Goal: Information Seeking & Learning: Find contact information

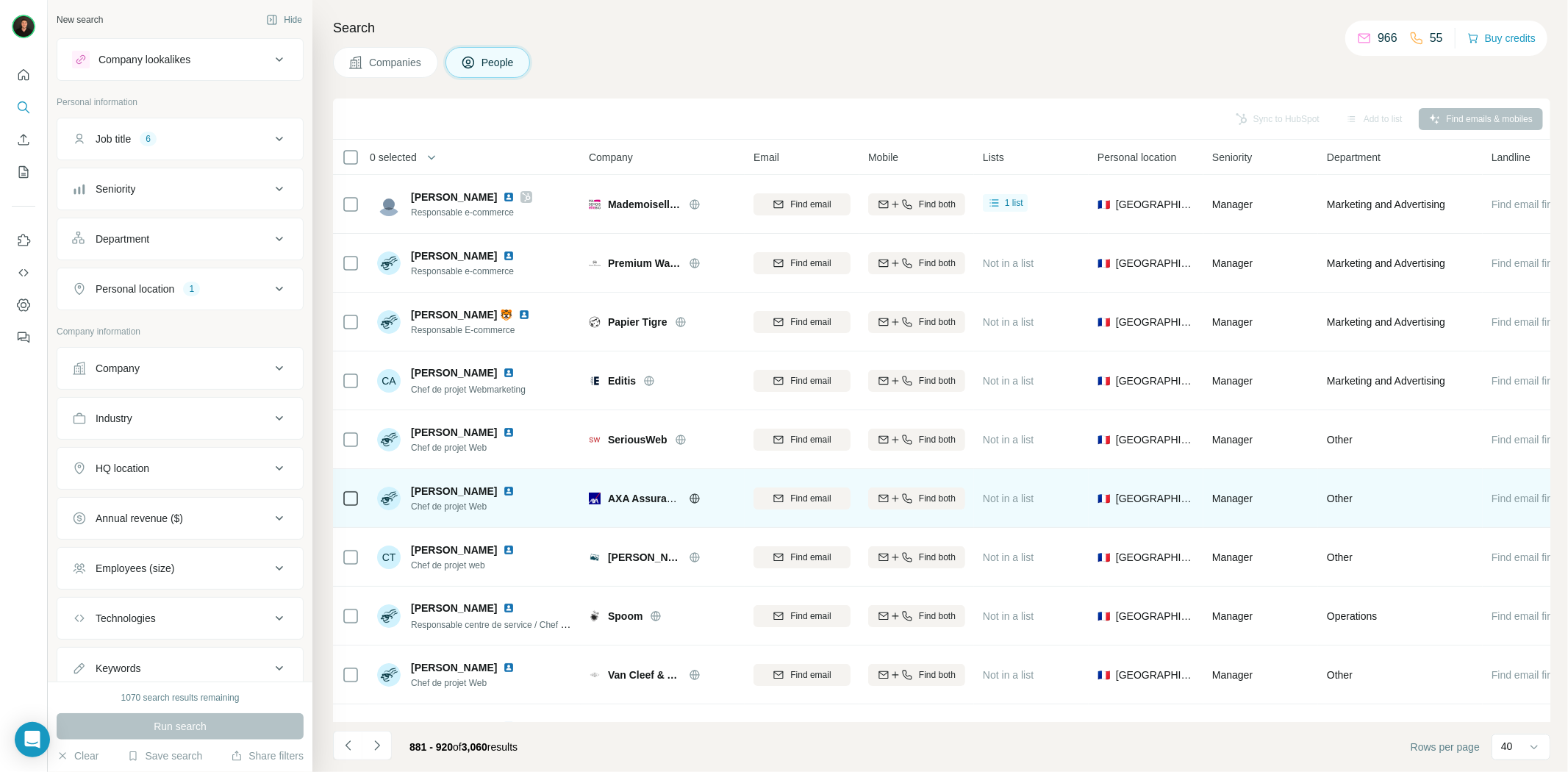
scroll to position [185, 0]
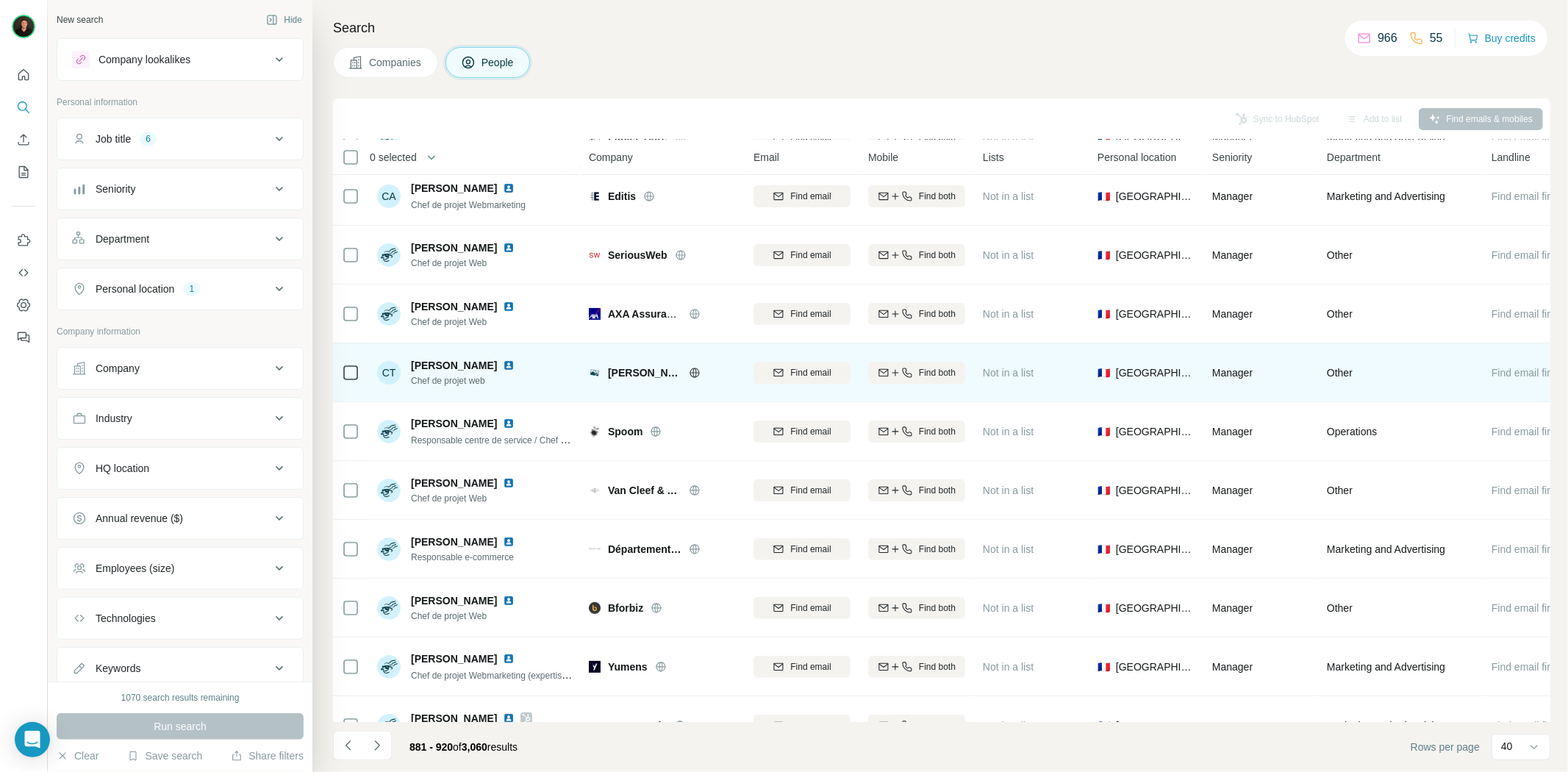
click at [689, 367] on icon at bounding box center [695, 373] width 12 height 12
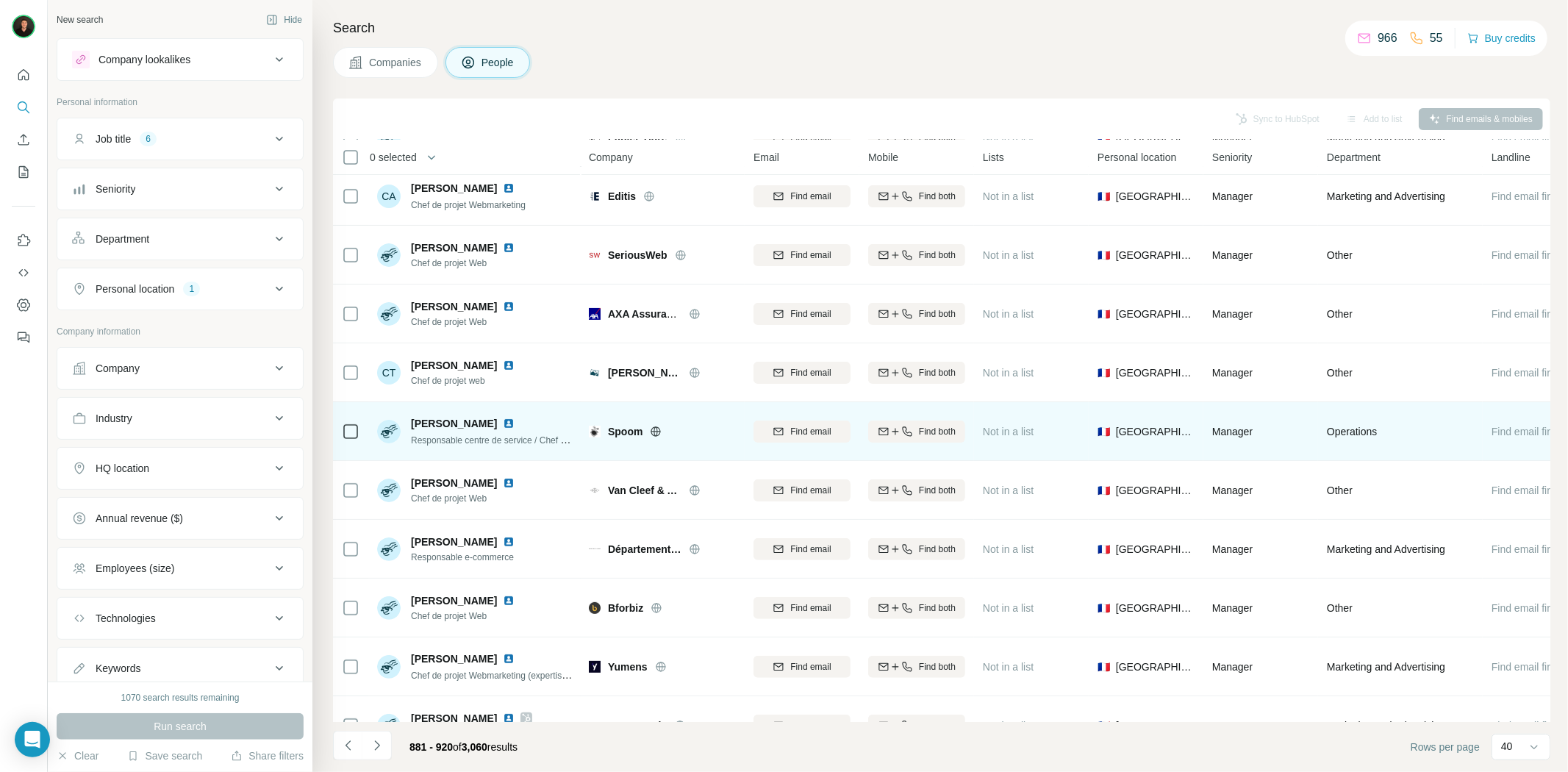
click at [650, 431] on icon at bounding box center [656, 431] width 12 height 12
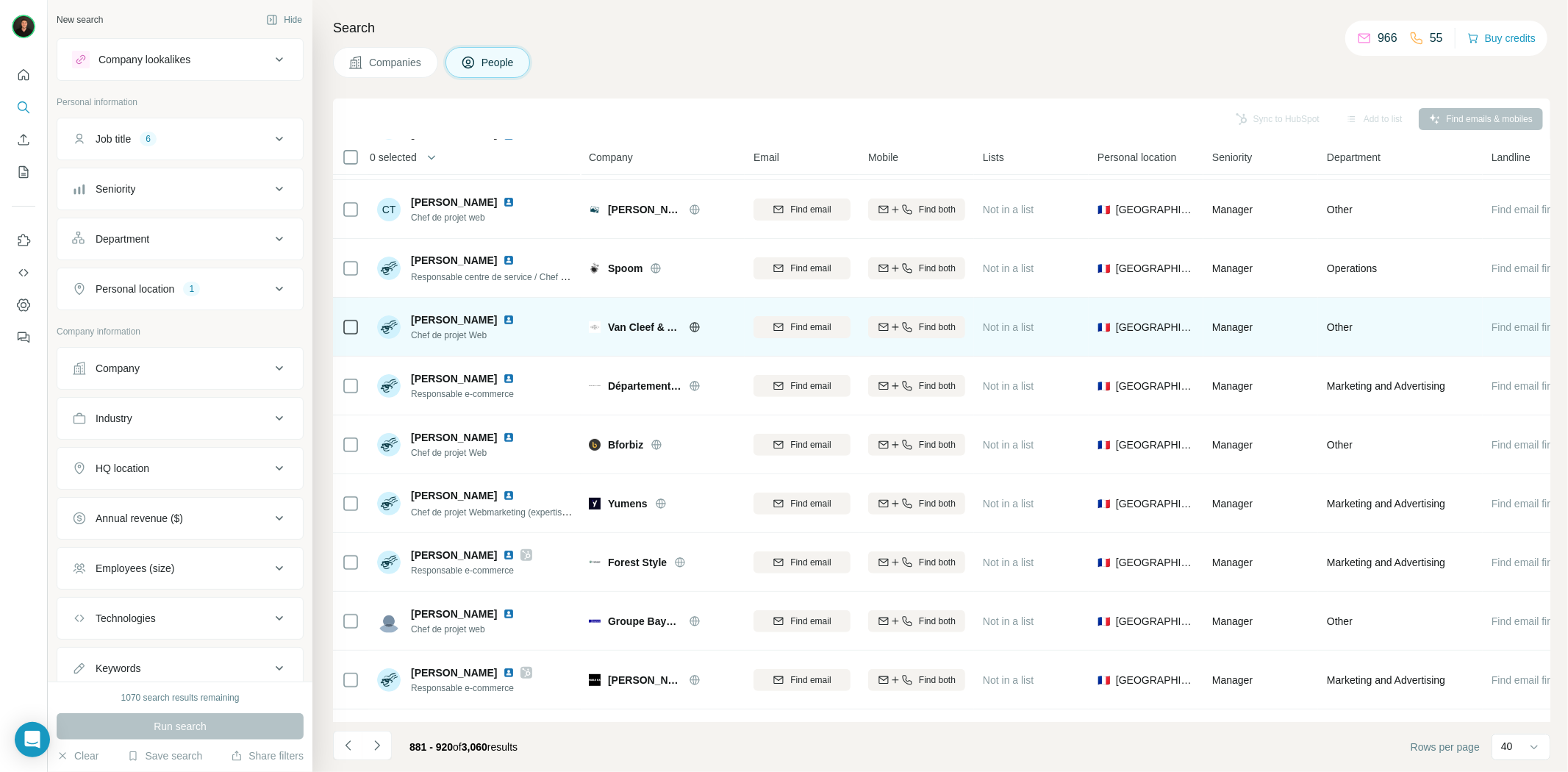
click at [503, 320] on img at bounding box center [508, 320] width 12 height 12
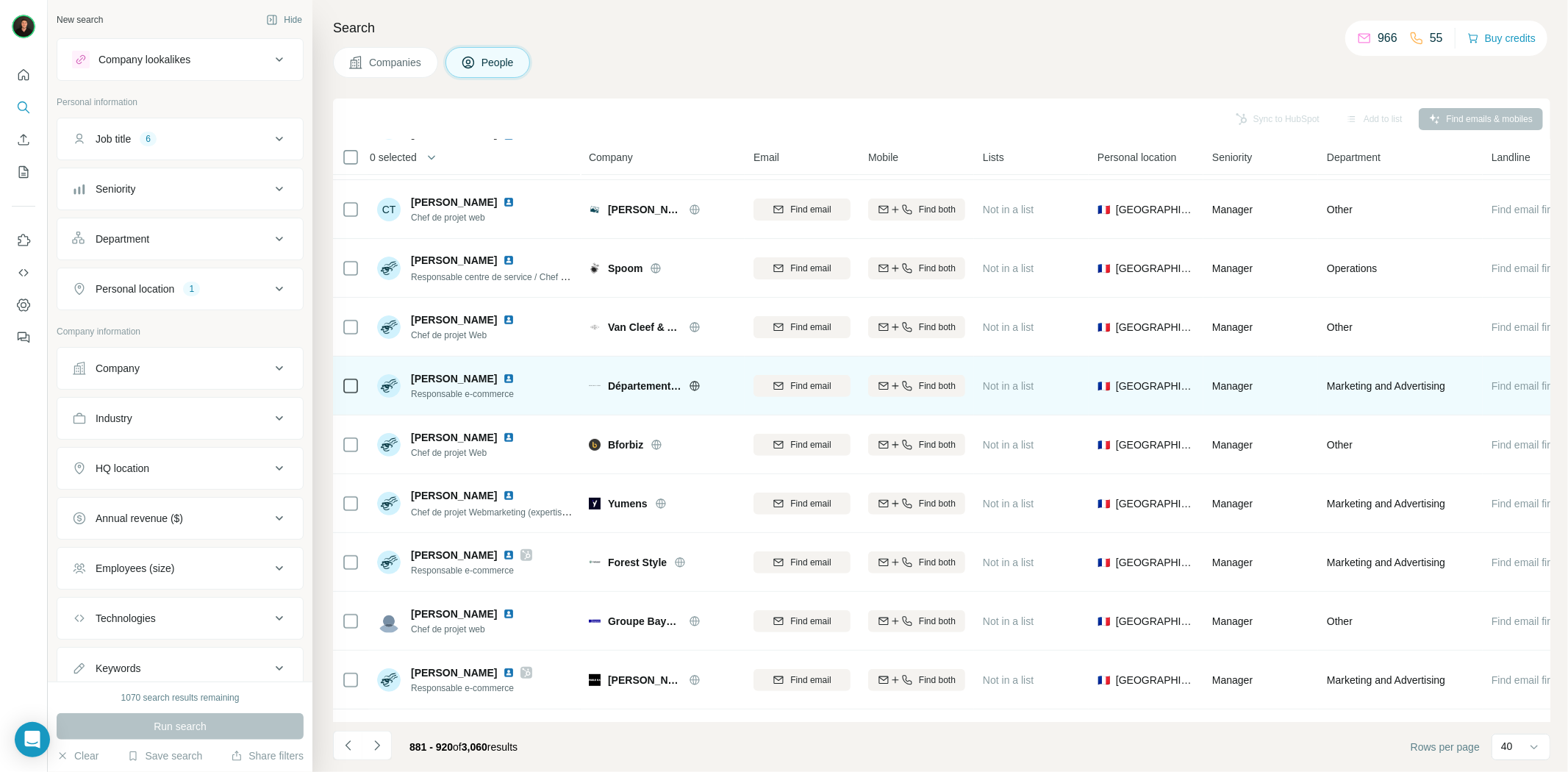
click at [695, 392] on div "Département Féminin" at bounding box center [672, 386] width 128 height 15
click at [693, 380] on icon at bounding box center [695, 386] width 12 height 12
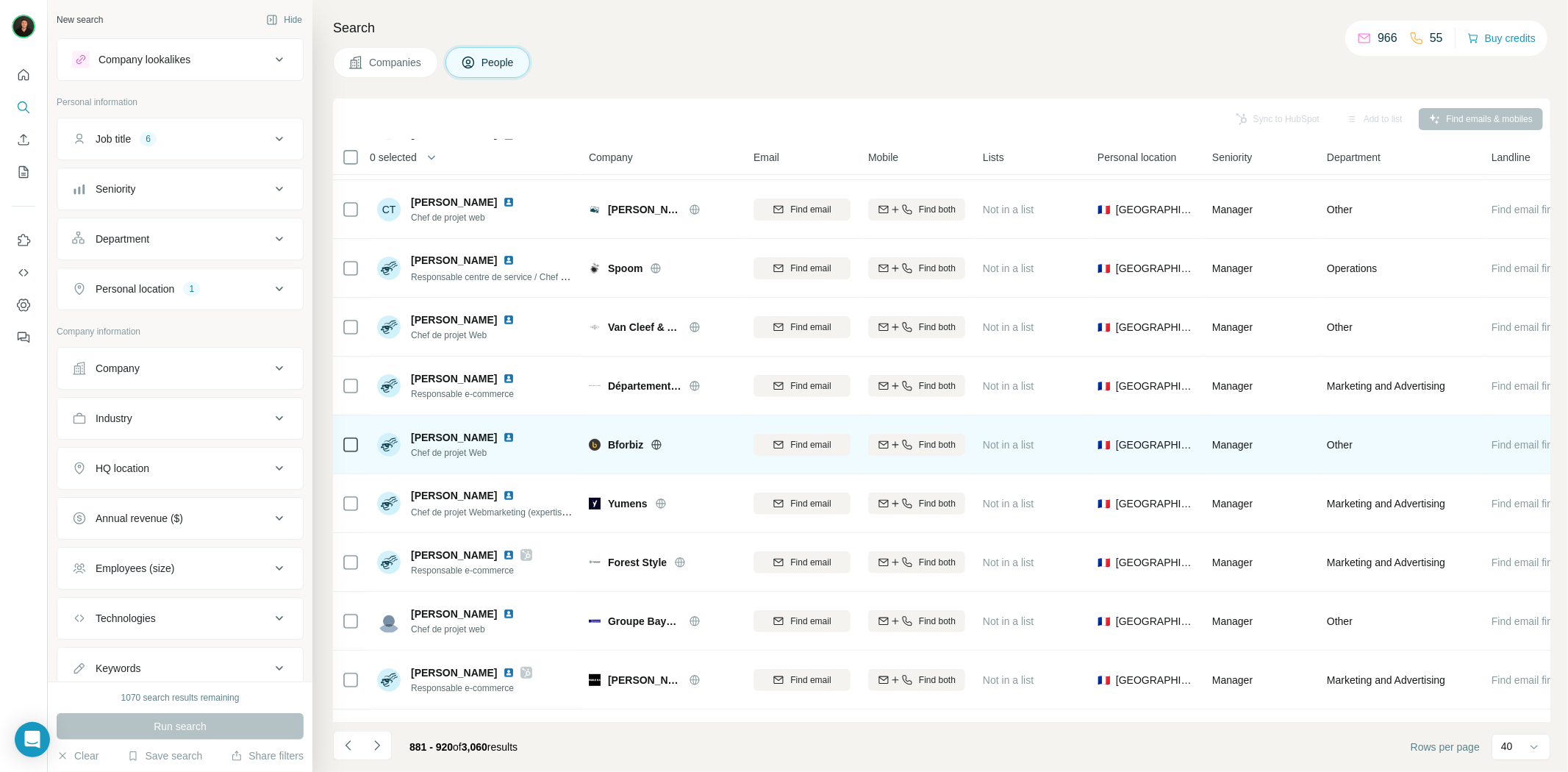
click at [653, 449] on icon at bounding box center [657, 445] width 12 height 12
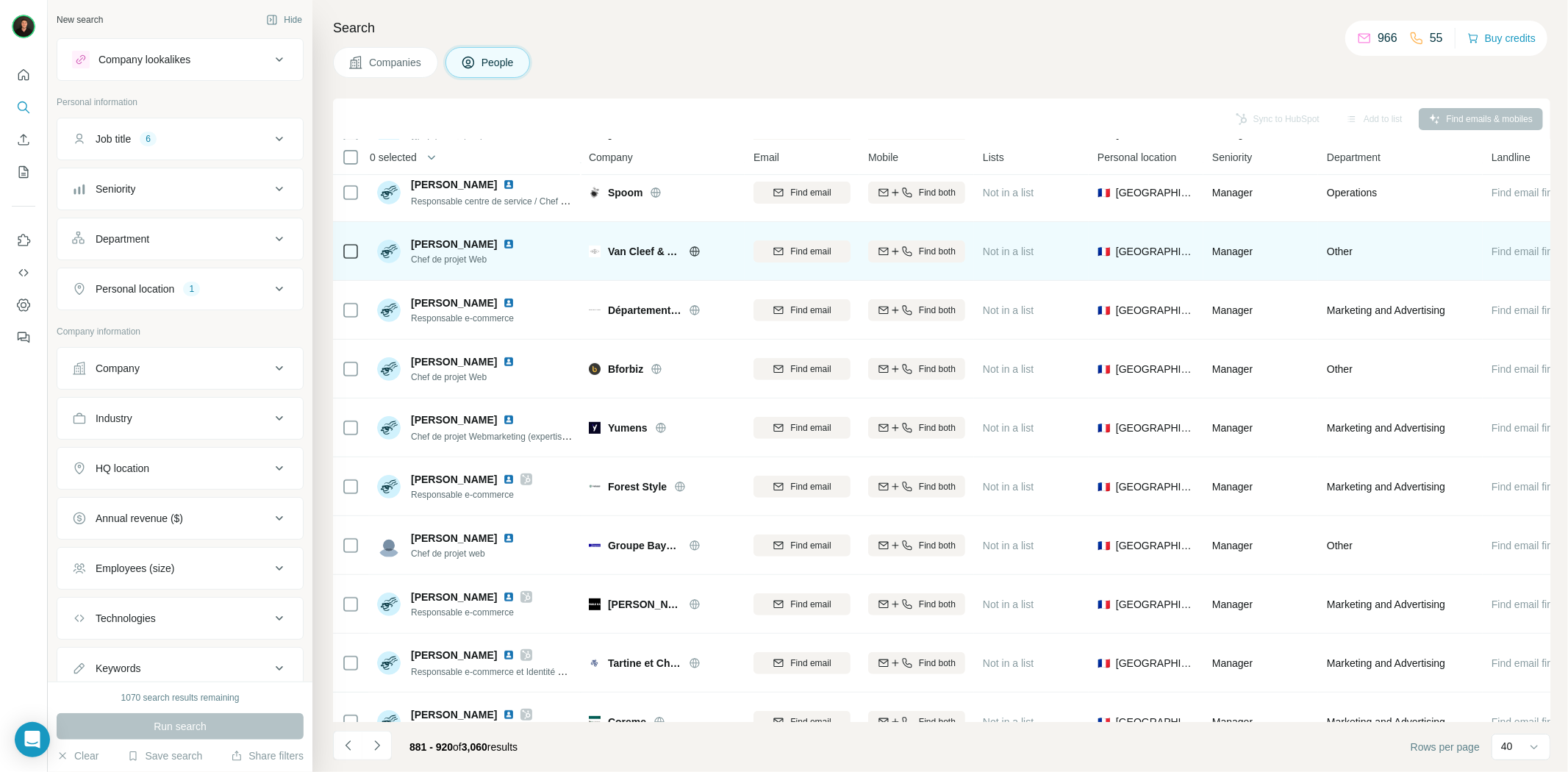
scroll to position [592, 0]
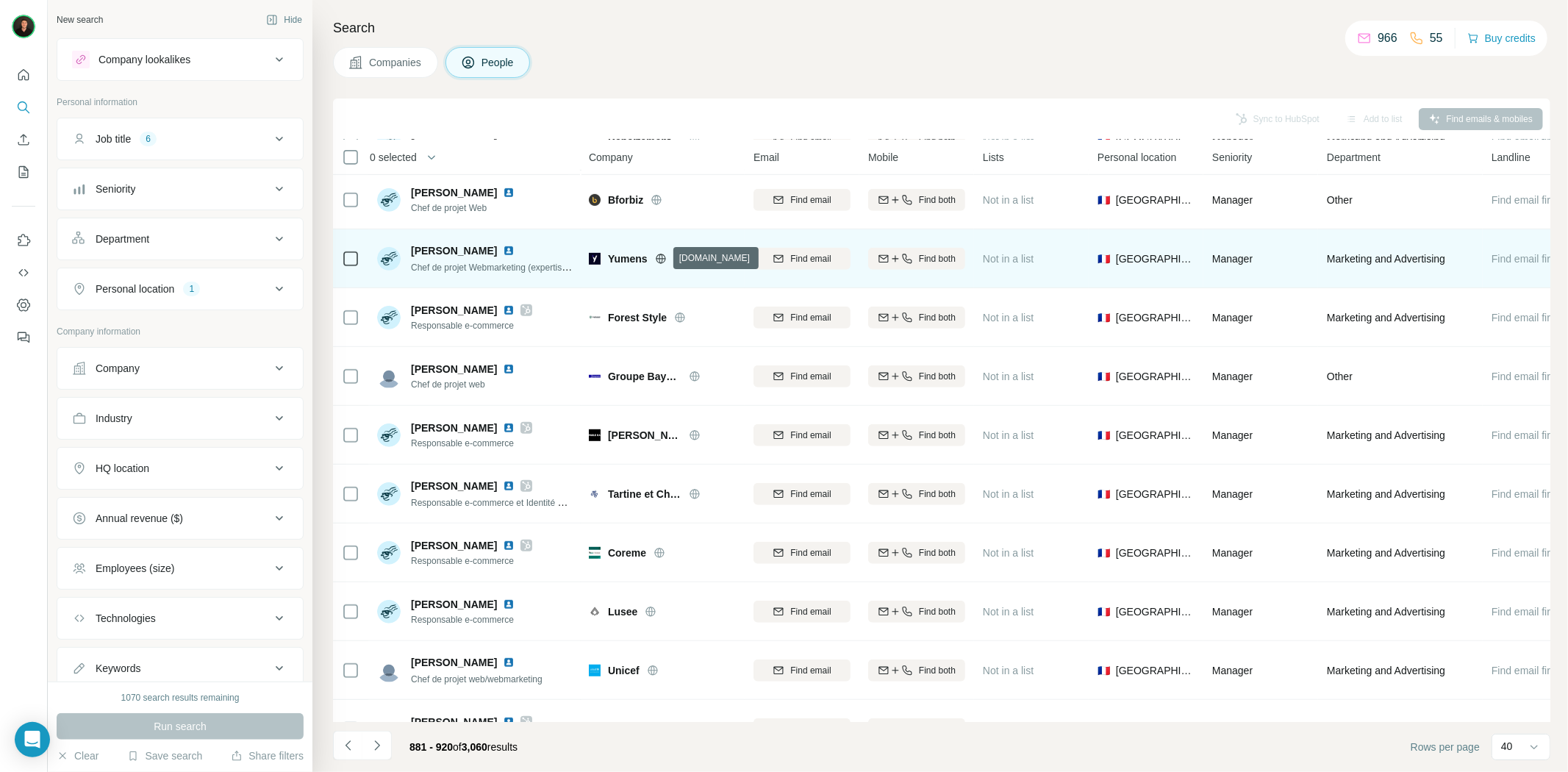
click at [665, 259] on icon at bounding box center [660, 258] width 9 height 9
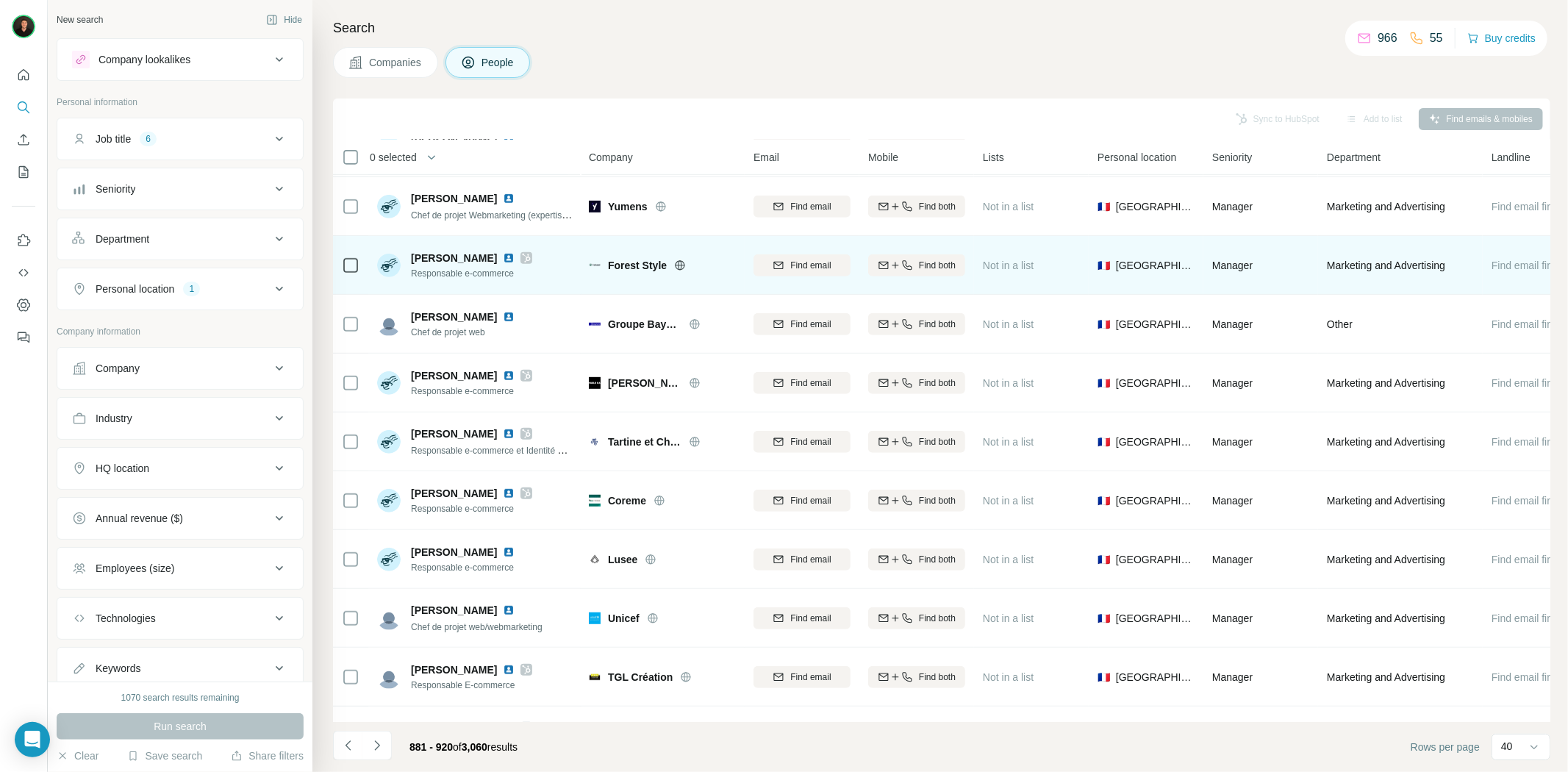
scroll to position [675, 0]
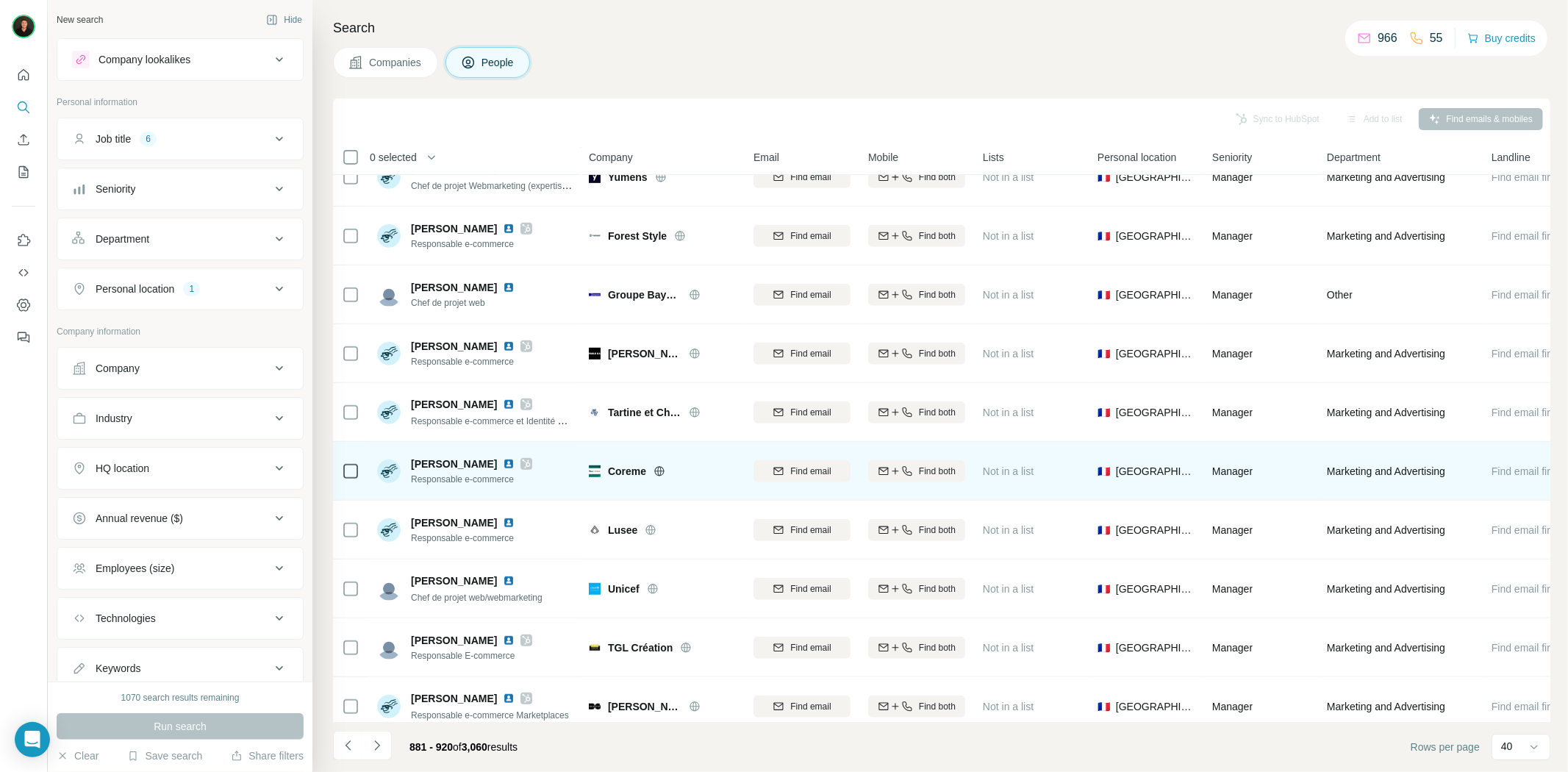
click at [657, 469] on icon at bounding box center [659, 472] width 12 height 12
click at [621, 469] on span "Coreme" at bounding box center [628, 472] width 39 height 15
copy span "Coreme"
click at [508, 465] on img at bounding box center [508, 464] width 12 height 12
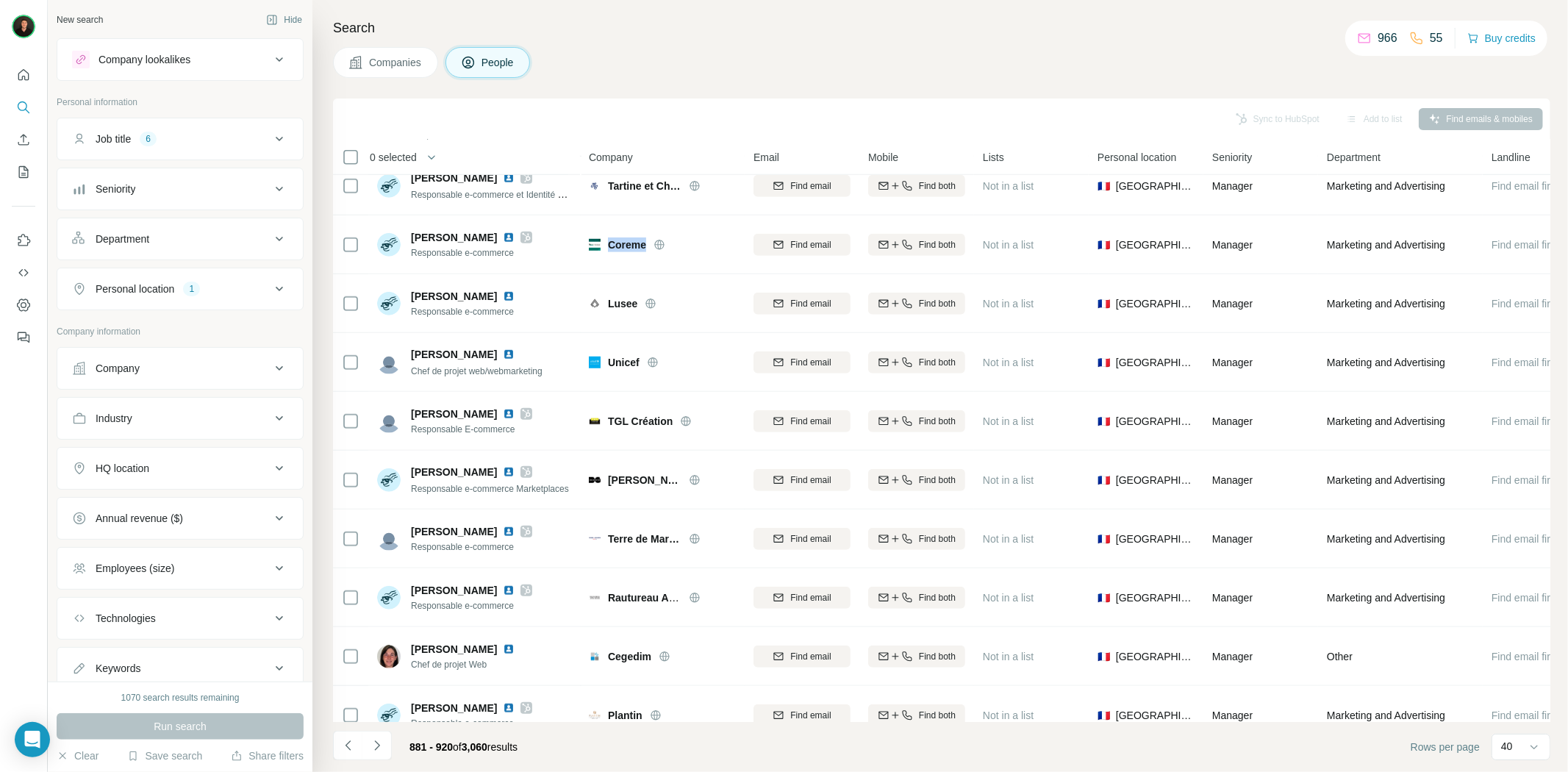
scroll to position [920, 0]
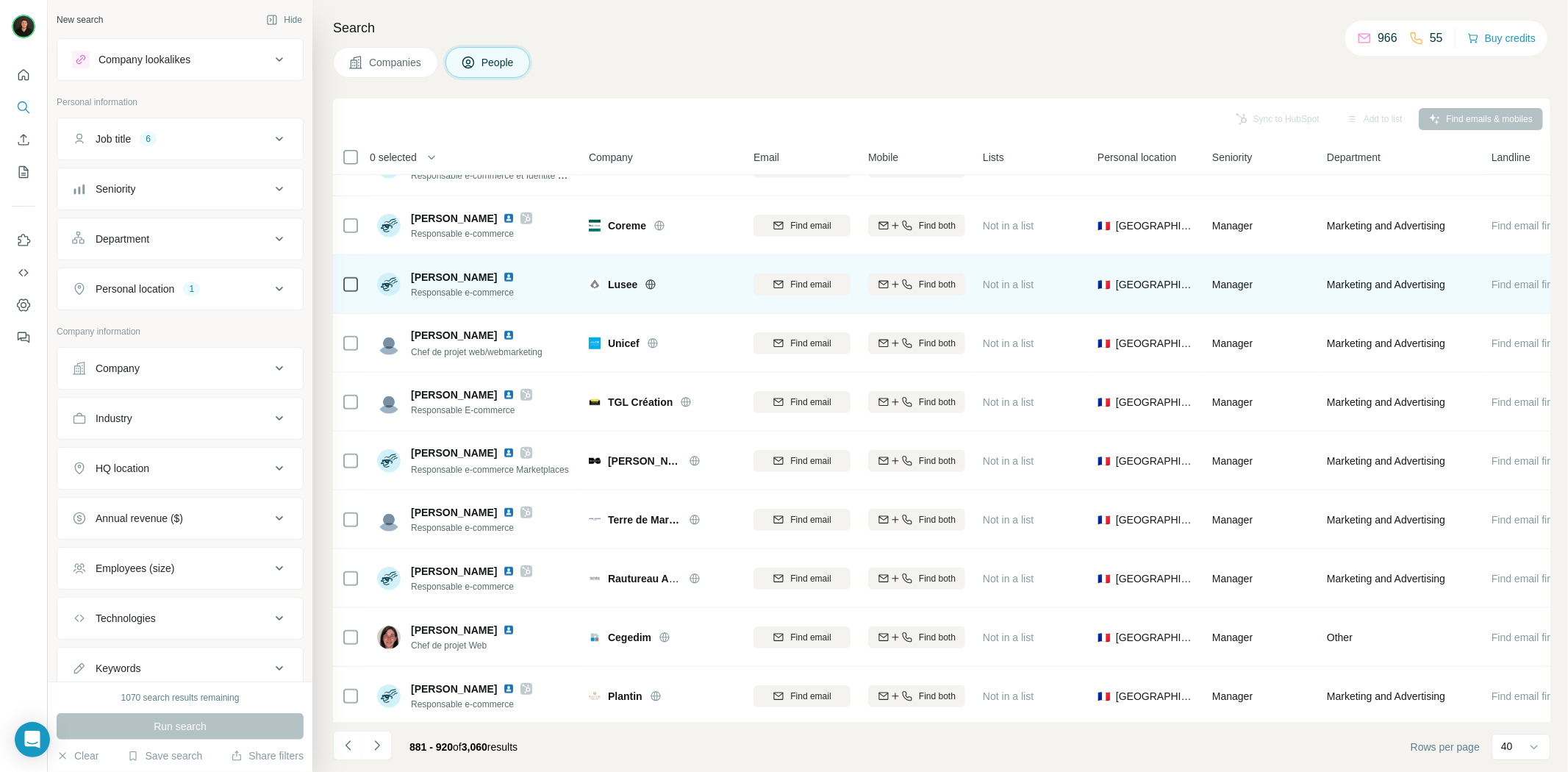
click at [649, 289] on icon at bounding box center [651, 284] width 12 height 12
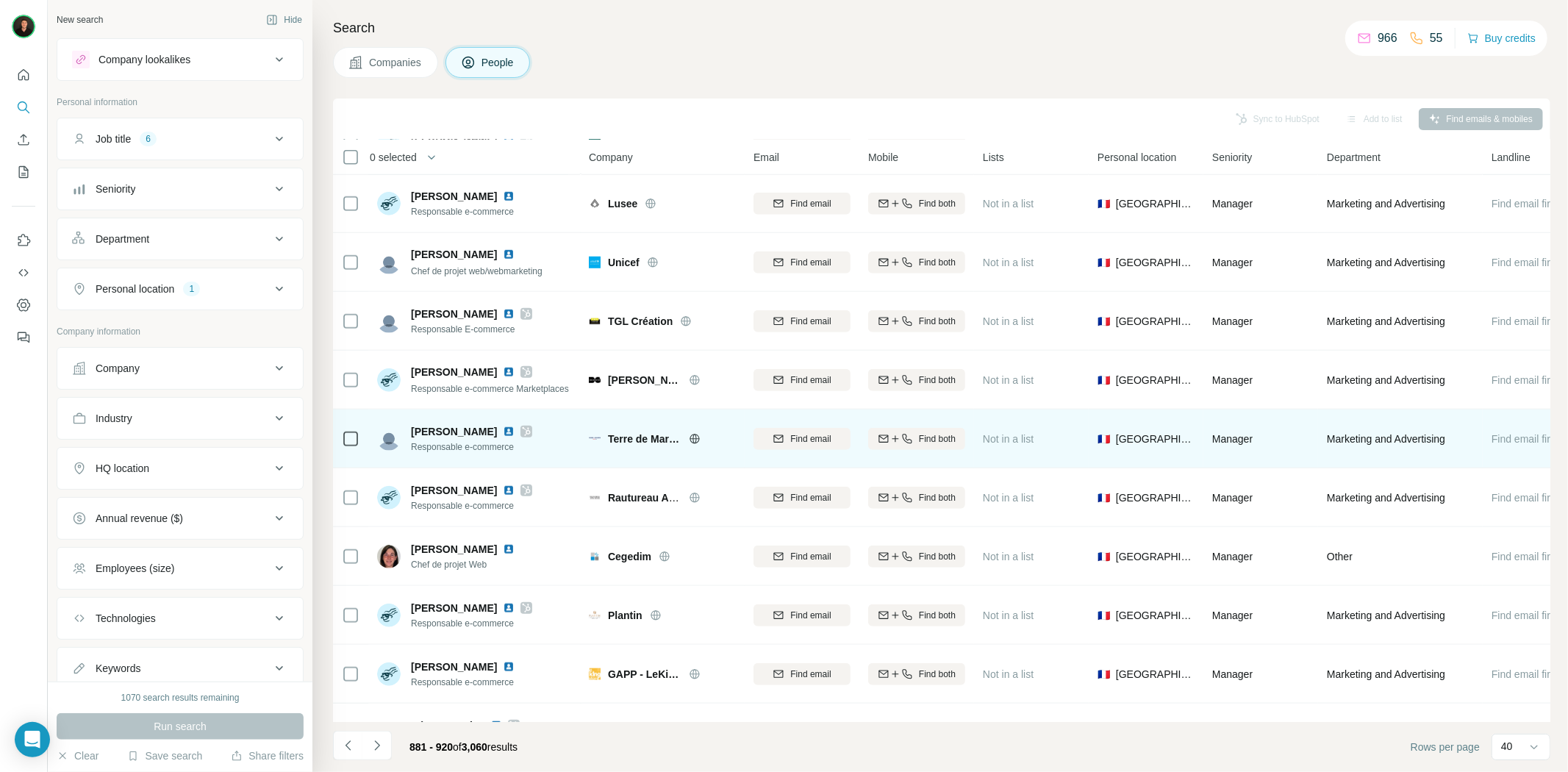
scroll to position [1083, 0]
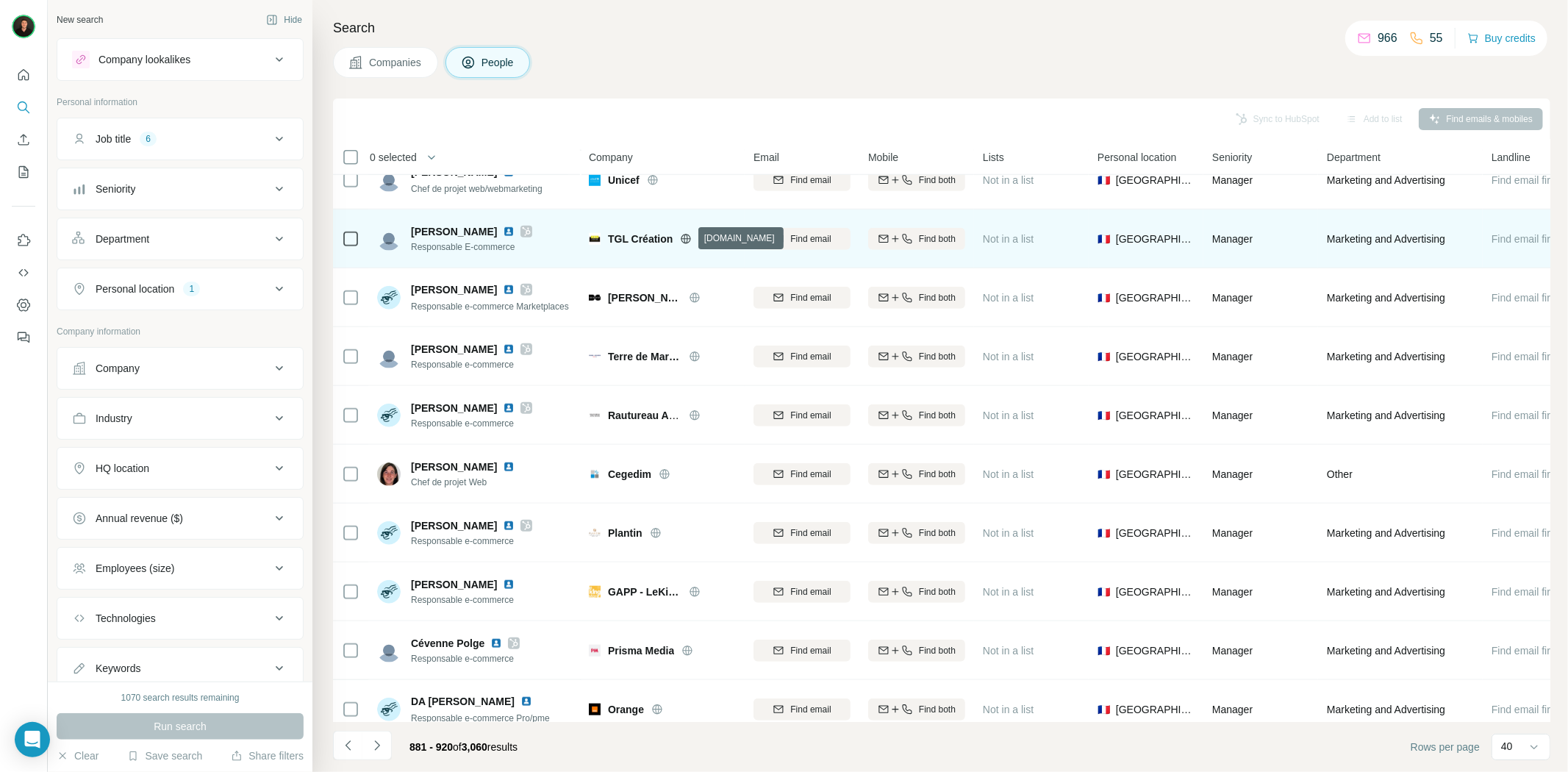
click at [689, 239] on icon at bounding box center [686, 239] width 12 height 12
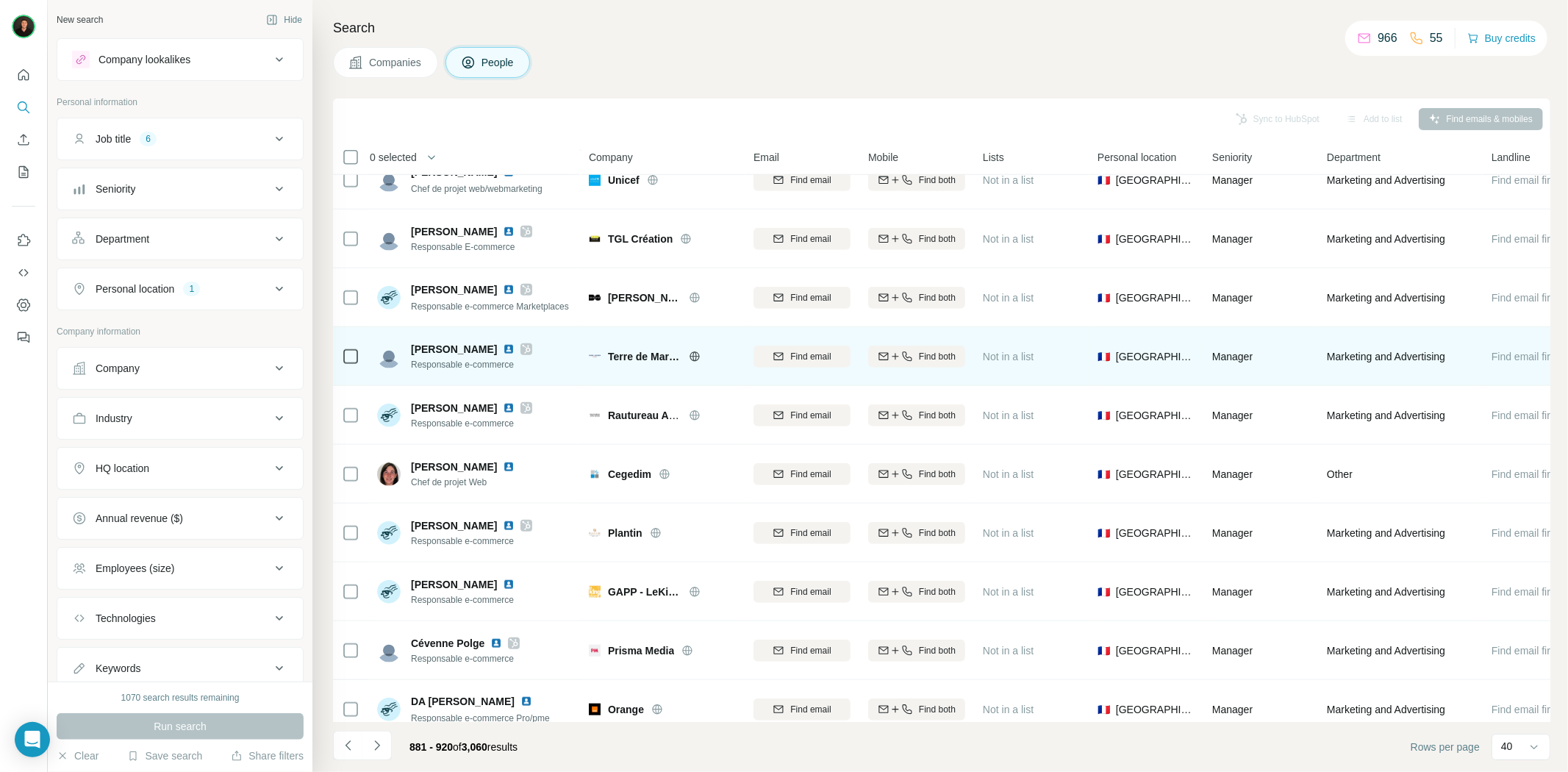
scroll to position [1165, 0]
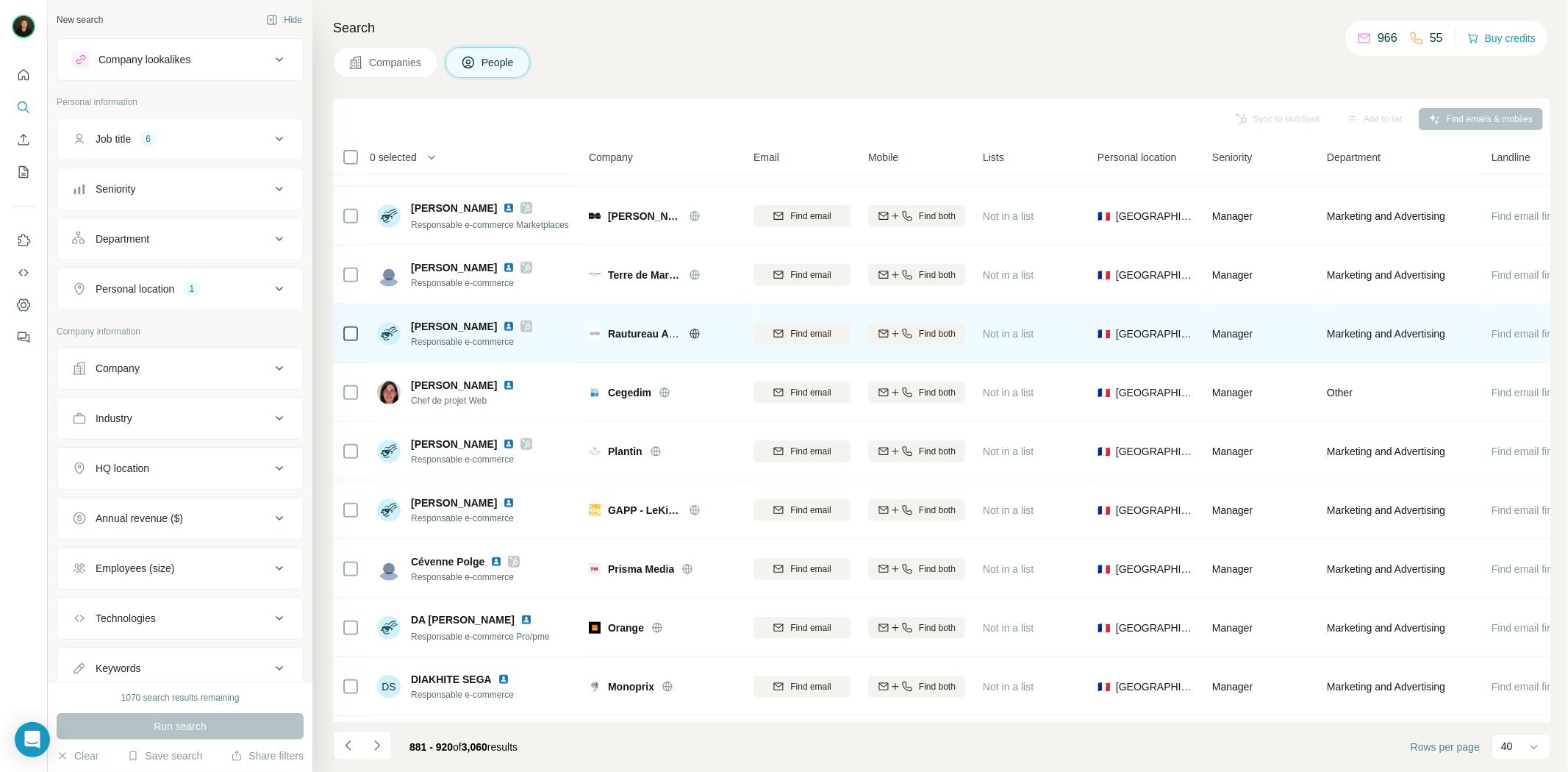
click at [692, 331] on icon at bounding box center [695, 334] width 12 height 12
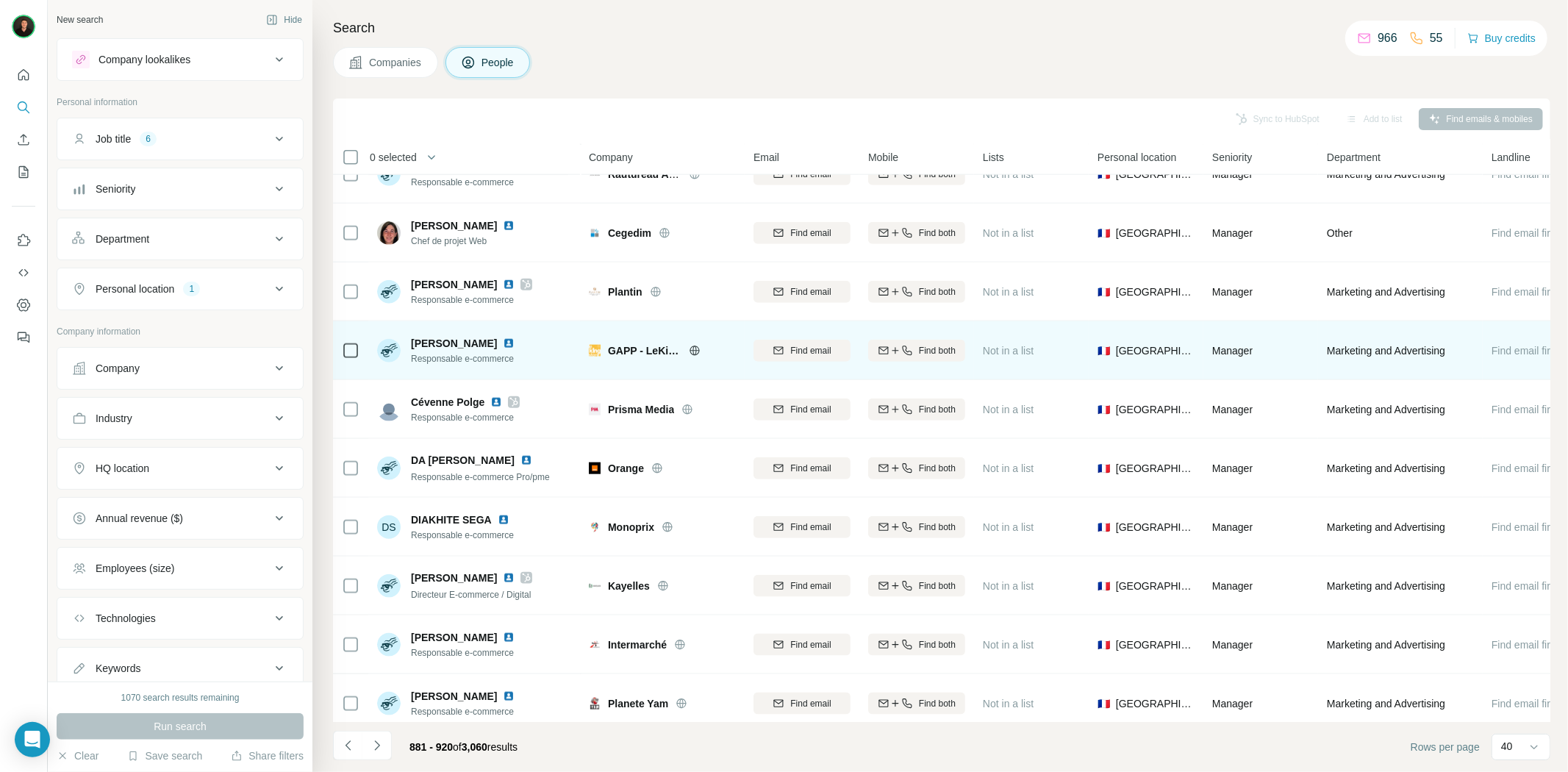
scroll to position [1328, 0]
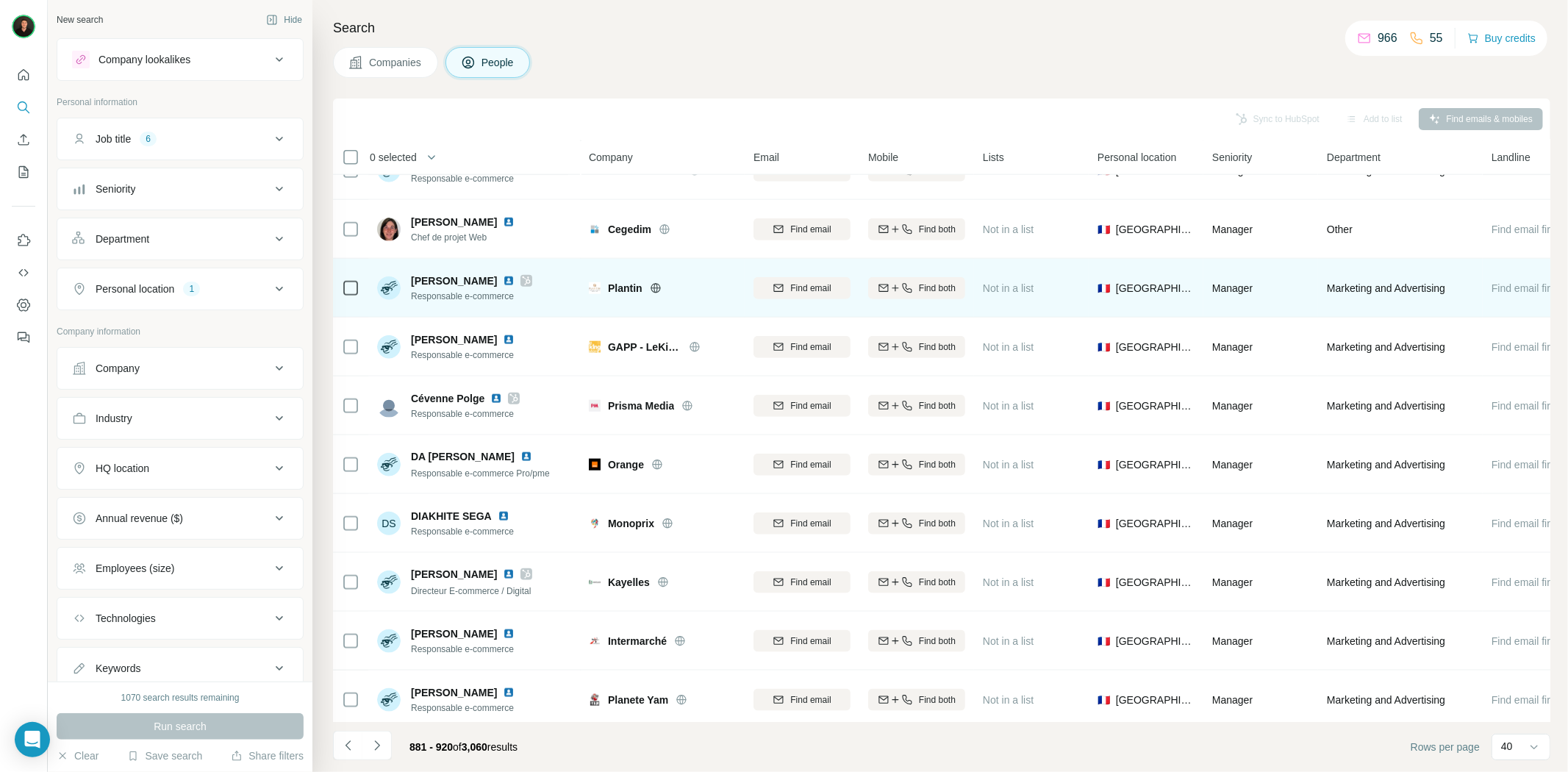
click at [652, 284] on icon at bounding box center [656, 289] width 12 height 12
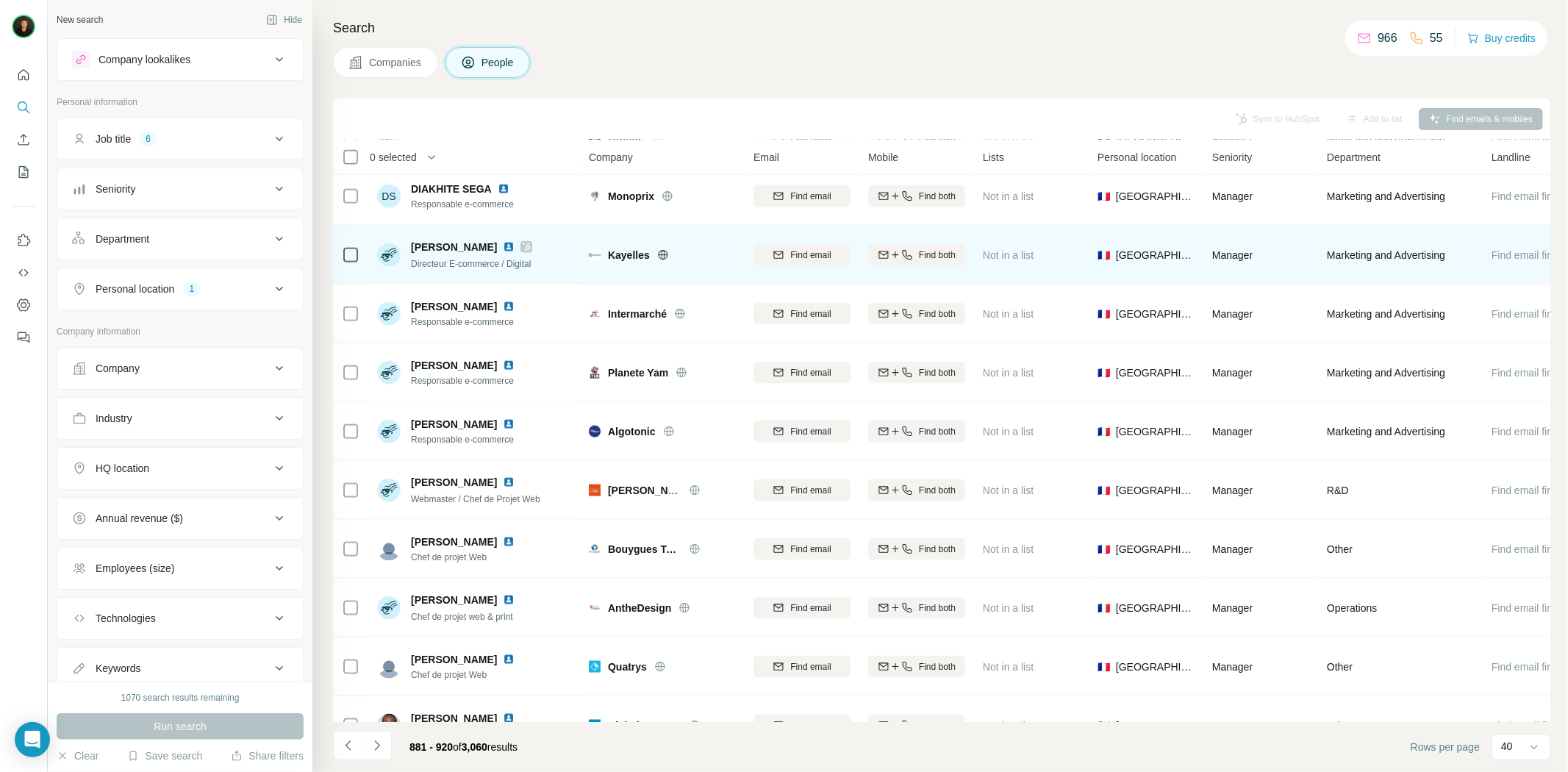
scroll to position [1737, 0]
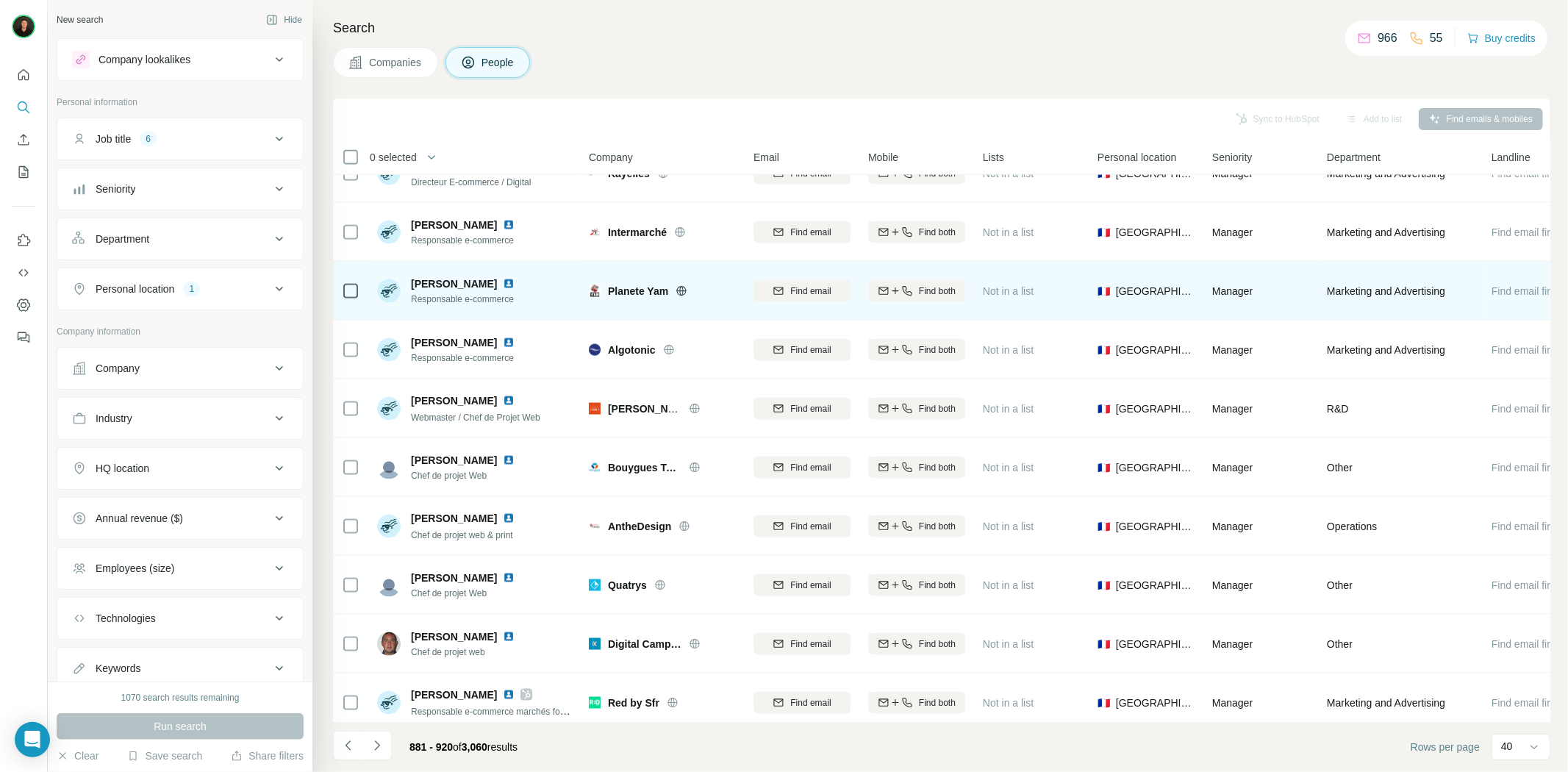
click at [689, 290] on div at bounding box center [699, 291] width 47 height 12
click at [685, 290] on icon at bounding box center [681, 291] width 12 height 12
click at [636, 295] on span "Planete Yam" at bounding box center [638, 291] width 60 height 15
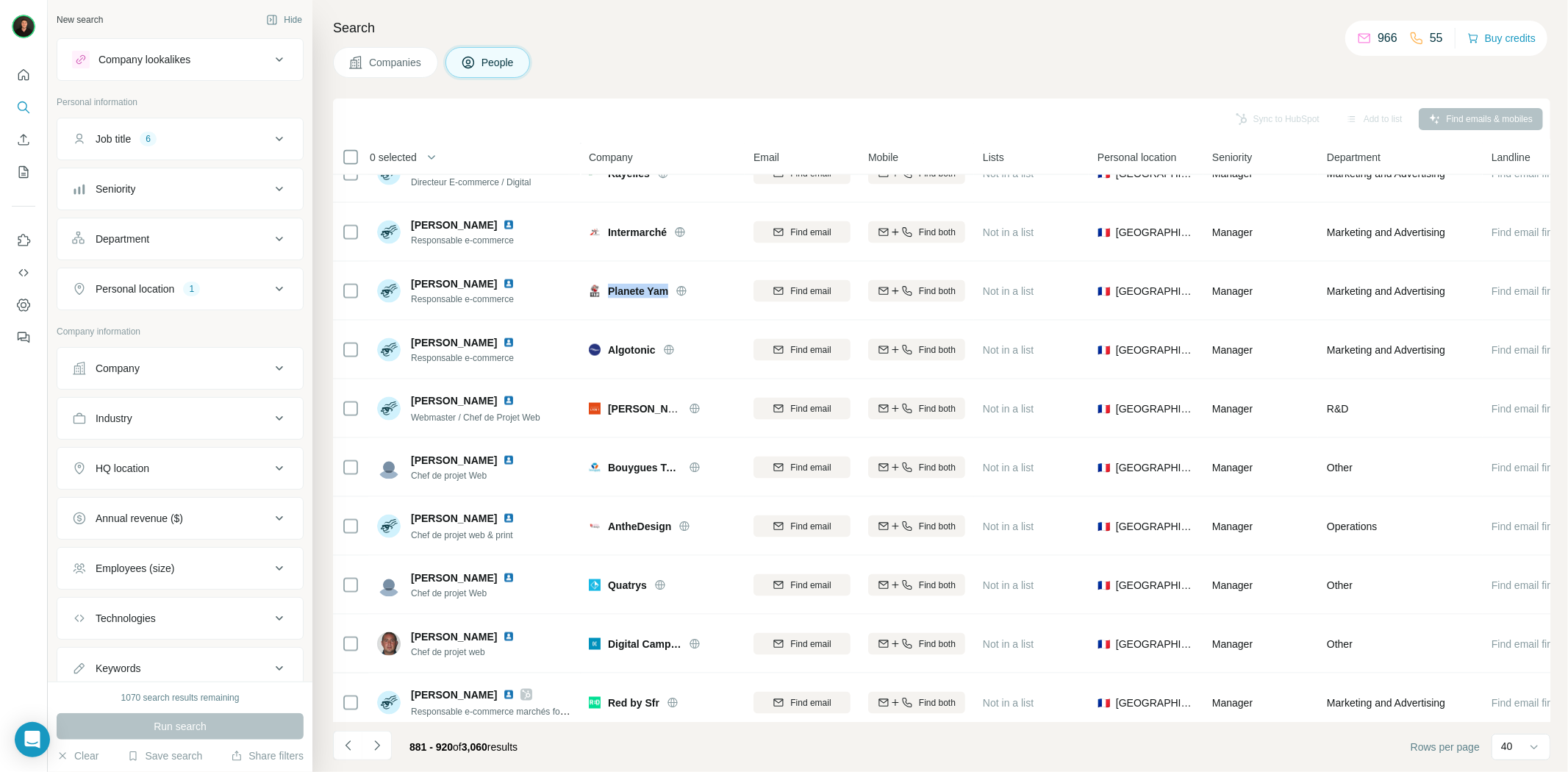
copy div "Planete Yam"
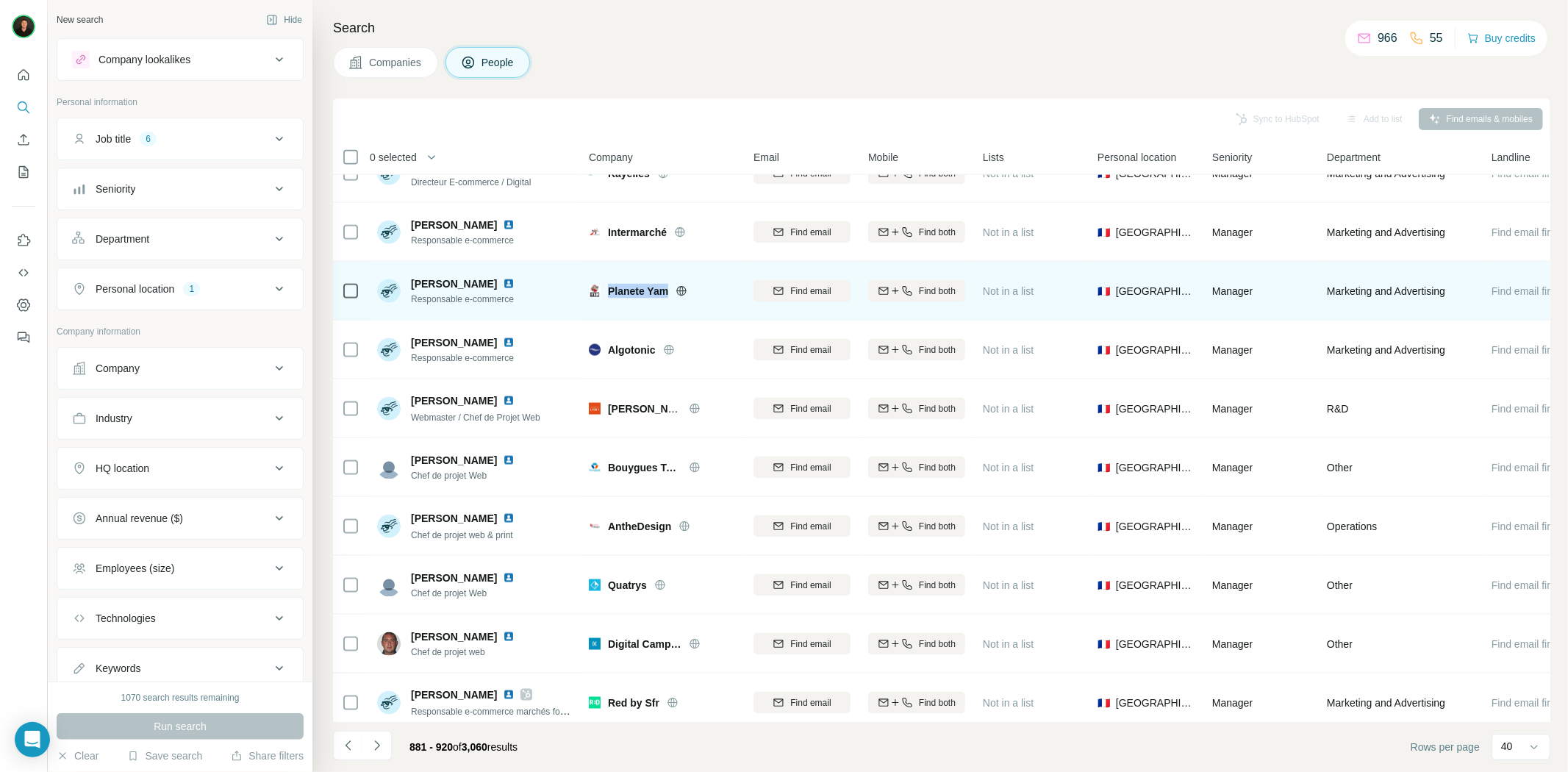
click at [503, 282] on img at bounding box center [508, 284] width 12 height 12
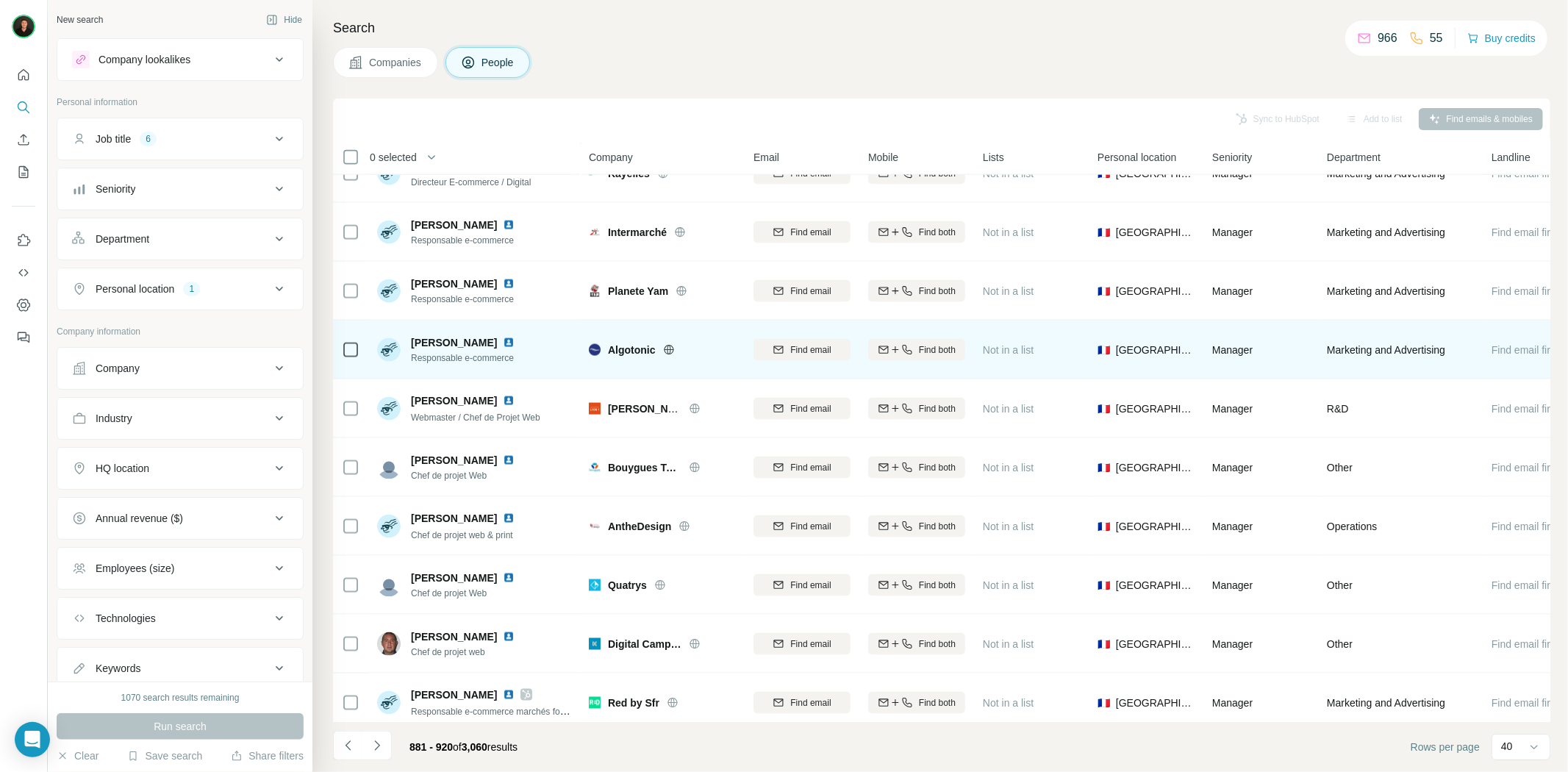
click at [668, 347] on icon at bounding box center [669, 350] width 12 height 12
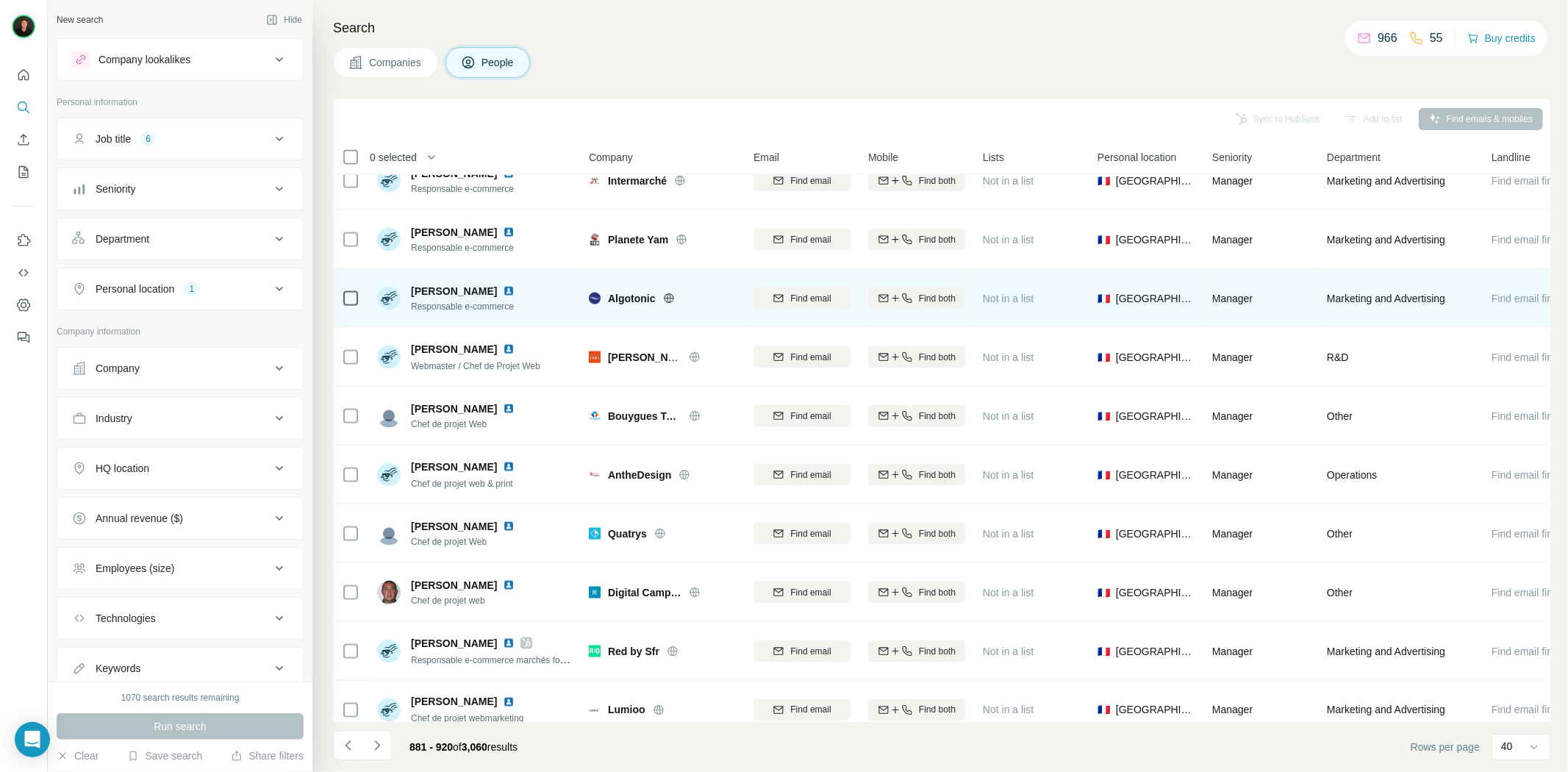
scroll to position [1813, 0]
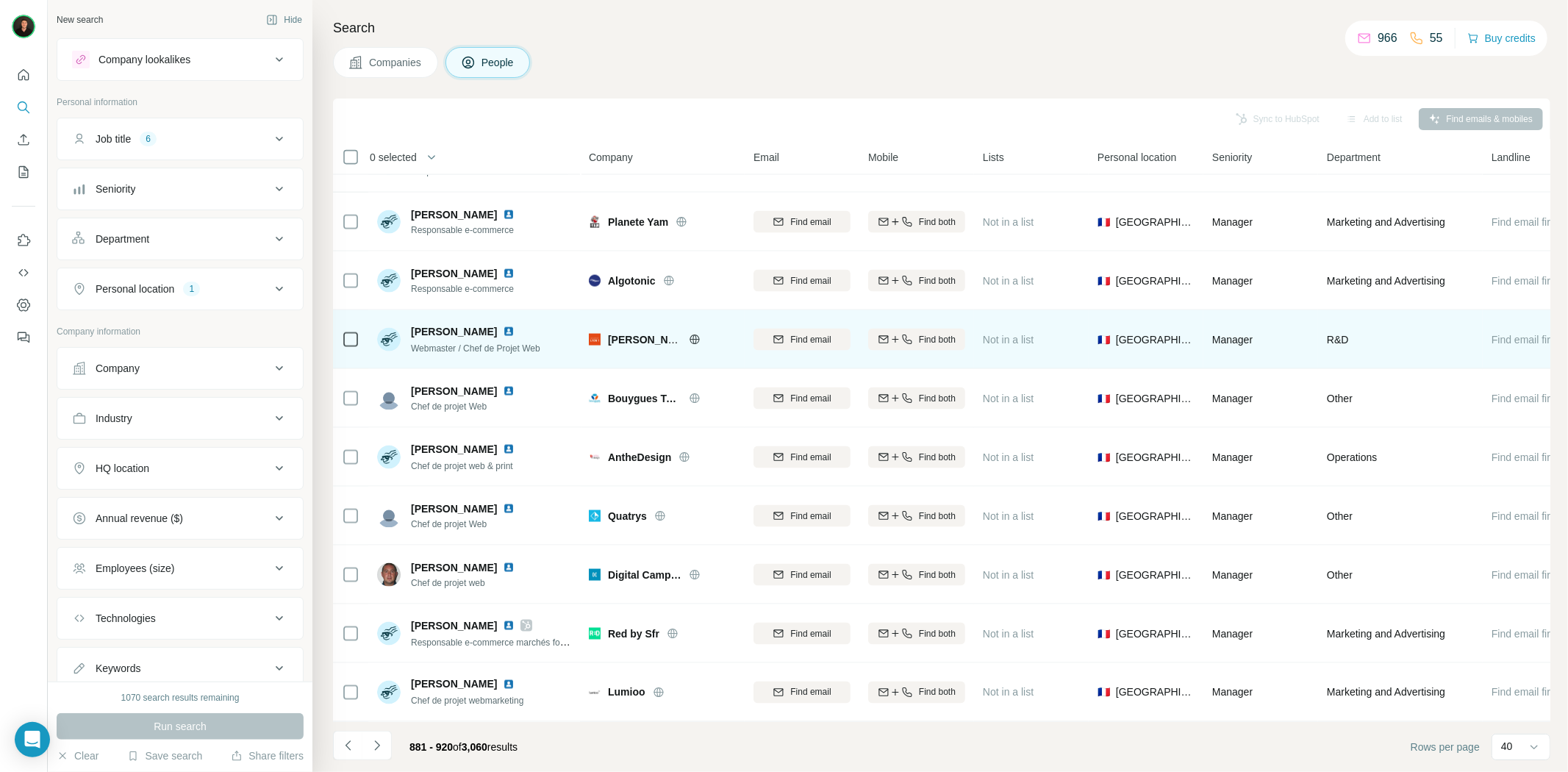
click at [693, 335] on icon at bounding box center [695, 339] width 3 height 9
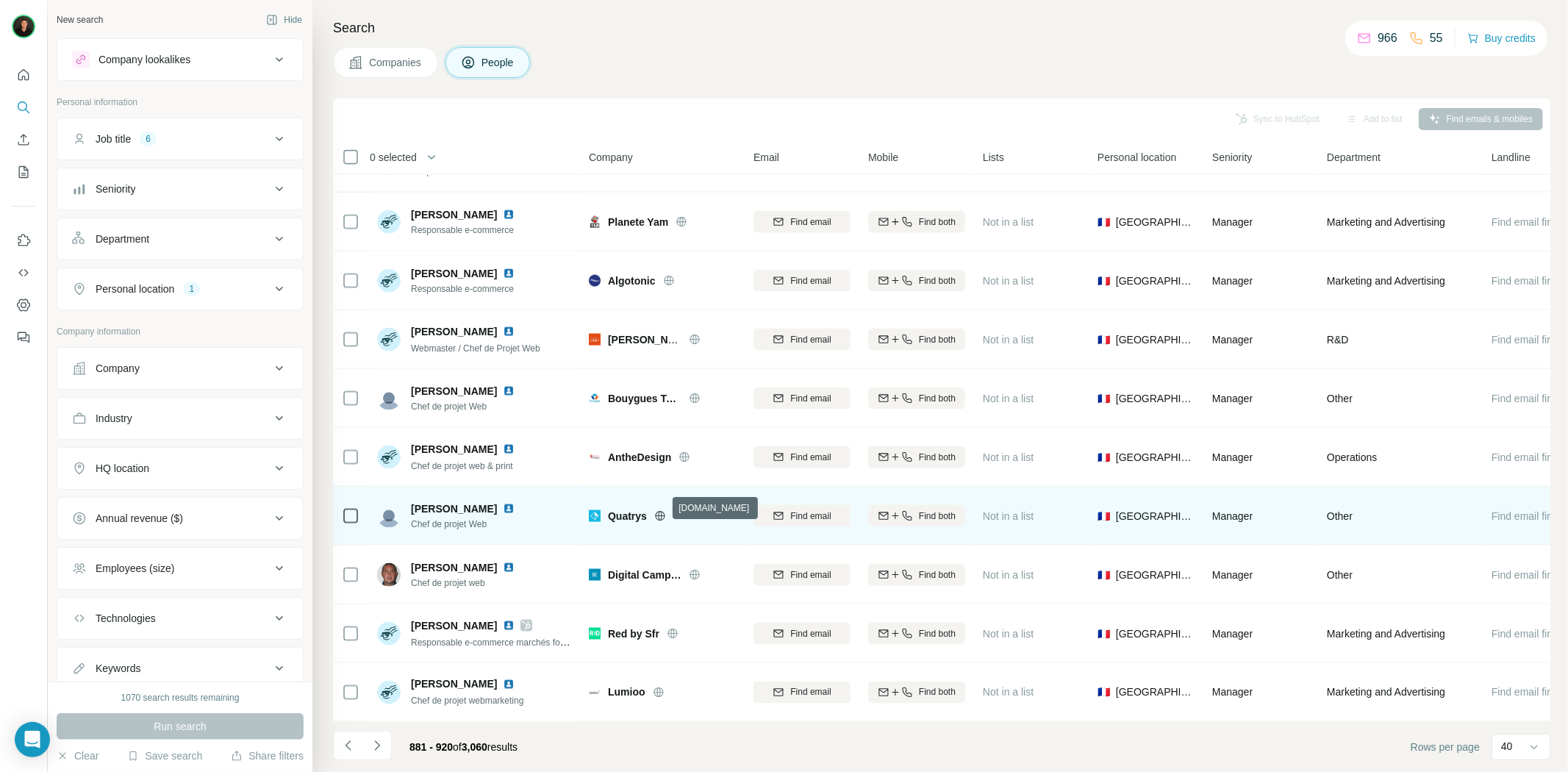
click at [659, 511] on icon at bounding box center [659, 515] width 9 height 9
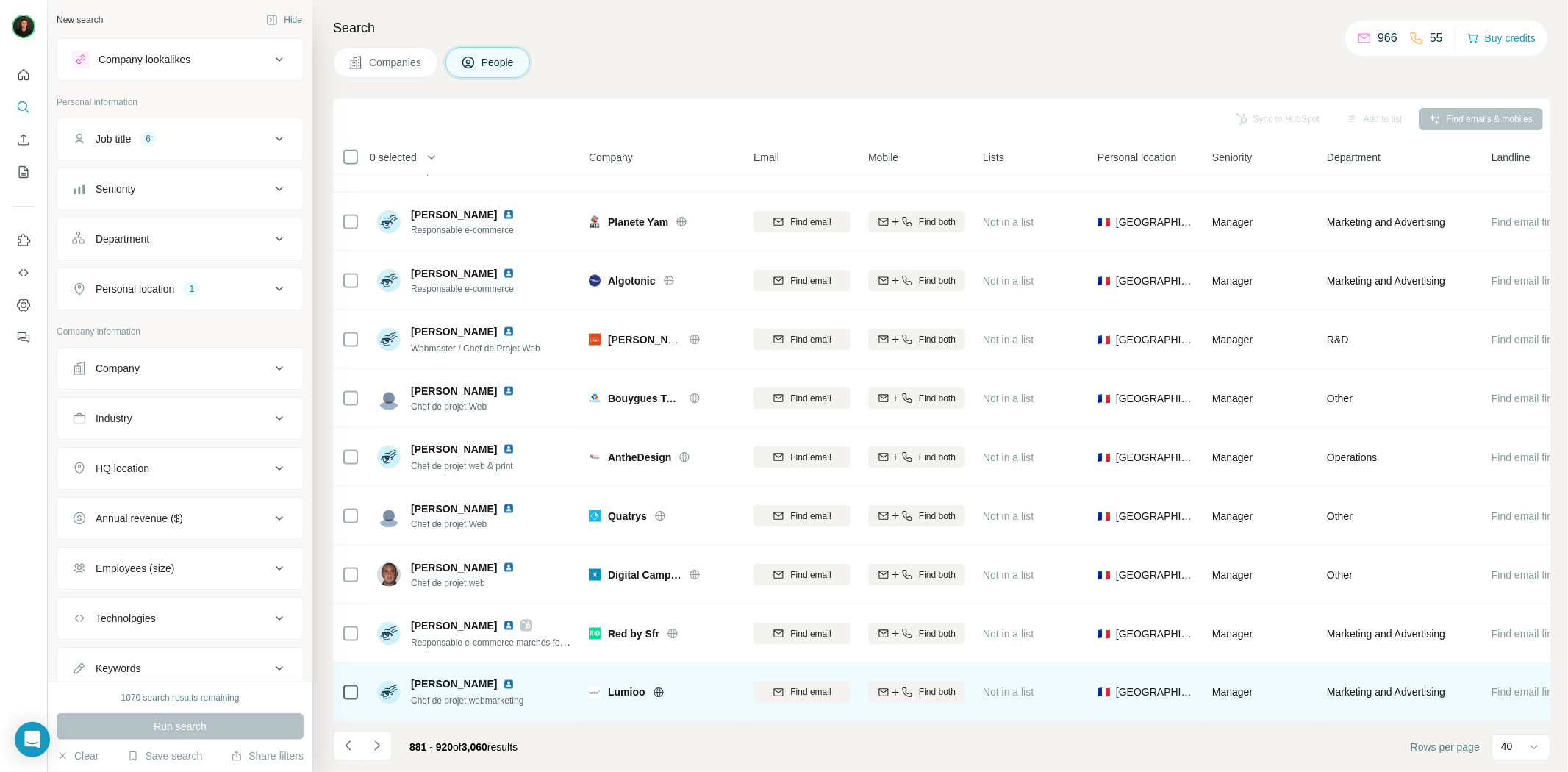
click at [649, 686] on div "Lumioo" at bounding box center [672, 693] width 128 height 15
click at [654, 692] on icon at bounding box center [658, 692] width 9 height 1
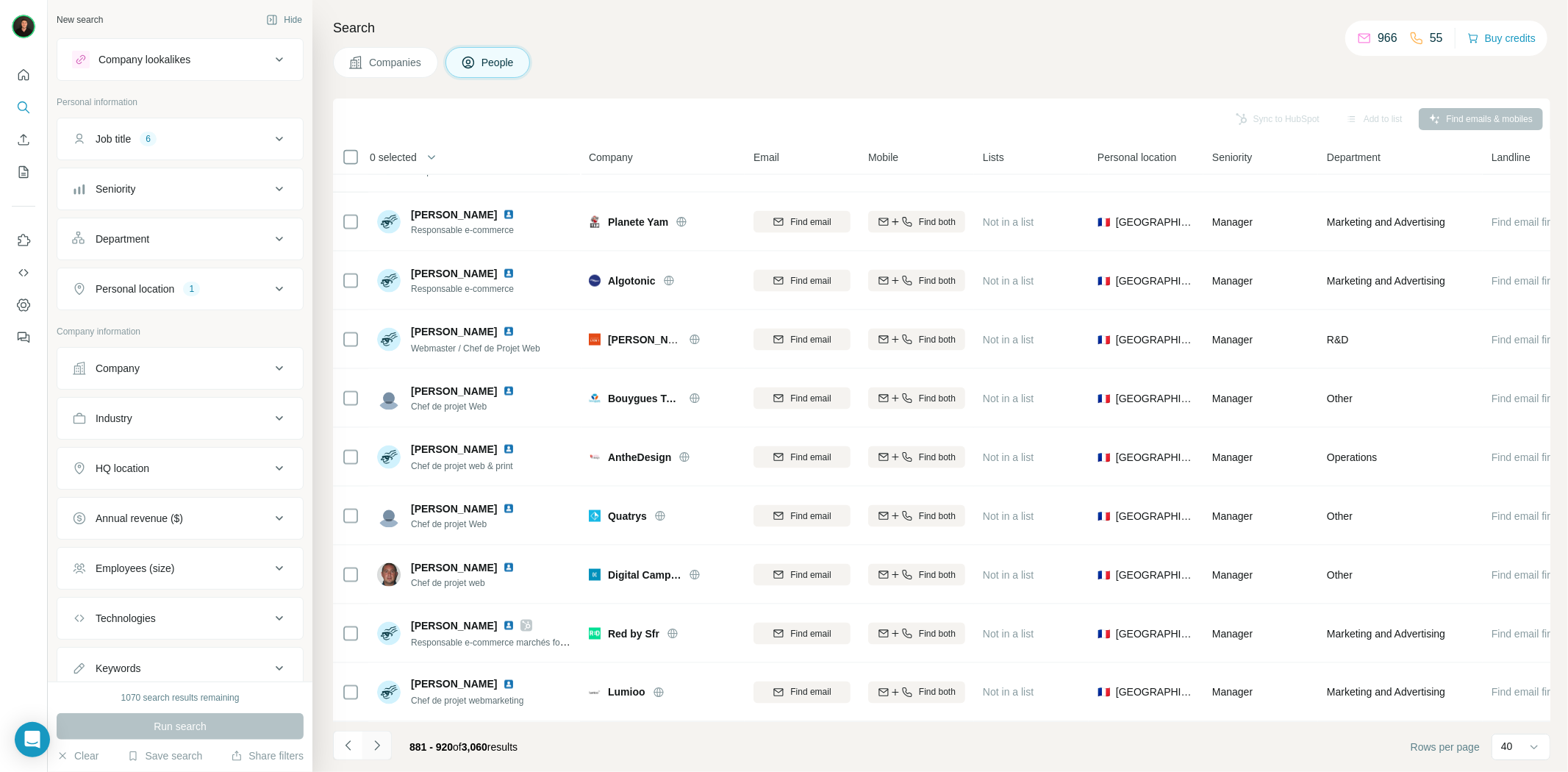
click at [388, 747] on button "Navigate to next page" at bounding box center [377, 745] width 29 height 29
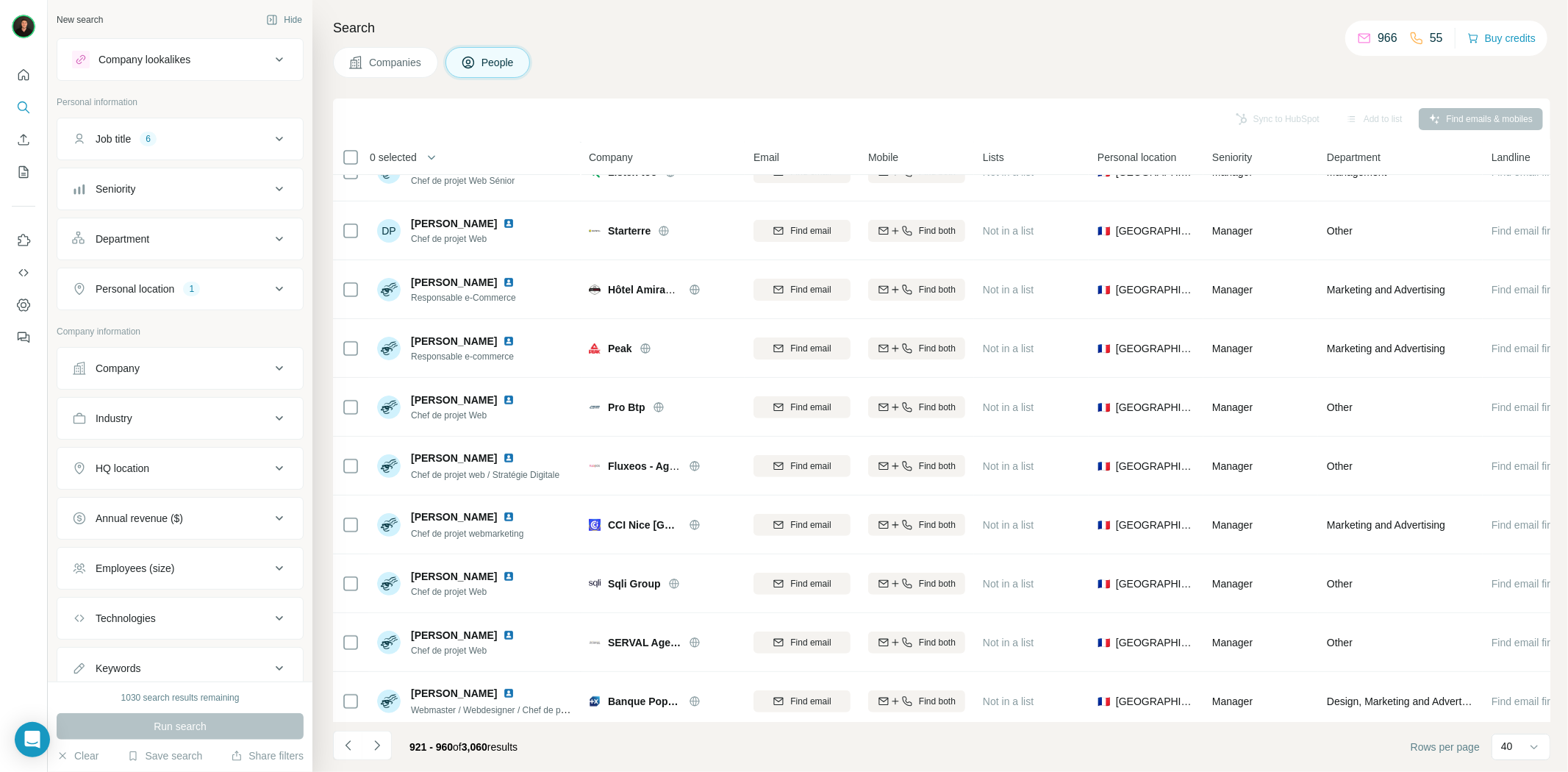
scroll to position [0, 0]
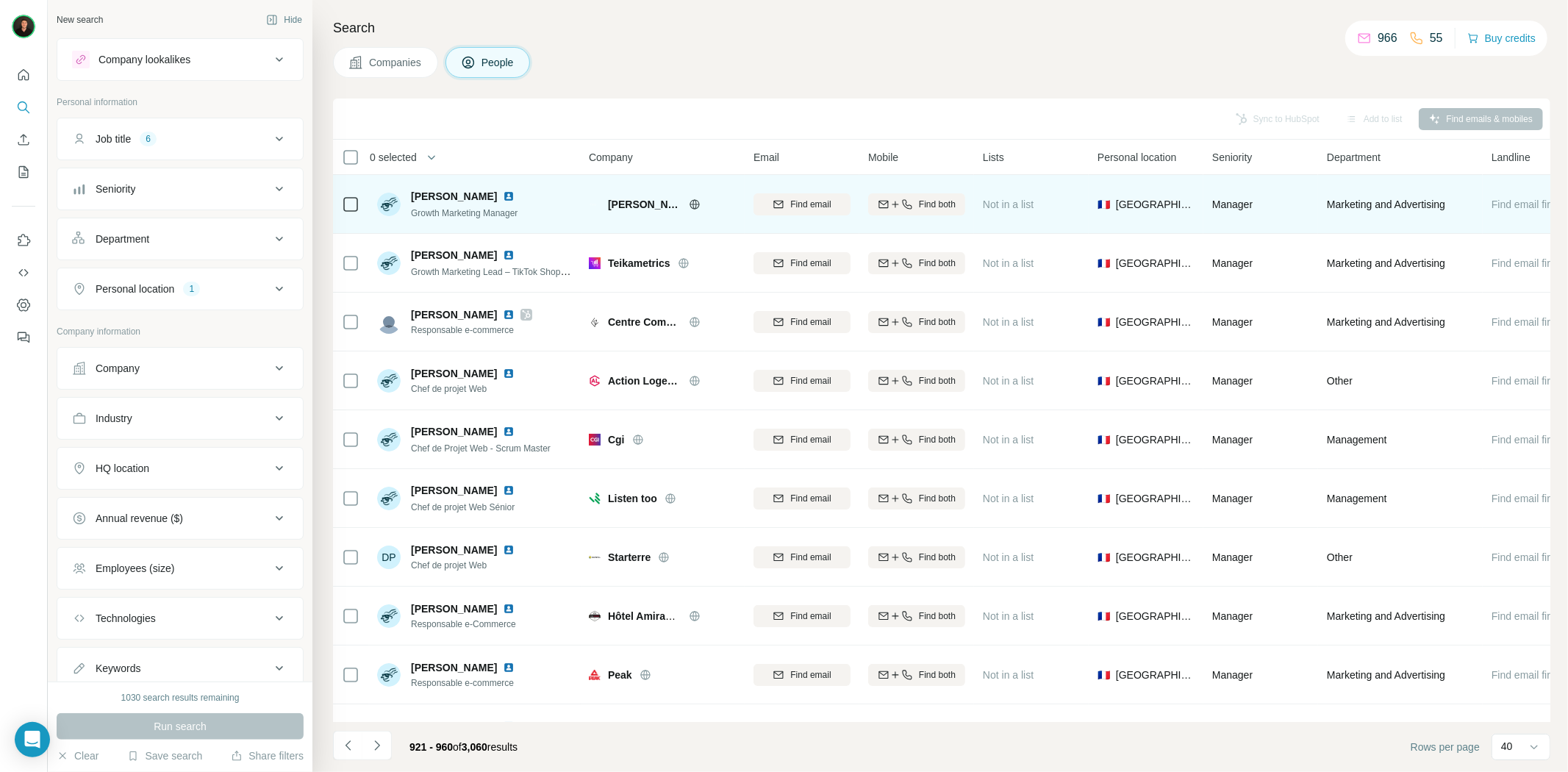
click at [696, 201] on icon at bounding box center [695, 205] width 12 height 12
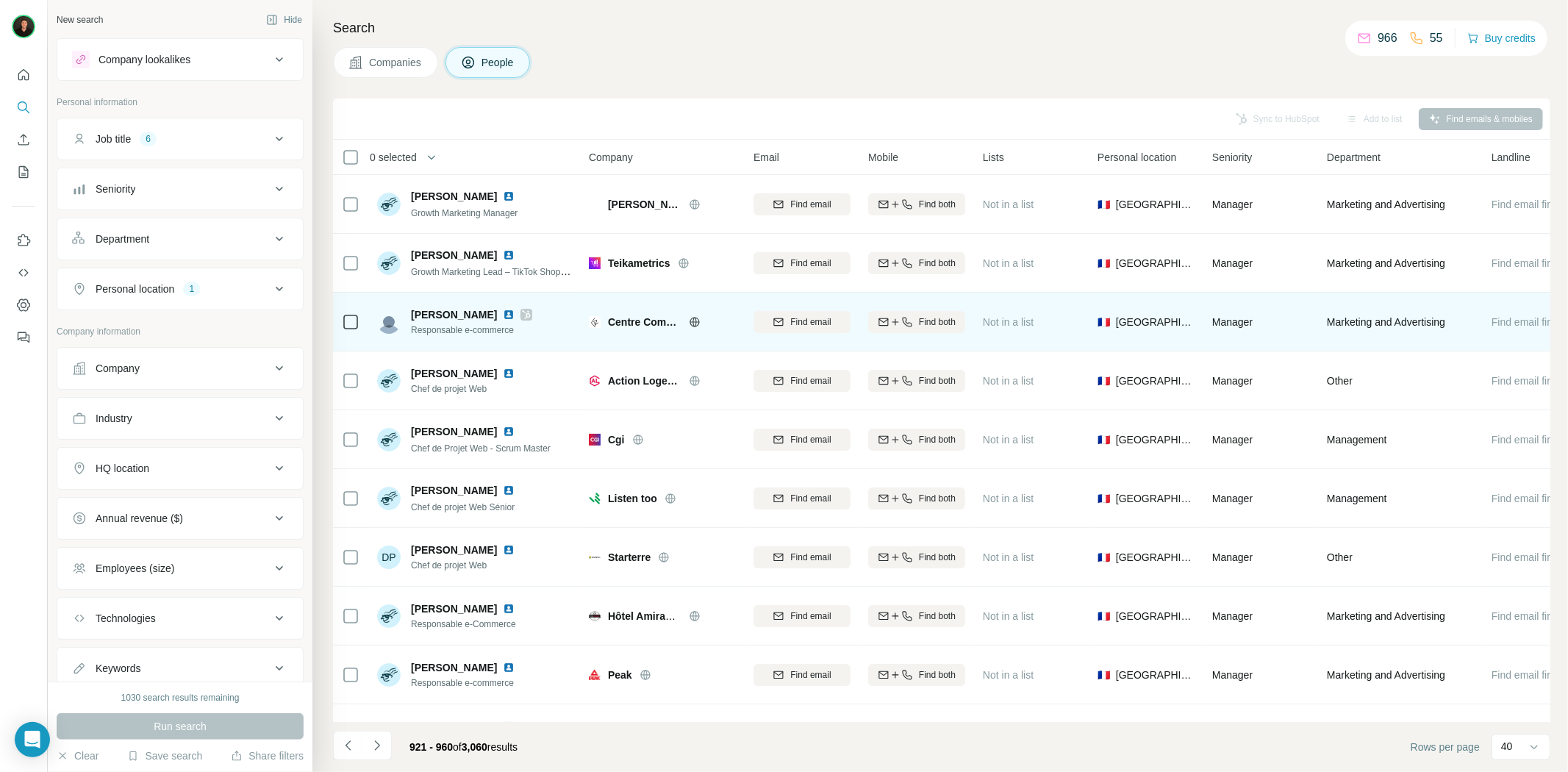
click at [696, 322] on icon at bounding box center [695, 322] width 12 height 12
click at [648, 321] on span "Centre Commercial" at bounding box center [645, 322] width 74 height 15
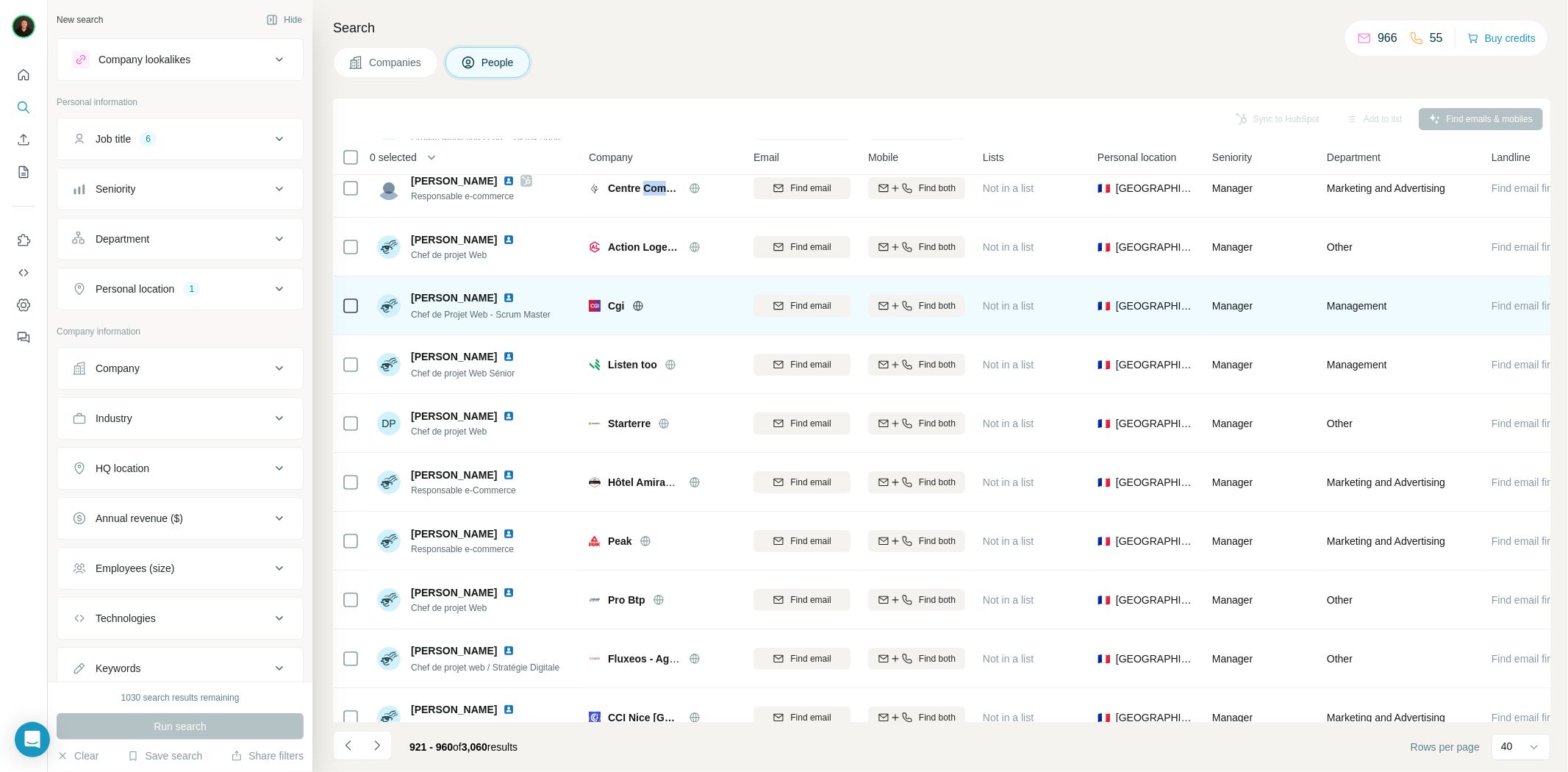
scroll to position [164, 0]
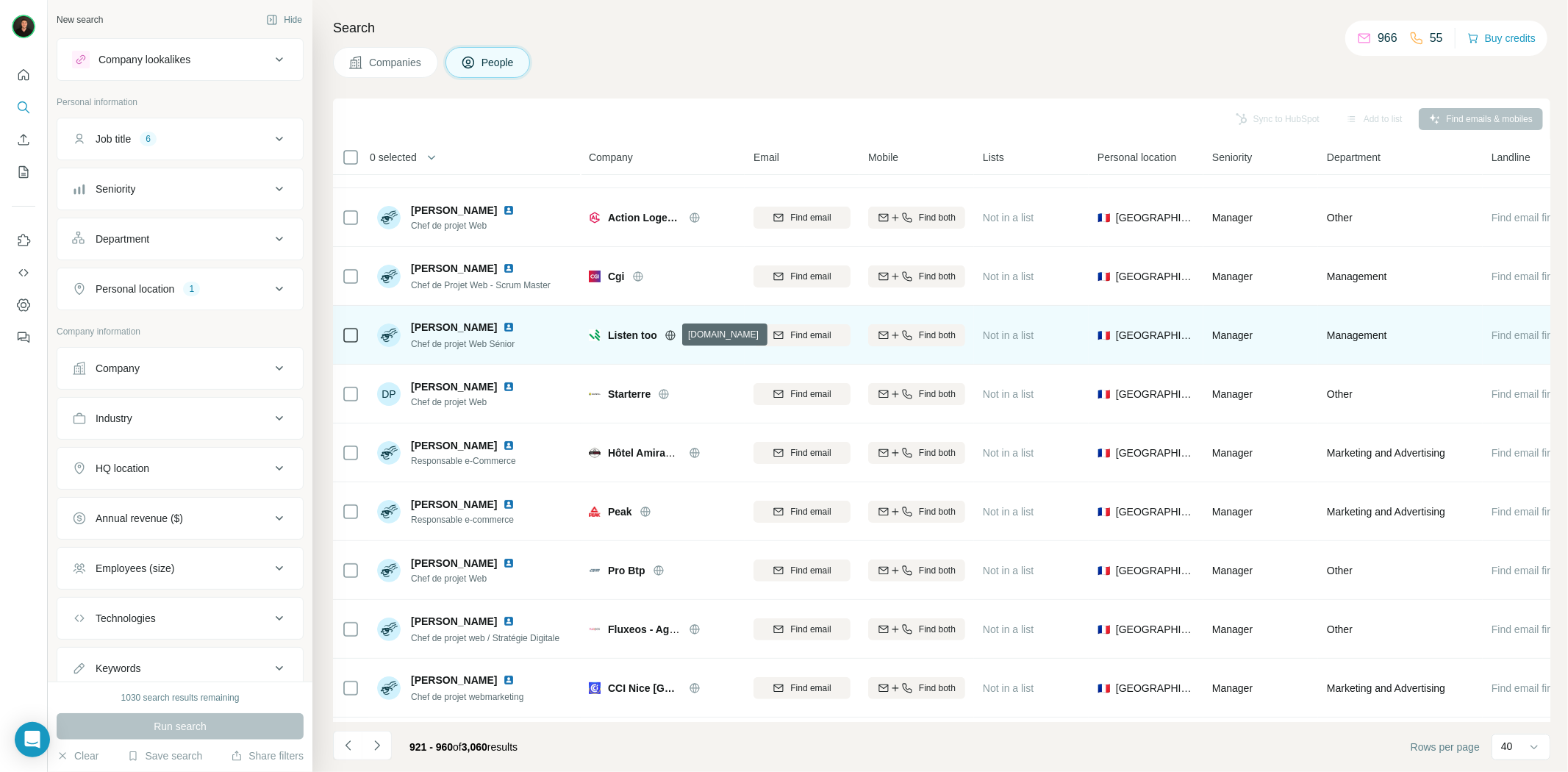
click at [669, 336] on icon at bounding box center [670, 334] width 3 height 9
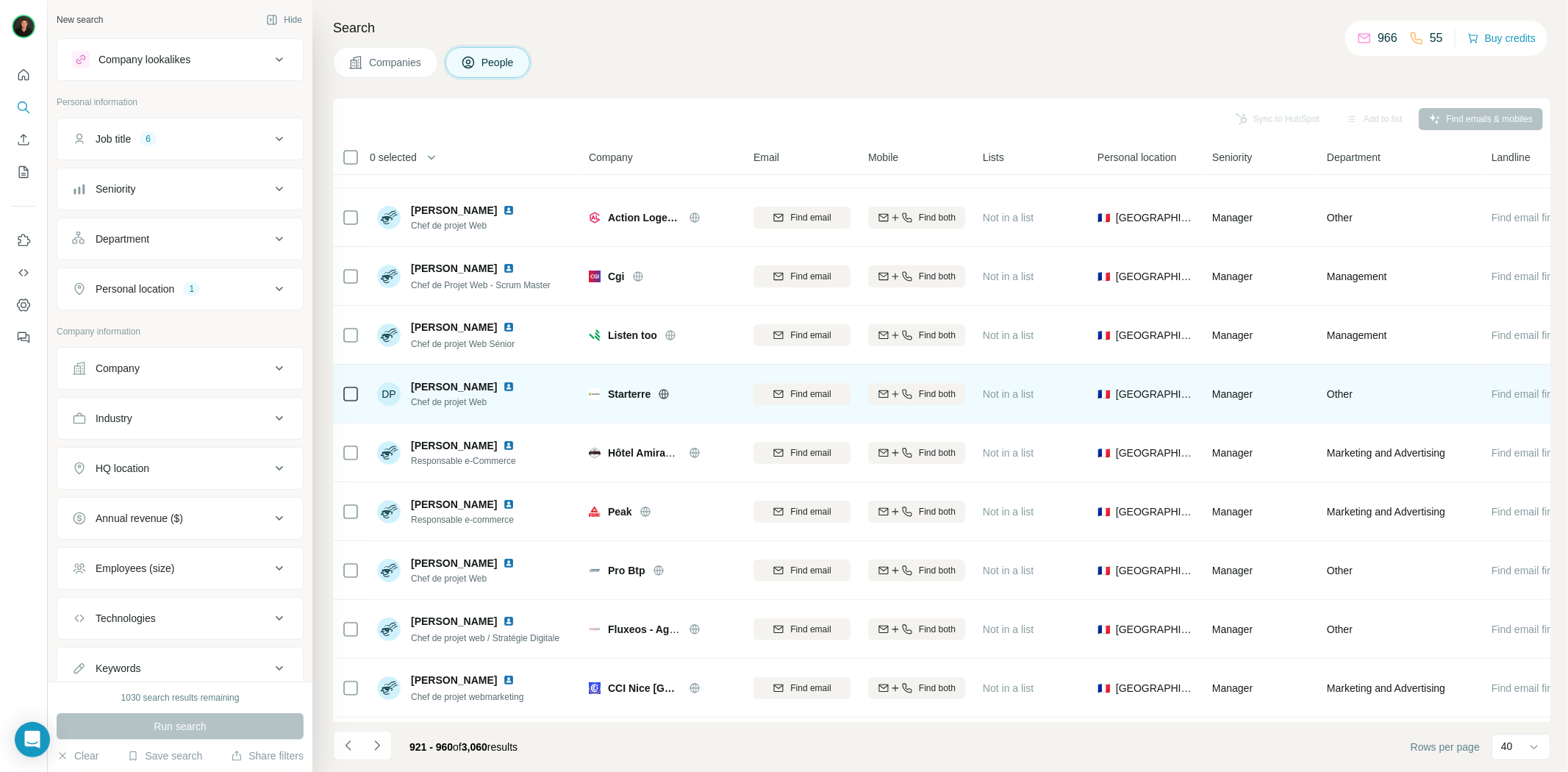
click at [662, 394] on icon at bounding box center [664, 394] width 9 height 1
click at [616, 387] on span "Starterre" at bounding box center [629, 394] width 43 height 15
click at [623, 393] on span "Starterre" at bounding box center [629, 394] width 43 height 15
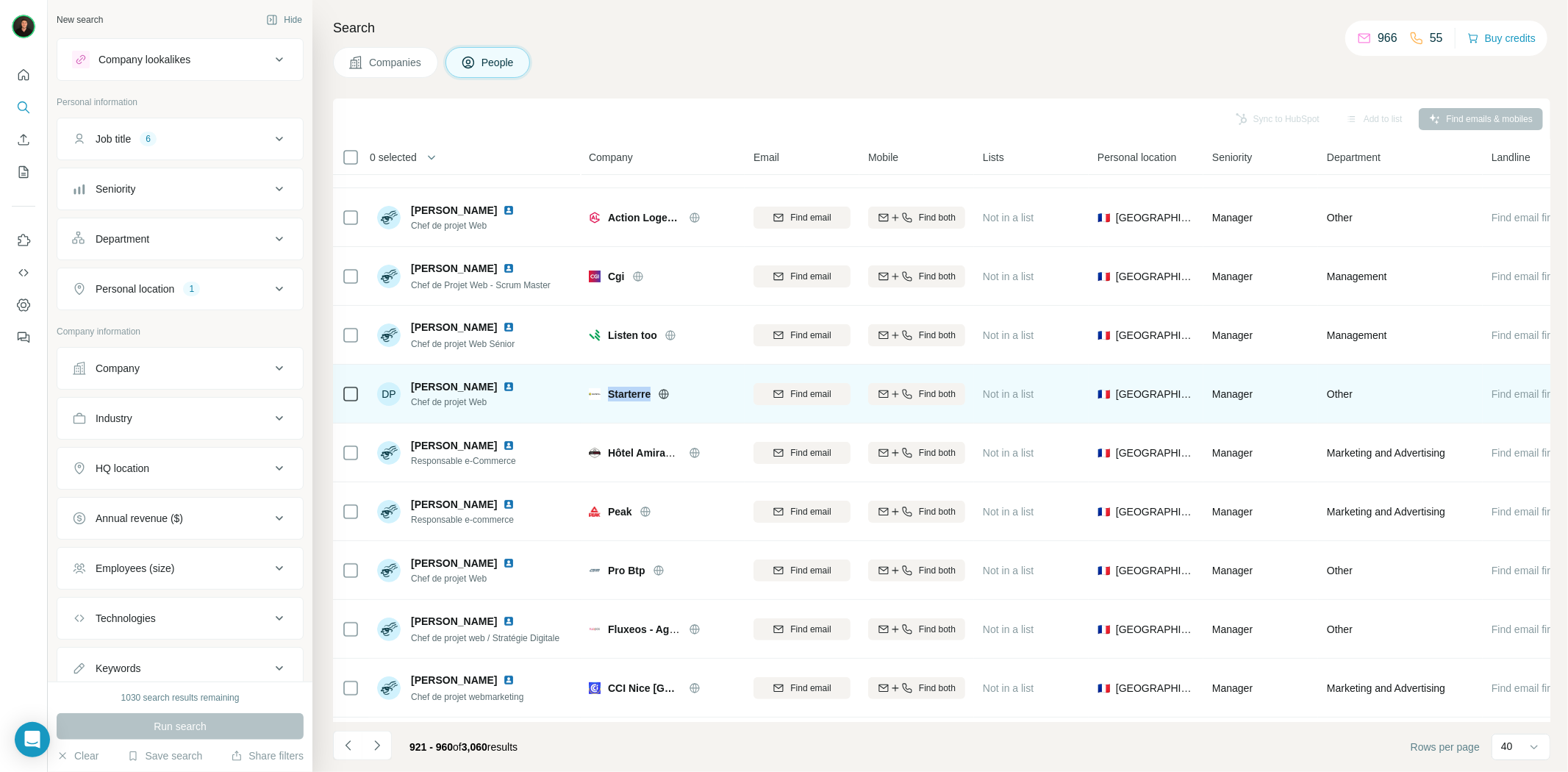
copy span "Starterre"
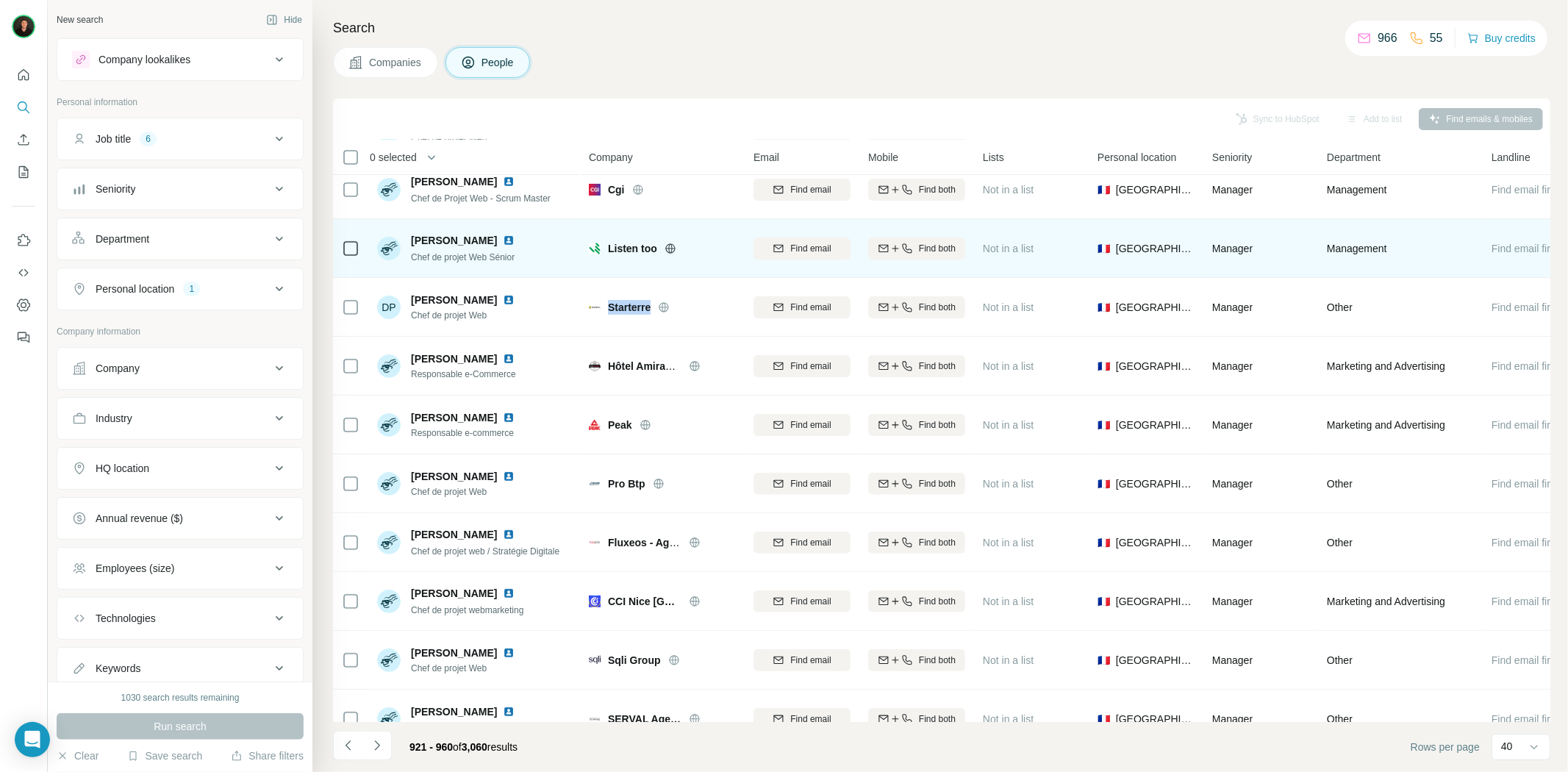
scroll to position [326, 0]
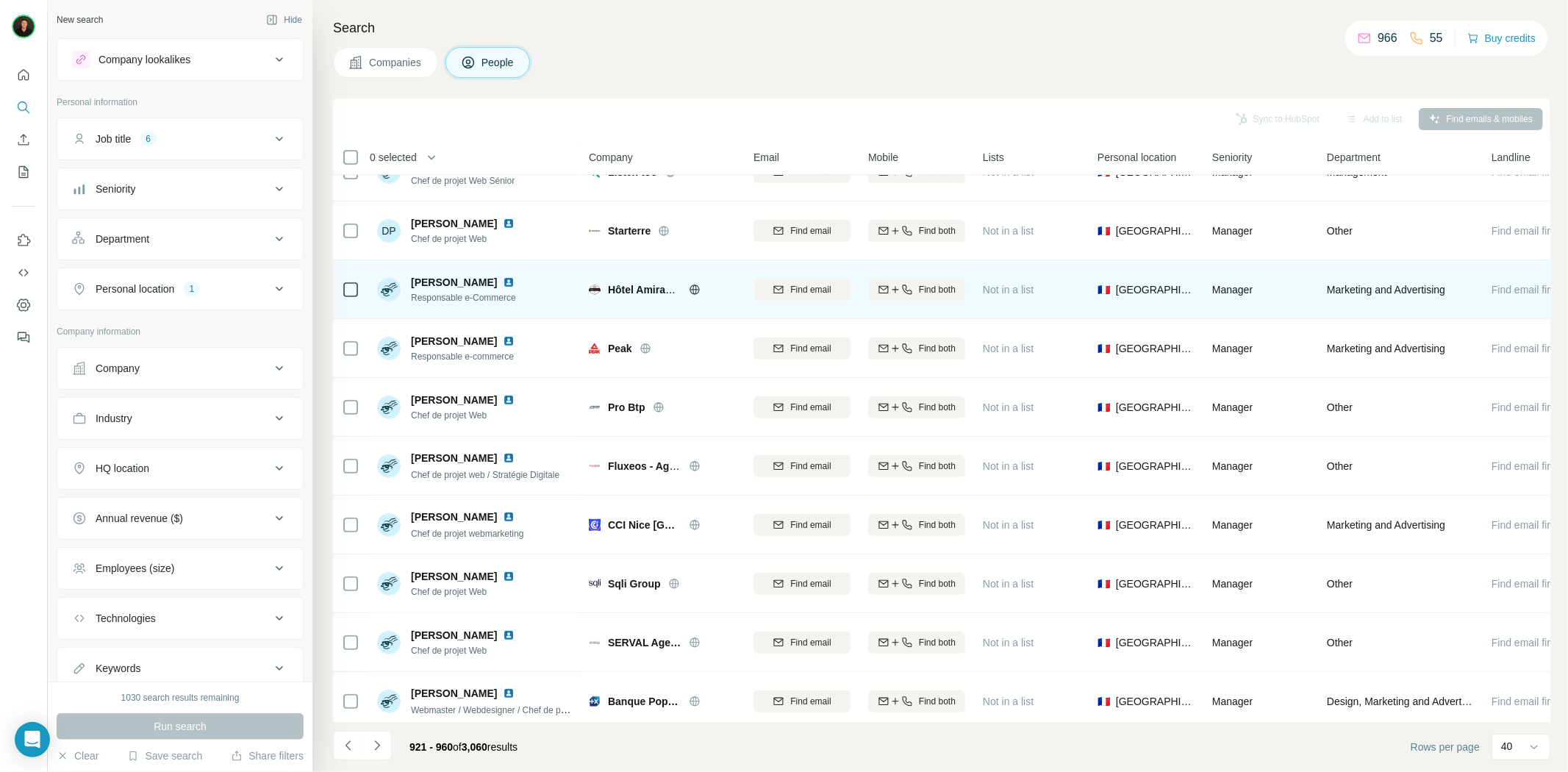
click at [689, 290] on icon at bounding box center [695, 290] width 12 height 12
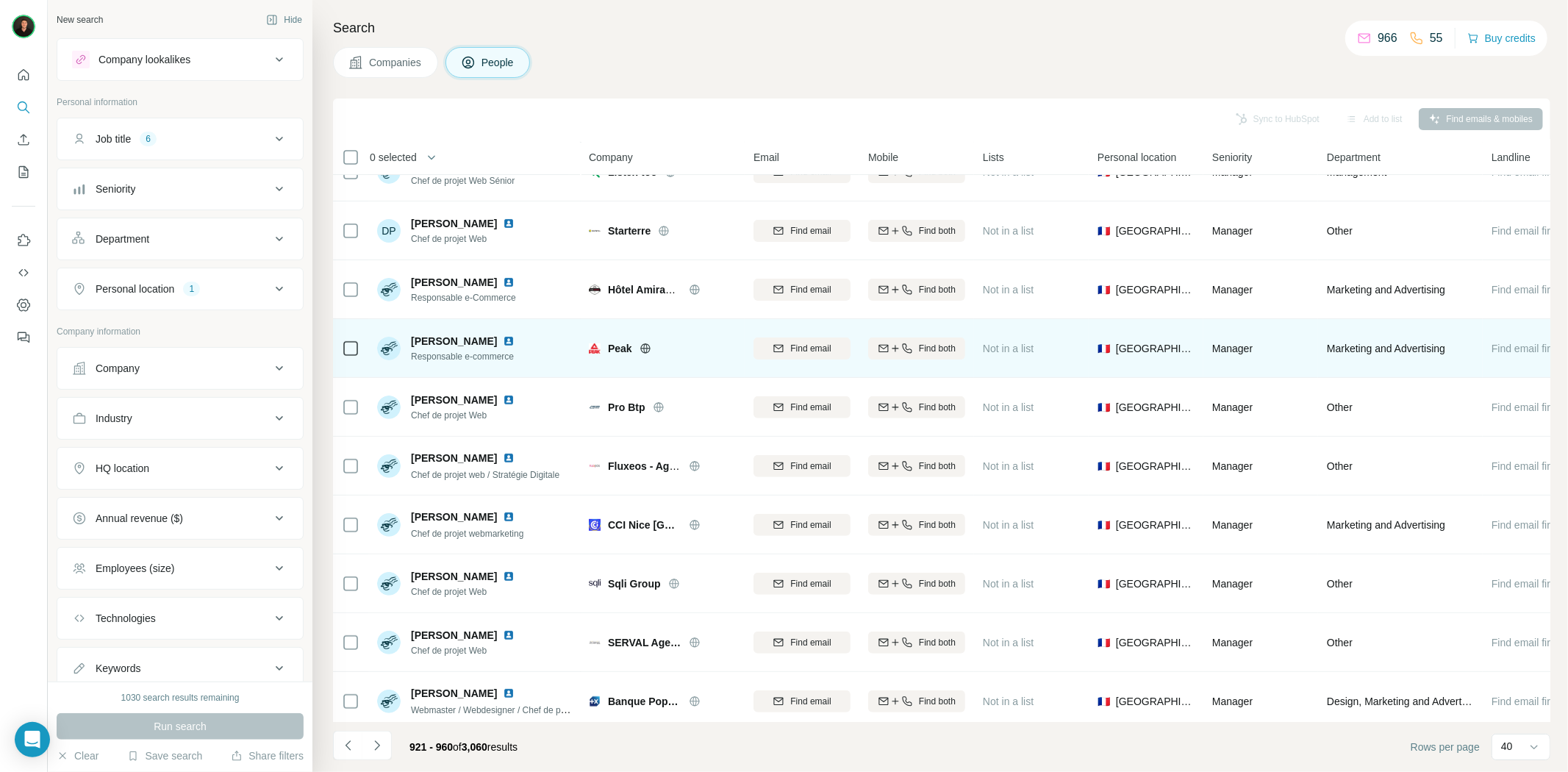
click at [641, 348] on icon at bounding box center [644, 347] width 9 height 9
click at [616, 336] on div "Peak" at bounding box center [662, 348] width 147 height 40
copy span "Peak"
click at [503, 340] on img at bounding box center [508, 342] width 12 height 12
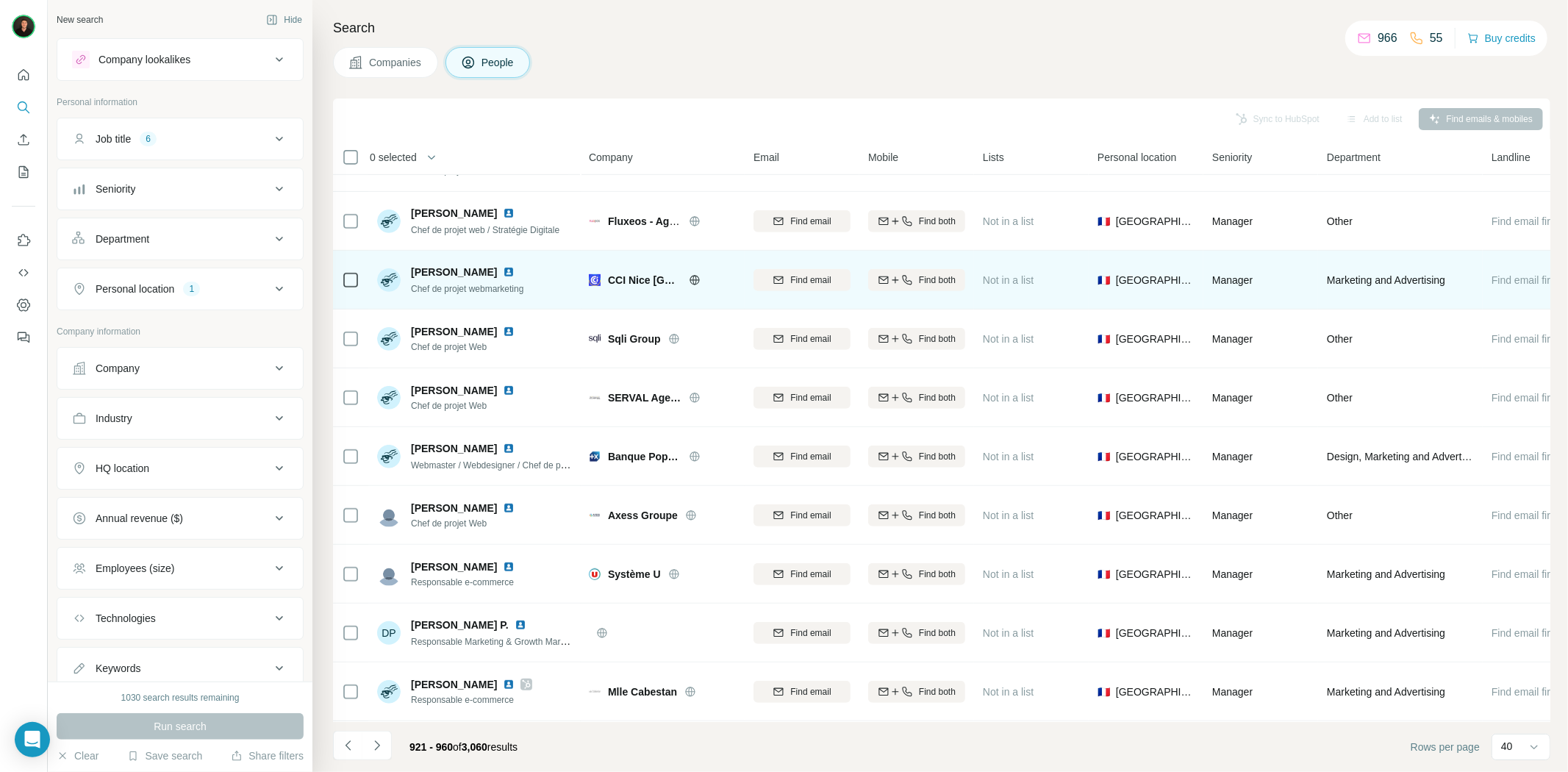
scroll to position [490, 0]
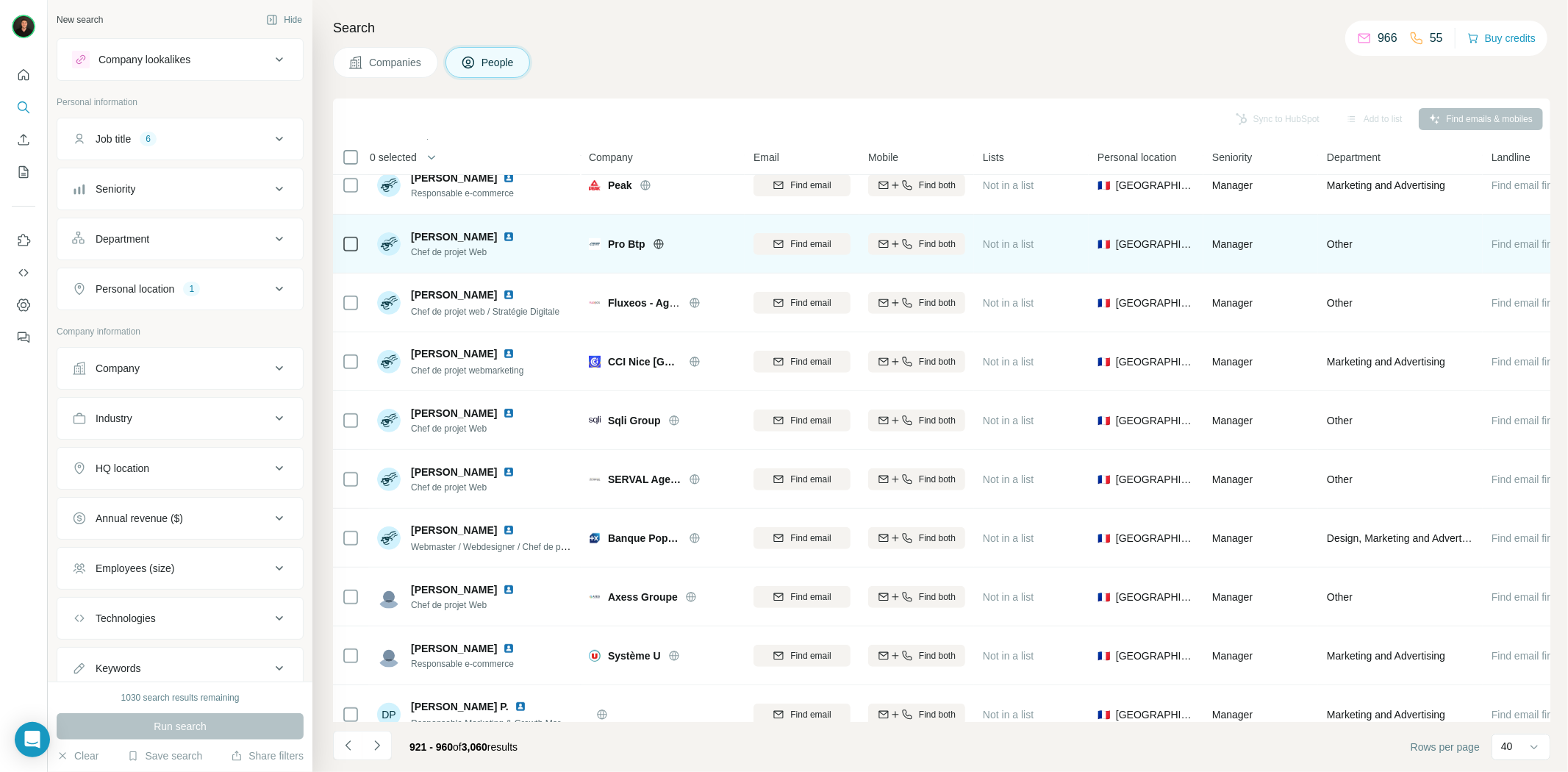
click at [660, 241] on icon at bounding box center [659, 244] width 12 height 12
click at [614, 237] on span "Pro Btp" at bounding box center [627, 244] width 38 height 15
copy div "Pro Btp"
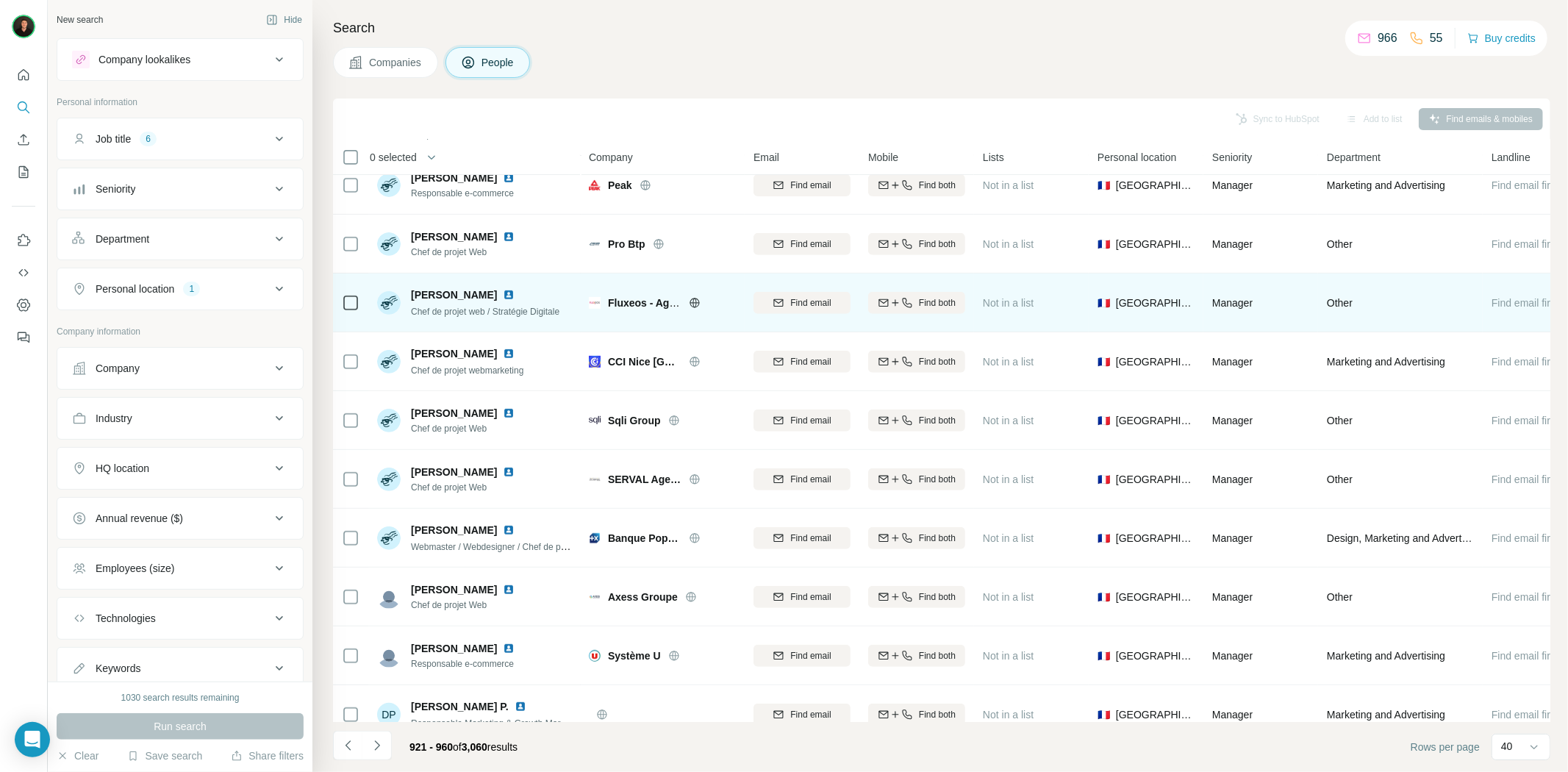
click at [692, 305] on icon at bounding box center [695, 303] width 12 height 12
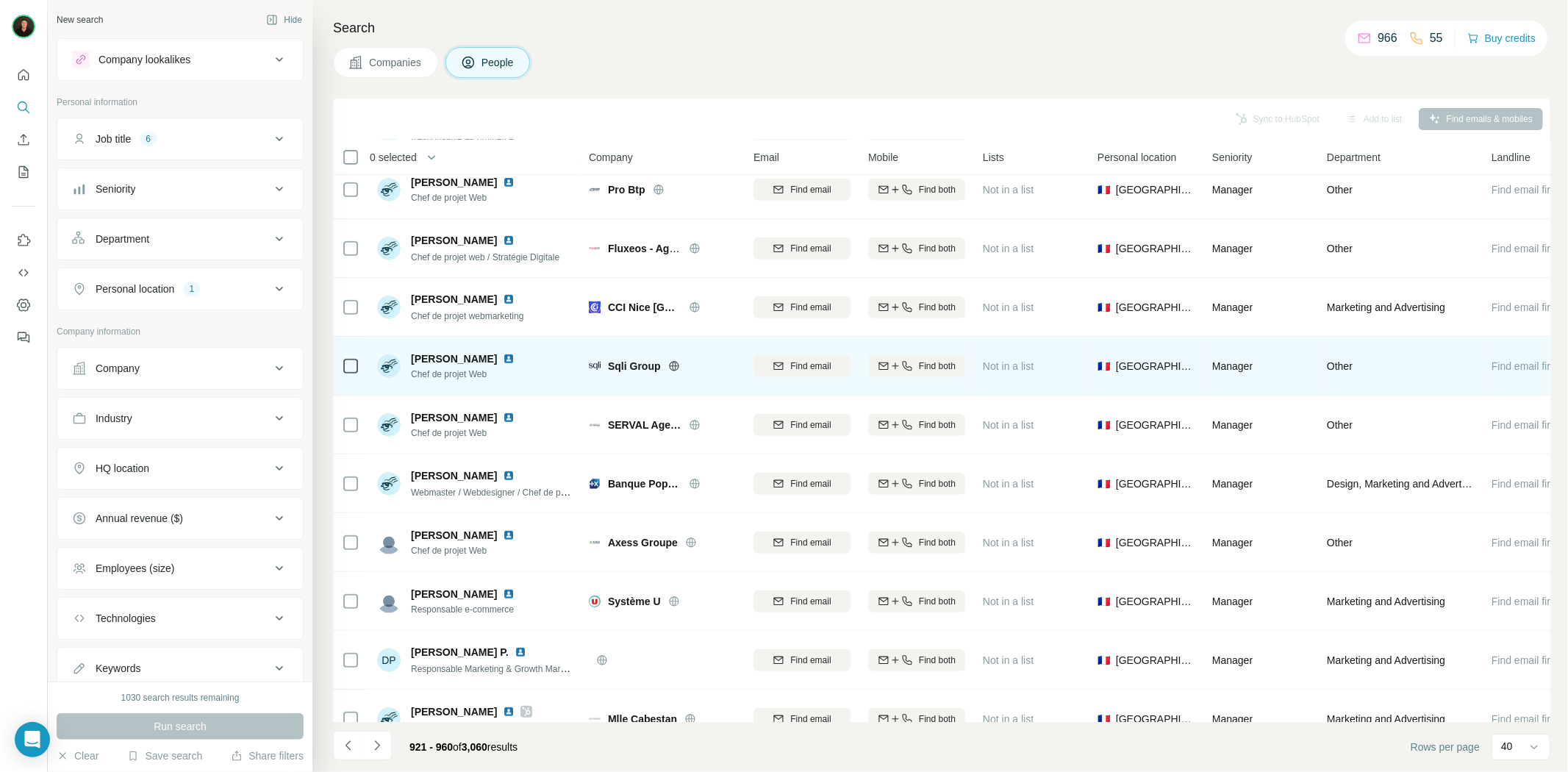
scroll to position [571, 0]
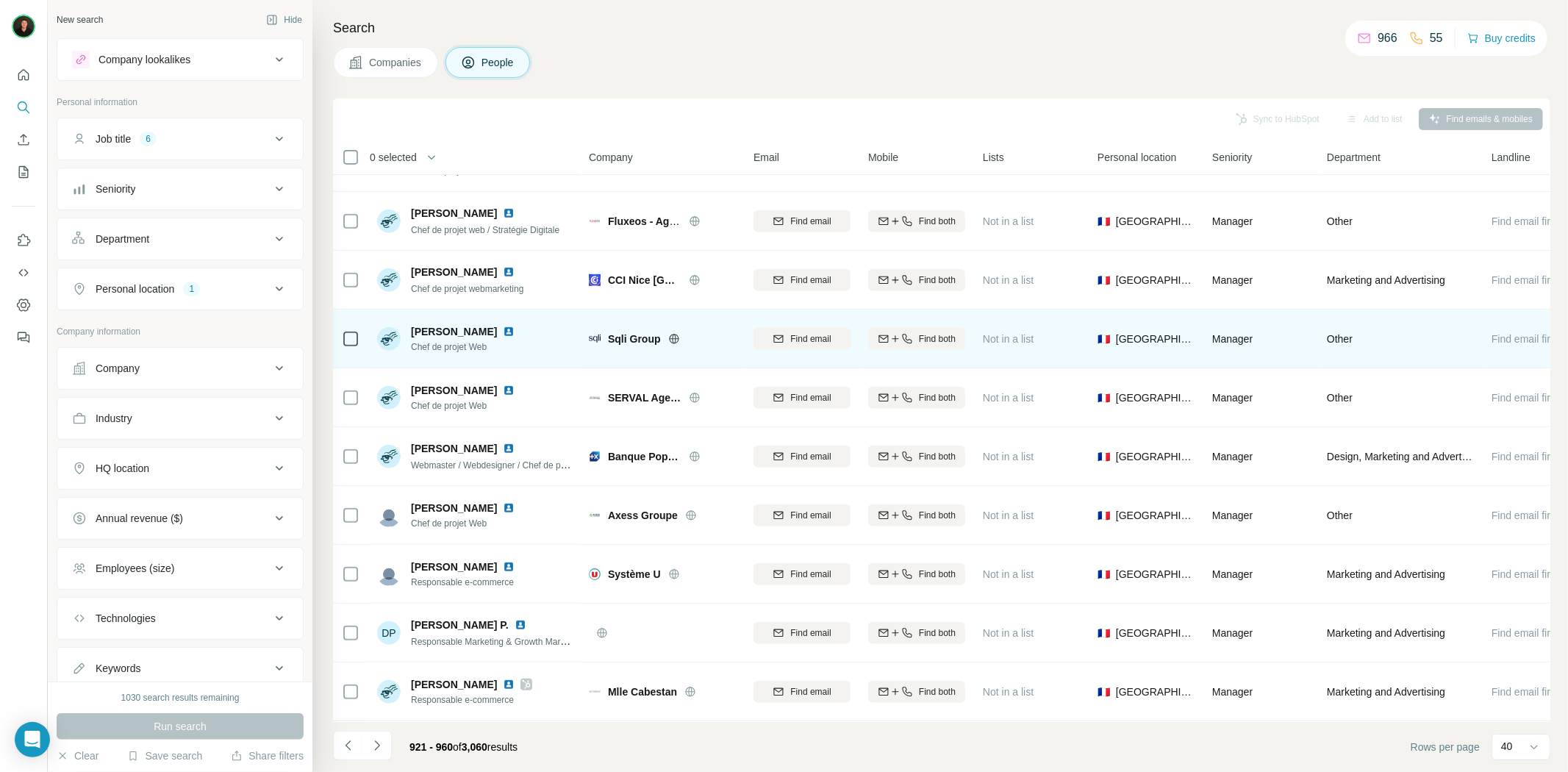
click at [669, 338] on icon at bounding box center [673, 338] width 9 height 1
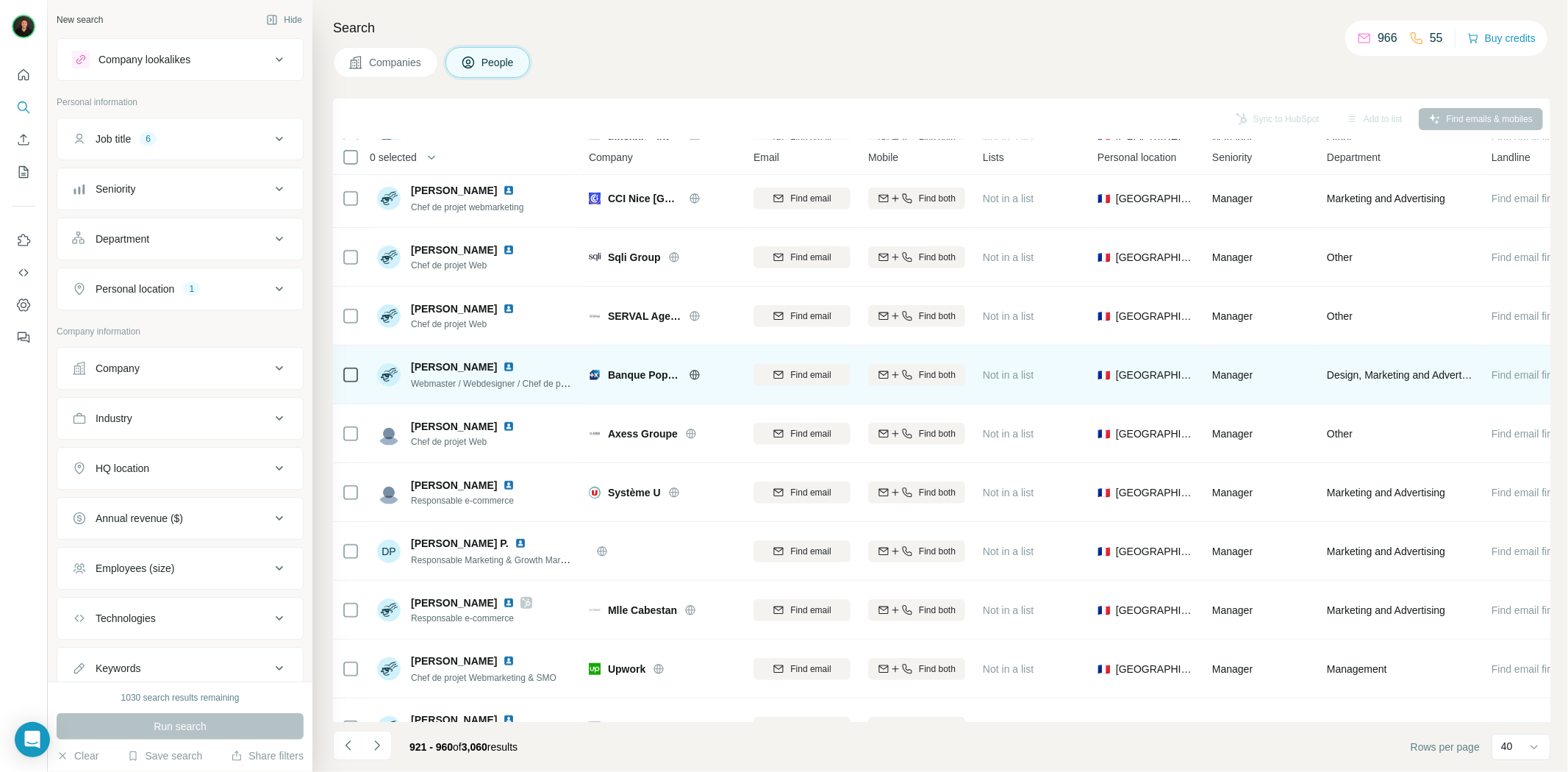
scroll to position [735, 0]
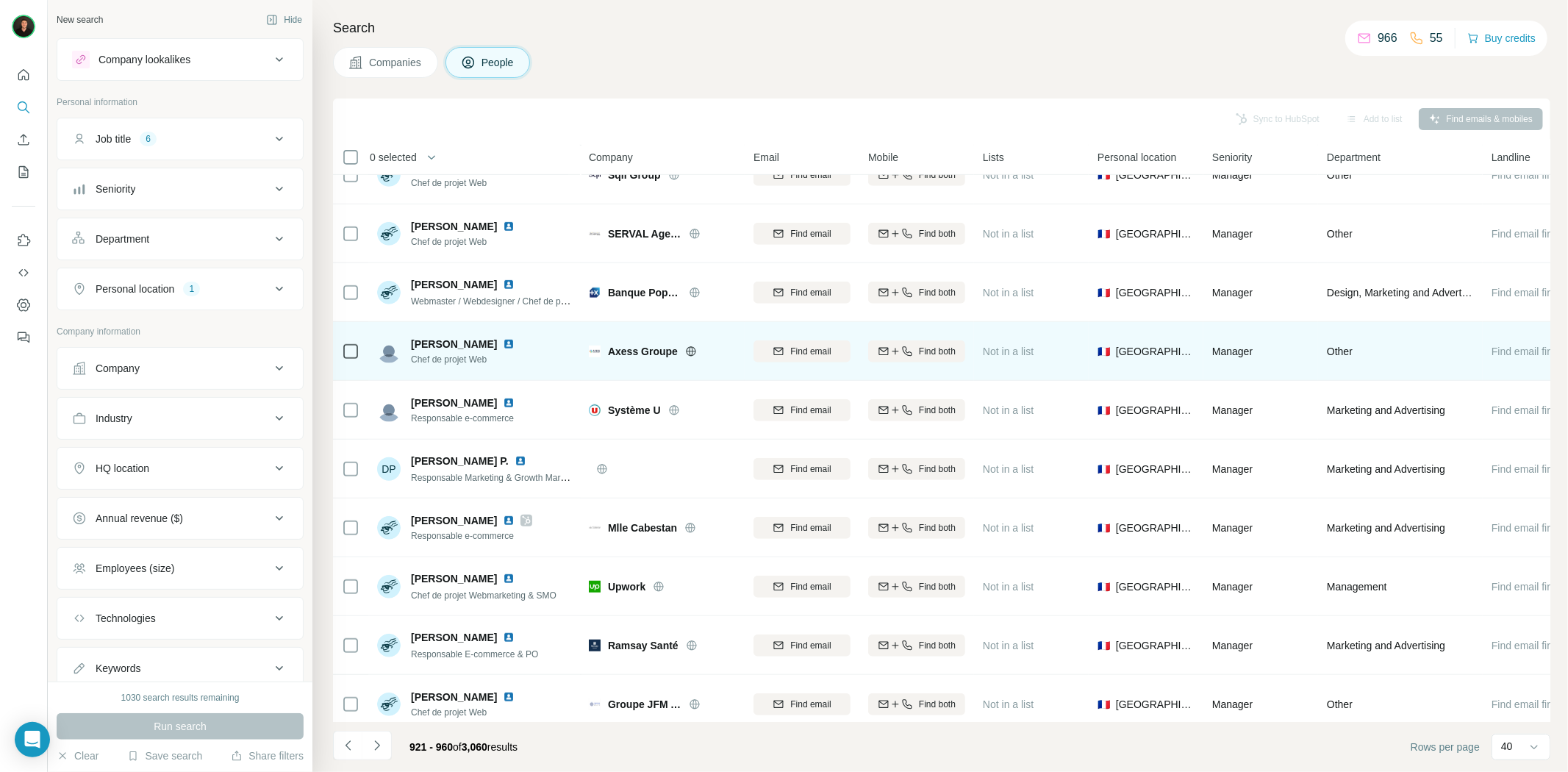
click at [693, 353] on icon at bounding box center [691, 352] width 12 height 12
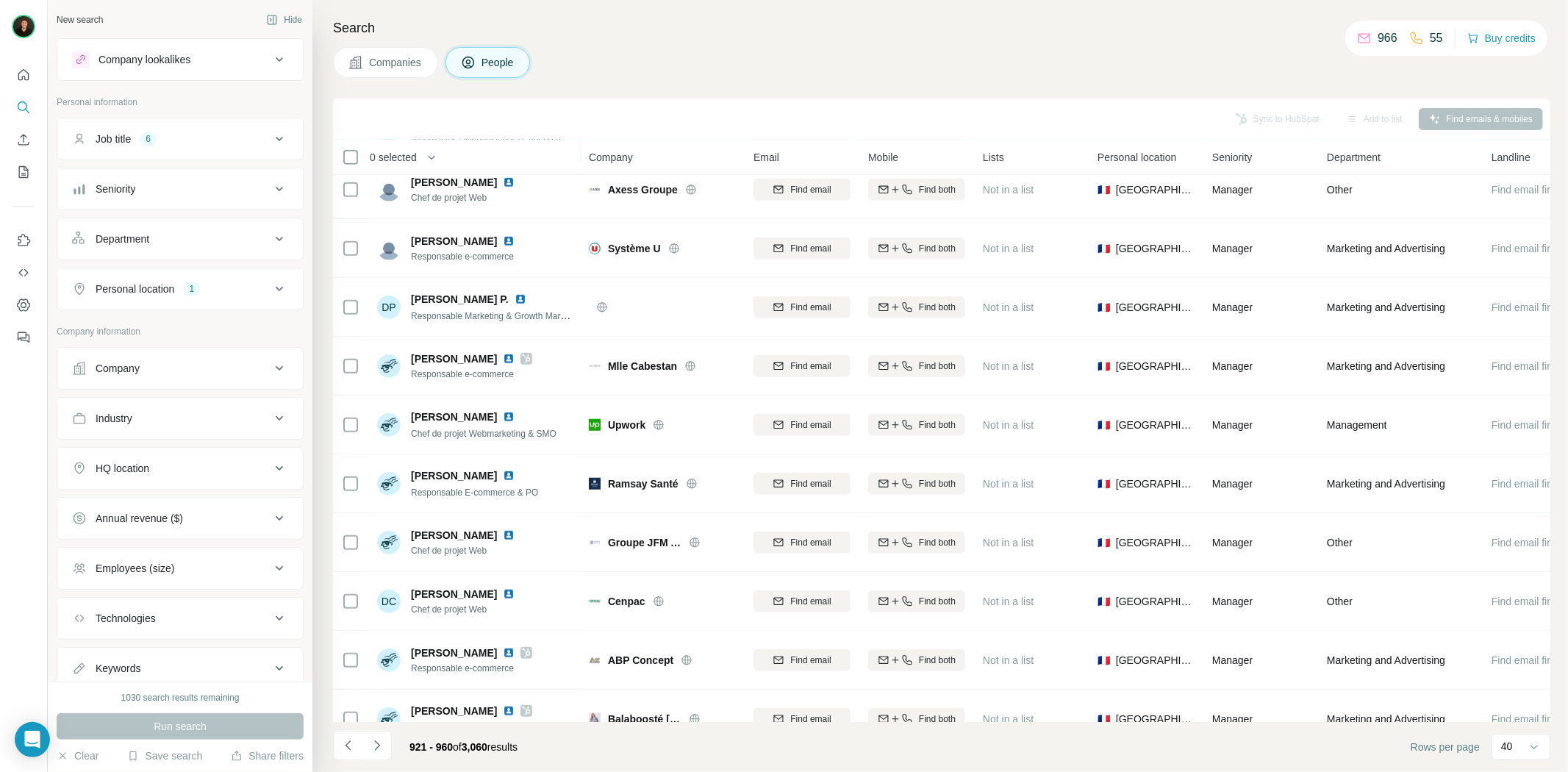
scroll to position [899, 0]
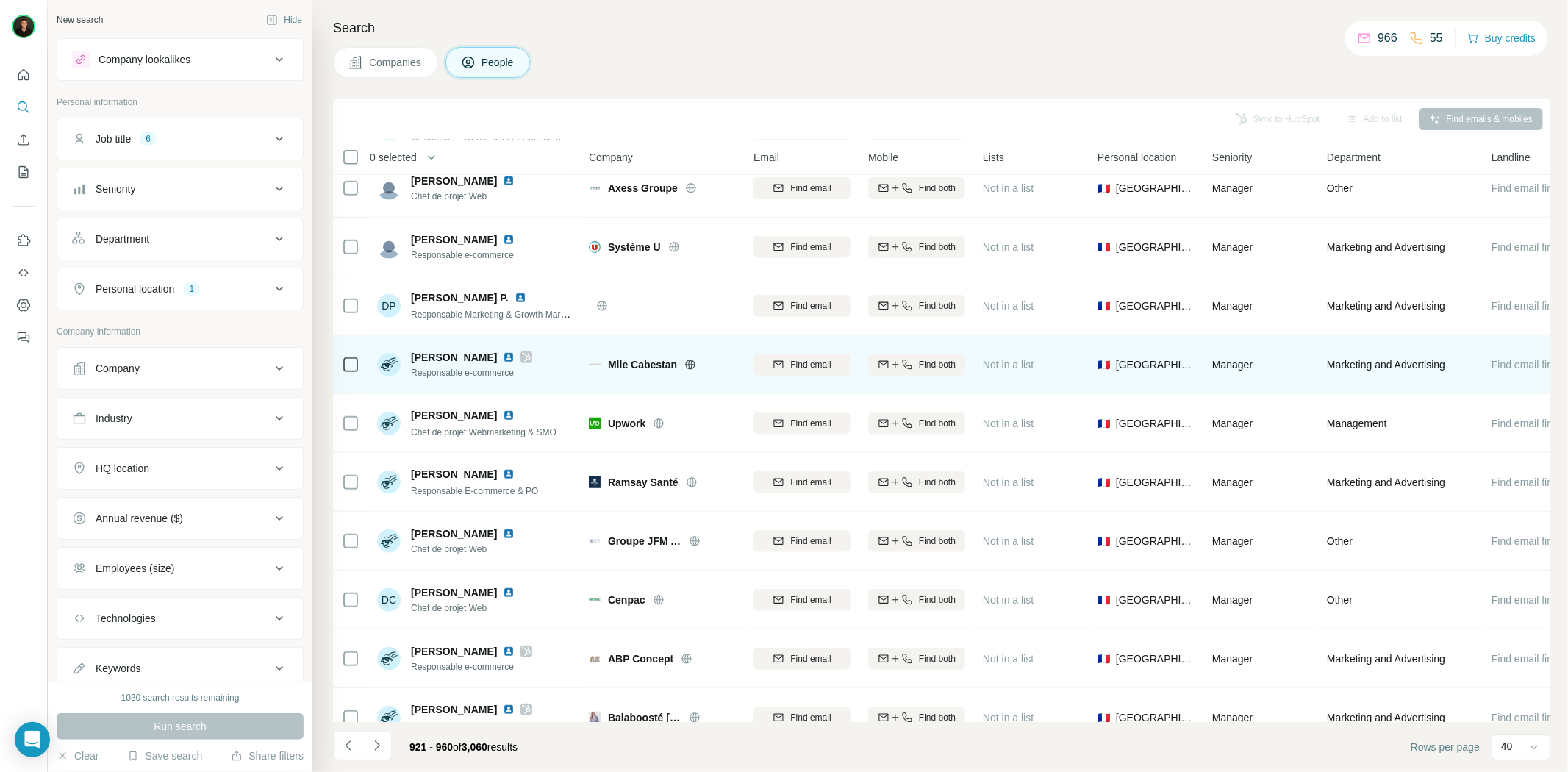
click at [637, 365] on span "Mlle Cabestan" at bounding box center [643, 365] width 69 height 15
copy div "Mlle Cabestan"
click at [695, 363] on icon at bounding box center [690, 365] width 12 height 12
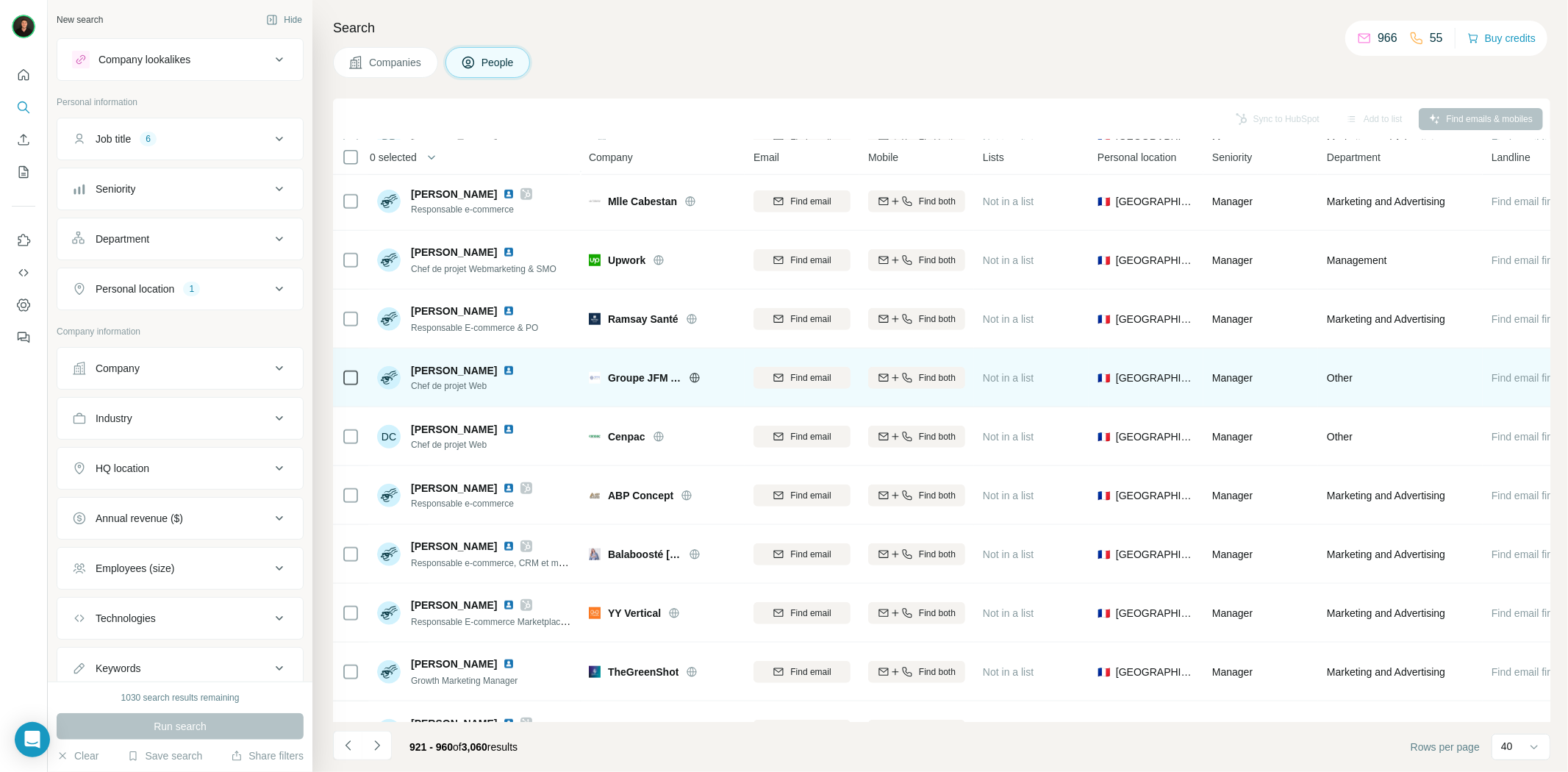
scroll to position [1144, 0]
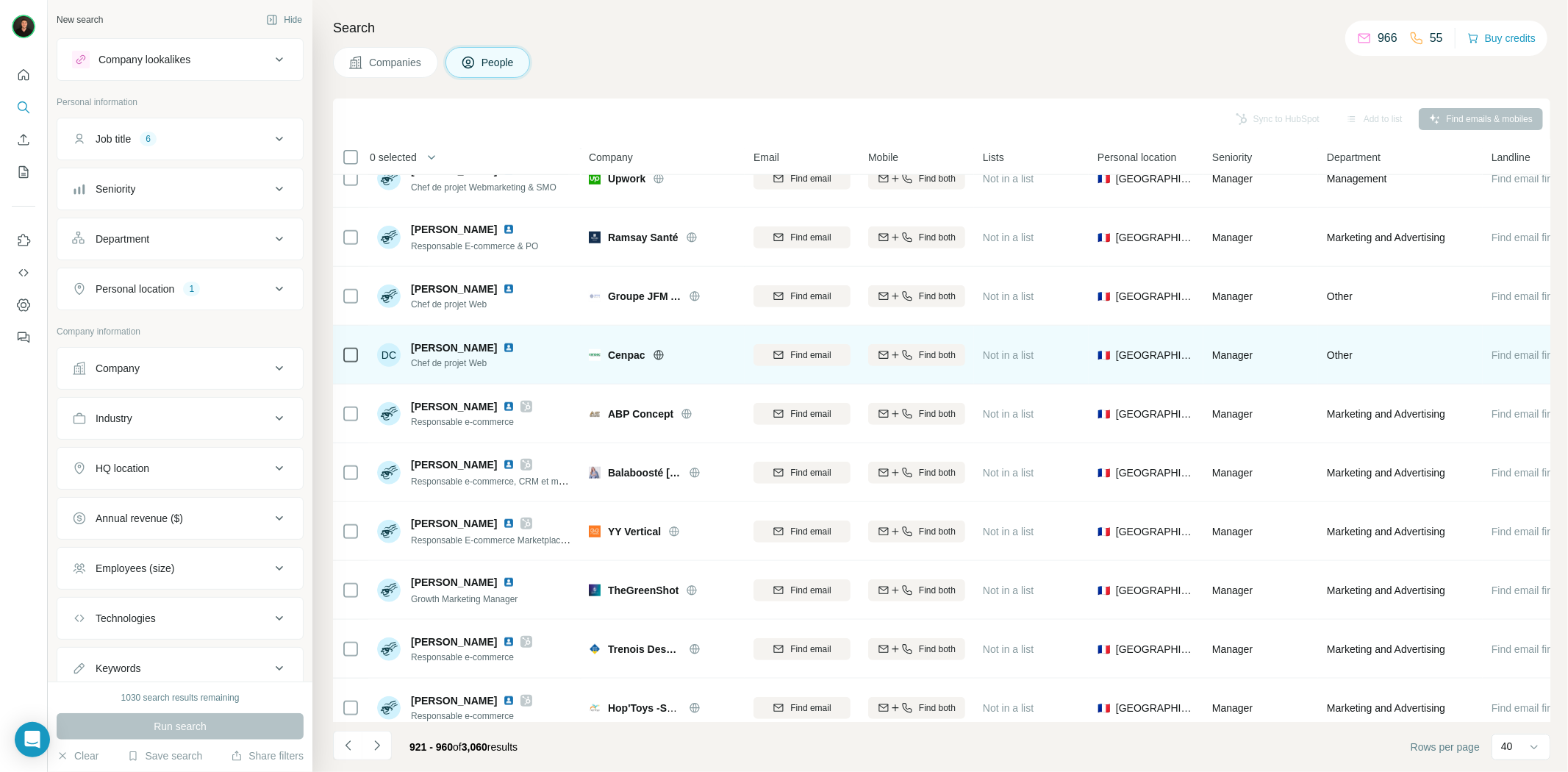
click at [659, 355] on icon at bounding box center [659, 355] width 12 height 12
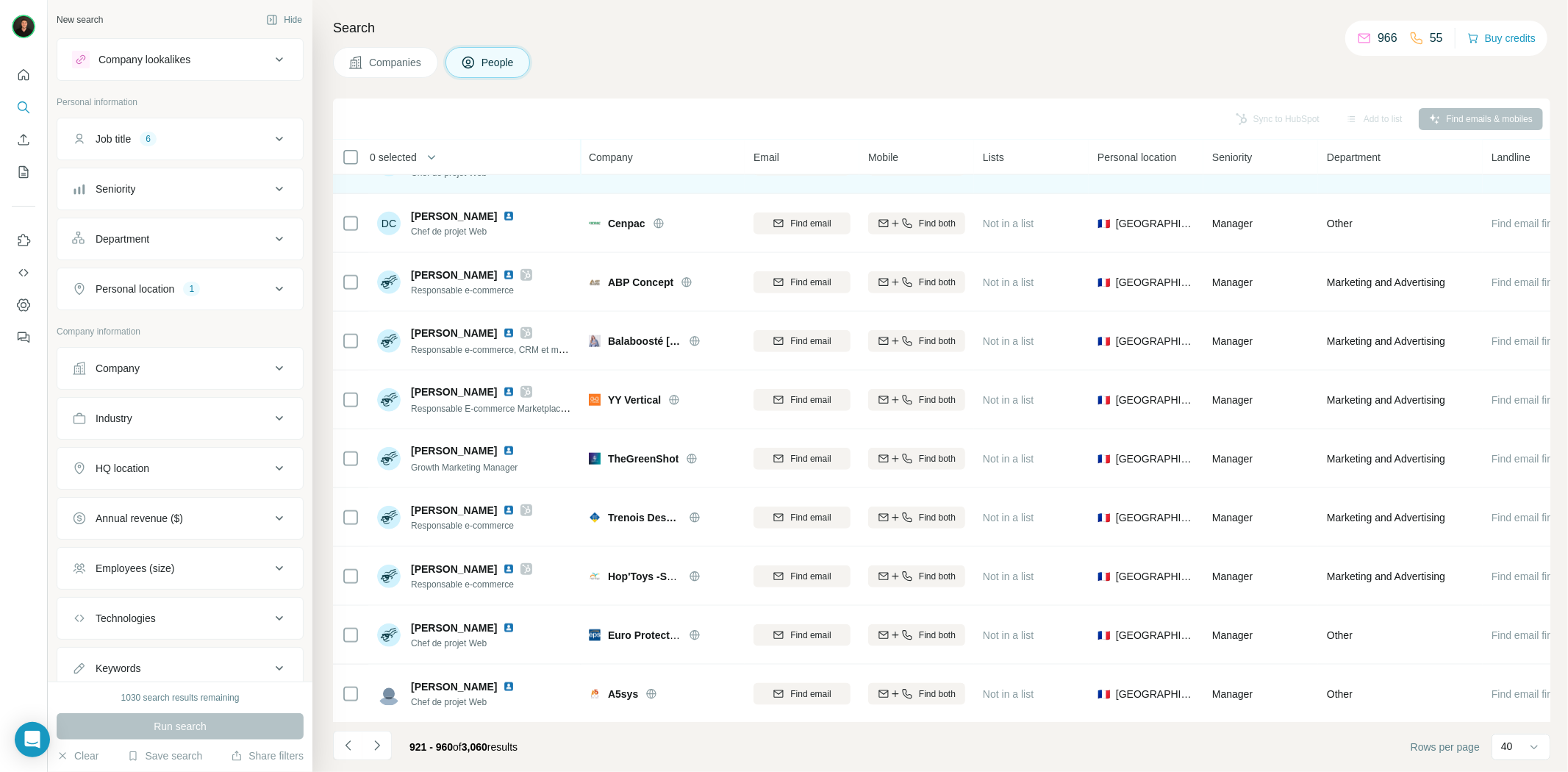
scroll to position [1307, 0]
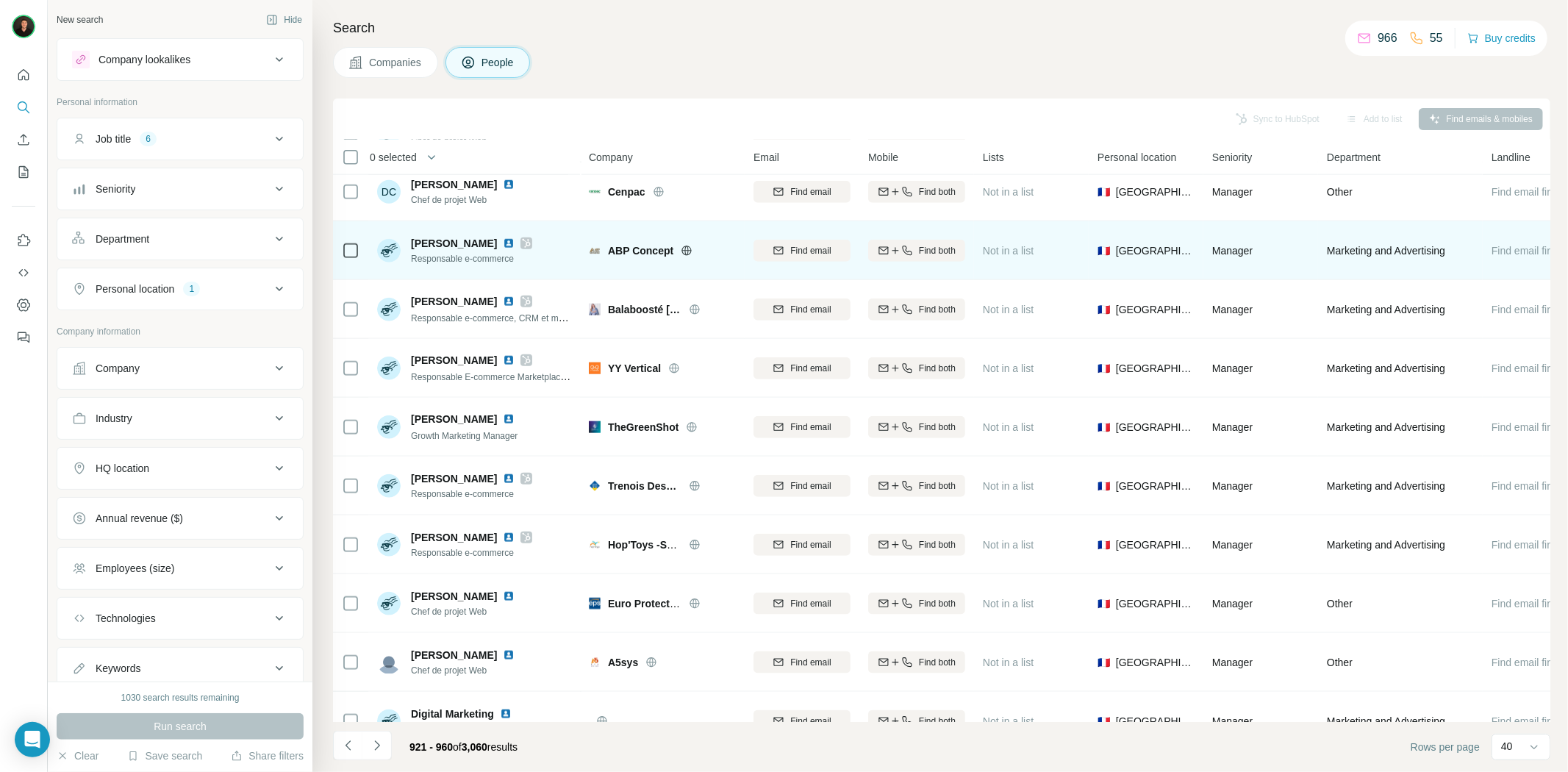
click at [689, 248] on icon at bounding box center [687, 251] width 12 height 12
click at [621, 252] on span "ABP Concept" at bounding box center [641, 251] width 65 height 15
copy div "ABP Concept"
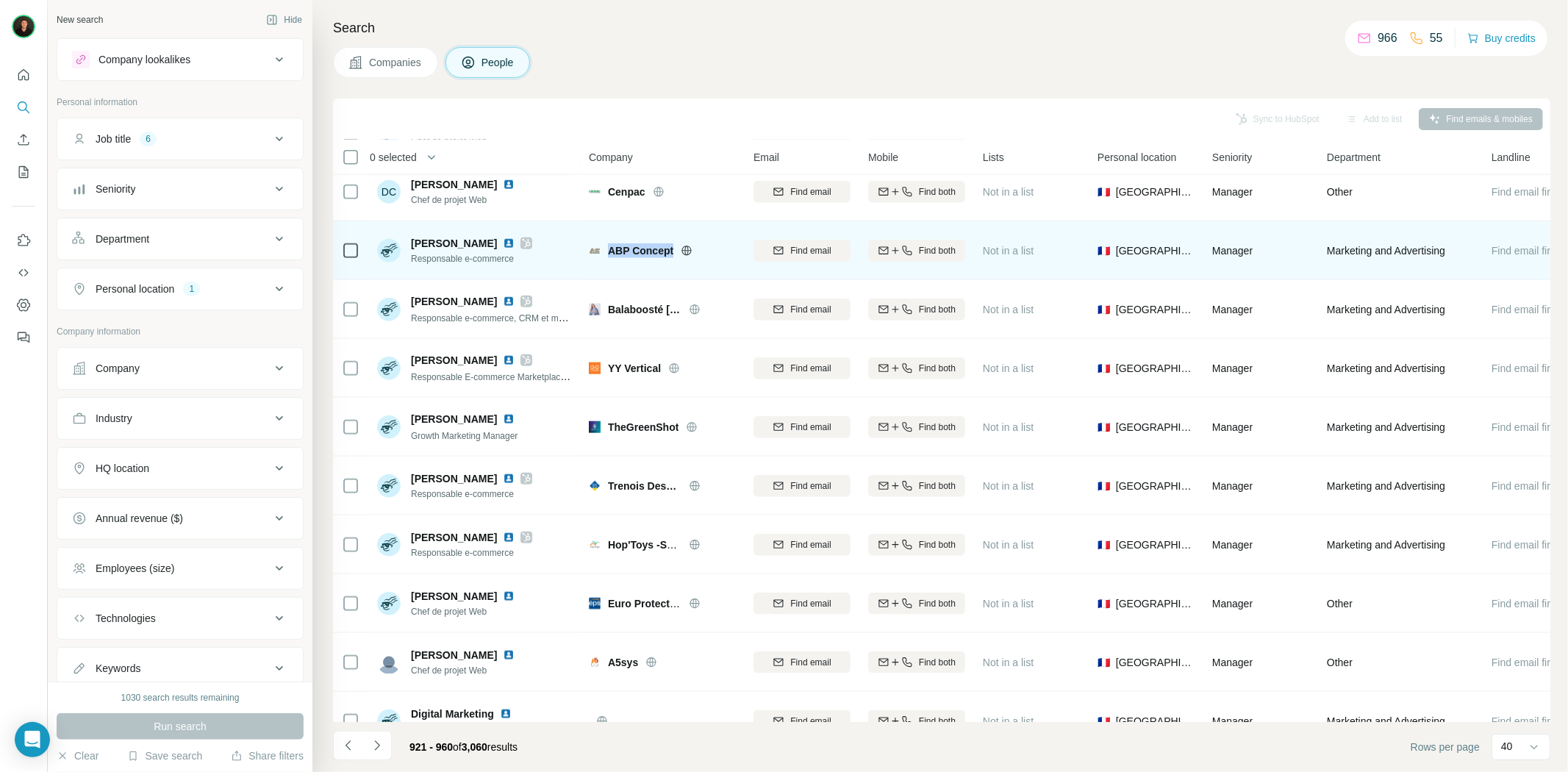
click at [503, 239] on img at bounding box center [508, 243] width 12 height 12
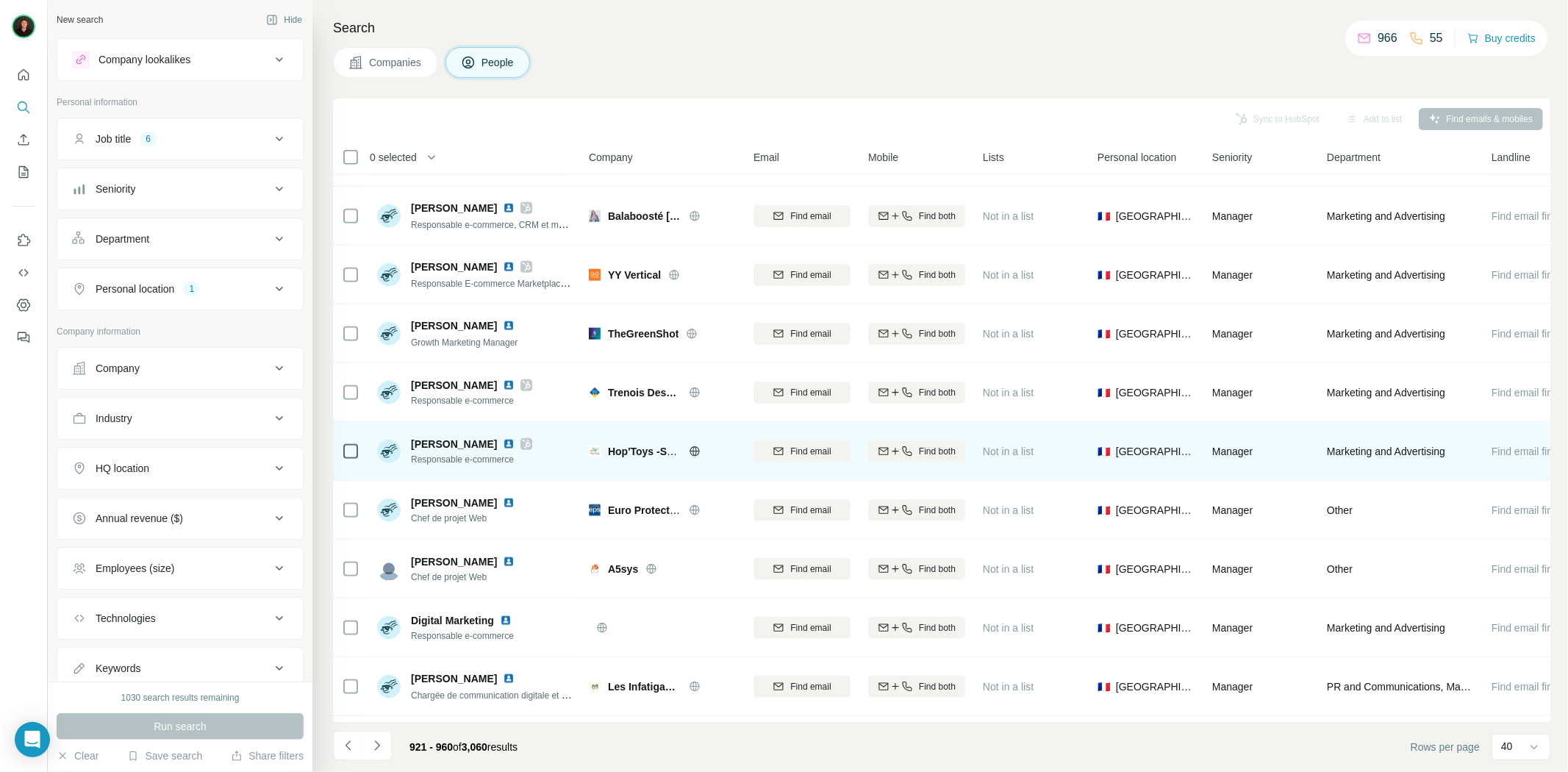
scroll to position [1471, 0]
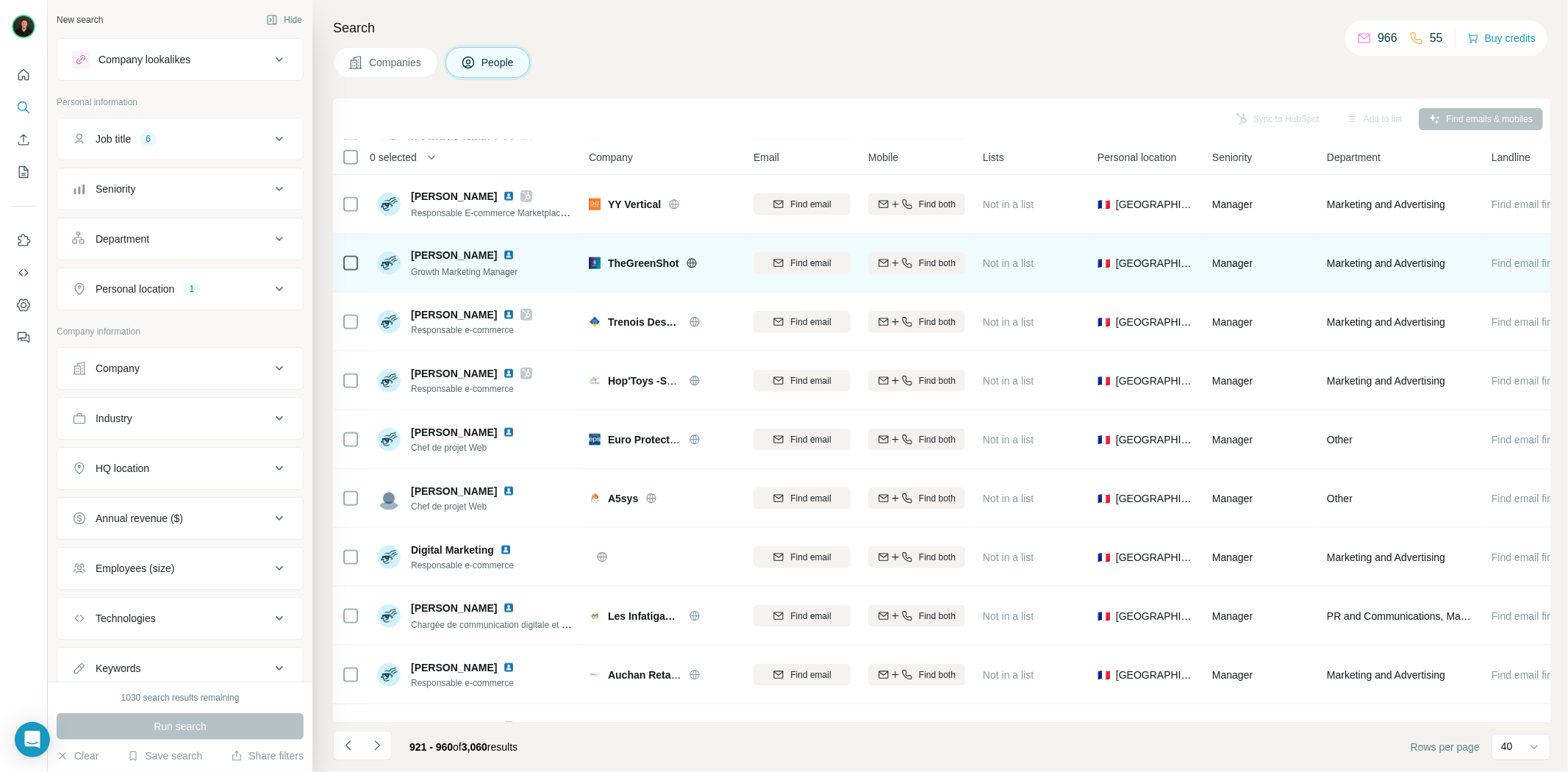
click at [697, 263] on icon at bounding box center [691, 263] width 9 height 1
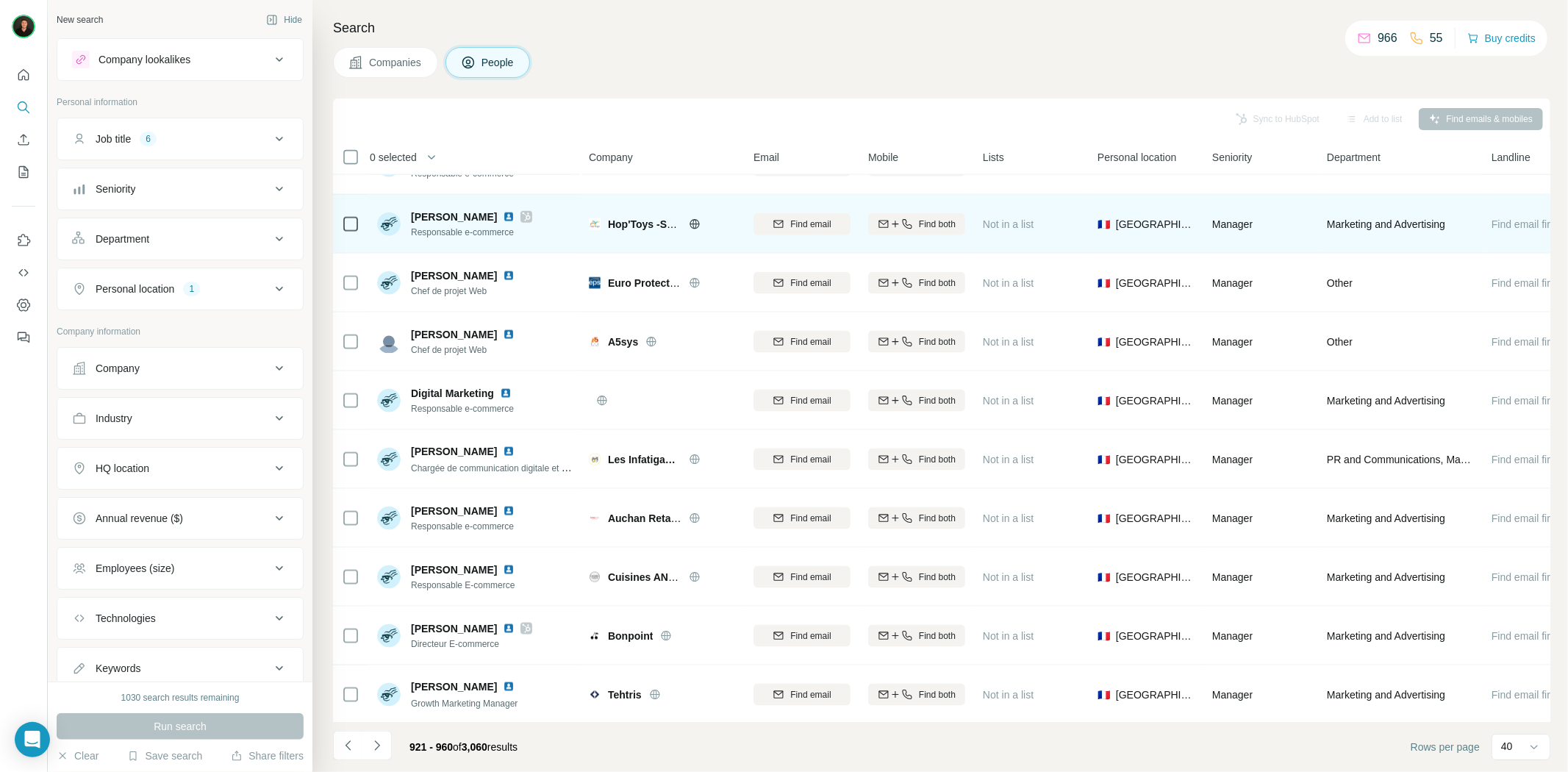
scroll to position [1634, 0]
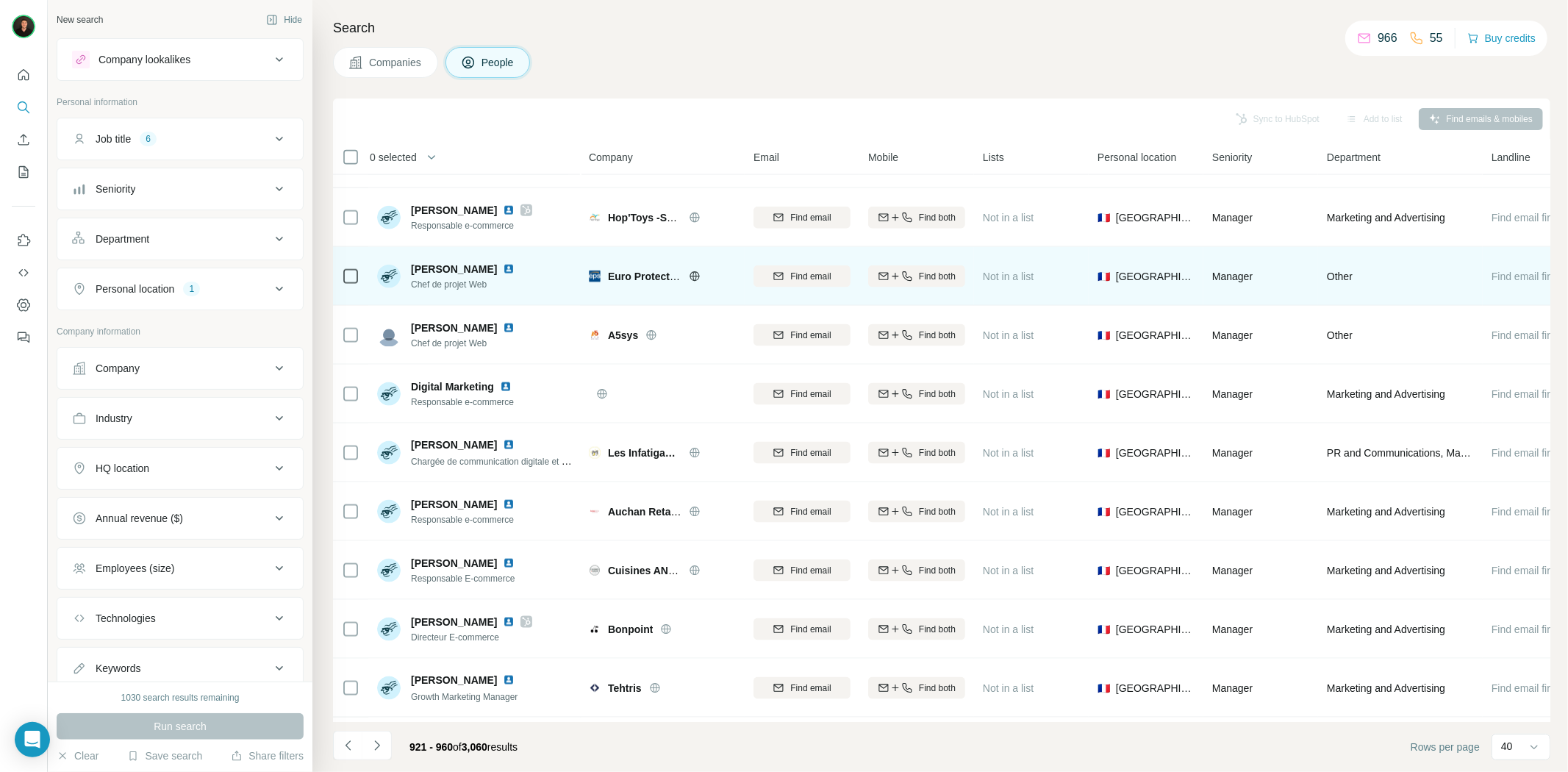
click at [691, 276] on icon at bounding box center [694, 276] width 9 height 1
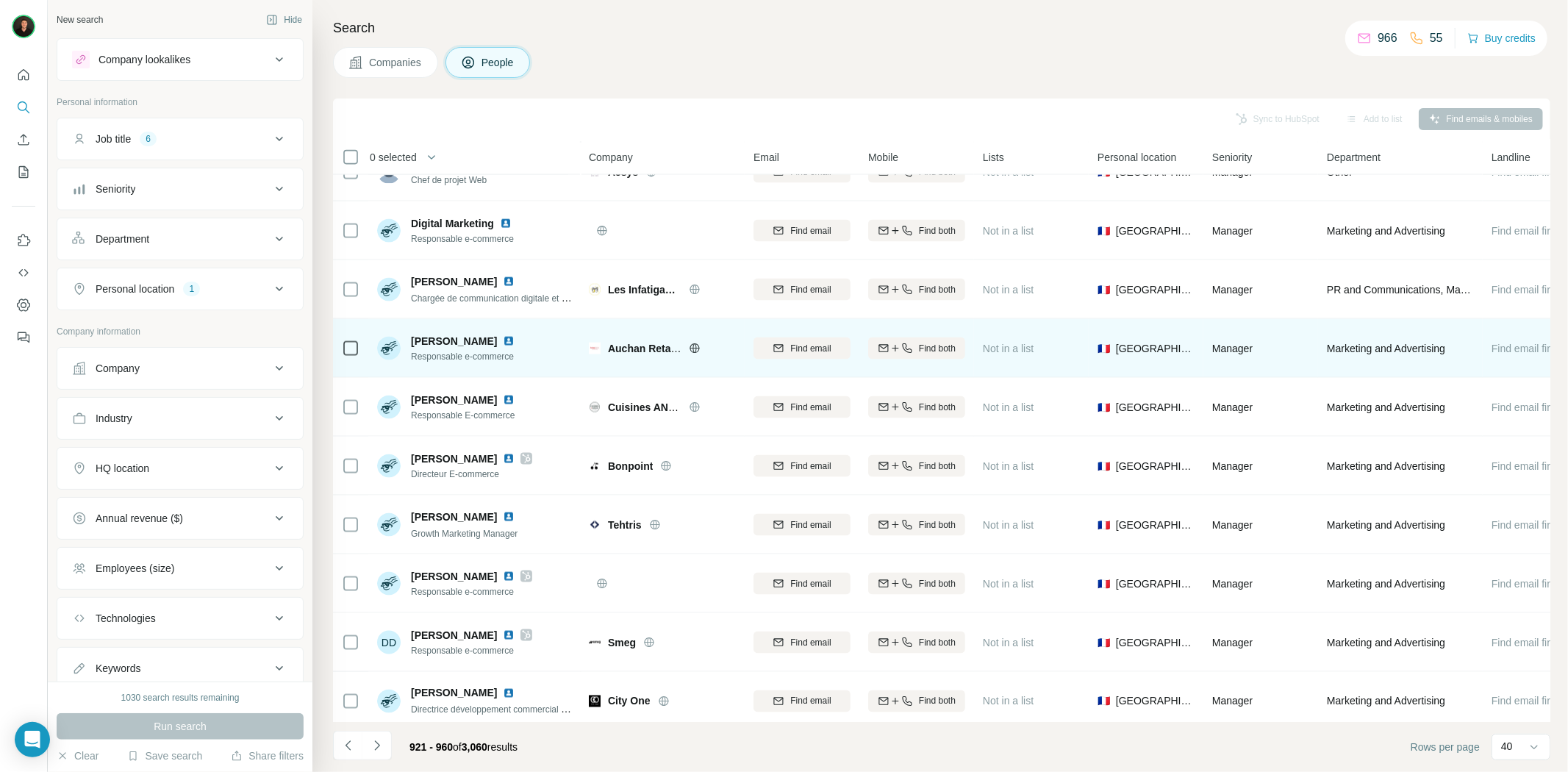
scroll to position [1813, 0]
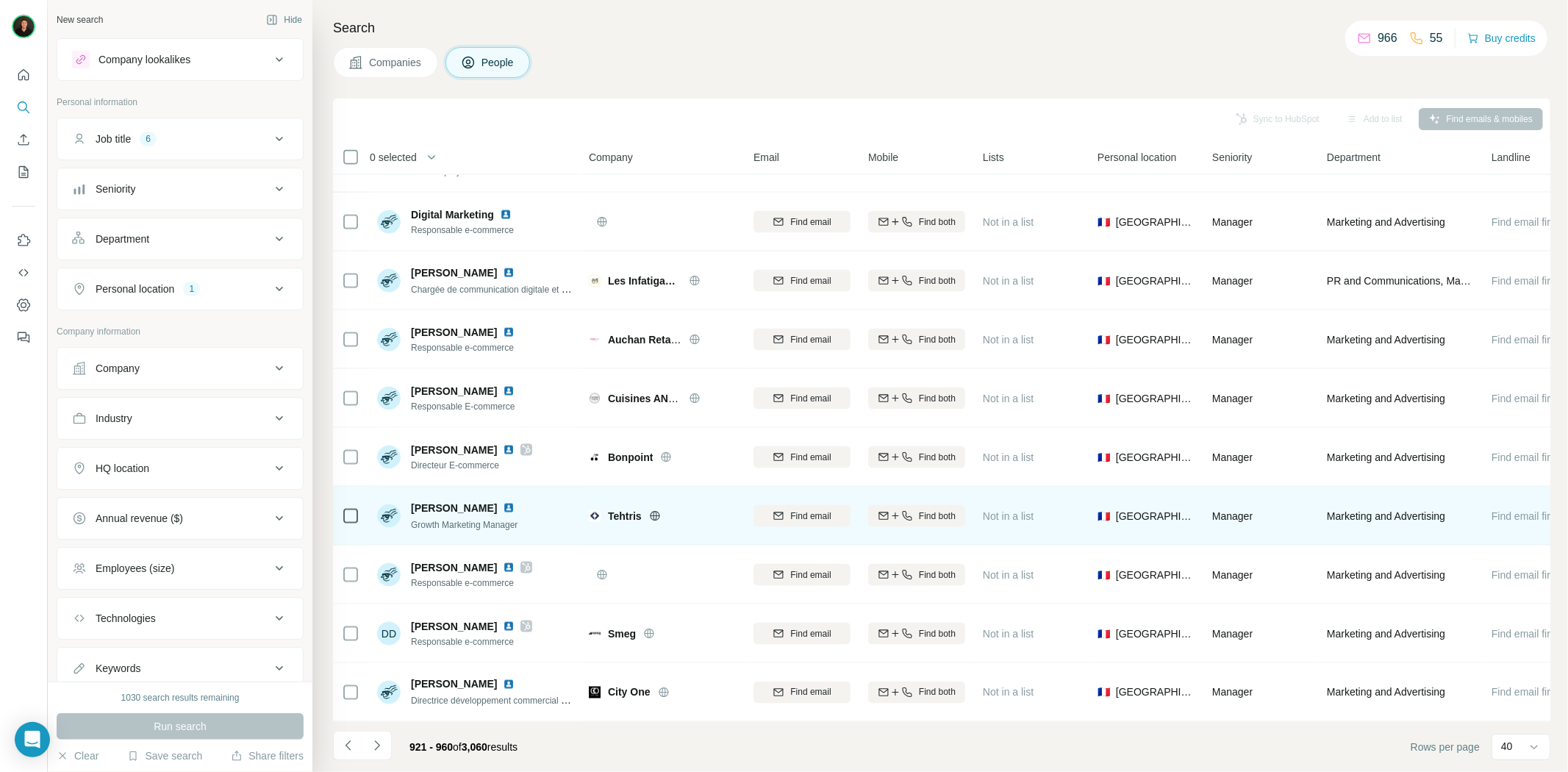
click at [656, 510] on icon at bounding box center [655, 516] width 12 height 12
click at [621, 509] on span "Tehtris" at bounding box center [625, 516] width 34 height 15
copy span "Tehtris"
click at [503, 503] on img at bounding box center [508, 509] width 12 height 12
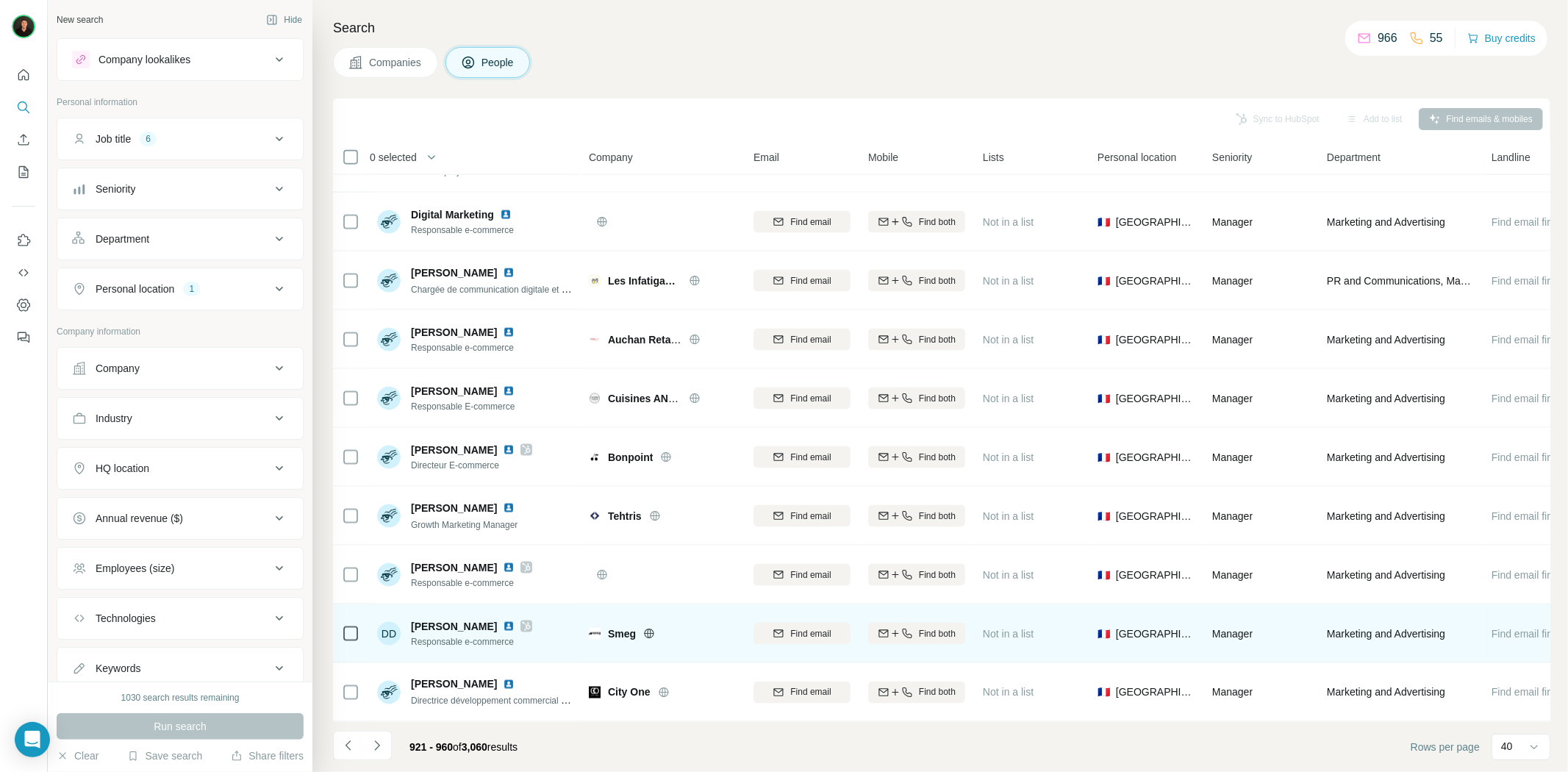
click at [633, 629] on span "Smeg" at bounding box center [622, 634] width 28 height 15
click at [620, 634] on div "Smeg" at bounding box center [662, 634] width 147 height 40
copy span "Smeg"
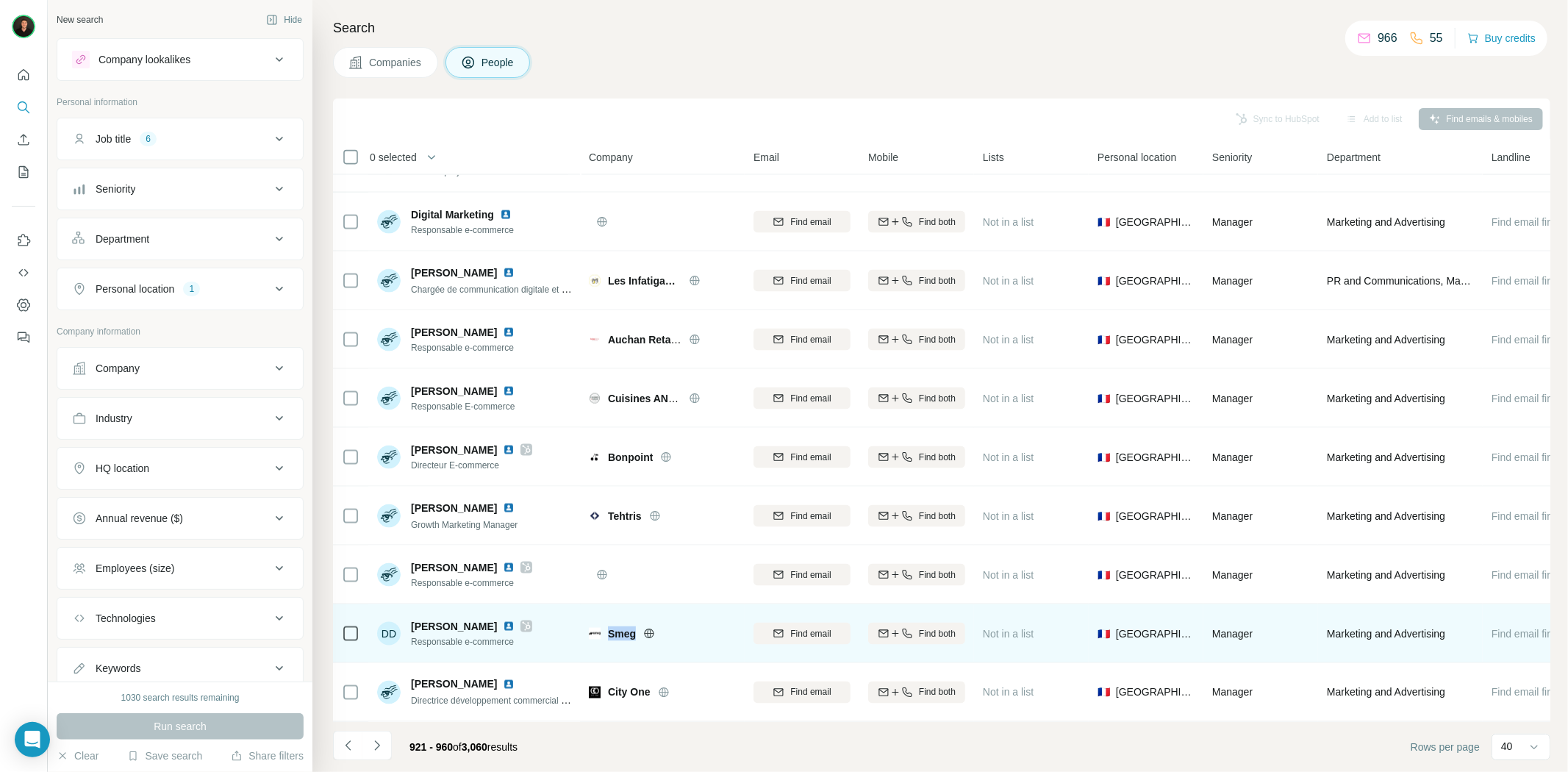
click at [508, 621] on img at bounding box center [508, 627] width 12 height 12
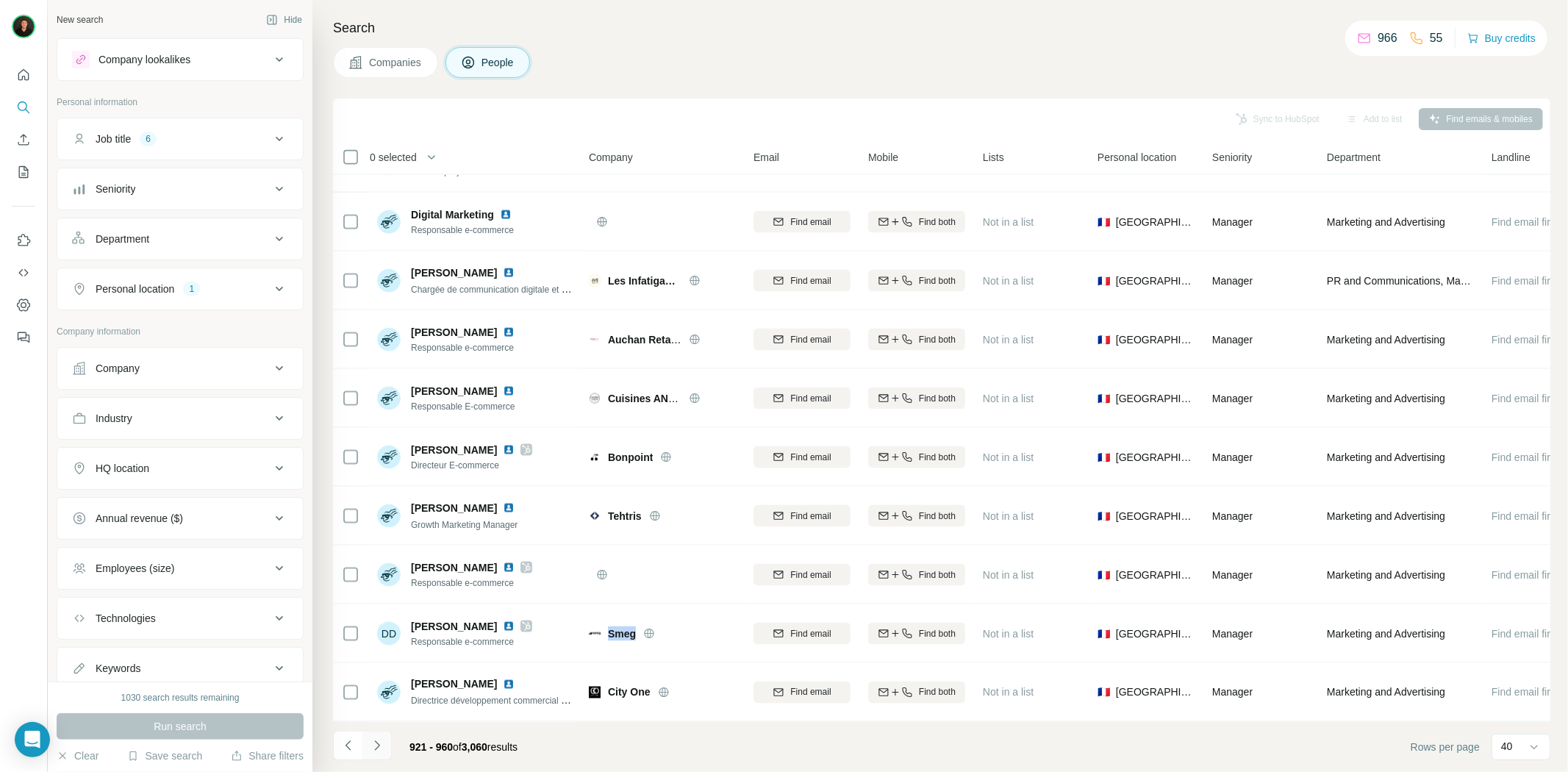
click at [377, 748] on icon "Navigate to next page" at bounding box center [377, 744] width 5 height 9
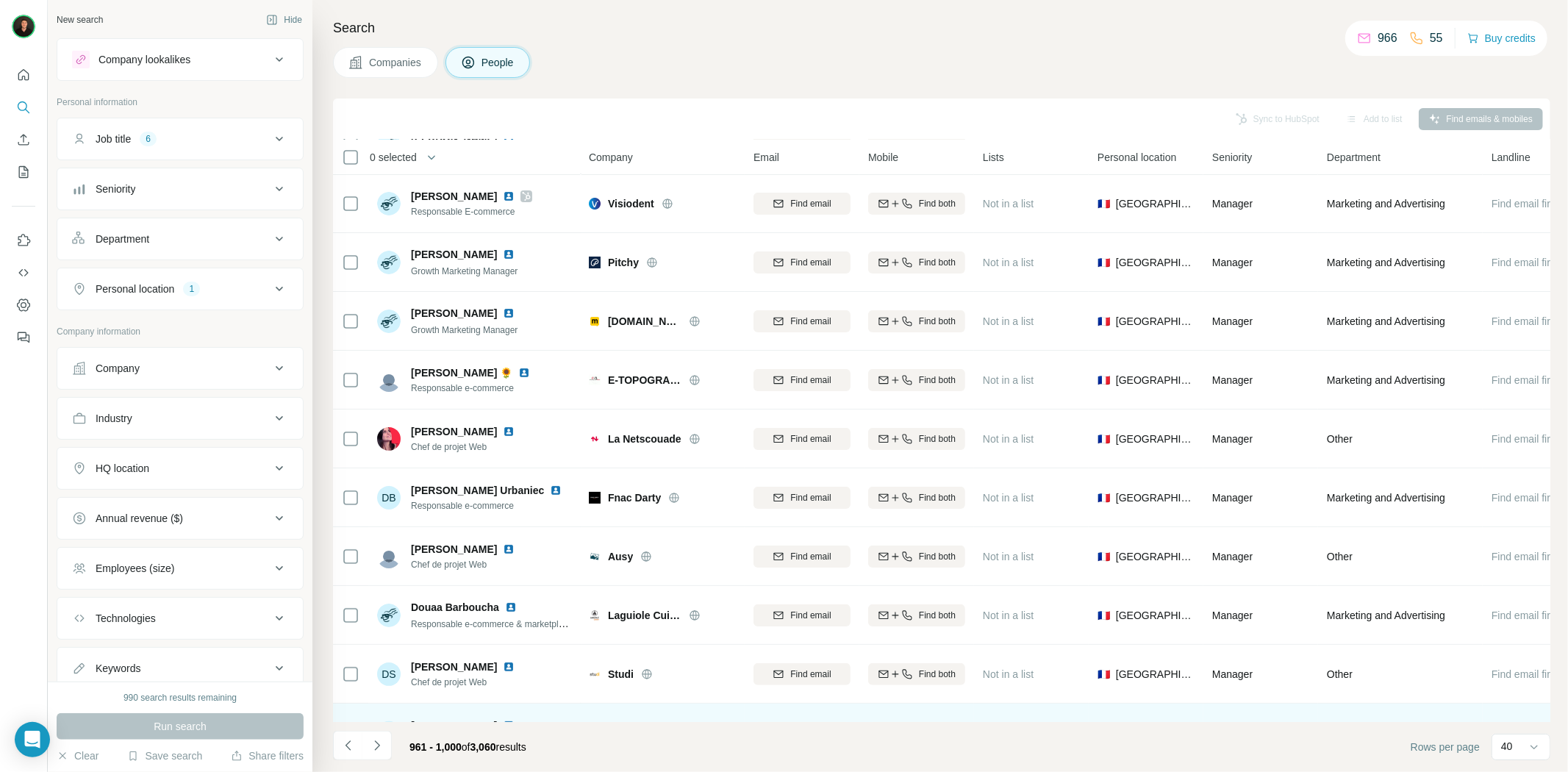
scroll to position [0, 0]
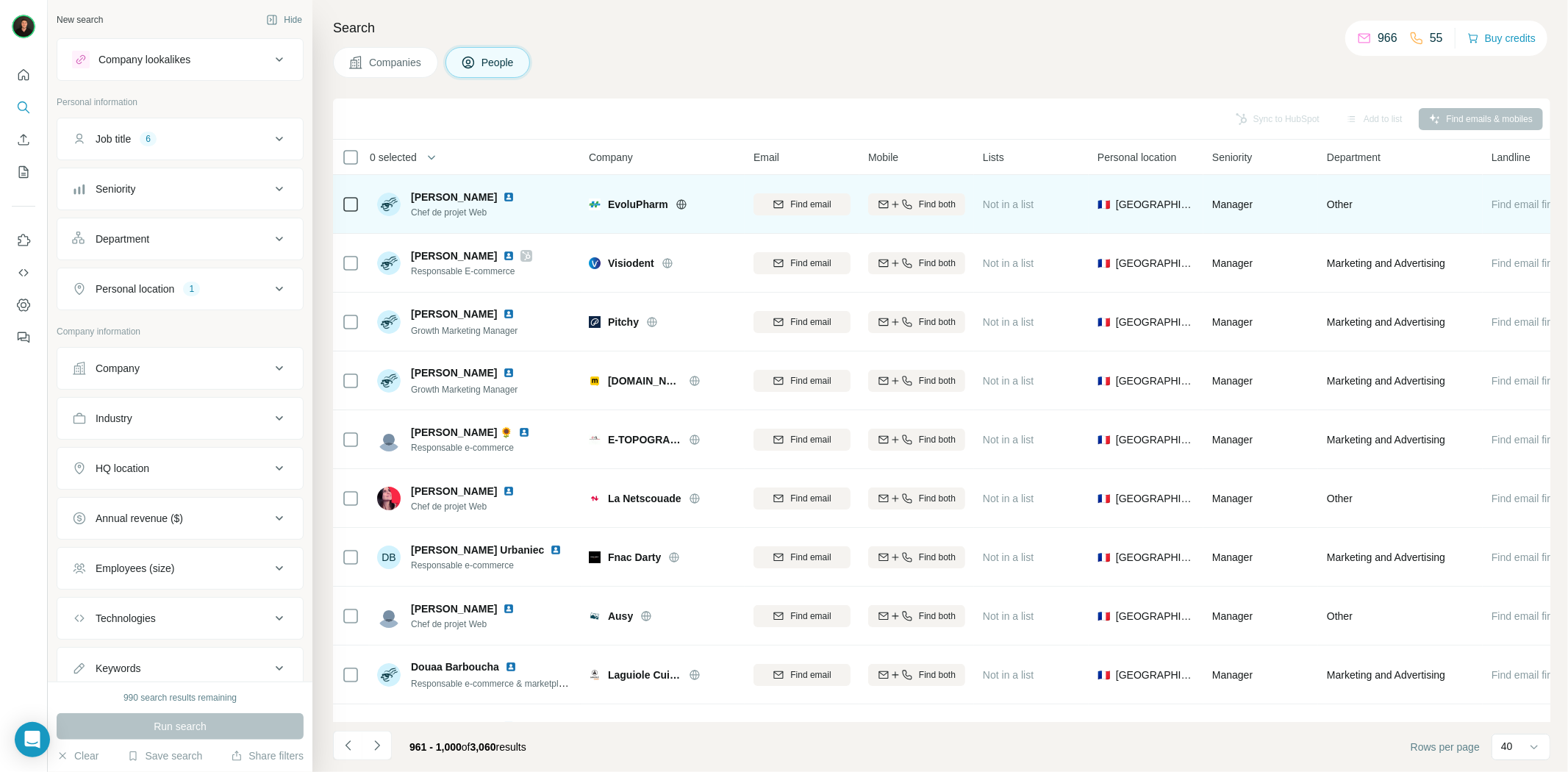
click at [684, 208] on icon at bounding box center [681, 205] width 12 height 12
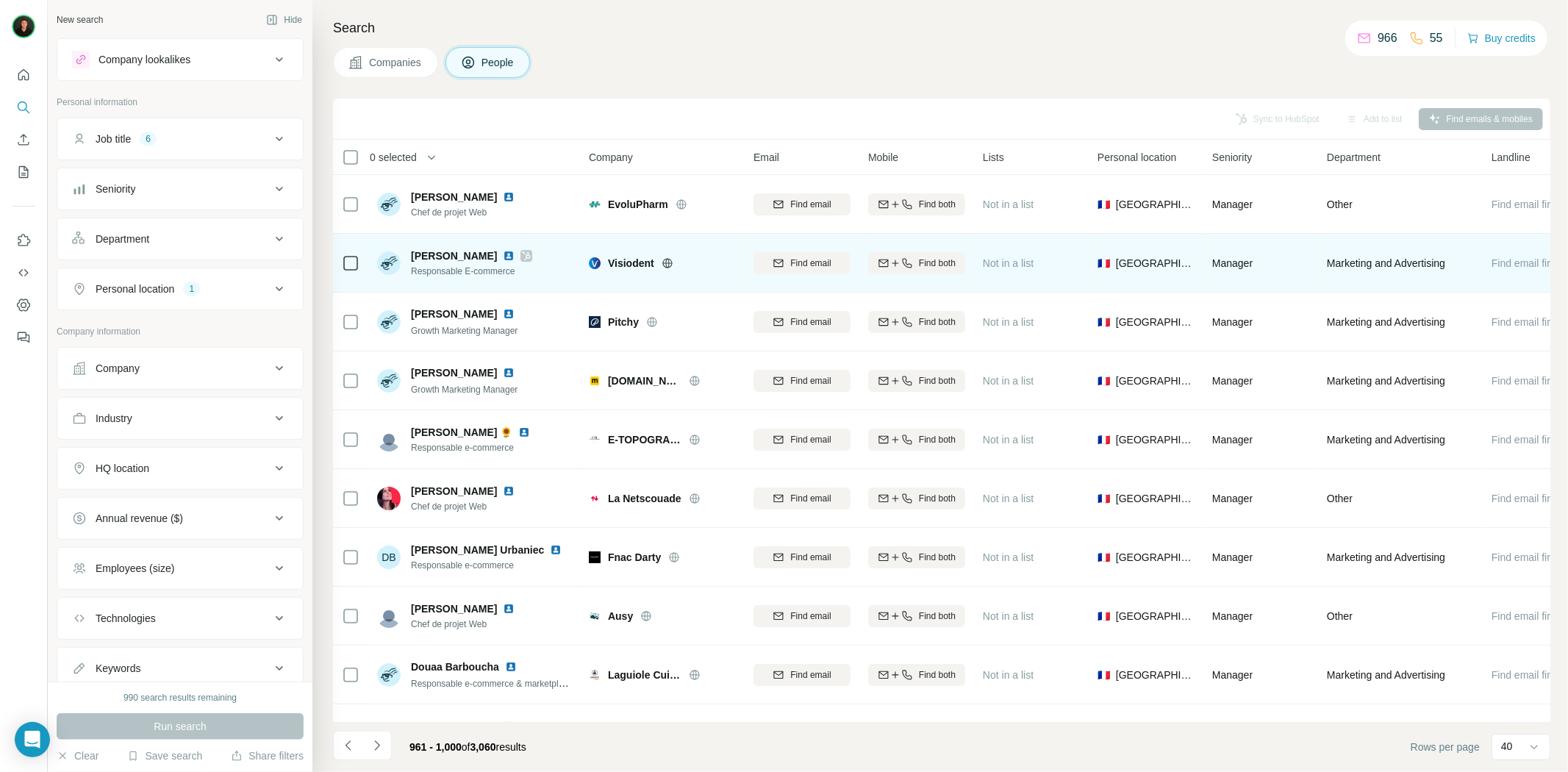
click at [662, 262] on div "Visiodent" at bounding box center [672, 263] width 128 height 15
click at [666, 262] on icon at bounding box center [668, 263] width 12 height 12
click at [630, 256] on span "Visiodent" at bounding box center [631, 263] width 46 height 15
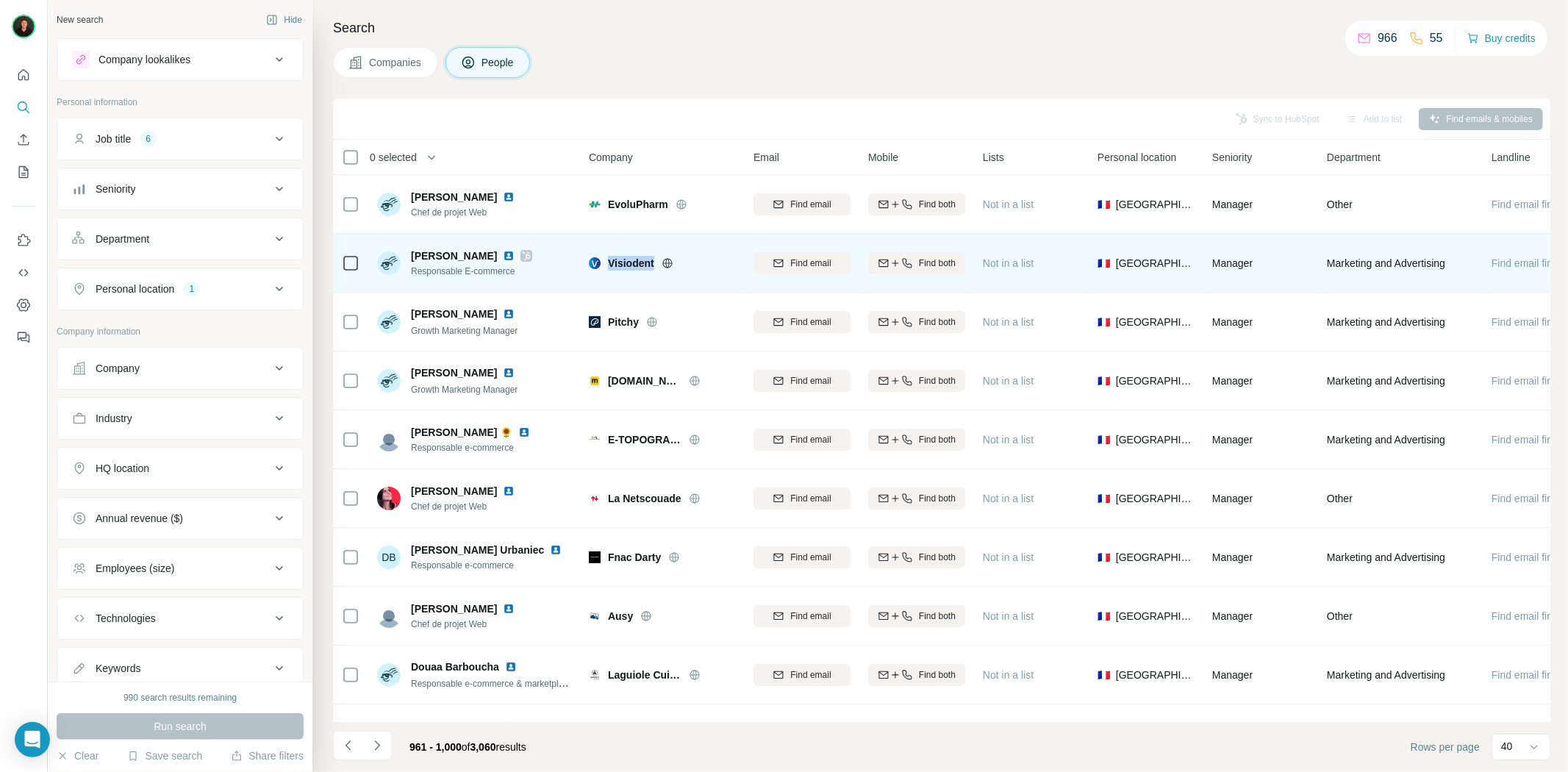
copy span "Visiodent"
click at [503, 256] on img at bounding box center [508, 256] width 12 height 12
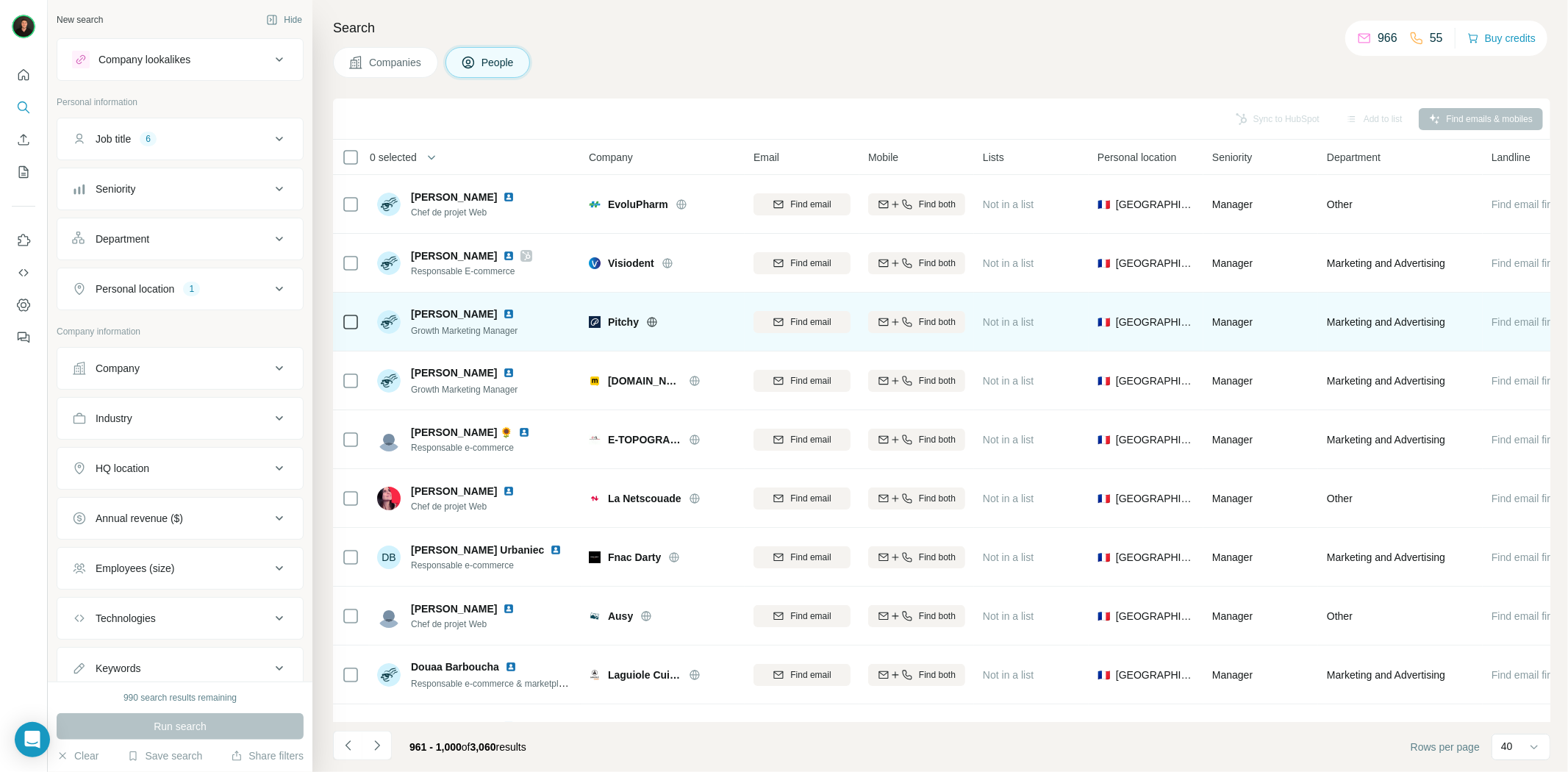
click at [653, 324] on icon at bounding box center [652, 321] width 3 height 9
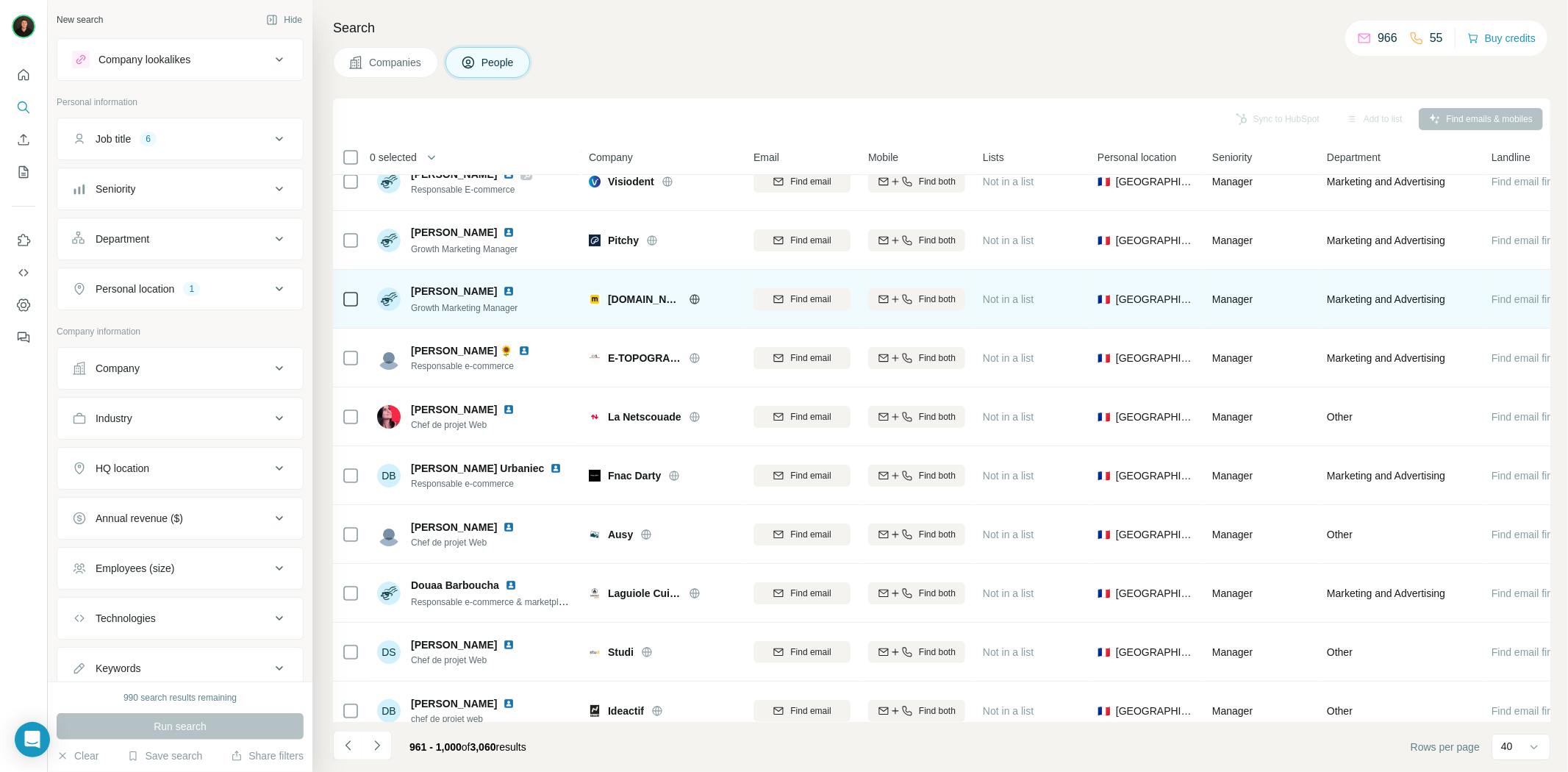
click at [689, 300] on icon at bounding box center [695, 300] width 12 height 12
click at [503, 290] on img at bounding box center [508, 291] width 12 height 12
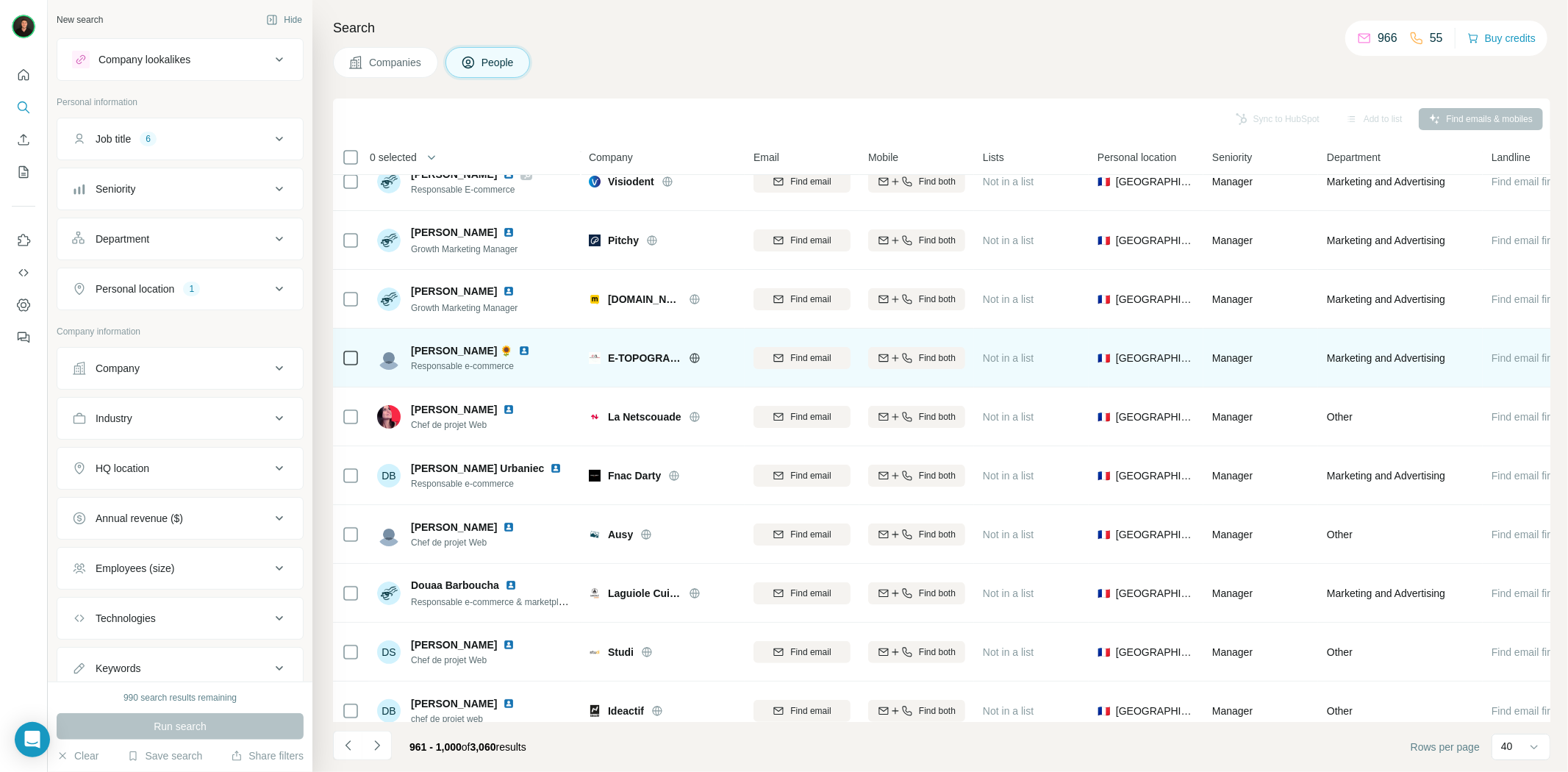
click at [695, 358] on icon at bounding box center [695, 357] width 3 height 9
click at [518, 353] on img at bounding box center [524, 351] width 12 height 12
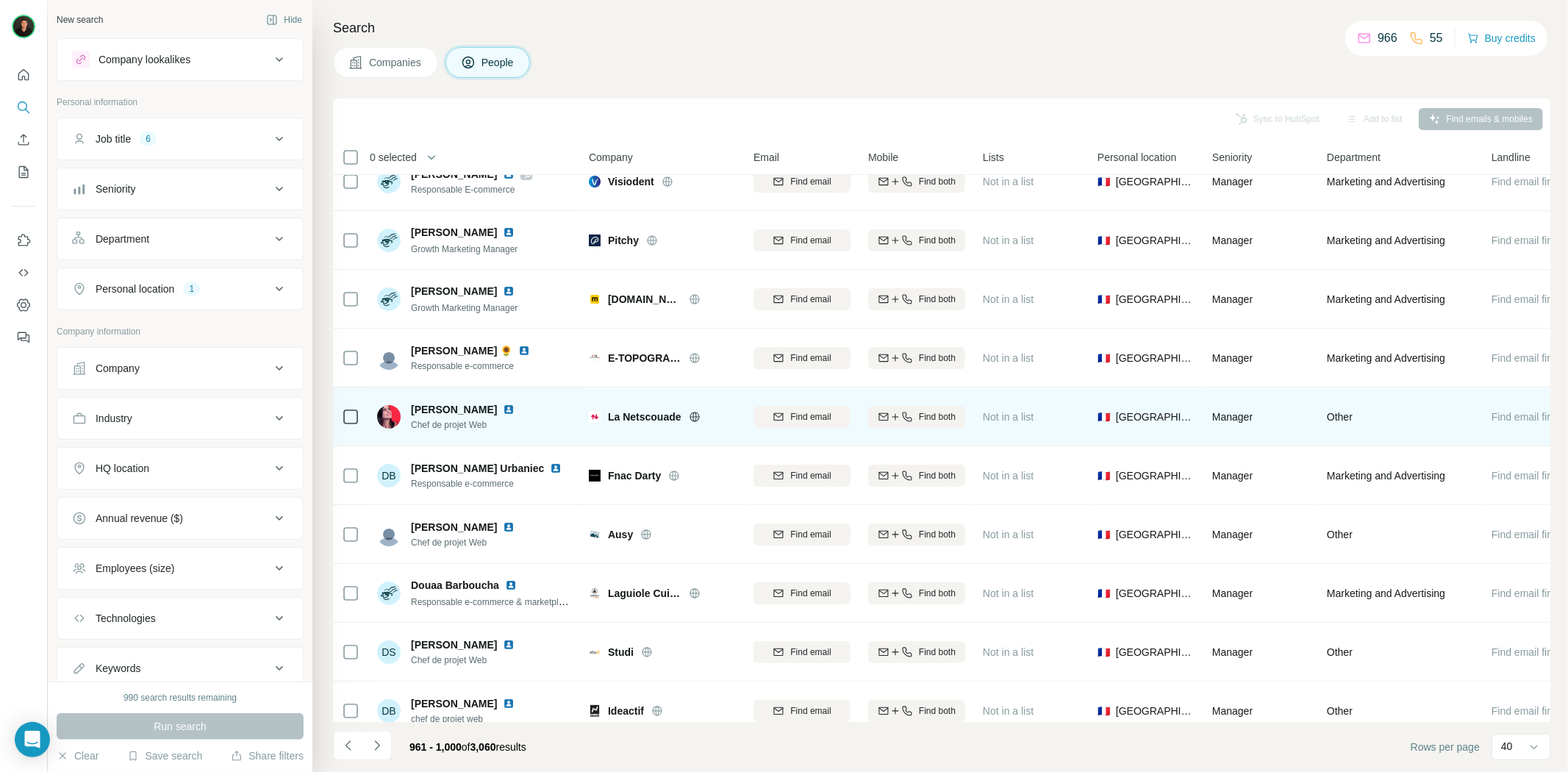
click at [692, 416] on icon at bounding box center [694, 416] width 9 height 1
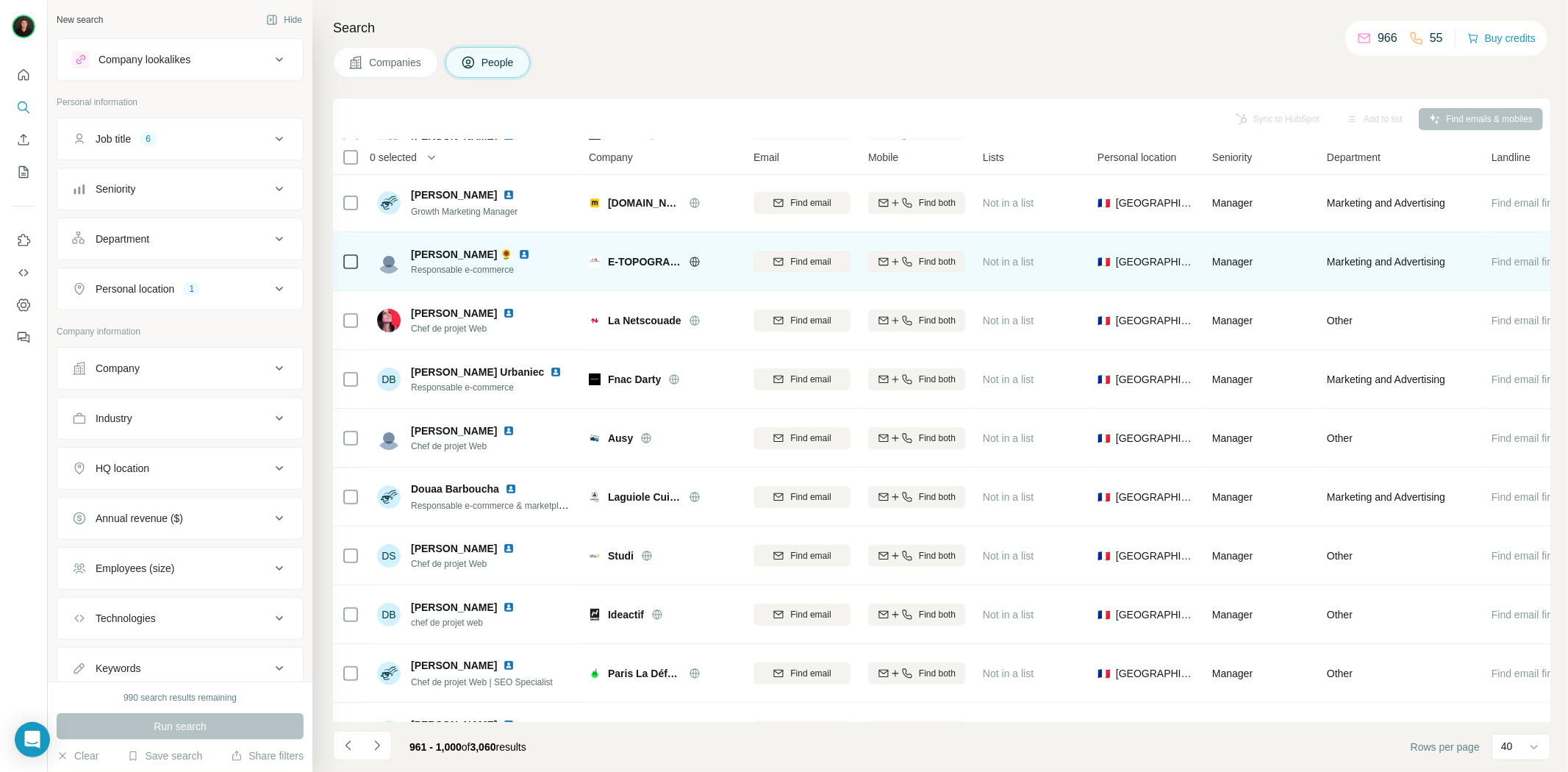
scroll to position [326, 0]
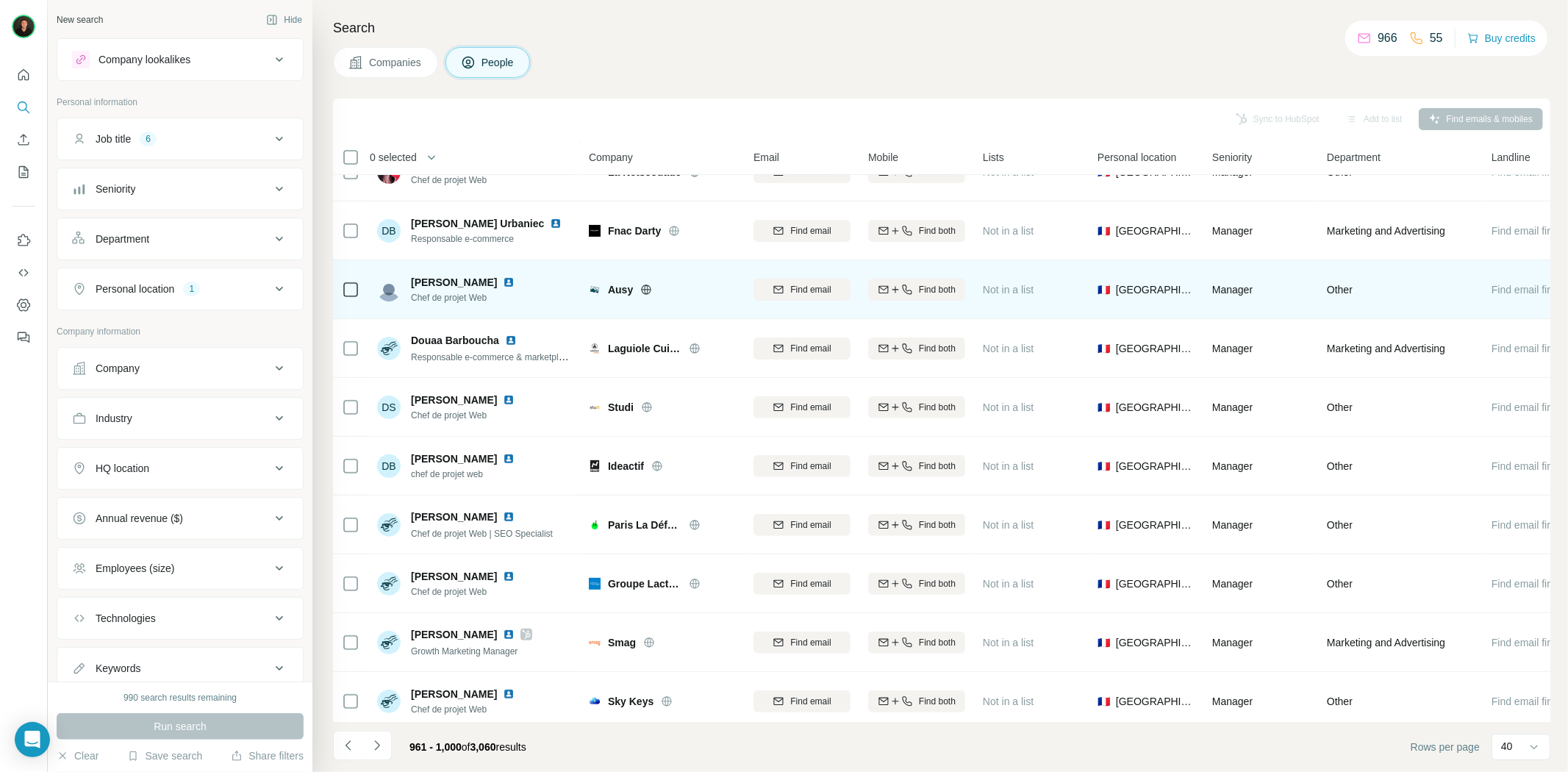
click at [645, 287] on icon at bounding box center [647, 289] width 3 height 9
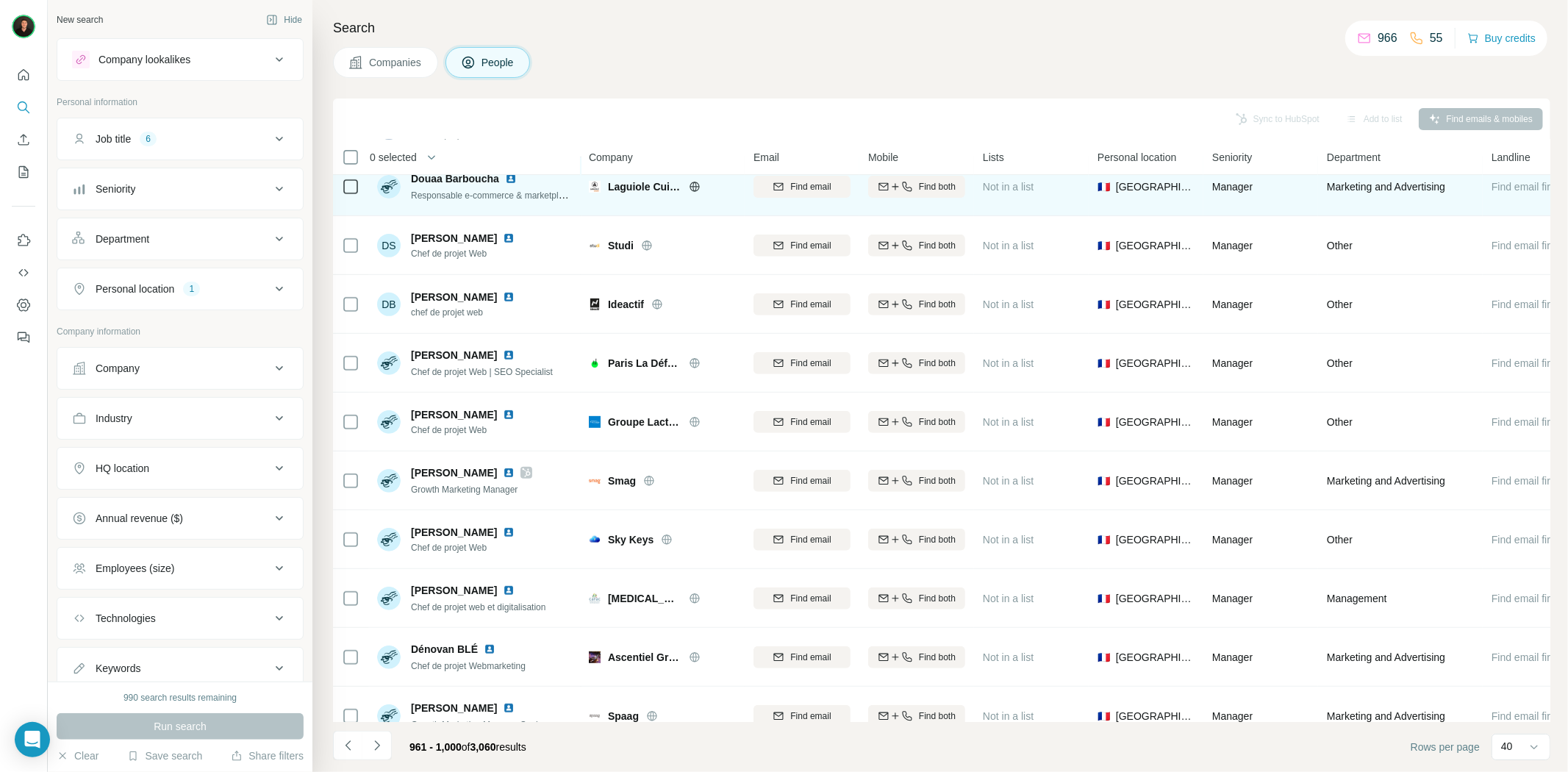
scroll to position [490, 0]
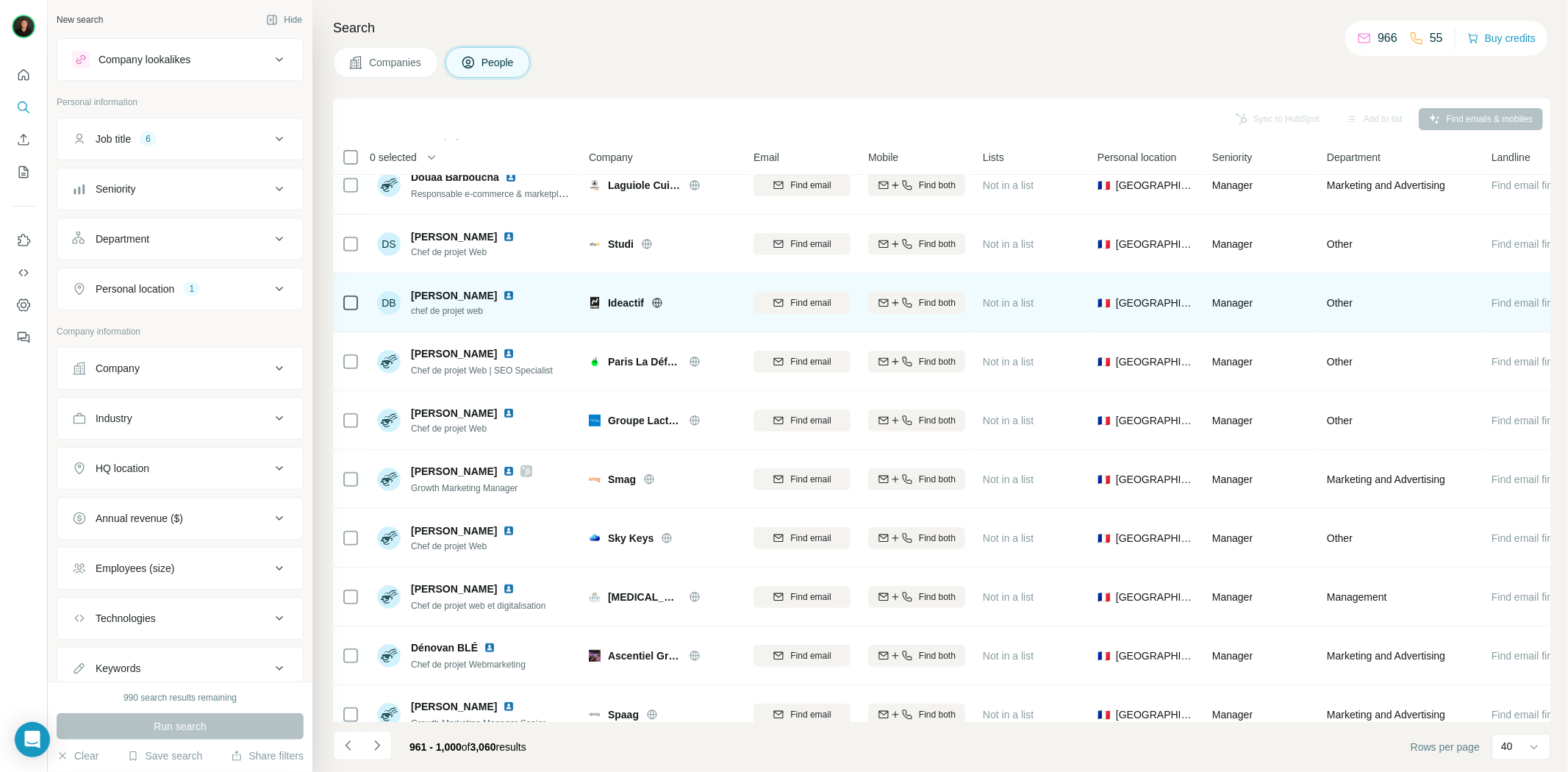
click at [662, 300] on icon at bounding box center [657, 303] width 12 height 12
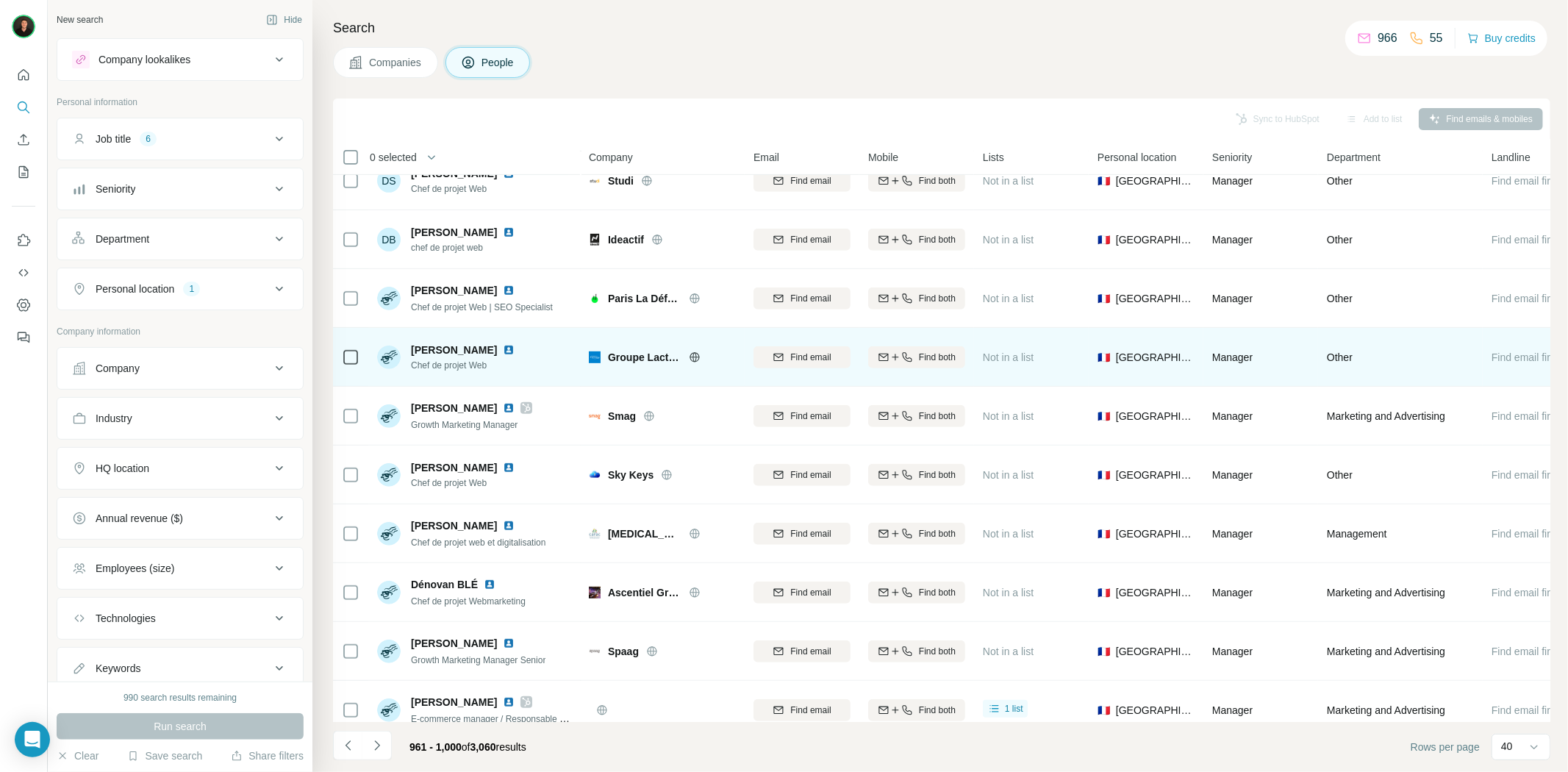
scroll to position [571, 0]
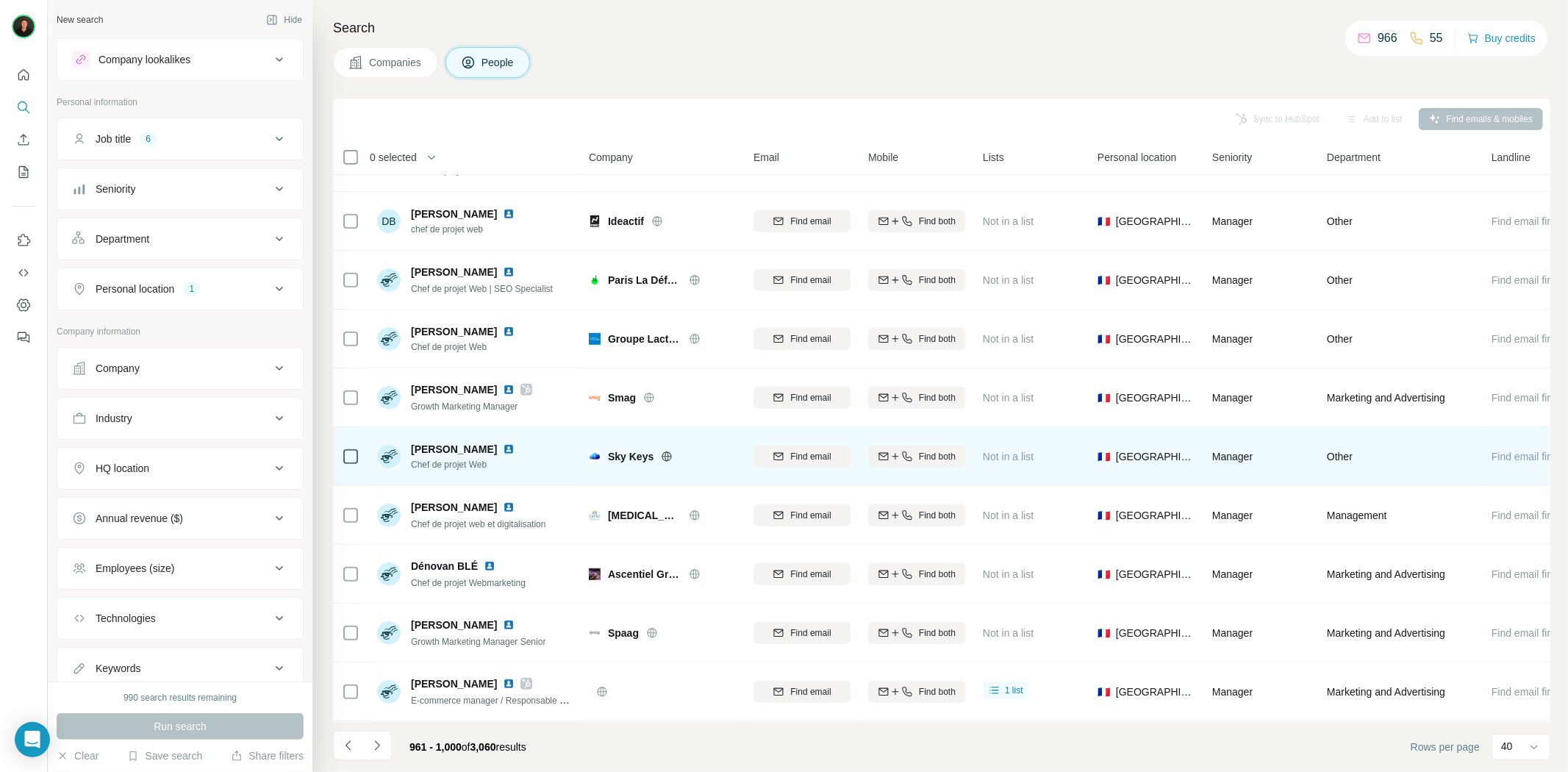
click at [663, 457] on icon at bounding box center [667, 456] width 9 height 9
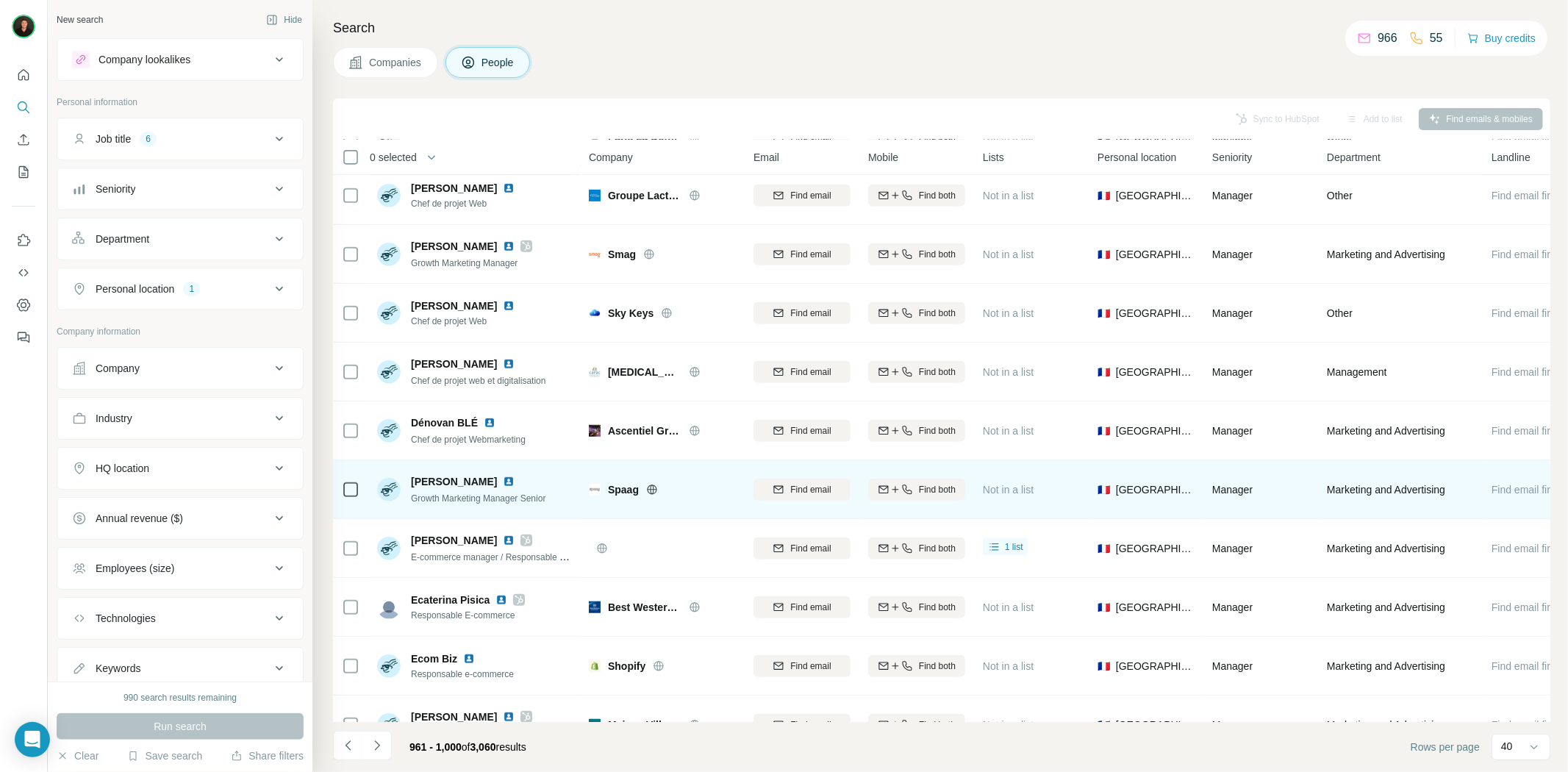
scroll to position [735, 0]
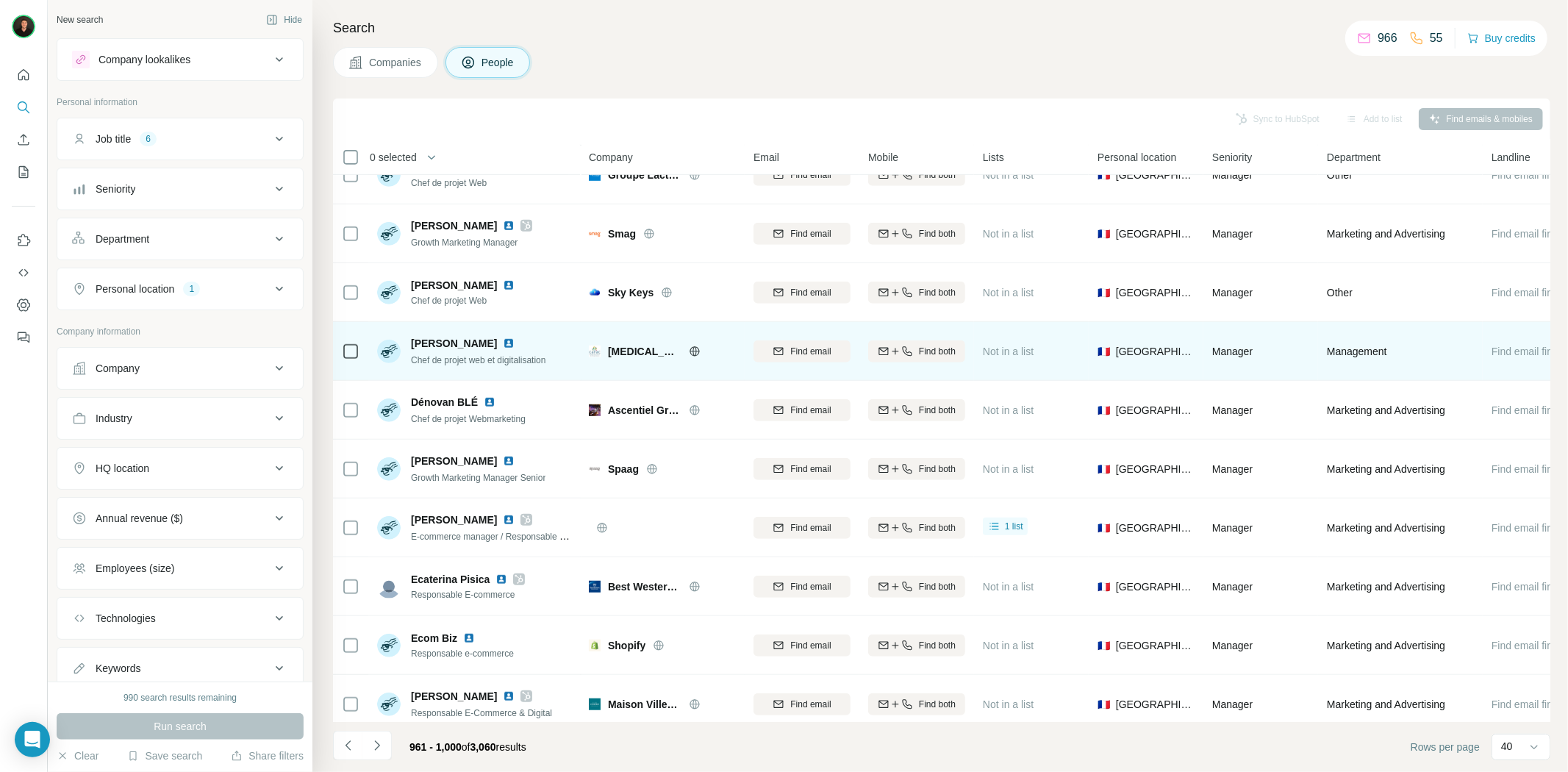
click at [690, 351] on icon at bounding box center [694, 351] width 9 height 1
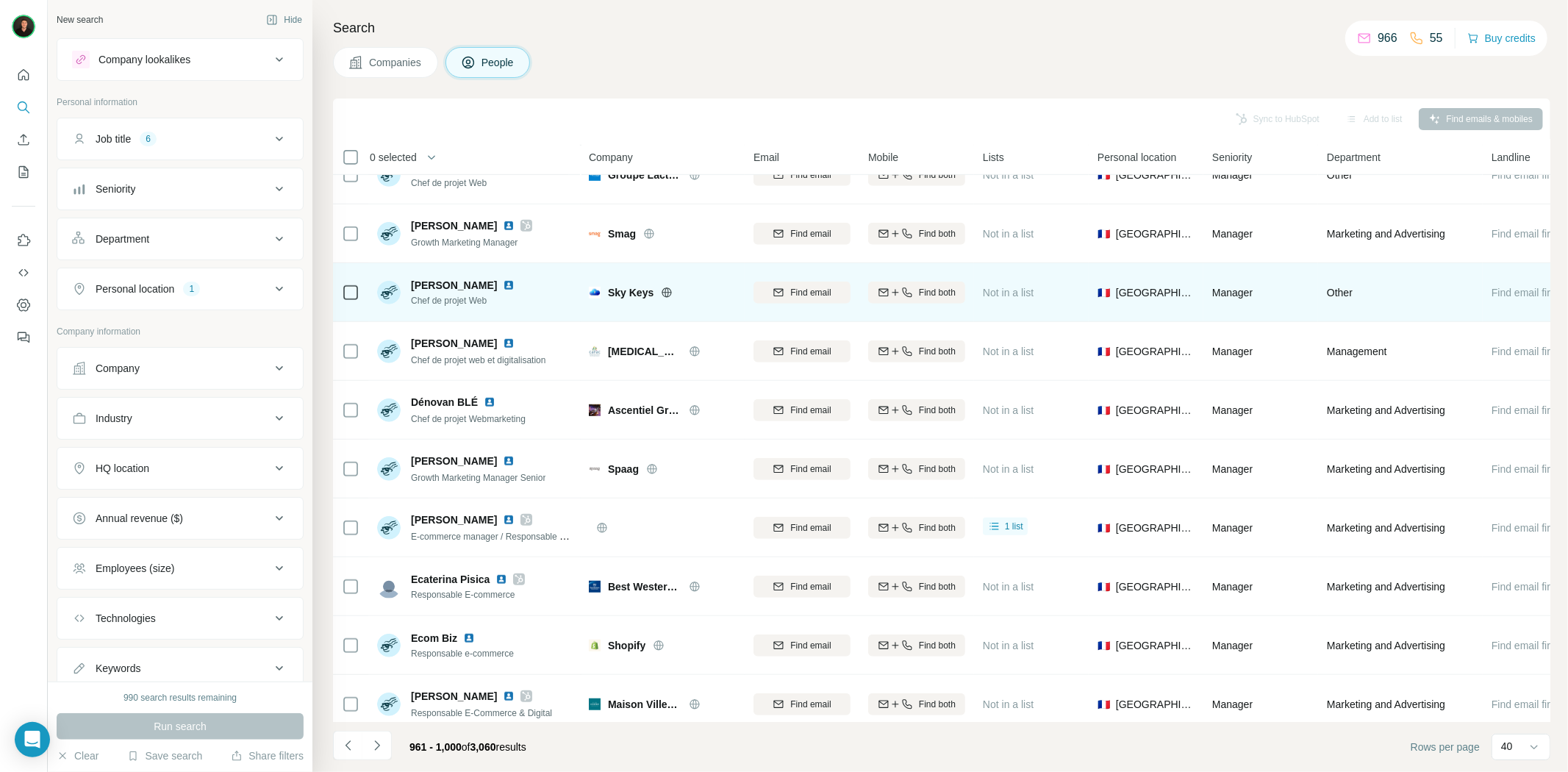
scroll to position [817, 0]
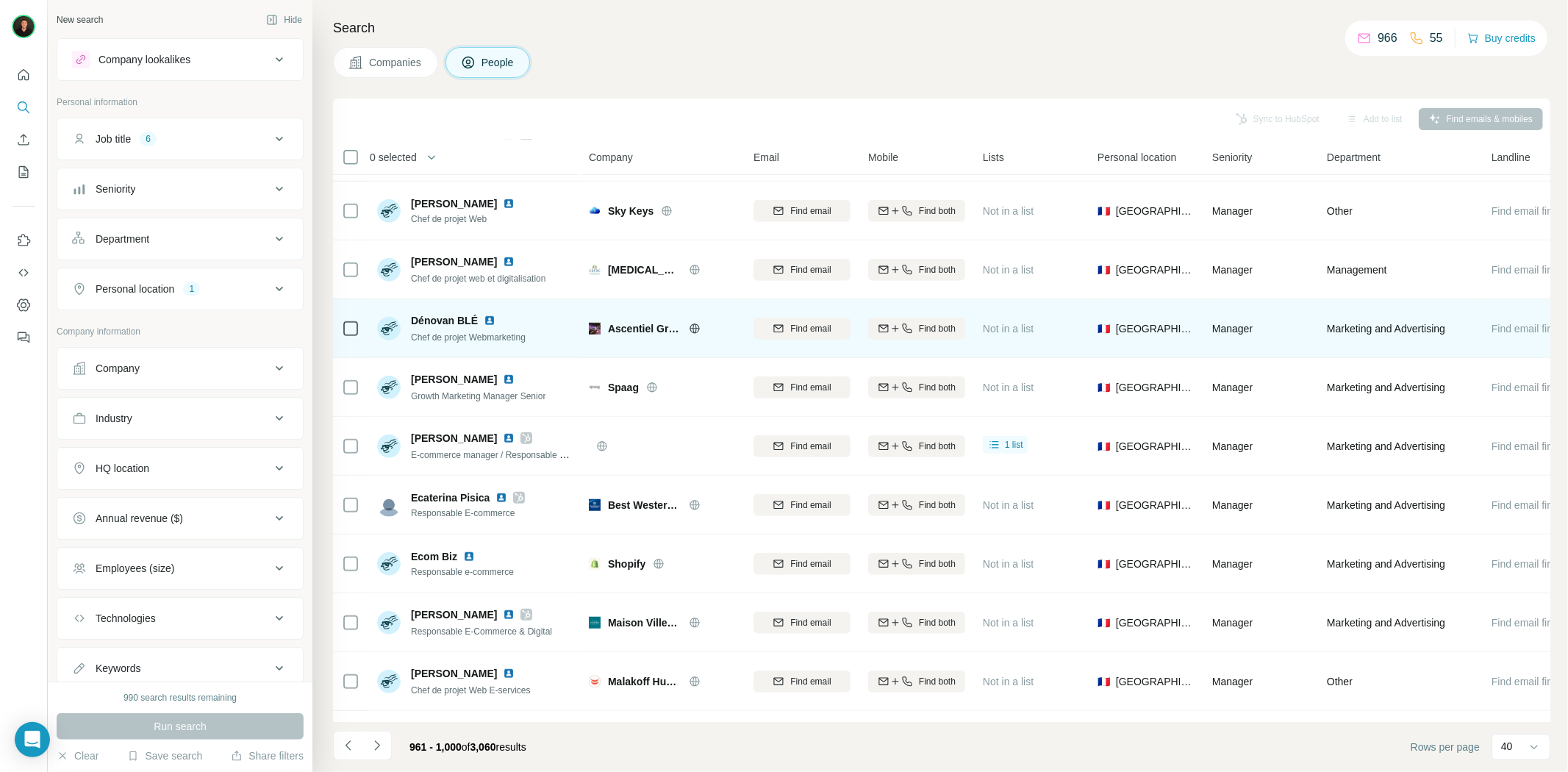
click at [689, 330] on icon at bounding box center [695, 329] width 12 height 12
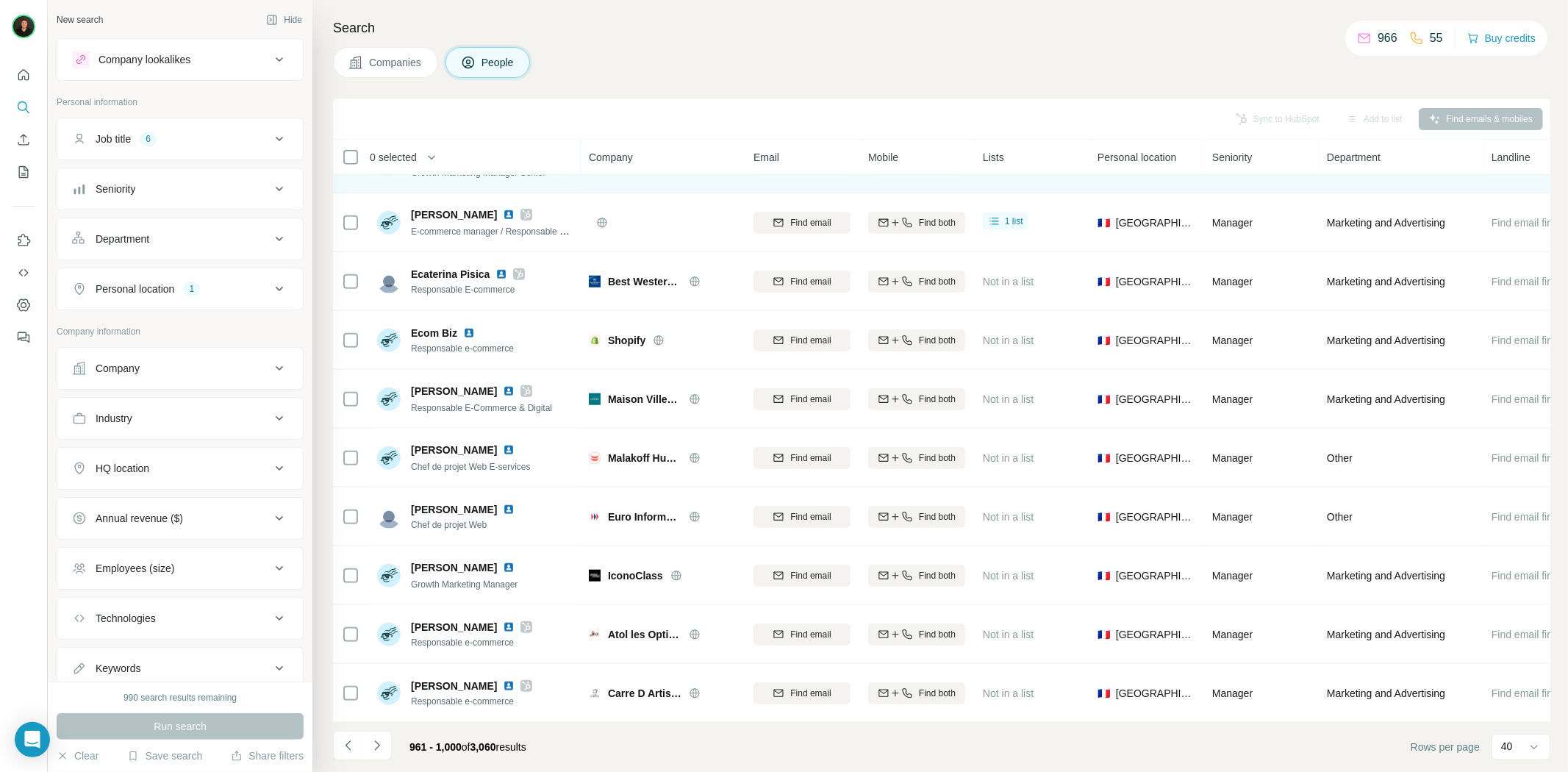
scroll to position [1062, 0]
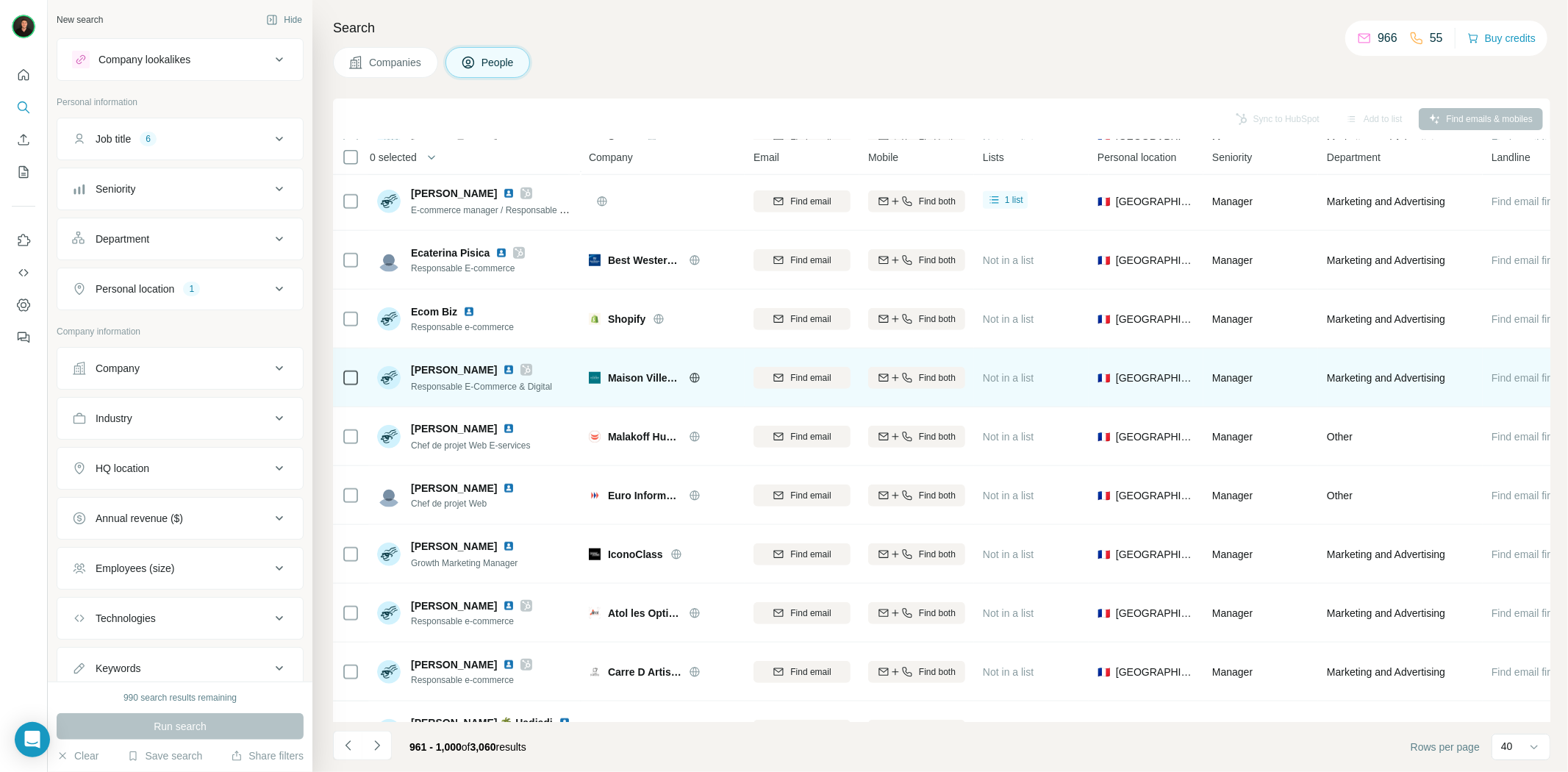
click at [659, 378] on span "Maison Villevert" at bounding box center [645, 378] width 74 height 15
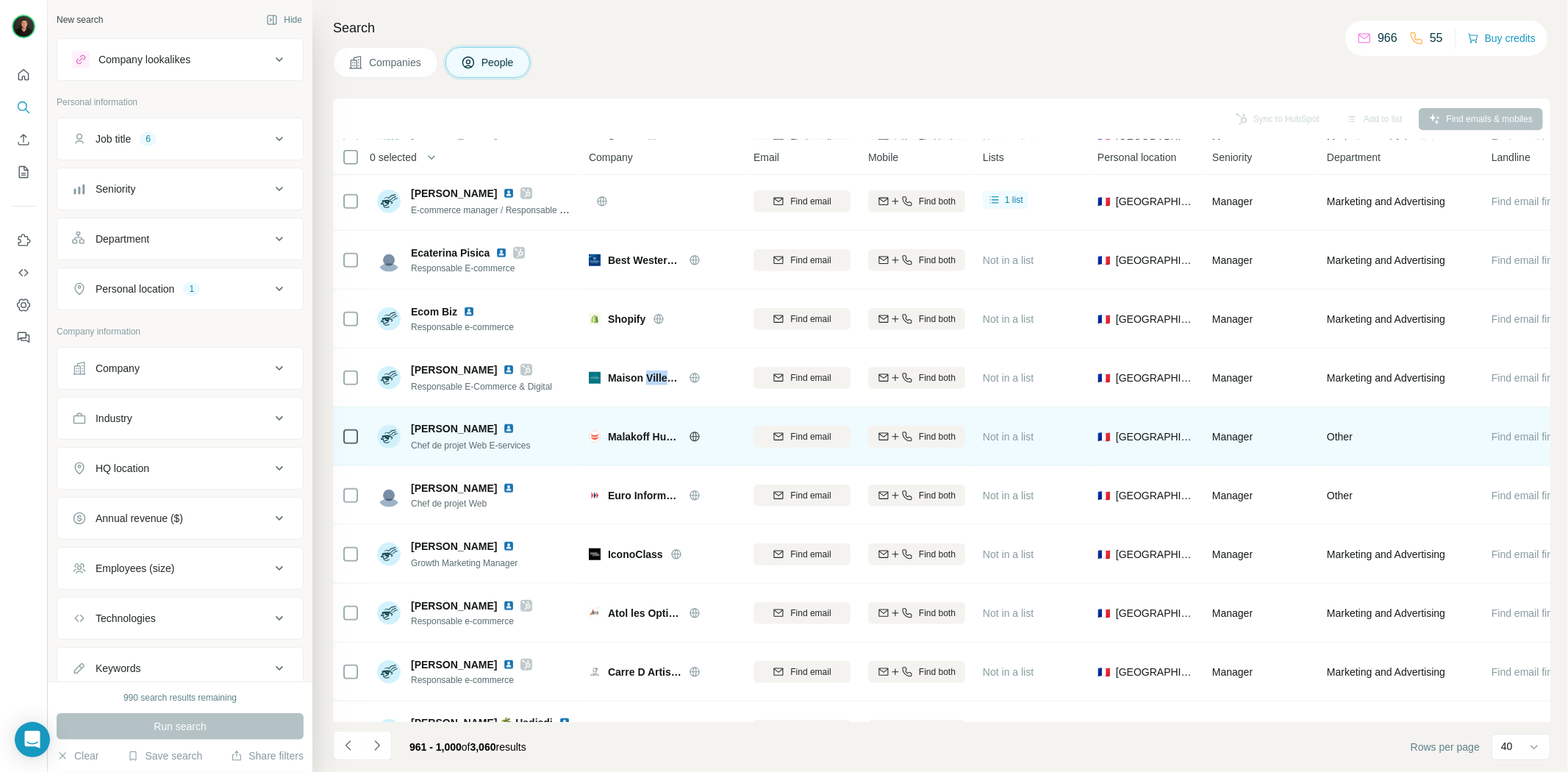
scroll to position [1225, 0]
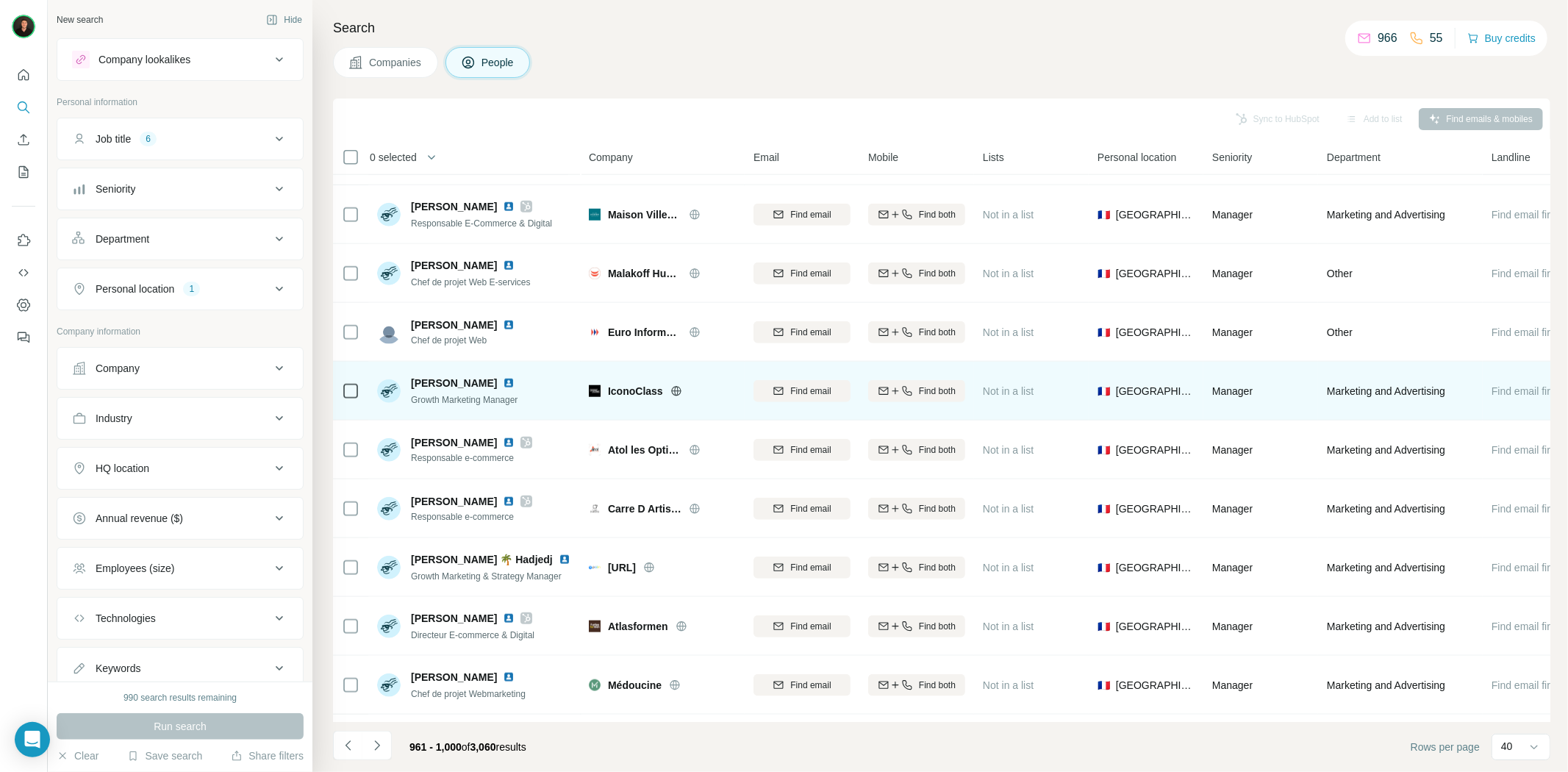
click at [673, 395] on icon at bounding box center [676, 391] width 12 height 12
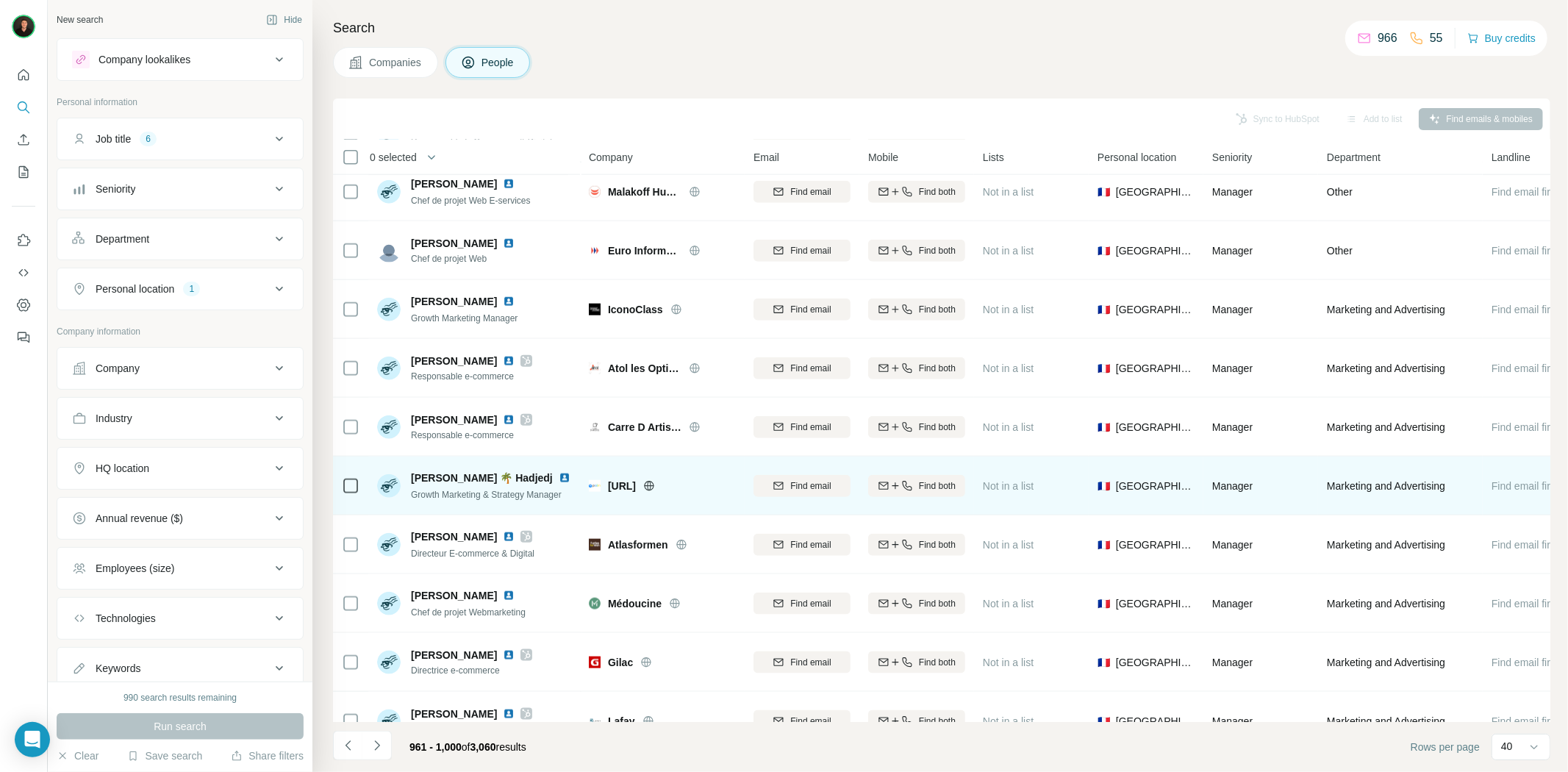
click at [651, 488] on icon at bounding box center [649, 485] width 3 height 9
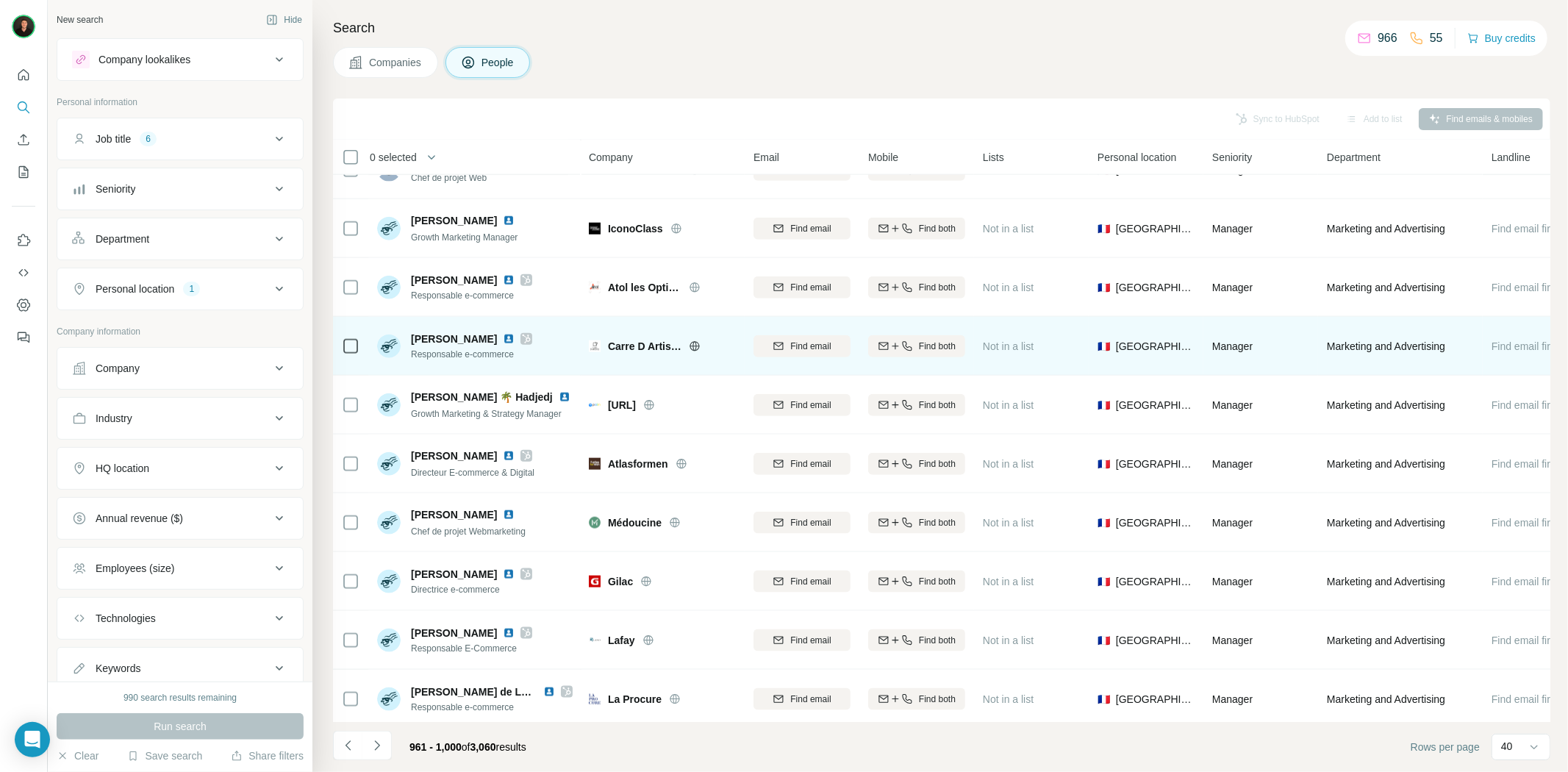
scroll to position [1552, 0]
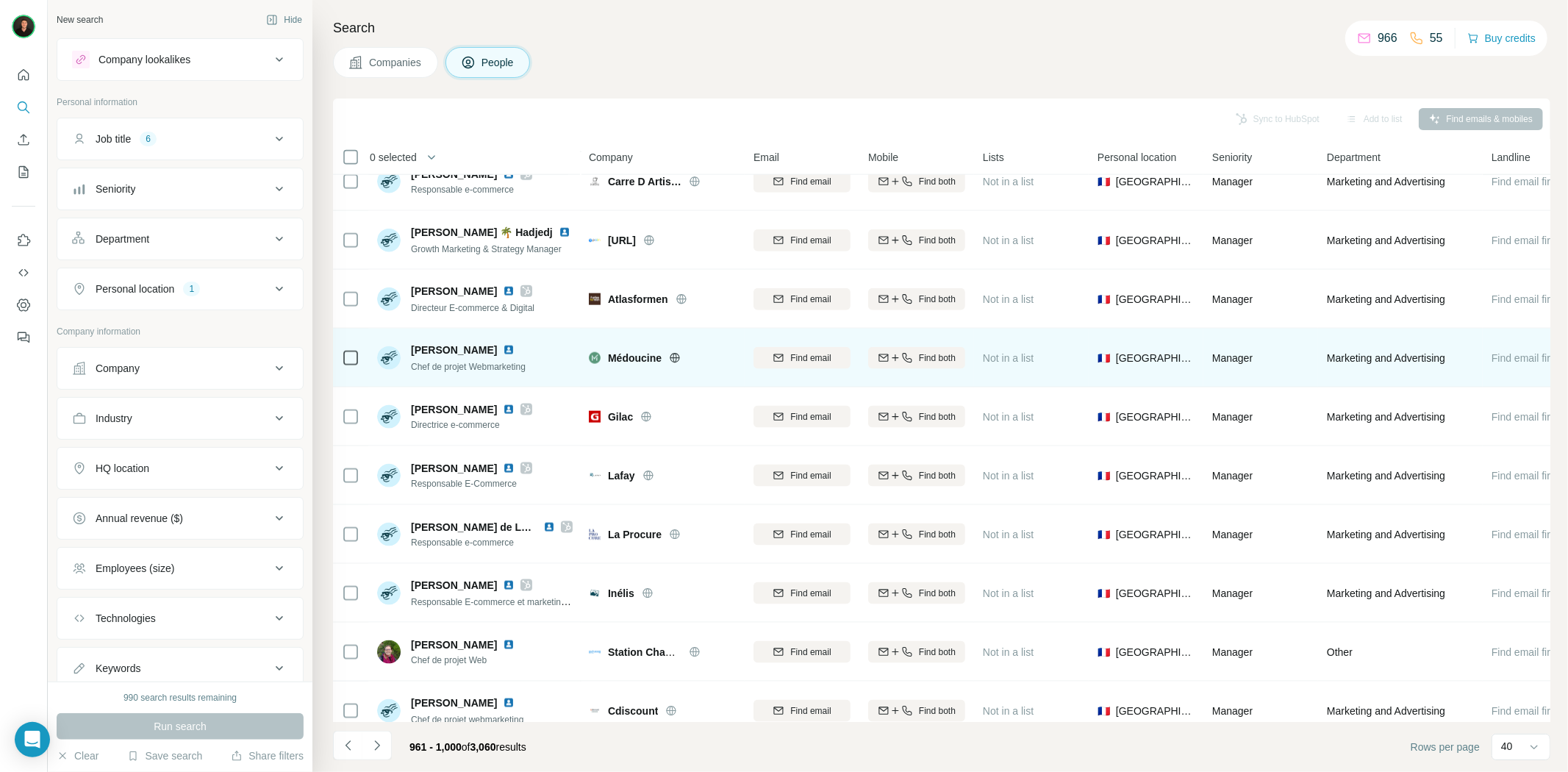
click at [675, 354] on icon at bounding box center [675, 357] width 3 height 9
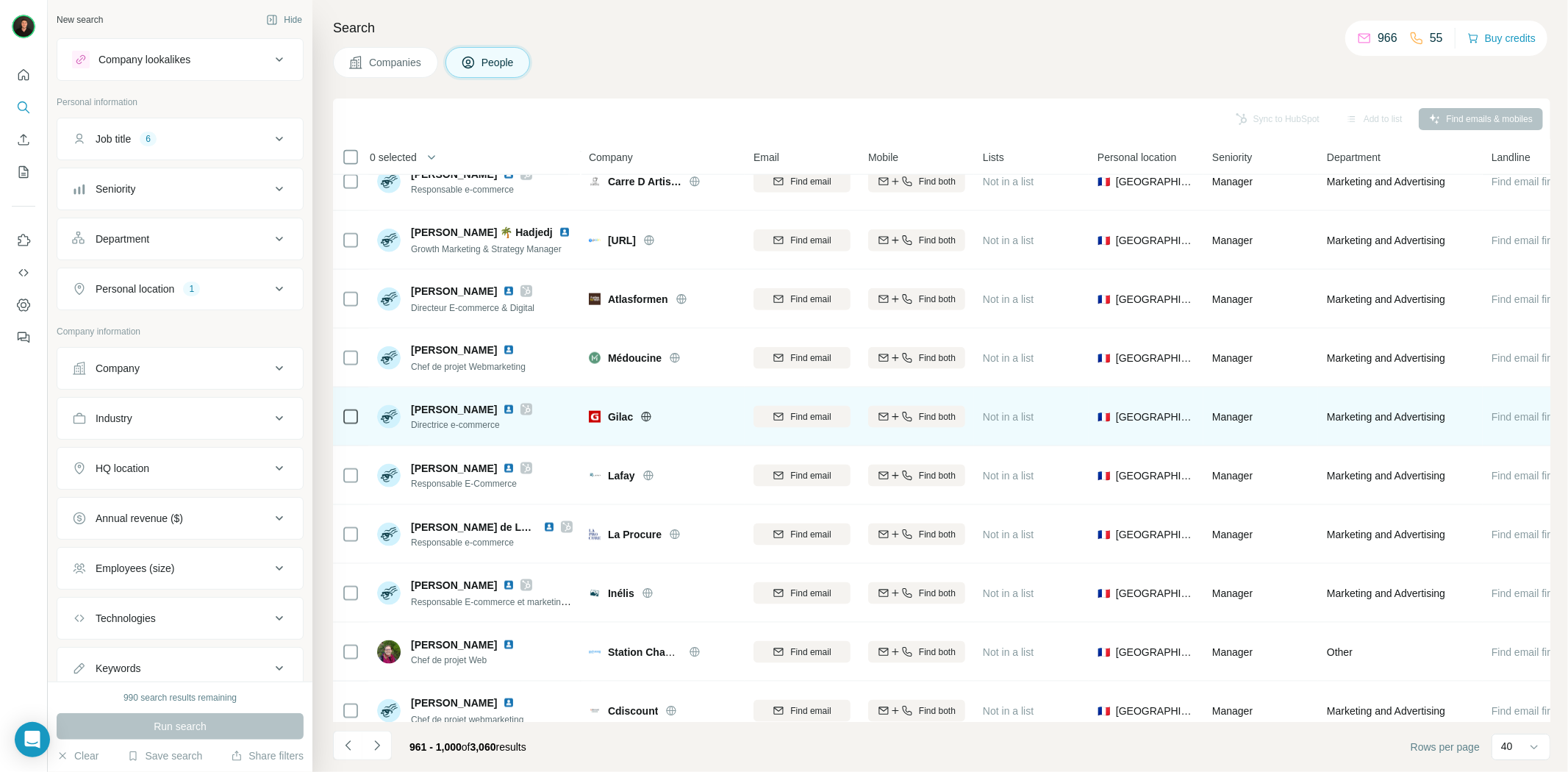
click at [615, 415] on span "Gilac" at bounding box center [621, 417] width 25 height 15
click at [649, 420] on icon at bounding box center [646, 416] width 9 height 9
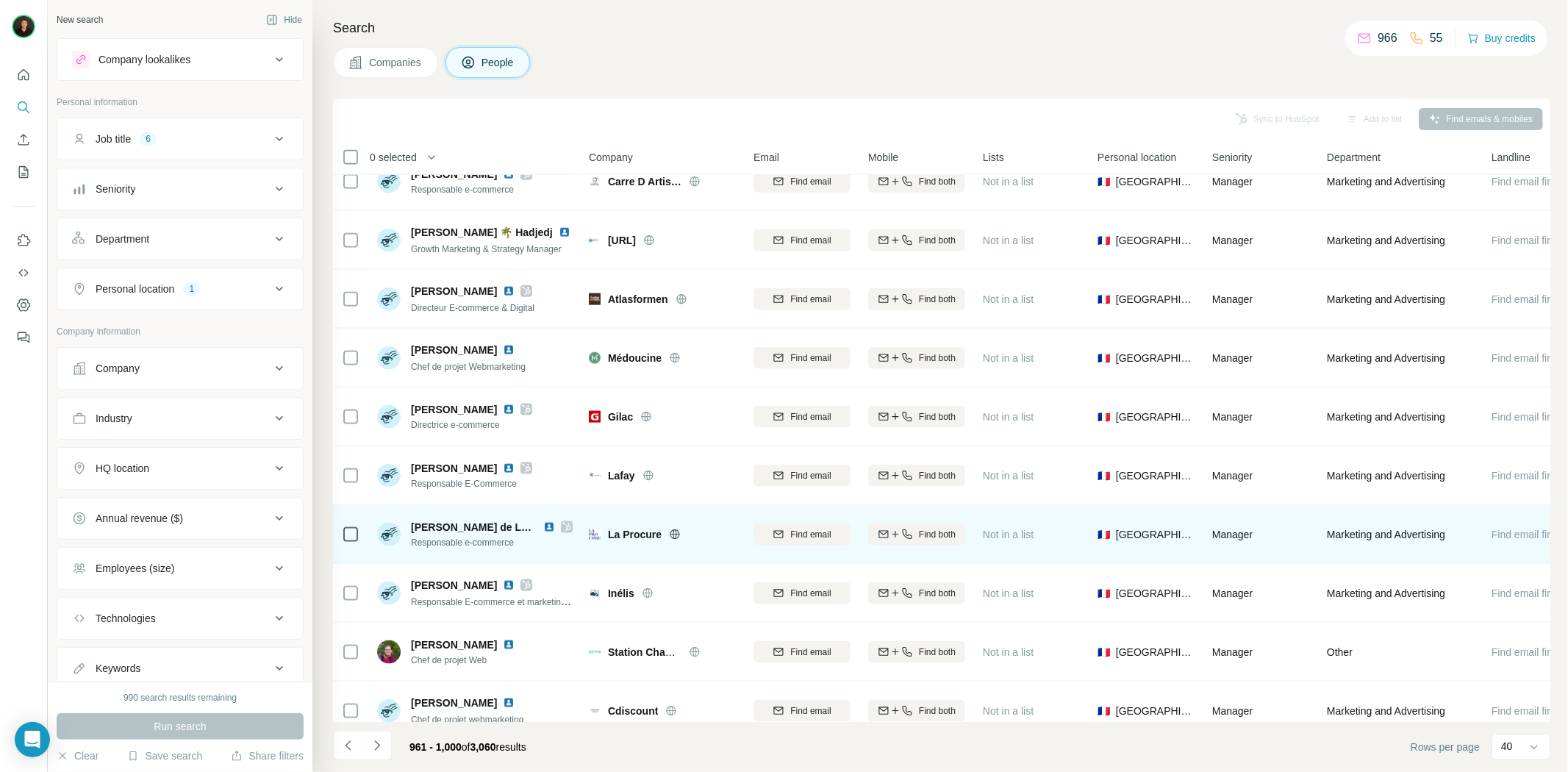
scroll to position [1634, 0]
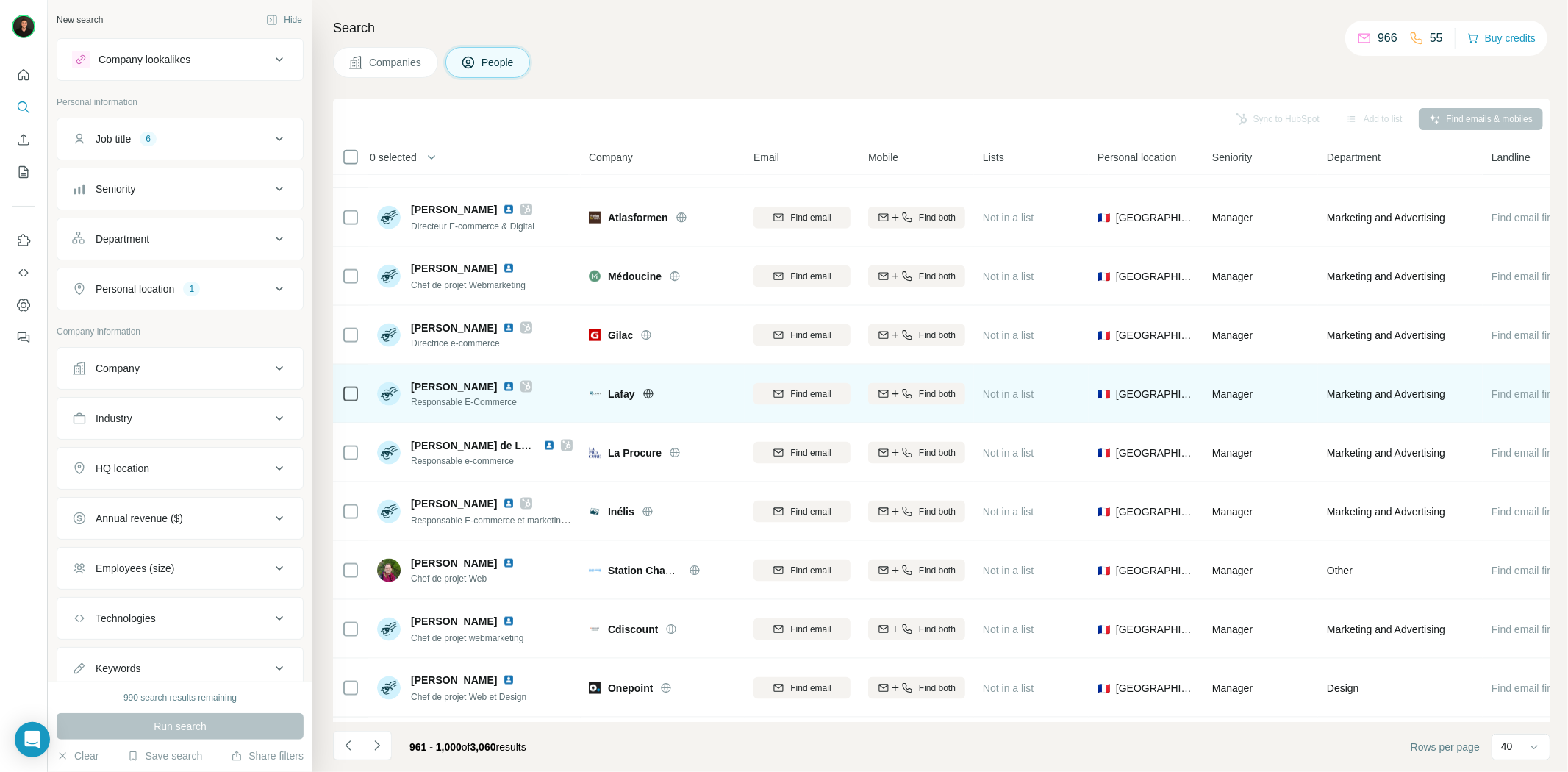
click at [616, 391] on span "Lafay" at bounding box center [622, 394] width 27 height 15
click at [648, 392] on icon at bounding box center [649, 394] width 12 height 12
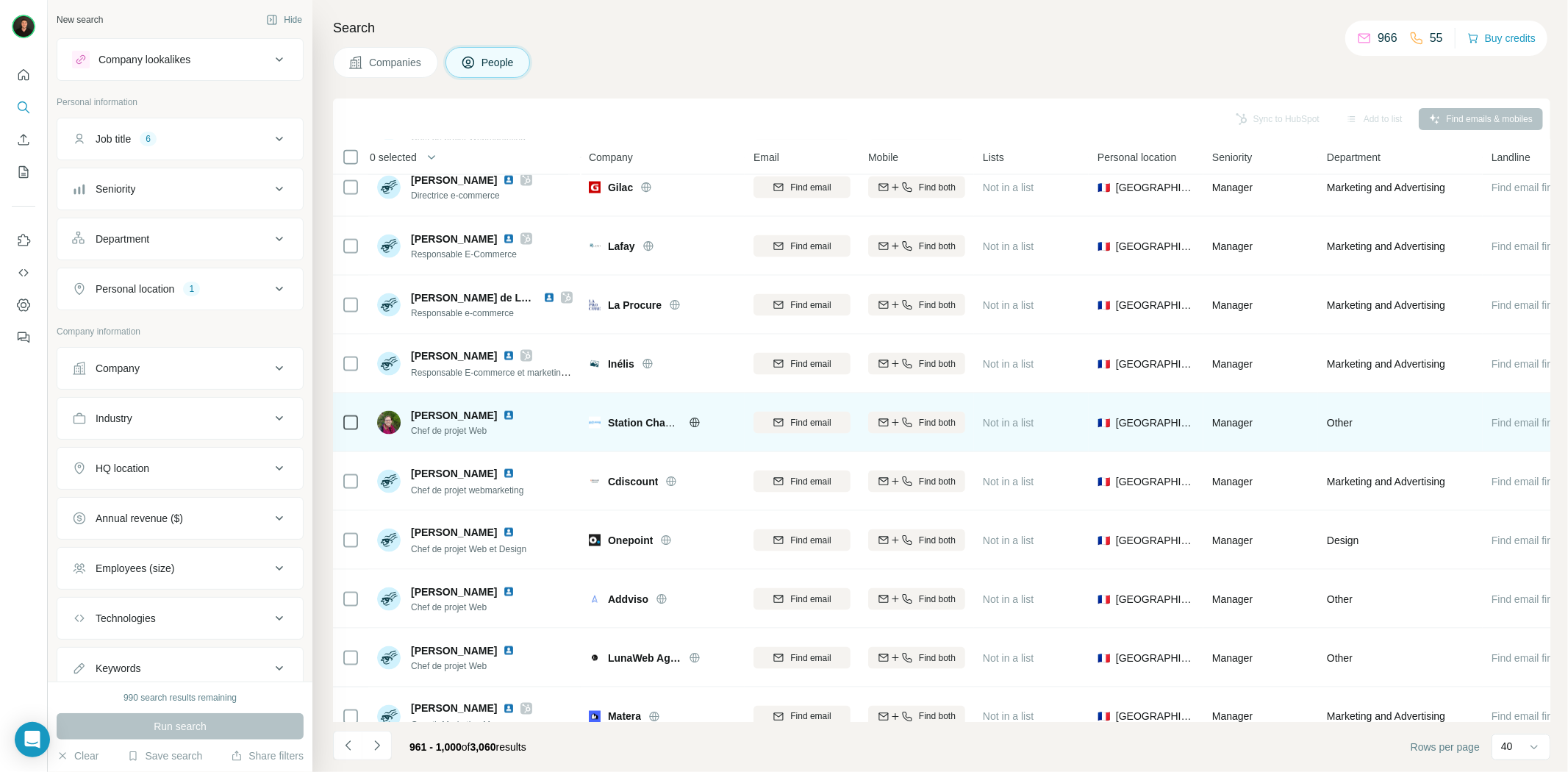
scroll to position [1797, 0]
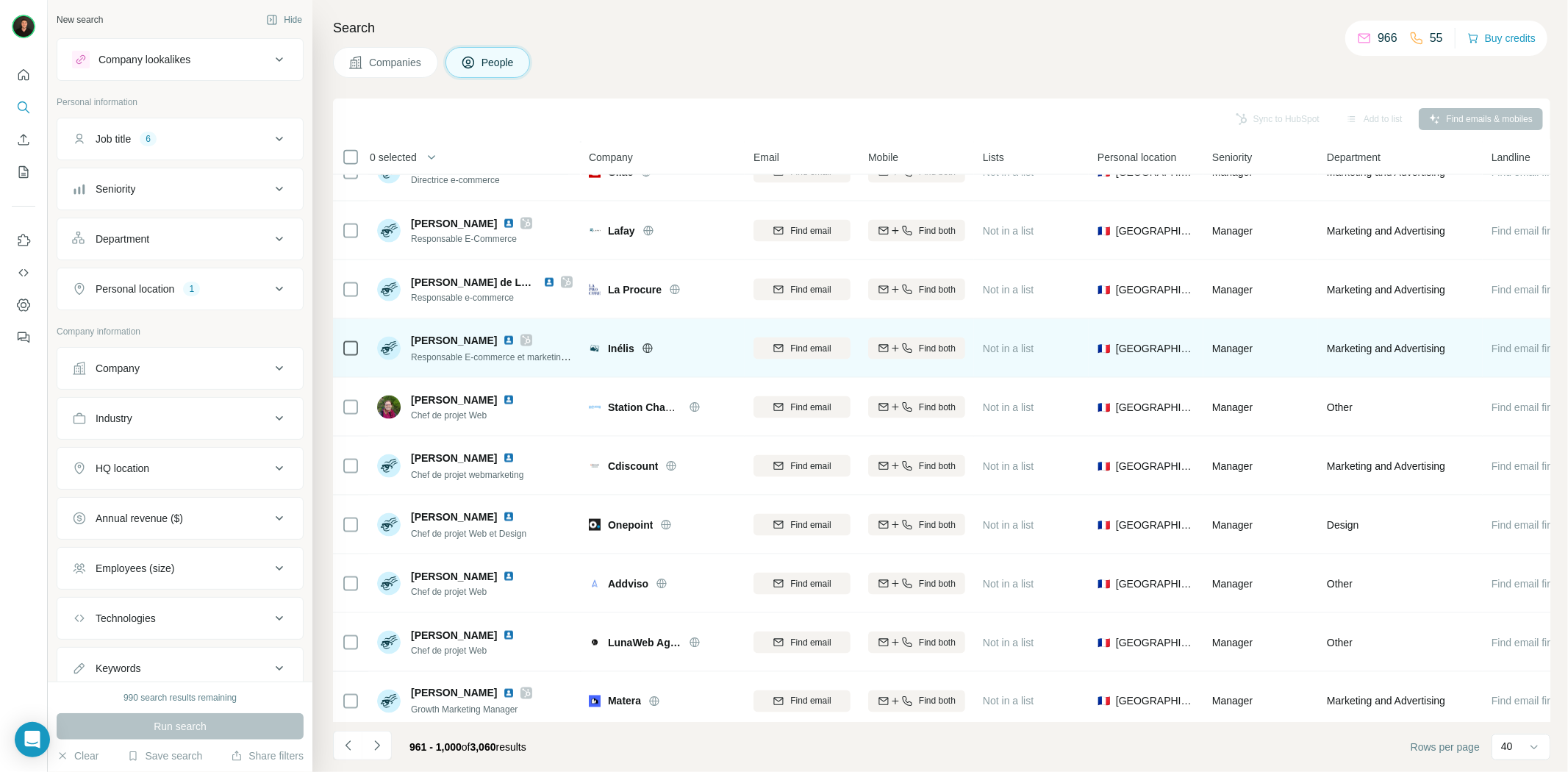
click at [628, 346] on span "Inélis" at bounding box center [622, 349] width 27 height 15
click at [647, 346] on icon at bounding box center [648, 348] width 12 height 12
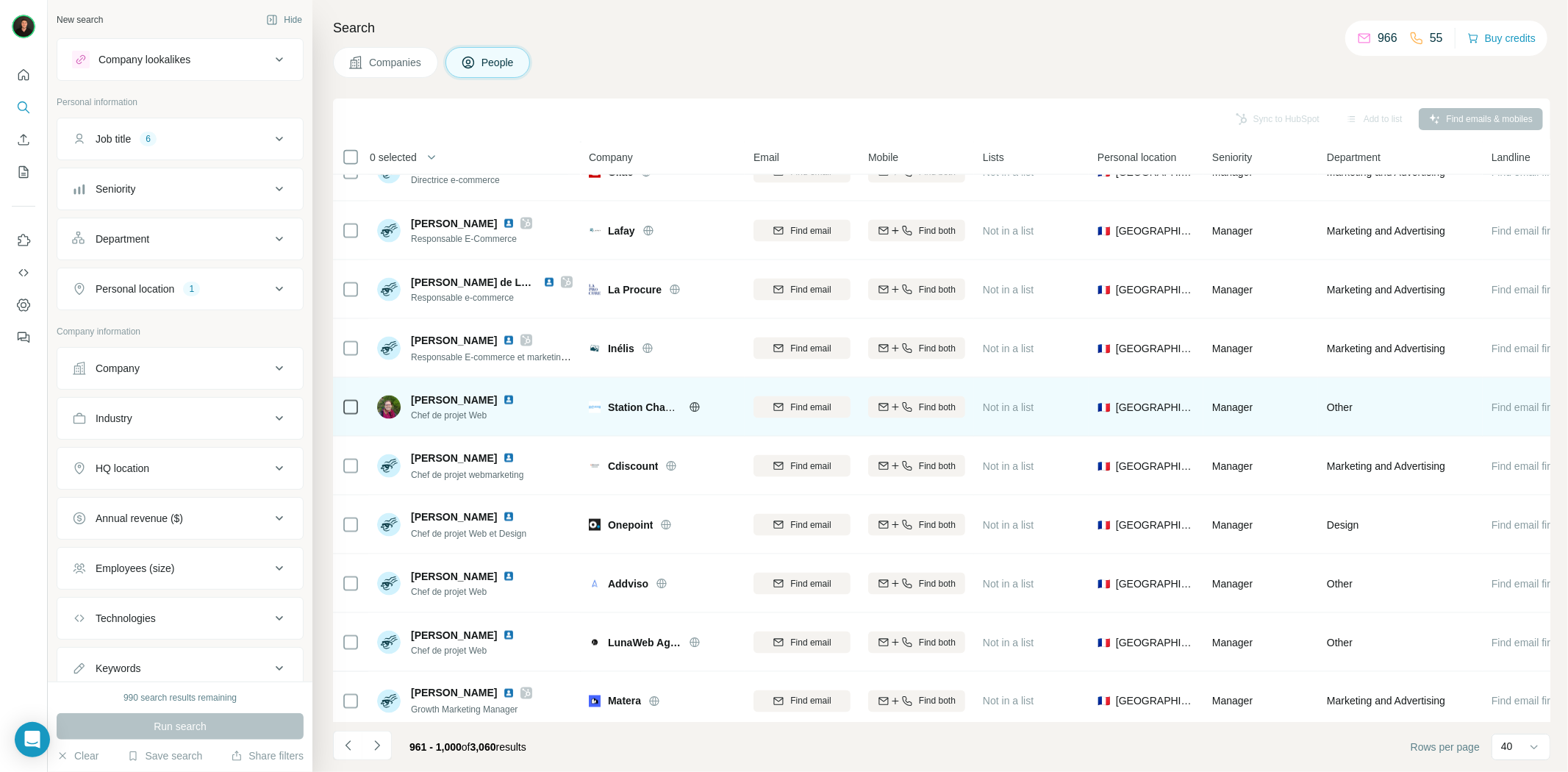
click at [693, 408] on icon at bounding box center [695, 406] width 3 height 9
click at [503, 400] on img at bounding box center [508, 400] width 12 height 12
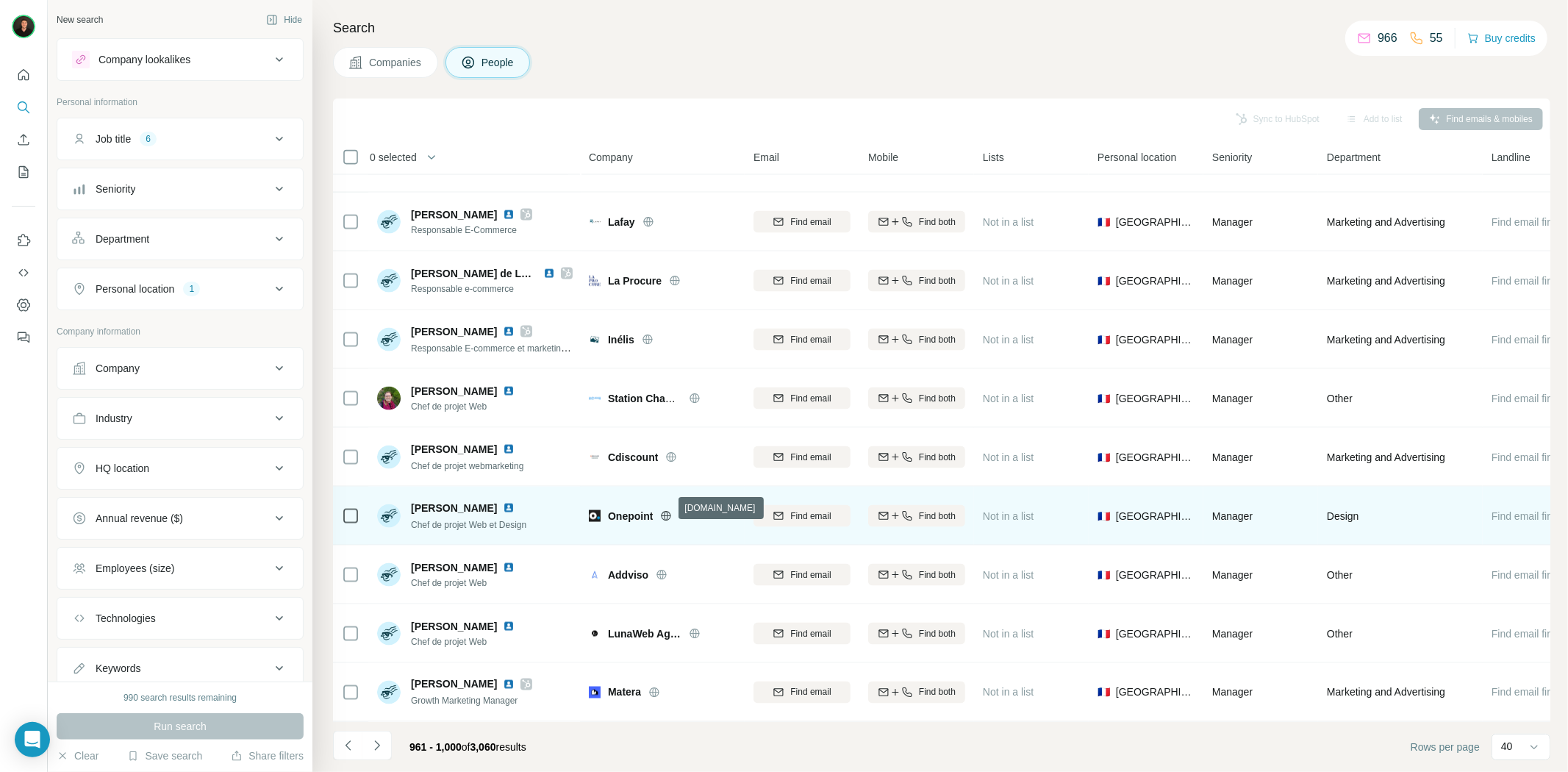
click at [662, 510] on icon at bounding box center [666, 516] width 12 height 12
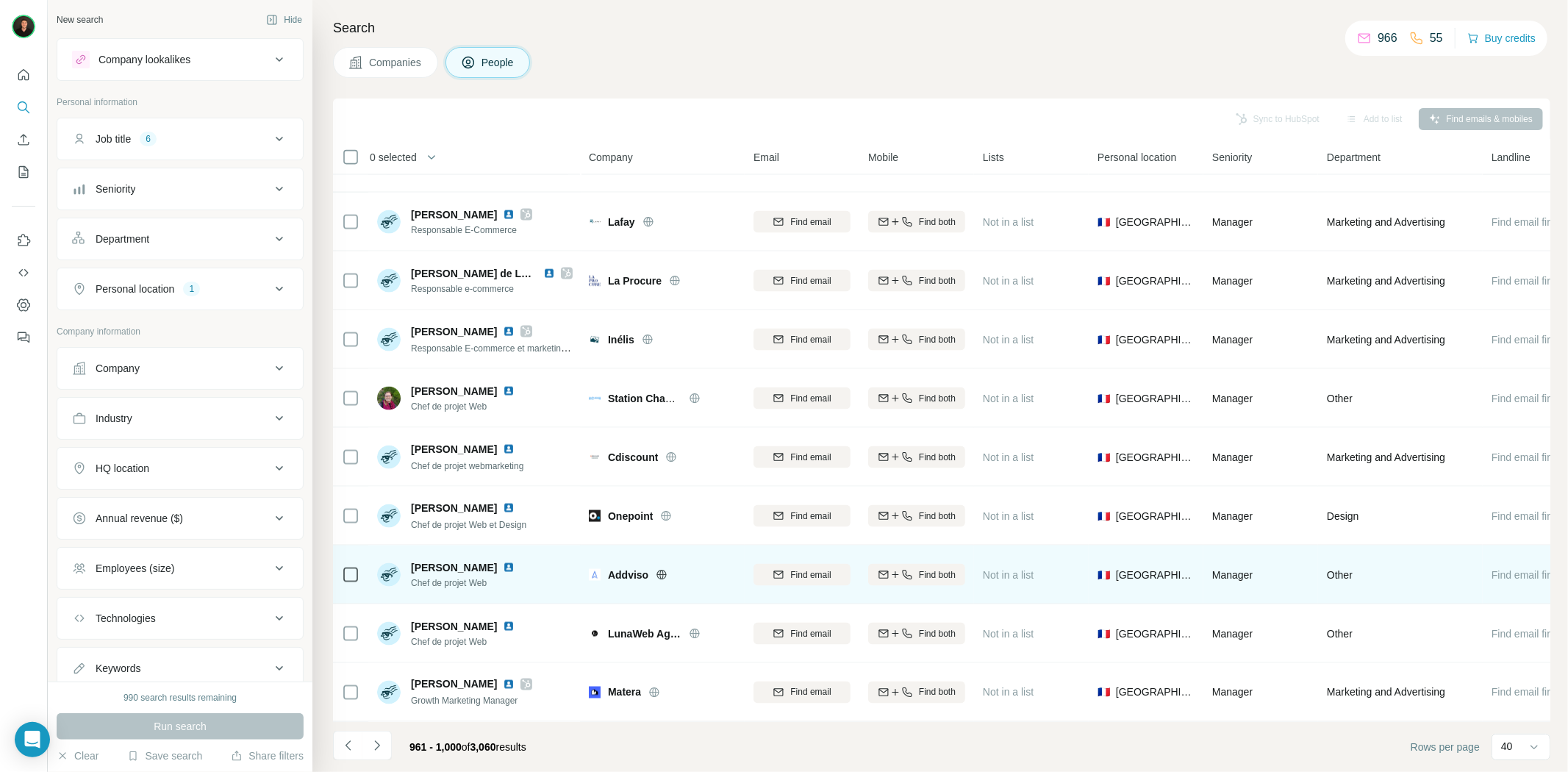
click at [658, 574] on icon at bounding box center [661, 574] width 9 height 1
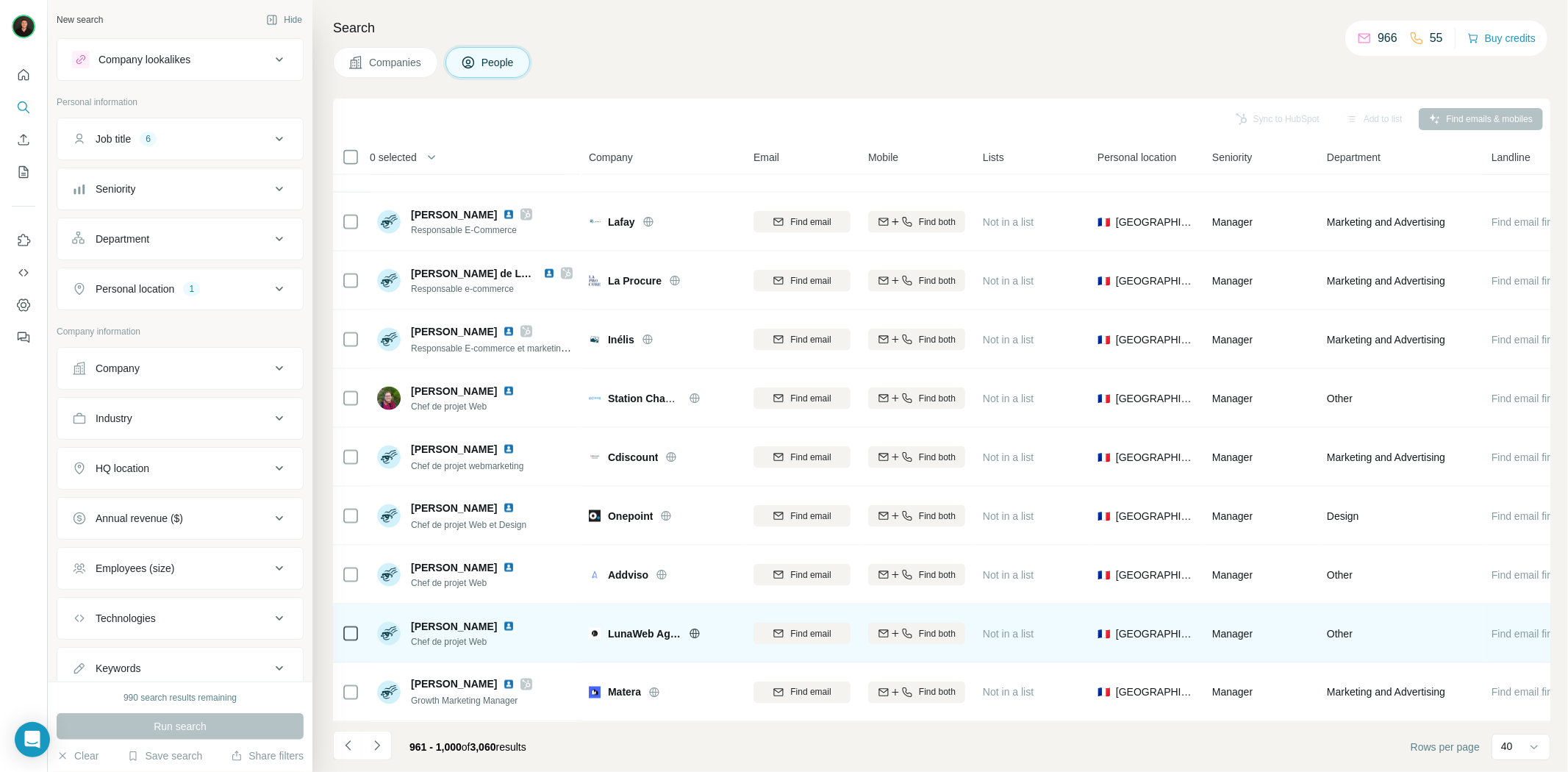
click at [693, 629] on icon at bounding box center [695, 633] width 3 height 9
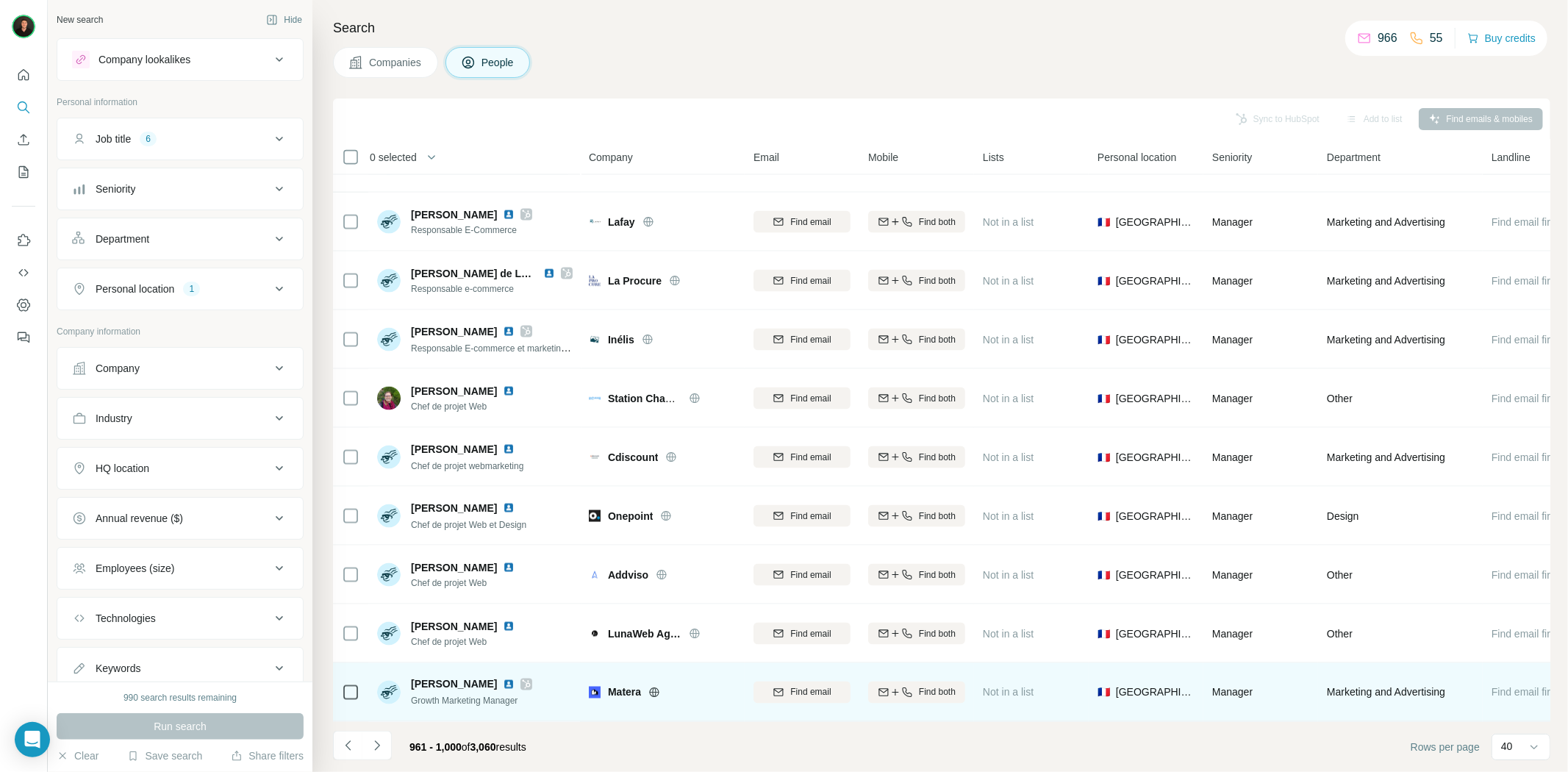
click at [654, 687] on icon at bounding box center [654, 691] width 9 height 9
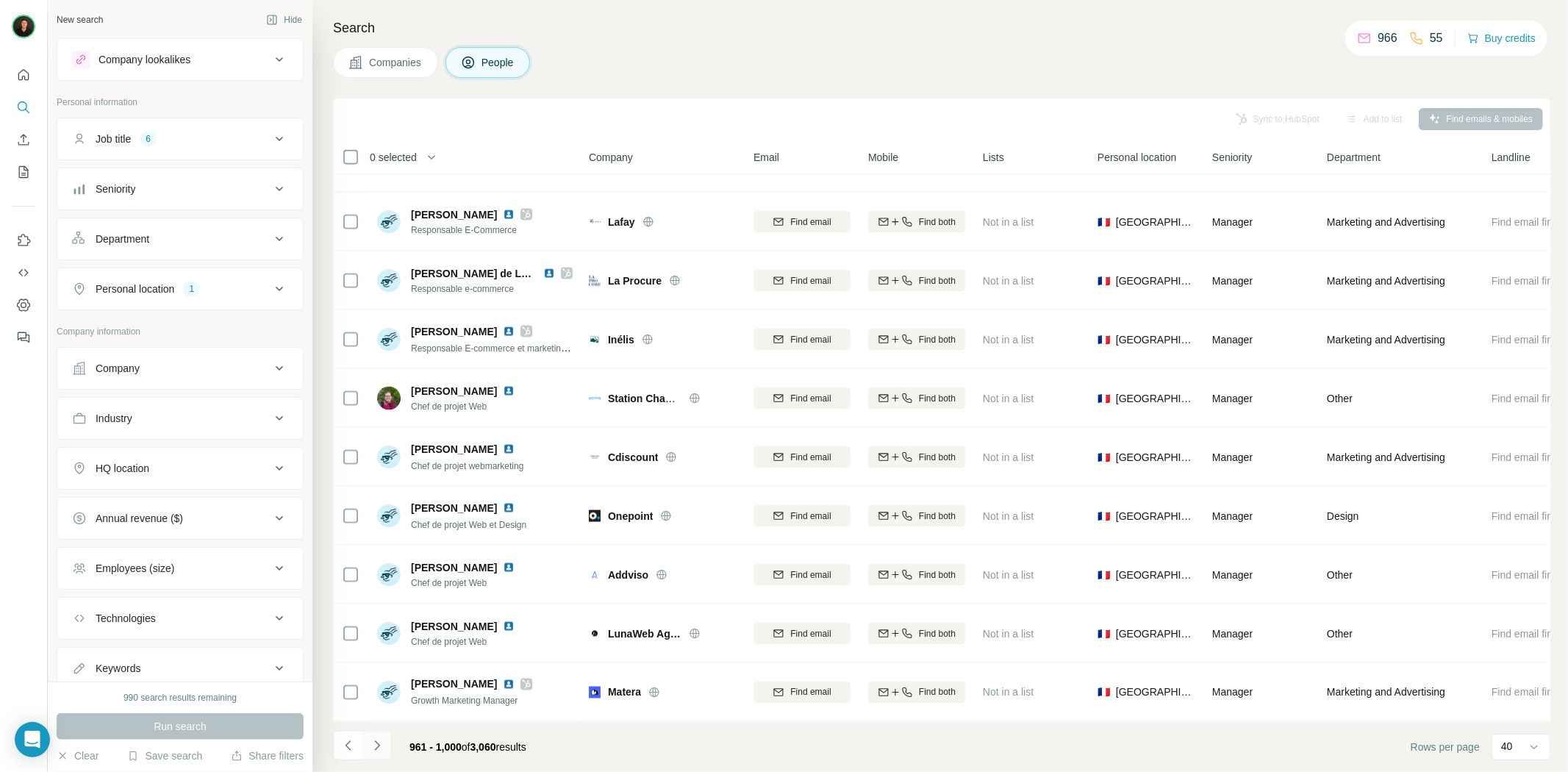
click at [383, 749] on icon "Navigate to next page" at bounding box center [378, 746] width 15 height 15
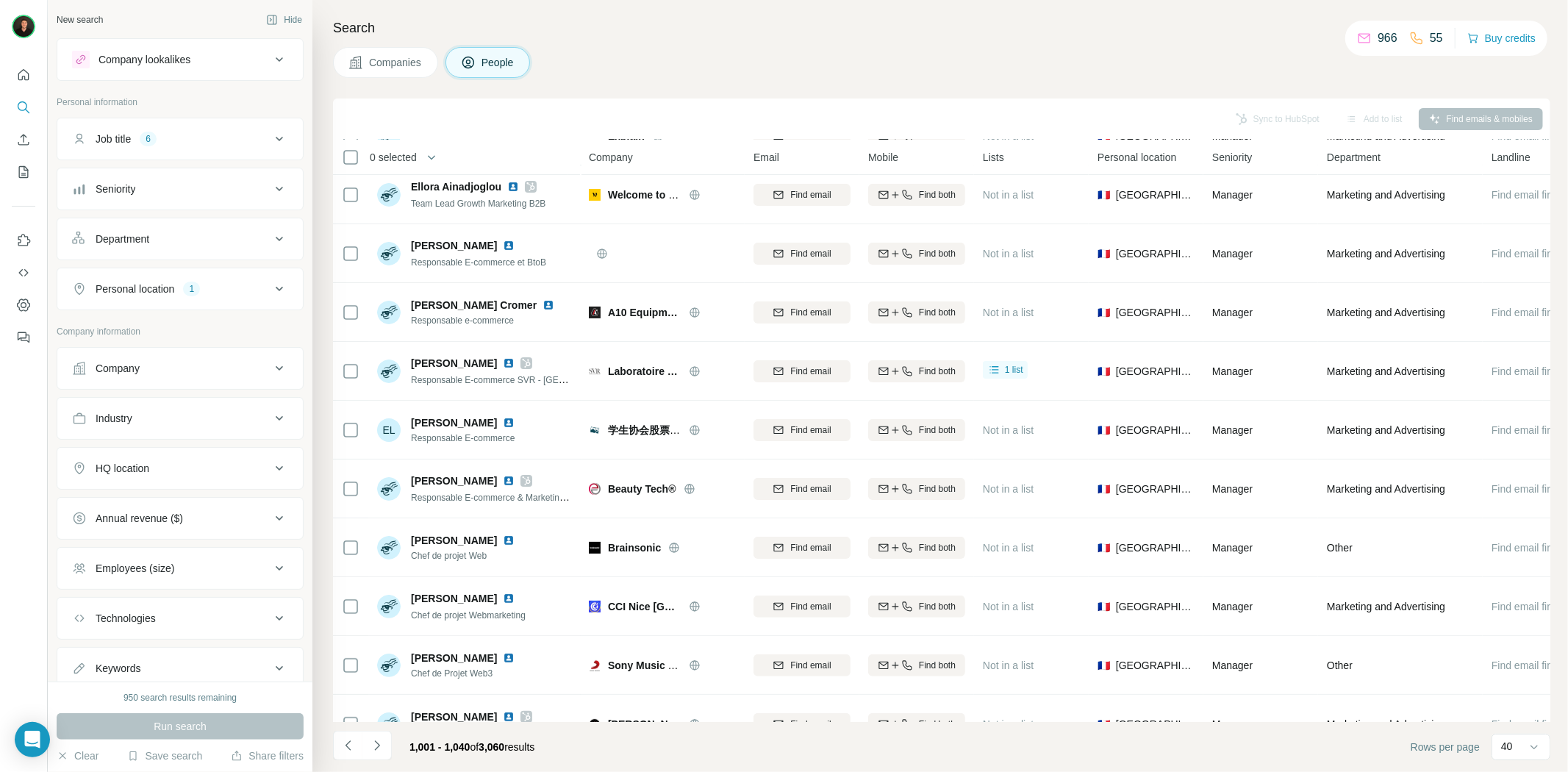
scroll to position [0, 0]
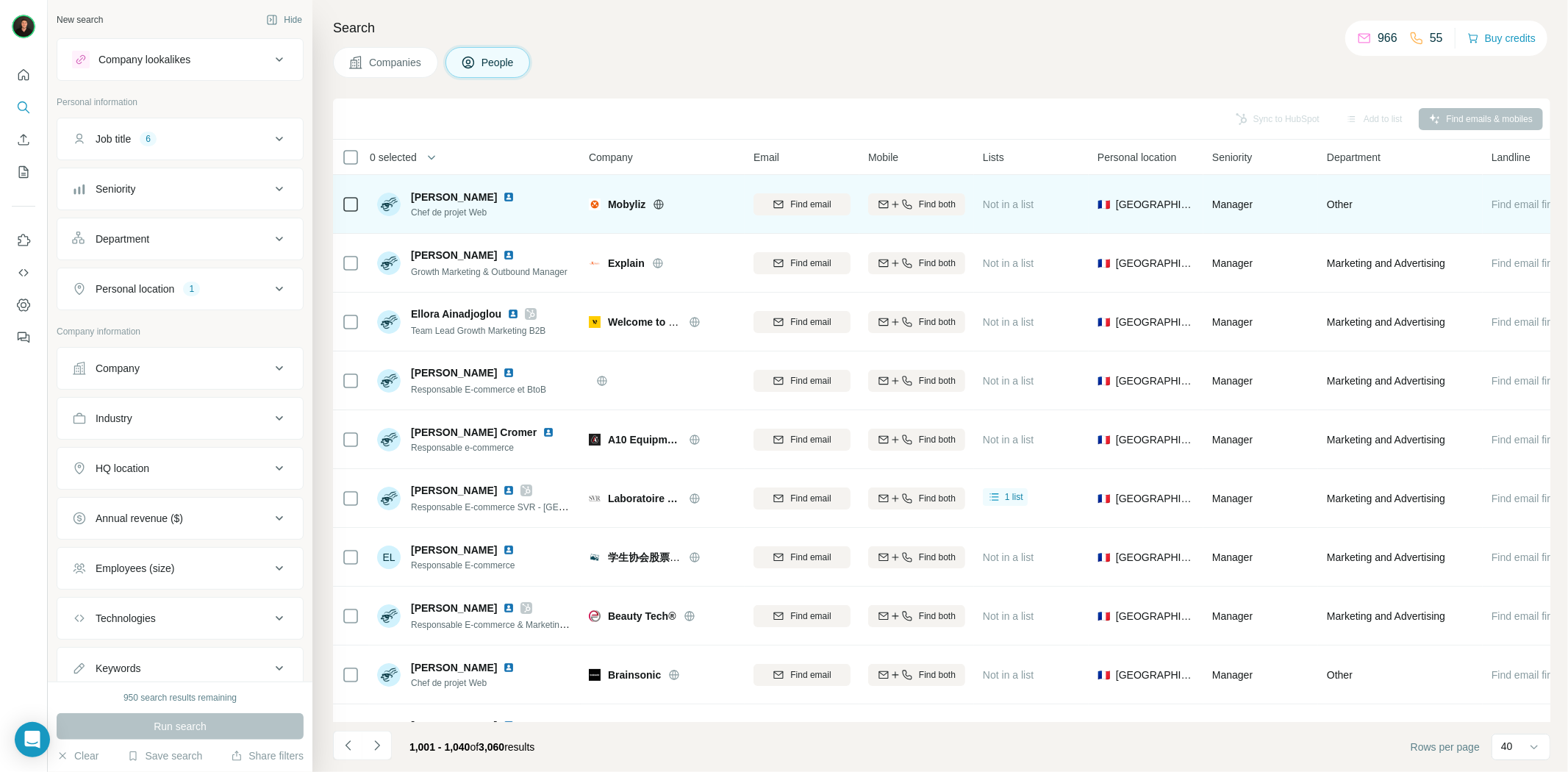
click at [656, 202] on icon at bounding box center [659, 203] width 9 height 9
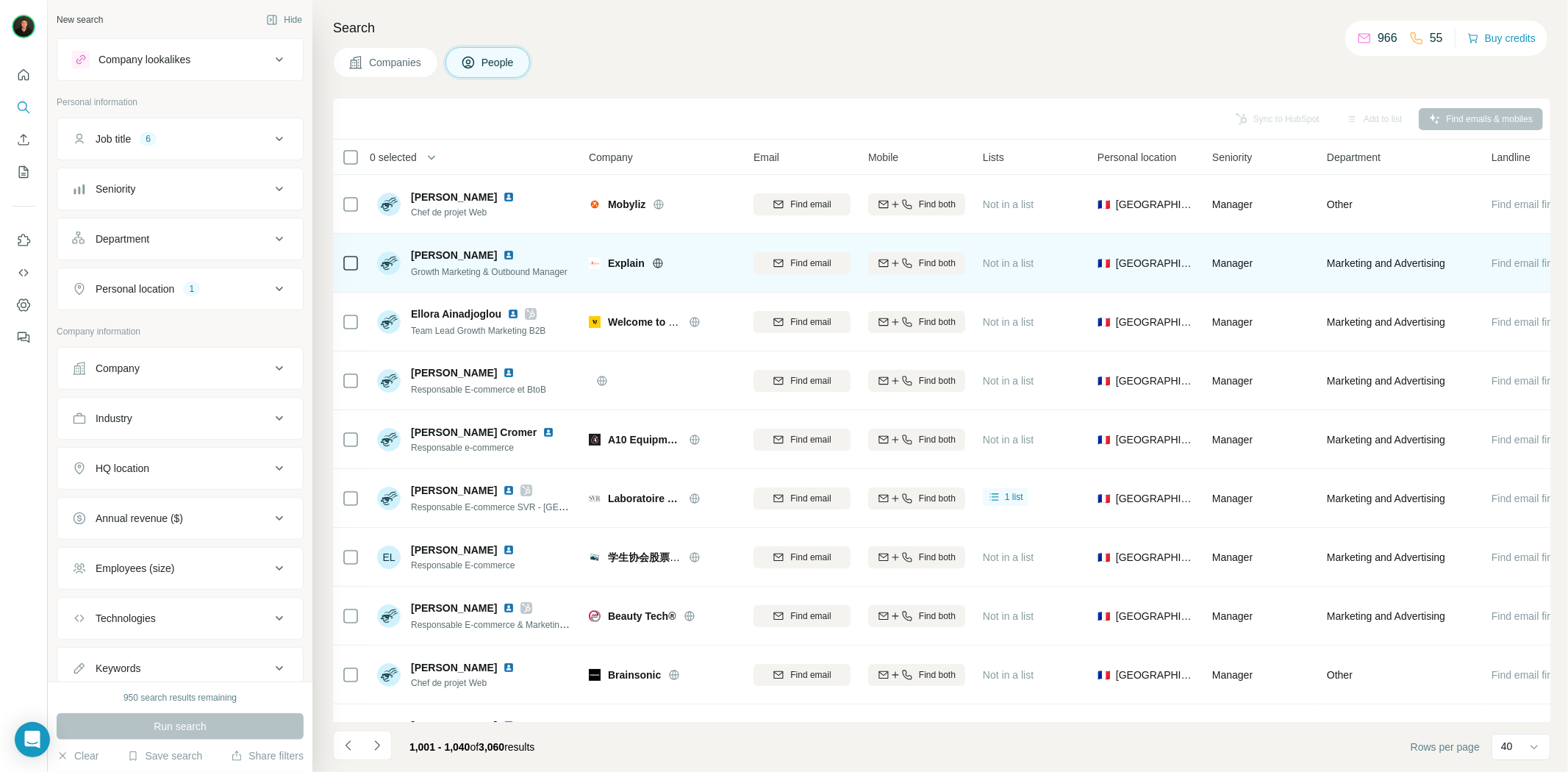
click at [655, 262] on icon at bounding box center [658, 263] width 12 height 12
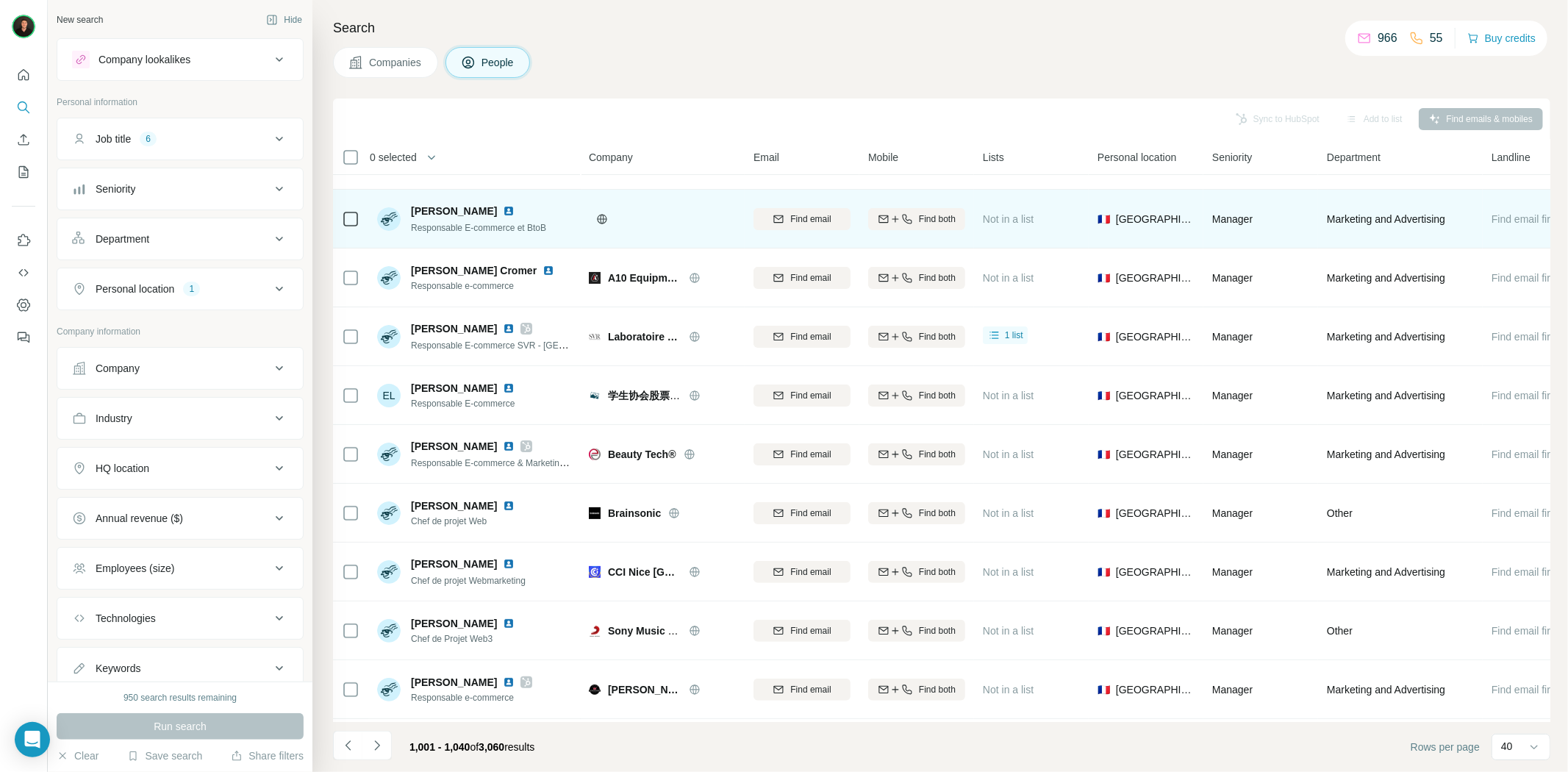
scroll to position [164, 0]
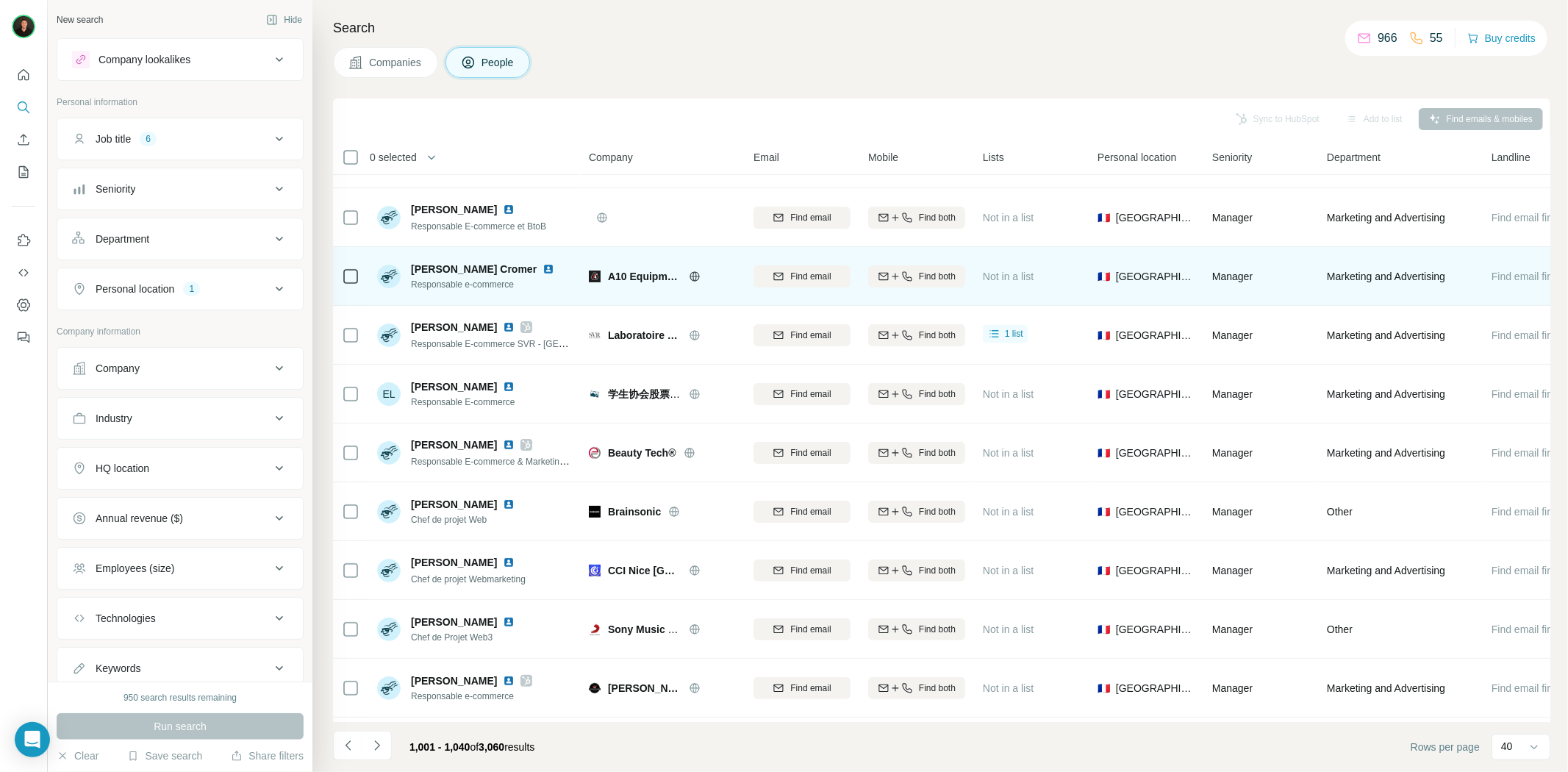
click at [693, 274] on icon at bounding box center [695, 276] width 12 height 12
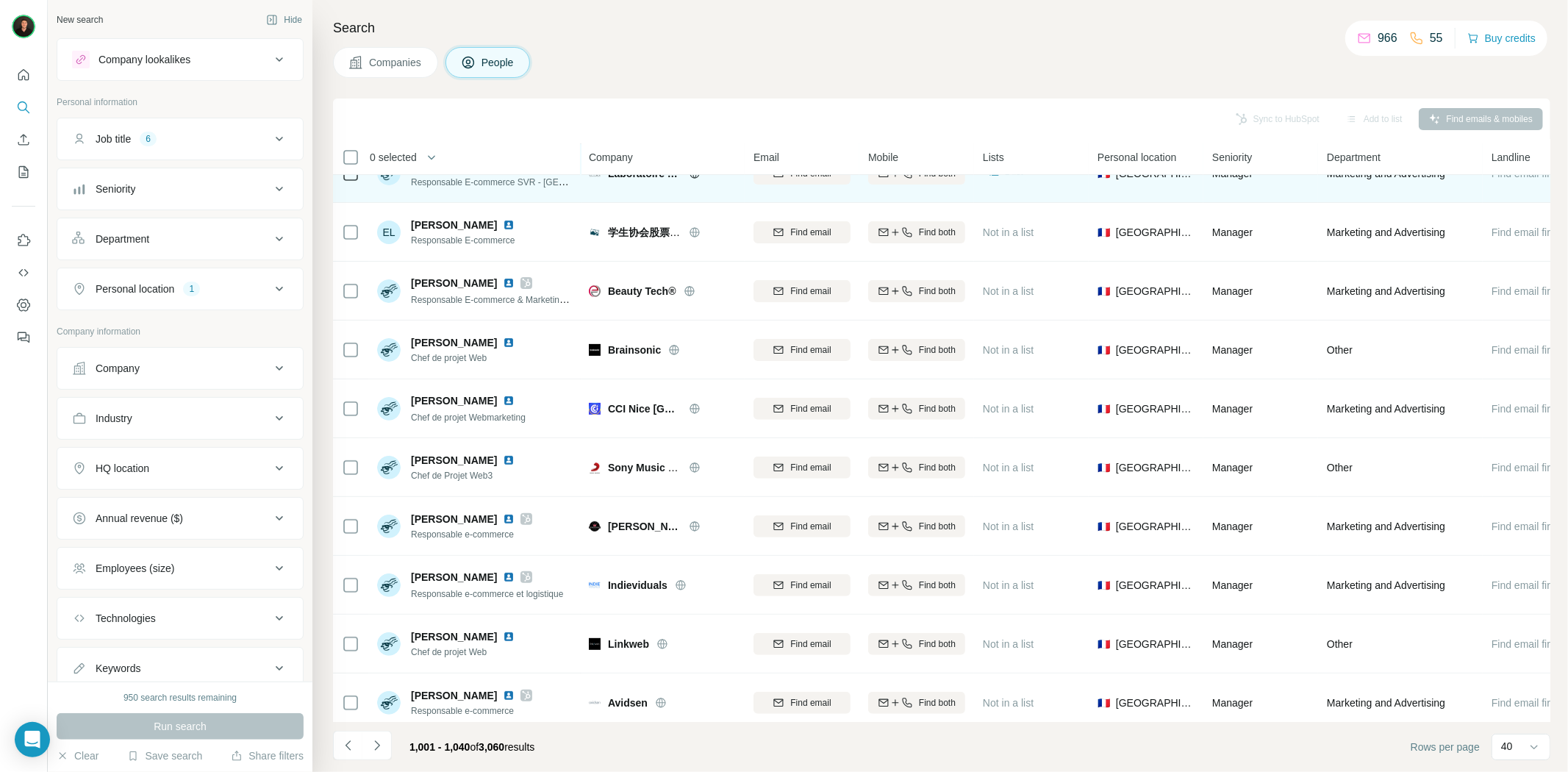
scroll to position [326, 0]
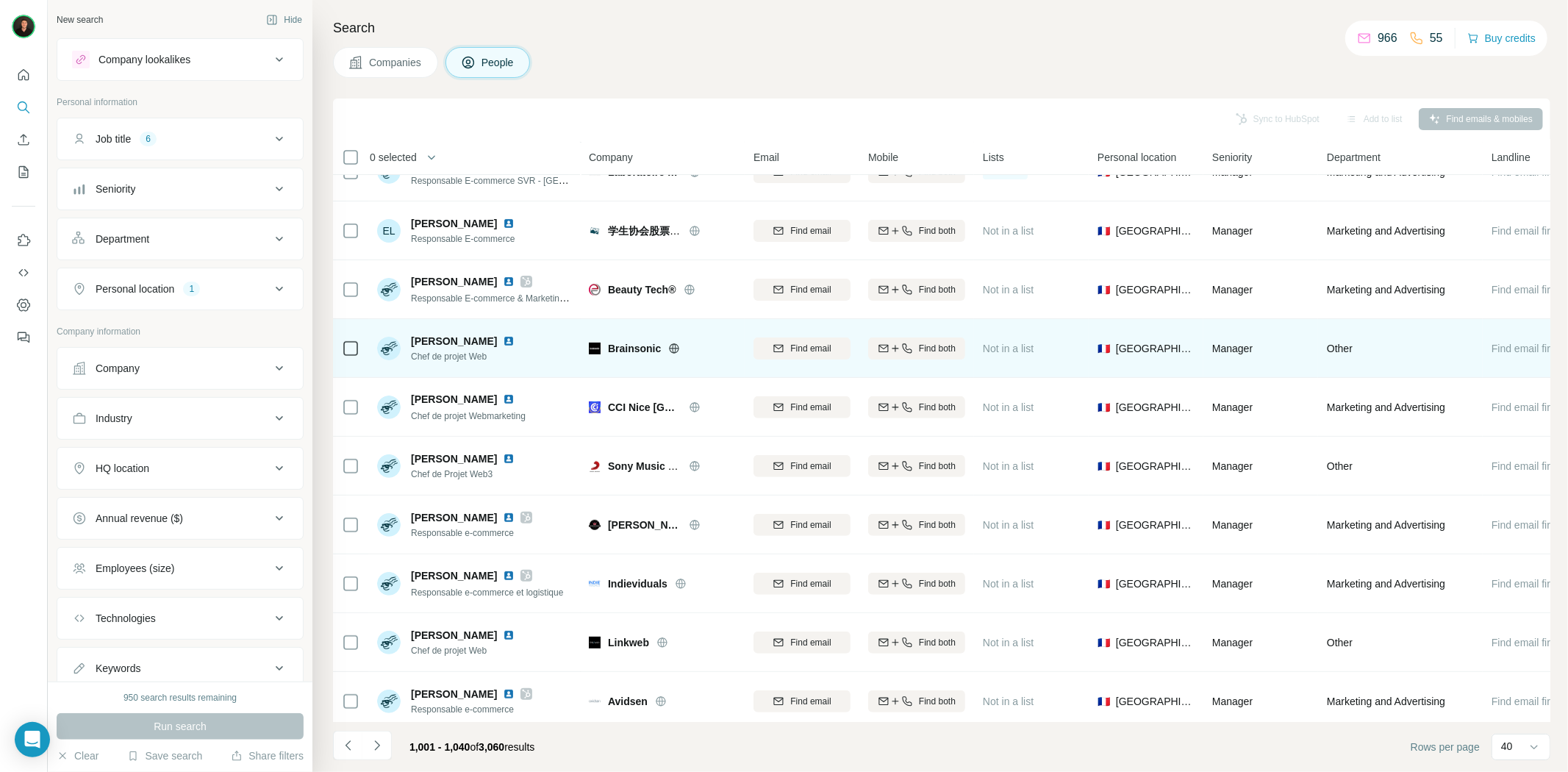
click at [679, 343] on icon at bounding box center [675, 348] width 12 height 12
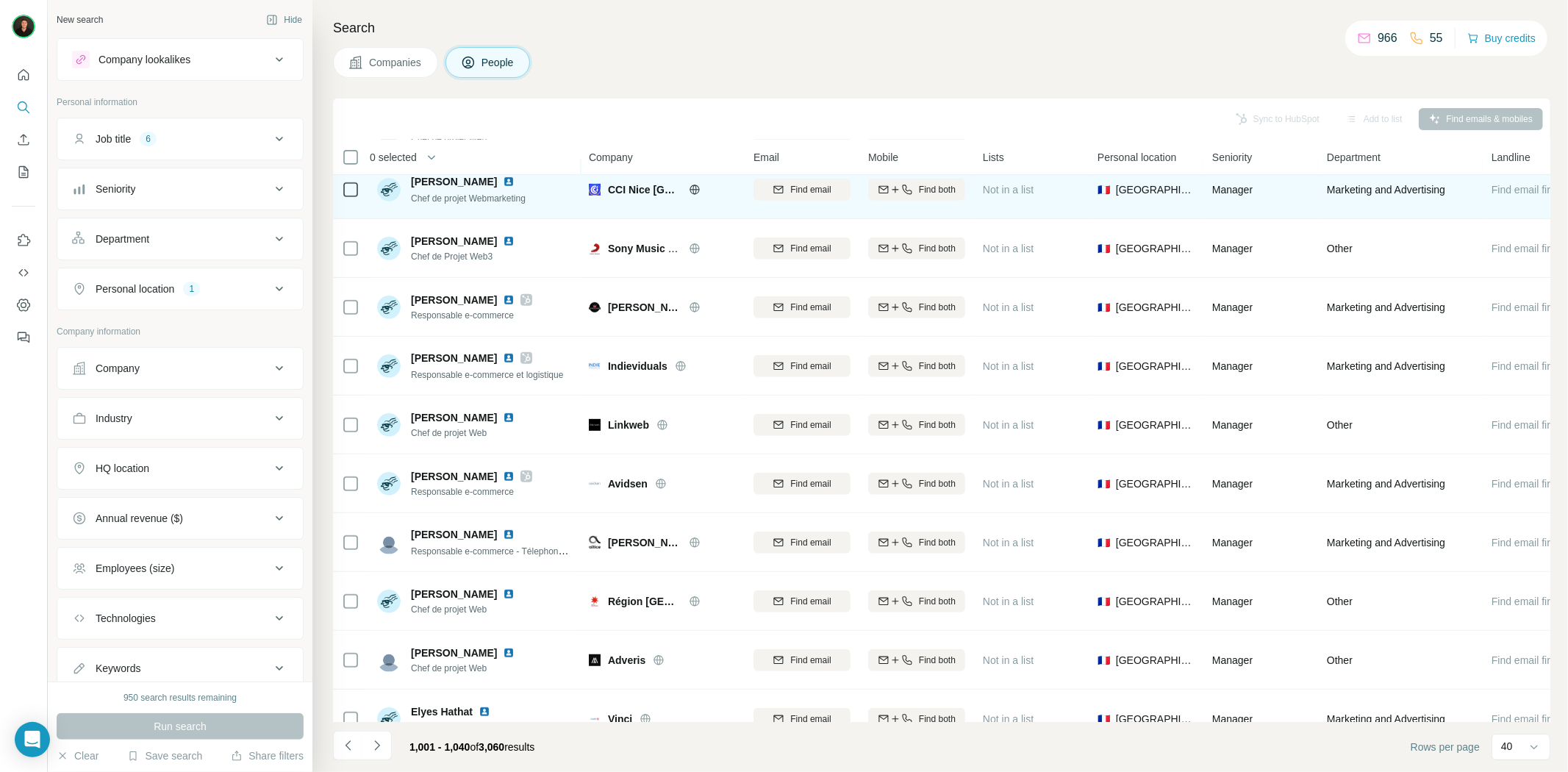
scroll to position [571, 0]
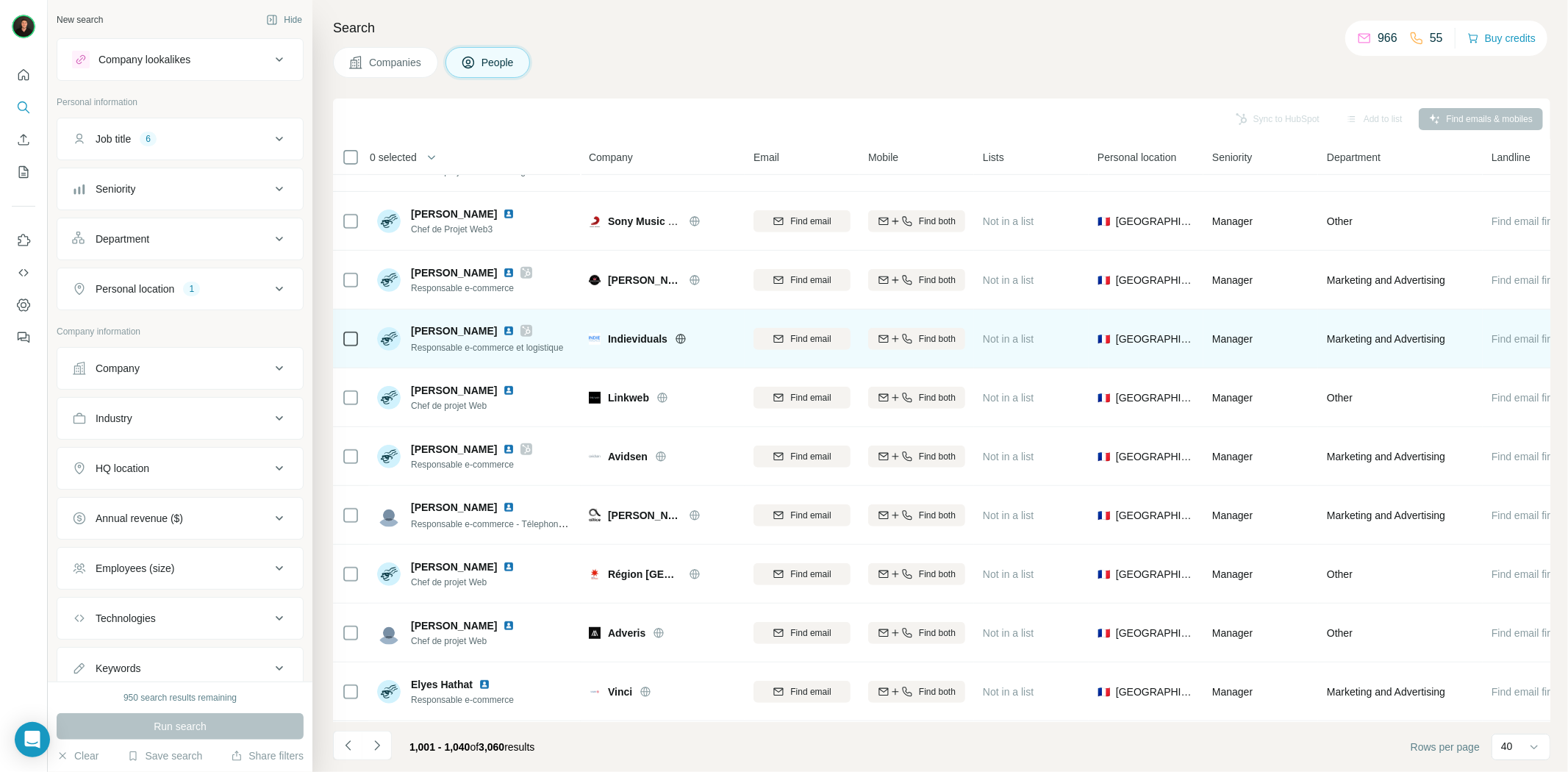
click at [681, 336] on icon at bounding box center [680, 339] width 12 height 12
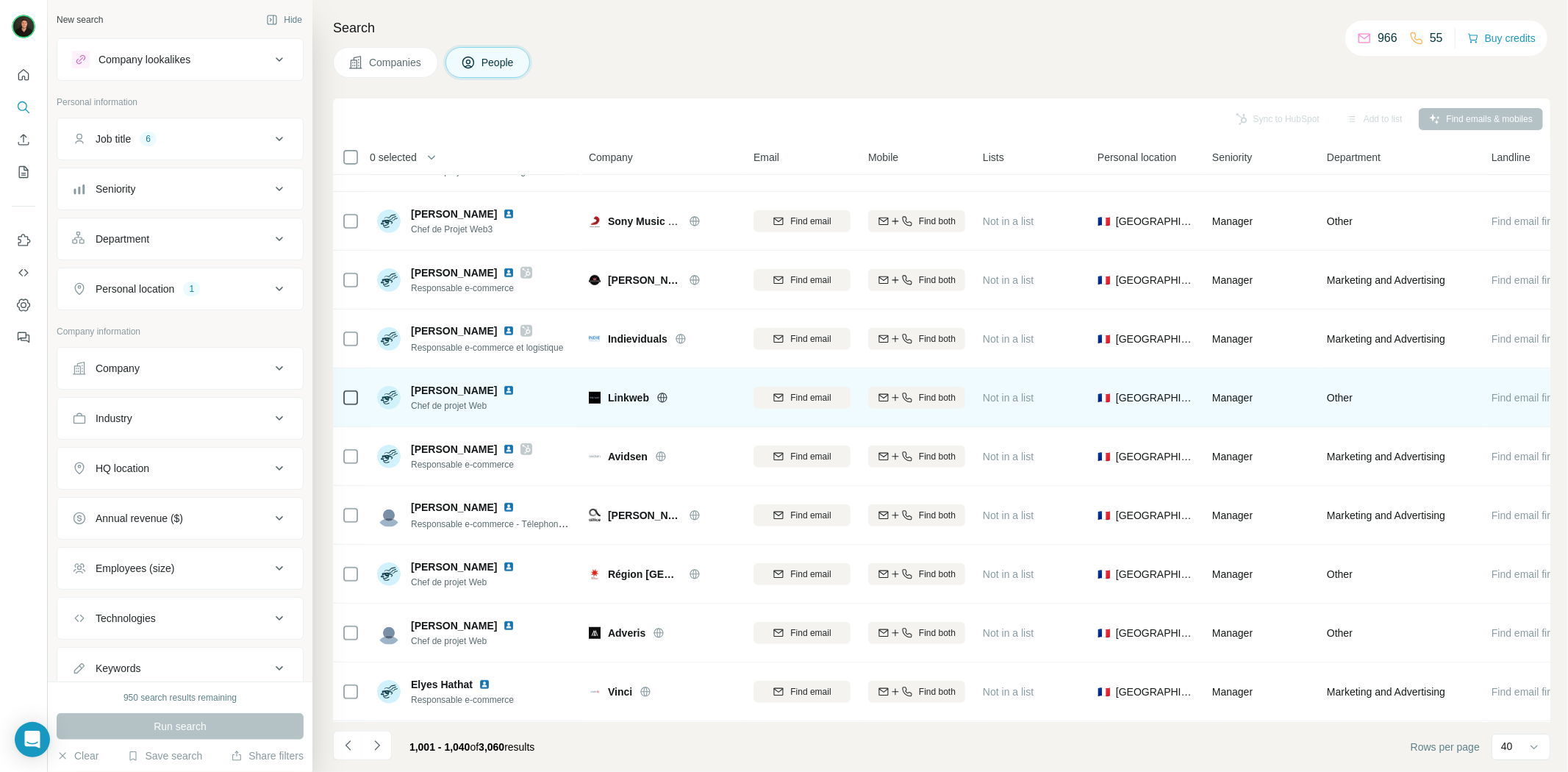
click at [670, 398] on div at bounding box center [680, 398] width 47 height 12
click at [660, 398] on icon at bounding box center [663, 398] width 12 height 12
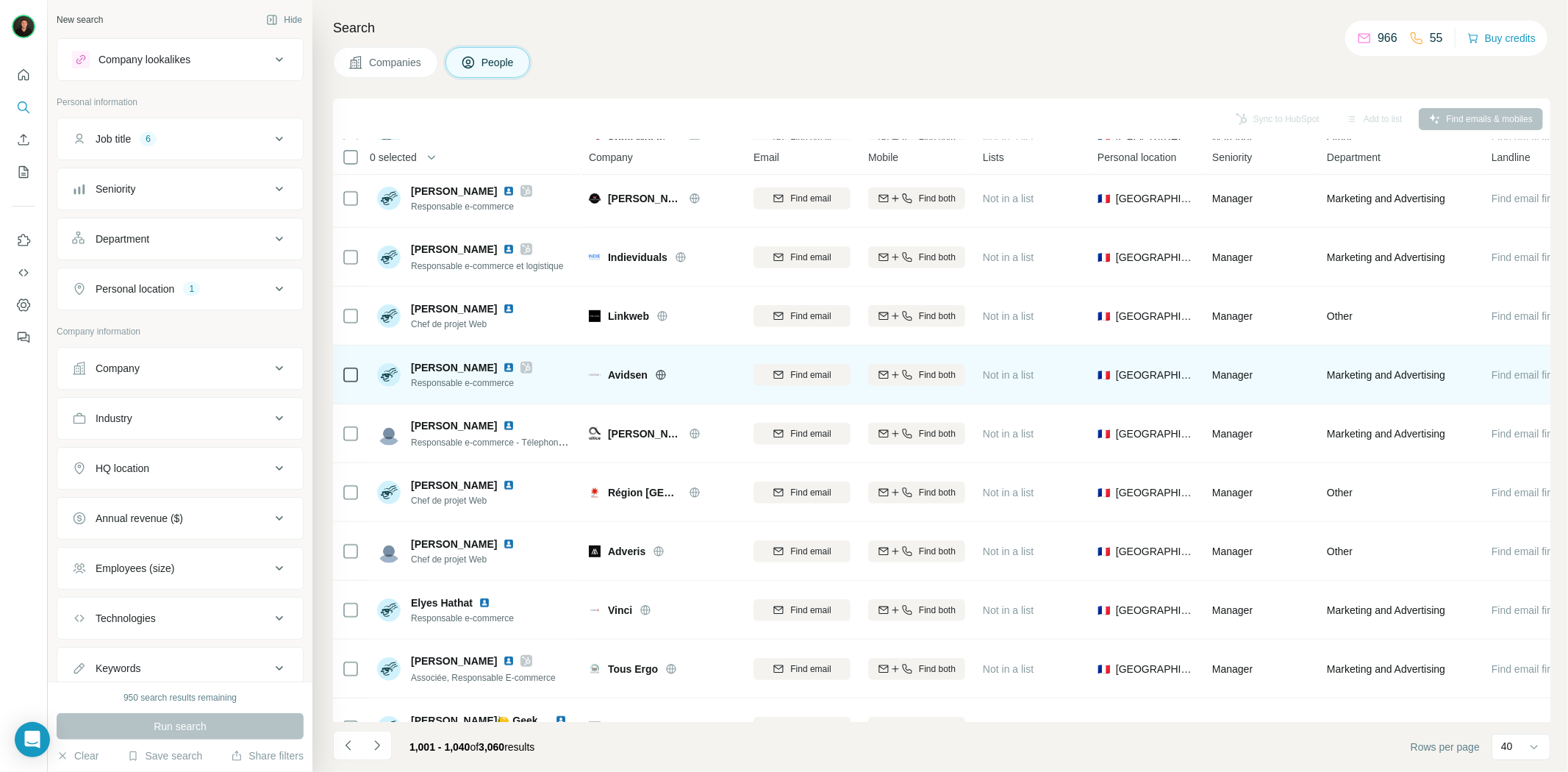
click at [659, 372] on icon at bounding box center [661, 375] width 12 height 12
click at [503, 366] on img at bounding box center [508, 368] width 12 height 12
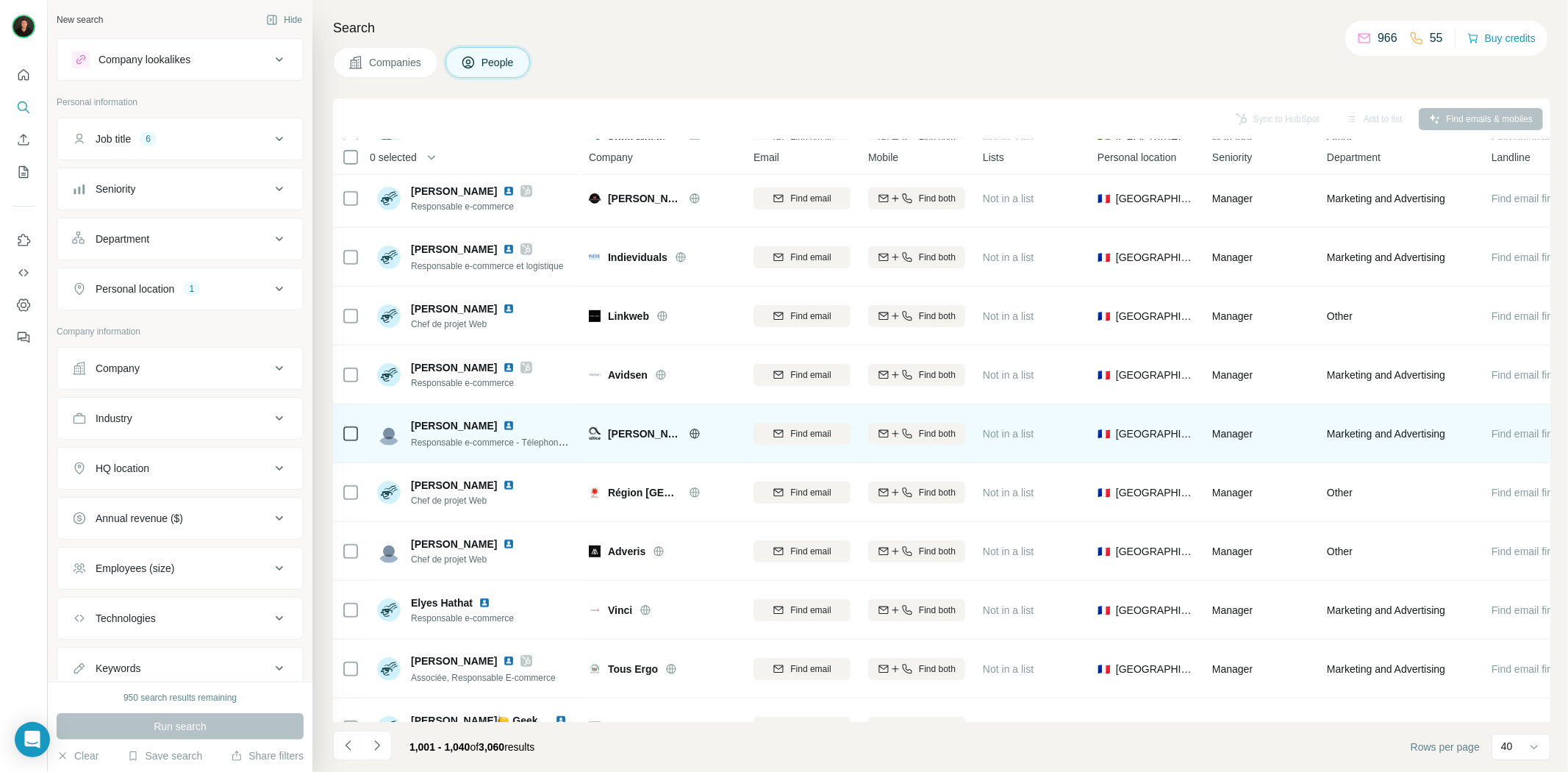
click at [690, 431] on icon at bounding box center [695, 434] width 12 height 12
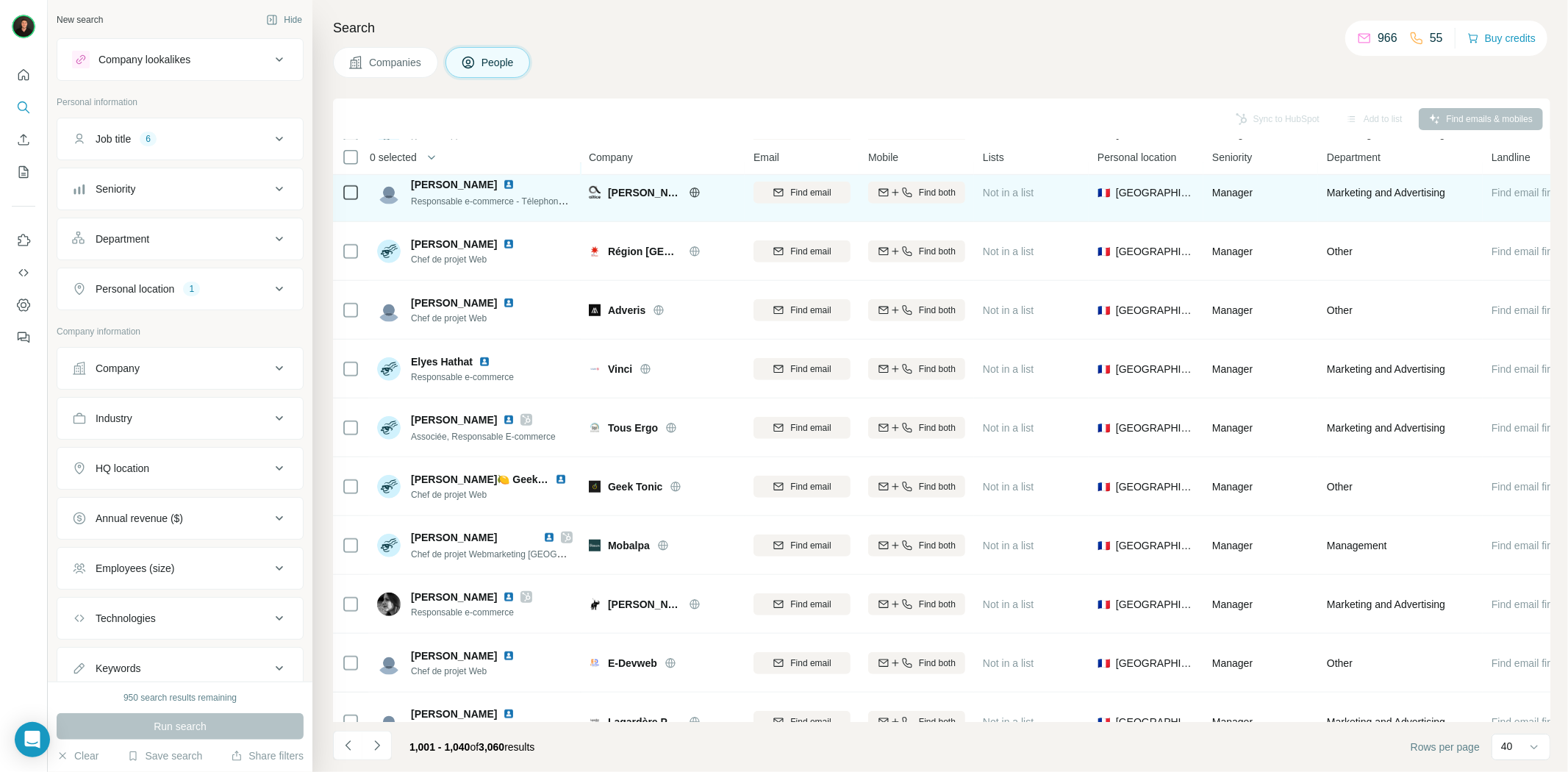
scroll to position [899, 0]
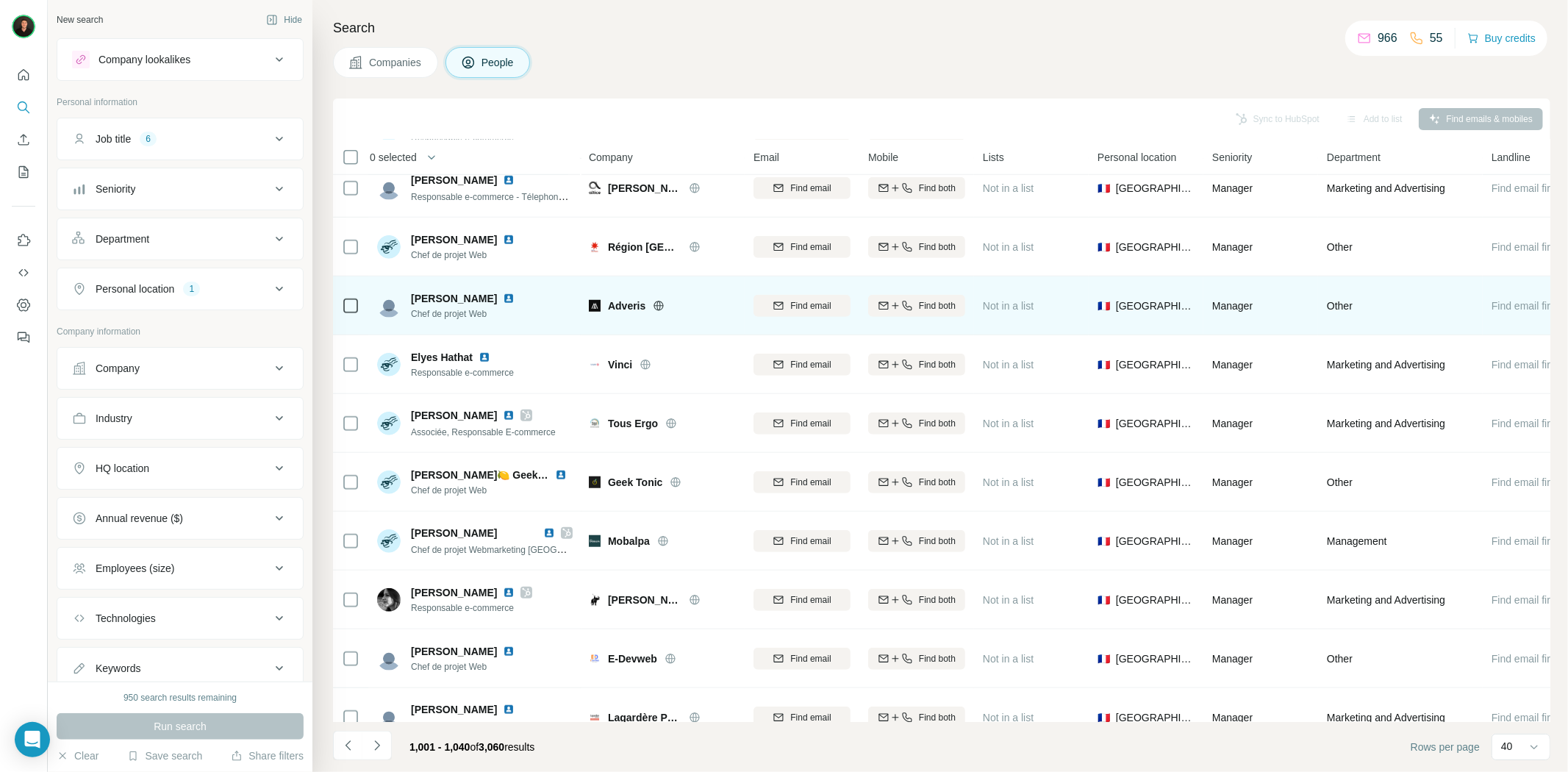
click at [659, 304] on icon at bounding box center [659, 306] width 12 height 12
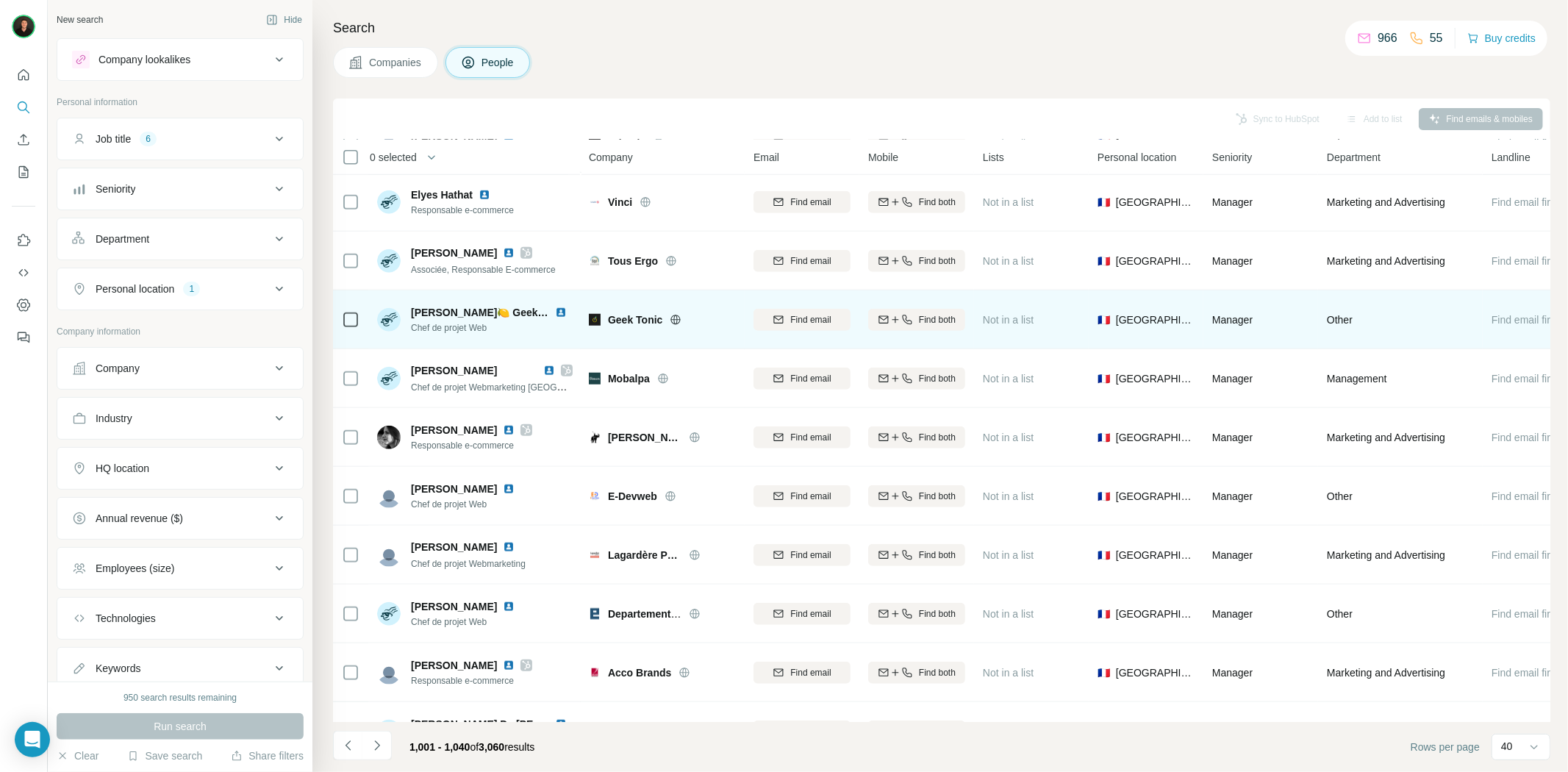
scroll to position [1062, 0]
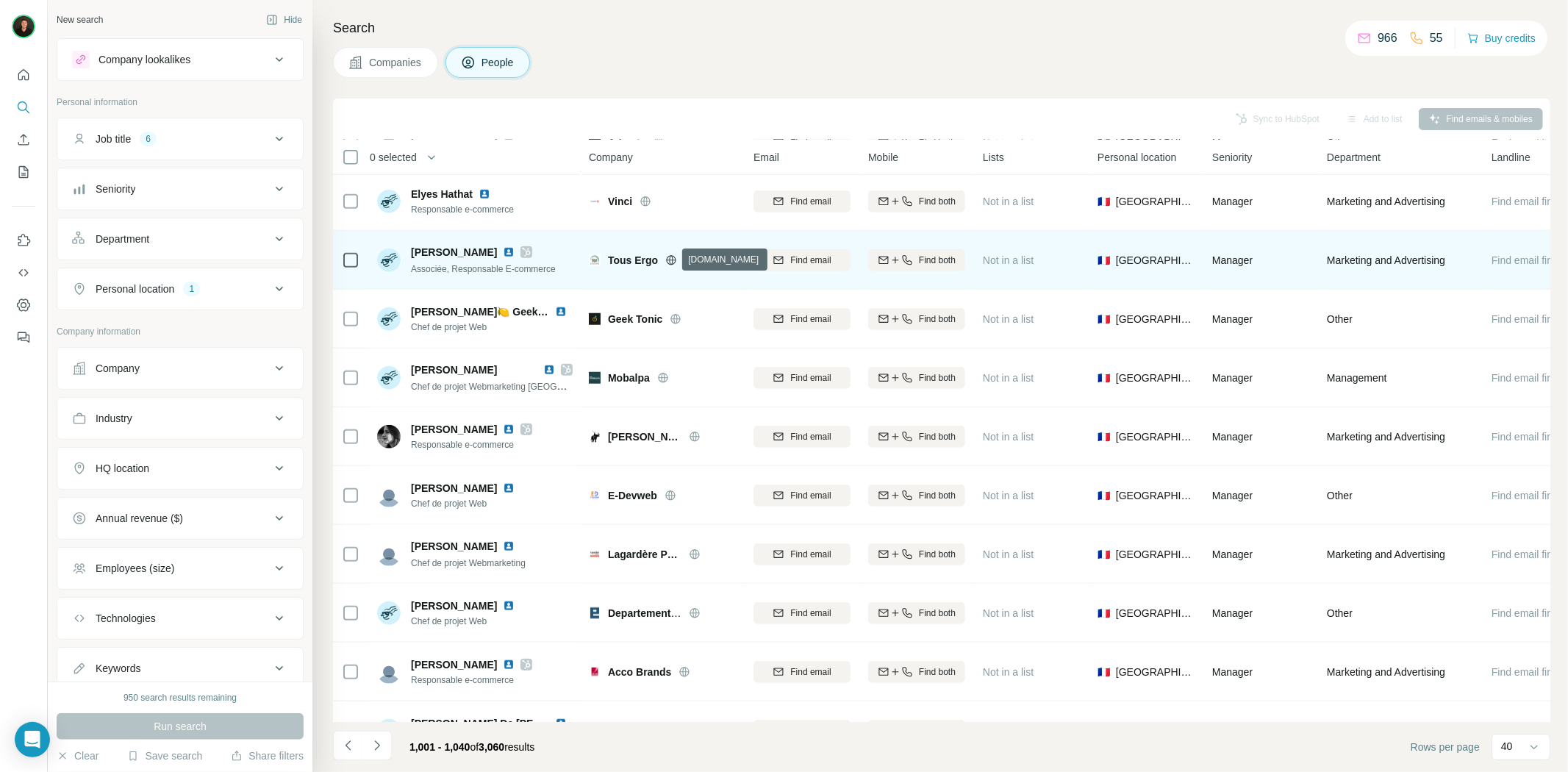
click at [673, 258] on icon at bounding box center [671, 260] width 12 height 12
click at [627, 258] on span "Tous Ergo" at bounding box center [633, 260] width 50 height 15
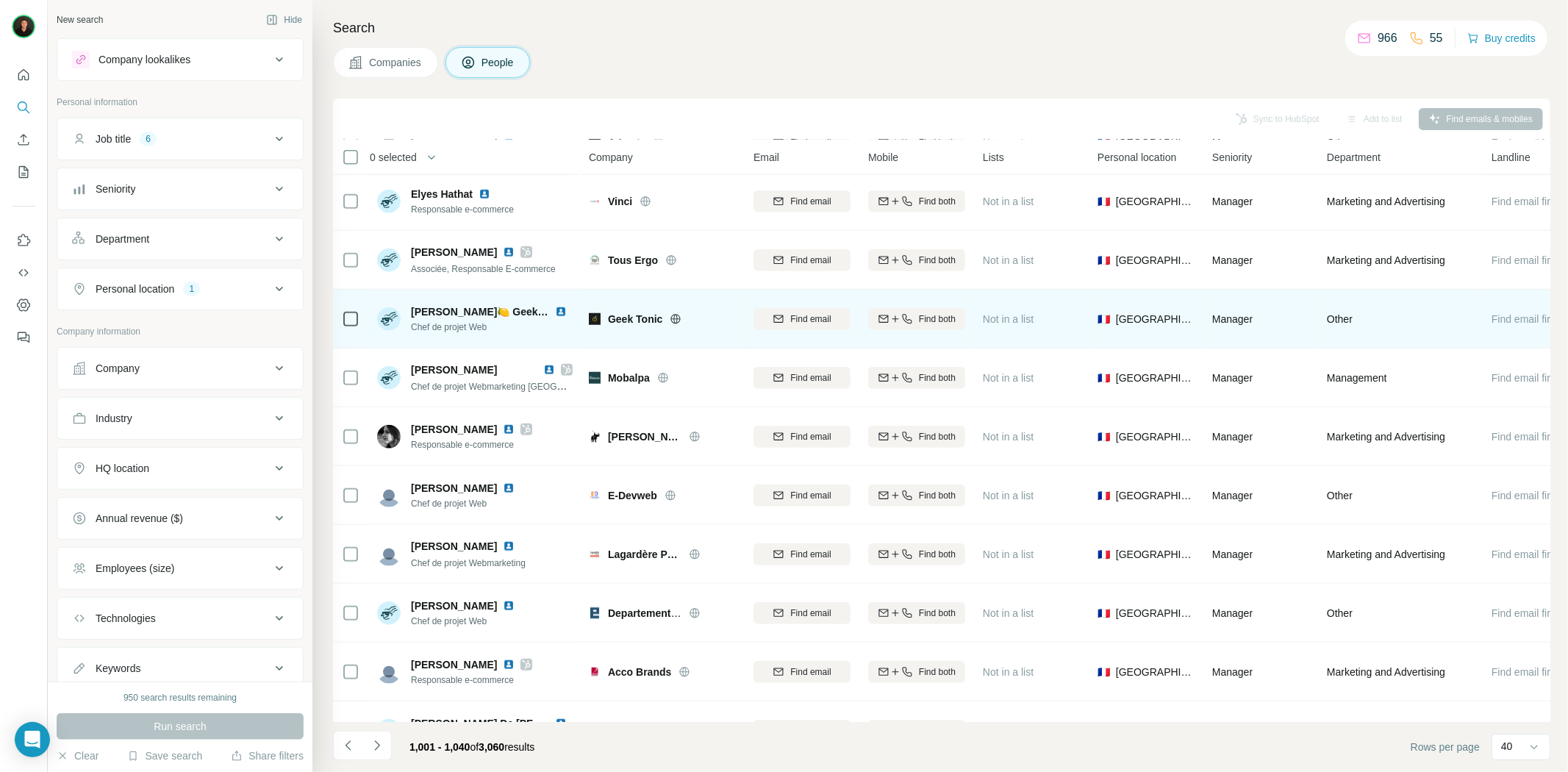
click at [669, 318] on div "Geek Tonic" at bounding box center [672, 320] width 128 height 15
click at [680, 318] on icon at bounding box center [675, 318] width 9 height 1
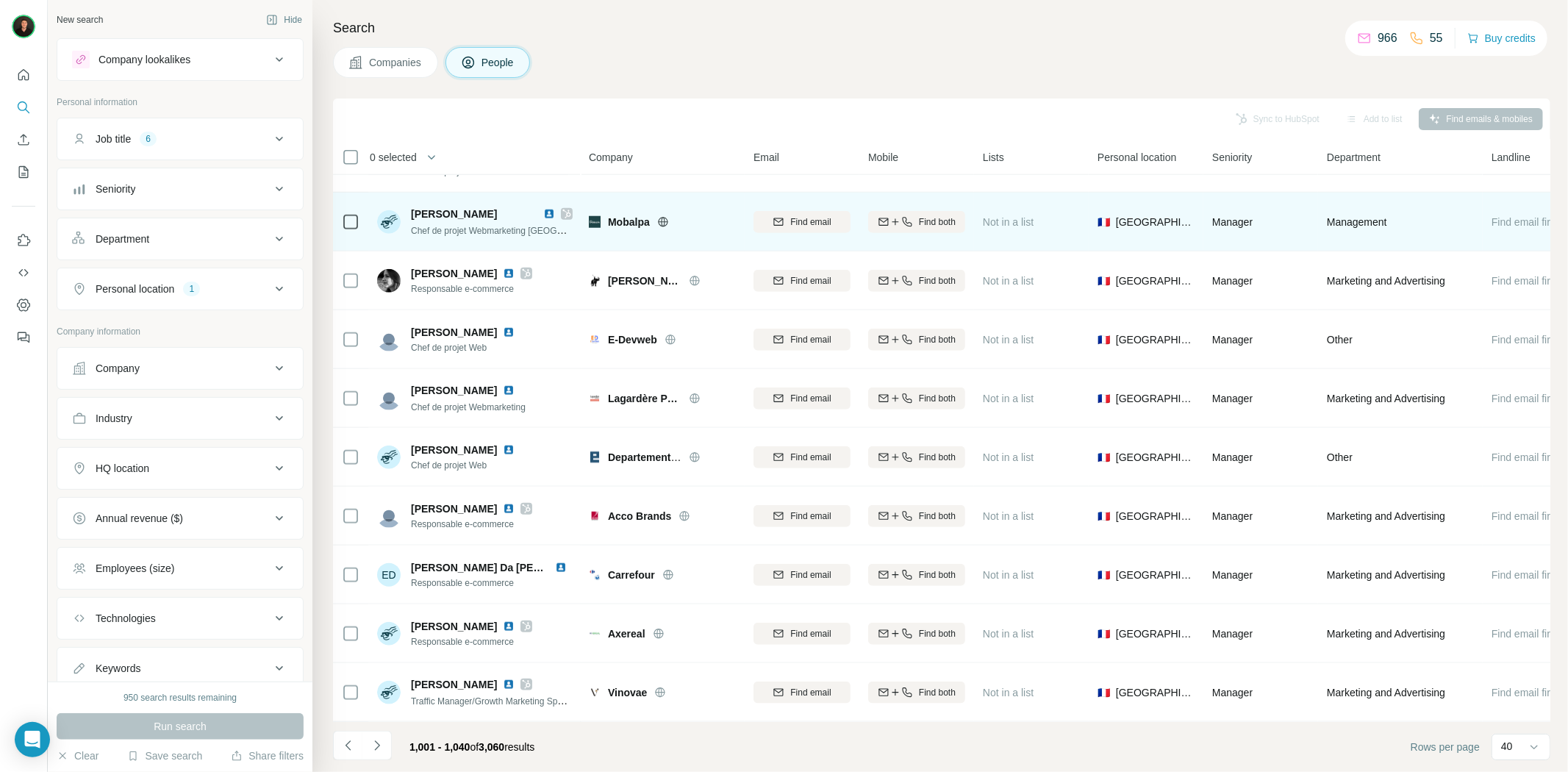
scroll to position [1225, 0]
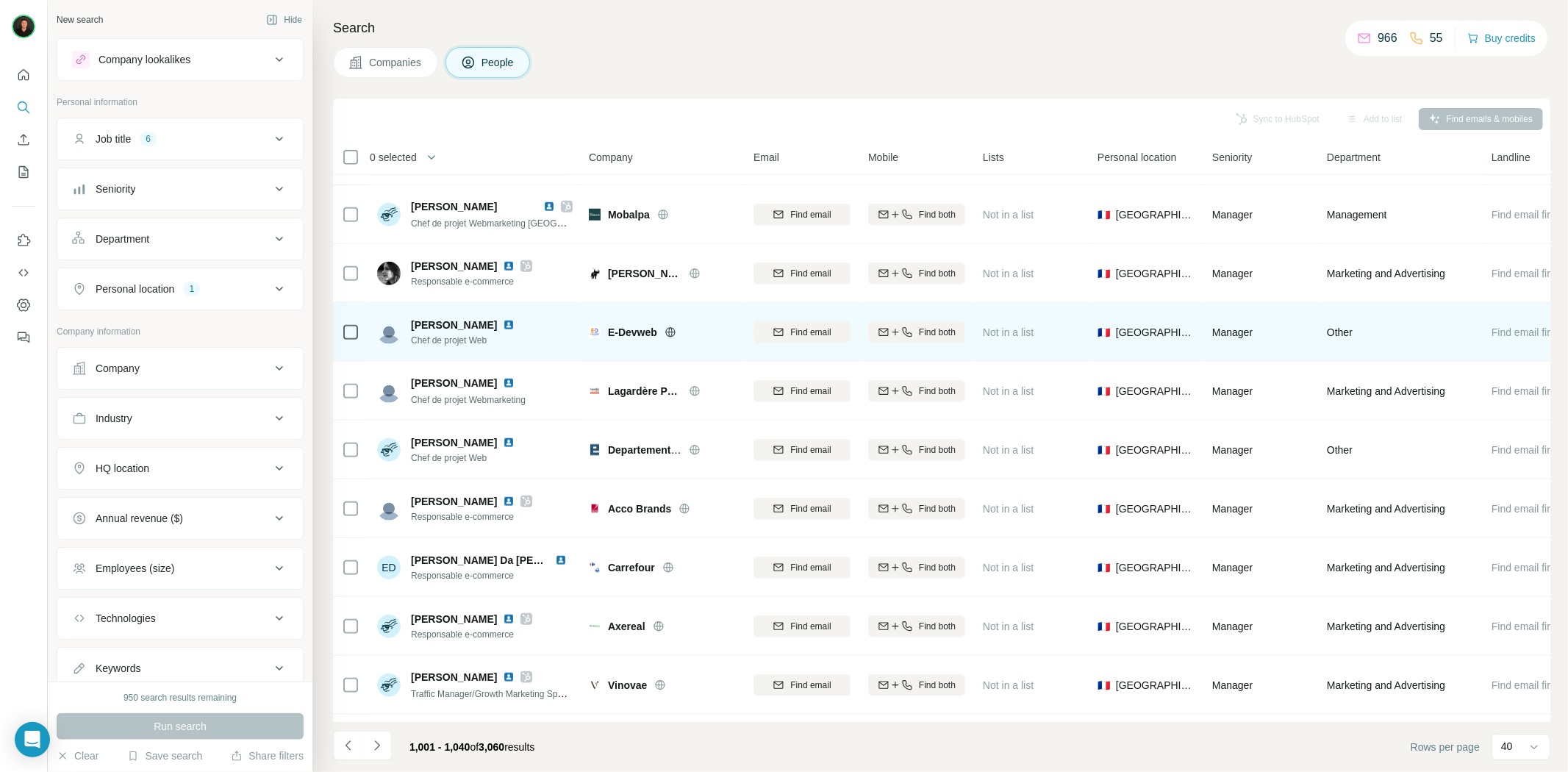
click at [669, 331] on icon at bounding box center [670, 332] width 12 height 12
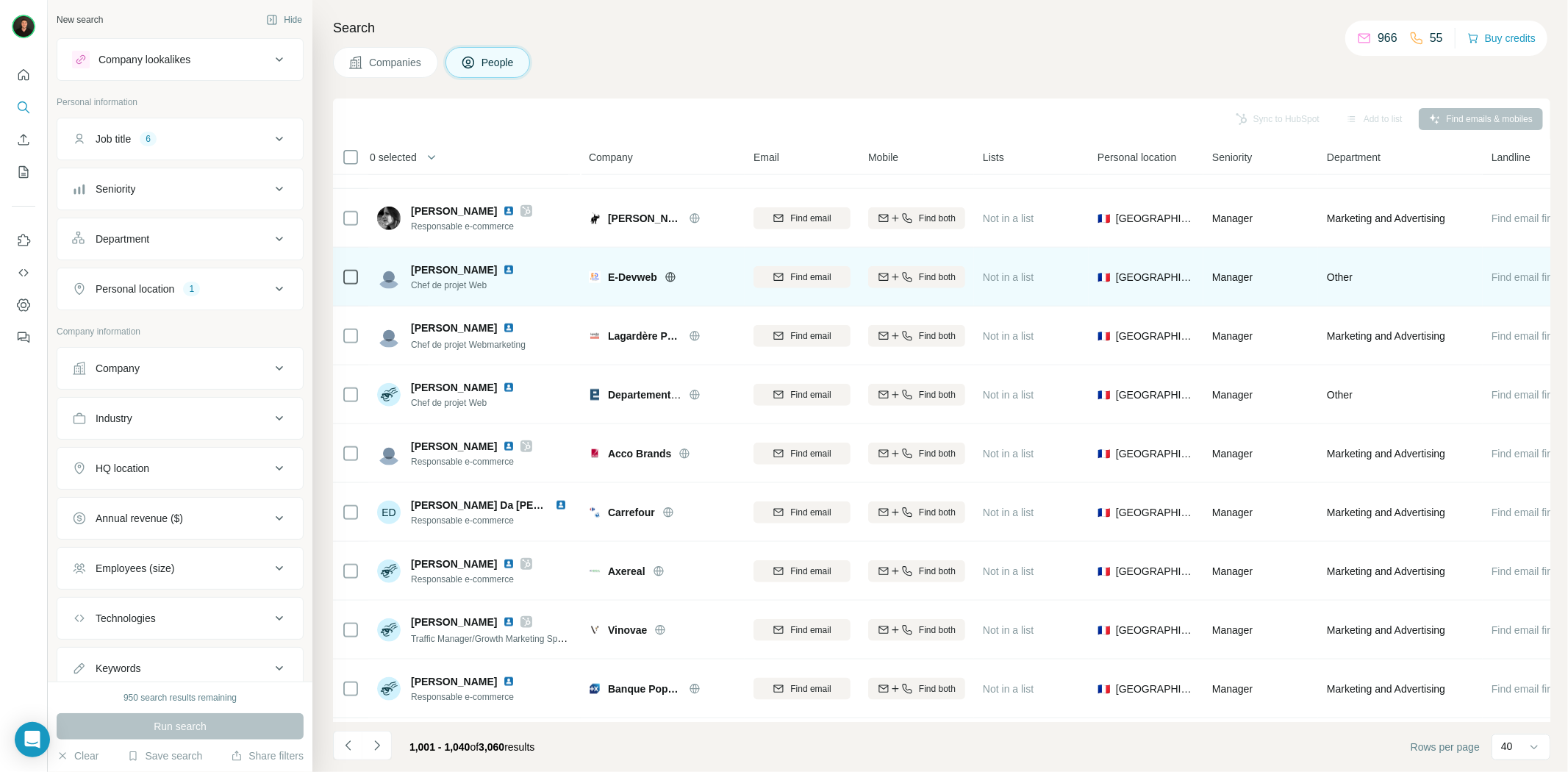
scroll to position [1307, 0]
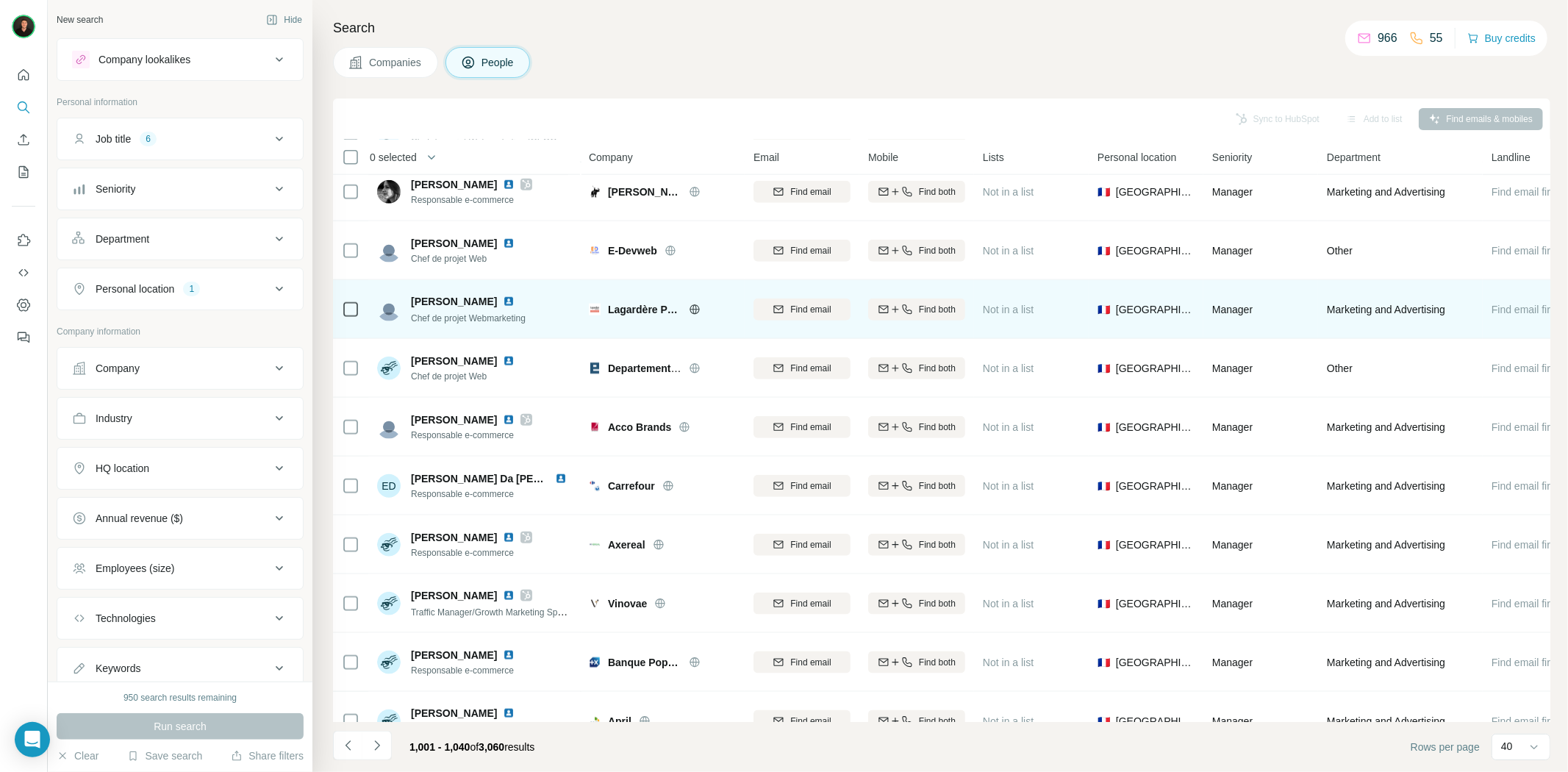
click at [693, 312] on icon at bounding box center [695, 310] width 12 height 12
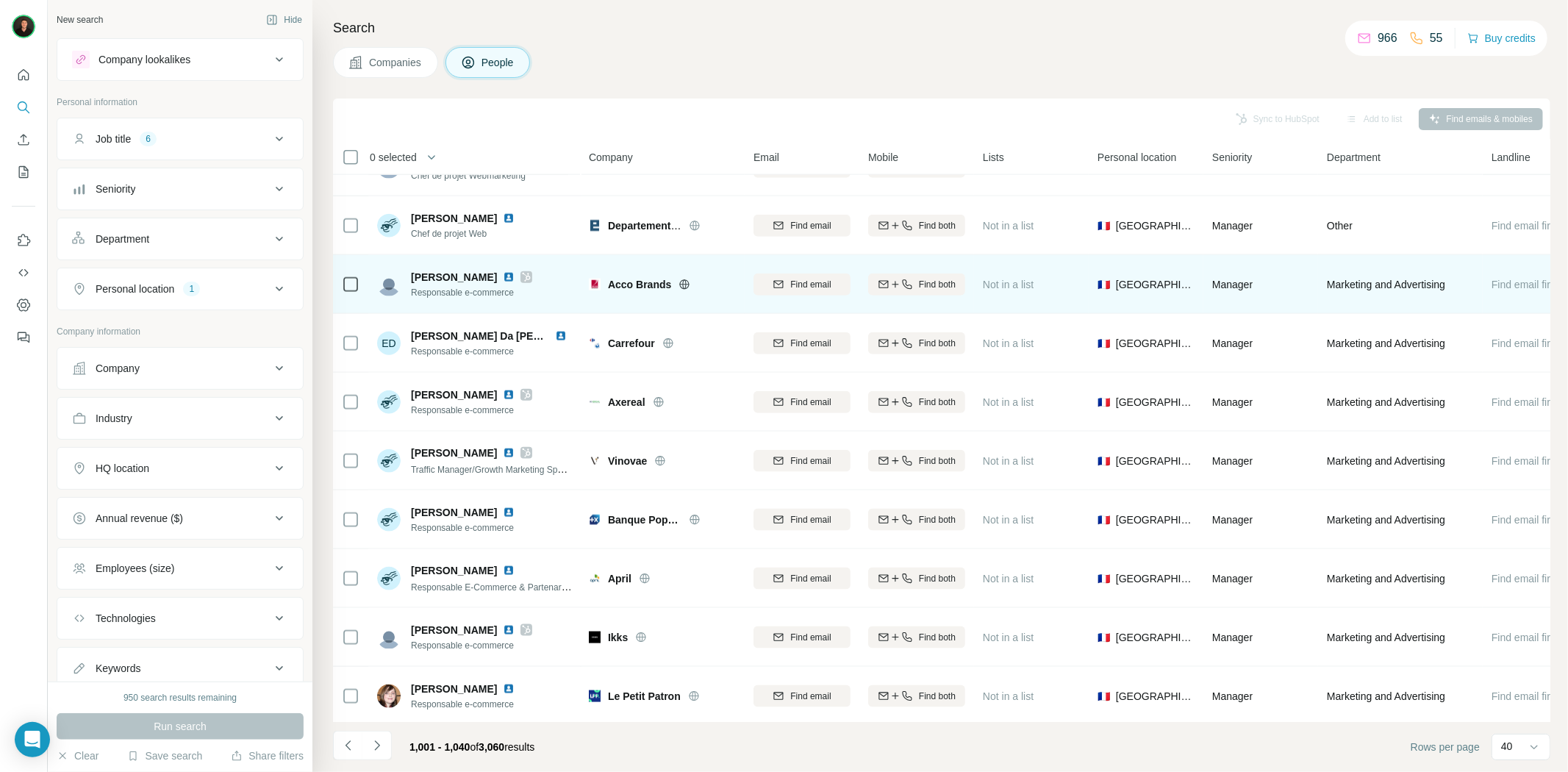
scroll to position [1471, 0]
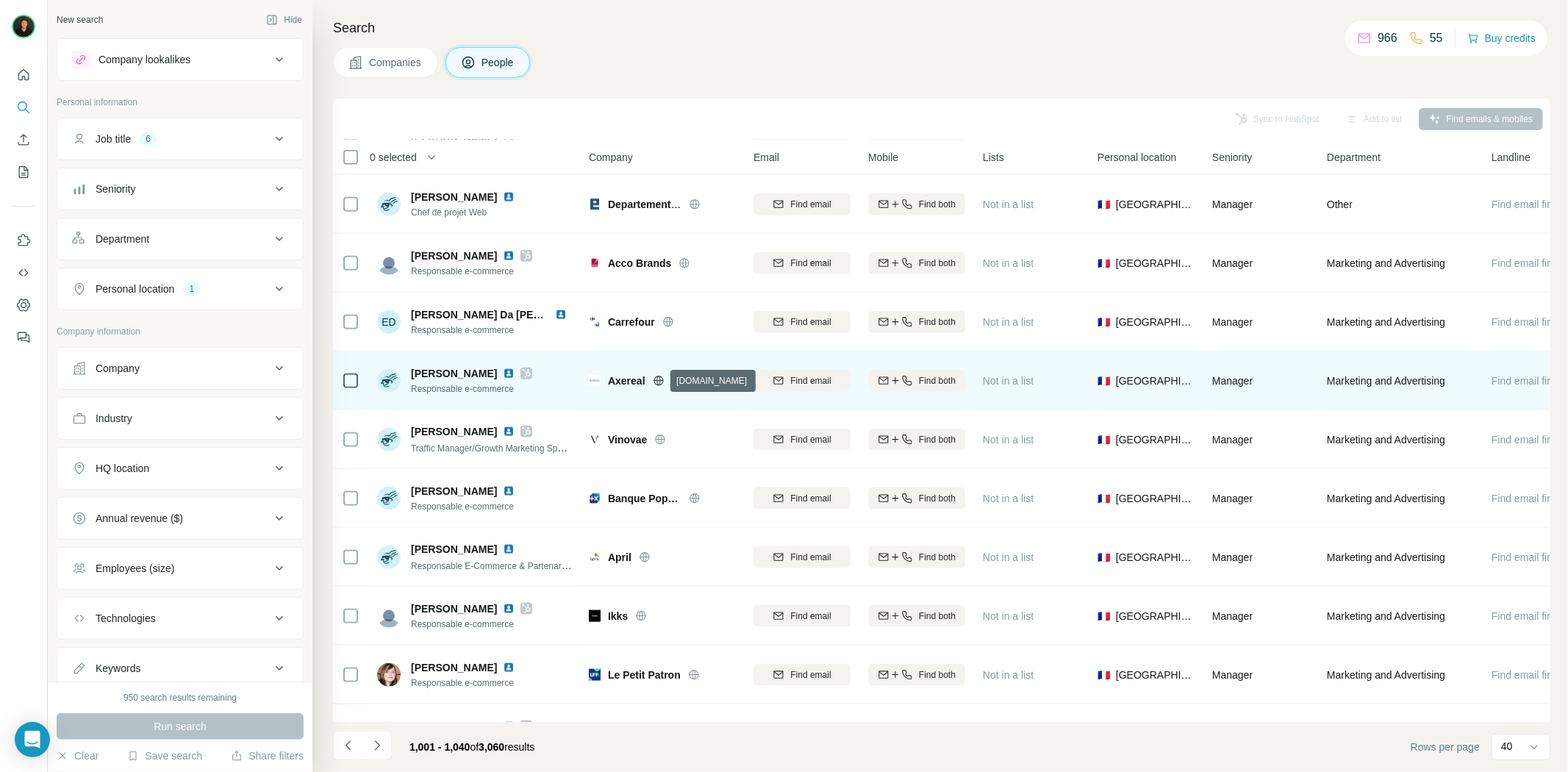
click at [659, 378] on icon at bounding box center [659, 381] width 12 height 12
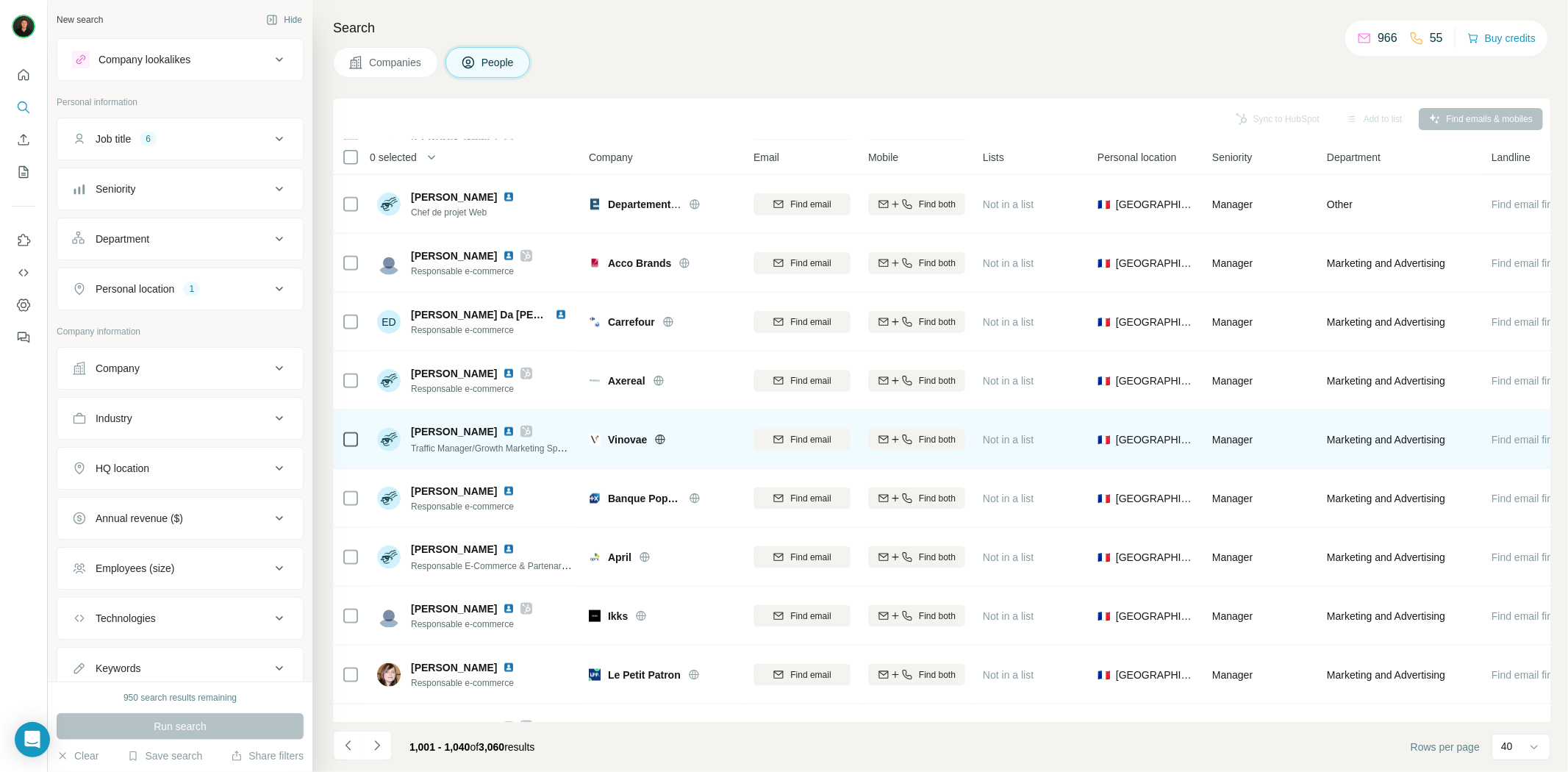
click at [629, 437] on span "Vinovae" at bounding box center [628, 440] width 39 height 15
click at [659, 440] on icon at bounding box center [660, 439] width 3 height 9
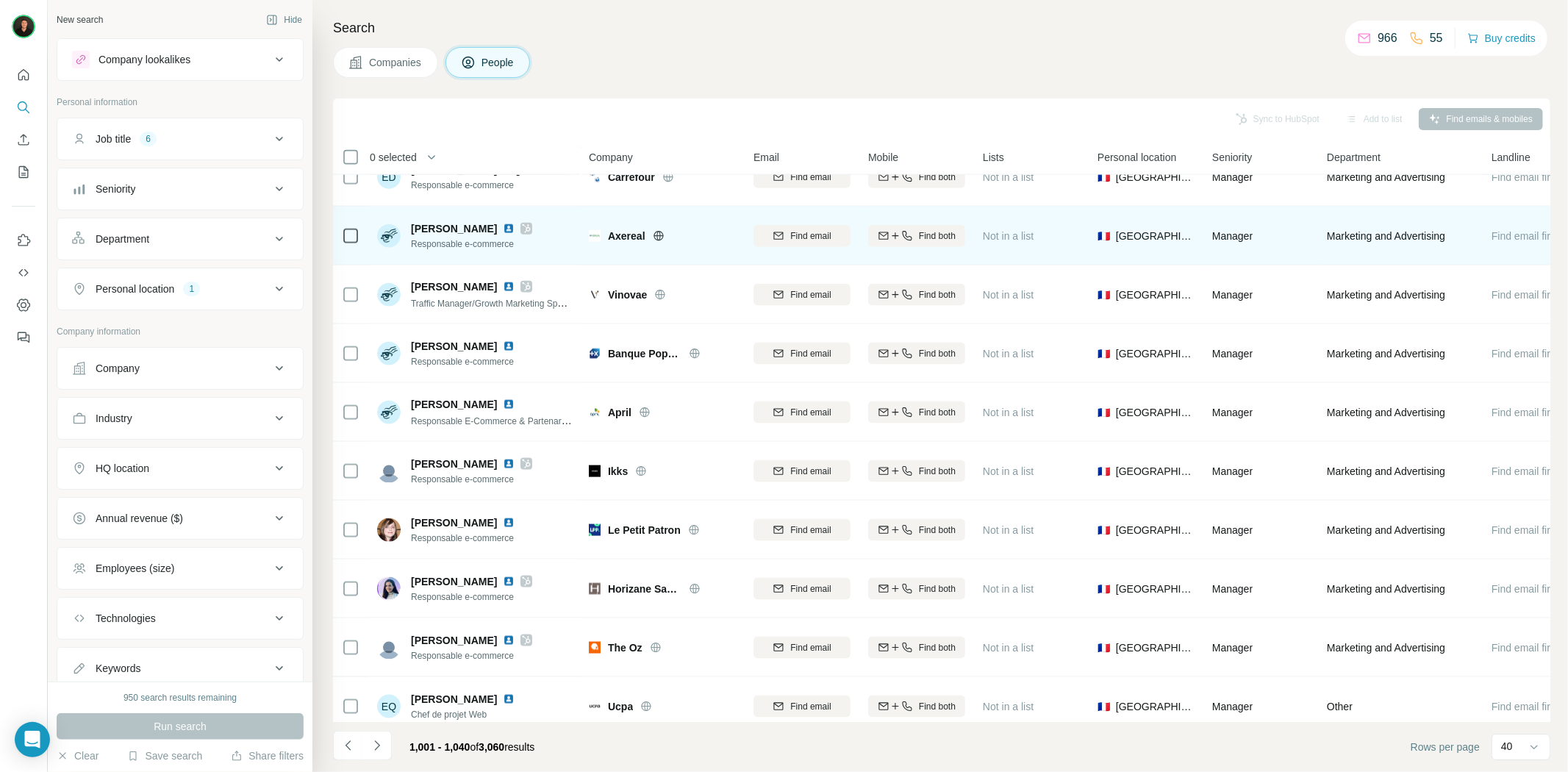
scroll to position [1716, 0]
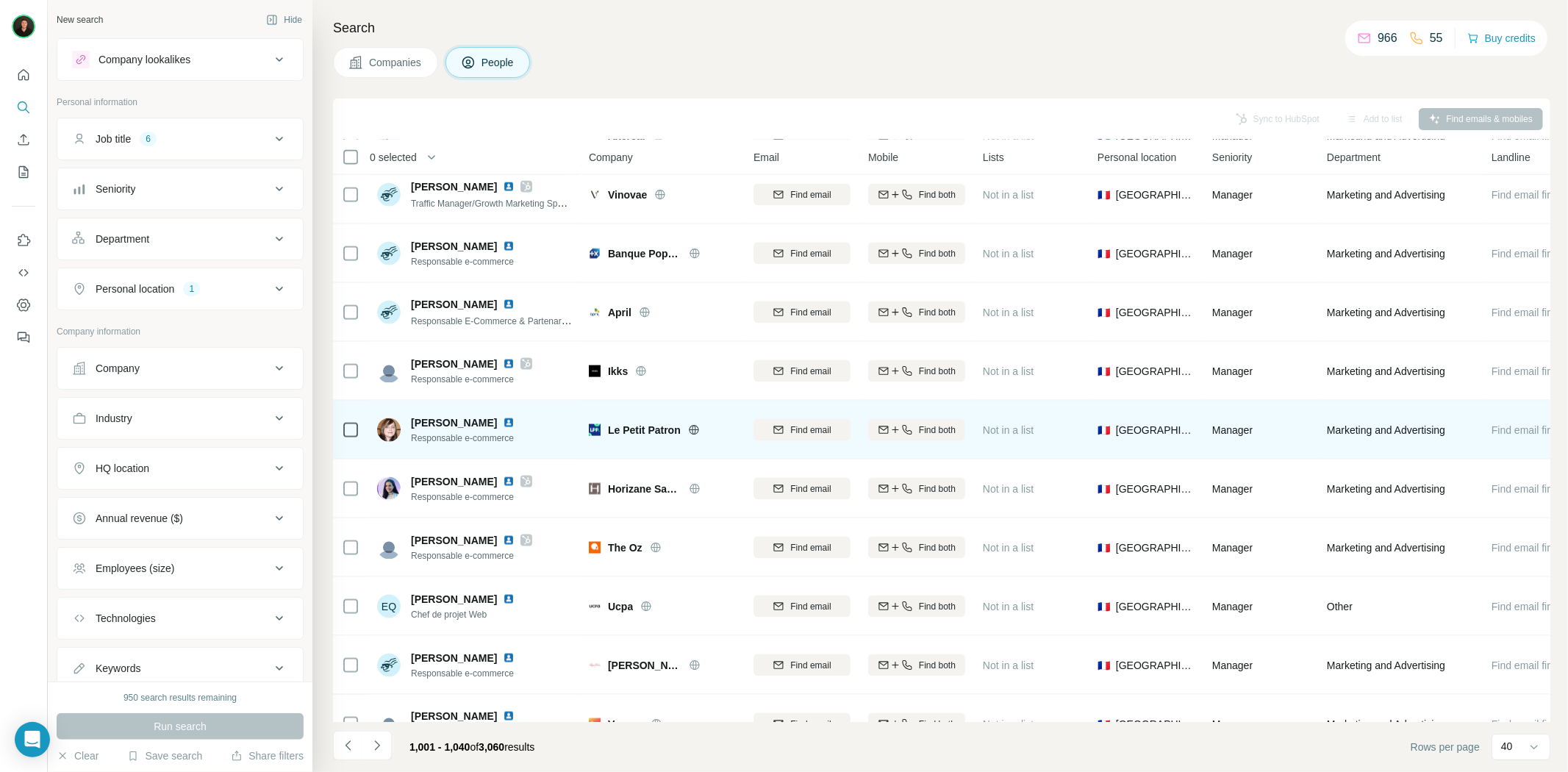
click at [694, 429] on icon at bounding box center [694, 430] width 12 height 12
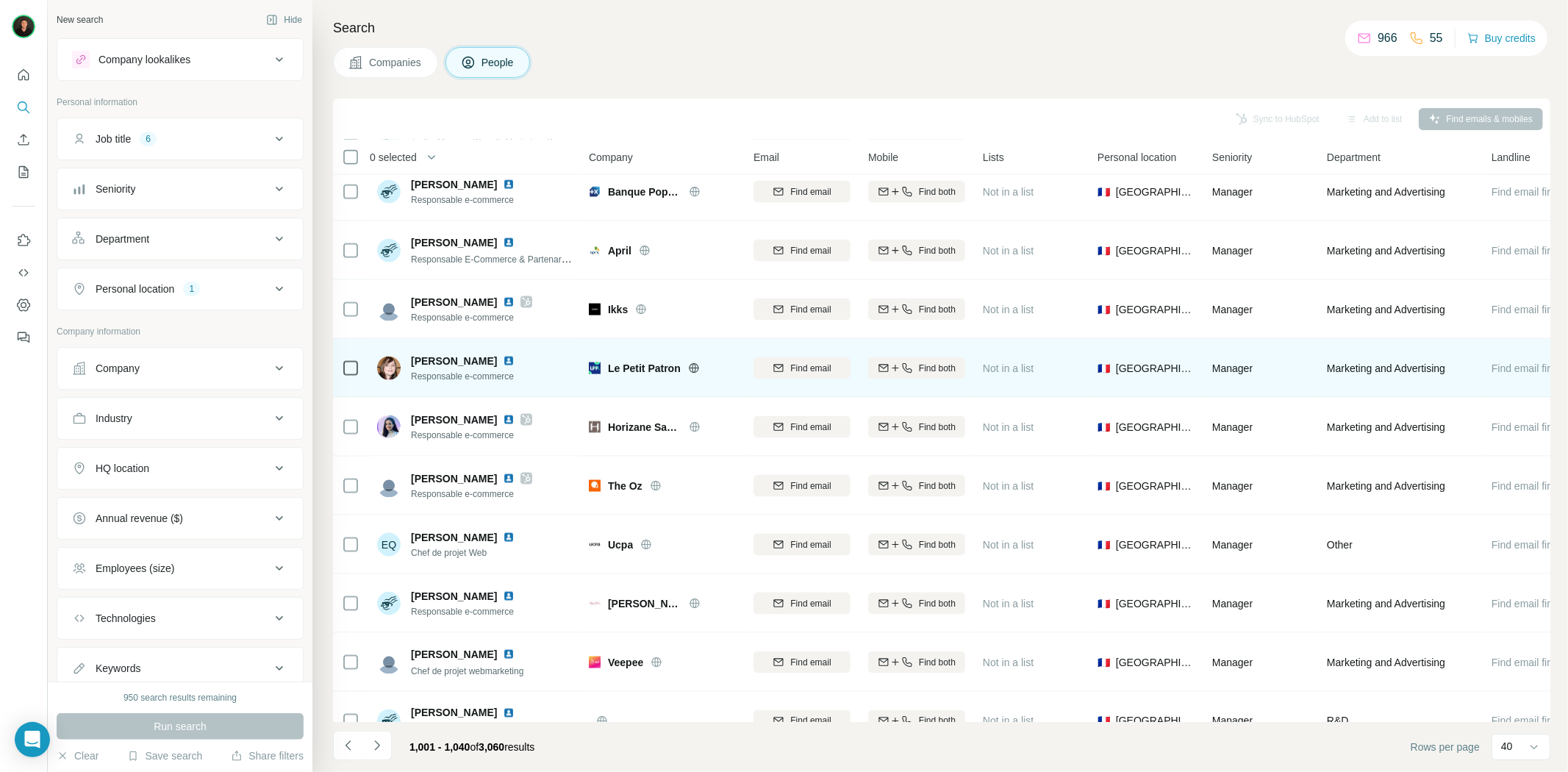
scroll to position [1813, 0]
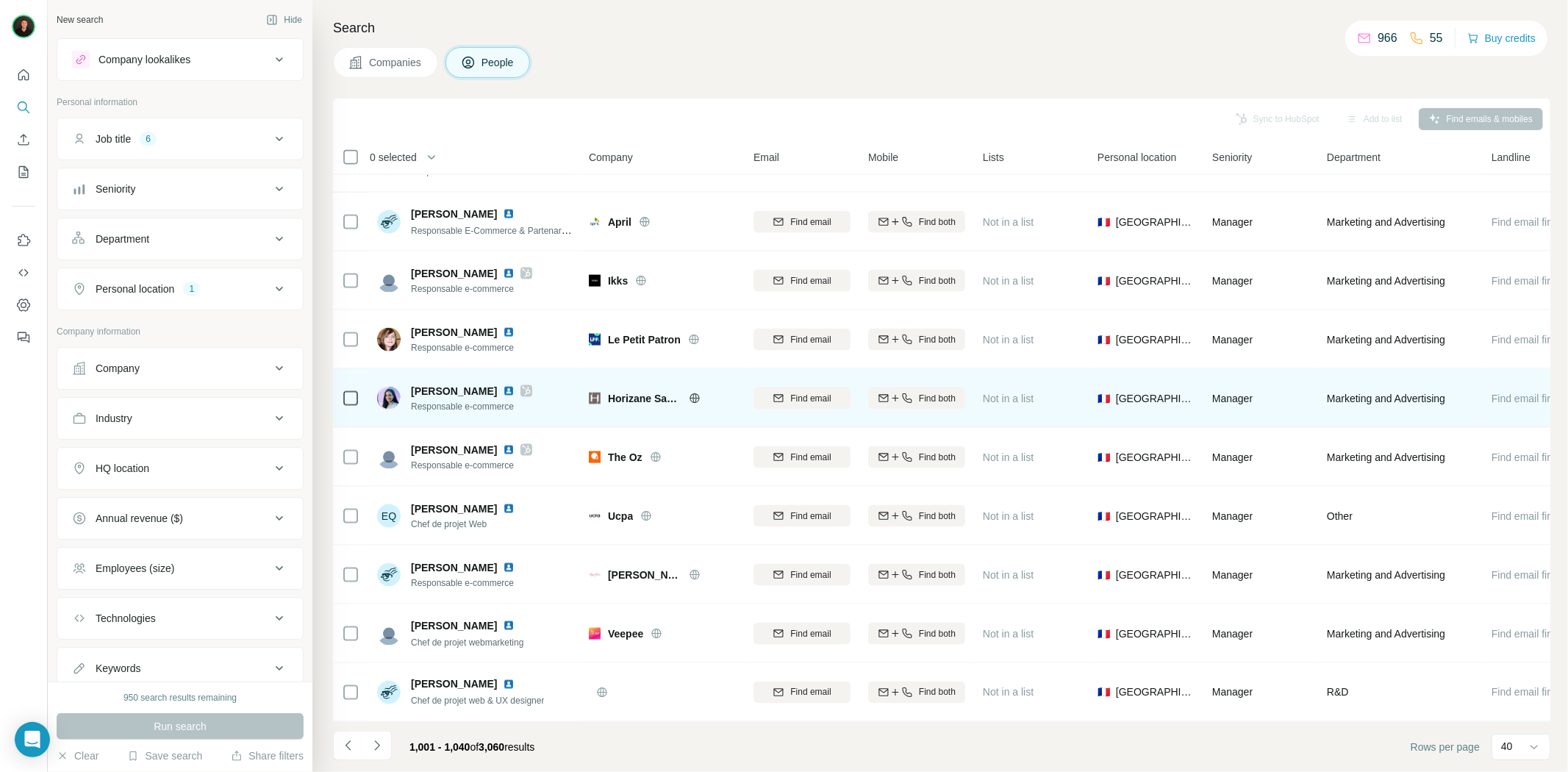
click at [693, 394] on icon at bounding box center [695, 398] width 3 height 9
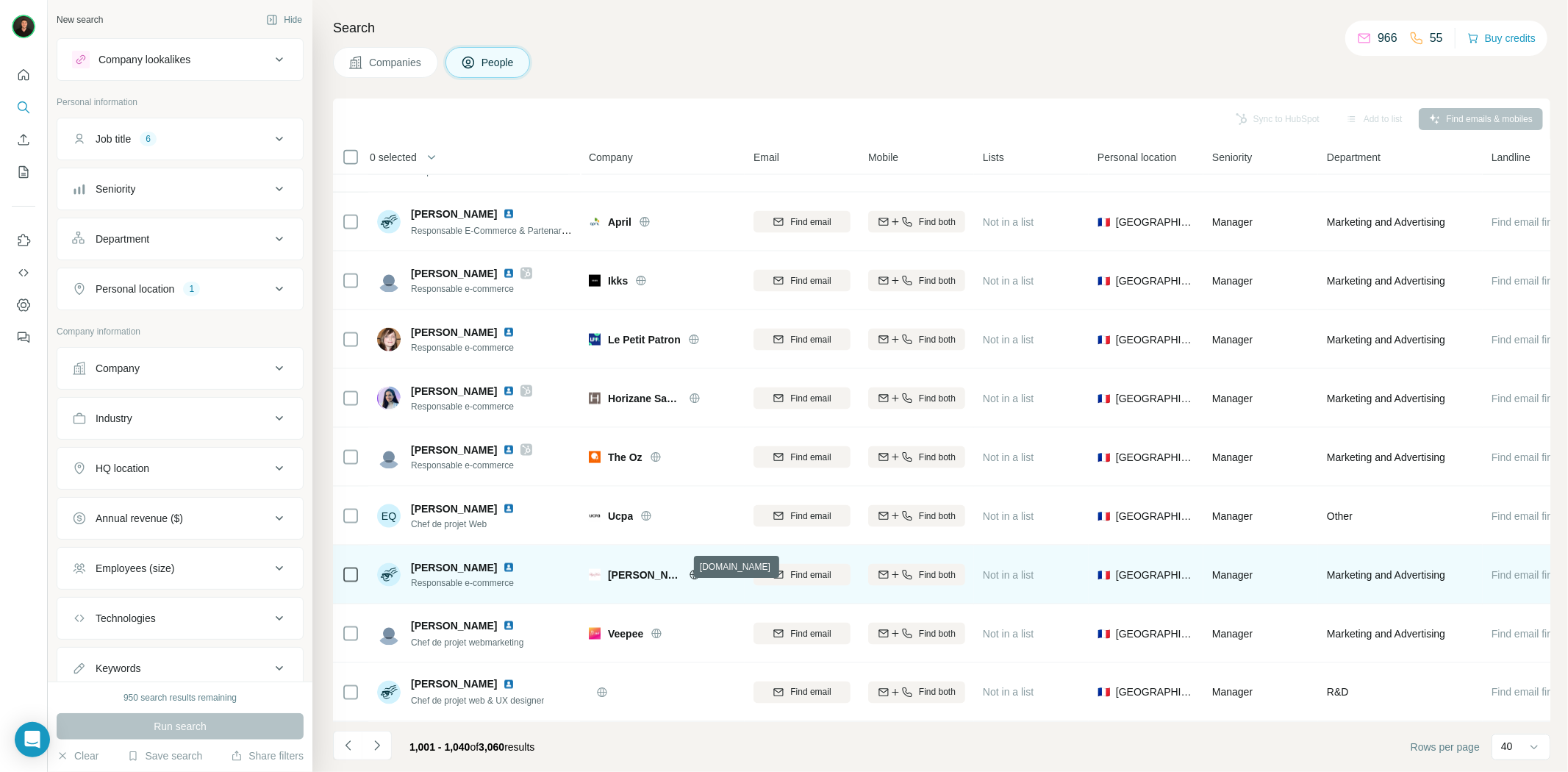
click at [690, 574] on icon at bounding box center [694, 574] width 9 height 1
click at [634, 568] on span "[PERSON_NAME]" at bounding box center [645, 576] width 74 height 15
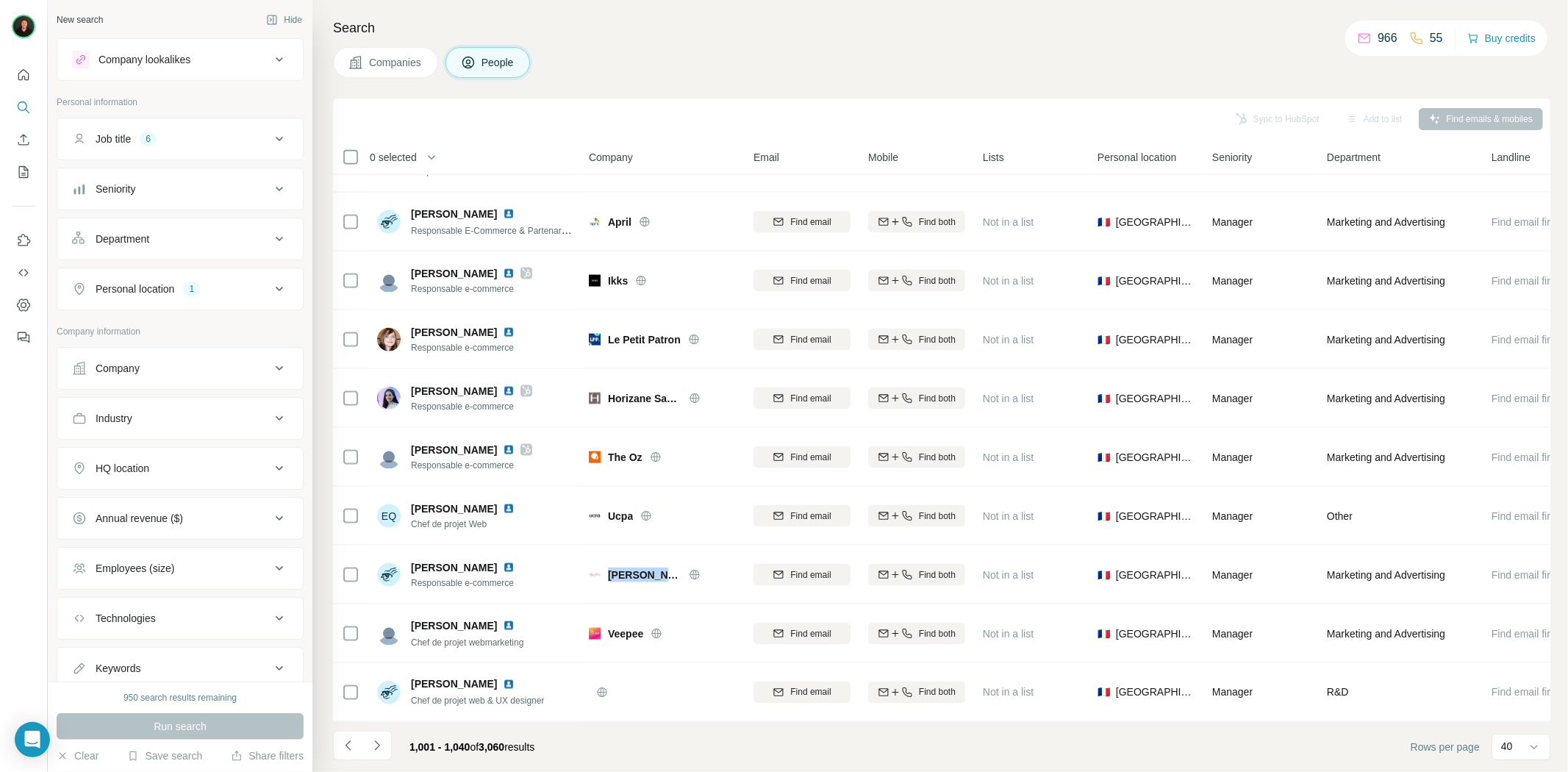
click at [385, 748] on button "Navigate to next page" at bounding box center [377, 745] width 29 height 29
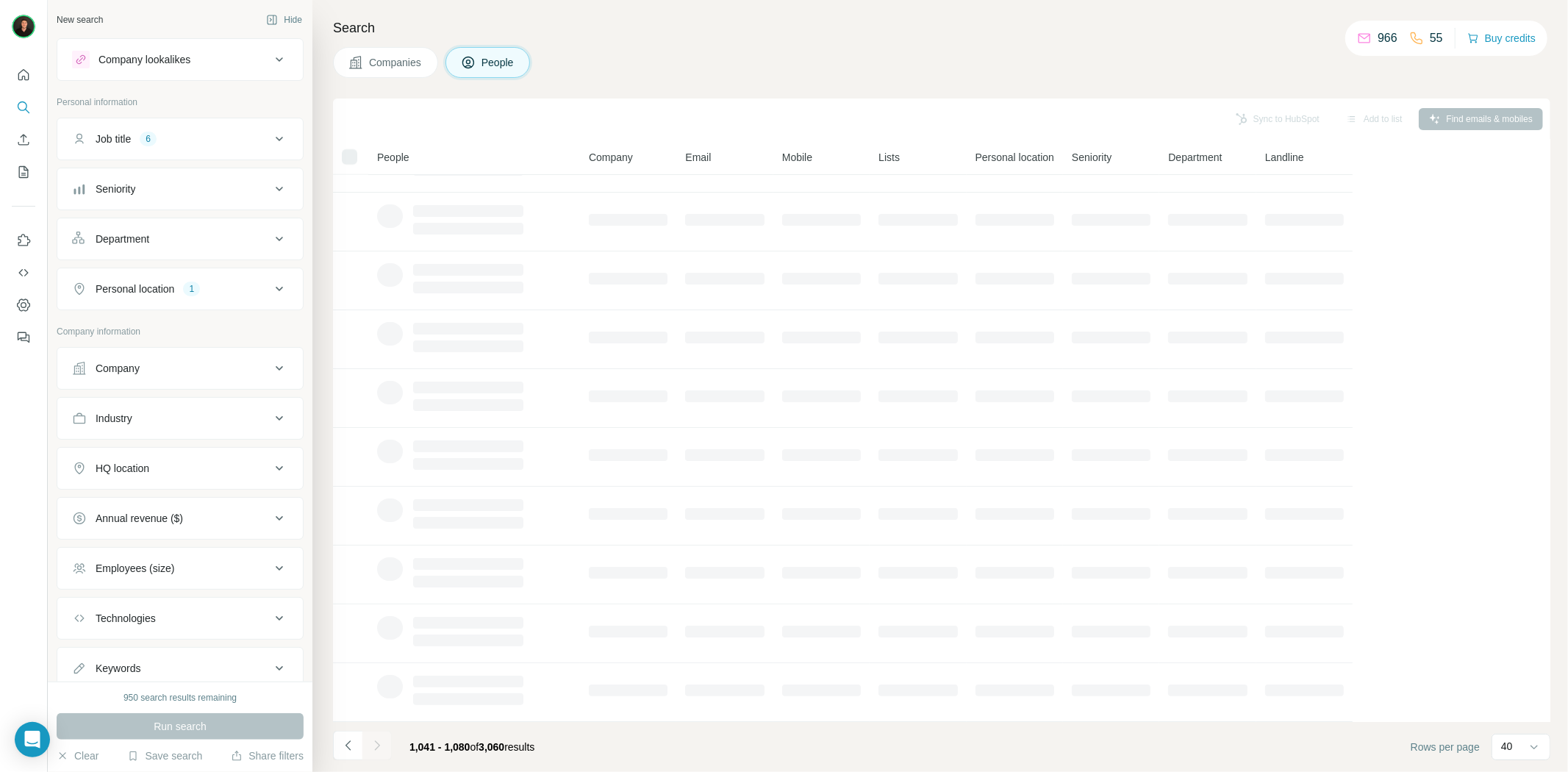
scroll to position [0, 0]
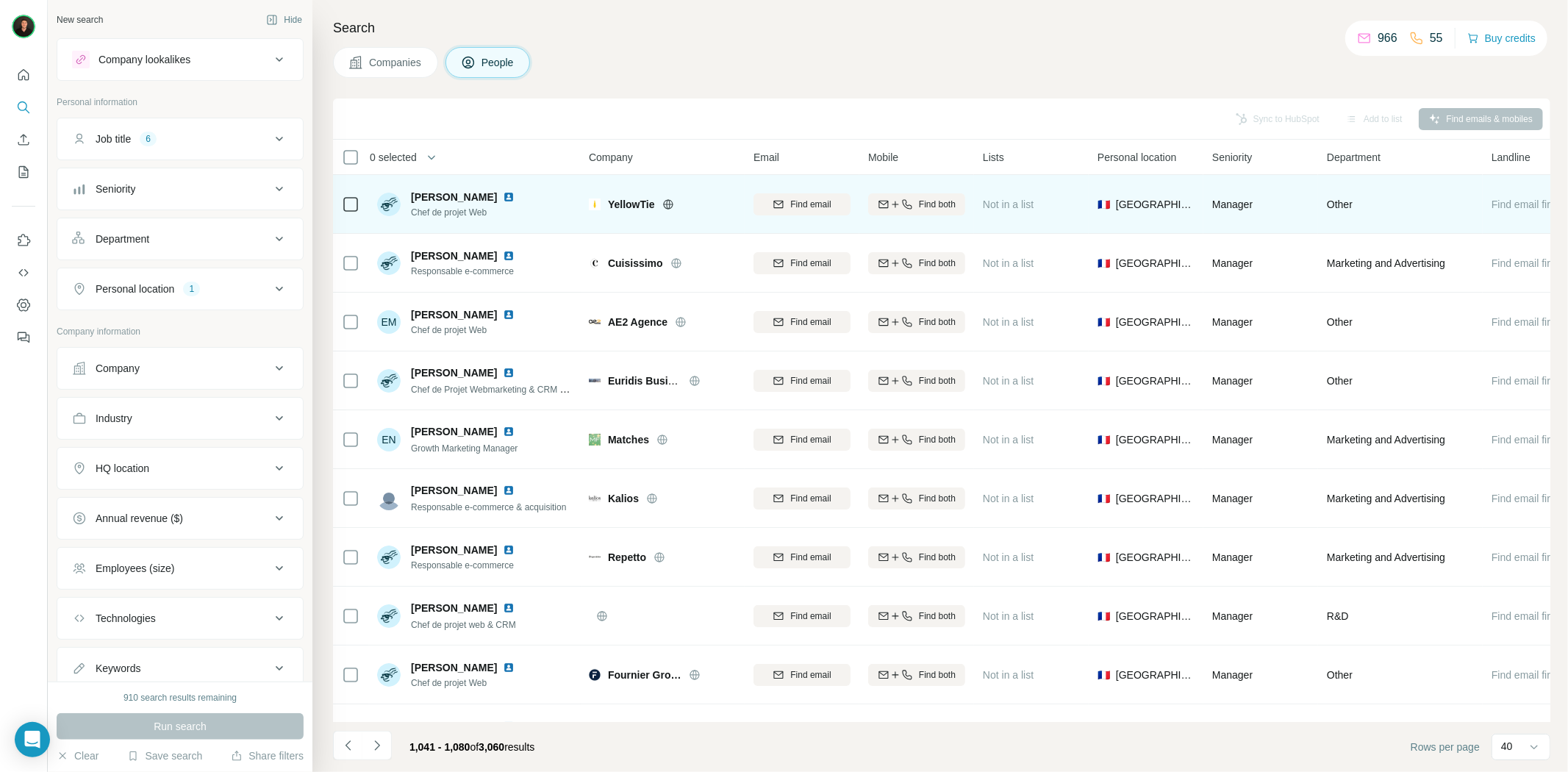
click at [664, 204] on icon at bounding box center [667, 204] width 9 height 1
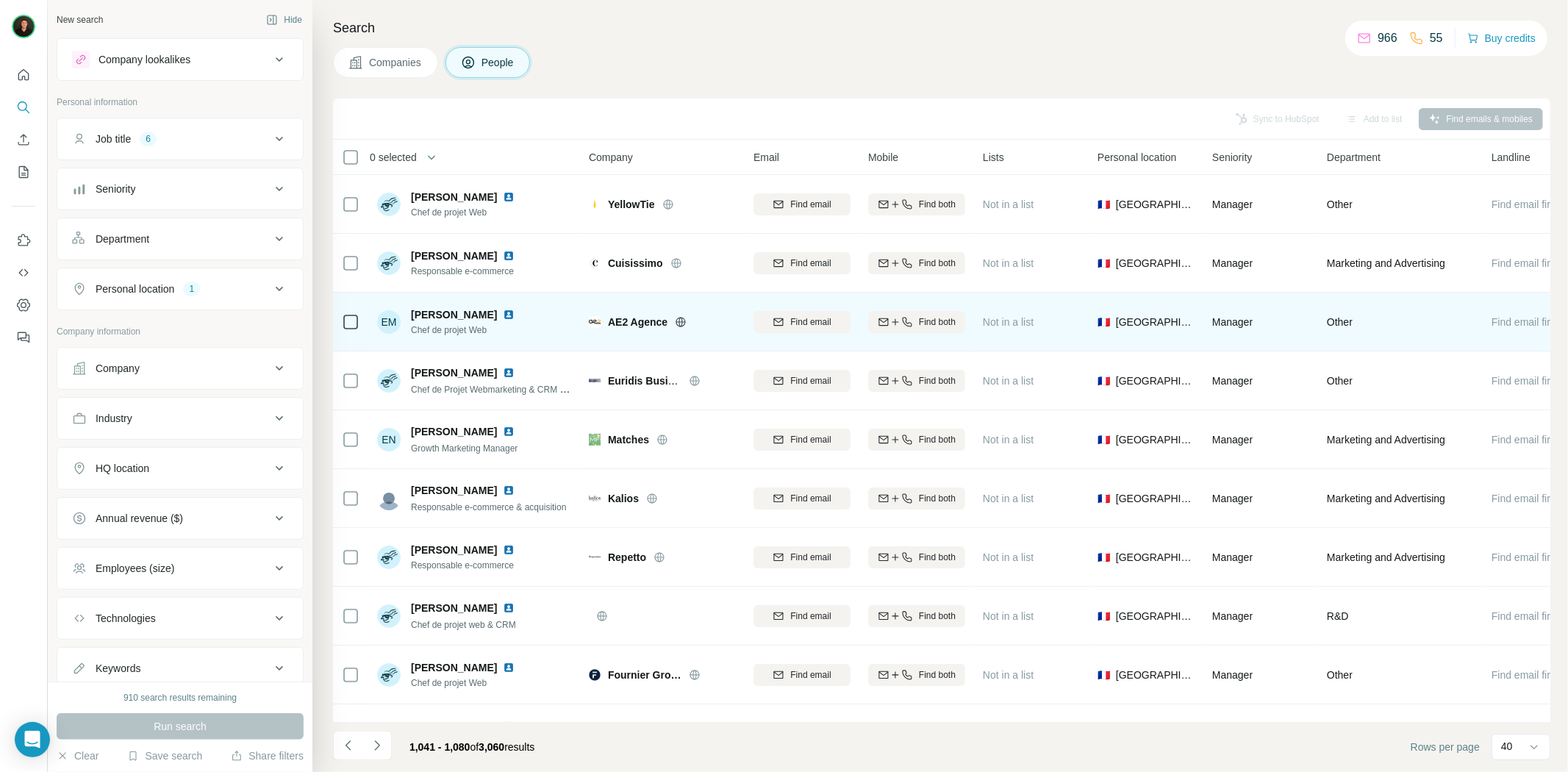
scroll to position [81, 0]
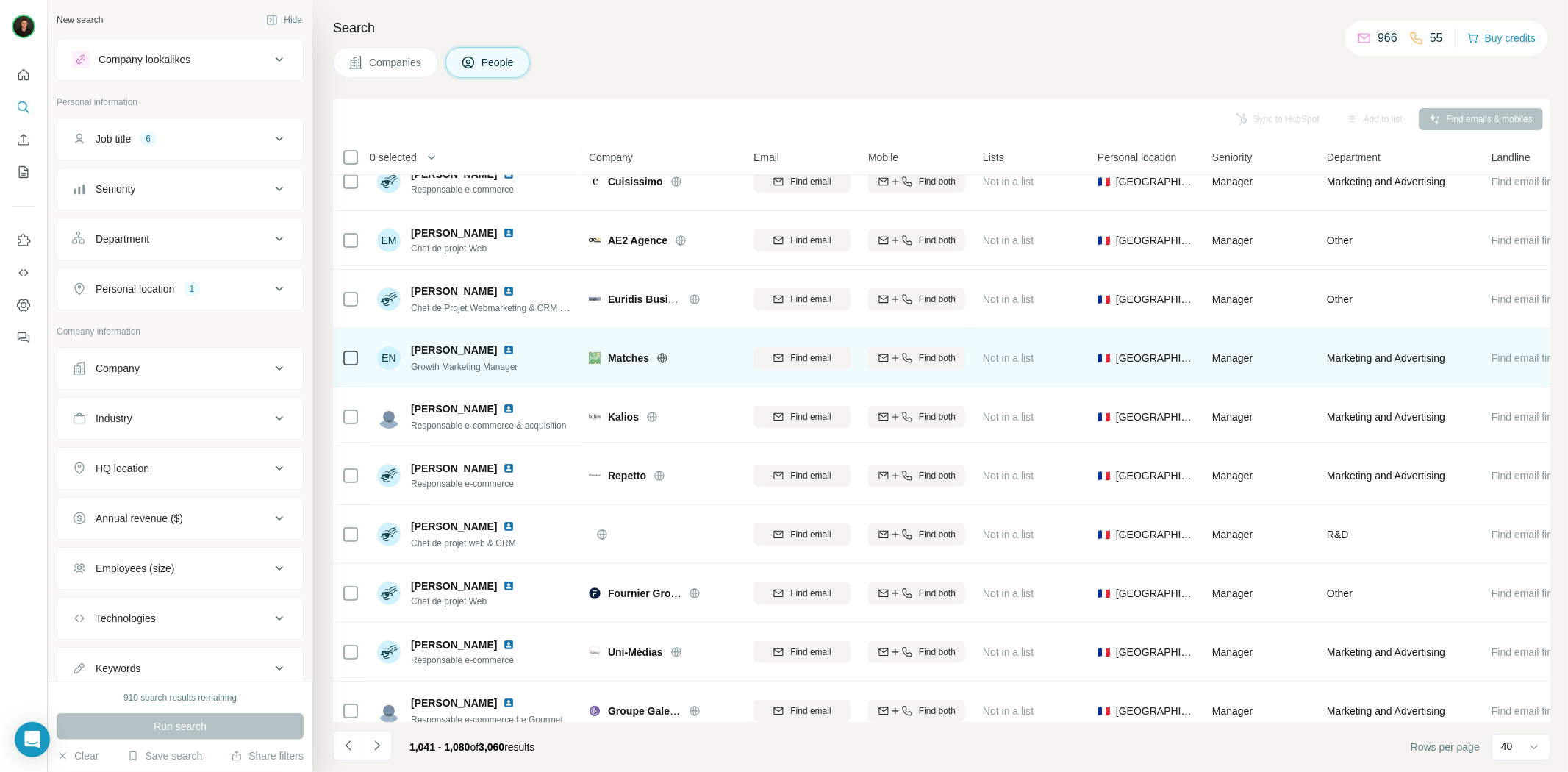
click at [657, 358] on div "Matches" at bounding box center [672, 358] width 128 height 15
click at [666, 358] on icon at bounding box center [663, 358] width 12 height 12
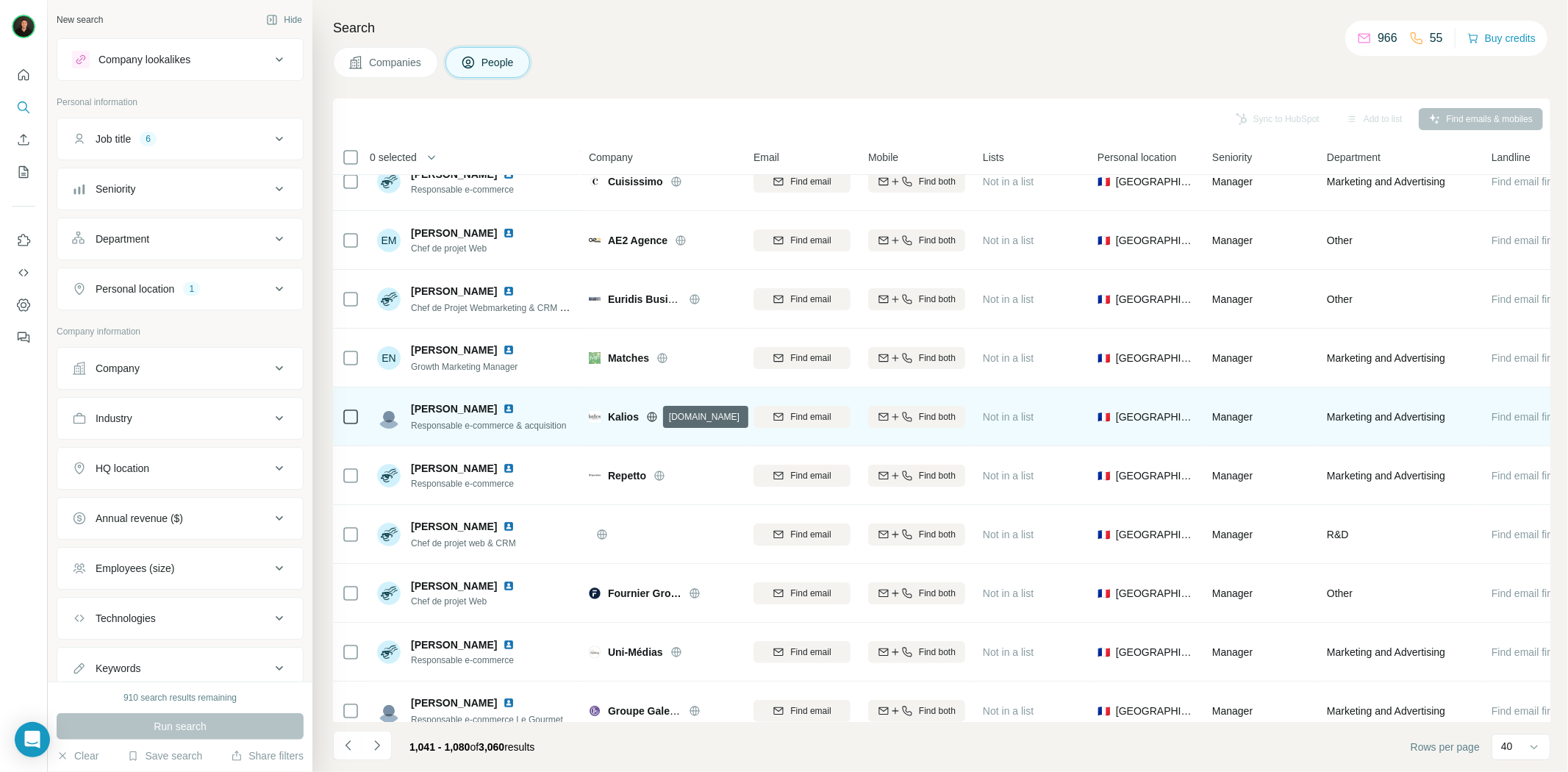
click at [650, 418] on icon at bounding box center [652, 416] width 3 height 9
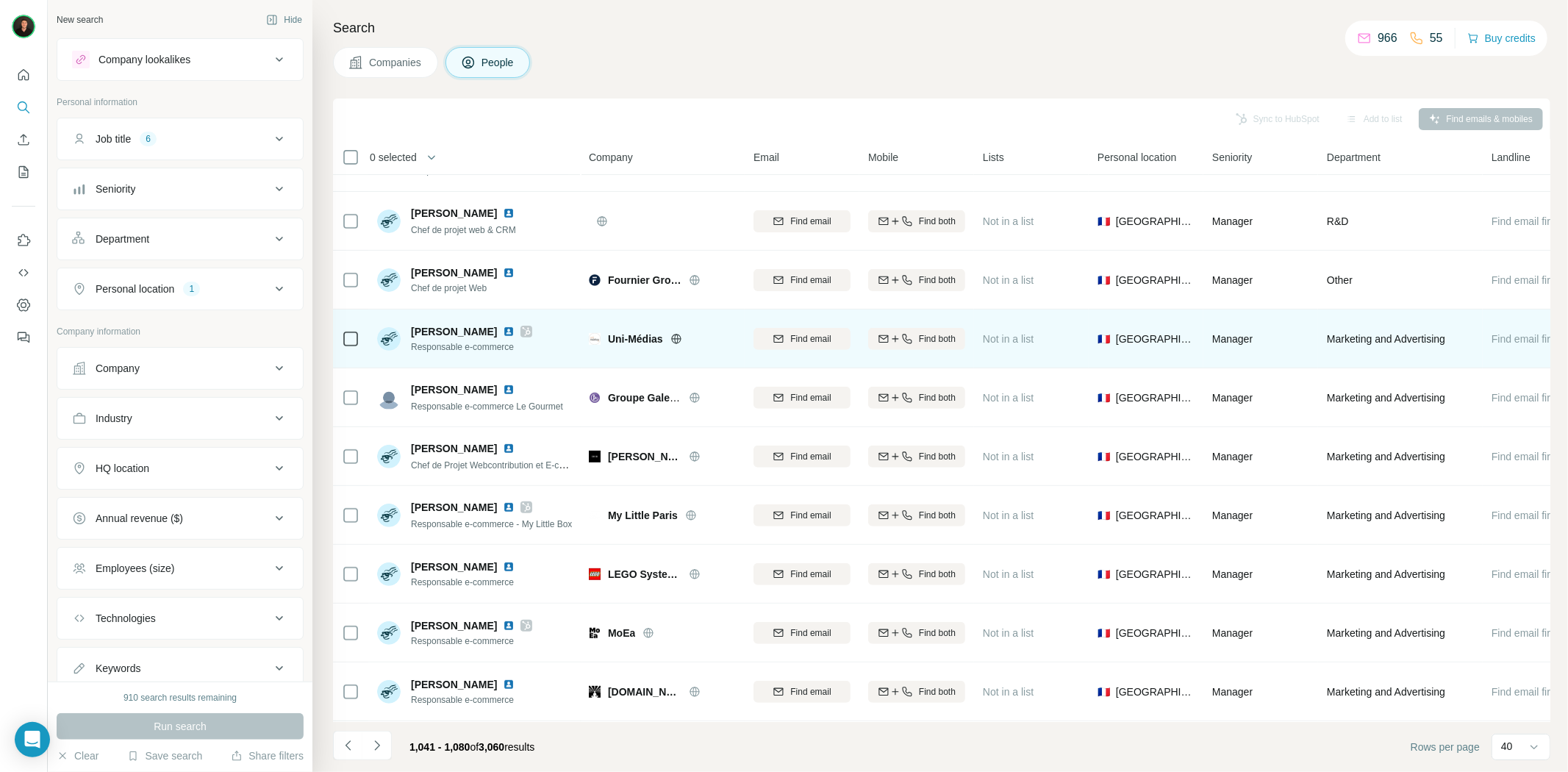
scroll to position [490, 0]
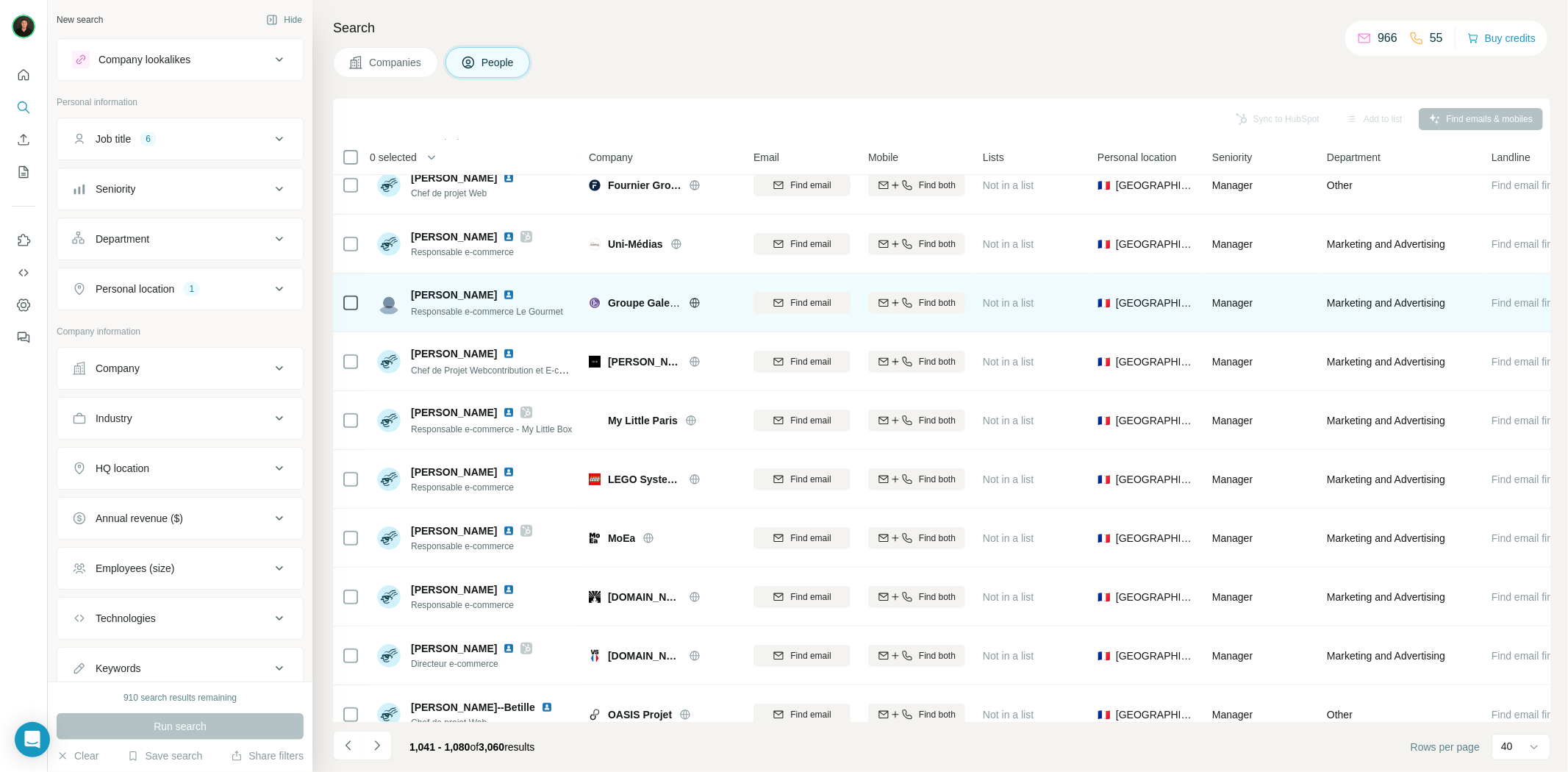
click at [695, 300] on icon at bounding box center [695, 302] width 3 height 9
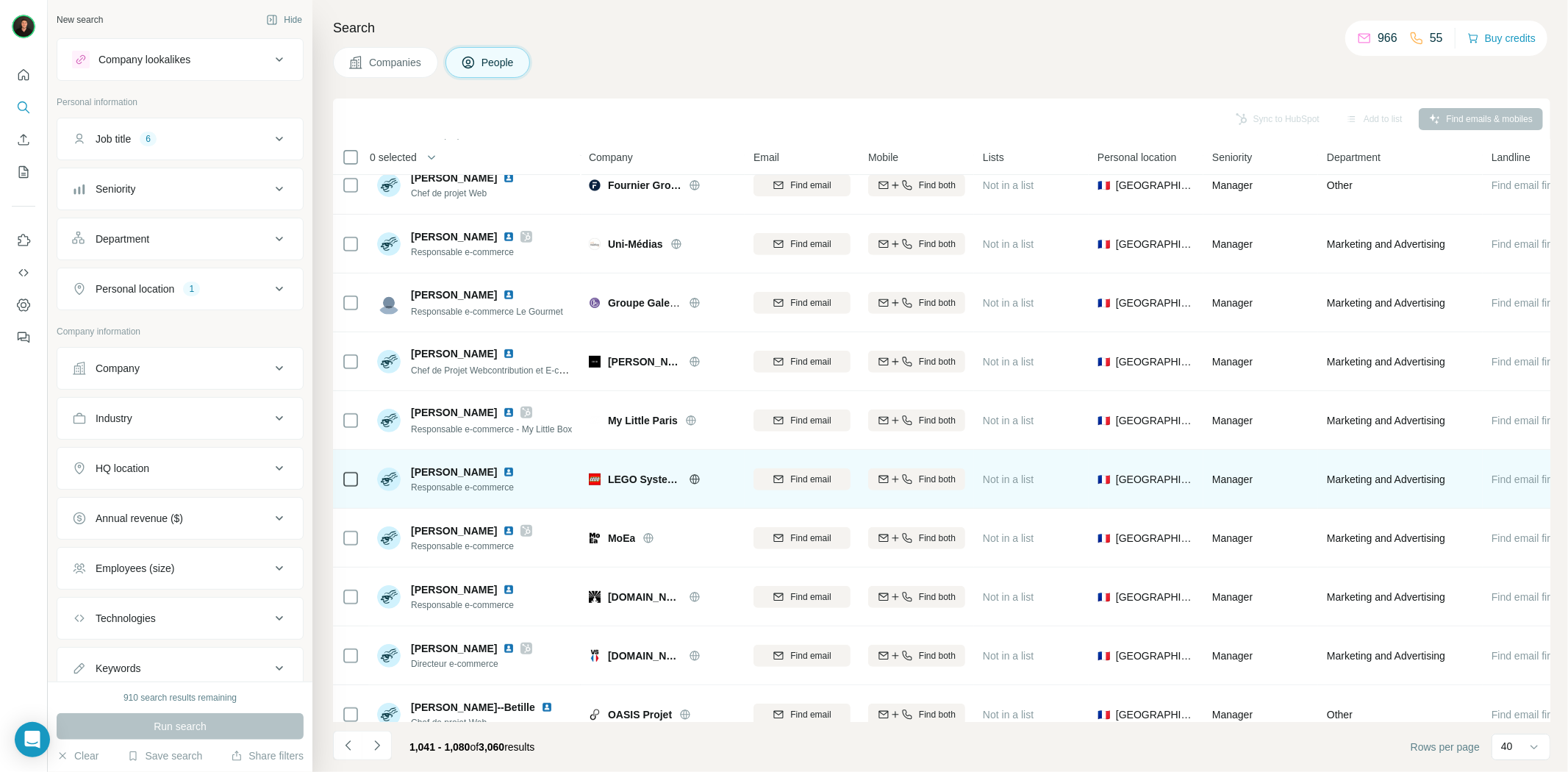
click at [693, 473] on icon at bounding box center [695, 479] width 12 height 12
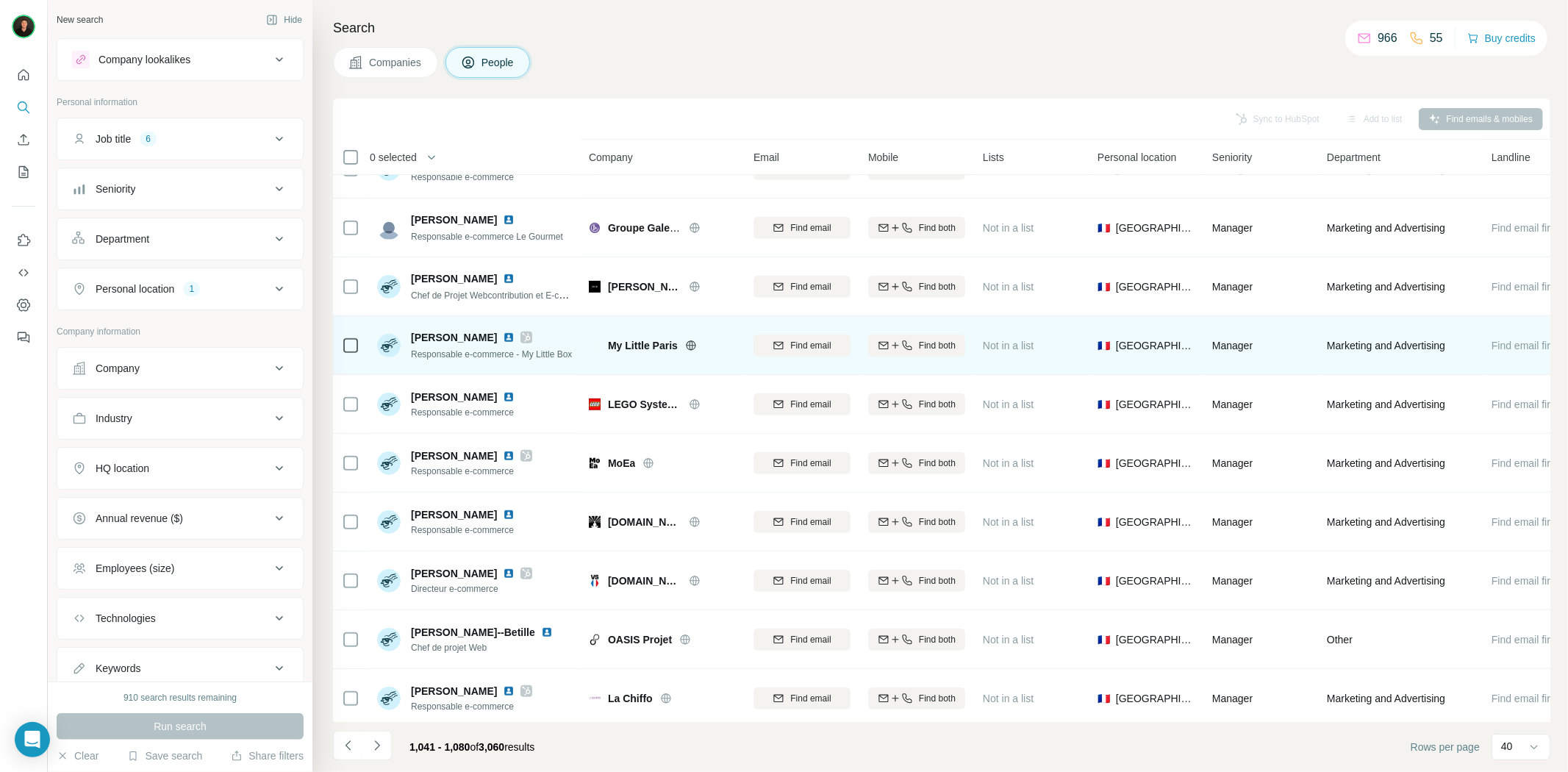
scroll to position [653, 0]
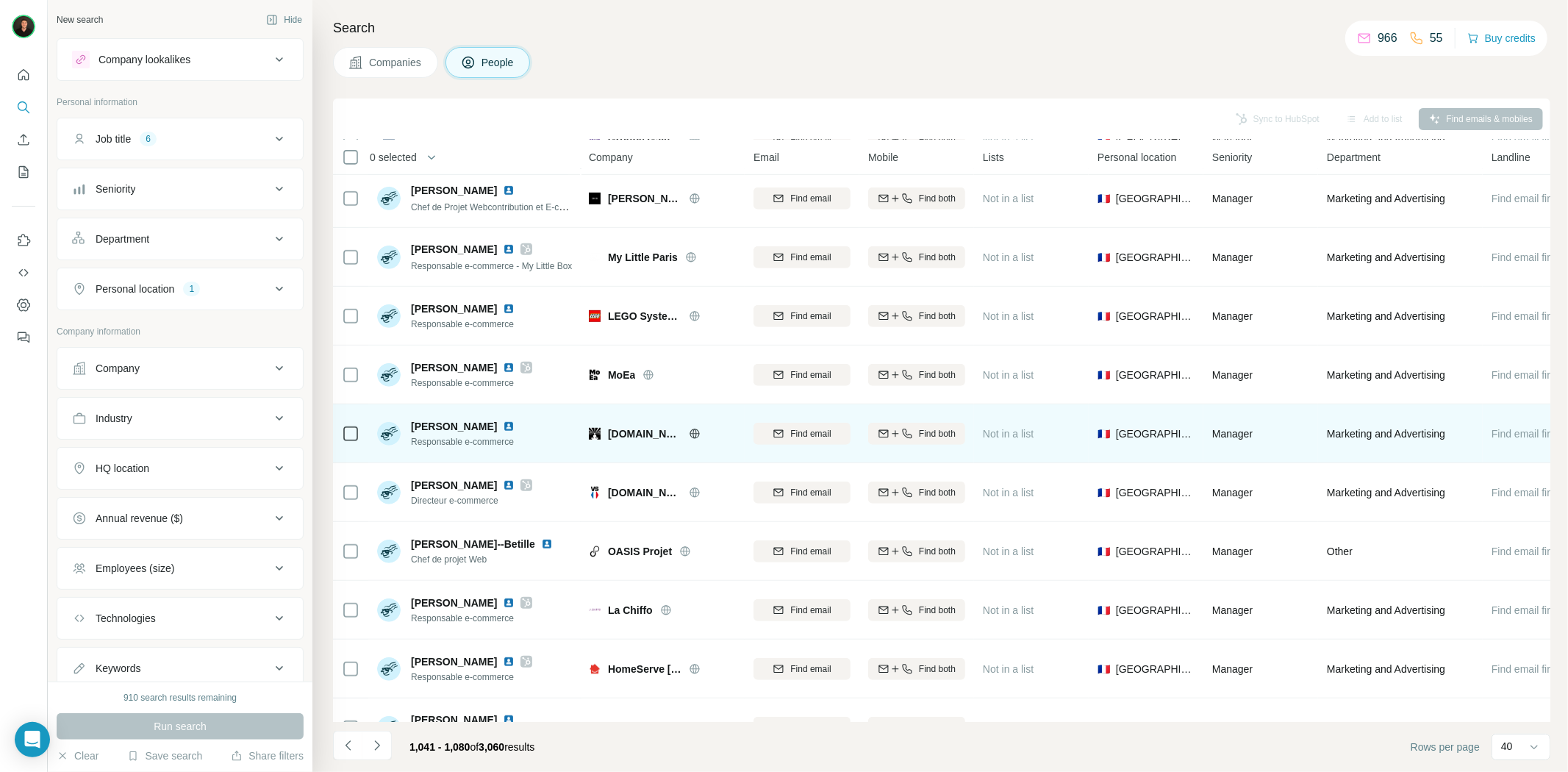
click at [689, 431] on icon at bounding box center [695, 434] width 12 height 12
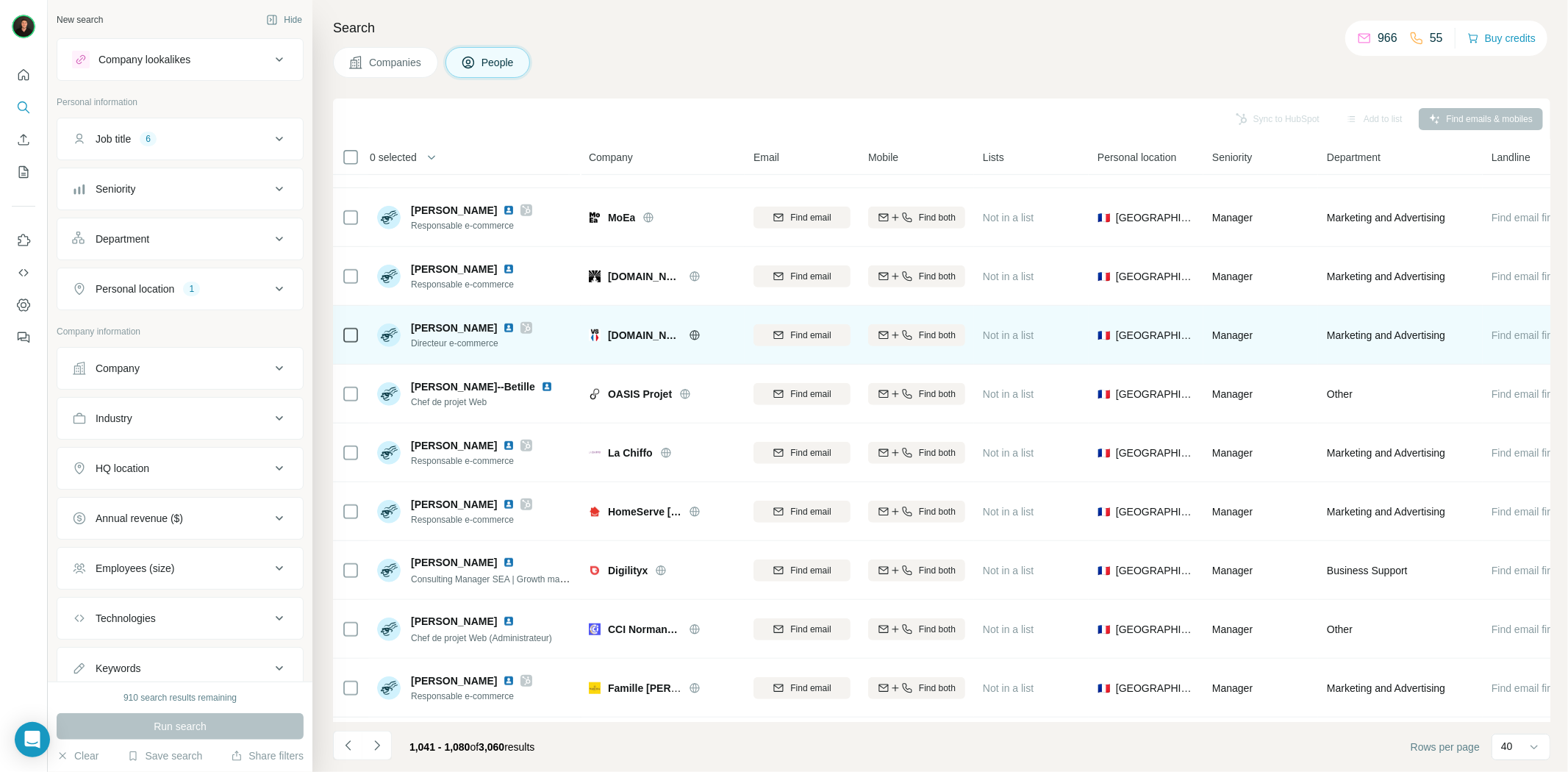
scroll to position [817, 0]
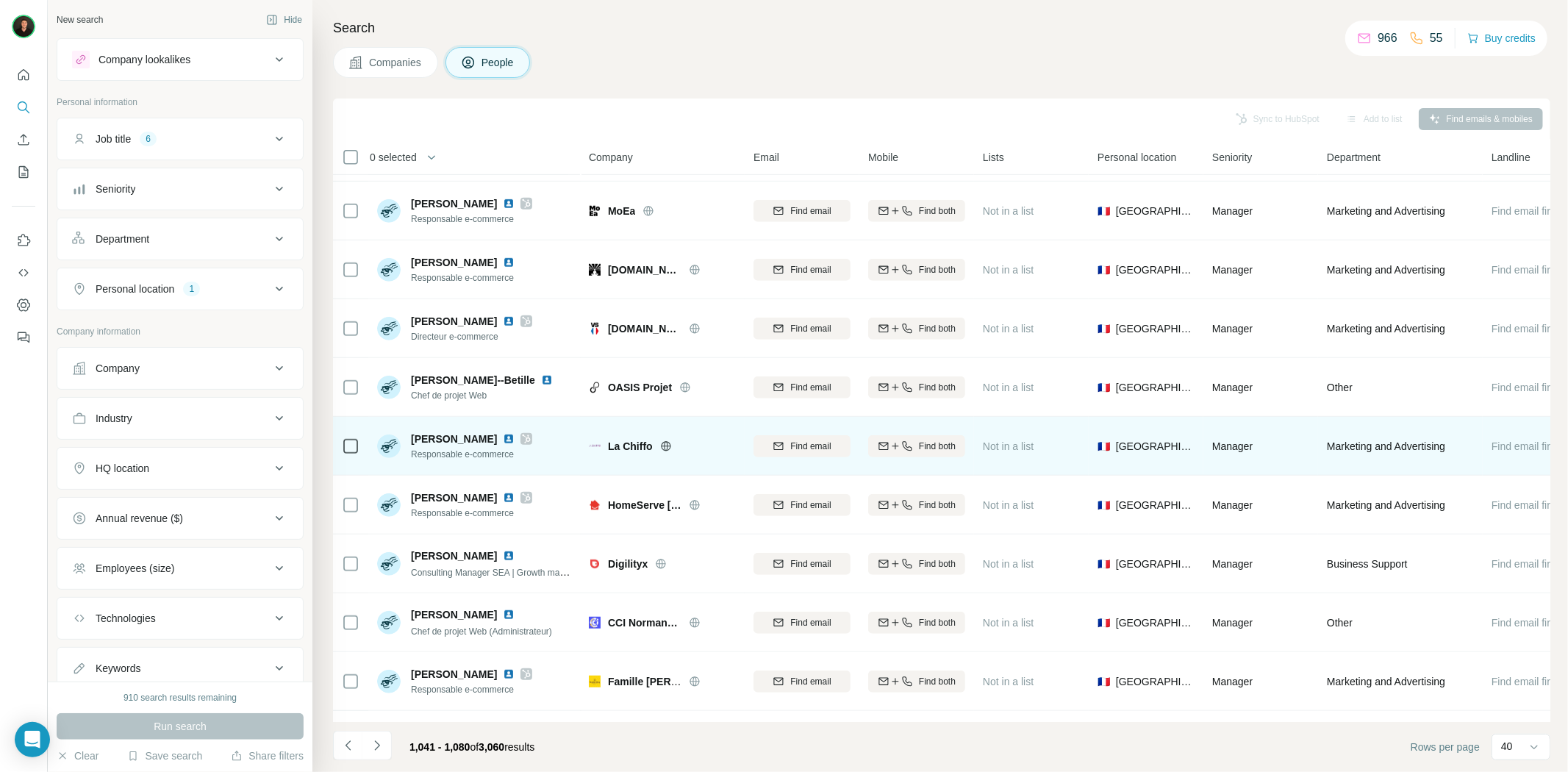
click at [627, 444] on span "La Chiffo" at bounding box center [630, 446] width 44 height 15
click at [531, 439] on icon at bounding box center [526, 439] width 9 height 12
click at [667, 446] on icon at bounding box center [665, 446] width 3 height 9
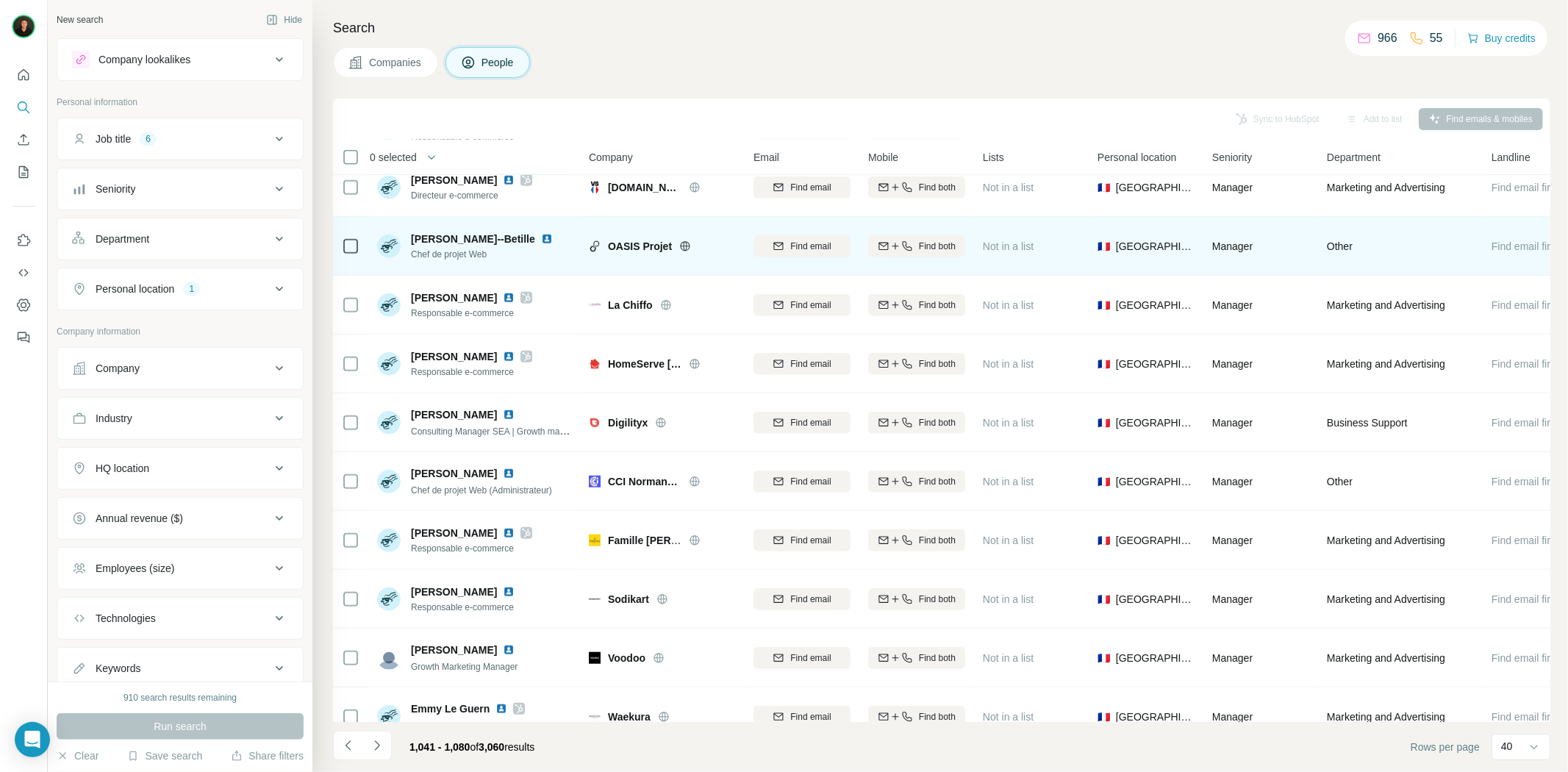
scroll to position [980, 0]
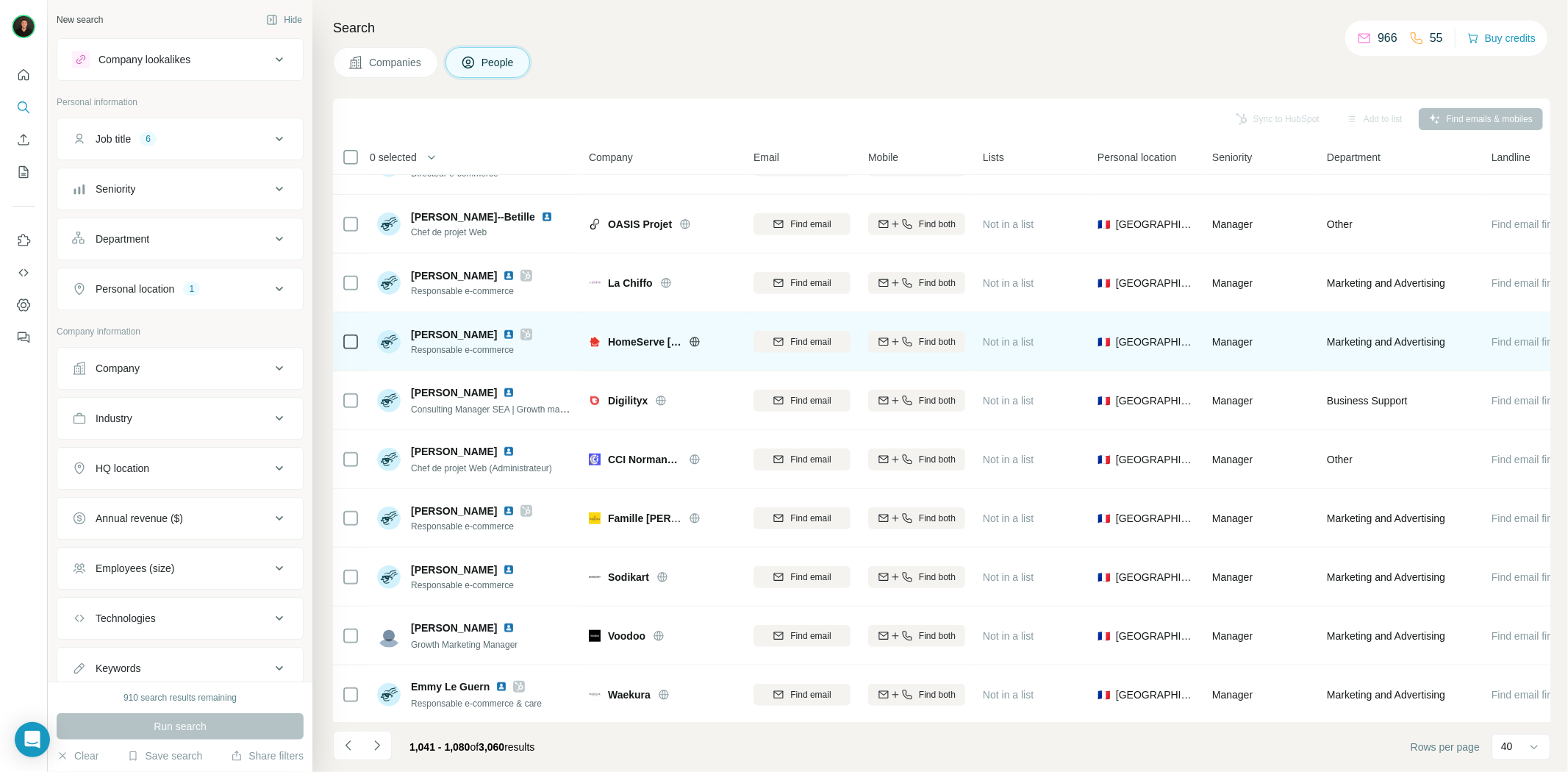
click at [692, 341] on icon at bounding box center [695, 342] width 12 height 12
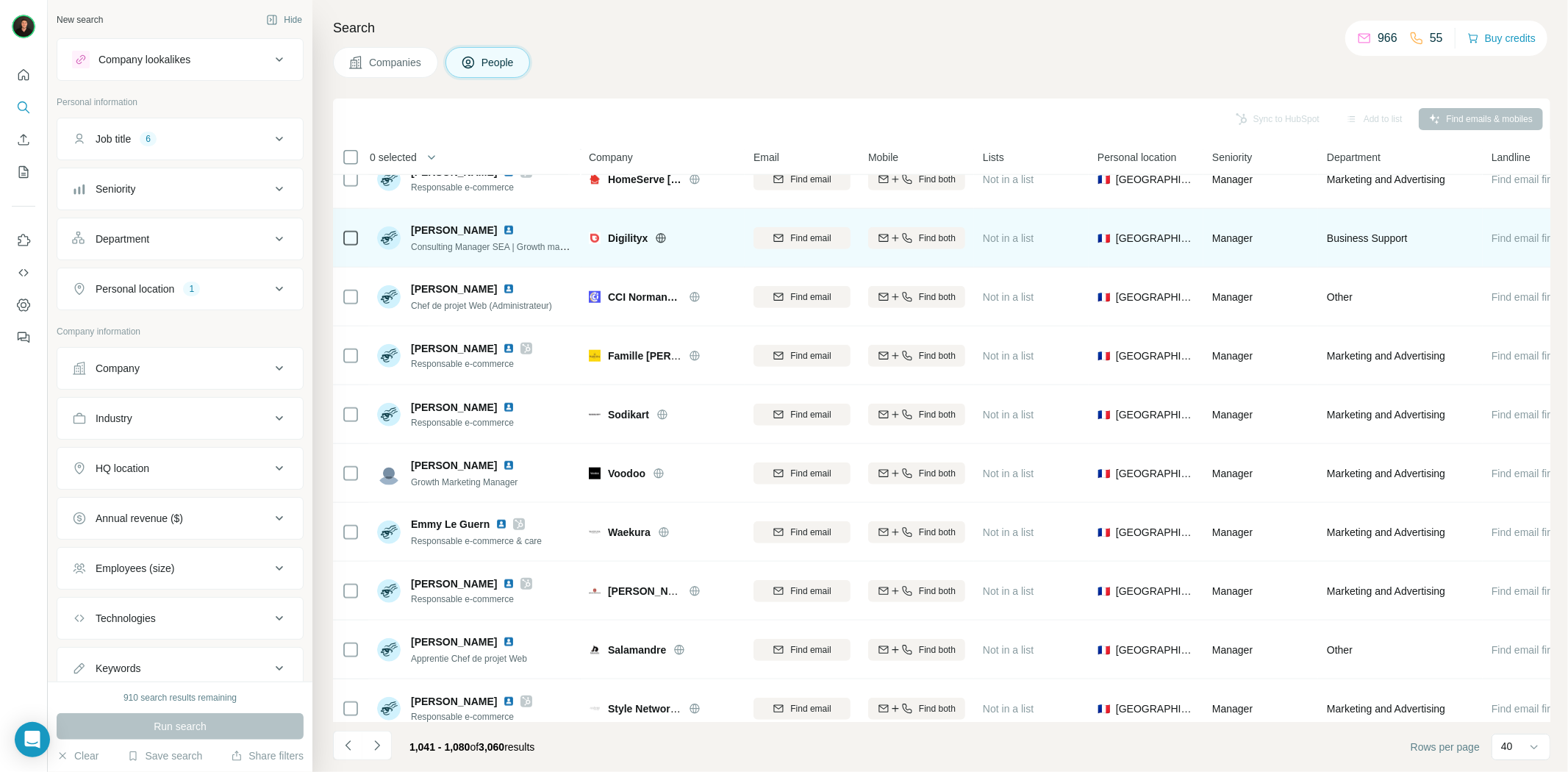
scroll to position [1144, 0]
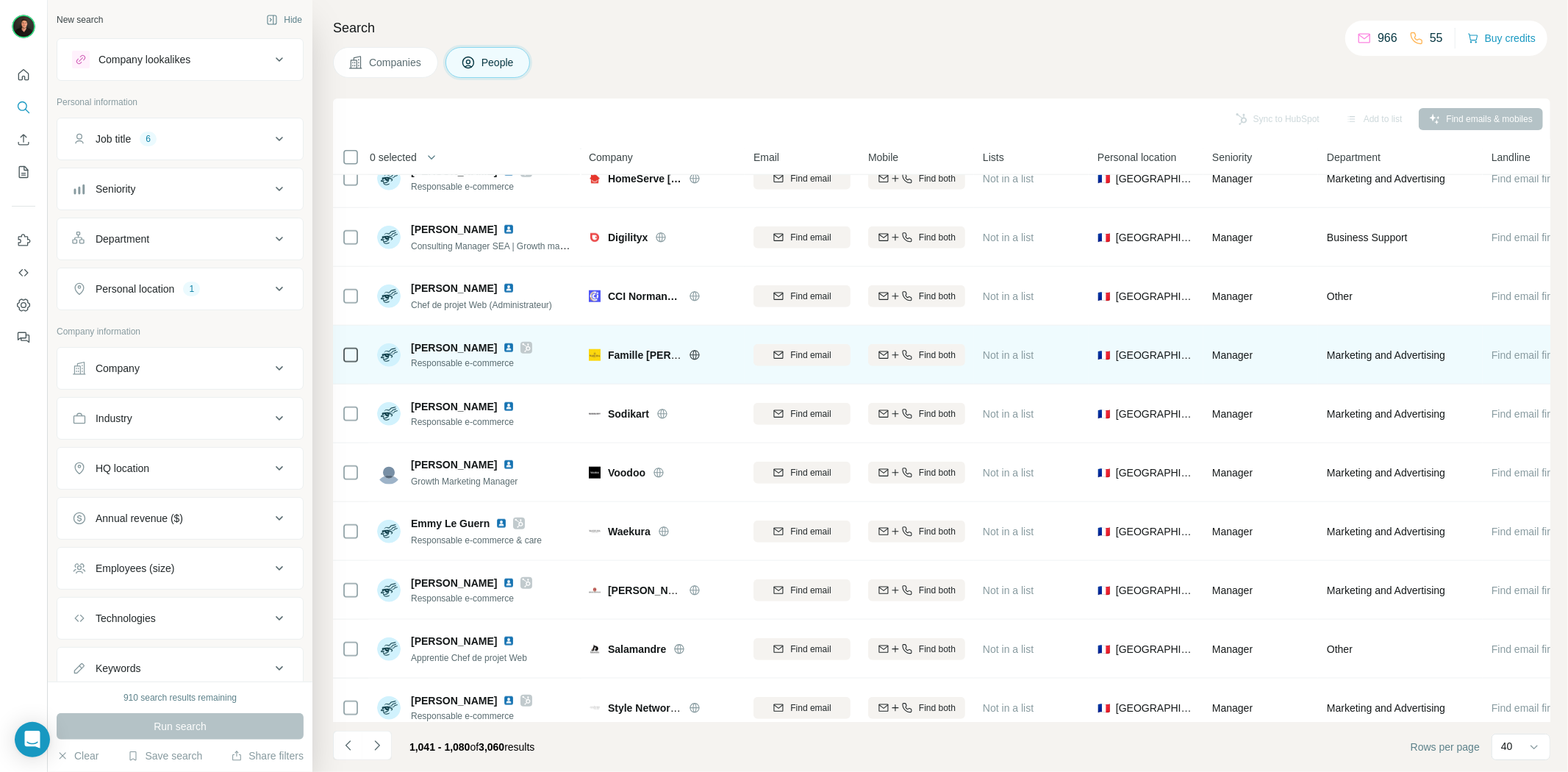
click at [694, 357] on icon at bounding box center [695, 355] width 12 height 12
click at [690, 354] on icon at bounding box center [695, 355] width 12 height 12
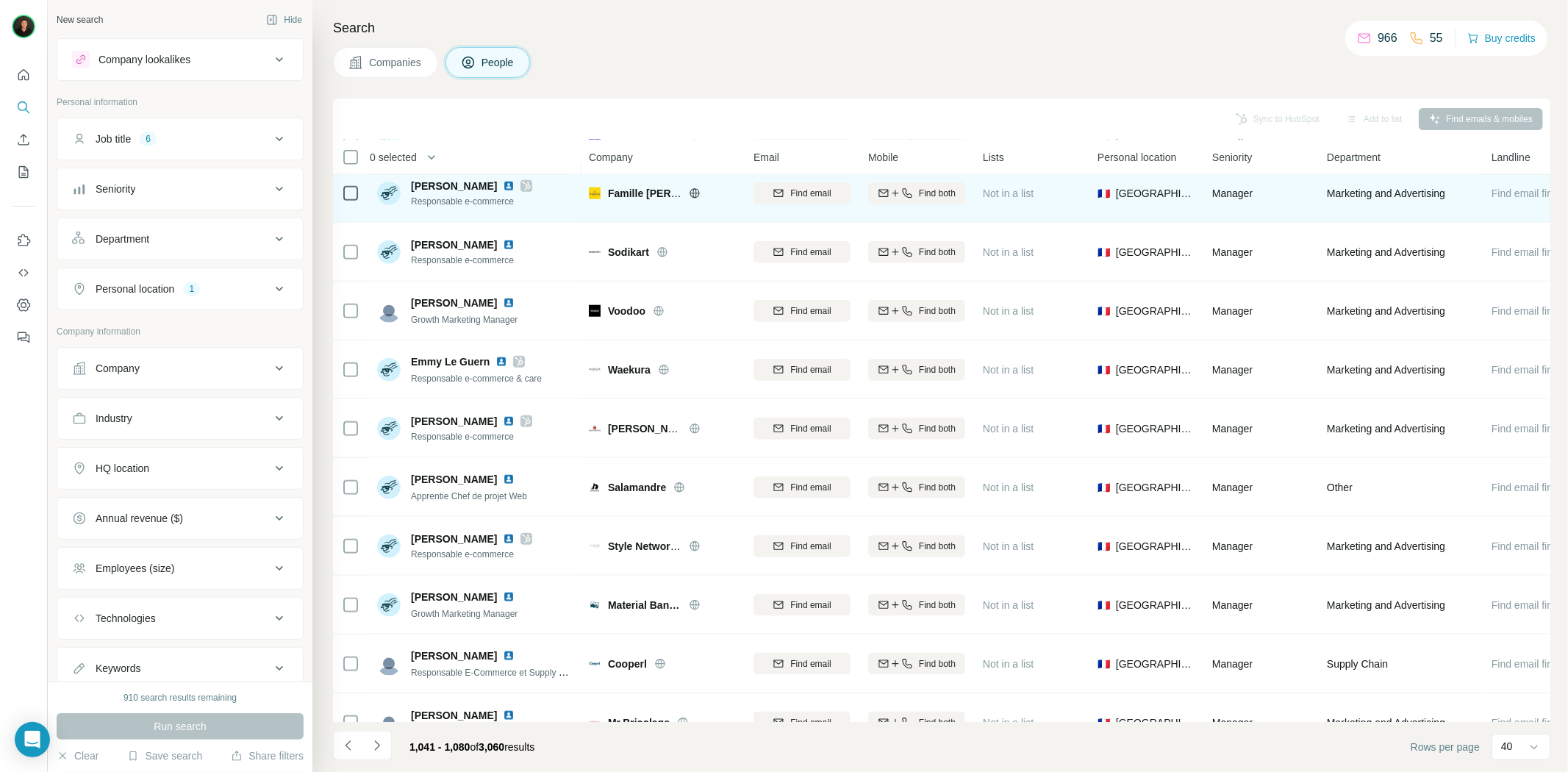
scroll to position [1307, 0]
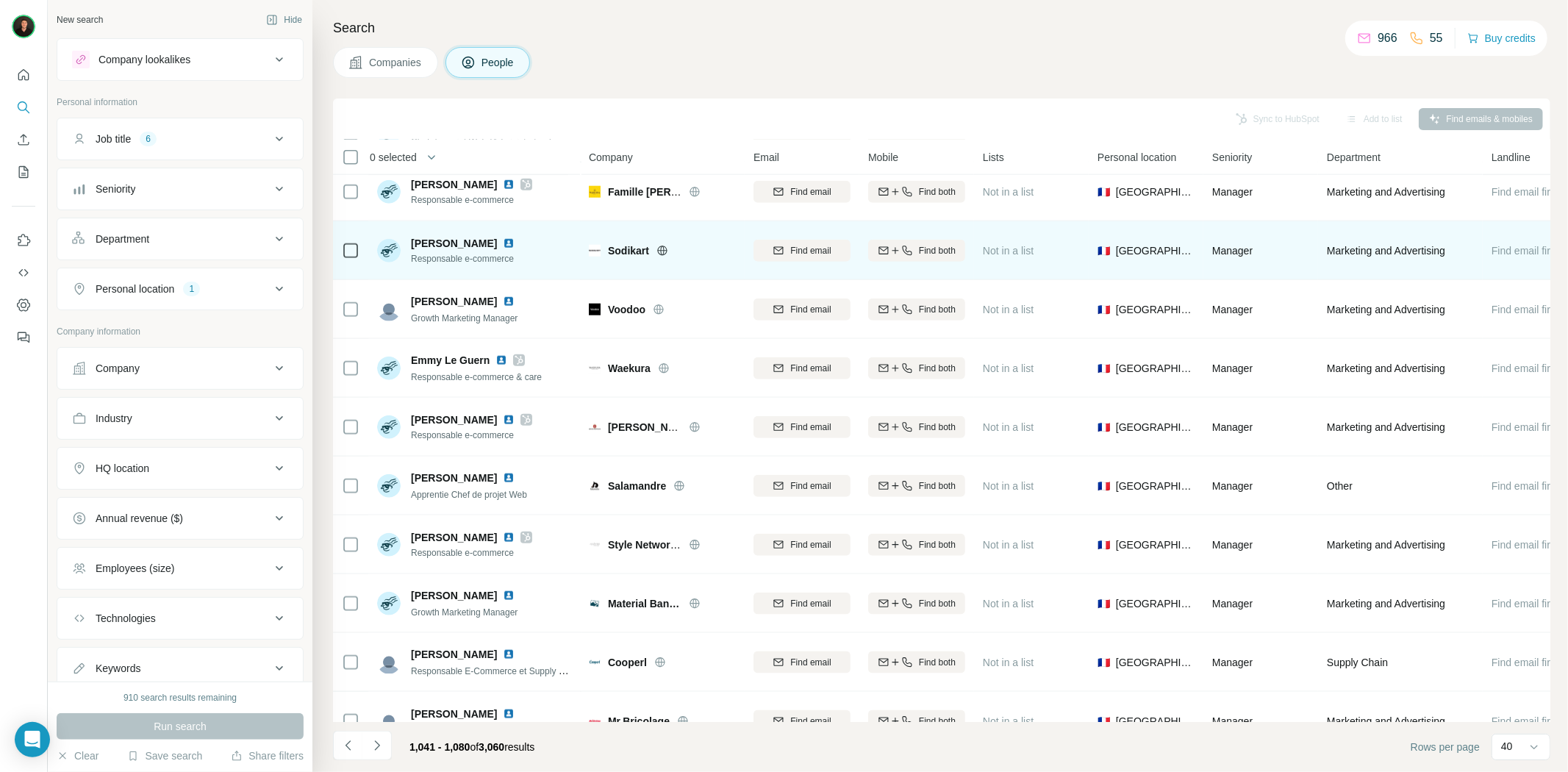
click at [662, 248] on icon at bounding box center [662, 250] width 3 height 9
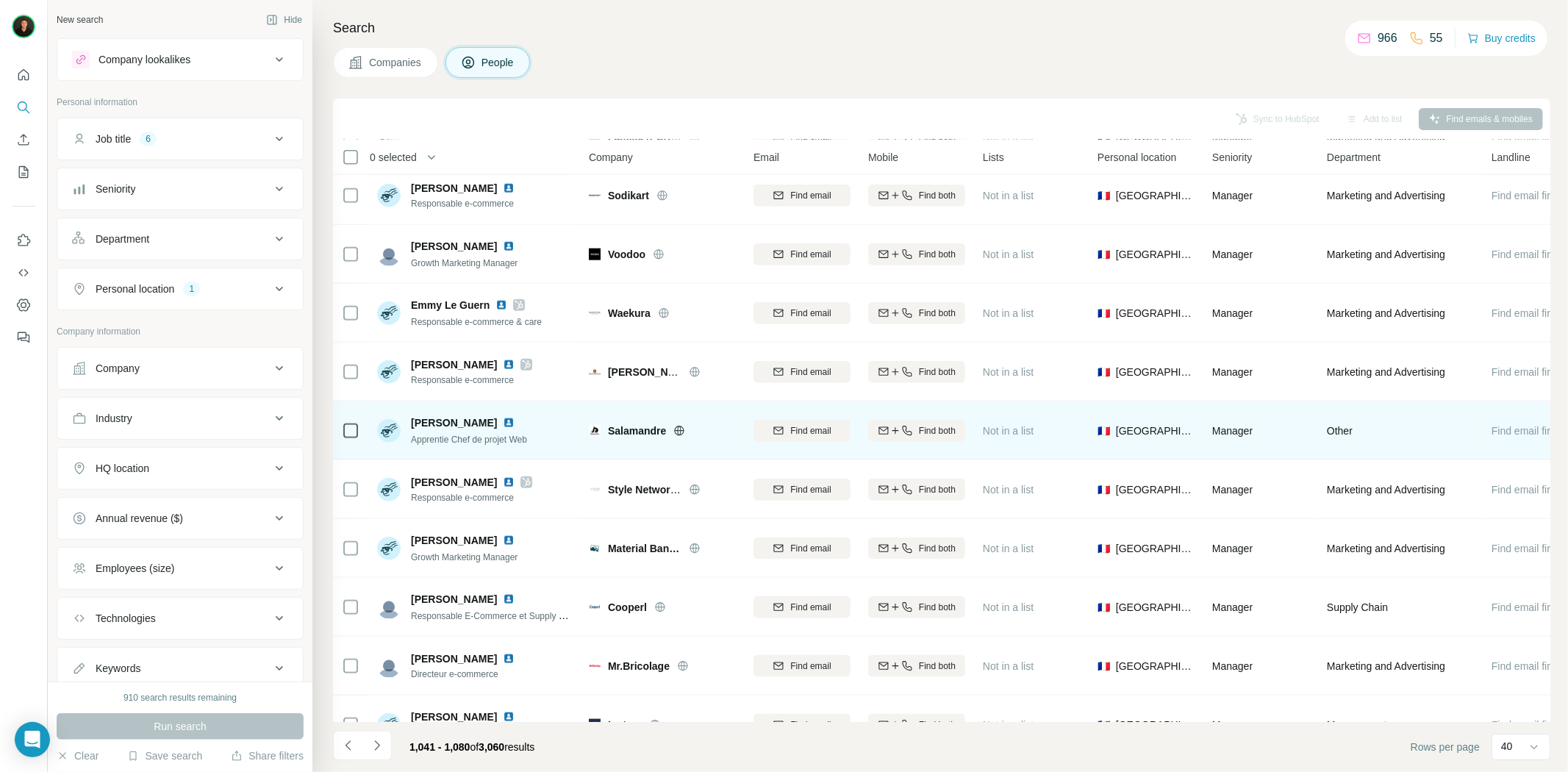
scroll to position [1389, 0]
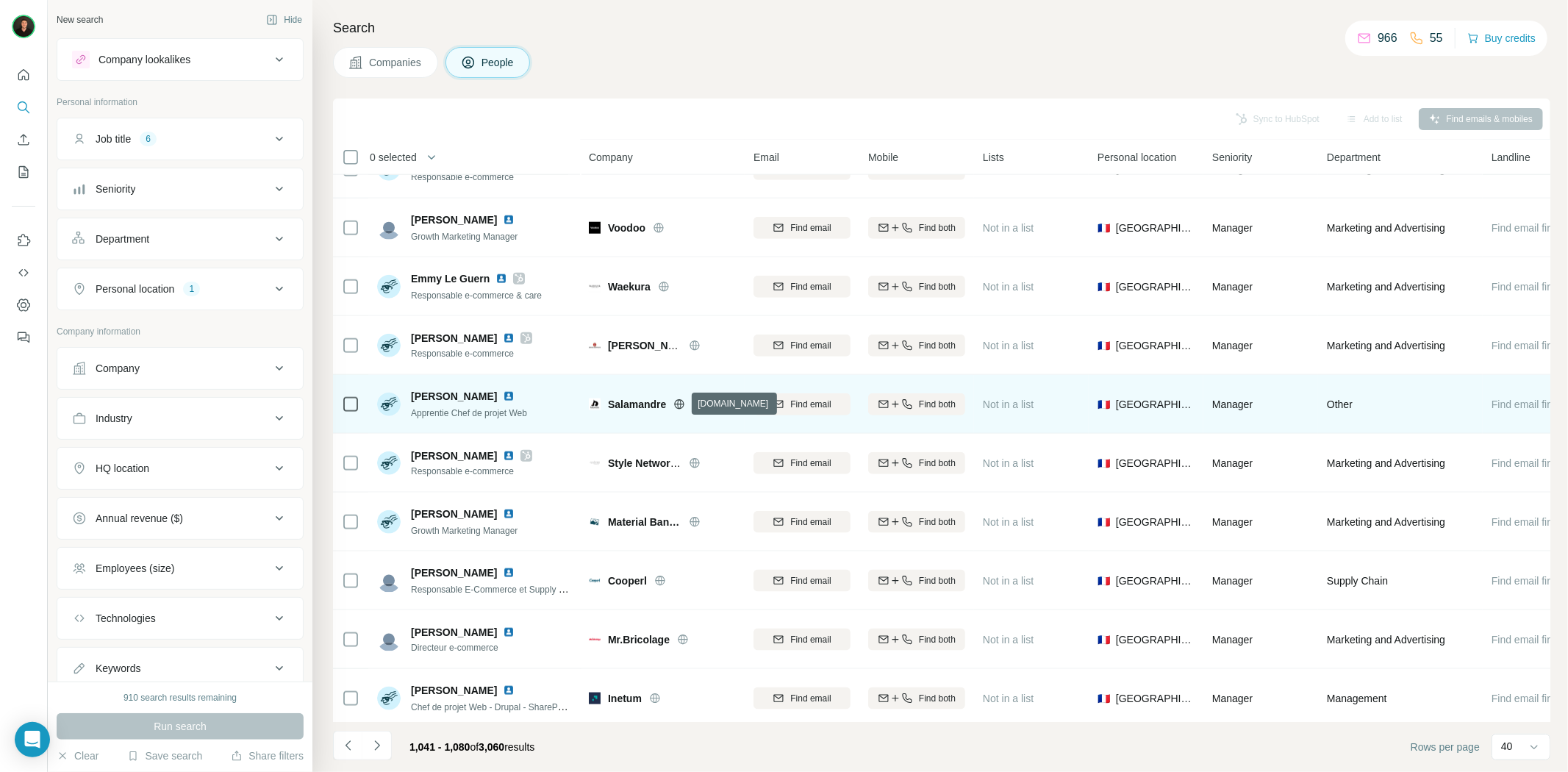
click at [681, 402] on icon at bounding box center [680, 404] width 3 height 9
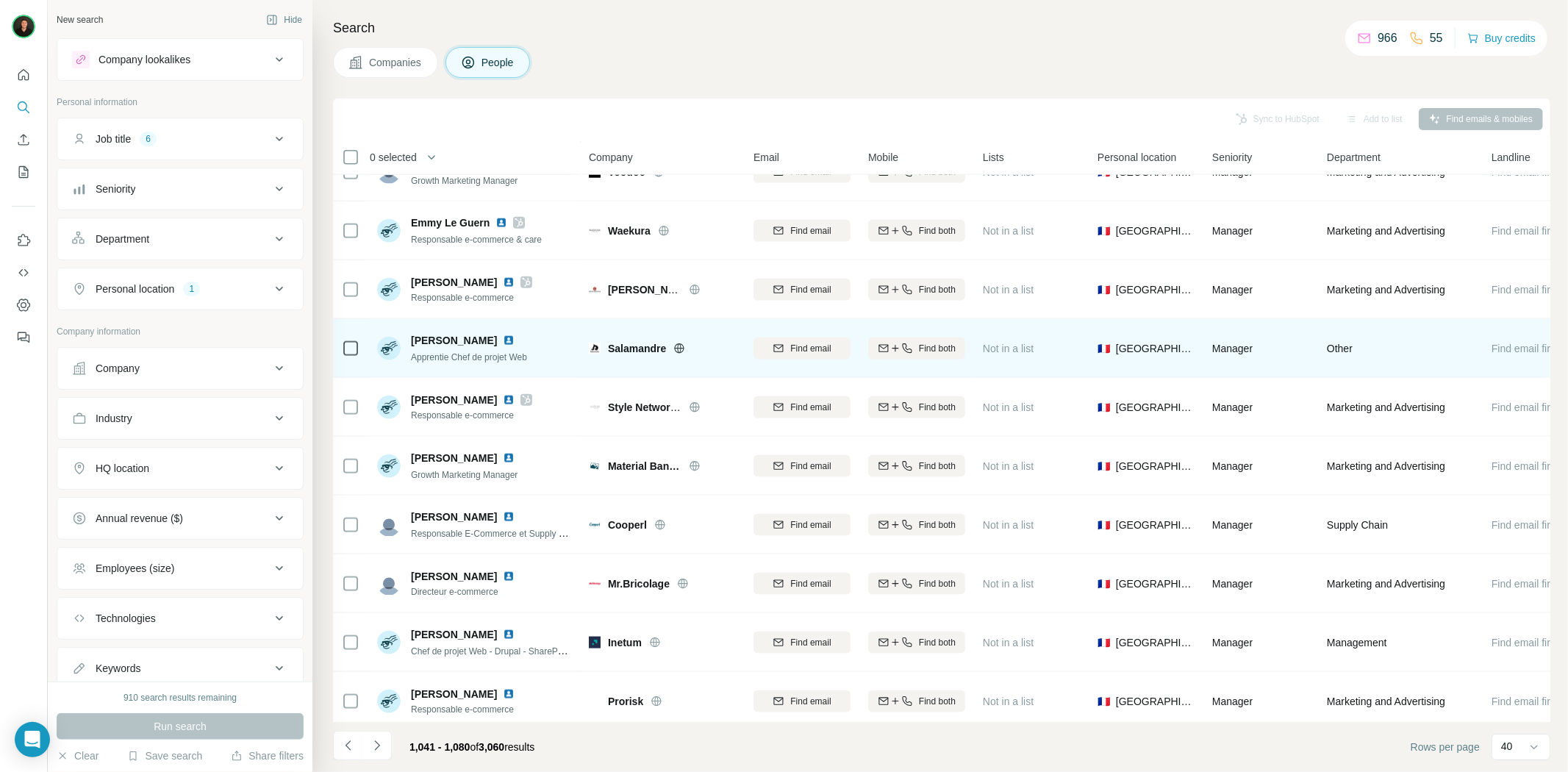
scroll to position [1471, 0]
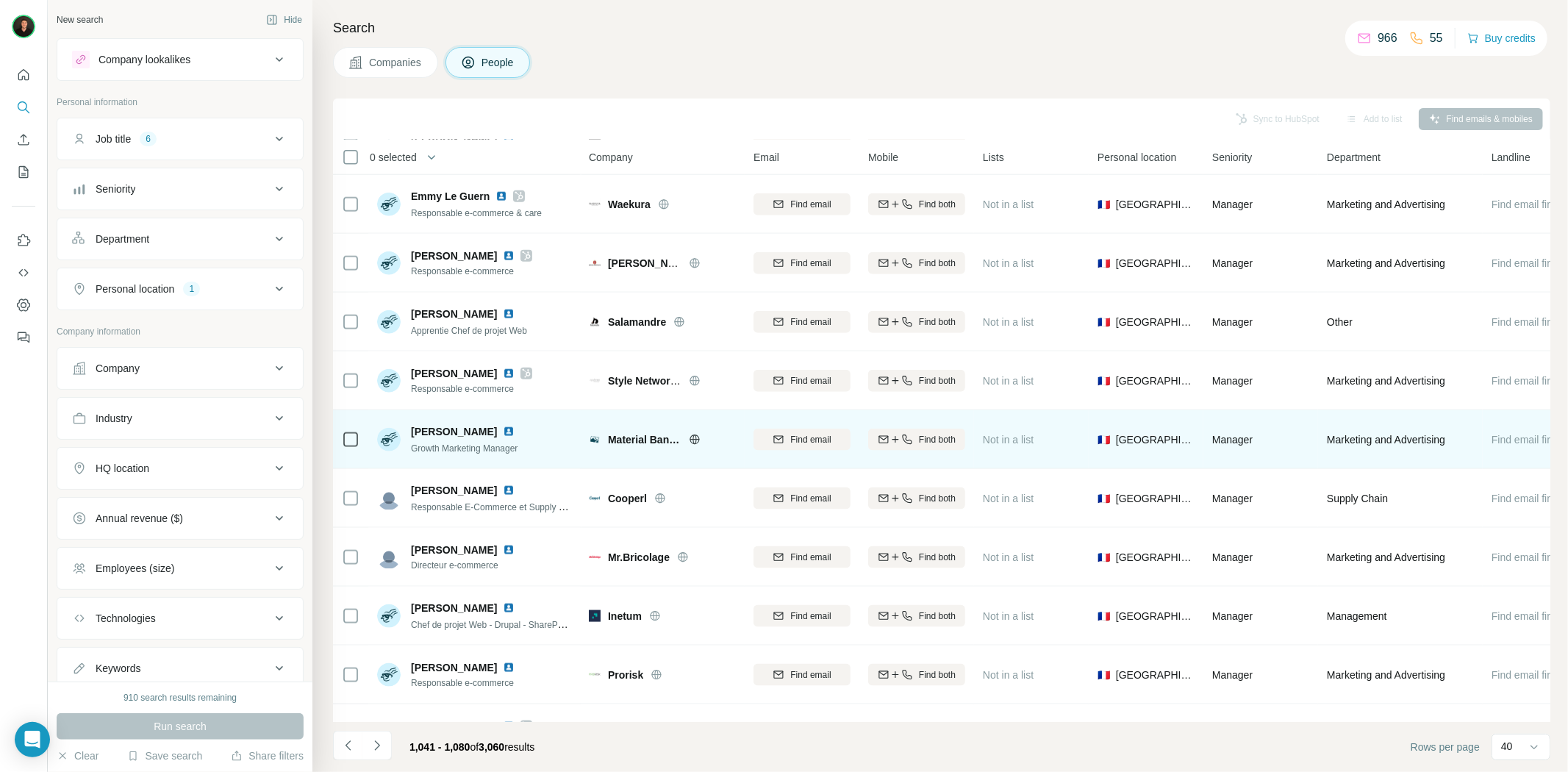
click at [689, 437] on icon at bounding box center [695, 440] width 12 height 12
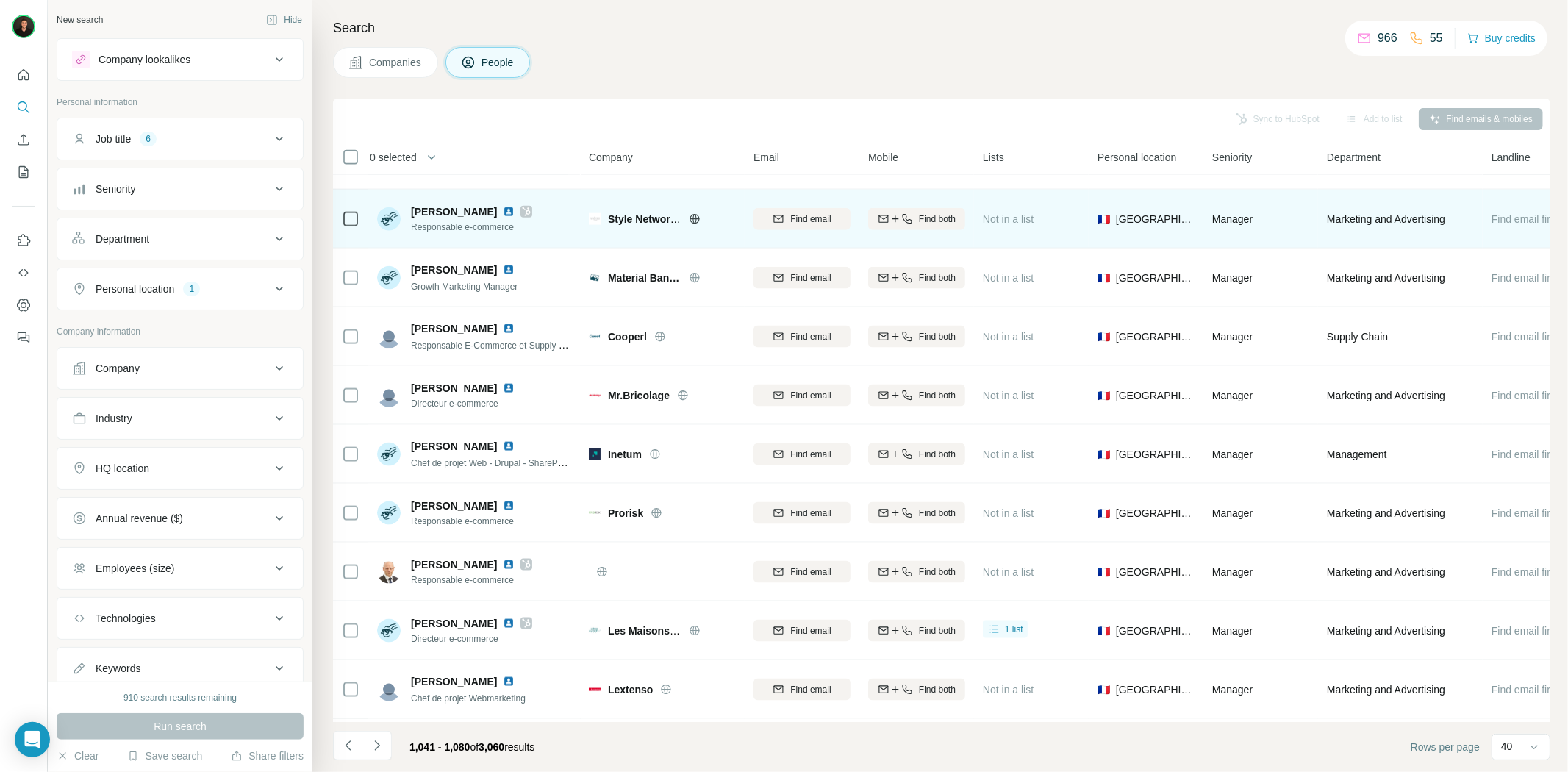
scroll to position [1634, 0]
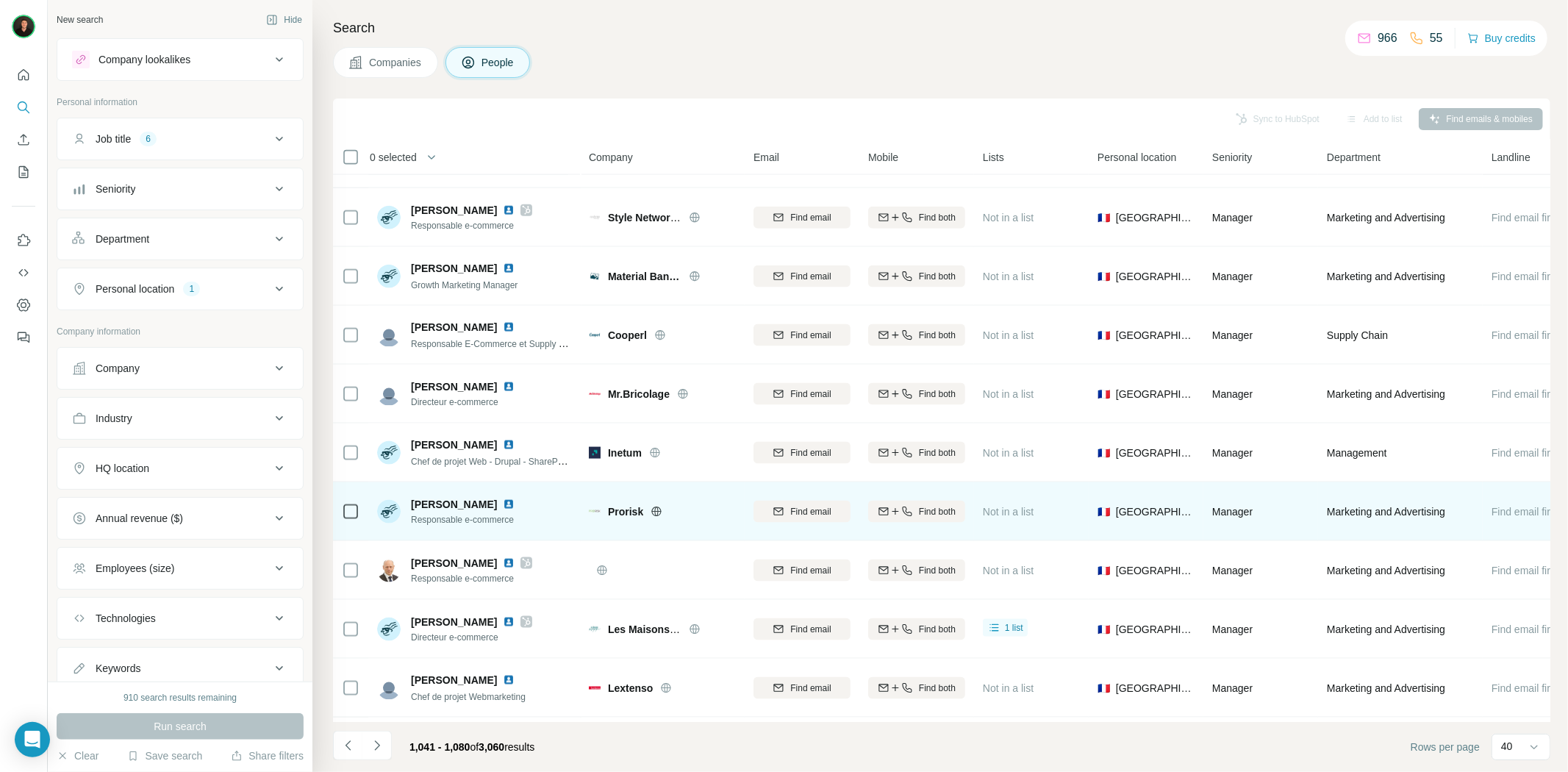
click at [662, 509] on icon at bounding box center [657, 512] width 12 height 12
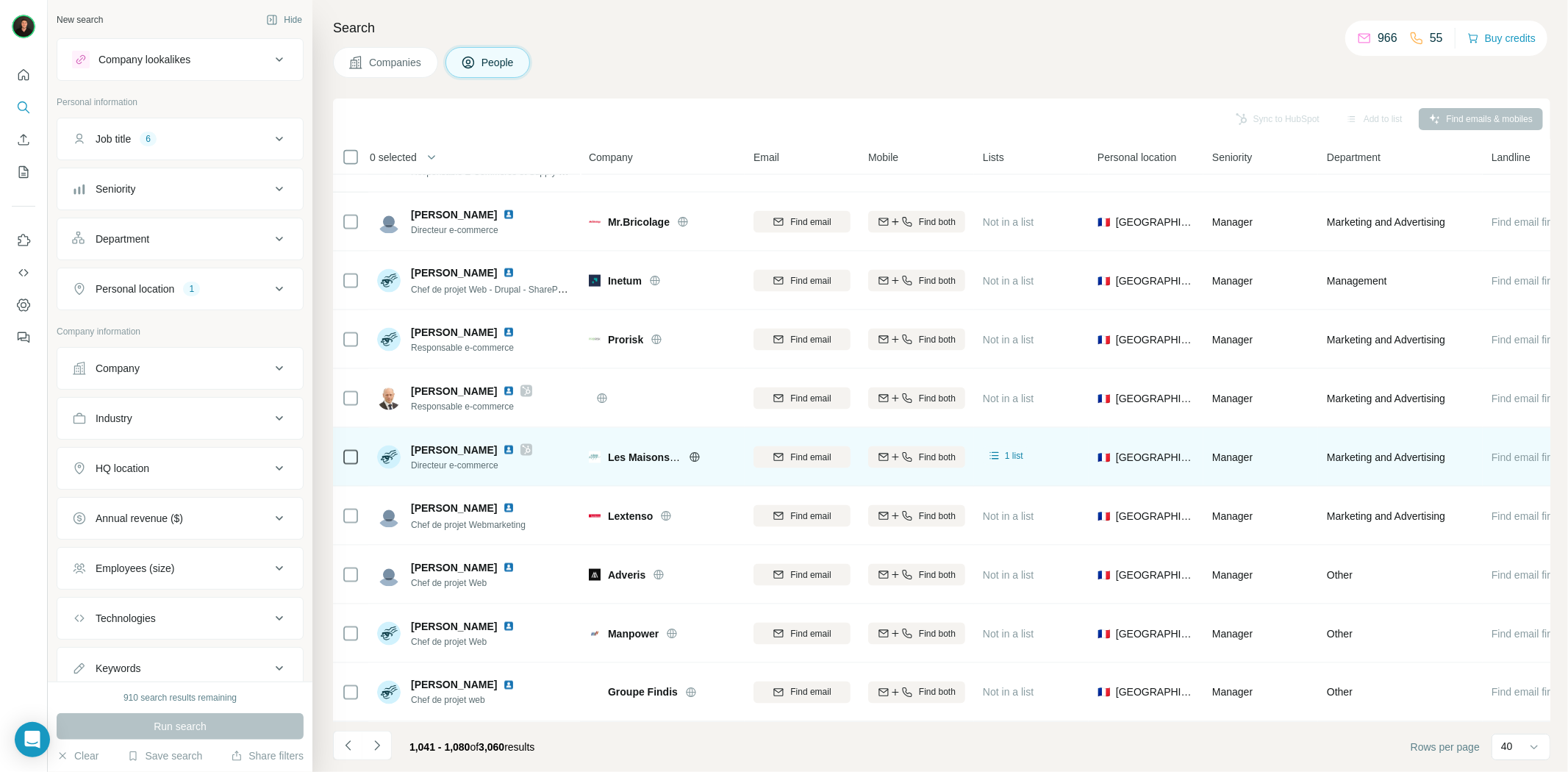
scroll to position [1813, 0]
click at [682, 450] on div "Les Maisons du Voyage" at bounding box center [672, 457] width 128 height 15
click at [690, 456] on icon at bounding box center [694, 456] width 9 height 1
click at [503, 444] on img at bounding box center [508, 450] width 12 height 12
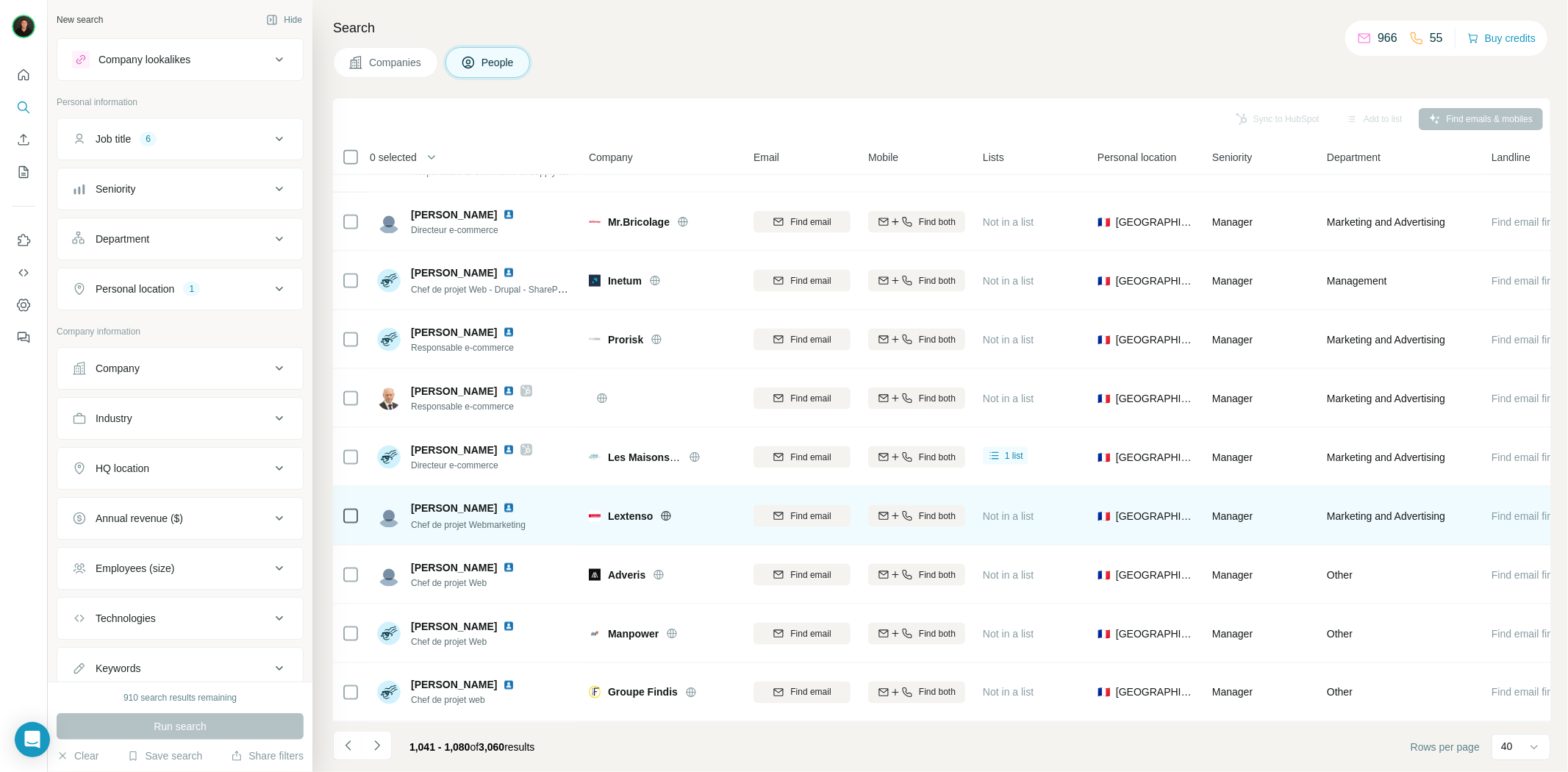
click at [666, 510] on icon at bounding box center [666, 516] width 12 height 12
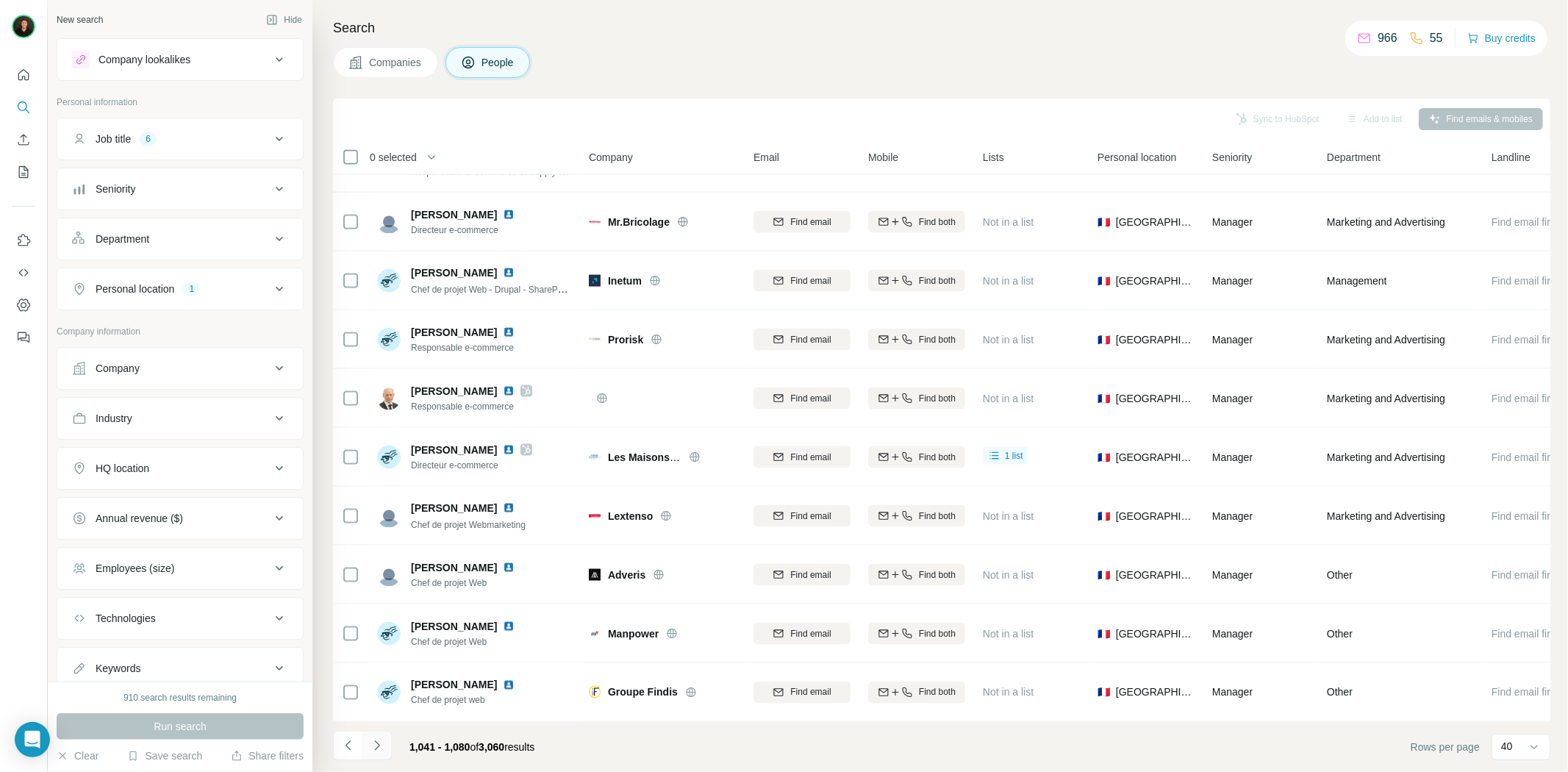
click at [378, 751] on icon "Navigate to next page" at bounding box center [378, 746] width 15 height 15
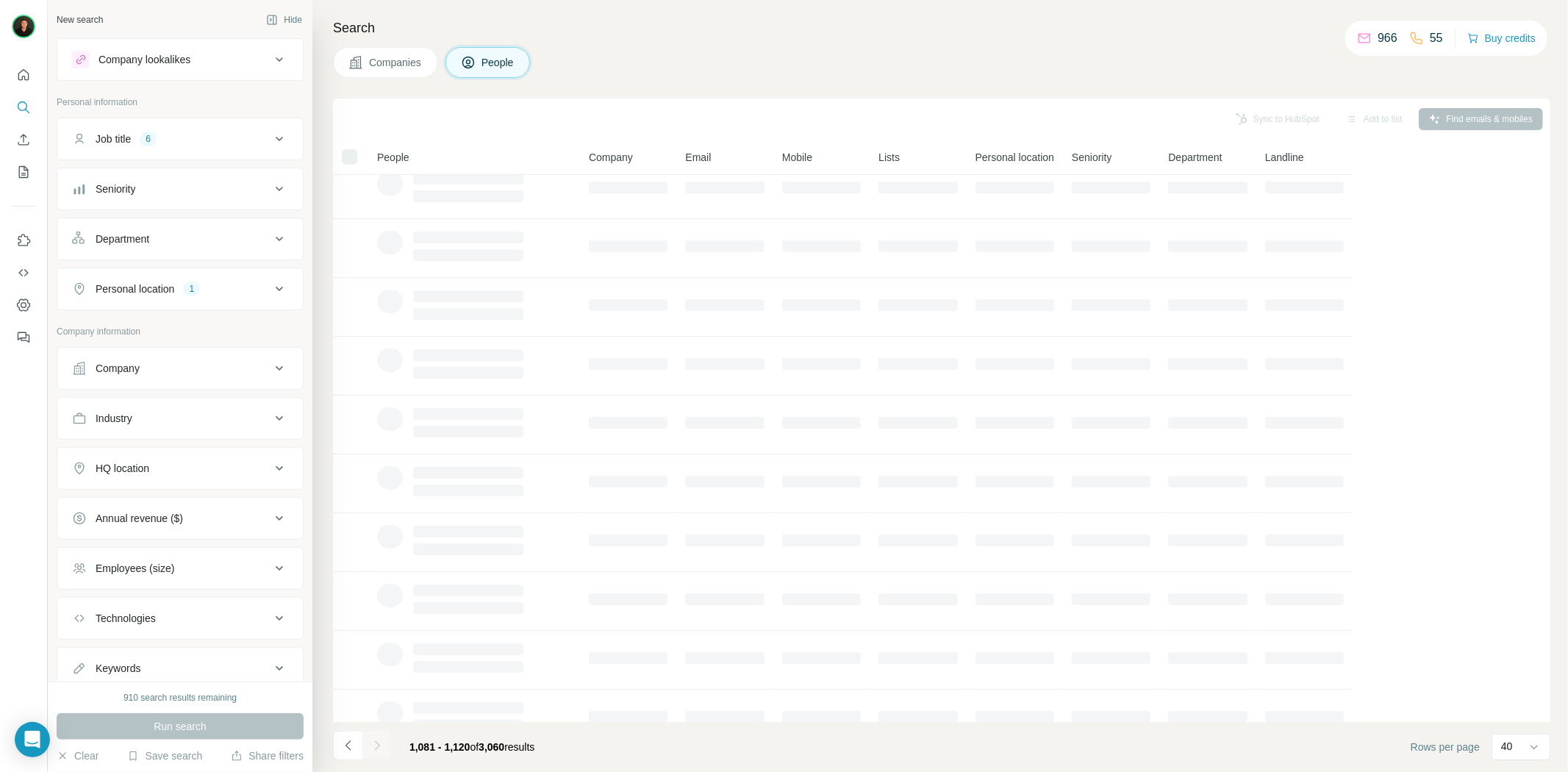
scroll to position [0, 0]
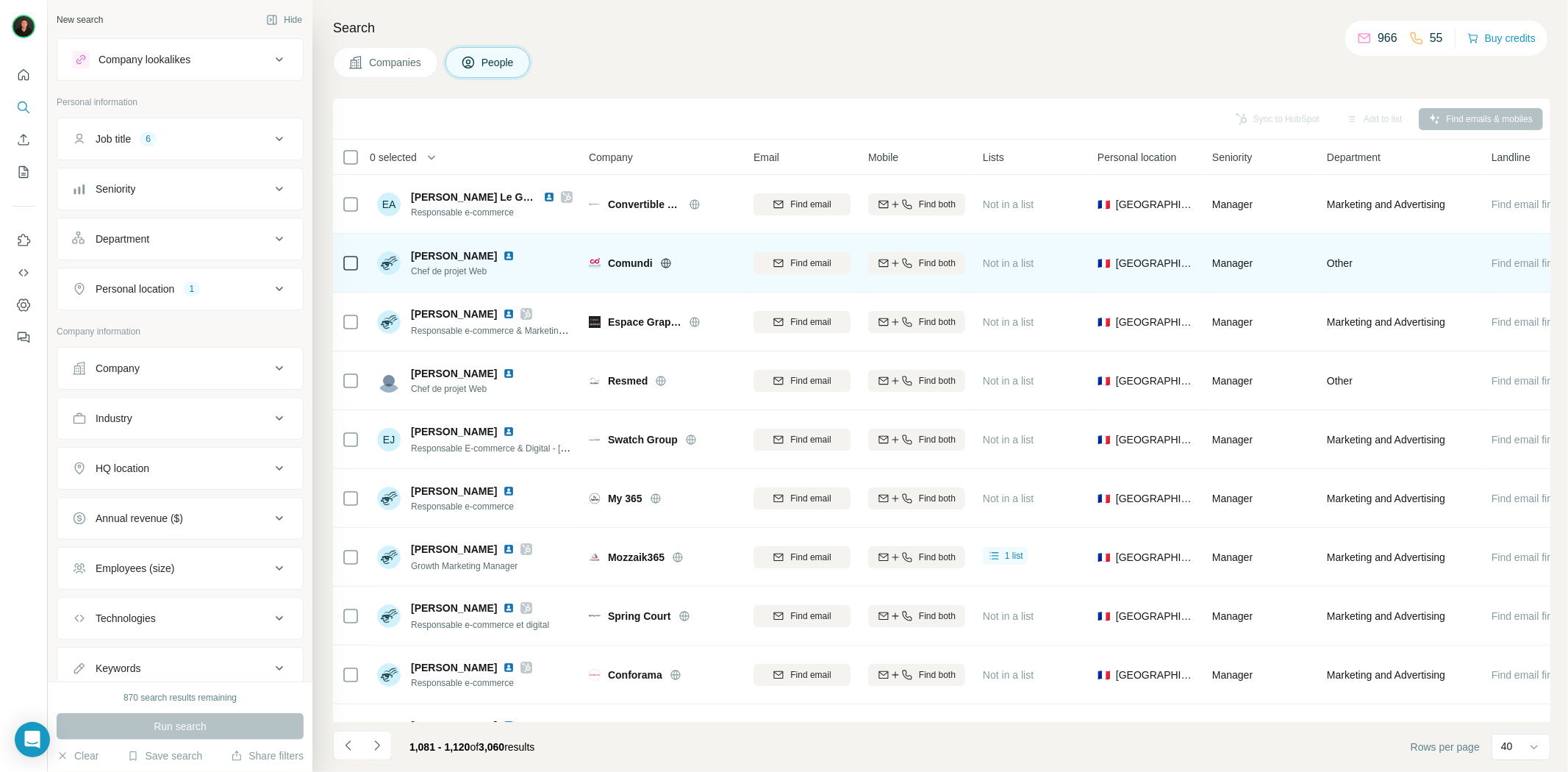
click at [664, 264] on icon at bounding box center [665, 263] width 3 height 9
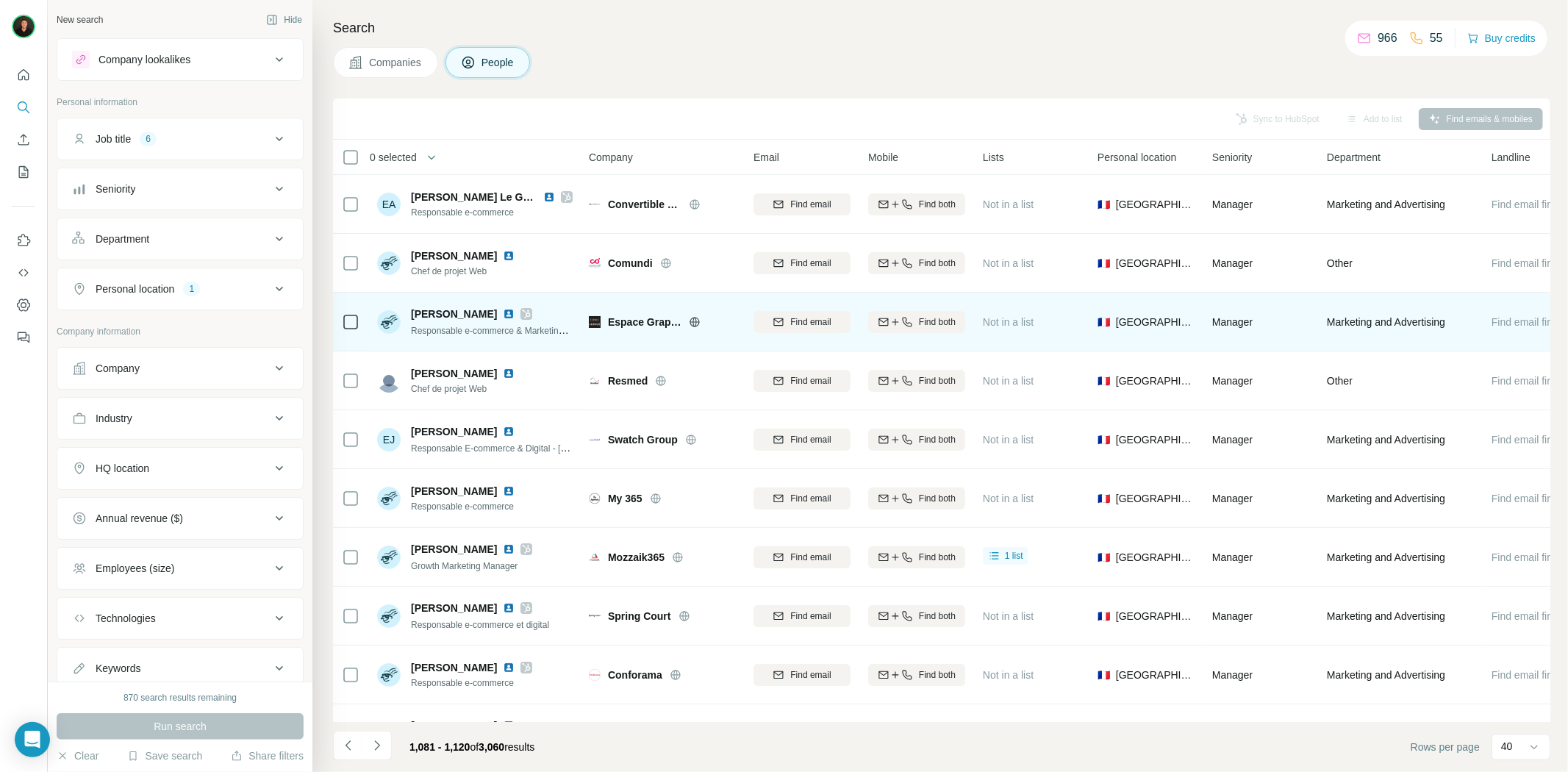
click at [693, 322] on icon at bounding box center [695, 321] width 3 height 9
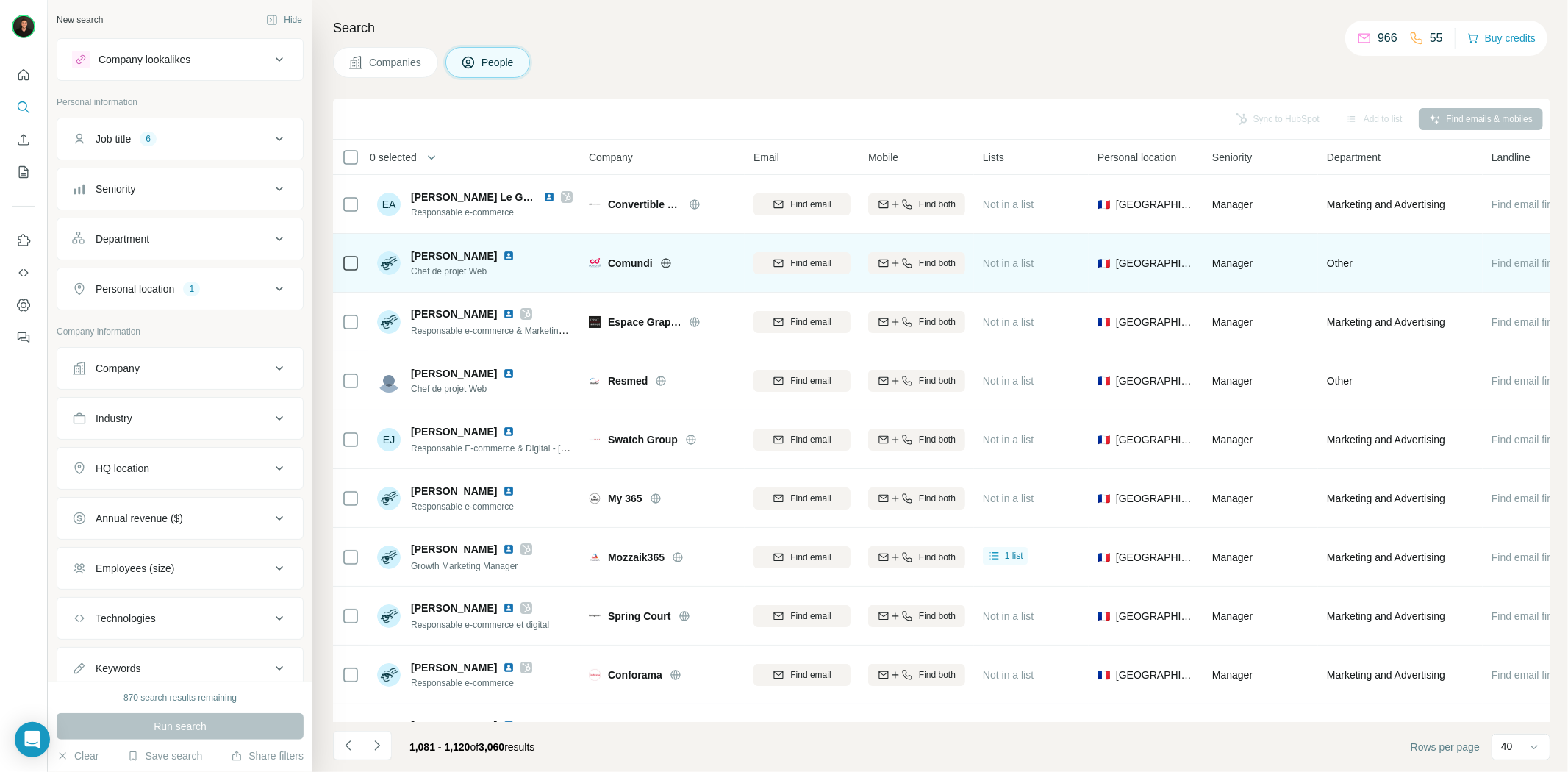
click at [664, 263] on icon at bounding box center [665, 263] width 3 height 9
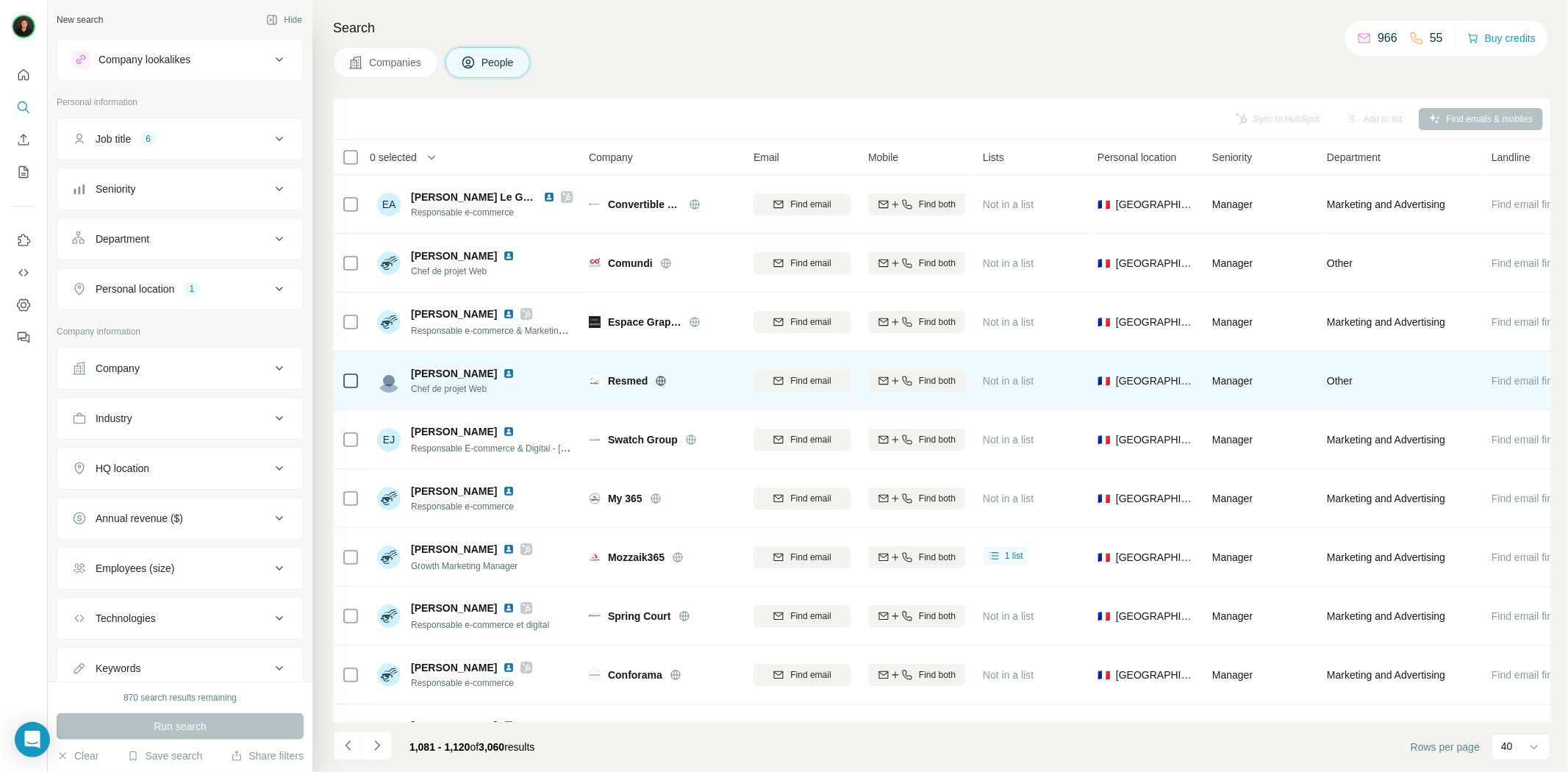
click at [663, 378] on icon at bounding box center [661, 380] width 3 height 9
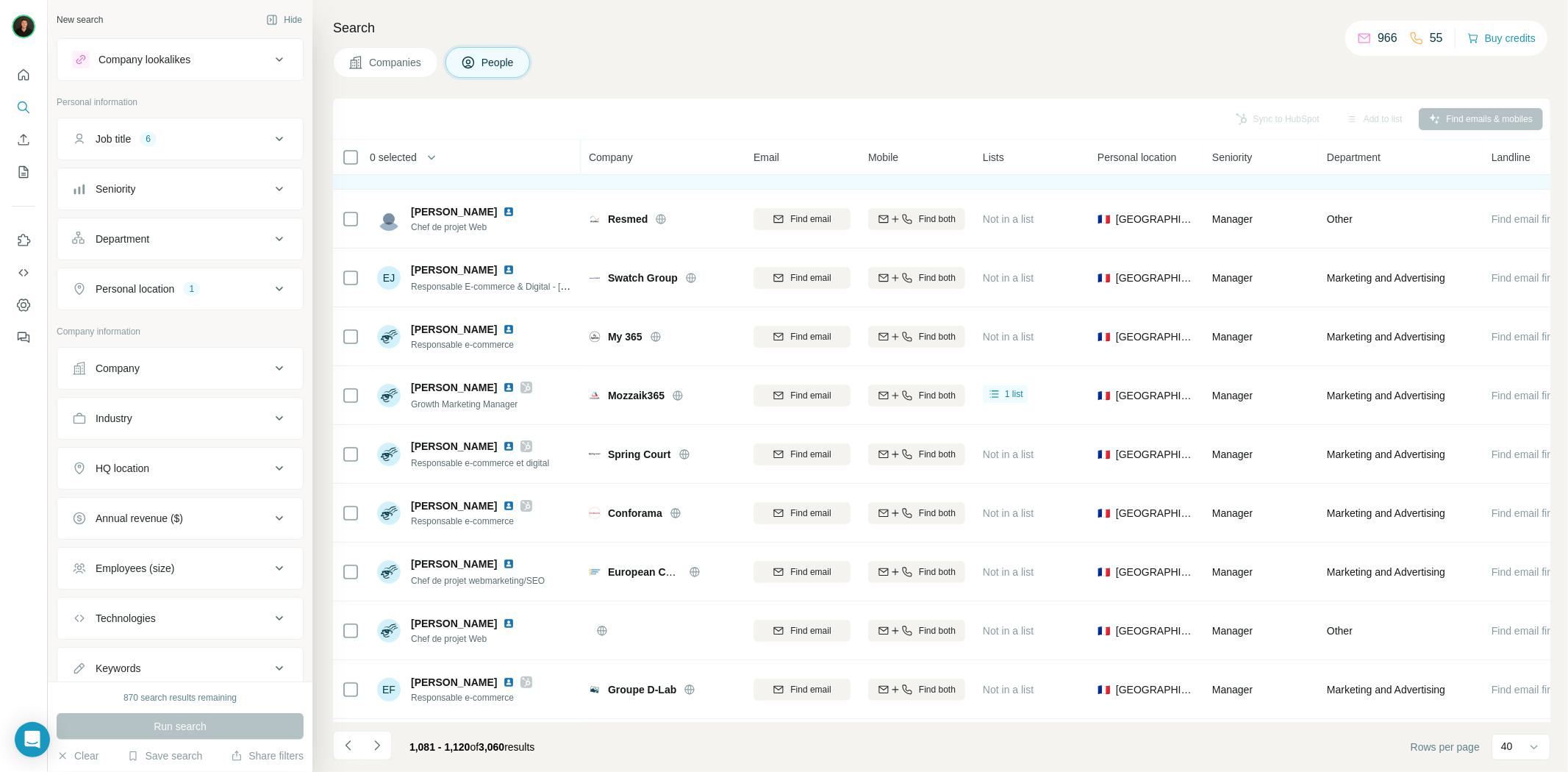
scroll to position [164, 0]
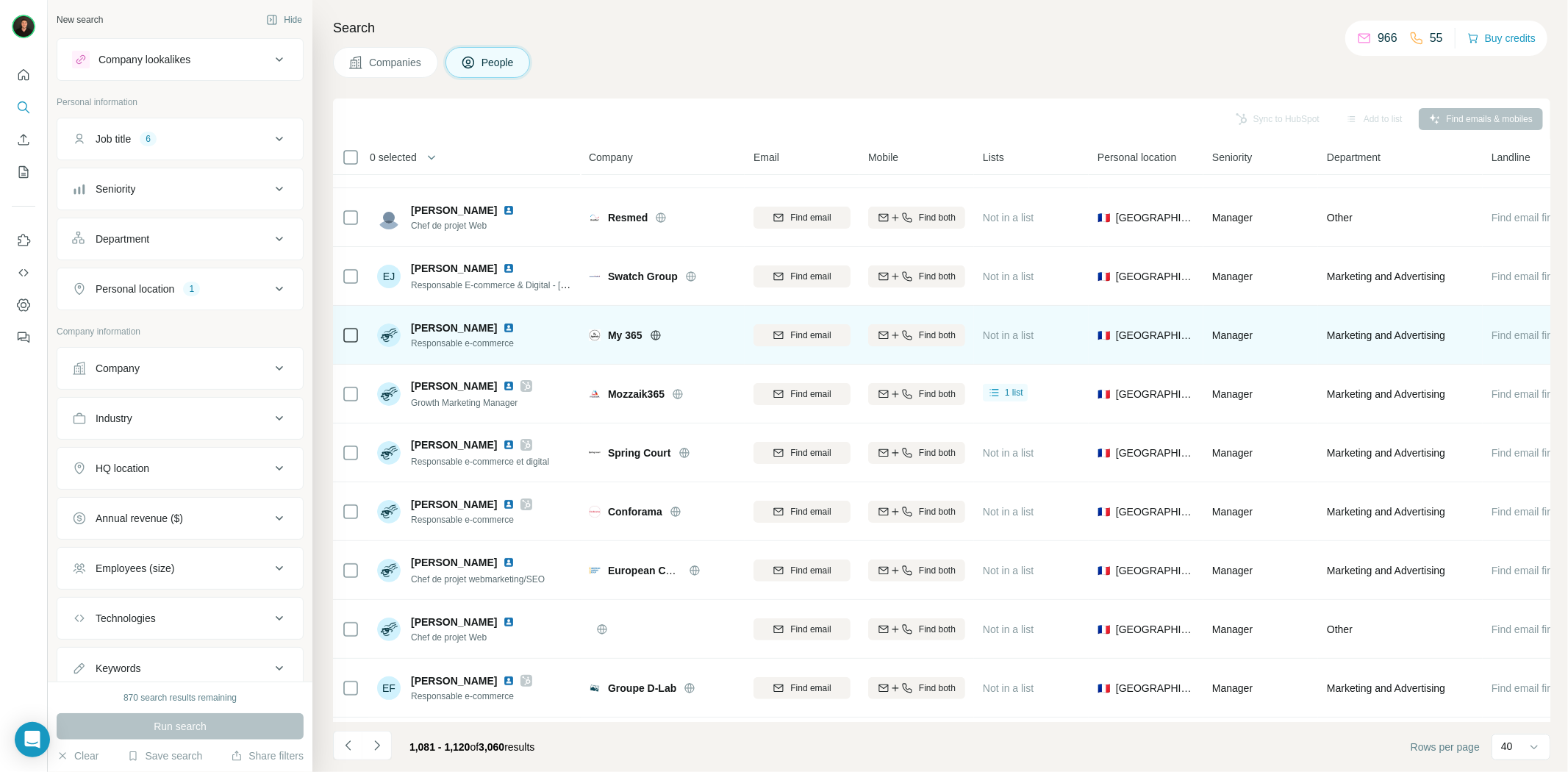
click at [657, 331] on icon at bounding box center [655, 334] width 3 height 9
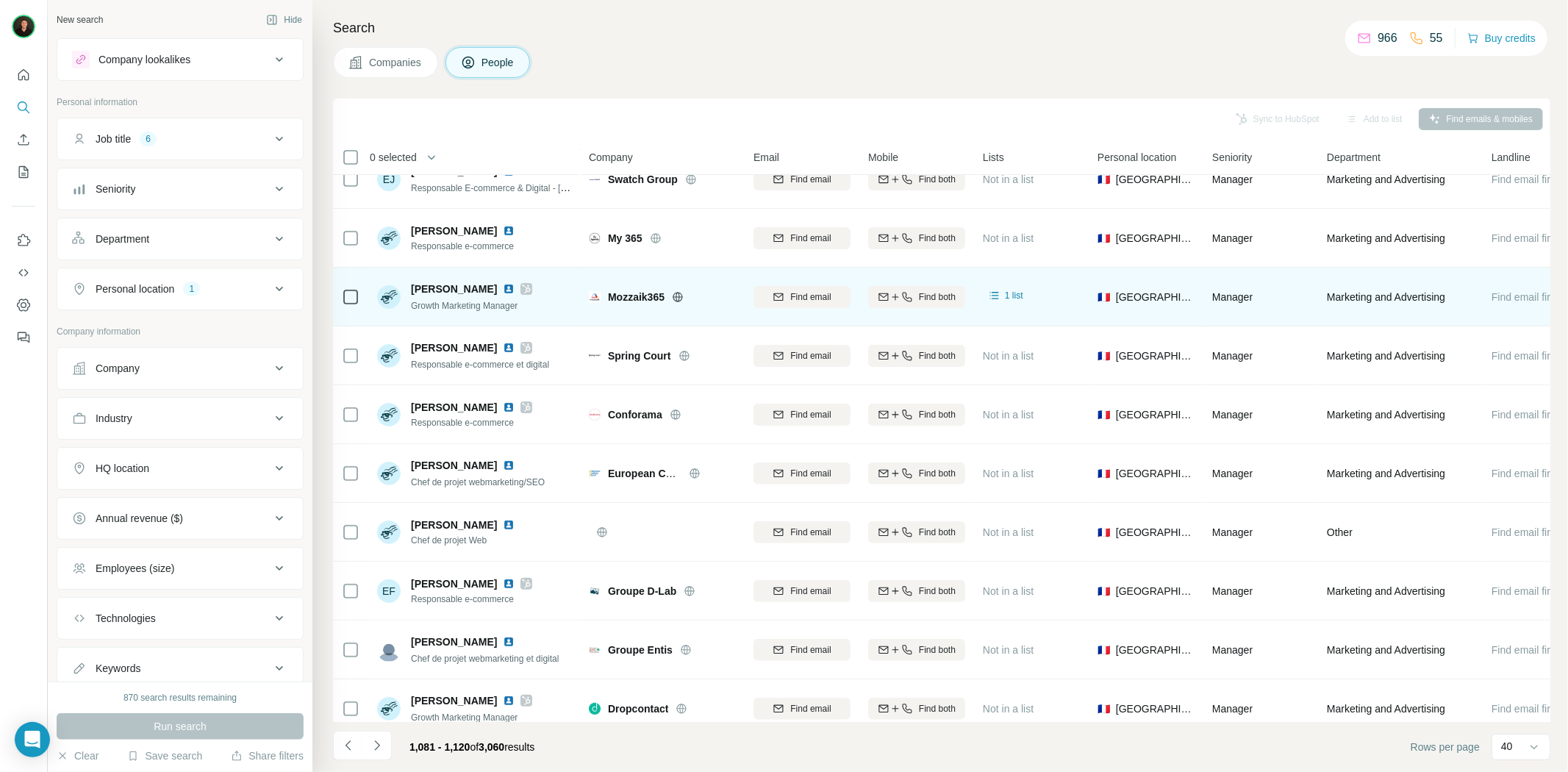
scroll to position [326, 0]
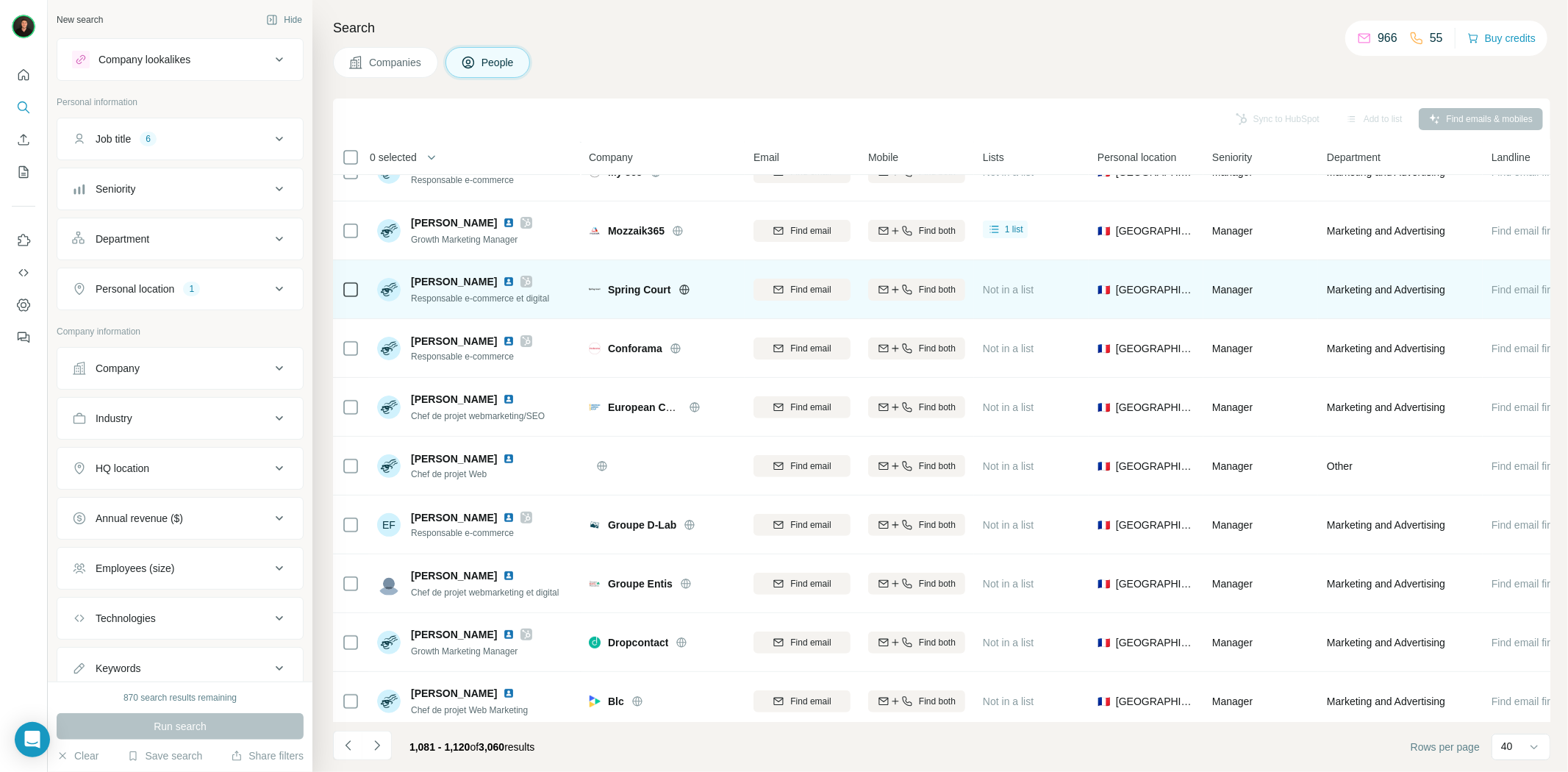
click at [680, 289] on icon at bounding box center [685, 290] width 12 height 12
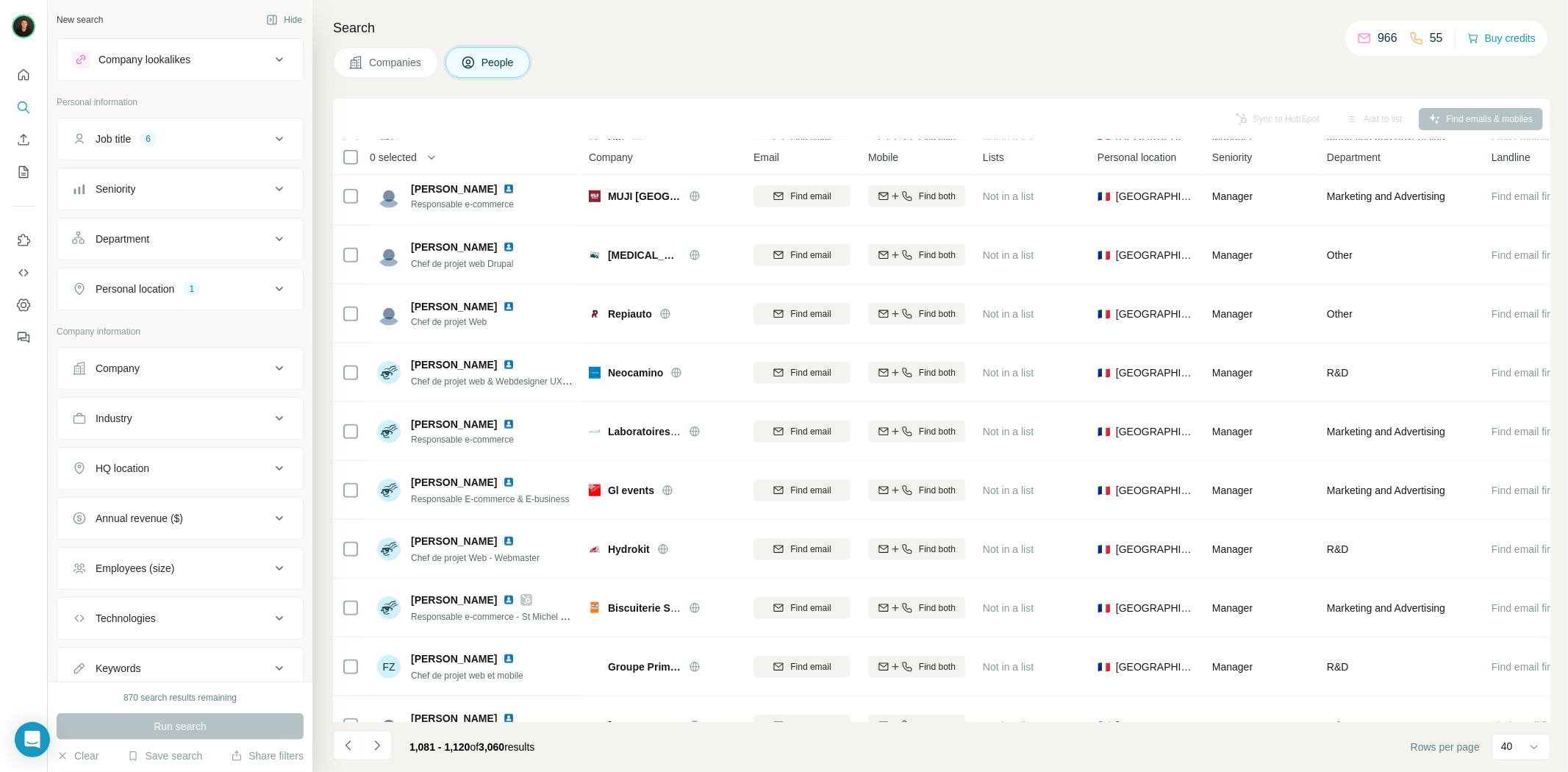
scroll to position [899, 0]
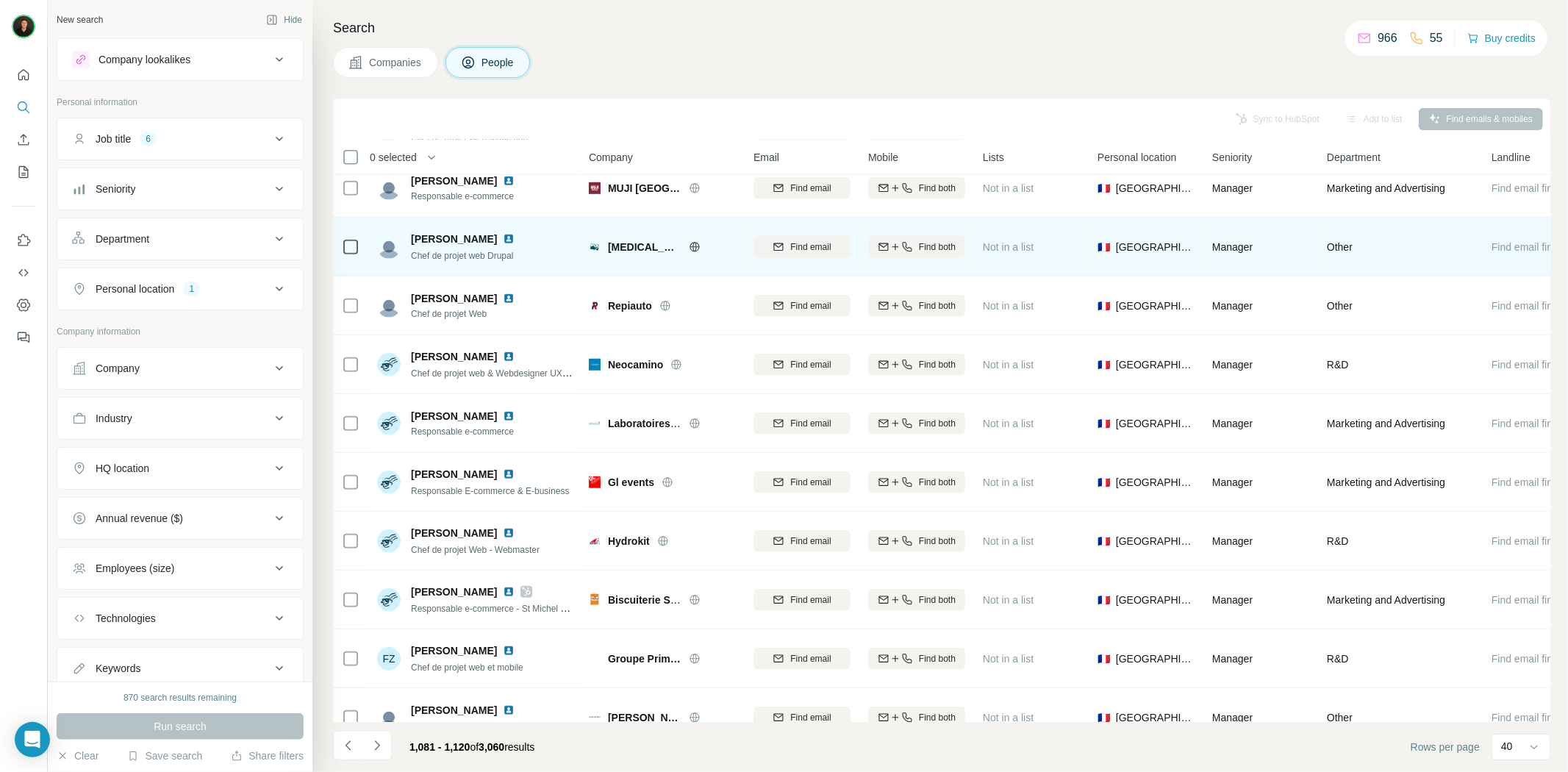
click at [695, 243] on icon at bounding box center [694, 246] width 9 height 9
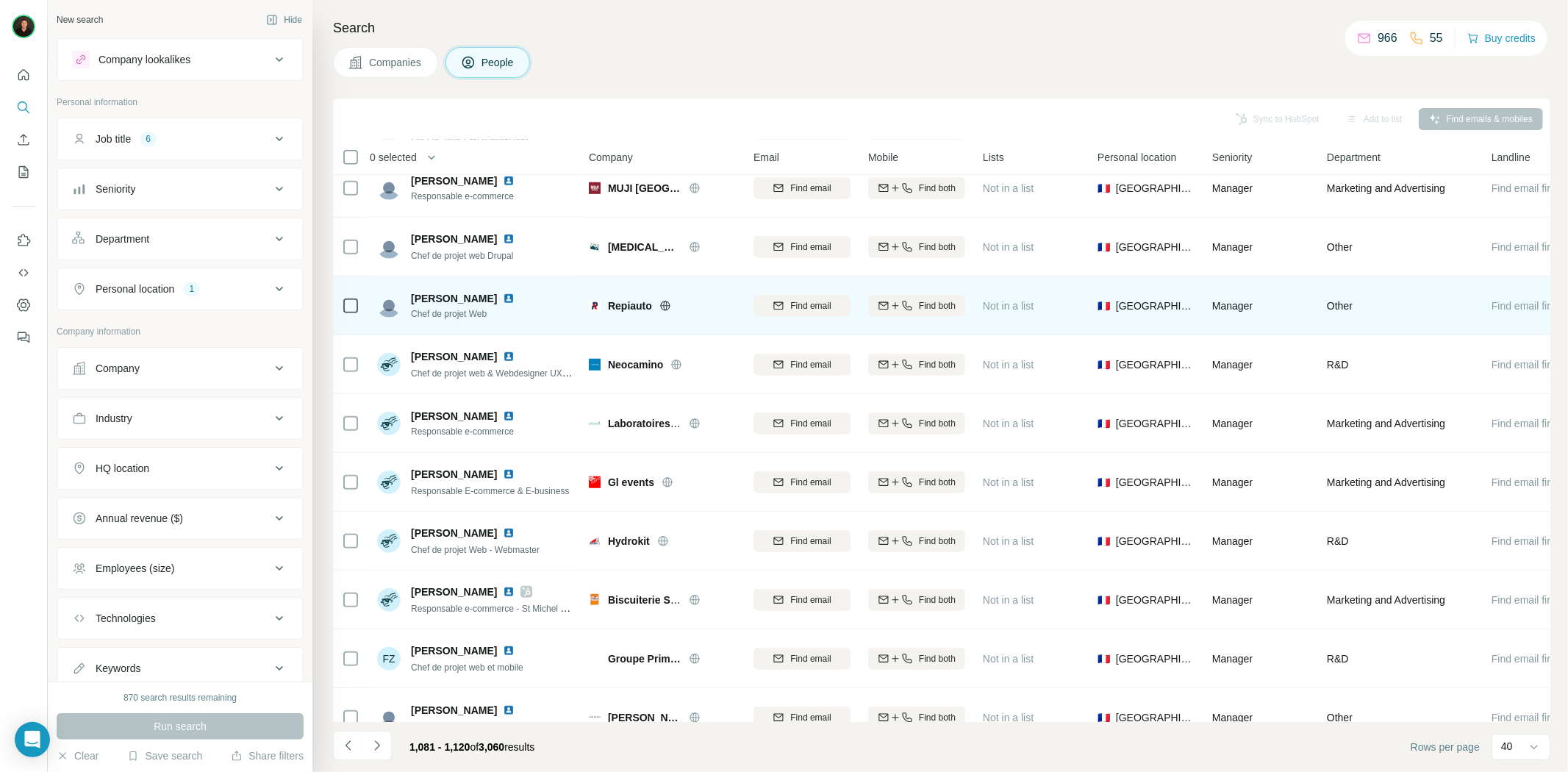
click at [663, 305] on icon at bounding box center [665, 306] width 12 height 12
click at [620, 304] on span "Repiauto" at bounding box center [630, 306] width 44 height 15
click at [503, 295] on img at bounding box center [508, 299] width 12 height 12
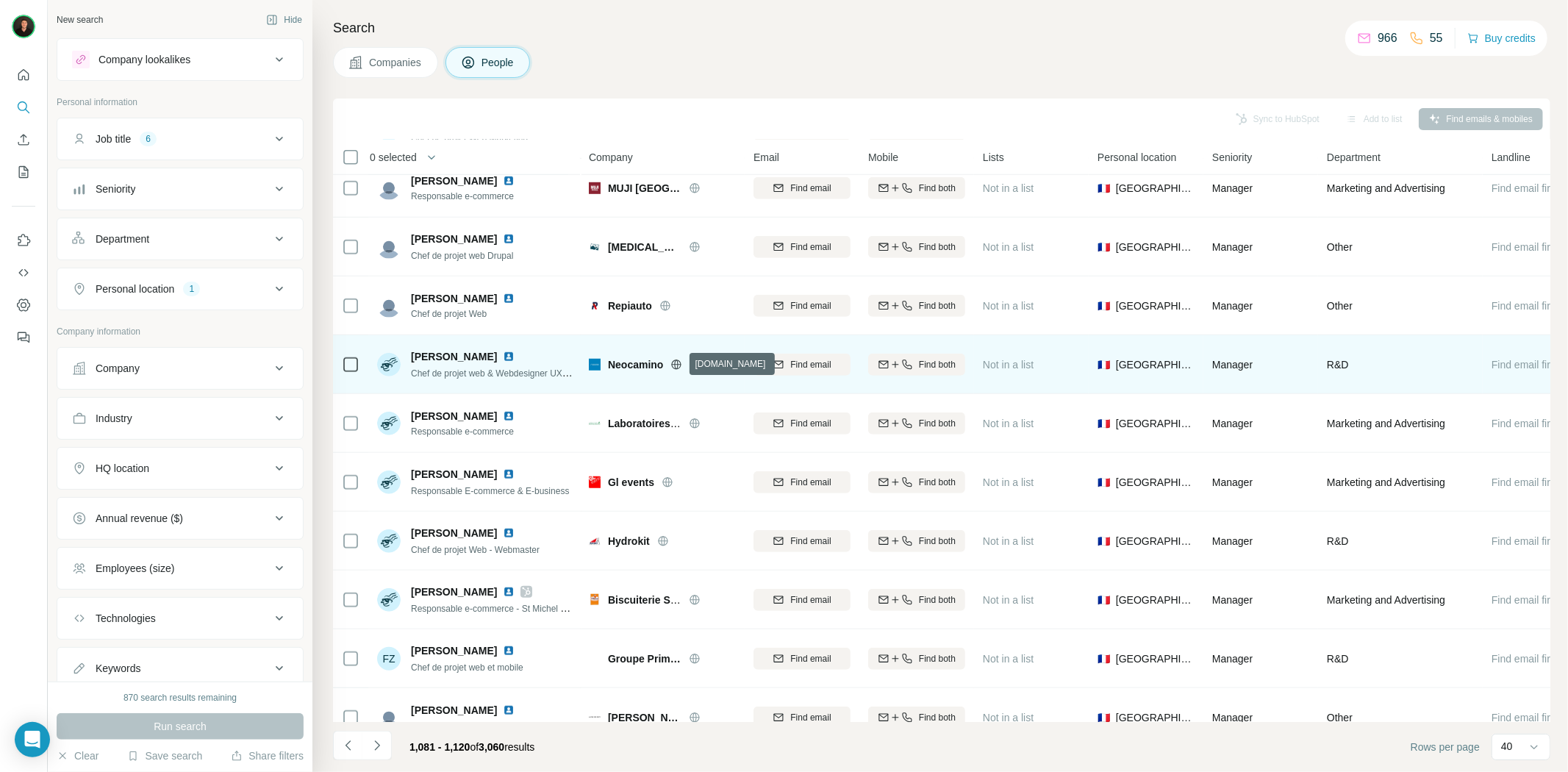
click at [681, 366] on icon at bounding box center [676, 364] width 9 height 9
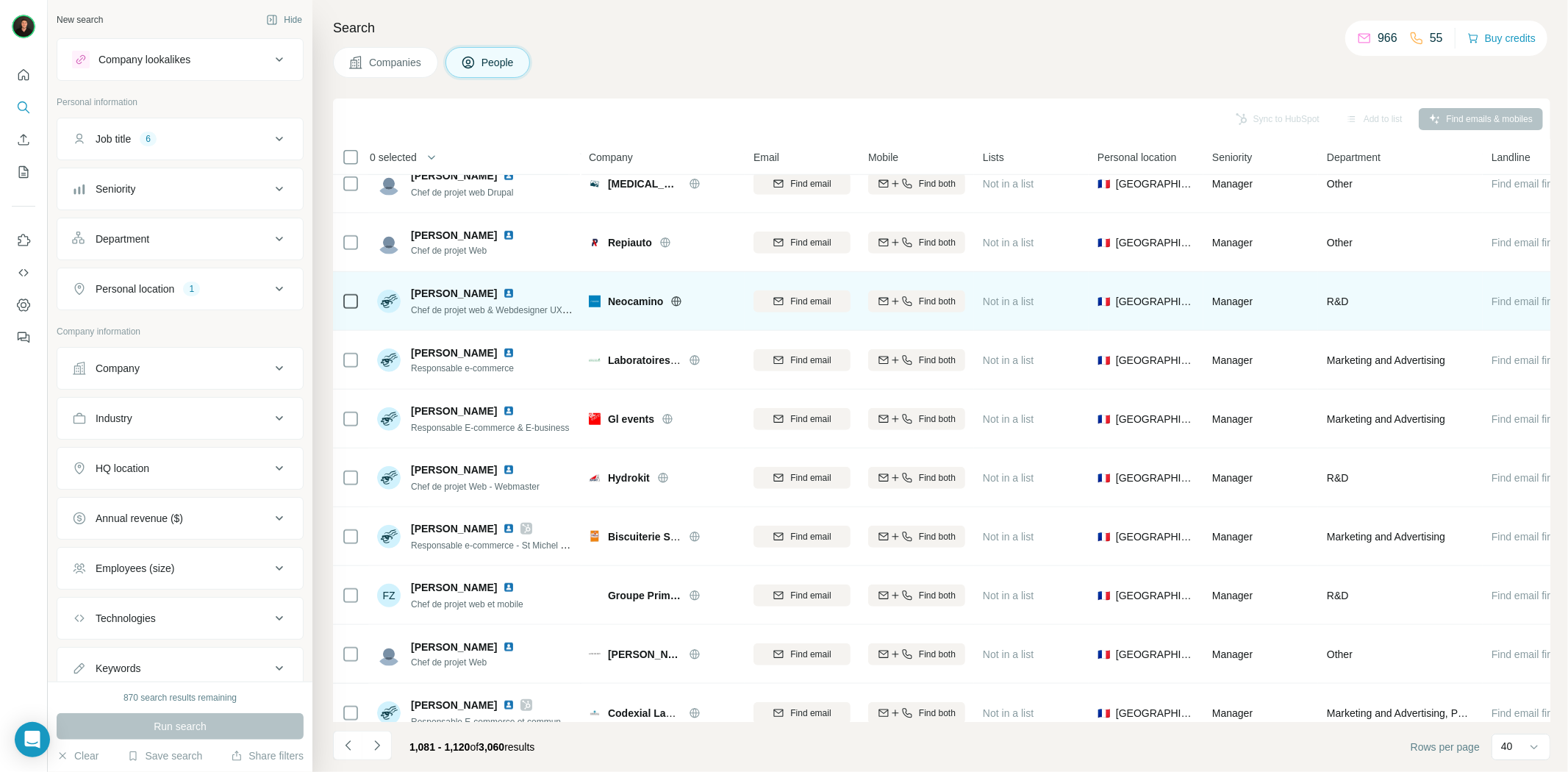
scroll to position [980, 0]
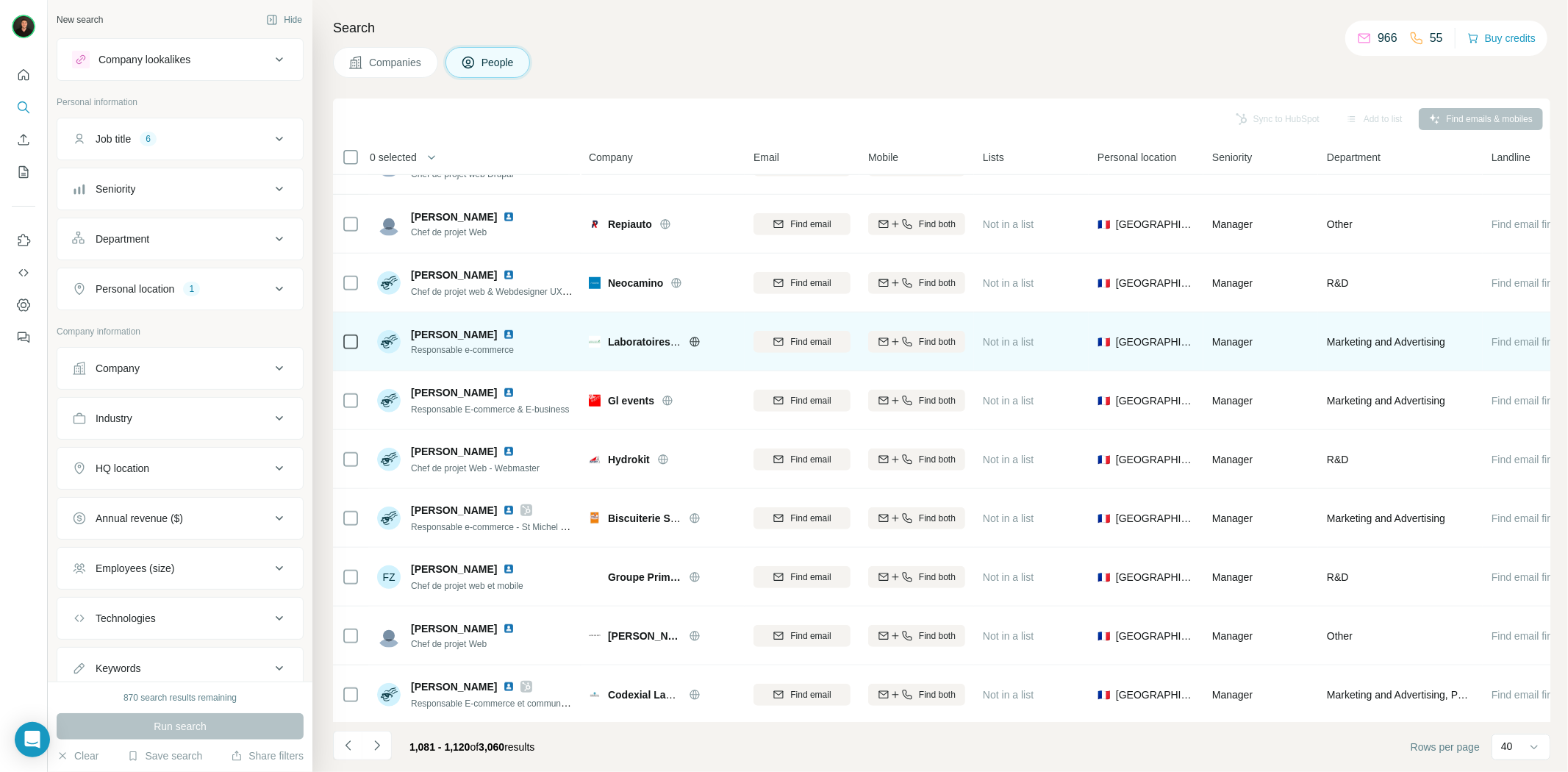
click at [691, 339] on icon at bounding box center [694, 341] width 9 height 9
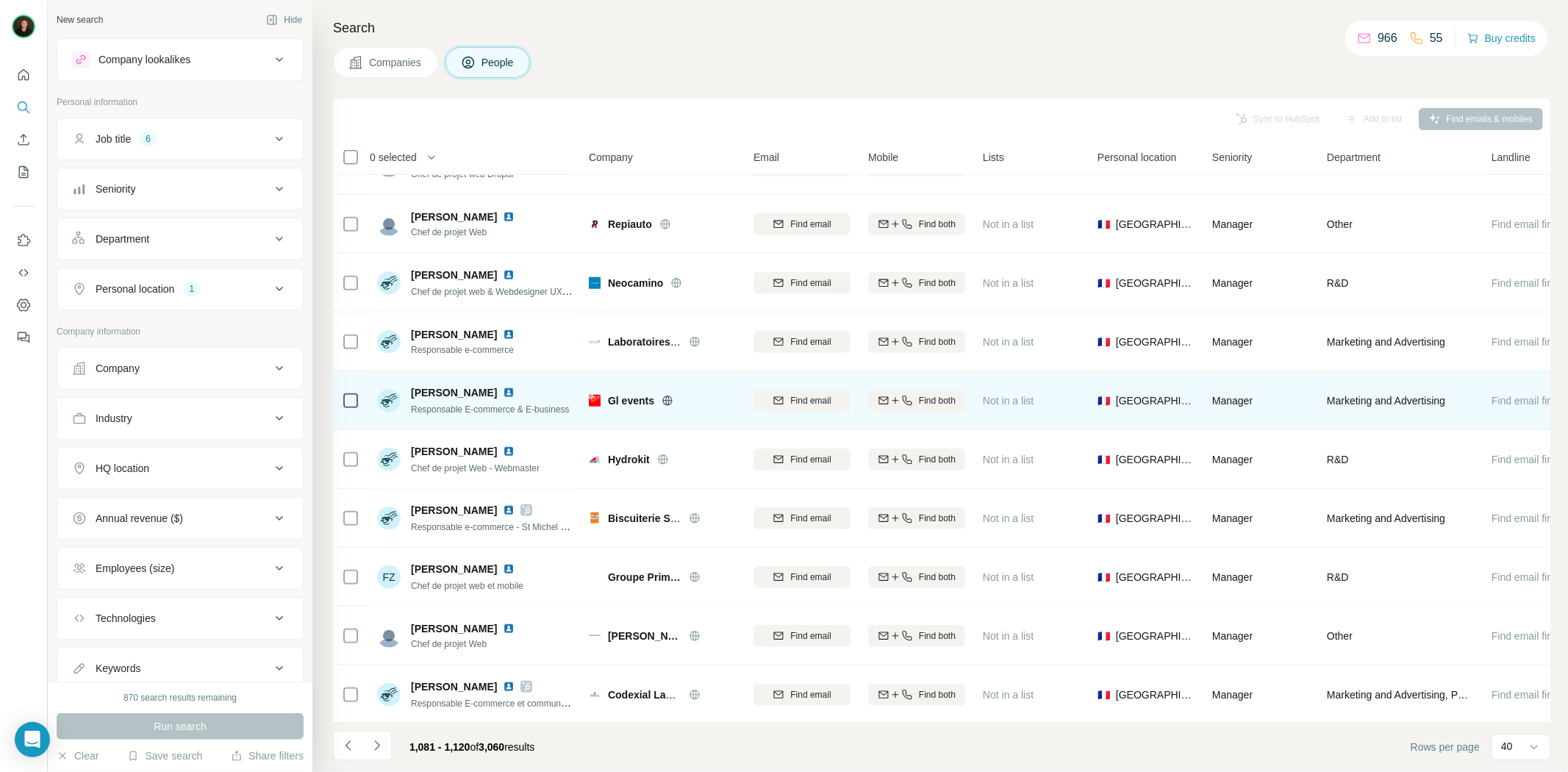
click at [660, 398] on div "Gl events" at bounding box center [672, 401] width 128 height 15
click at [663, 399] on icon at bounding box center [667, 399] width 9 height 9
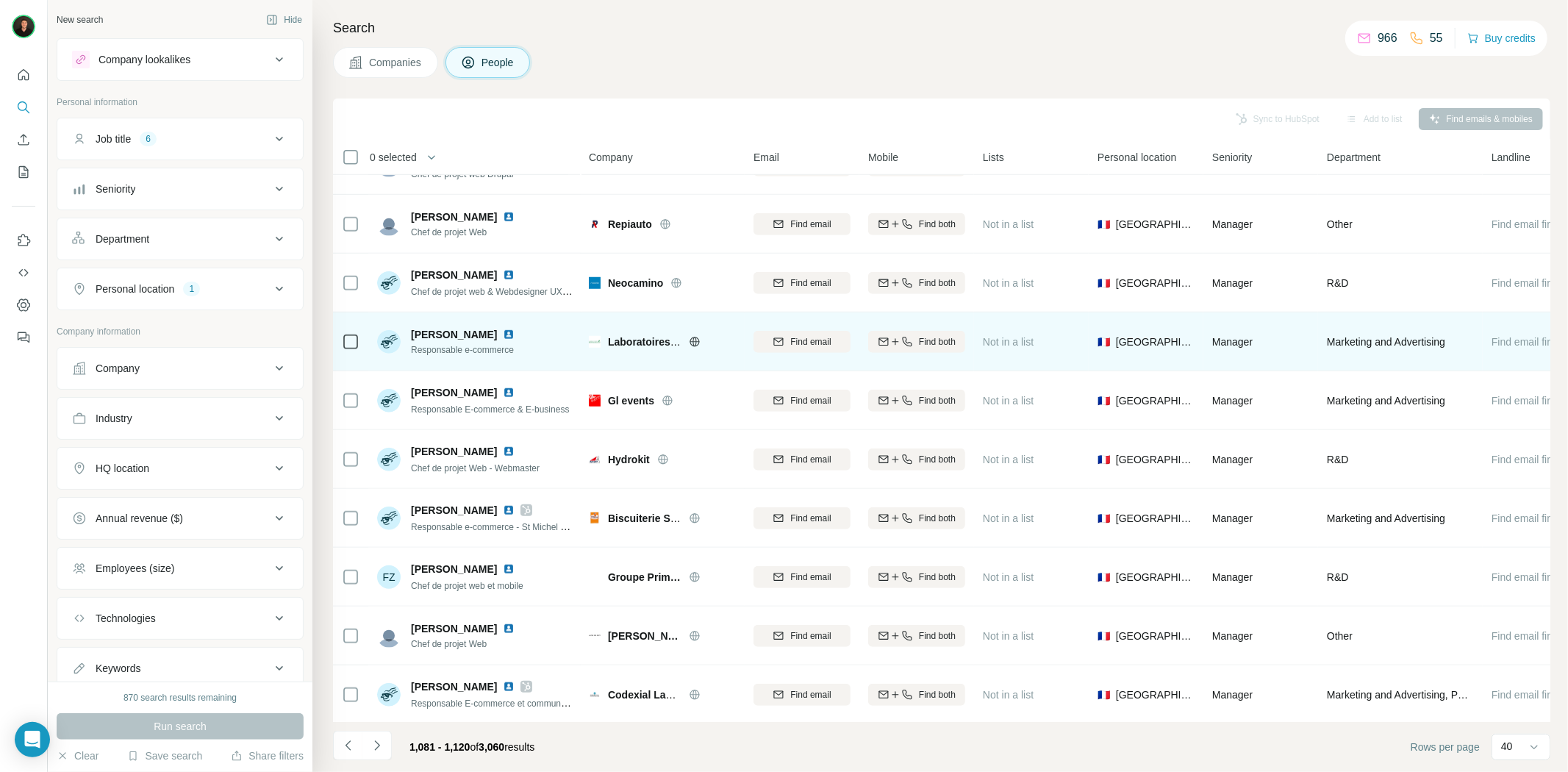
scroll to position [1062, 0]
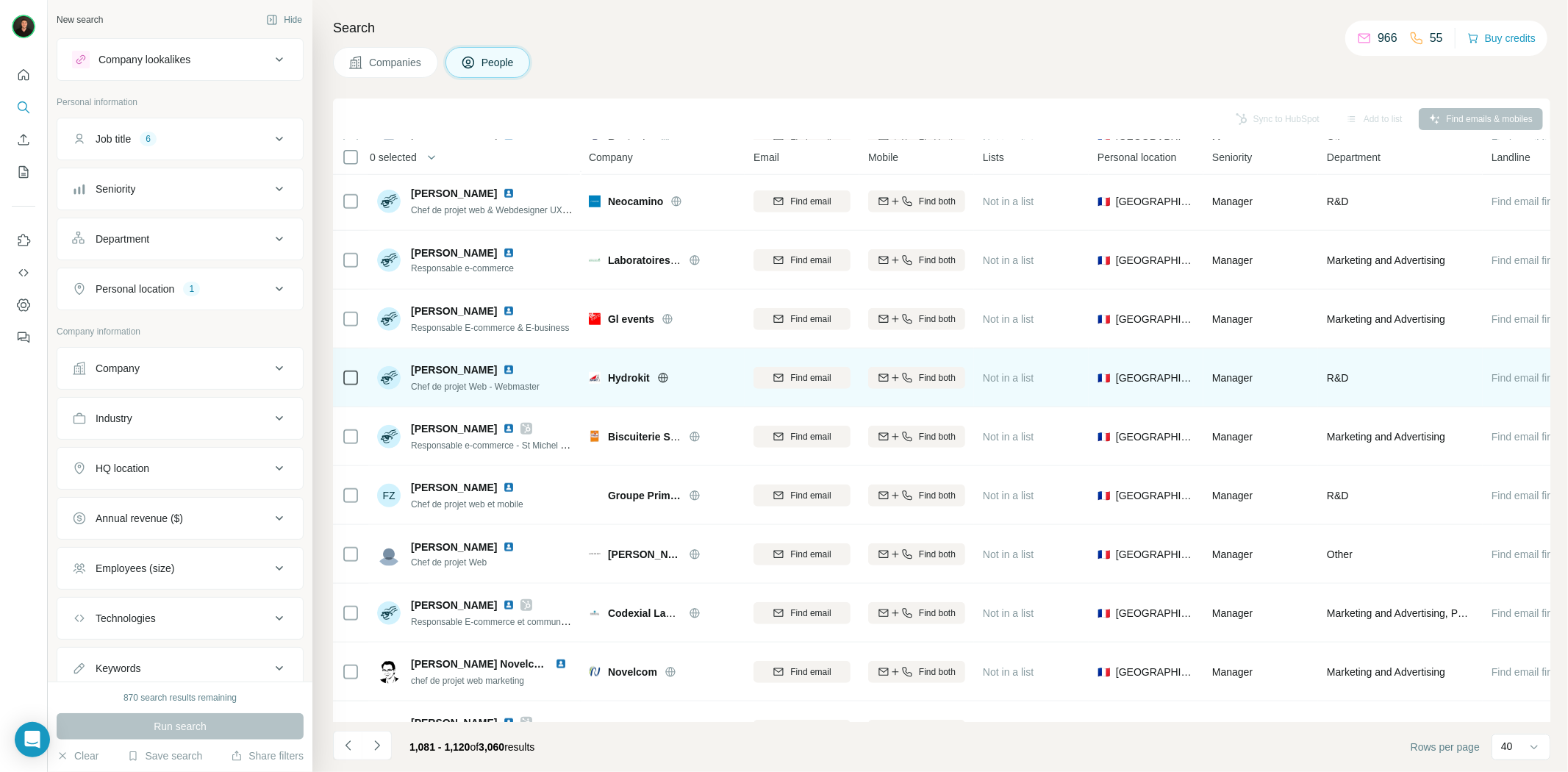
click at [662, 372] on icon at bounding box center [663, 378] width 12 height 12
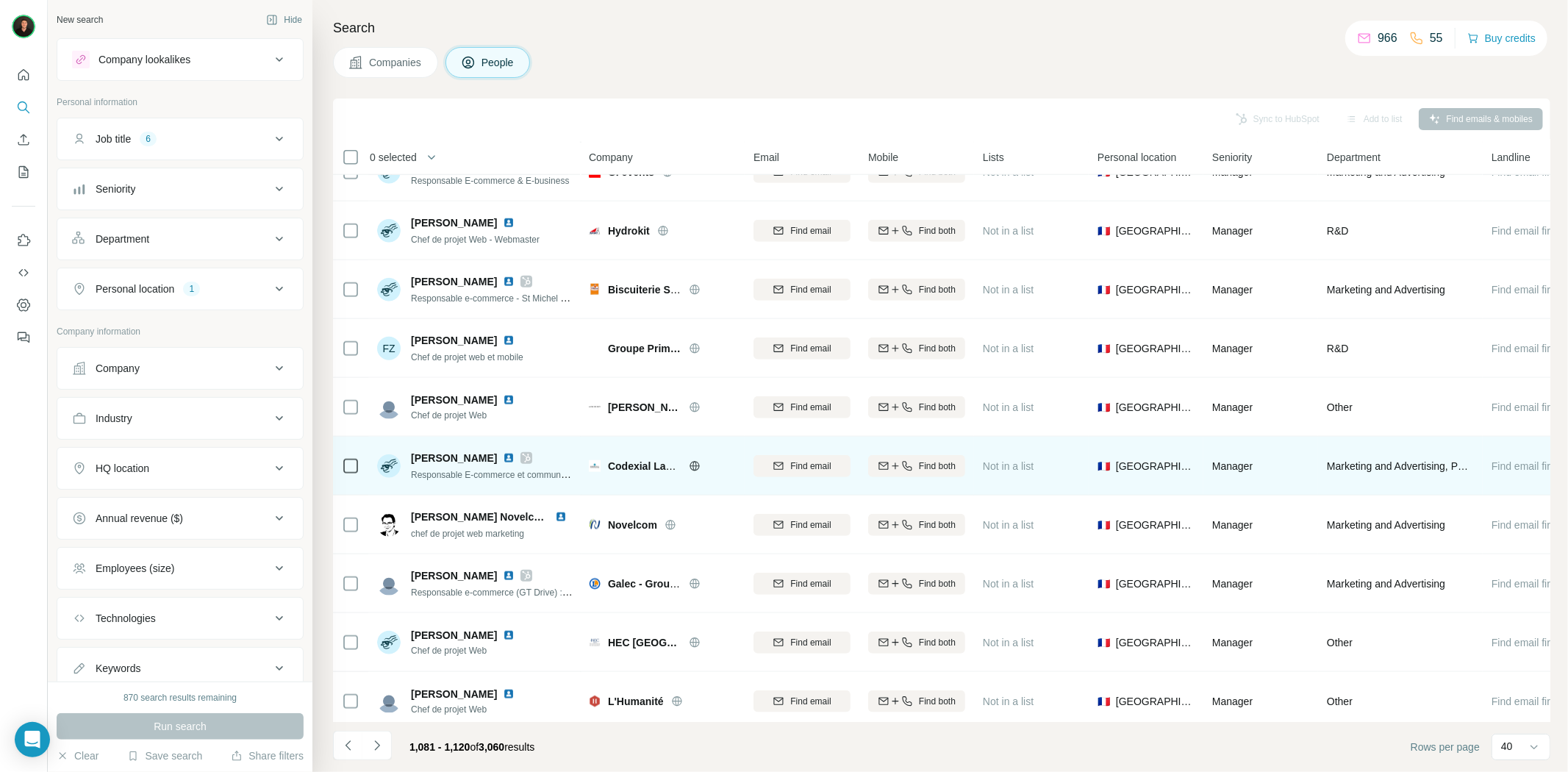
scroll to position [1225, 0]
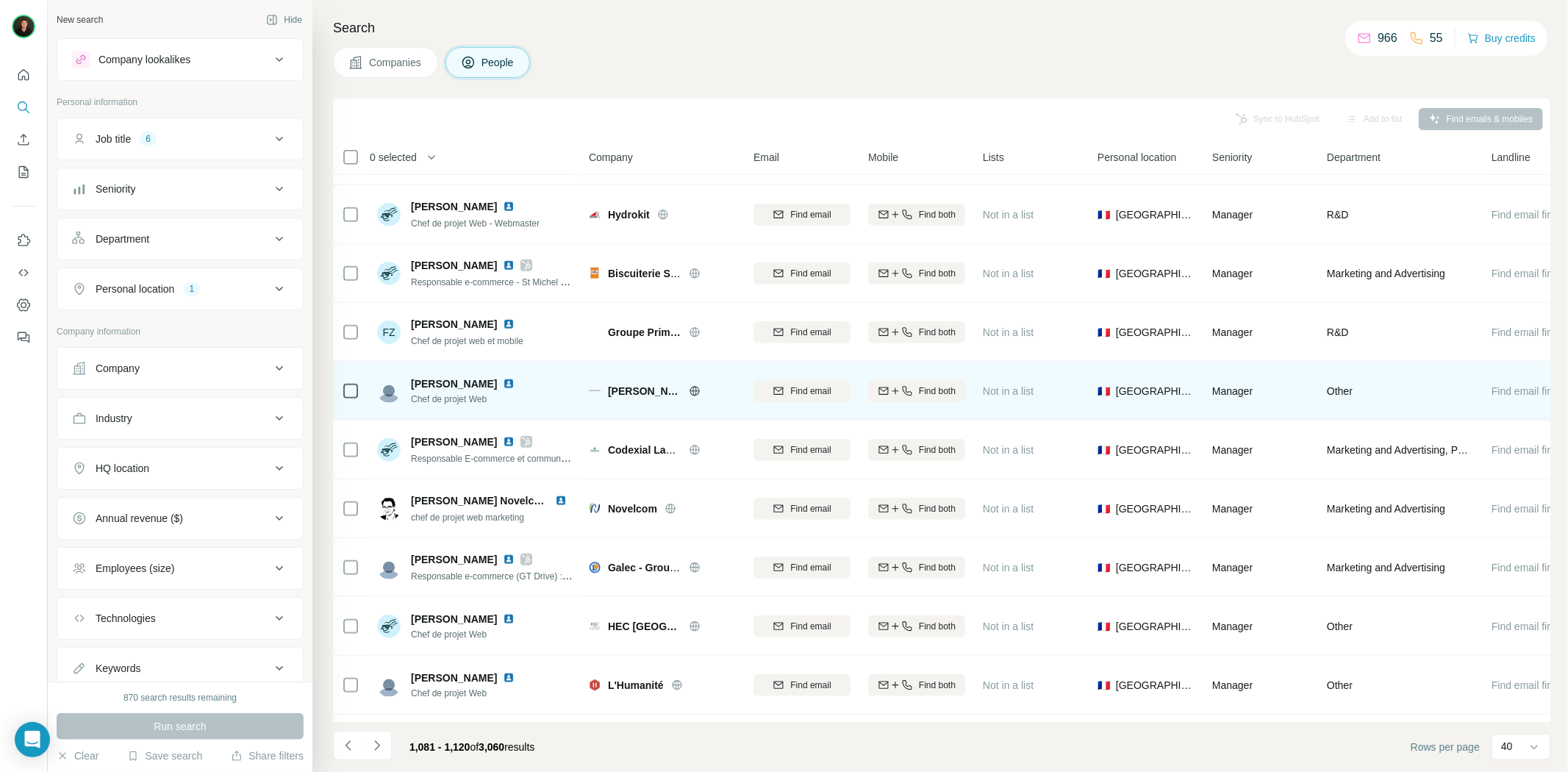
click at [690, 388] on icon at bounding box center [694, 390] width 9 height 9
click at [654, 381] on div "[PERSON_NAME]" at bounding box center [662, 391] width 147 height 40
click at [656, 385] on span "[PERSON_NAME]" at bounding box center [645, 391] width 74 height 15
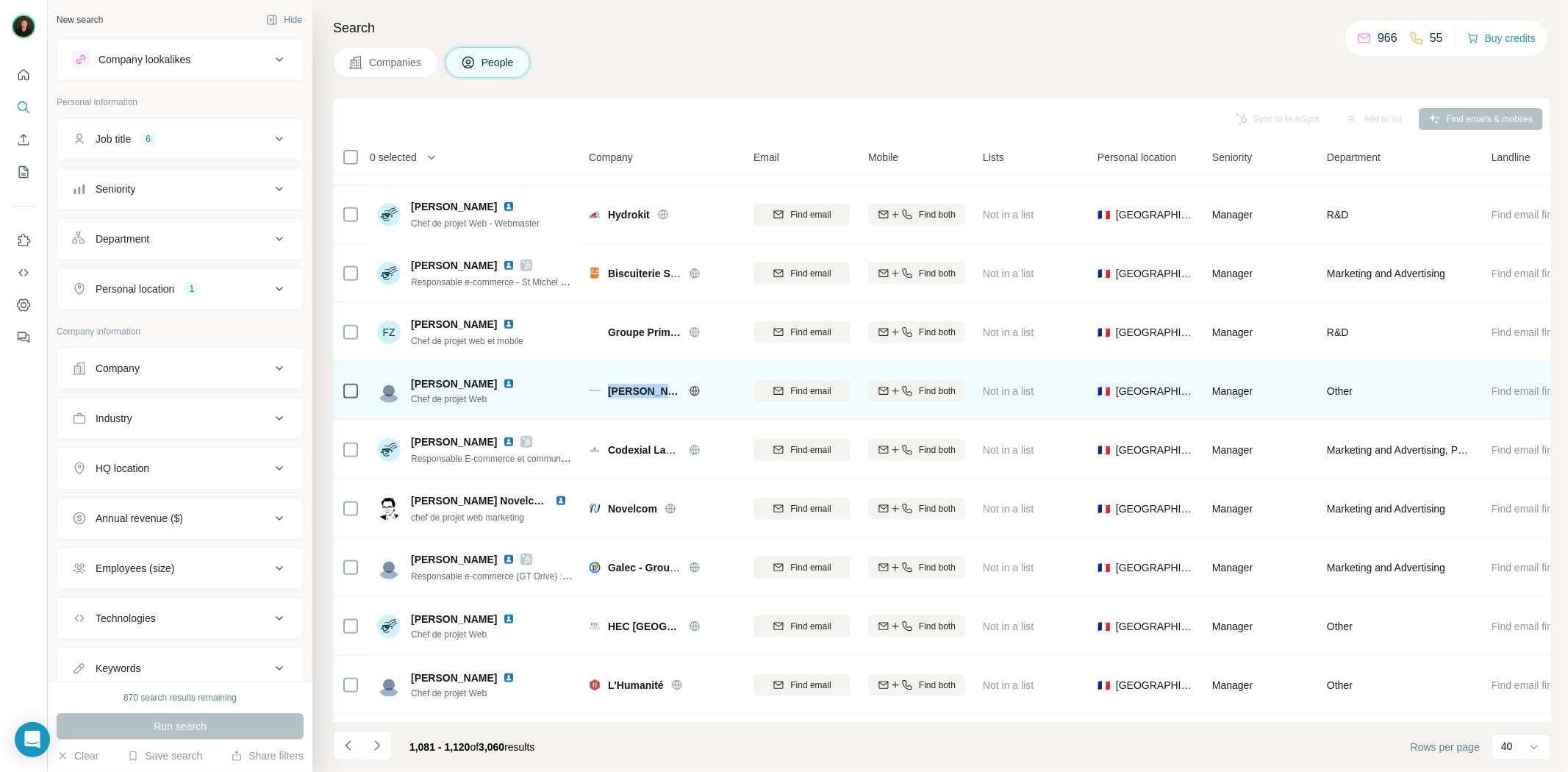
click at [656, 385] on span "[PERSON_NAME]" at bounding box center [645, 391] width 74 height 15
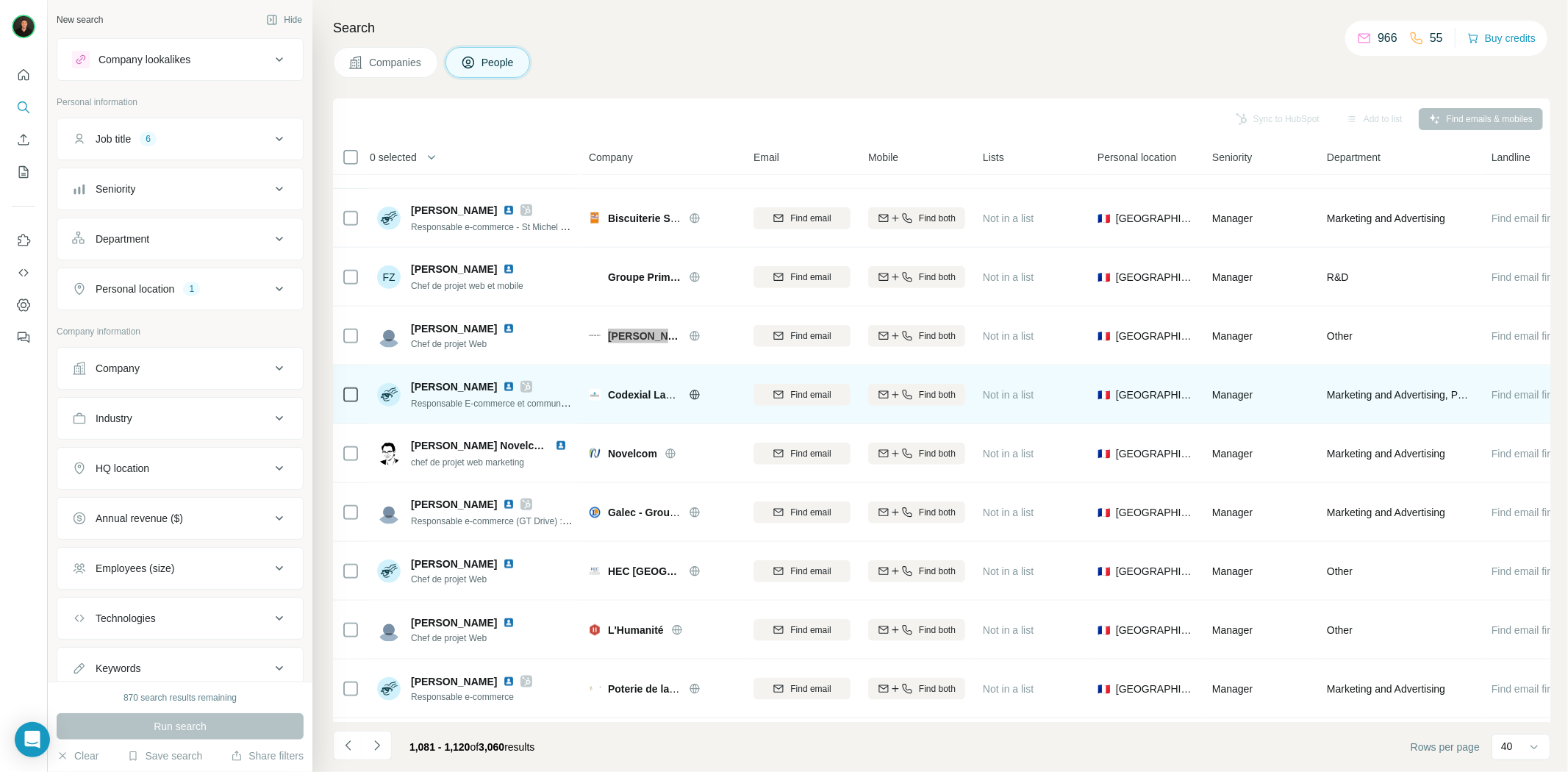
scroll to position [1307, 0]
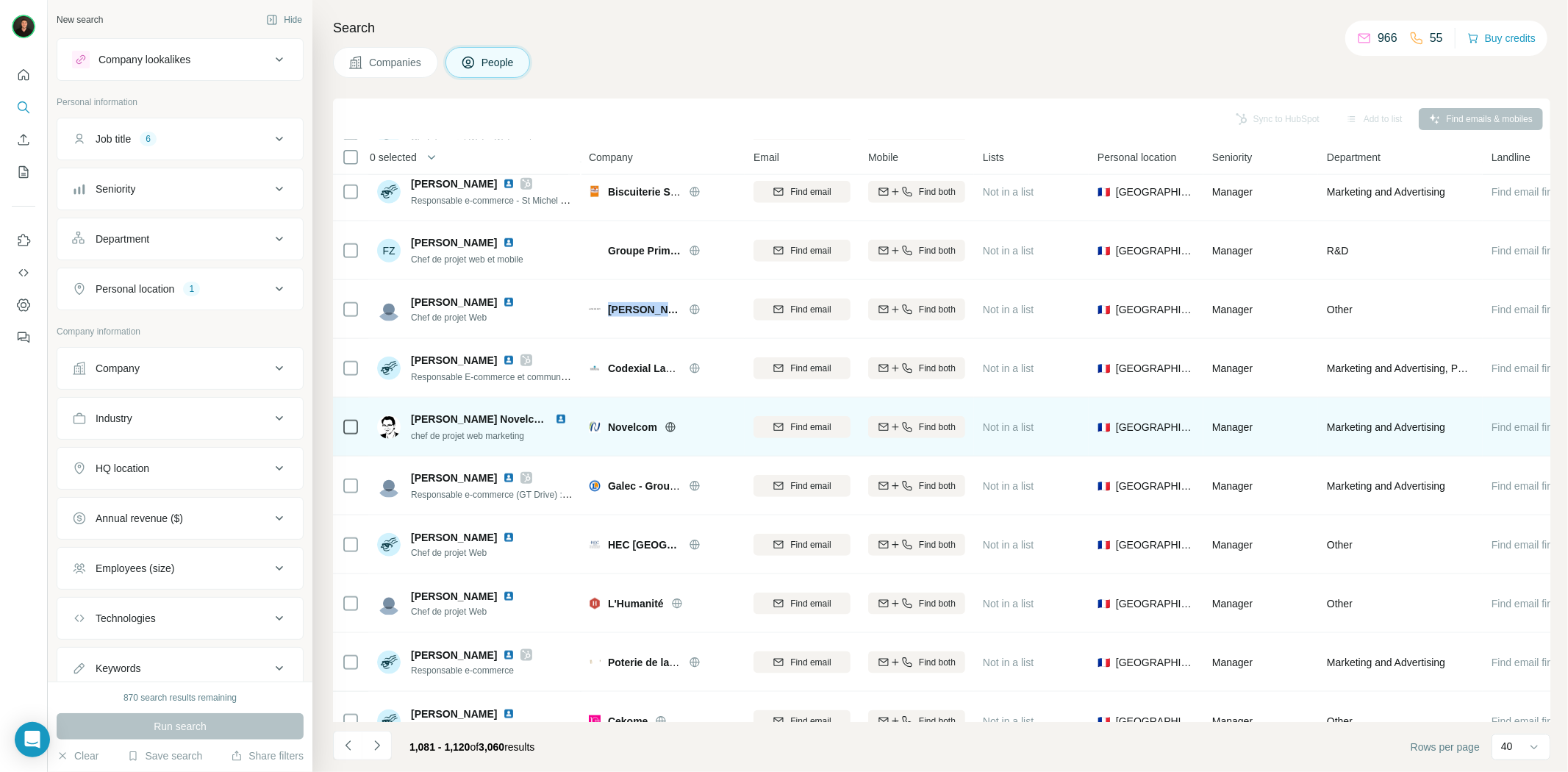
click at [675, 427] on icon at bounding box center [669, 426] width 9 height 9
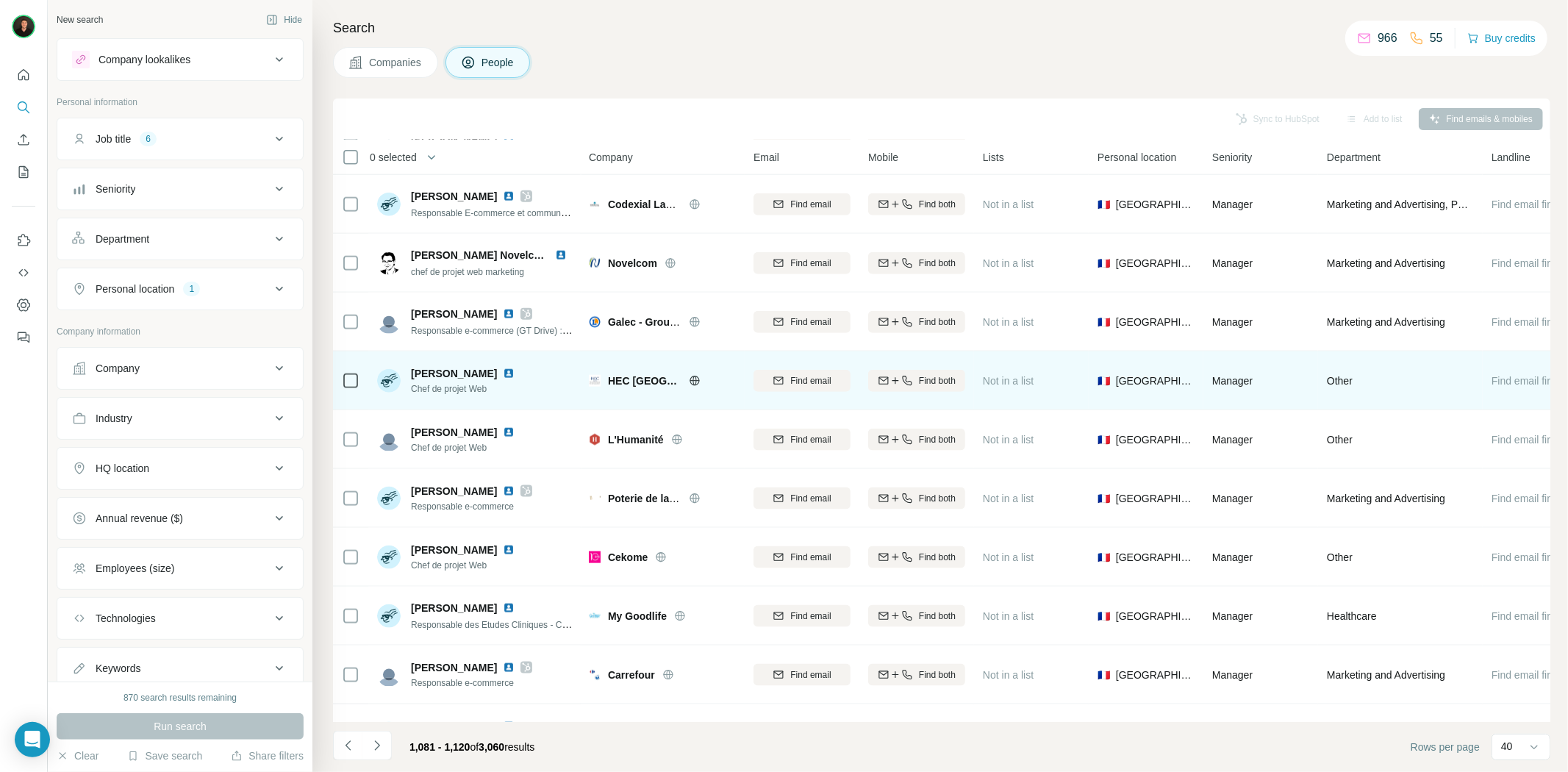
scroll to position [1552, 0]
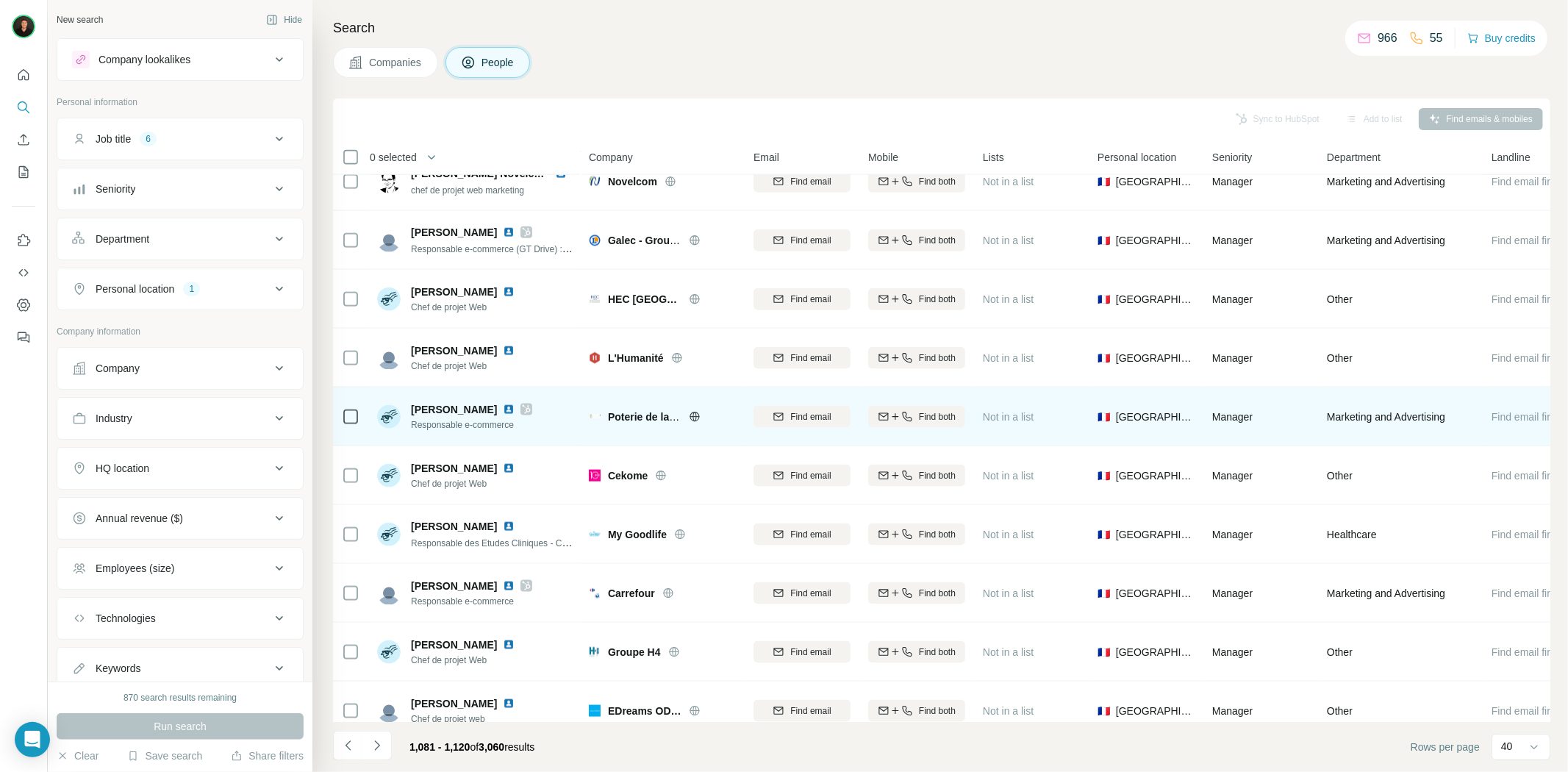
click at [692, 414] on icon at bounding box center [694, 416] width 9 height 9
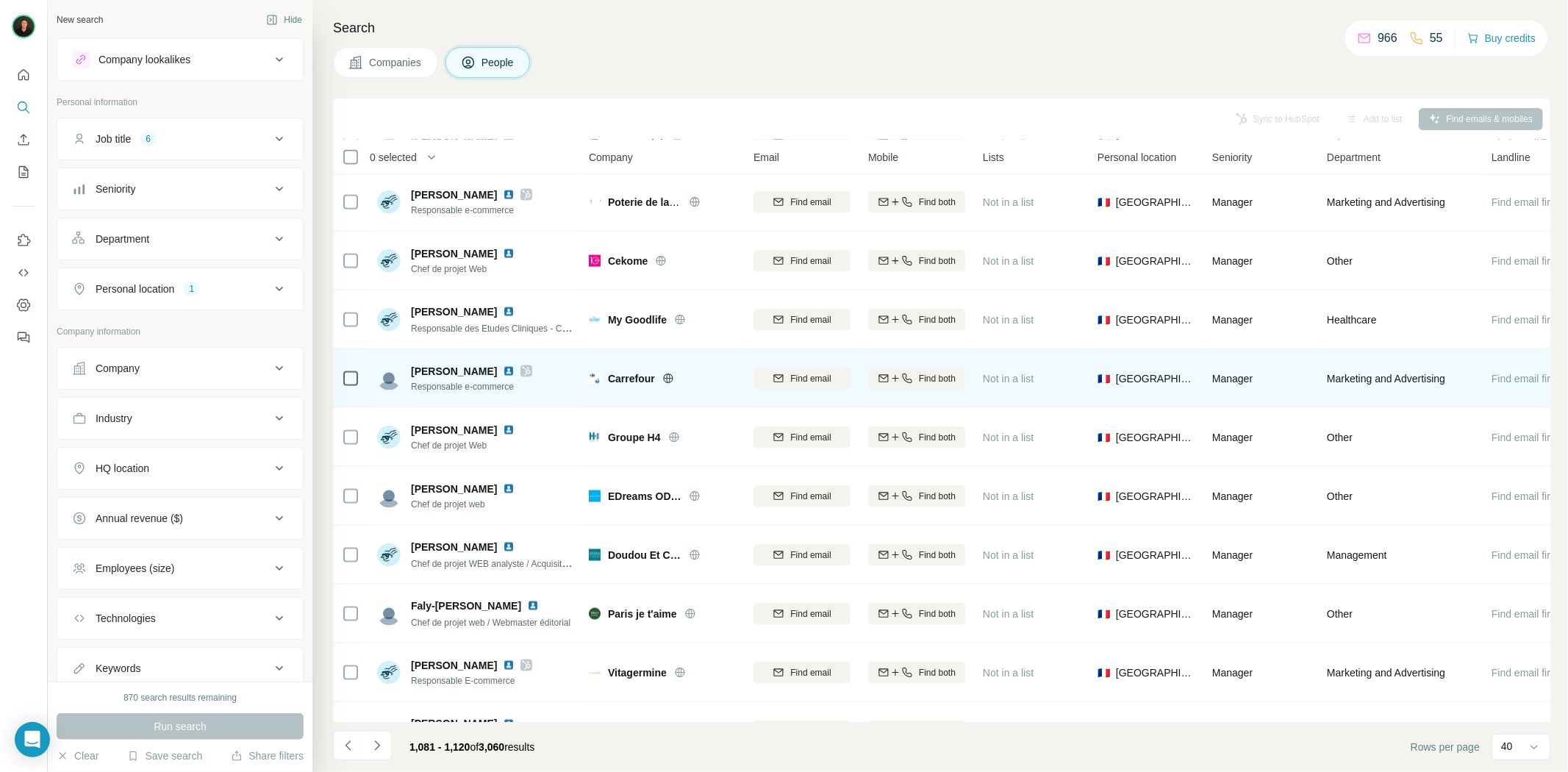
scroll to position [1797, 0]
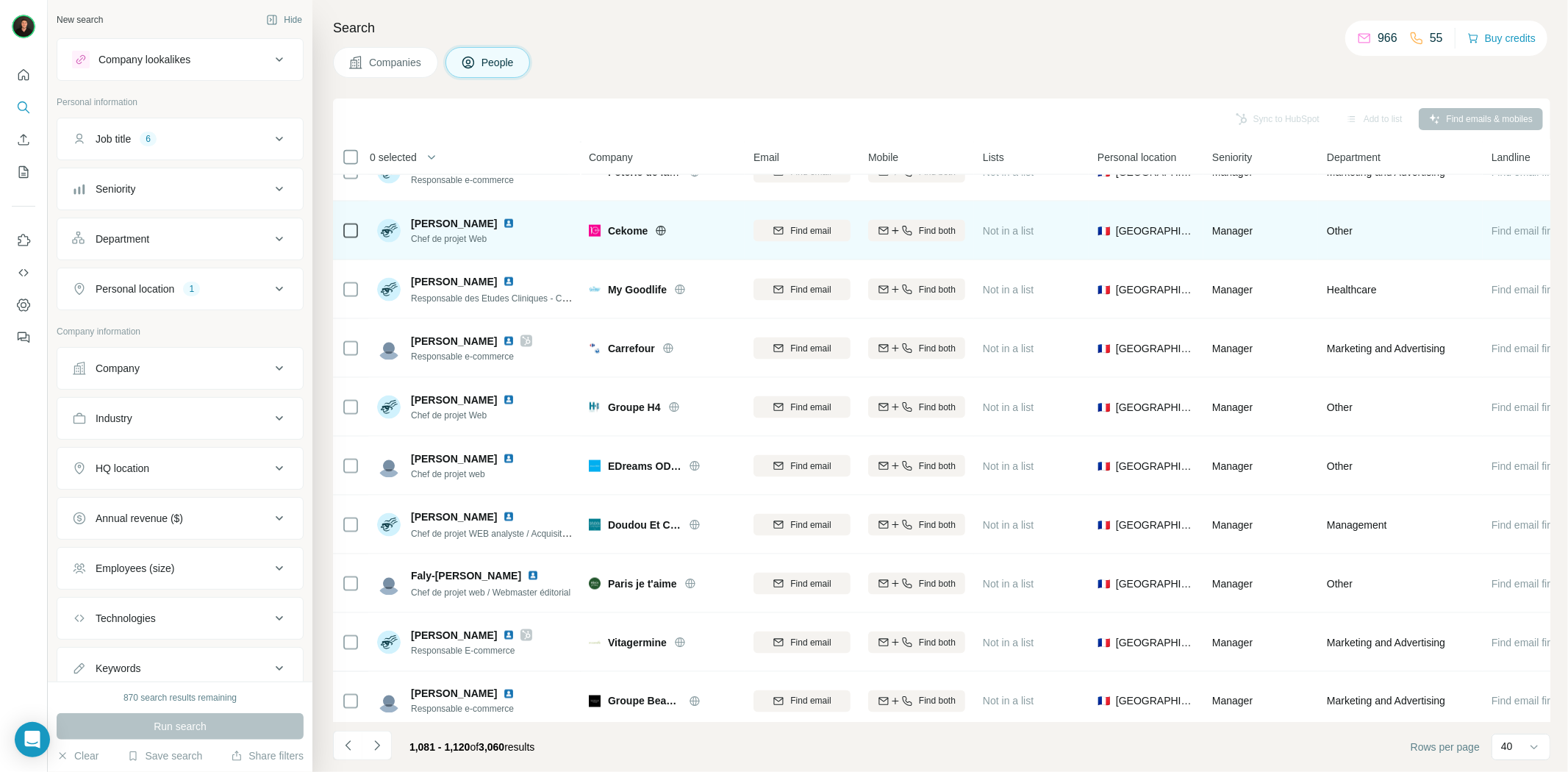
click at [656, 232] on icon at bounding box center [661, 231] width 12 height 12
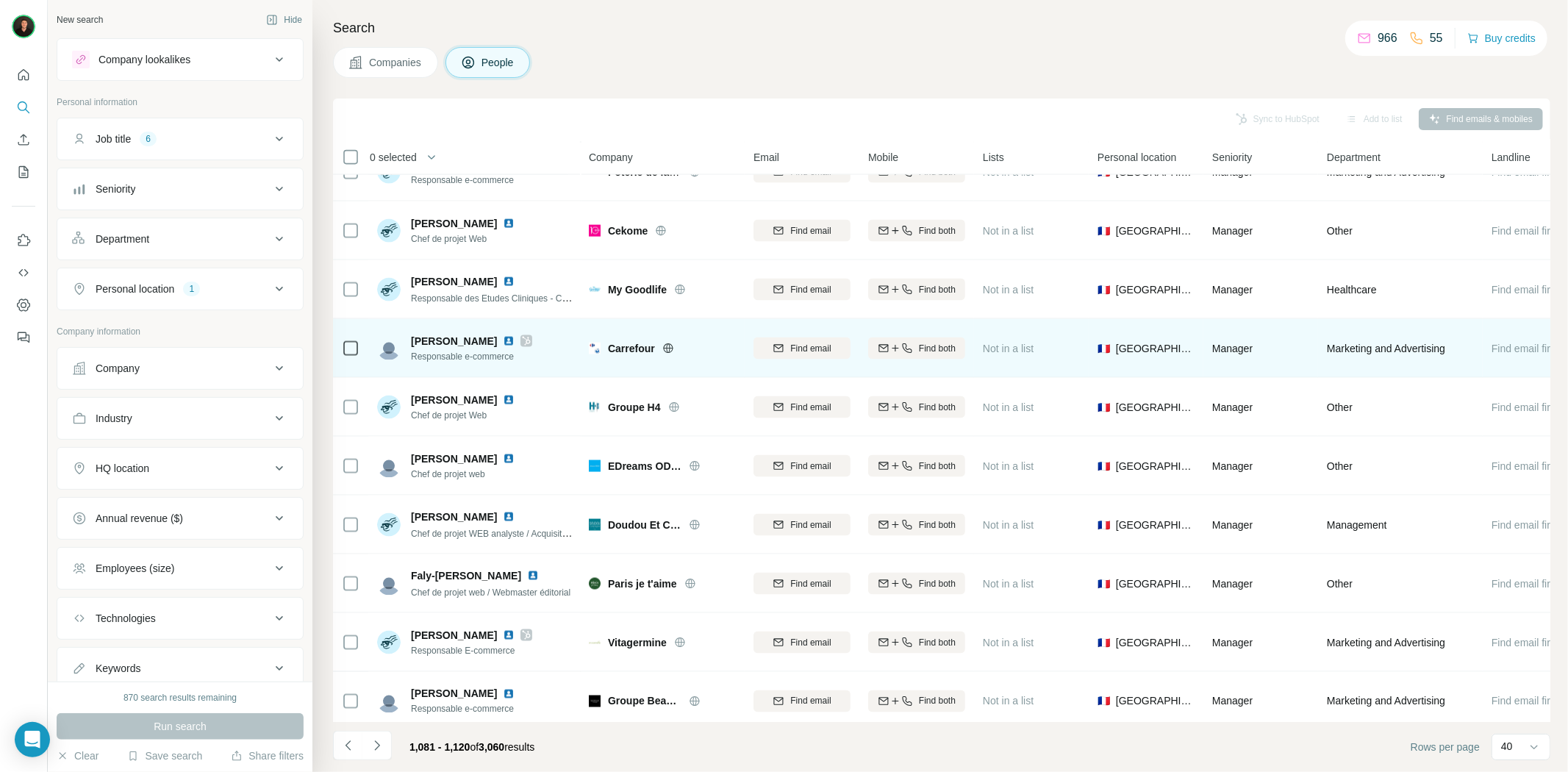
scroll to position [1813, 0]
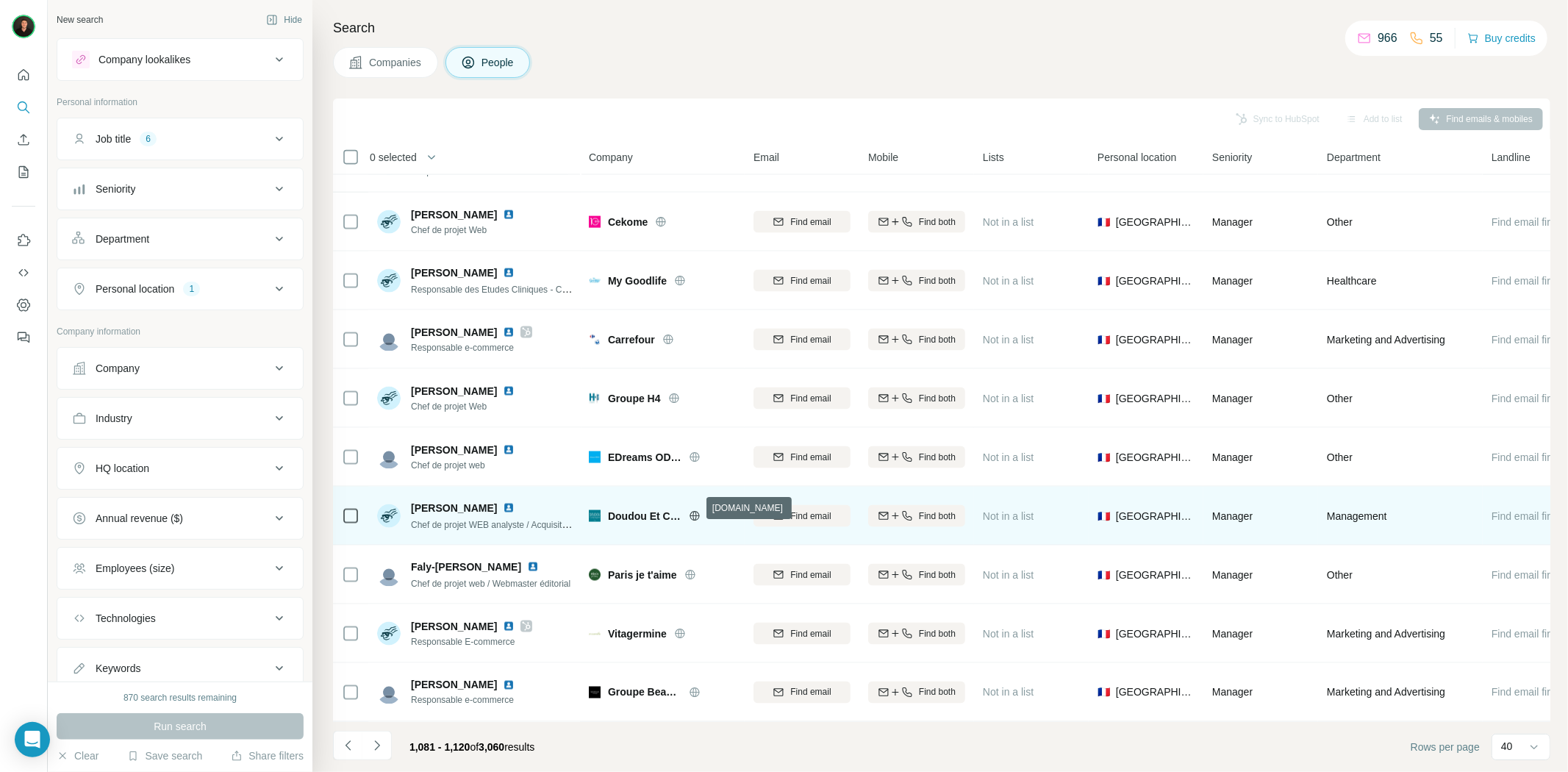
click at [692, 510] on icon at bounding box center [695, 516] width 12 height 12
click at [503, 503] on img at bounding box center [508, 509] width 12 height 12
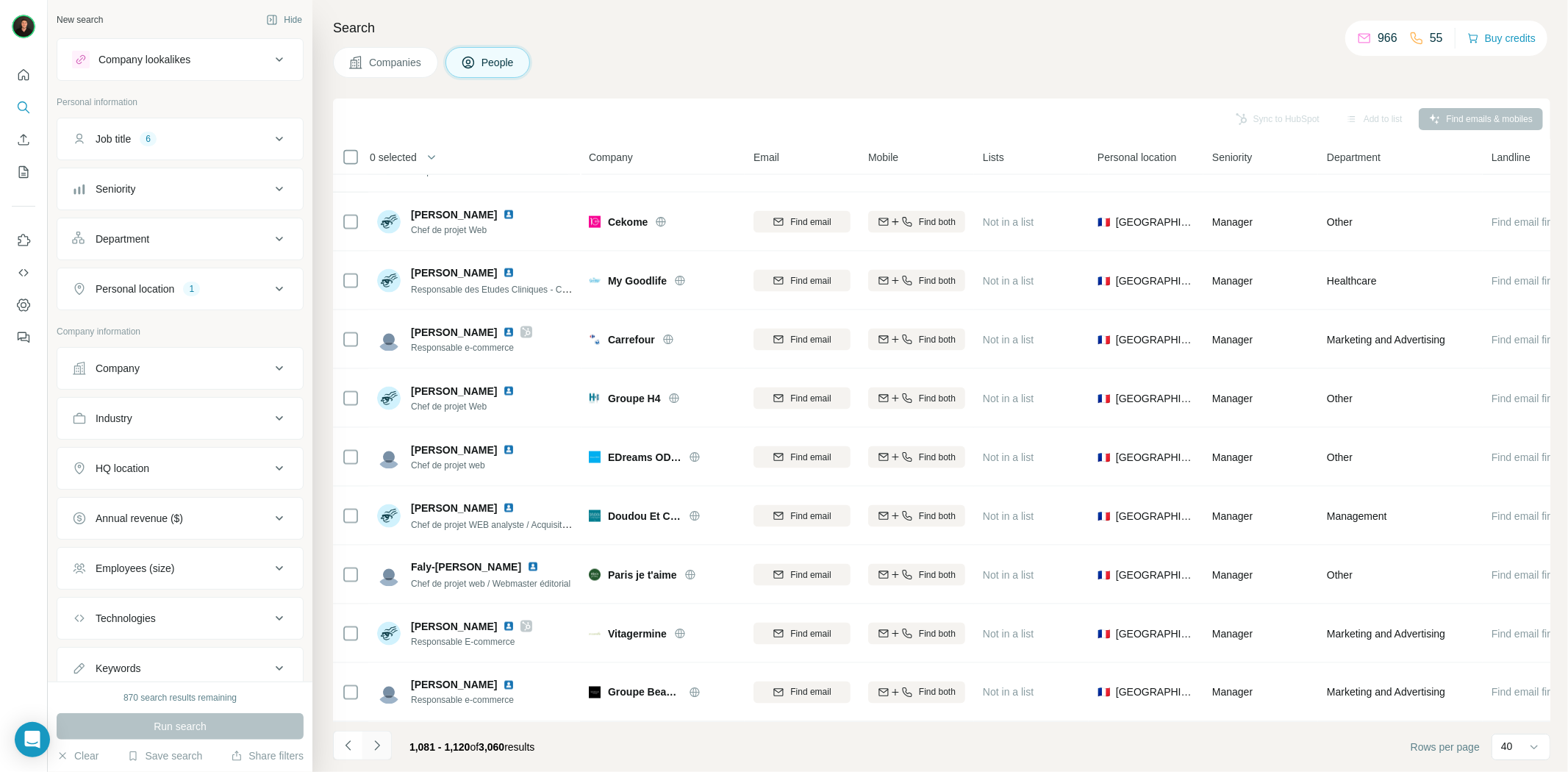
click at [388, 746] on button "Navigate to next page" at bounding box center [377, 745] width 29 height 29
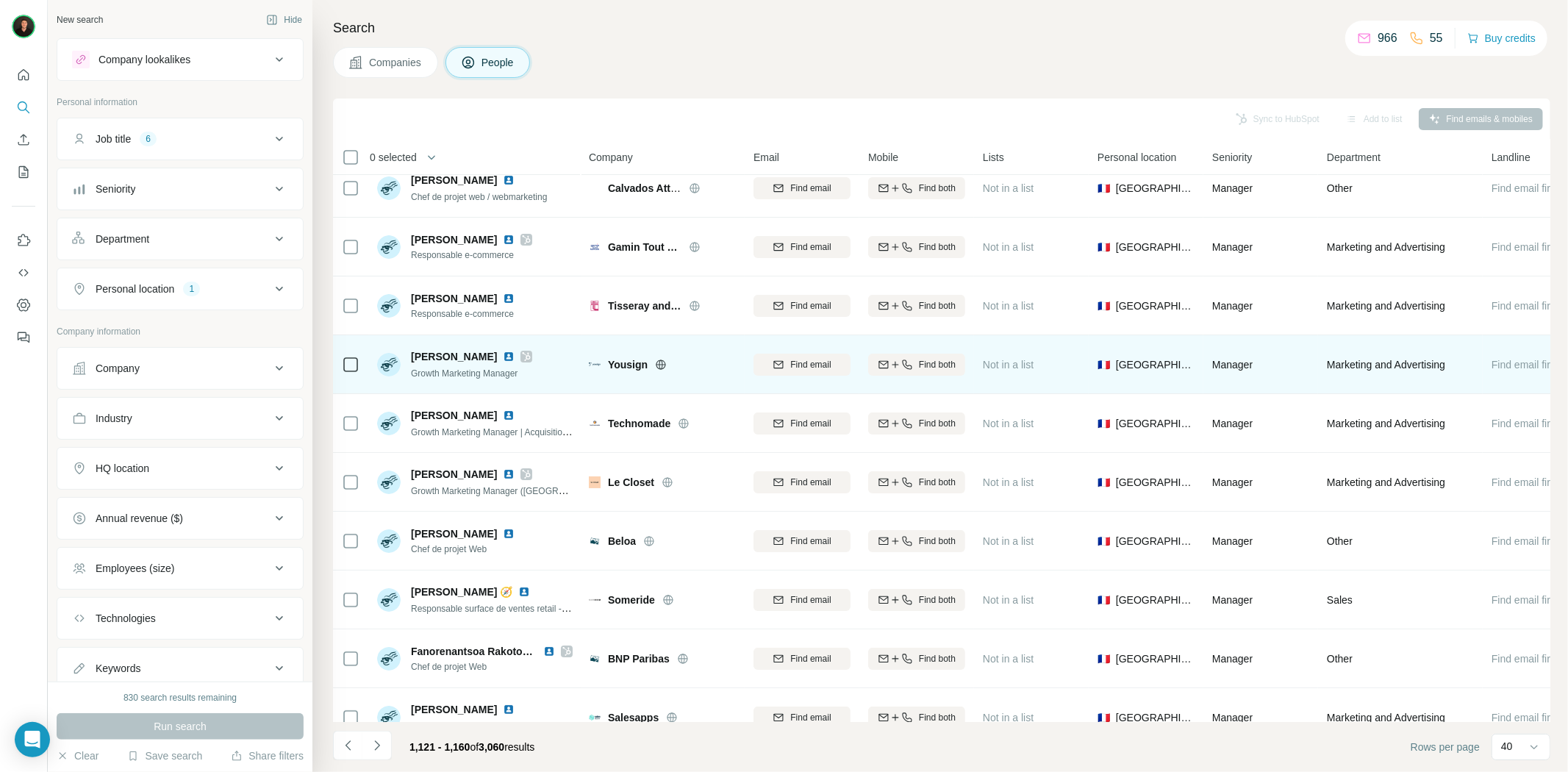
scroll to position [0, 0]
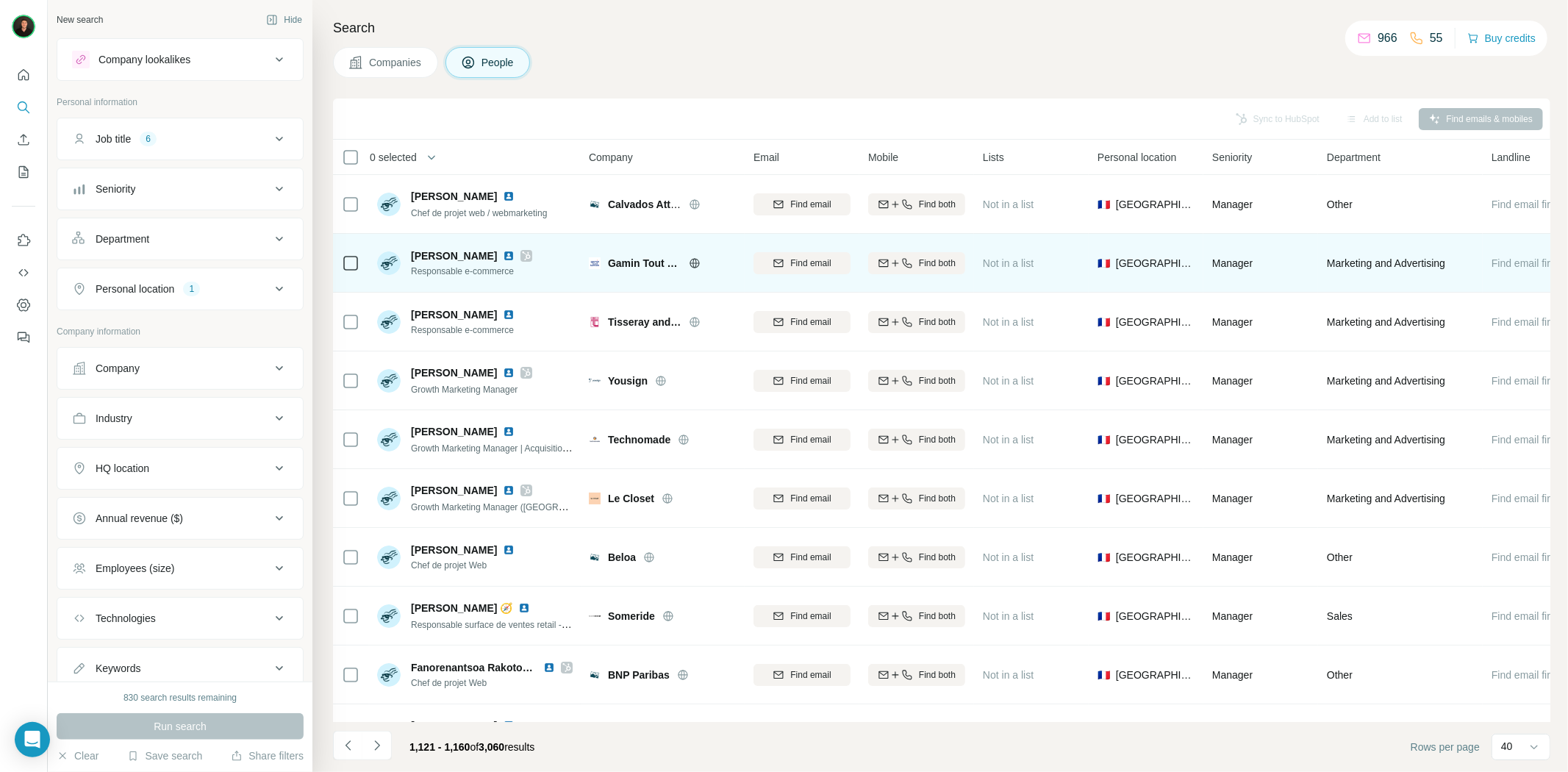
click at [692, 260] on icon at bounding box center [695, 263] width 12 height 12
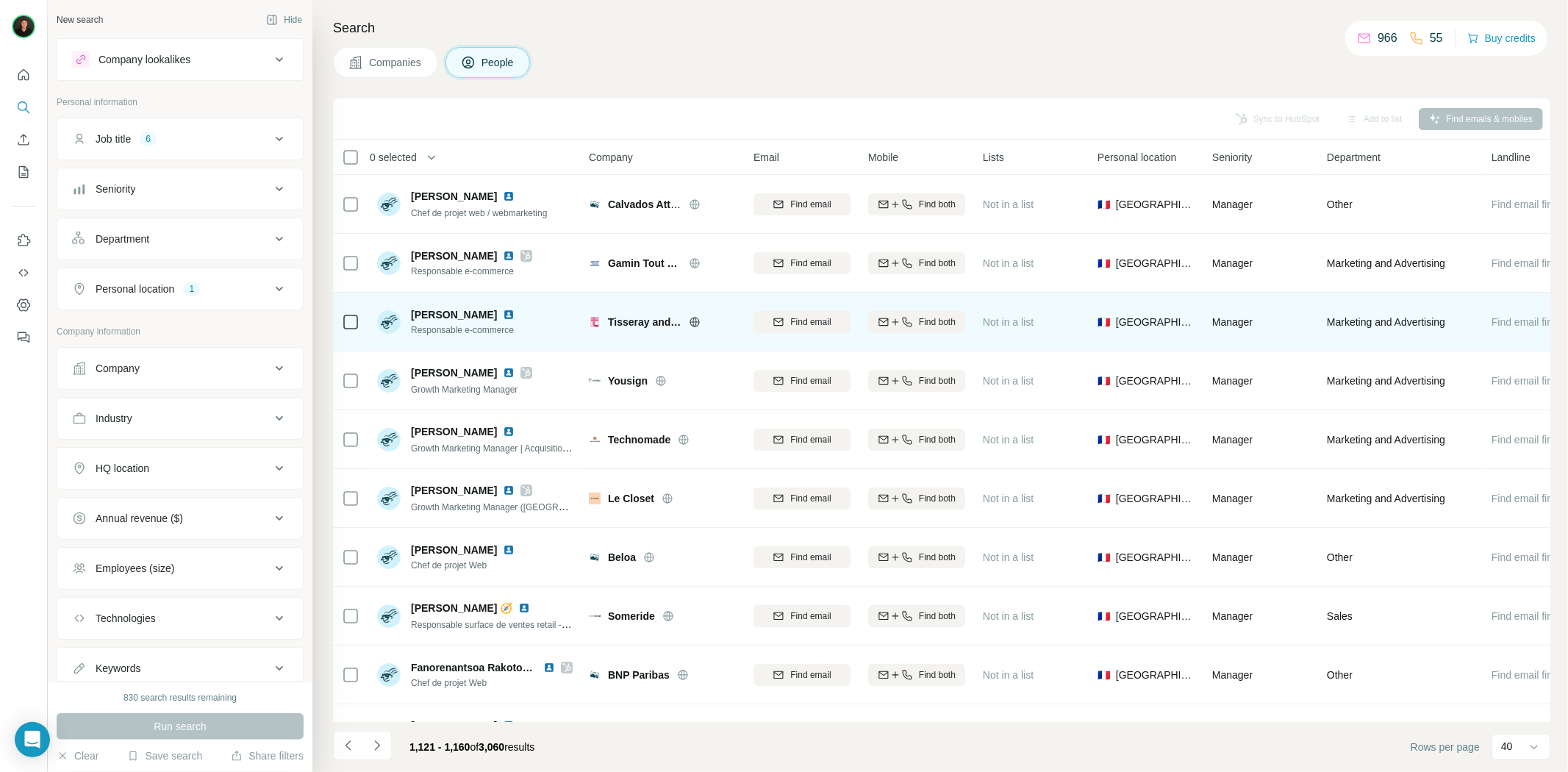
click at [693, 318] on icon at bounding box center [695, 321] width 3 height 9
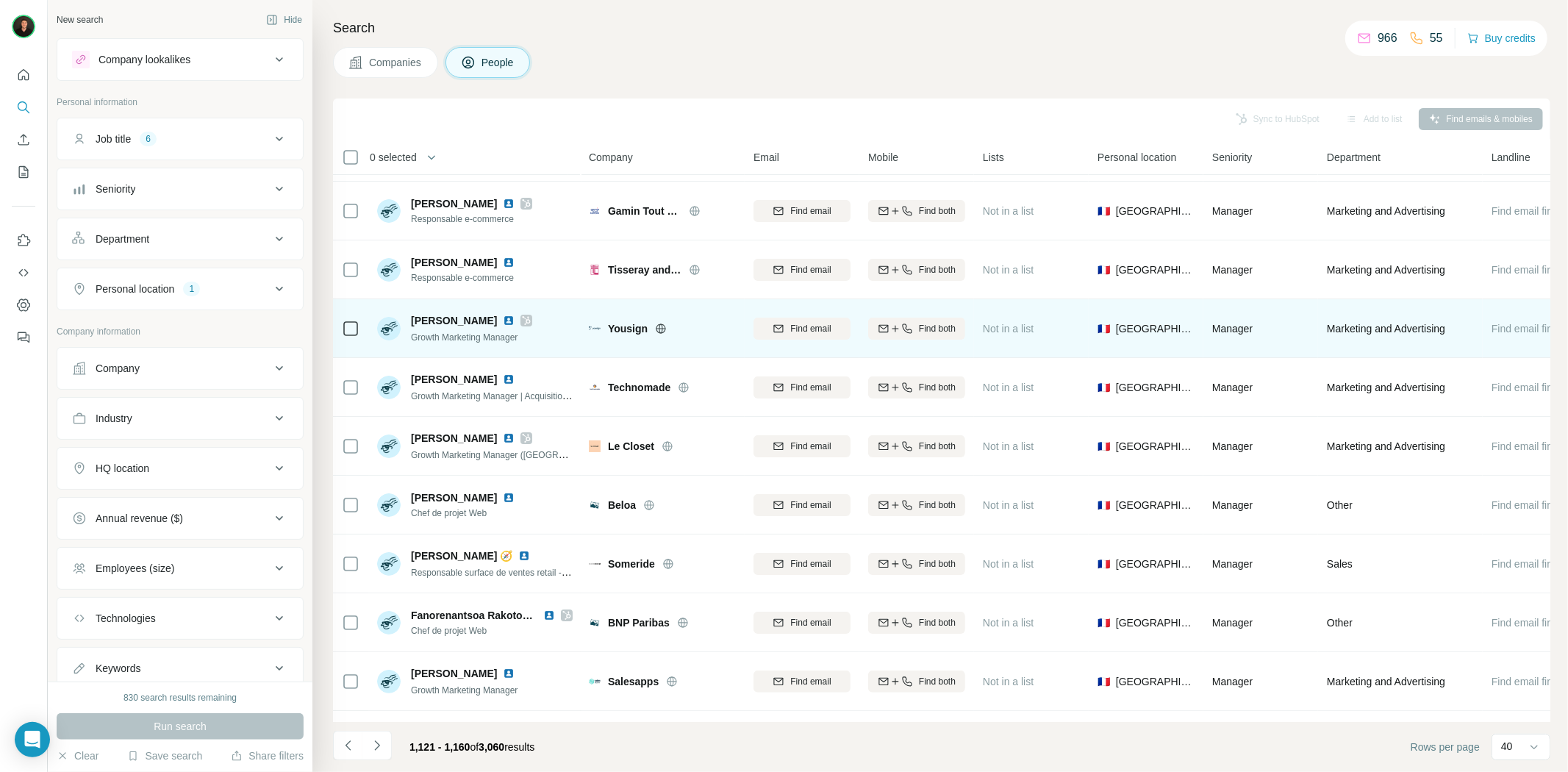
scroll to position [81, 0]
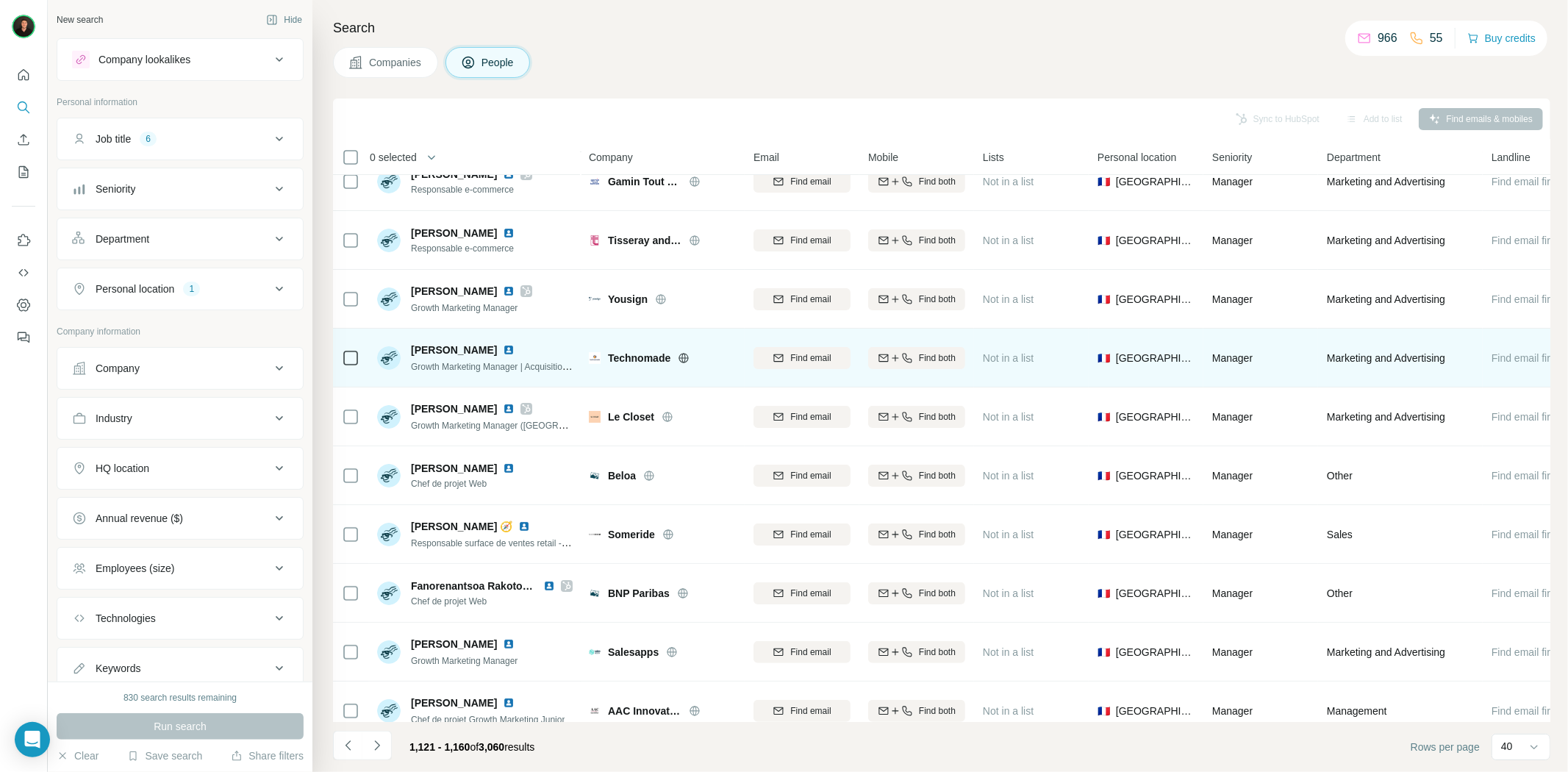
click at [677, 355] on div "Technomade" at bounding box center [672, 358] width 128 height 15
click at [682, 357] on icon at bounding box center [684, 358] width 12 height 12
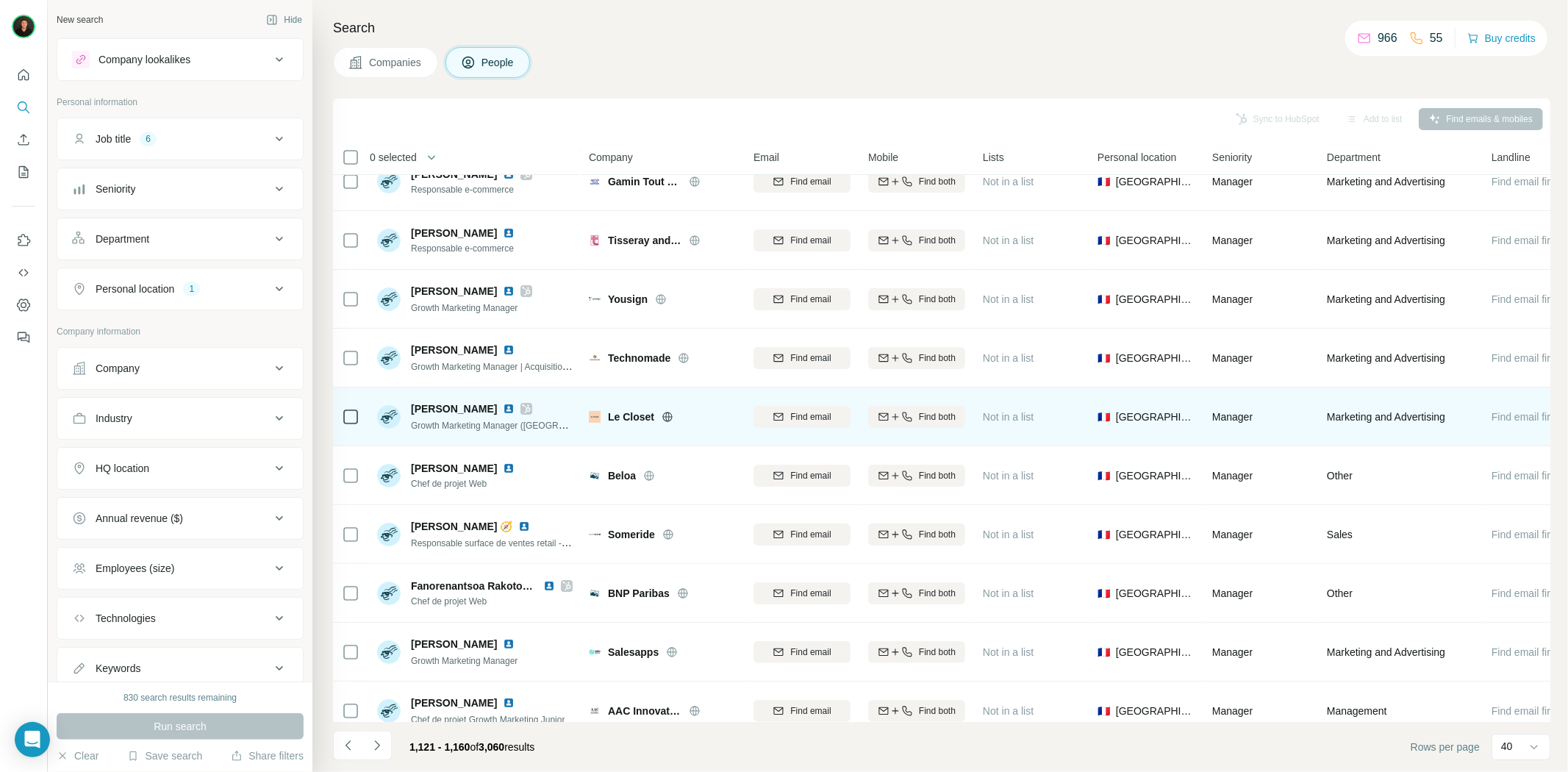
click at [669, 413] on icon at bounding box center [667, 416] width 3 height 9
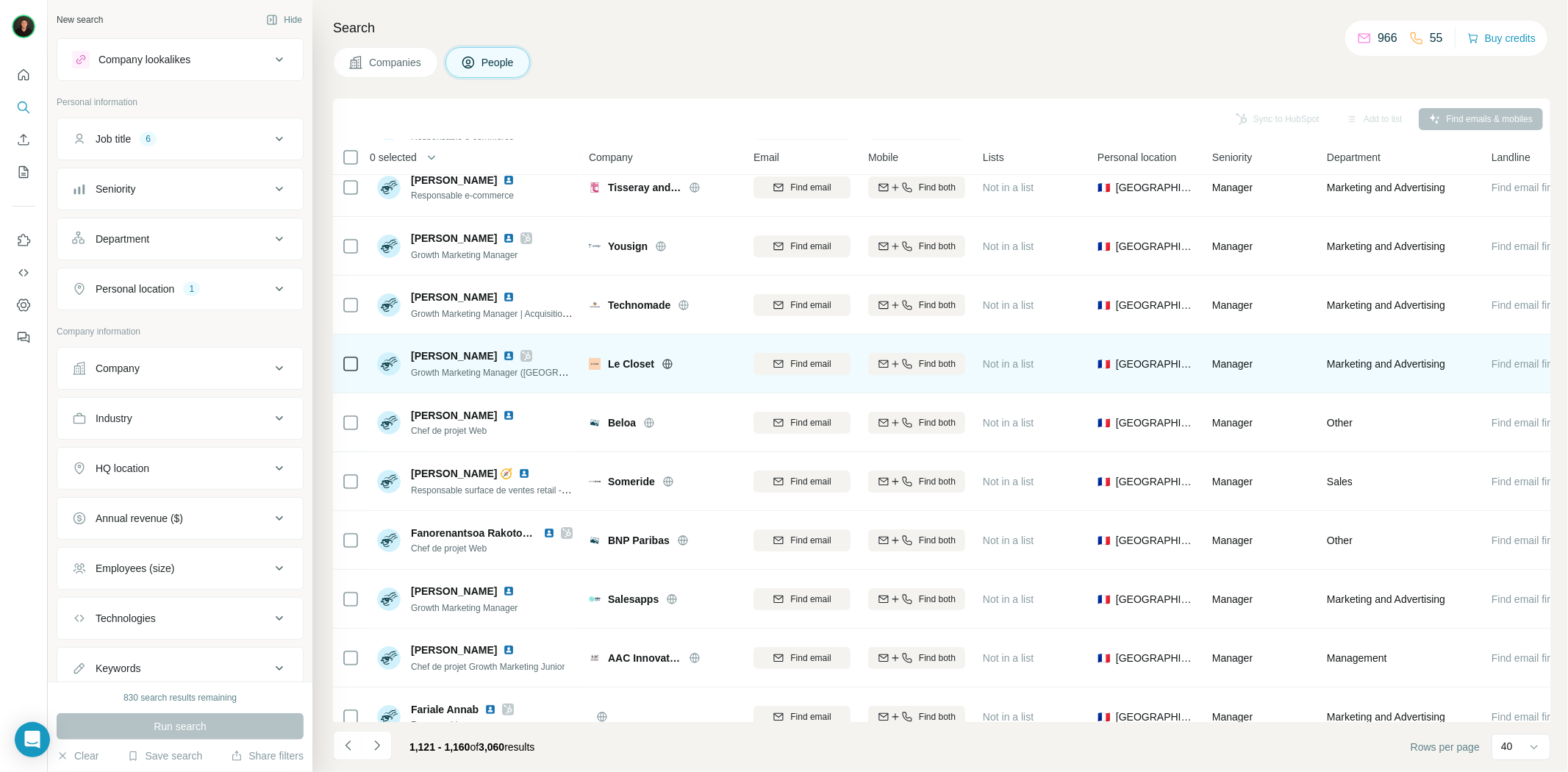
scroll to position [164, 0]
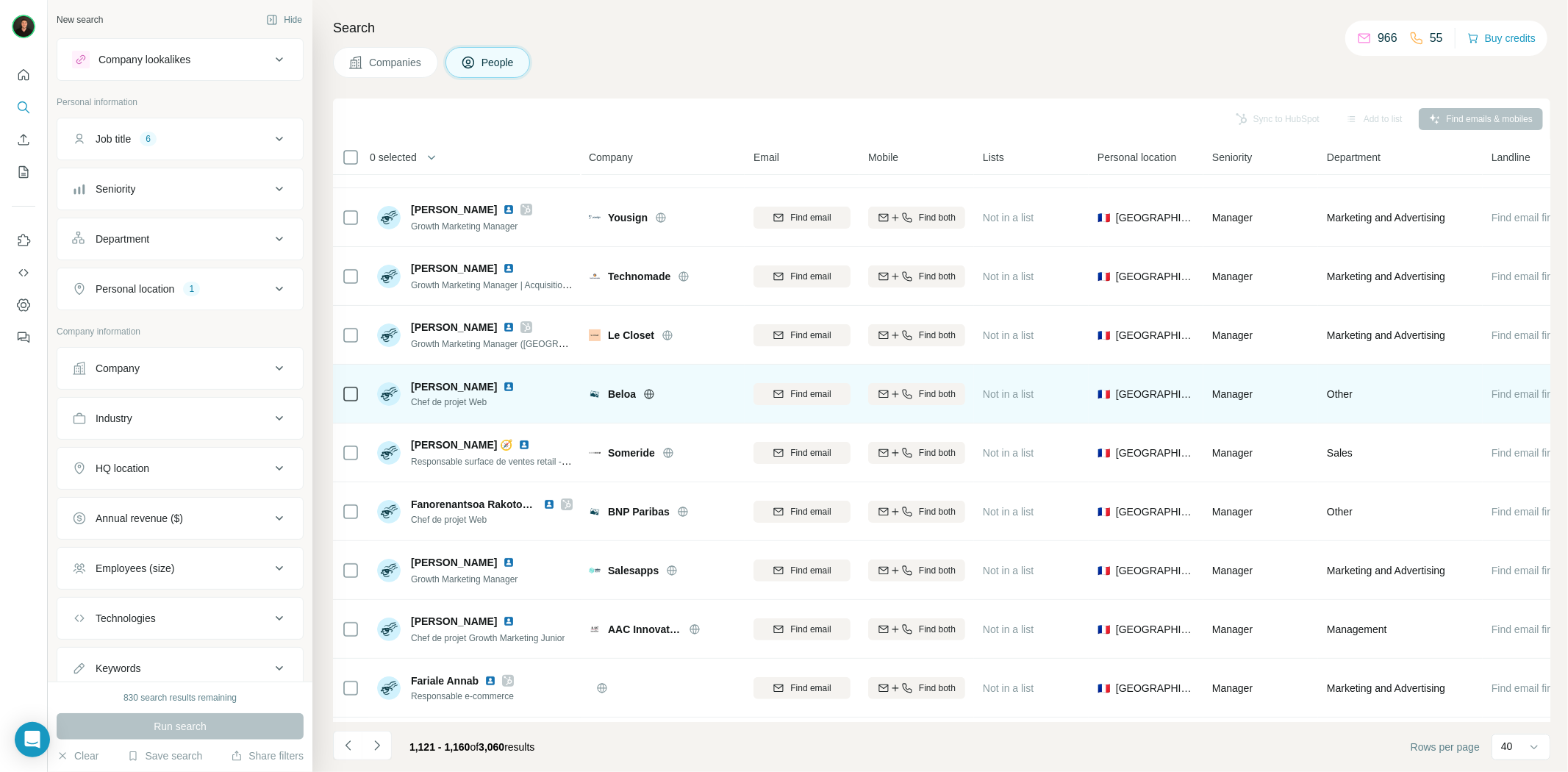
click at [649, 391] on icon at bounding box center [649, 394] width 12 height 12
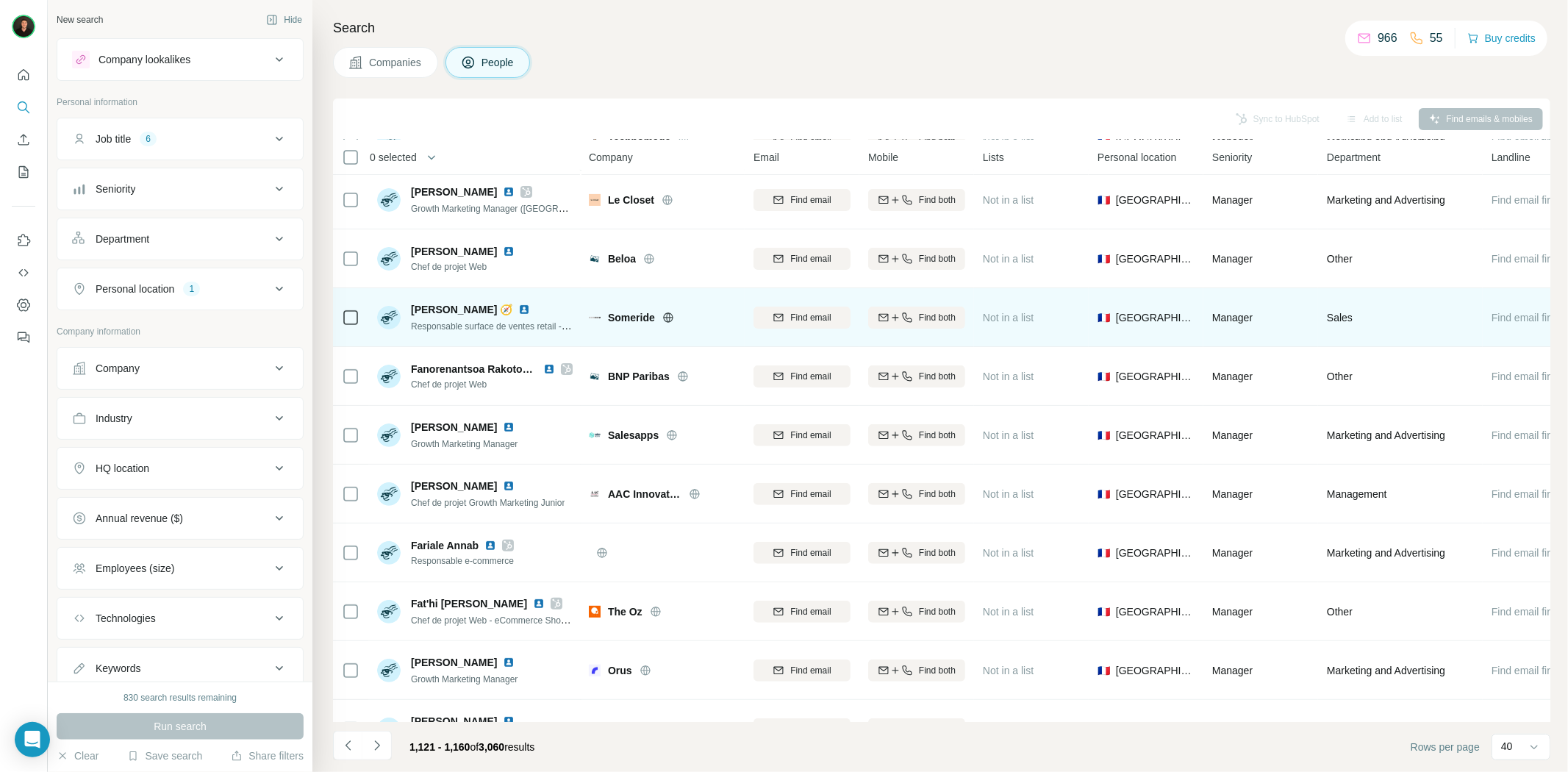
scroll to position [326, 0]
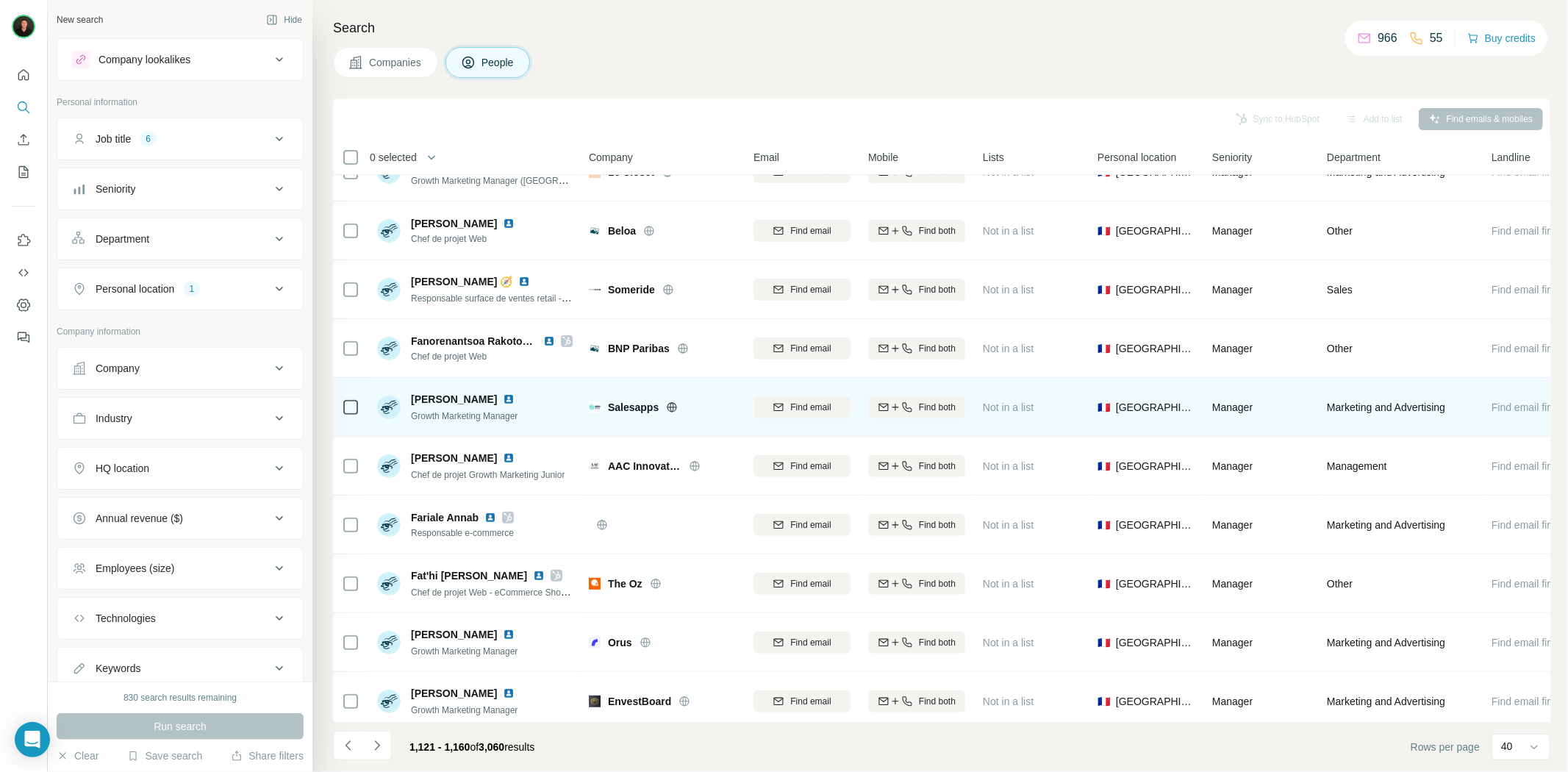
click at [672, 405] on icon at bounding box center [672, 407] width 12 height 12
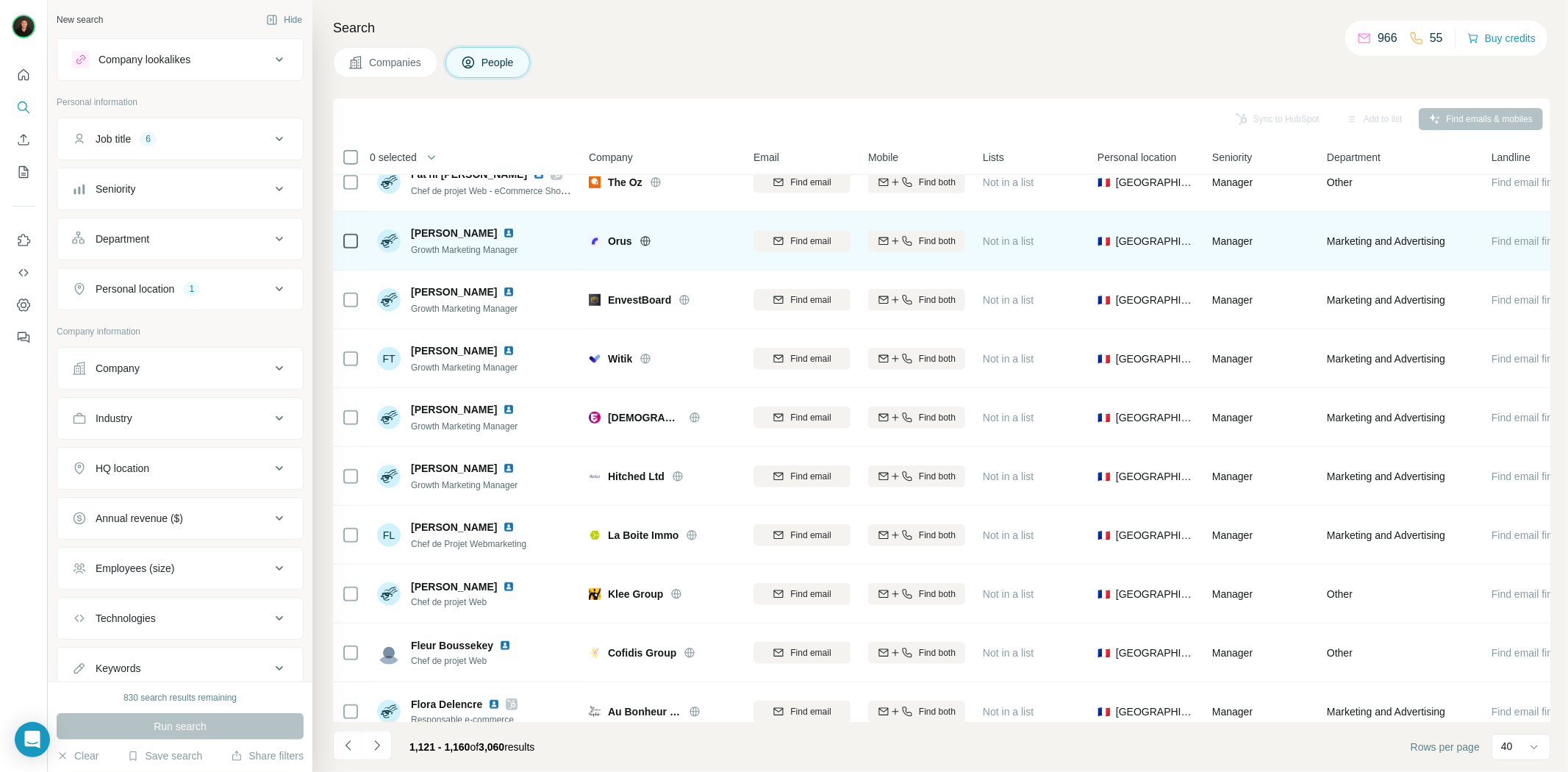
scroll to position [735, 0]
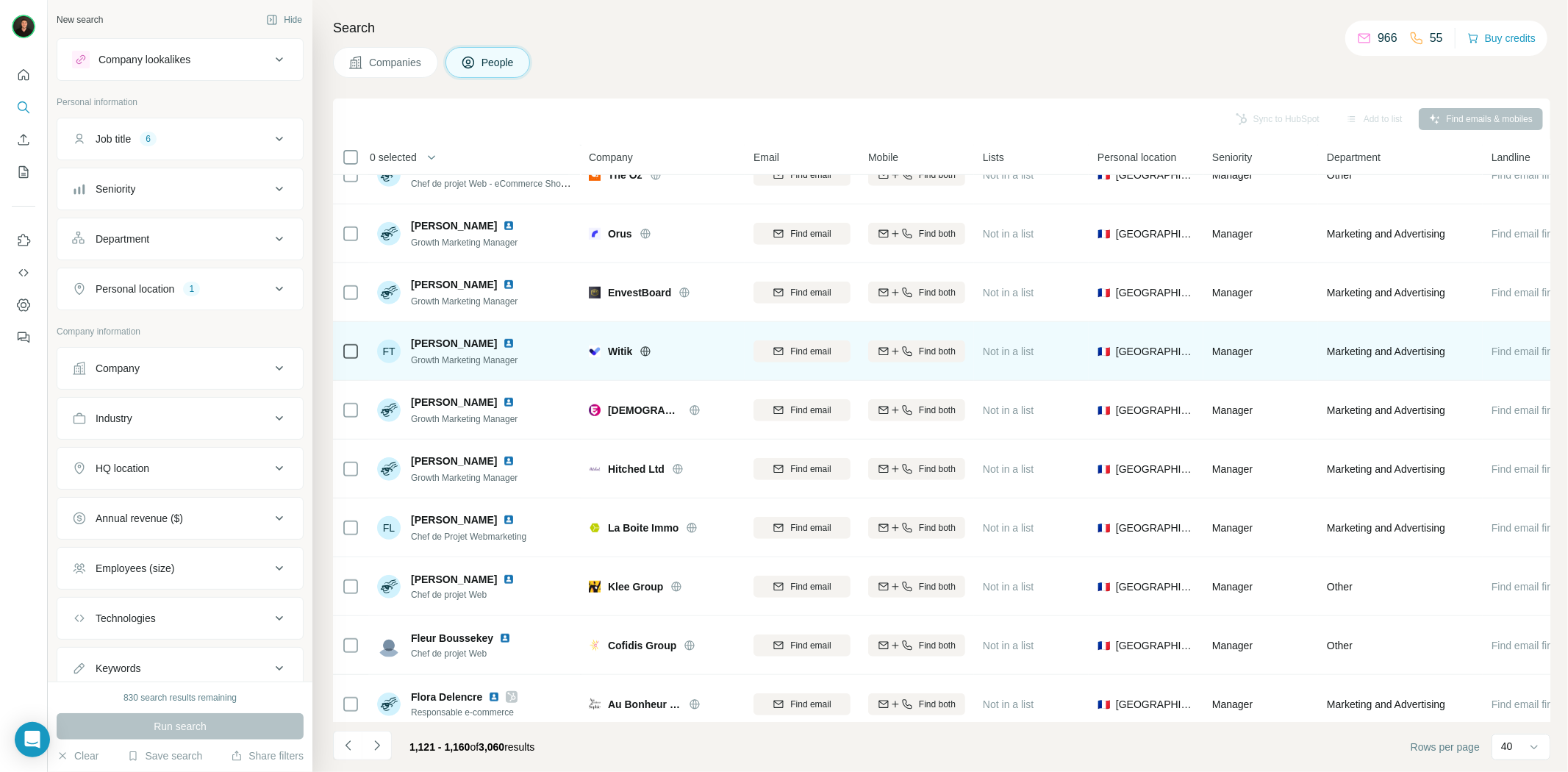
click at [649, 347] on icon at bounding box center [645, 351] width 9 height 9
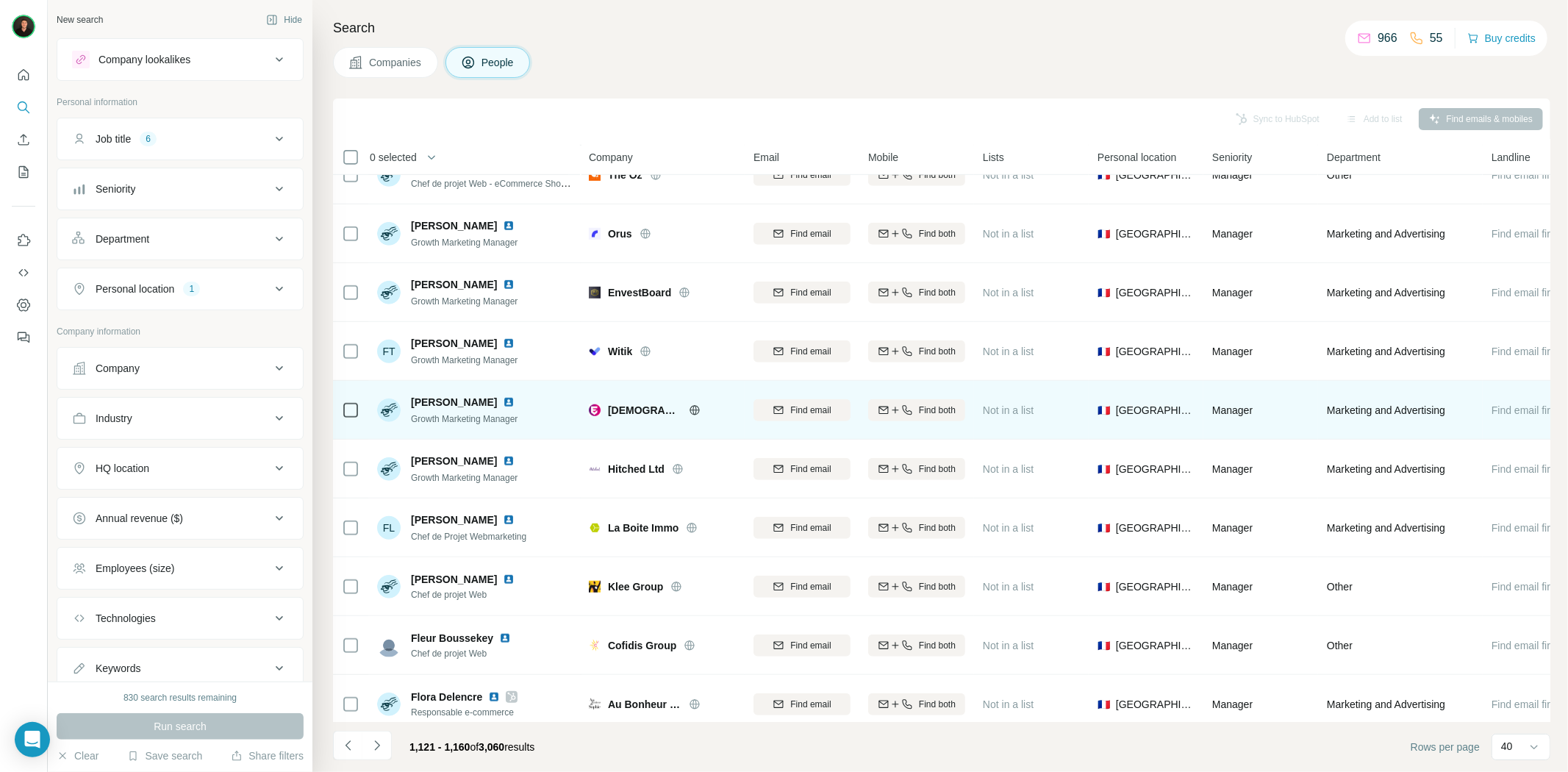
click at [689, 407] on icon at bounding box center [695, 410] width 12 height 12
click at [503, 399] on img at bounding box center [508, 402] width 12 height 12
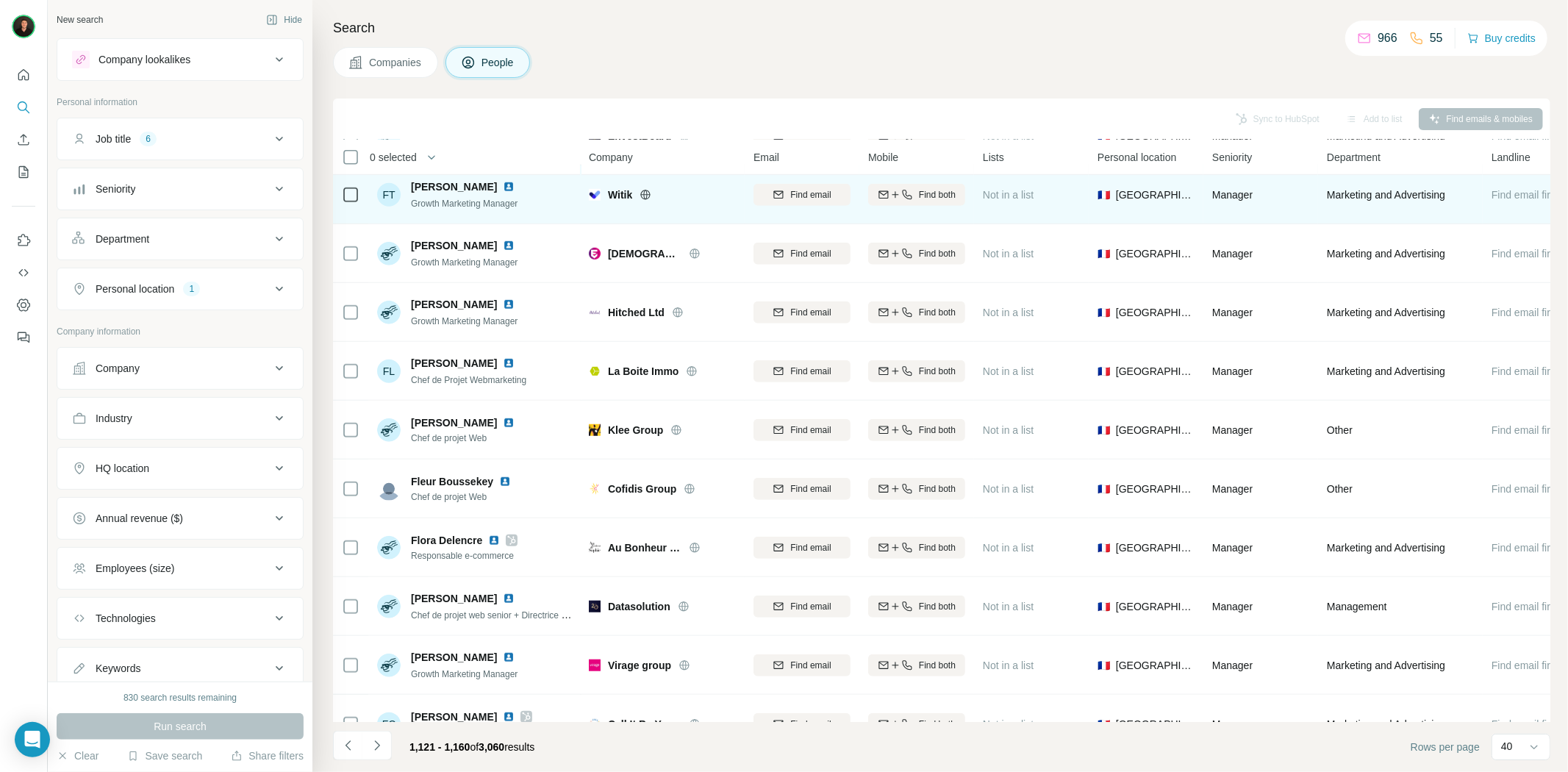
scroll to position [899, 0]
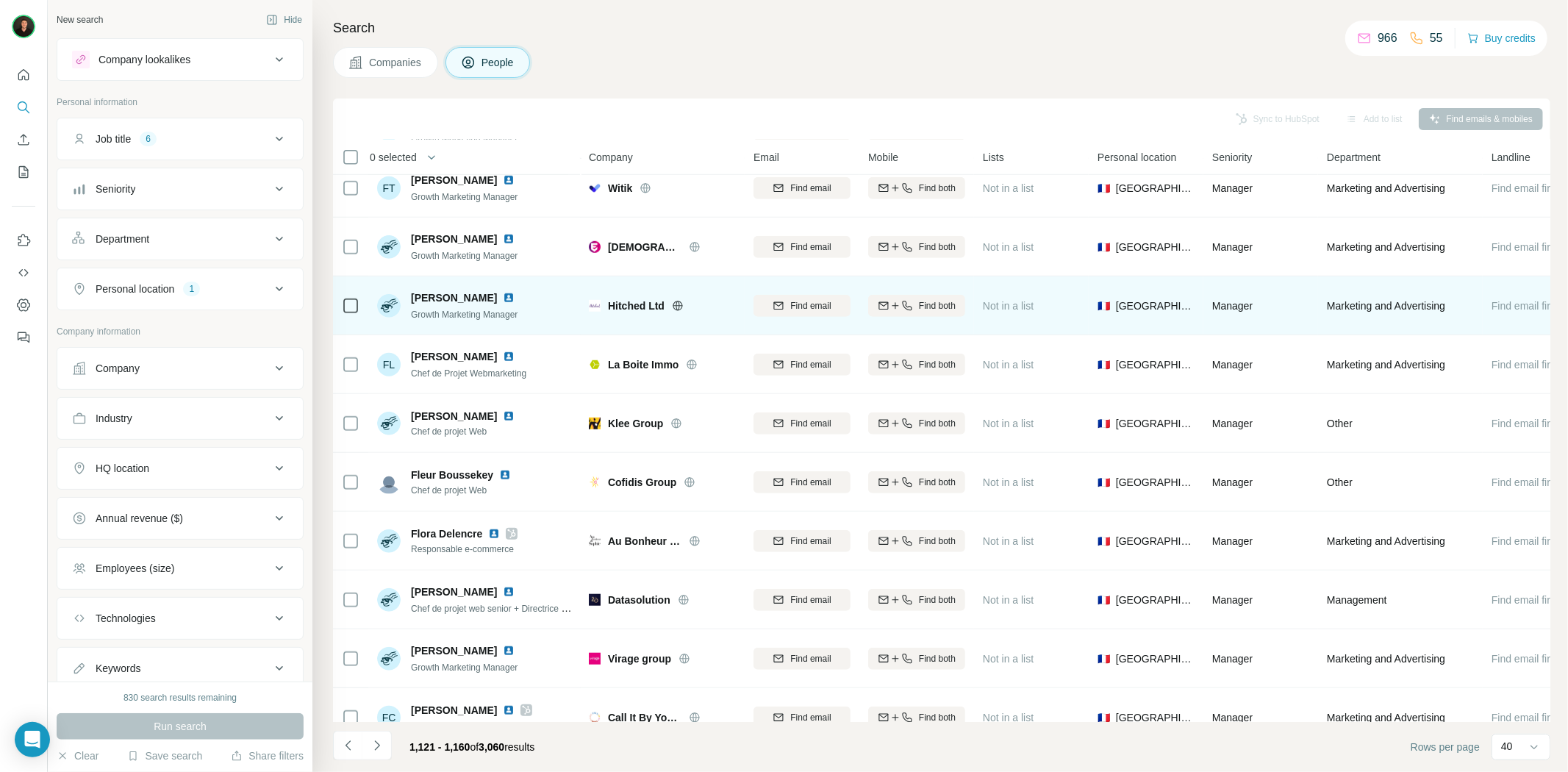
click at [677, 305] on icon at bounding box center [677, 305] width 3 height 9
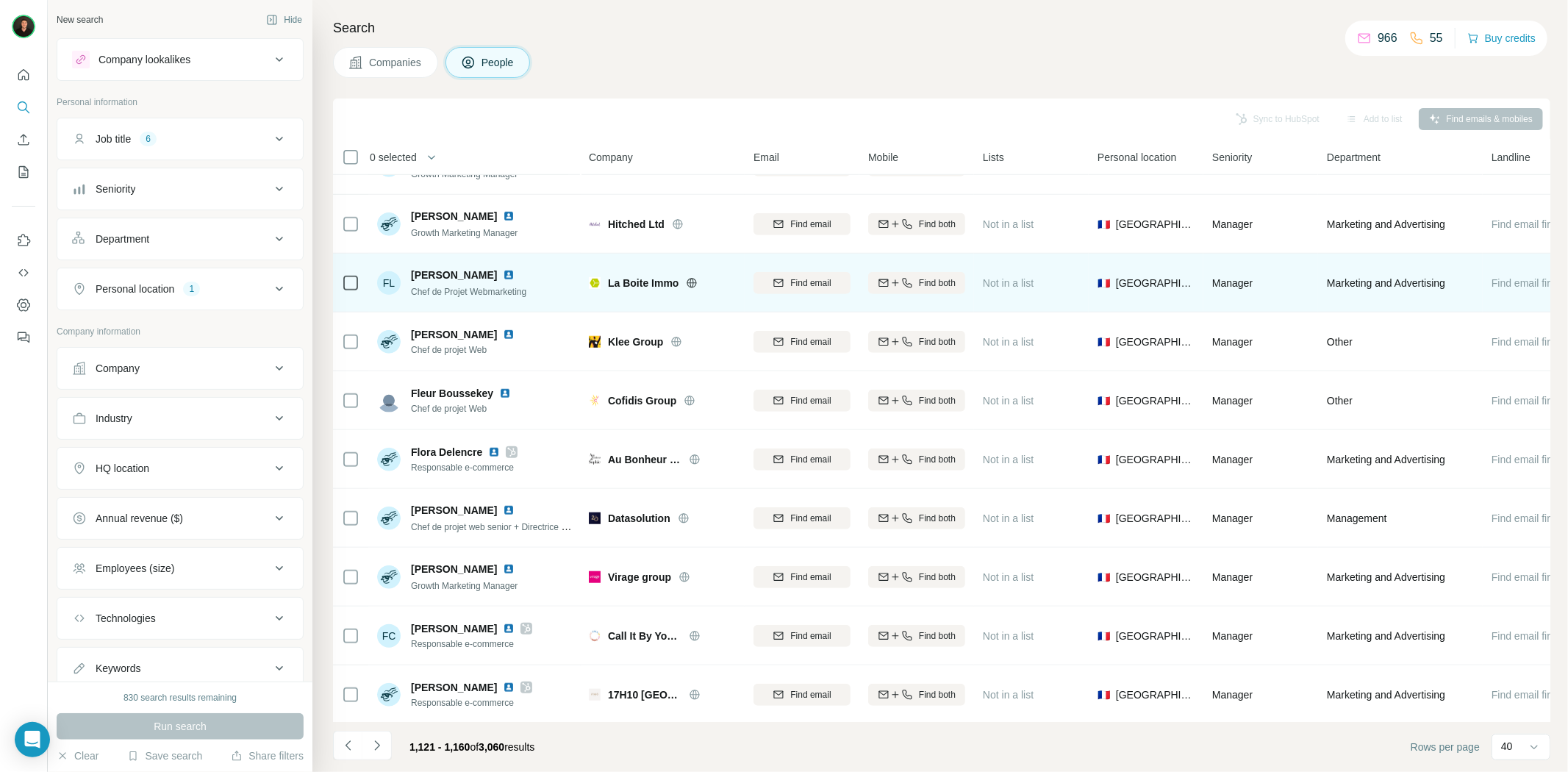
click at [693, 285] on icon at bounding box center [691, 282] width 9 height 9
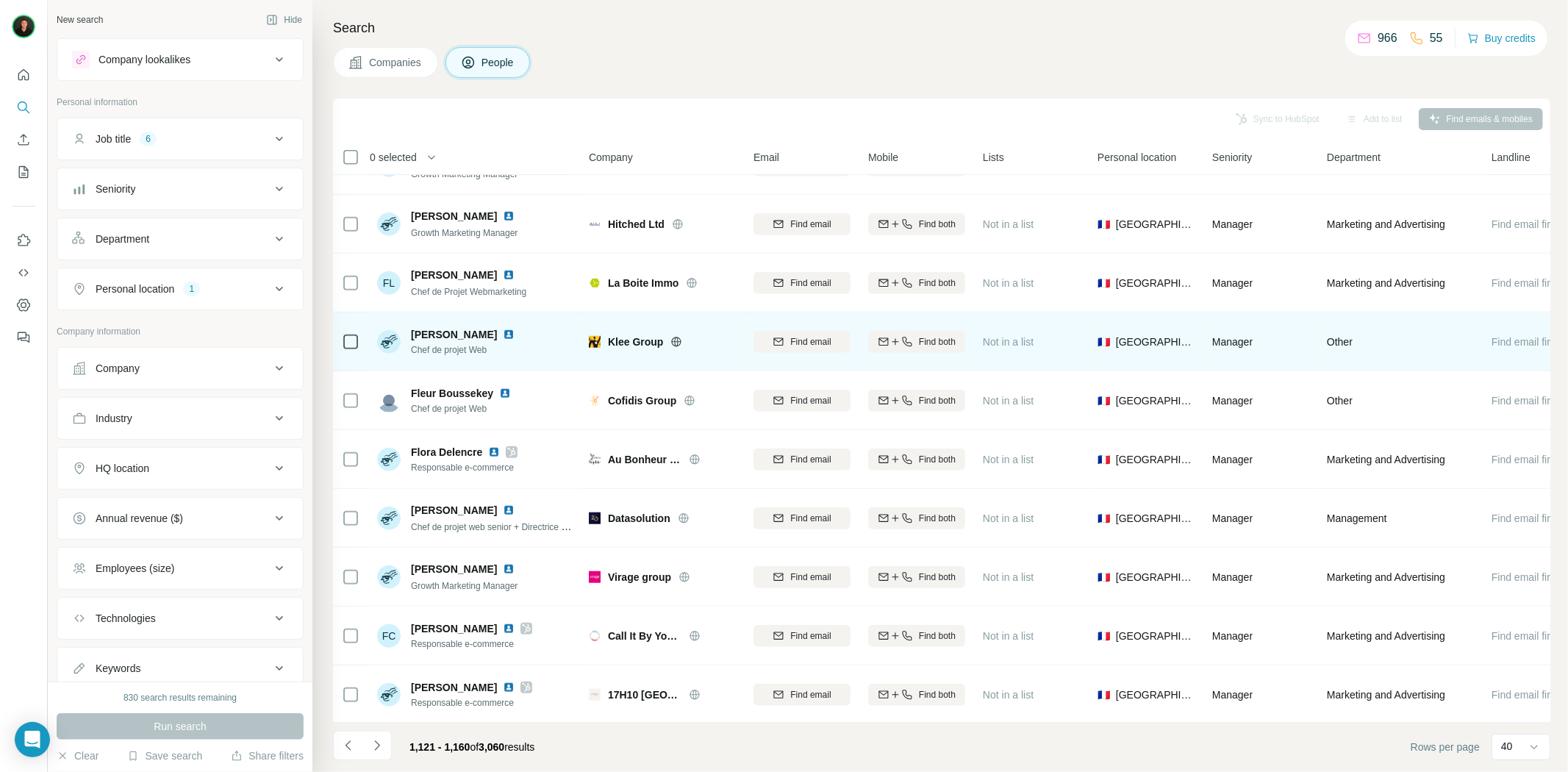
click at [680, 342] on icon at bounding box center [676, 342] width 9 height 1
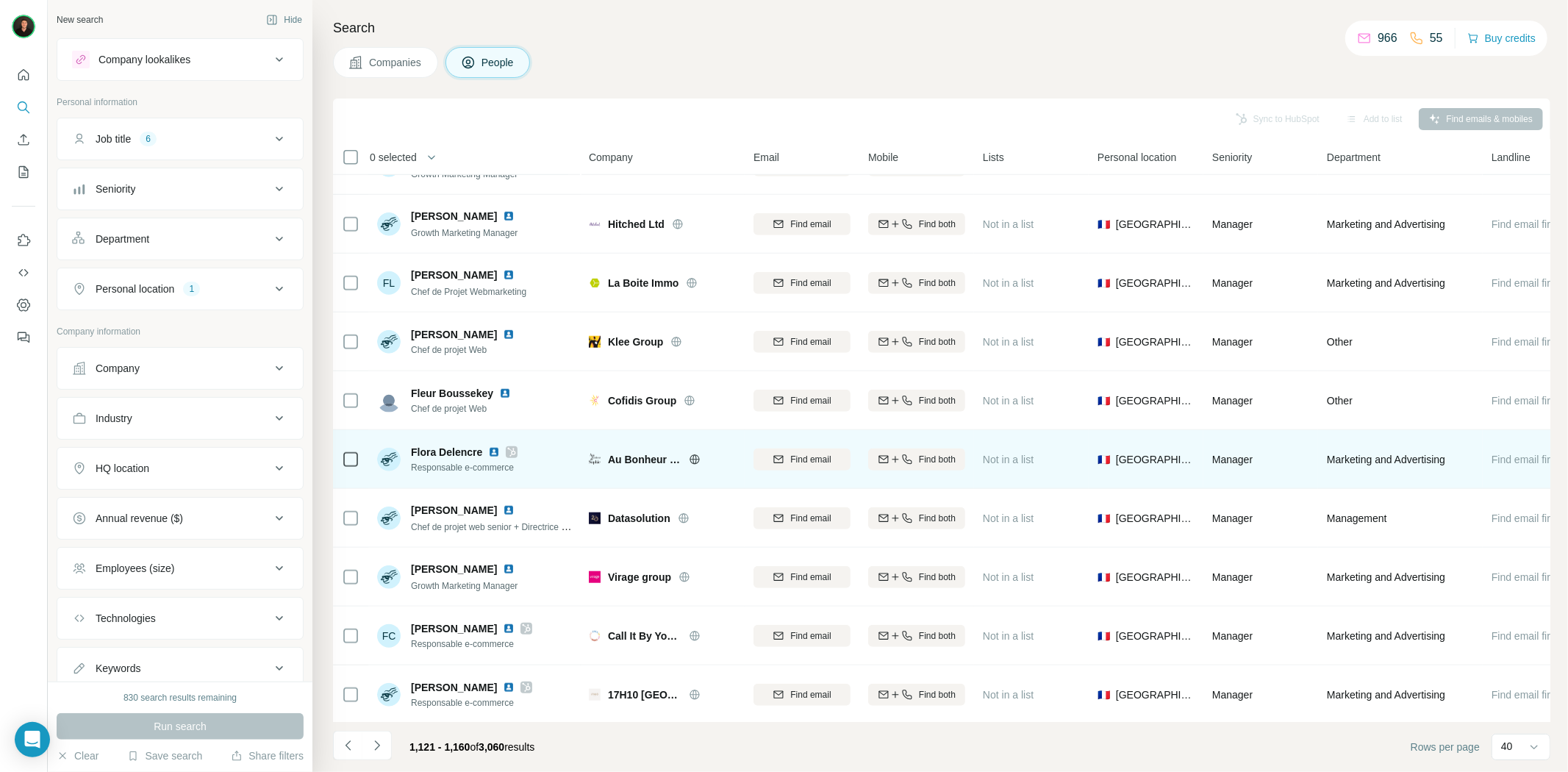
click at [690, 461] on icon at bounding box center [695, 460] width 12 height 12
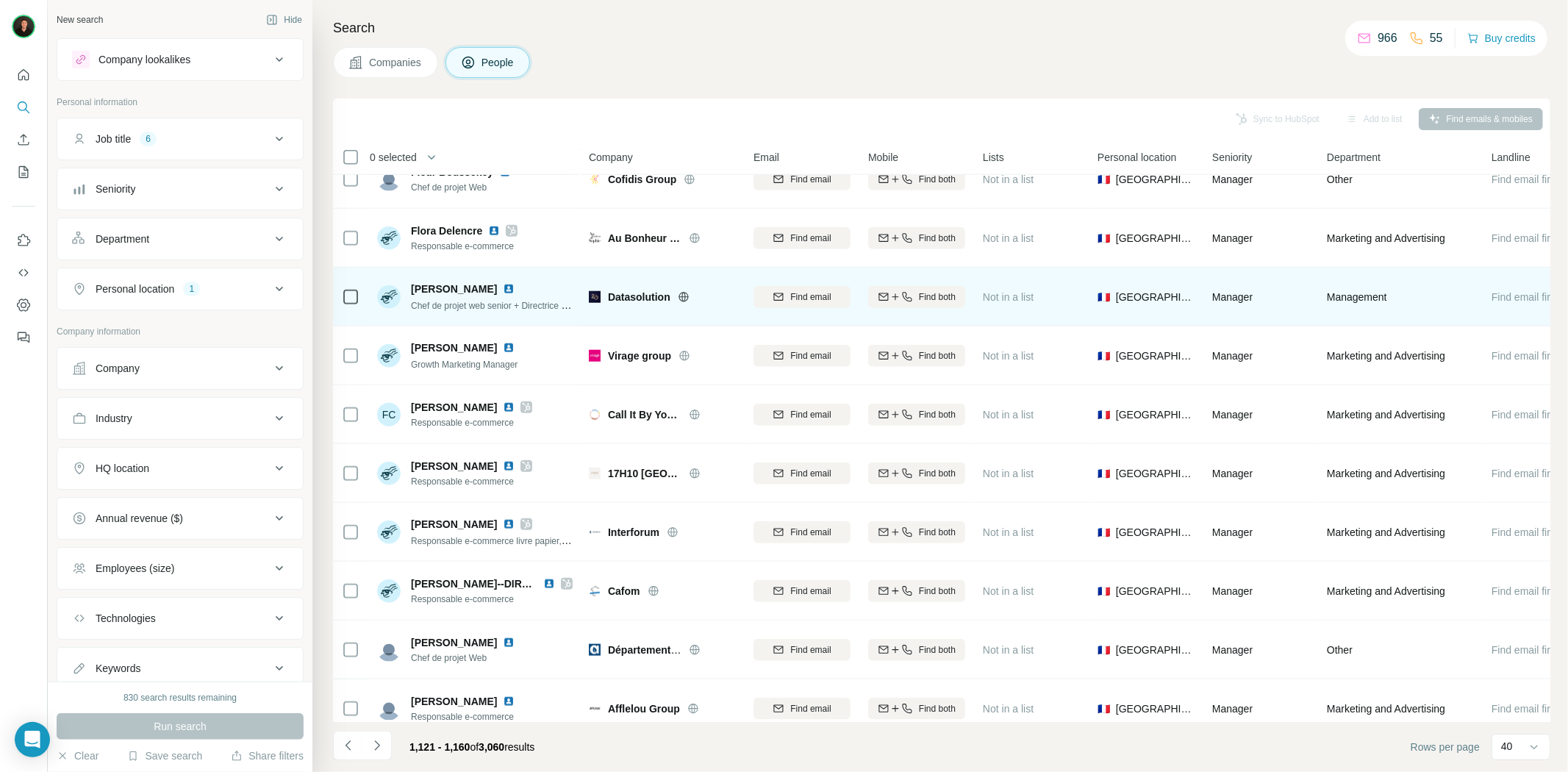
scroll to position [1225, 0]
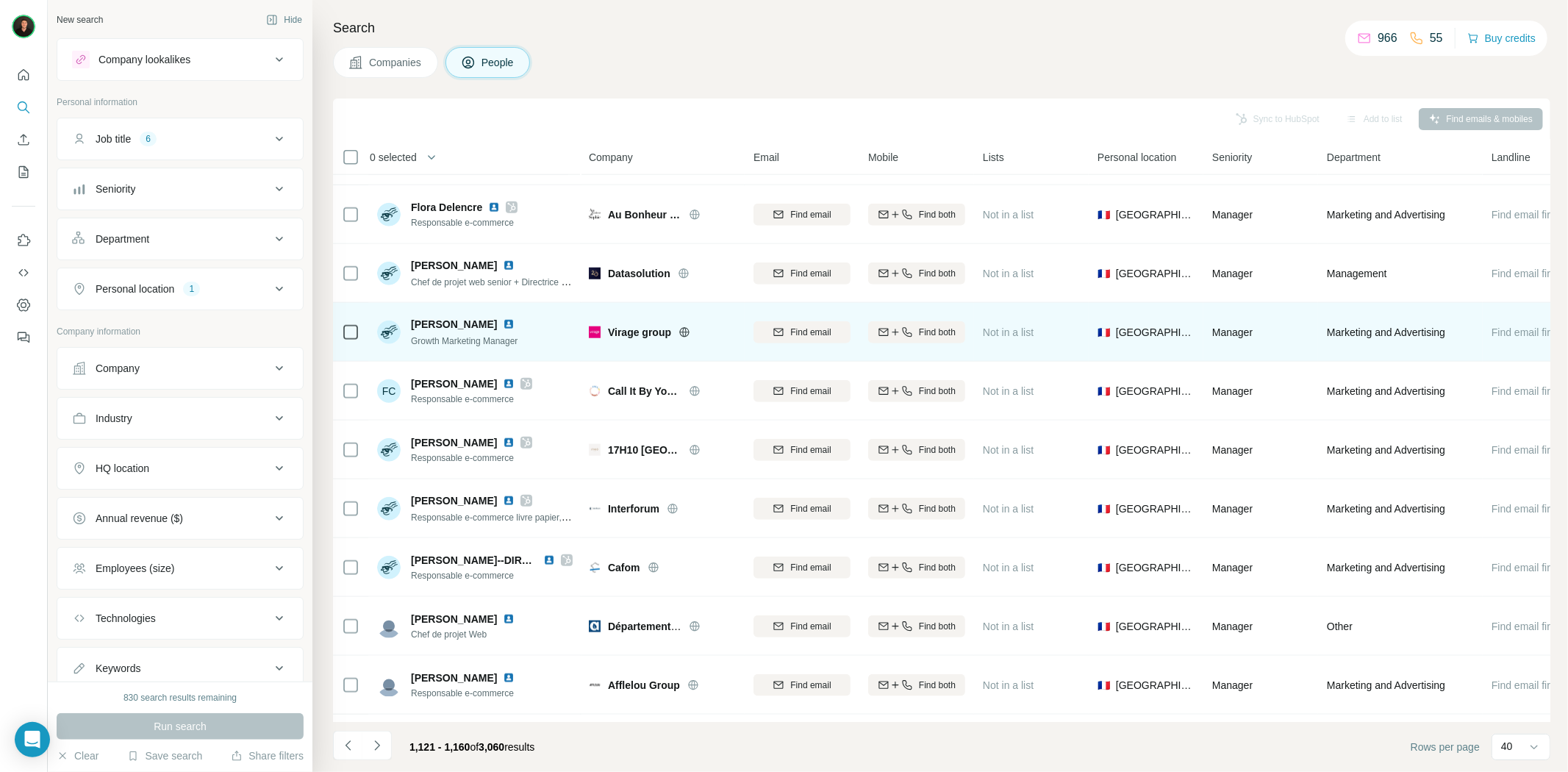
click at [684, 327] on icon at bounding box center [685, 331] width 9 height 9
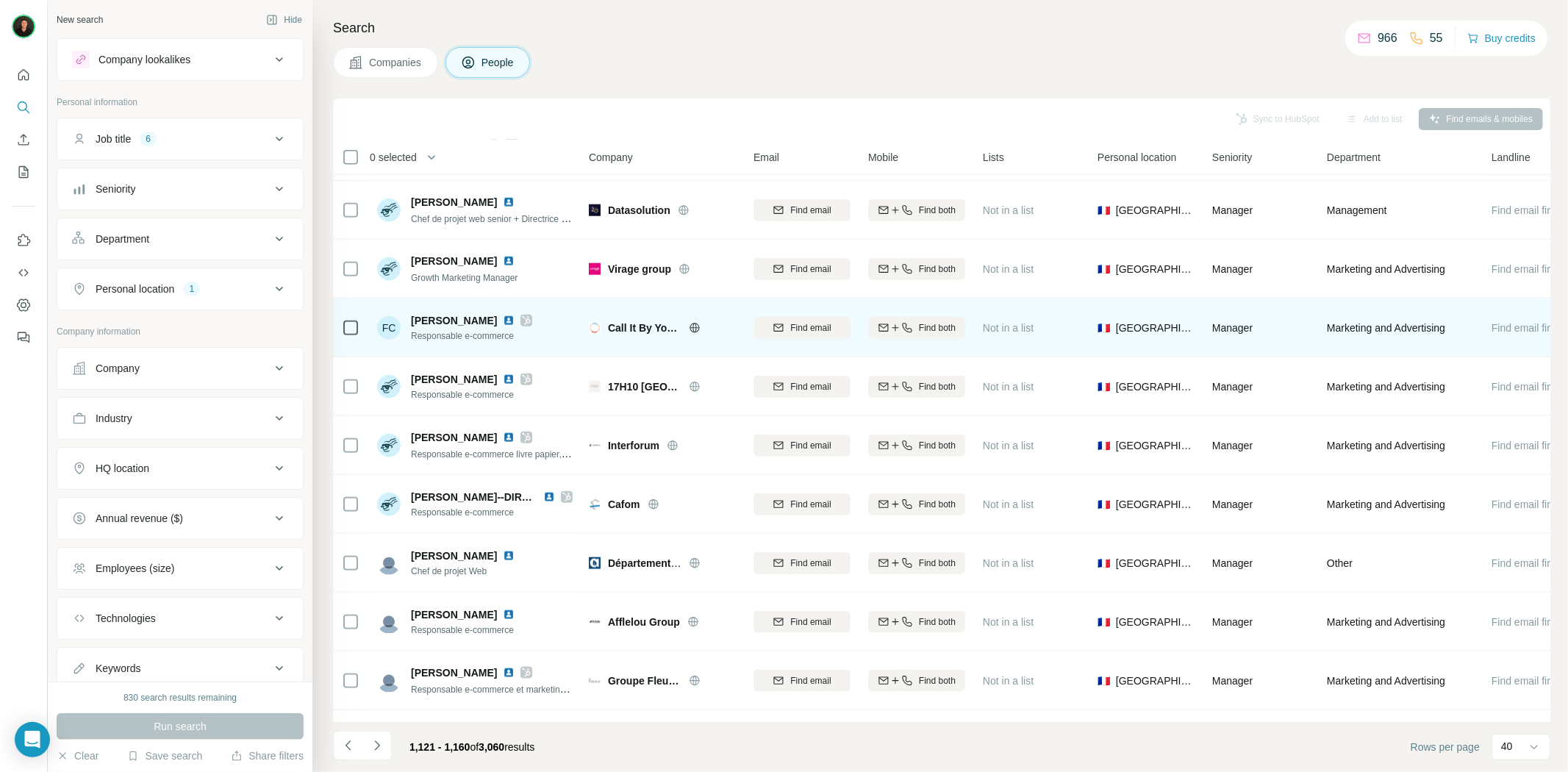
scroll to position [1307, 0]
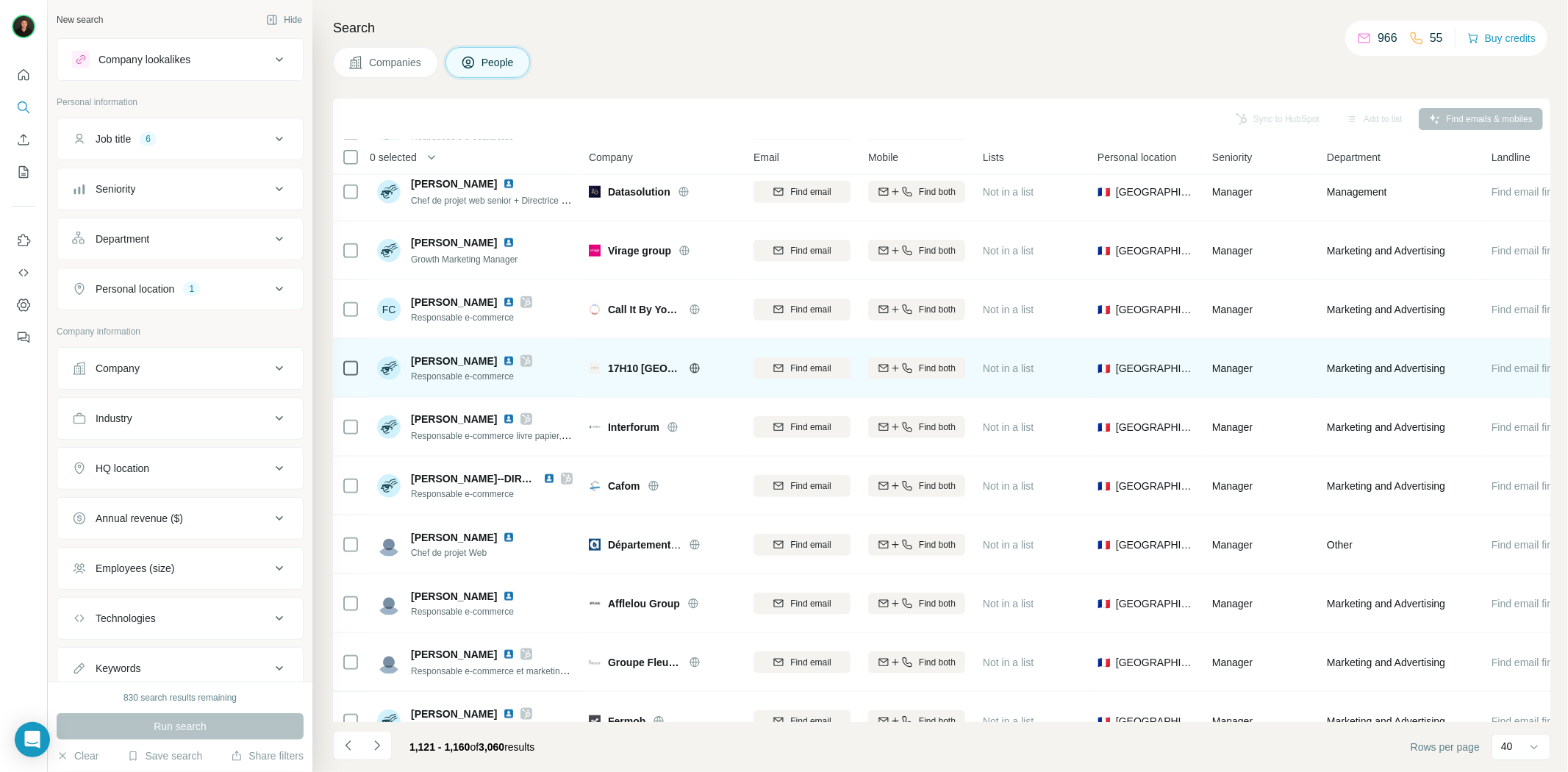
click at [693, 368] on icon at bounding box center [695, 368] width 3 height 9
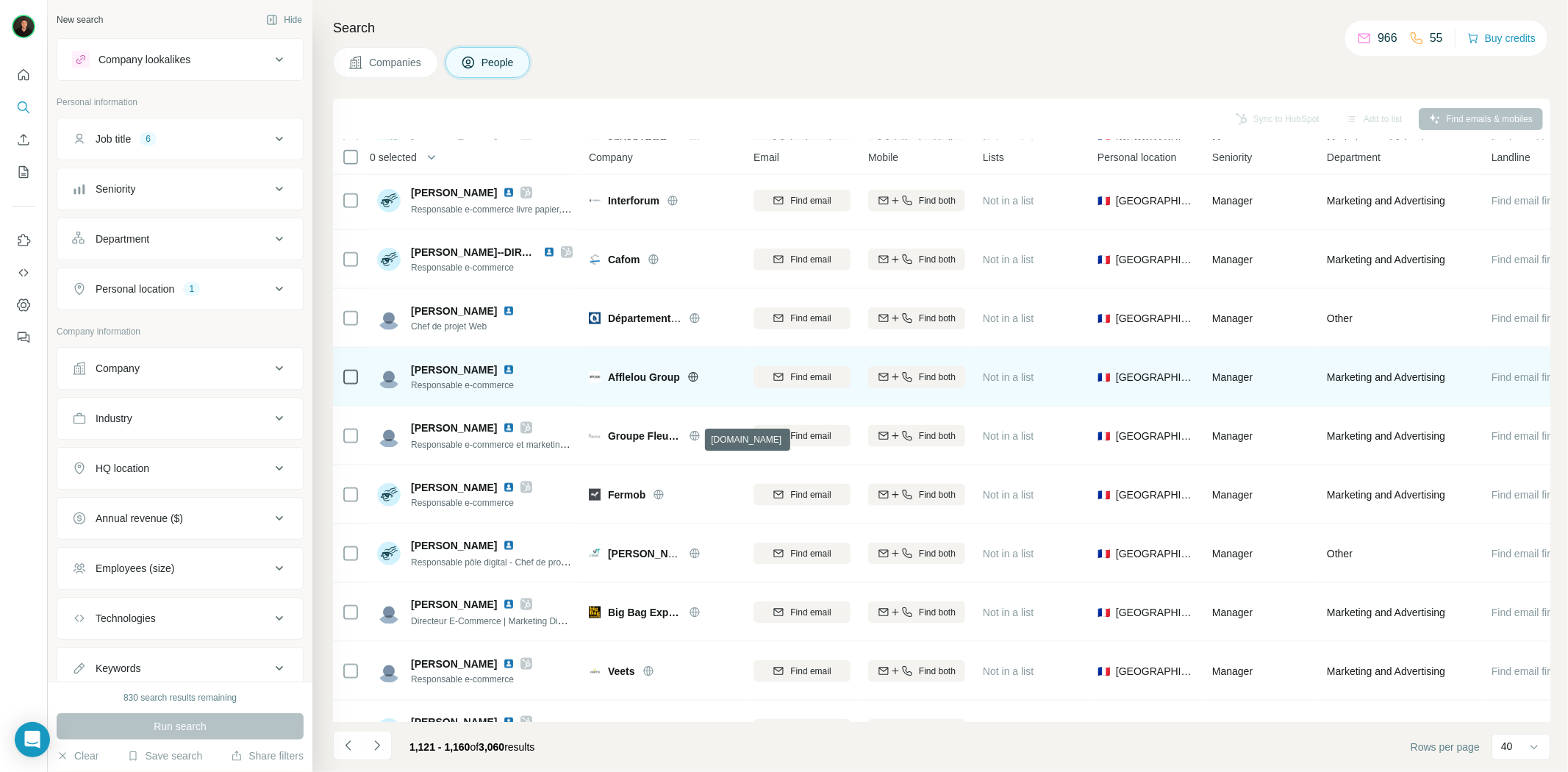
scroll to position [1634, 0]
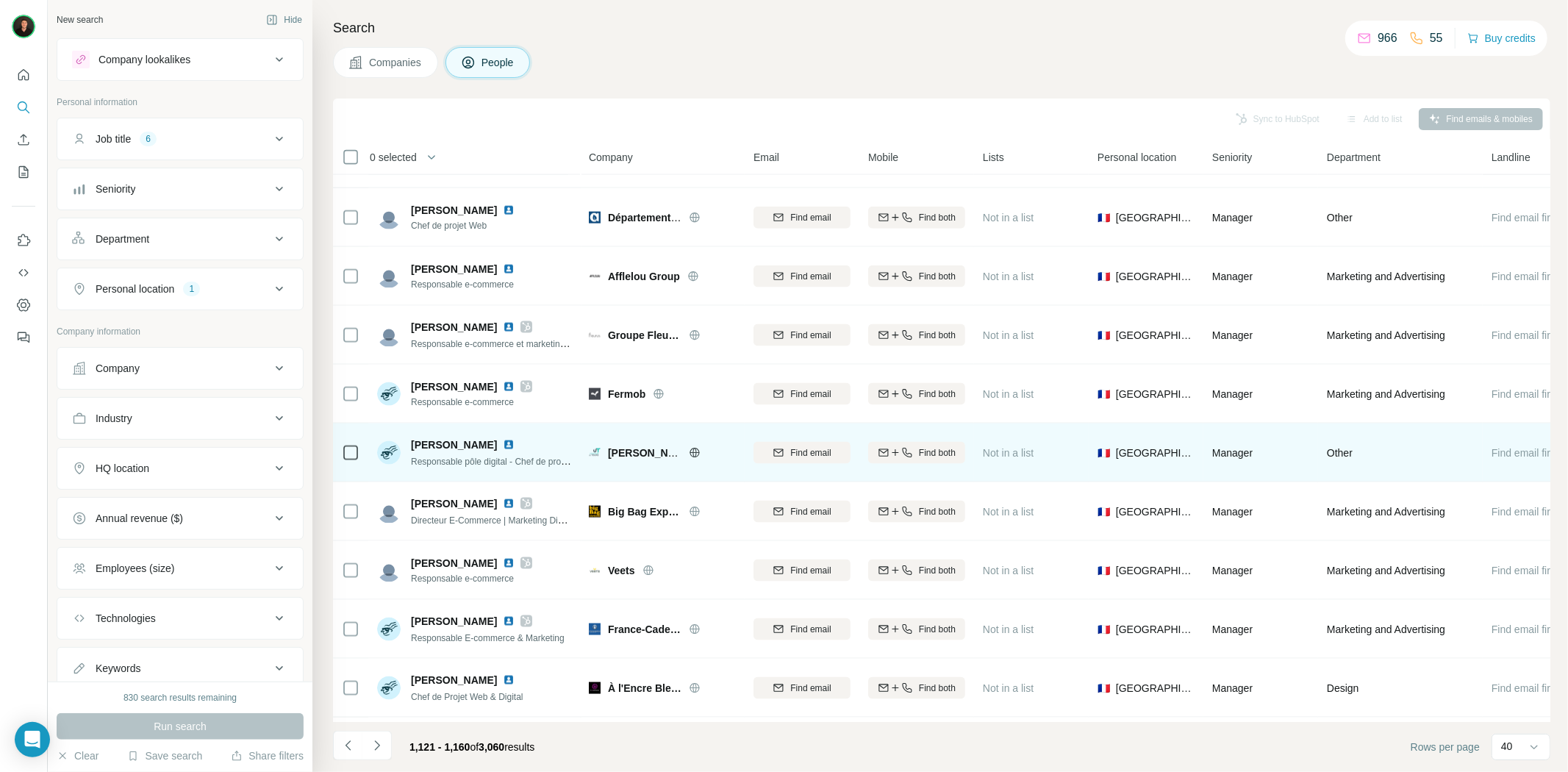
click at [689, 451] on icon at bounding box center [695, 453] width 12 height 12
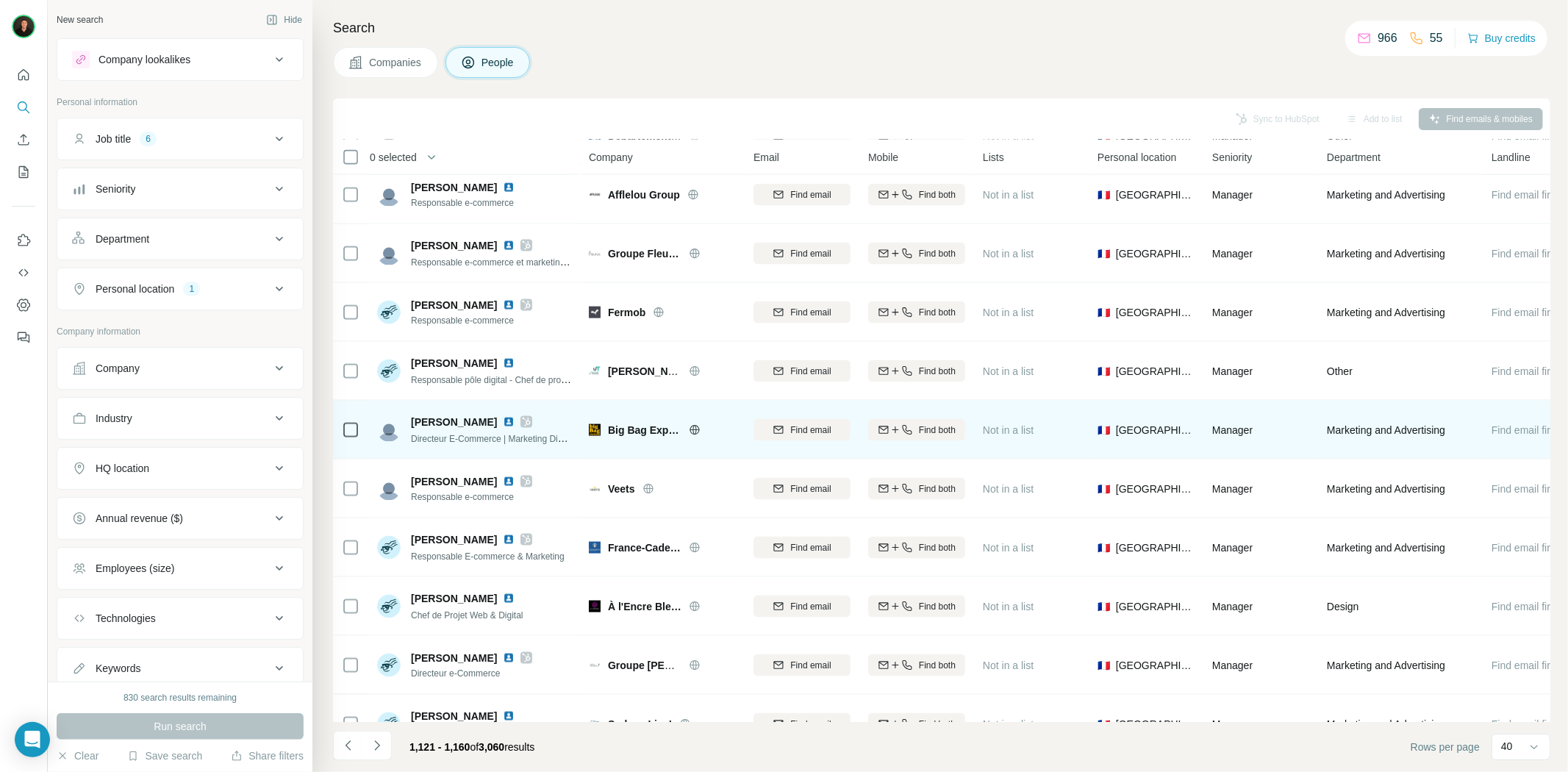
click at [695, 425] on icon at bounding box center [695, 430] width 3 height 9
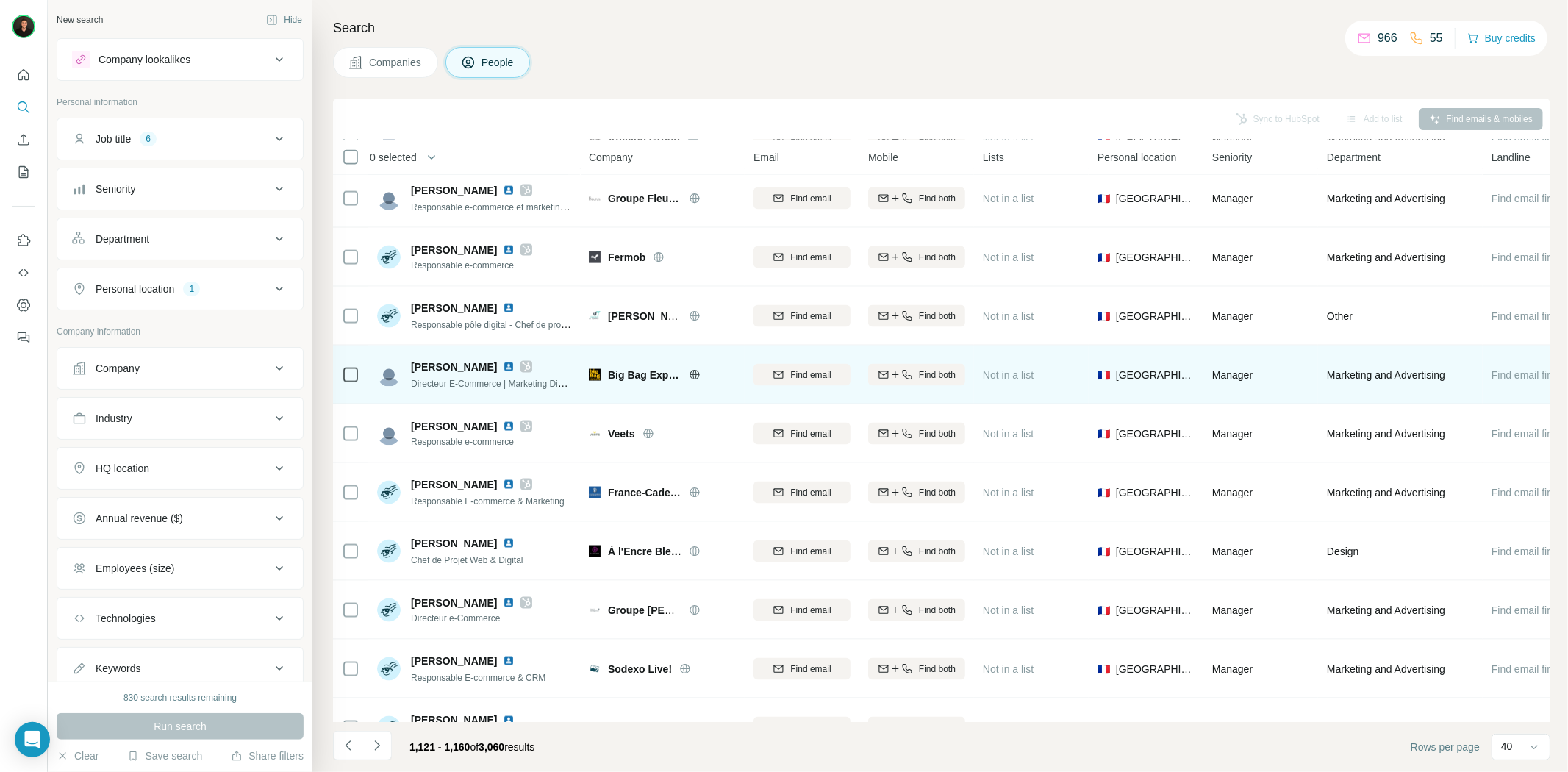
scroll to position [1797, 0]
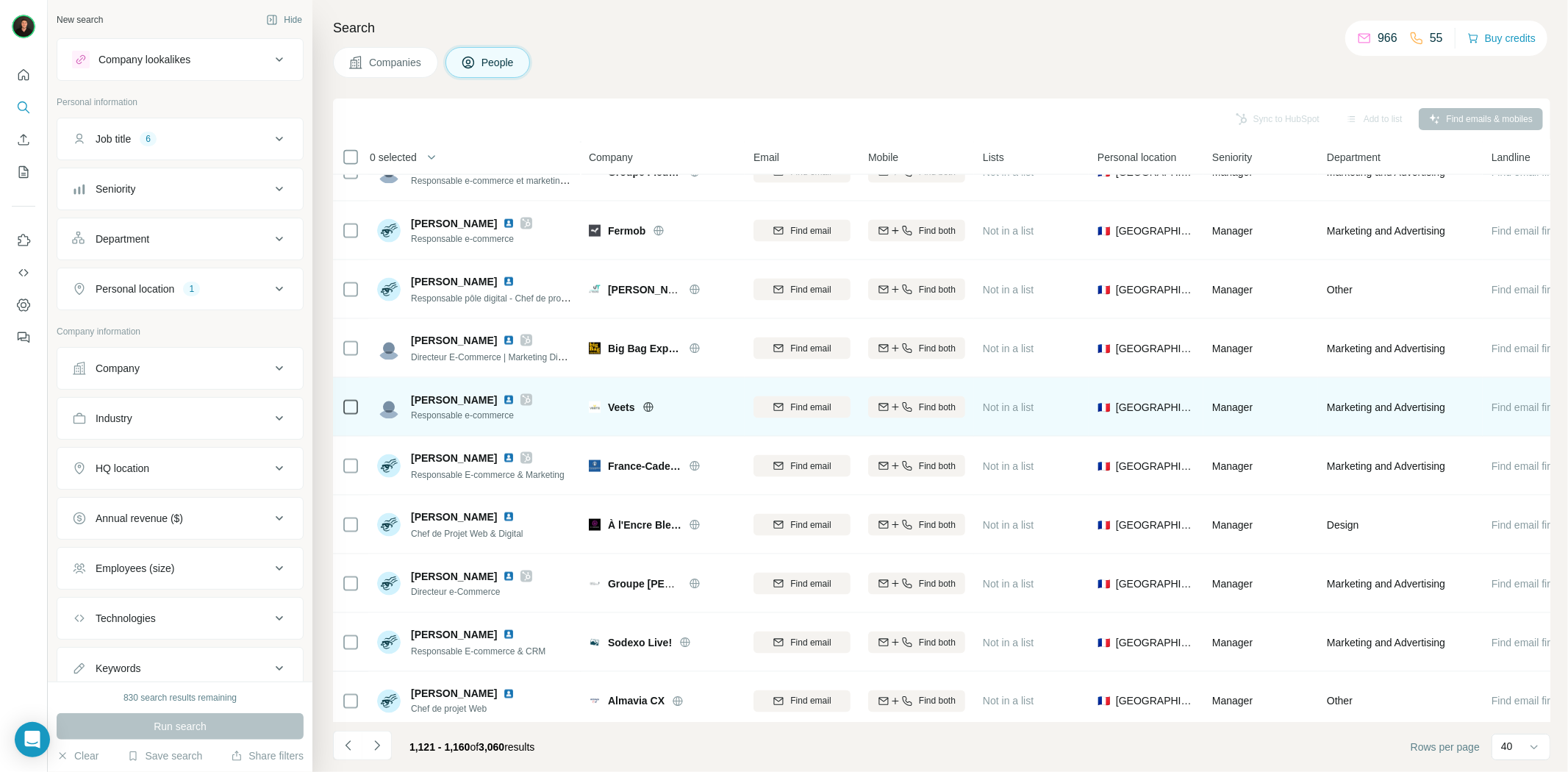
click at [654, 405] on icon at bounding box center [649, 407] width 12 height 12
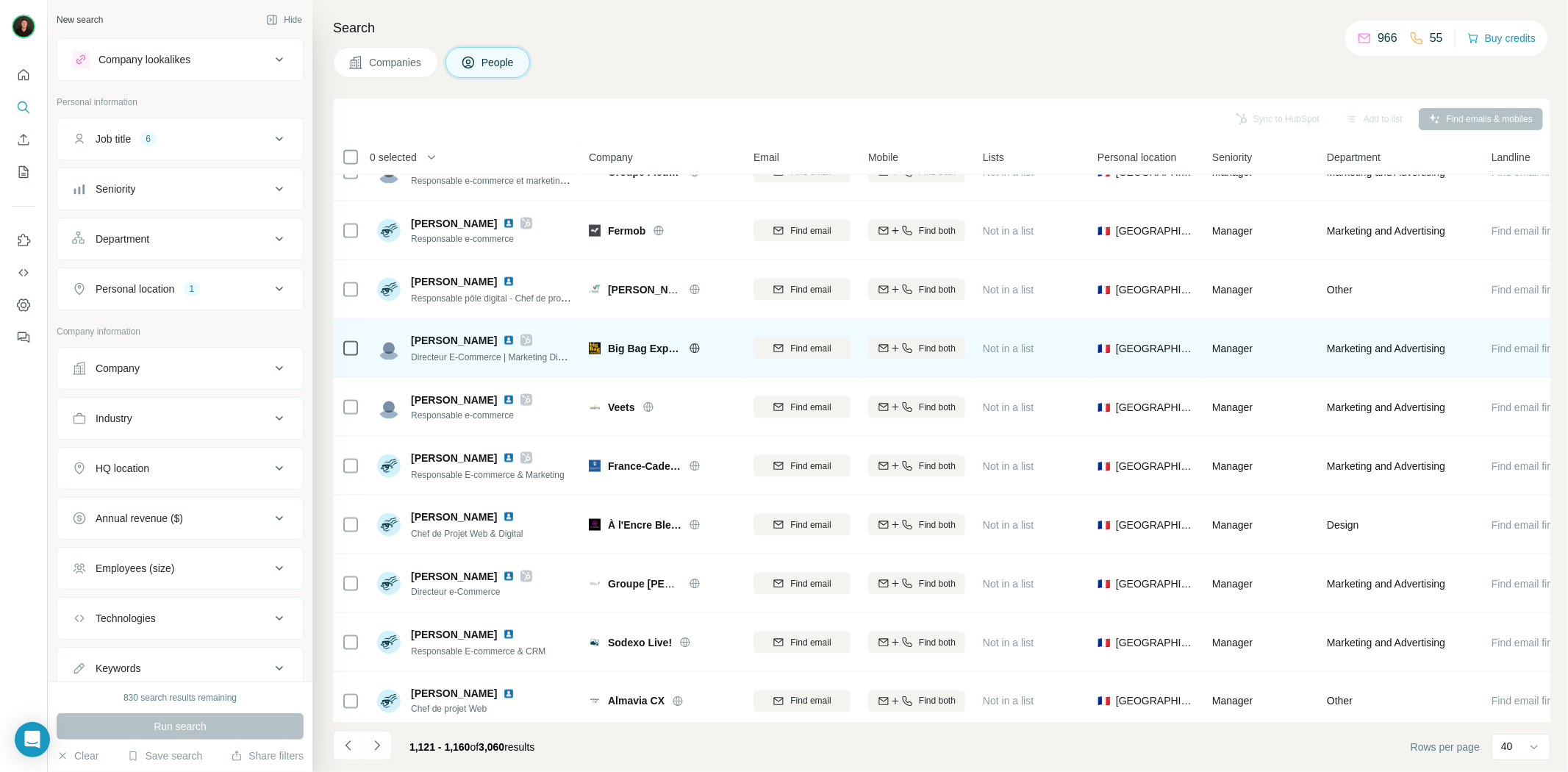
scroll to position [1813, 0]
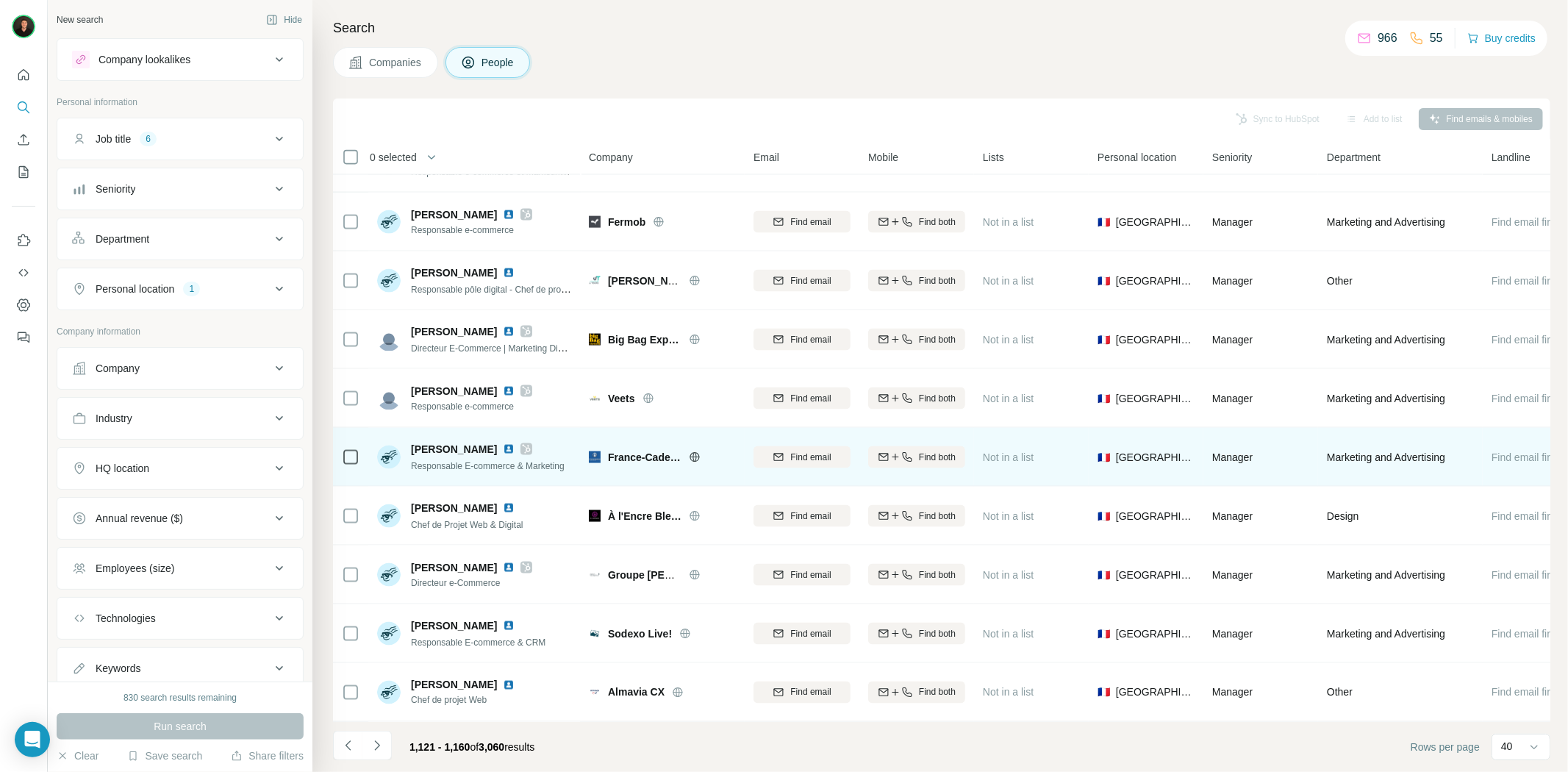
click at [692, 451] on icon at bounding box center [695, 457] width 12 height 12
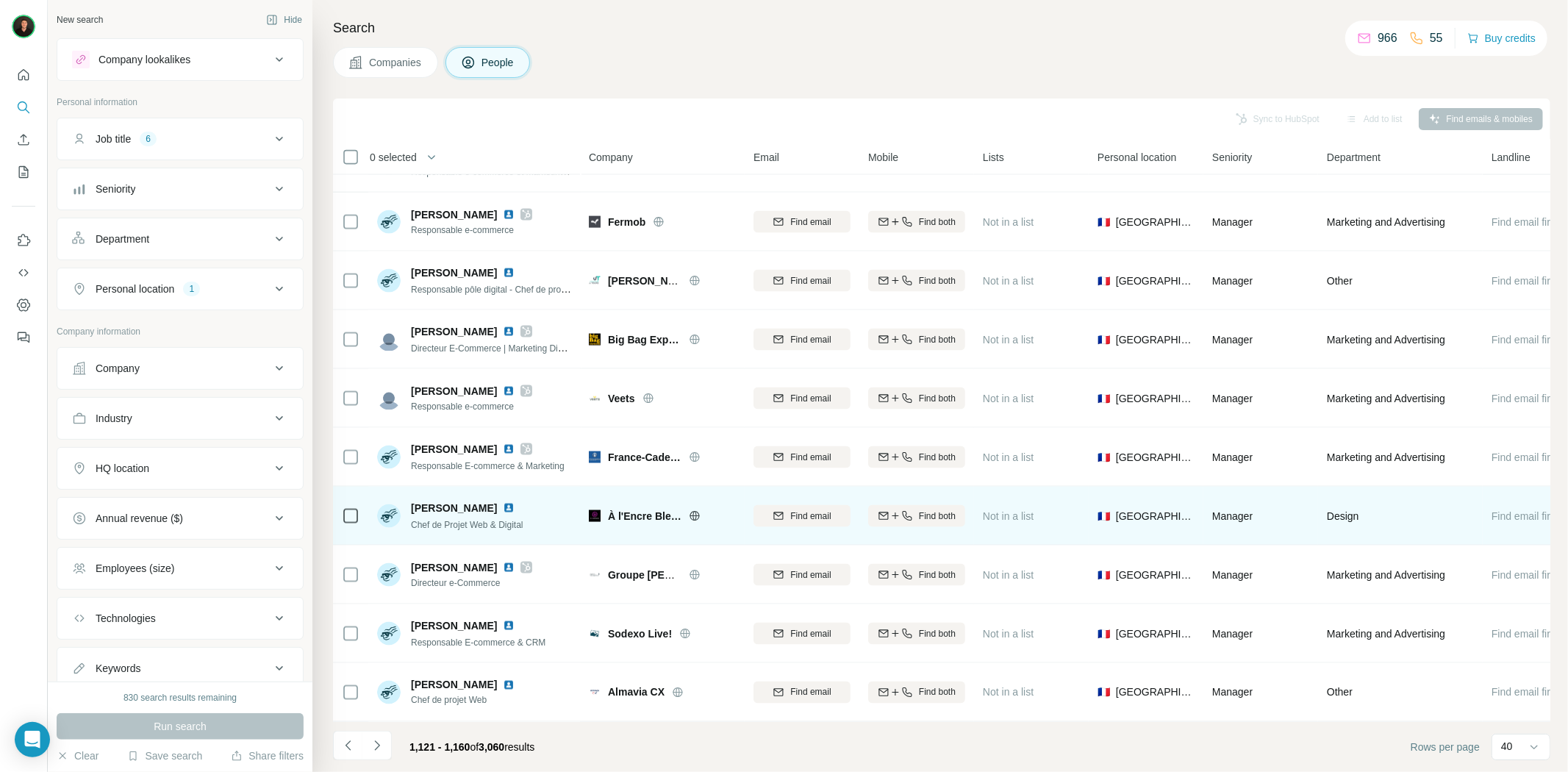
click at [685, 509] on div "À l'Encre Bleue" at bounding box center [672, 516] width 128 height 15
click at [691, 510] on icon at bounding box center [695, 516] width 12 height 12
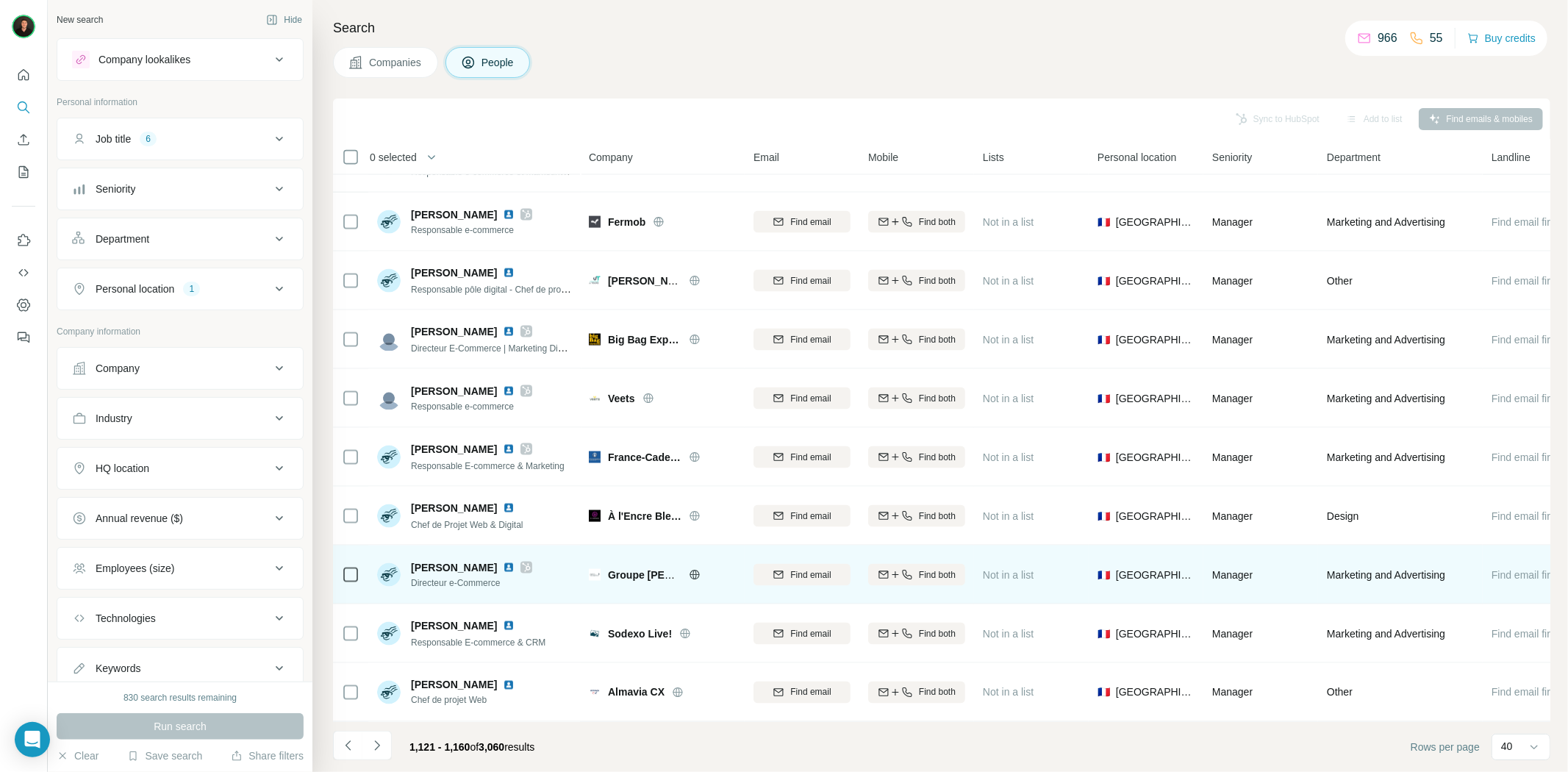
click at [693, 569] on icon at bounding box center [695, 575] width 12 height 12
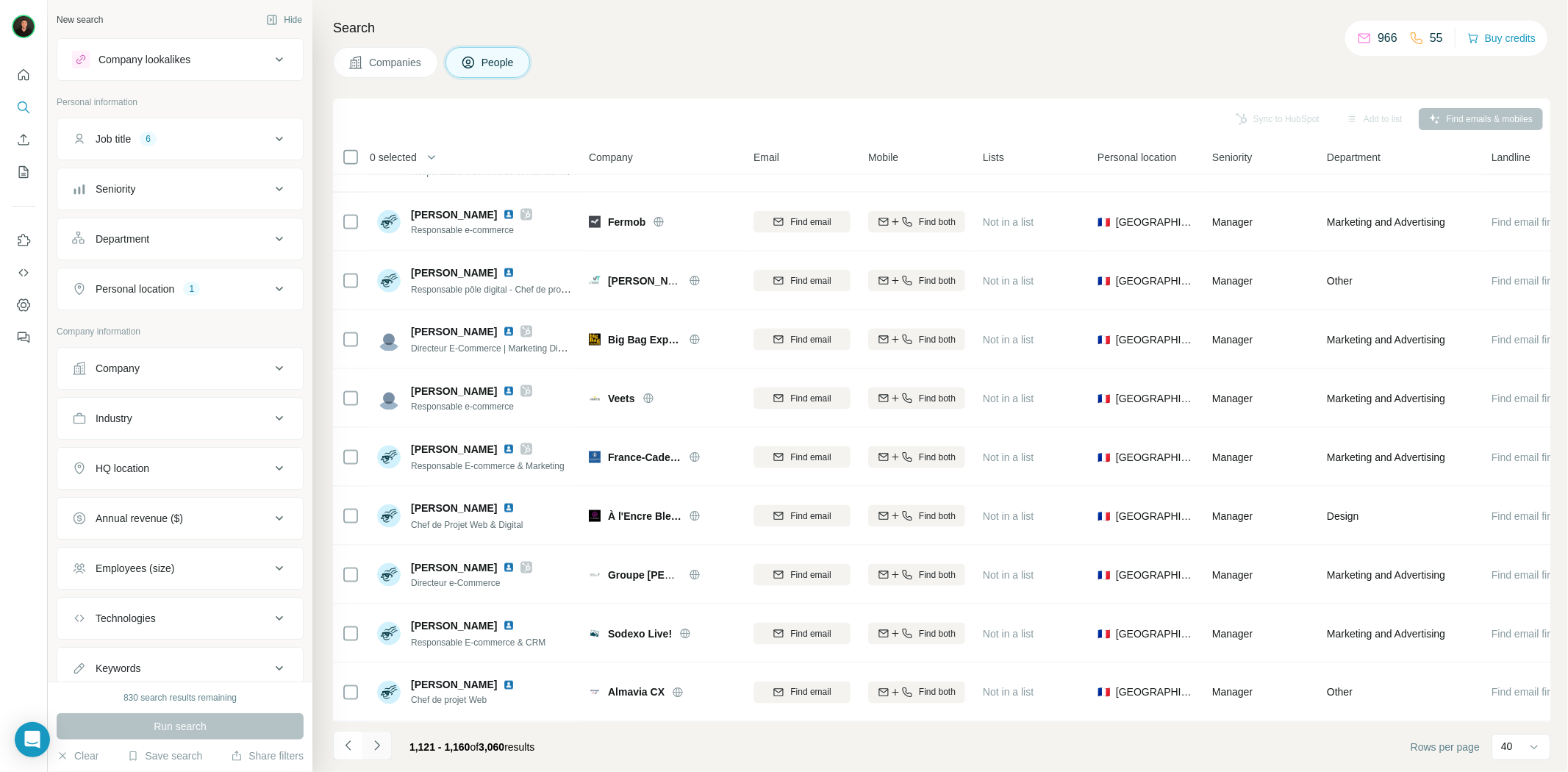
click at [383, 736] on button "Navigate to next page" at bounding box center [377, 745] width 29 height 29
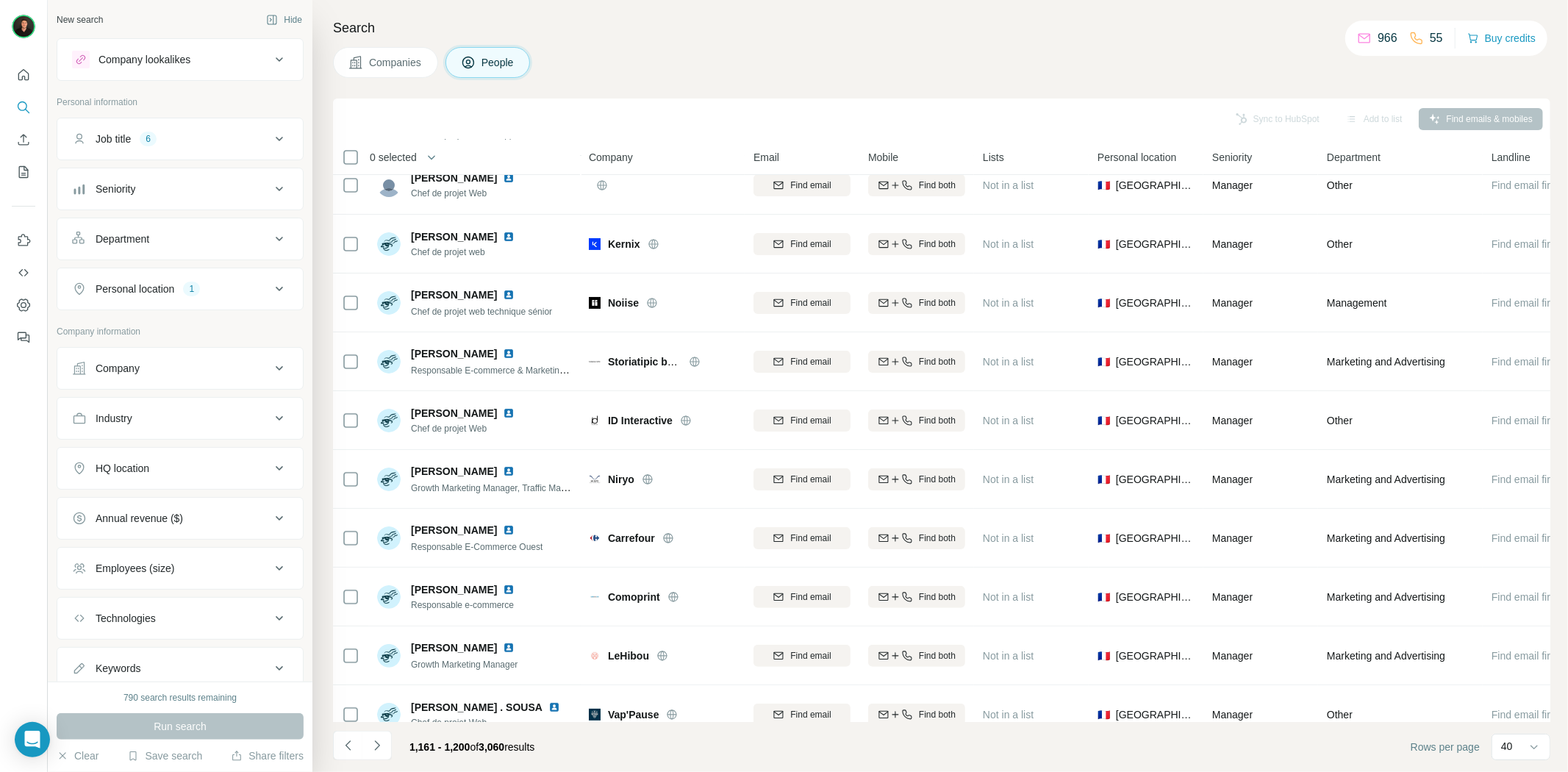
scroll to position [0, 0]
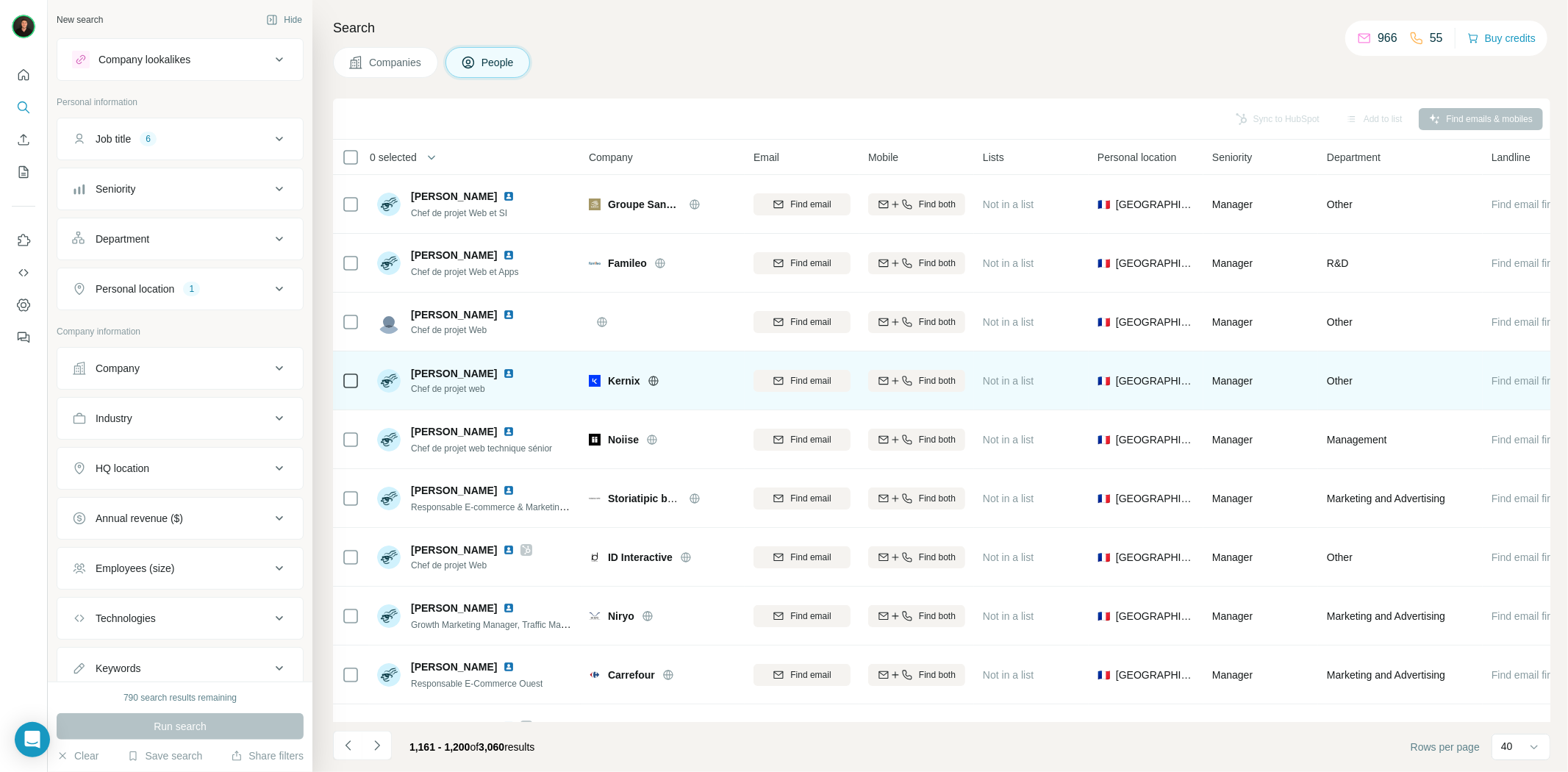
click at [655, 383] on icon at bounding box center [654, 381] width 12 height 12
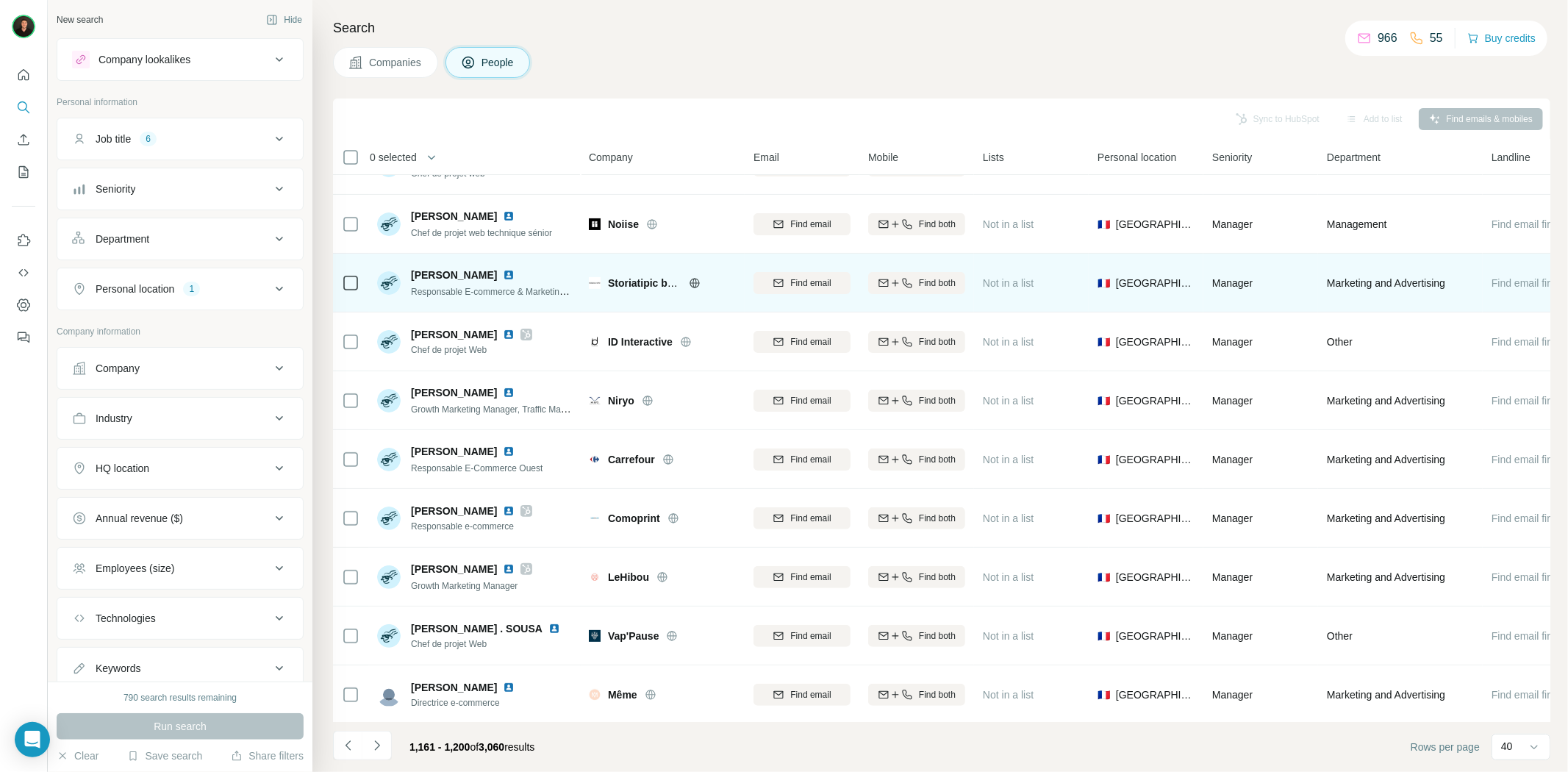
scroll to position [245, 0]
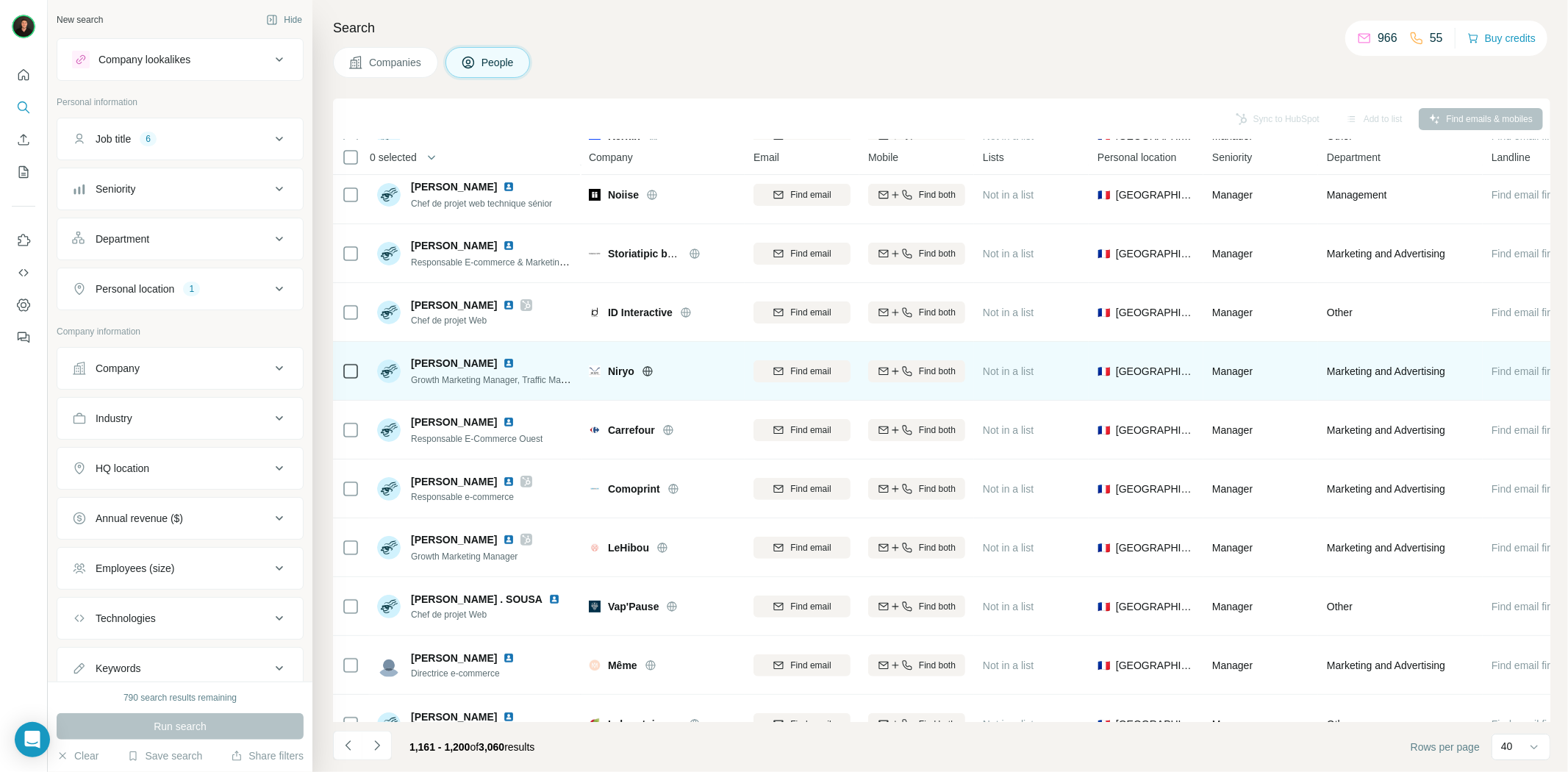
click at [651, 366] on icon at bounding box center [648, 372] width 12 height 12
click at [647, 373] on icon at bounding box center [647, 370] width 3 height 9
click at [614, 373] on span "Niryo" at bounding box center [622, 372] width 27 height 15
click at [514, 364] on img at bounding box center [508, 363] width 12 height 12
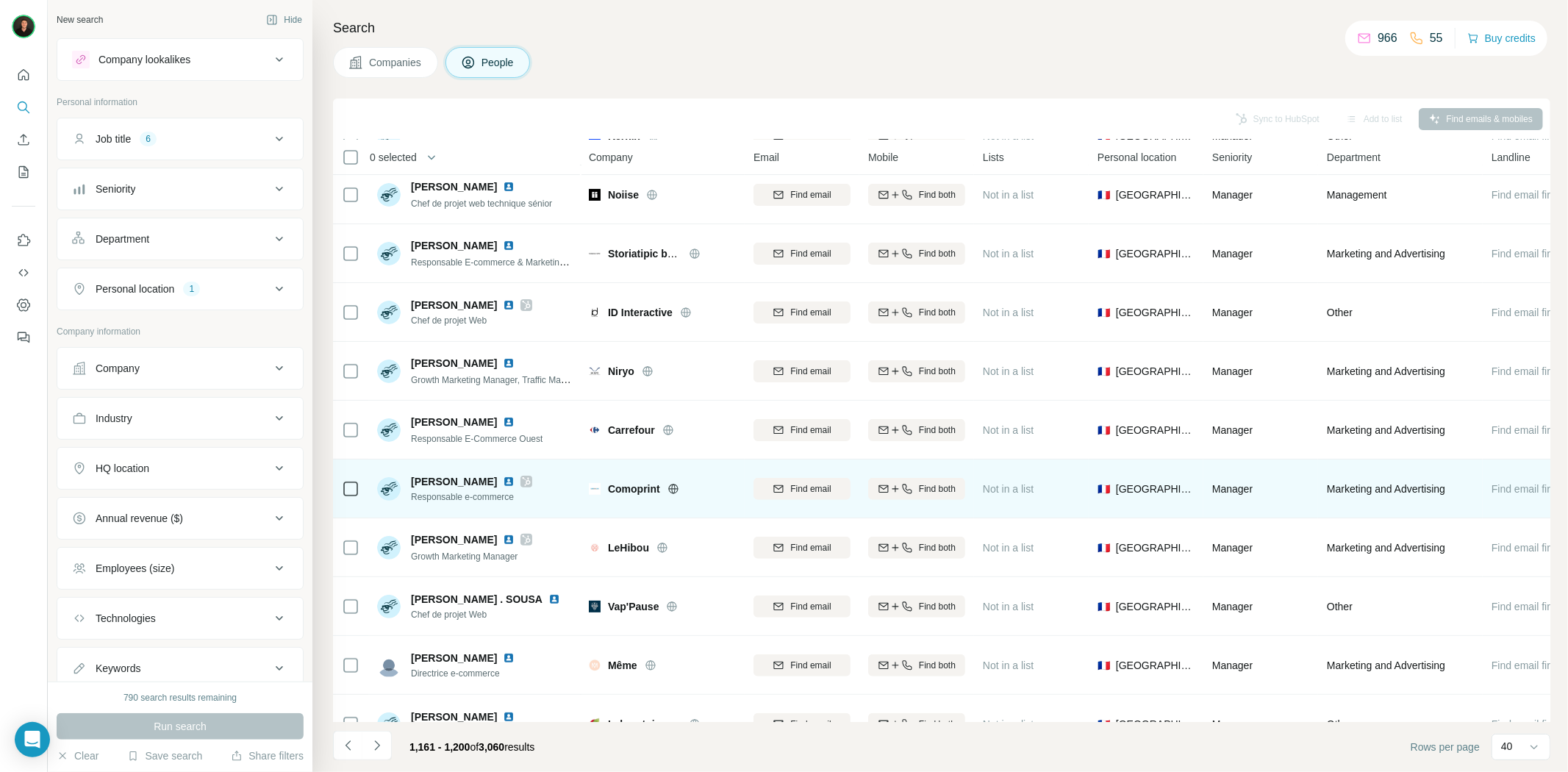
click at [675, 484] on icon at bounding box center [673, 488] width 3 height 9
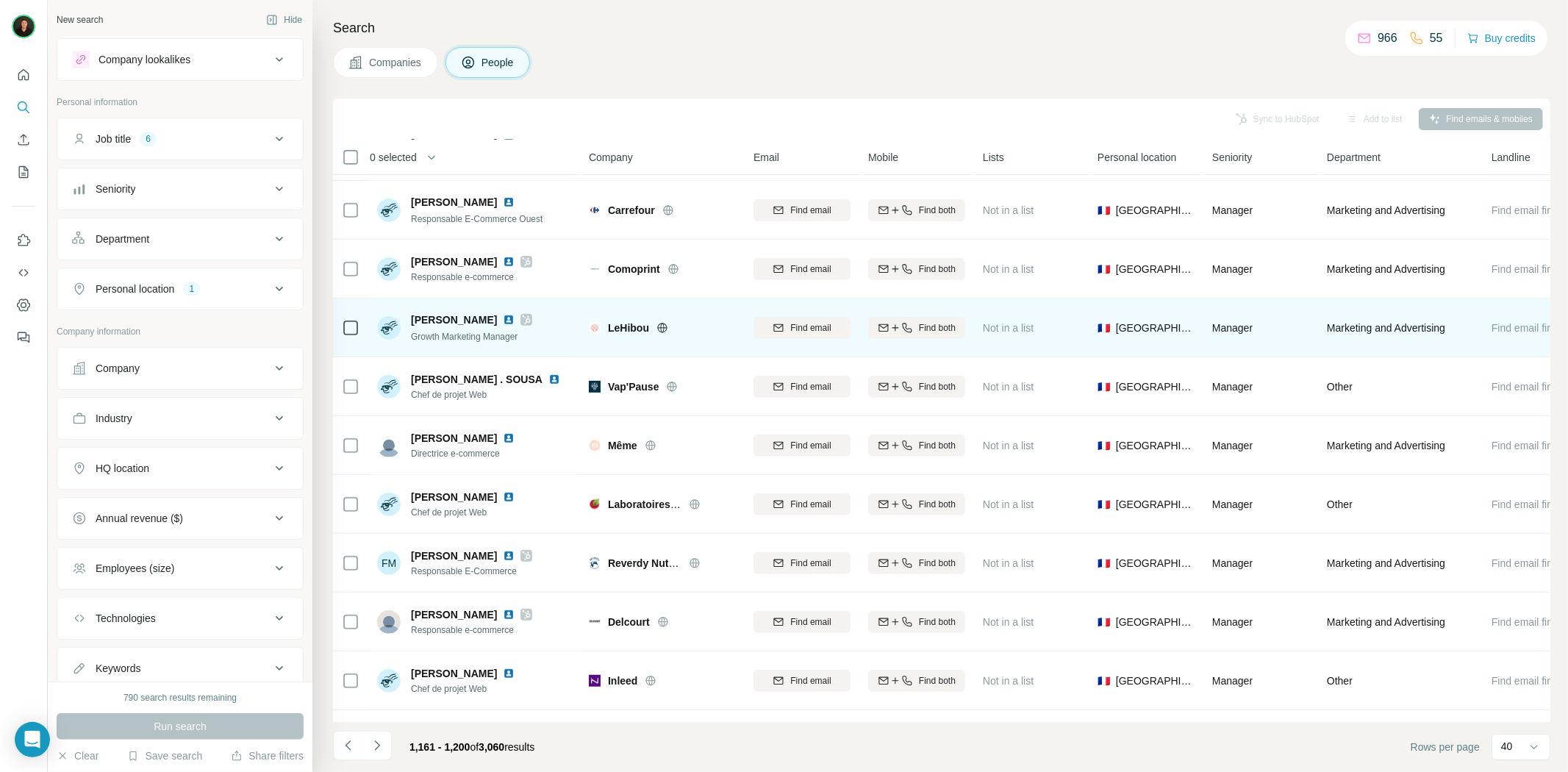
scroll to position [490, 0]
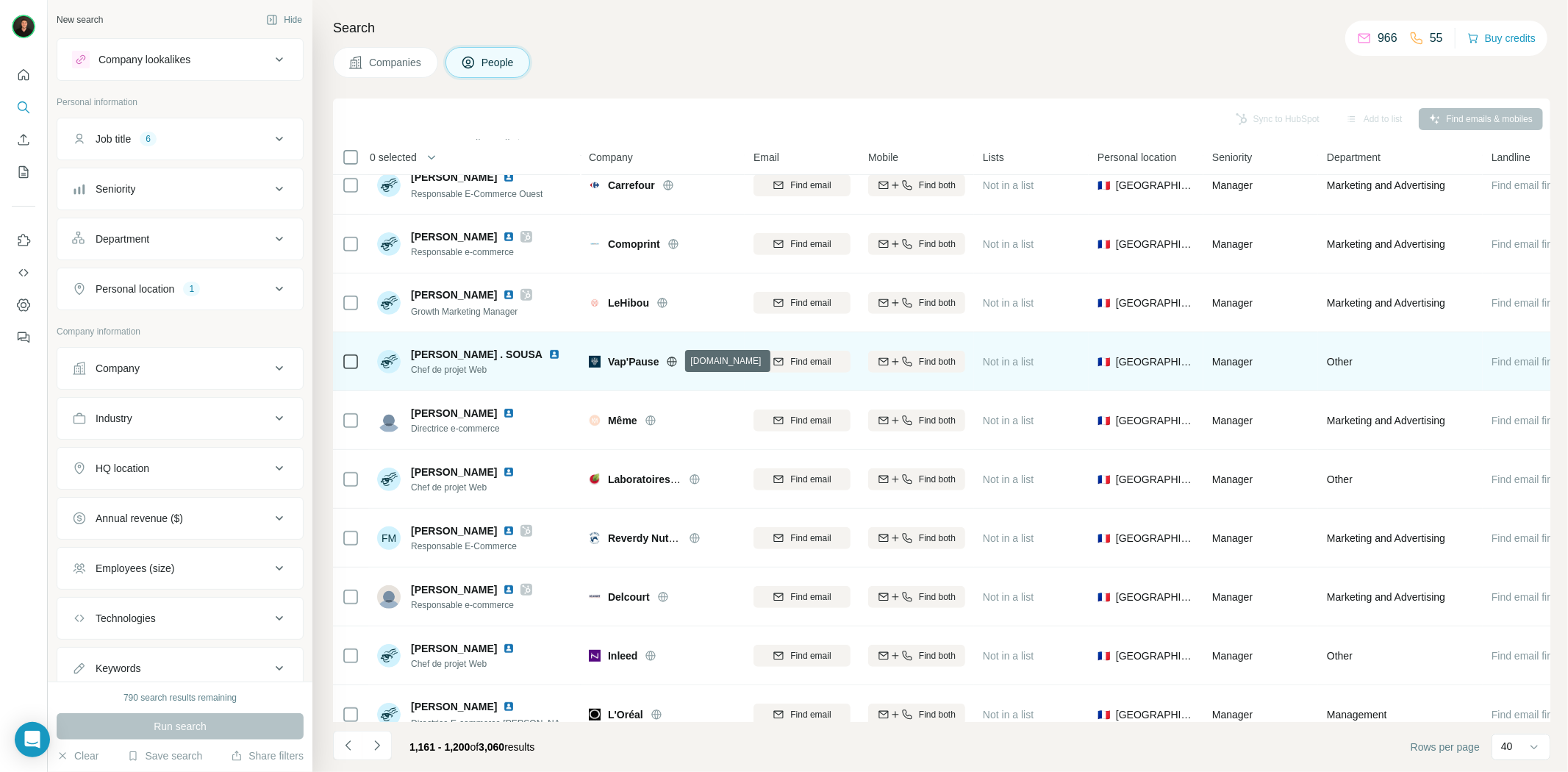
click at [672, 359] on icon at bounding box center [672, 362] width 12 height 12
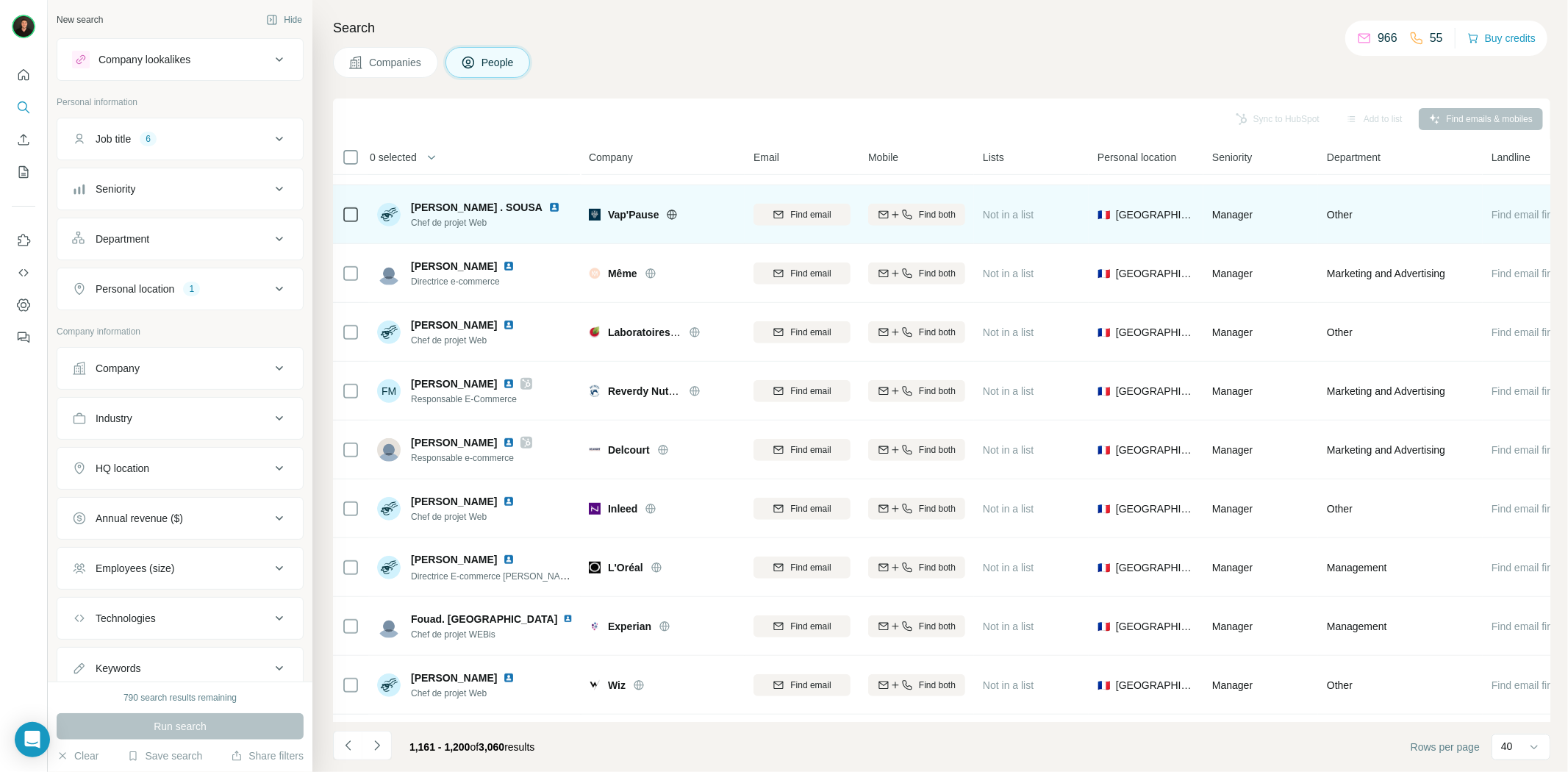
scroll to position [653, 0]
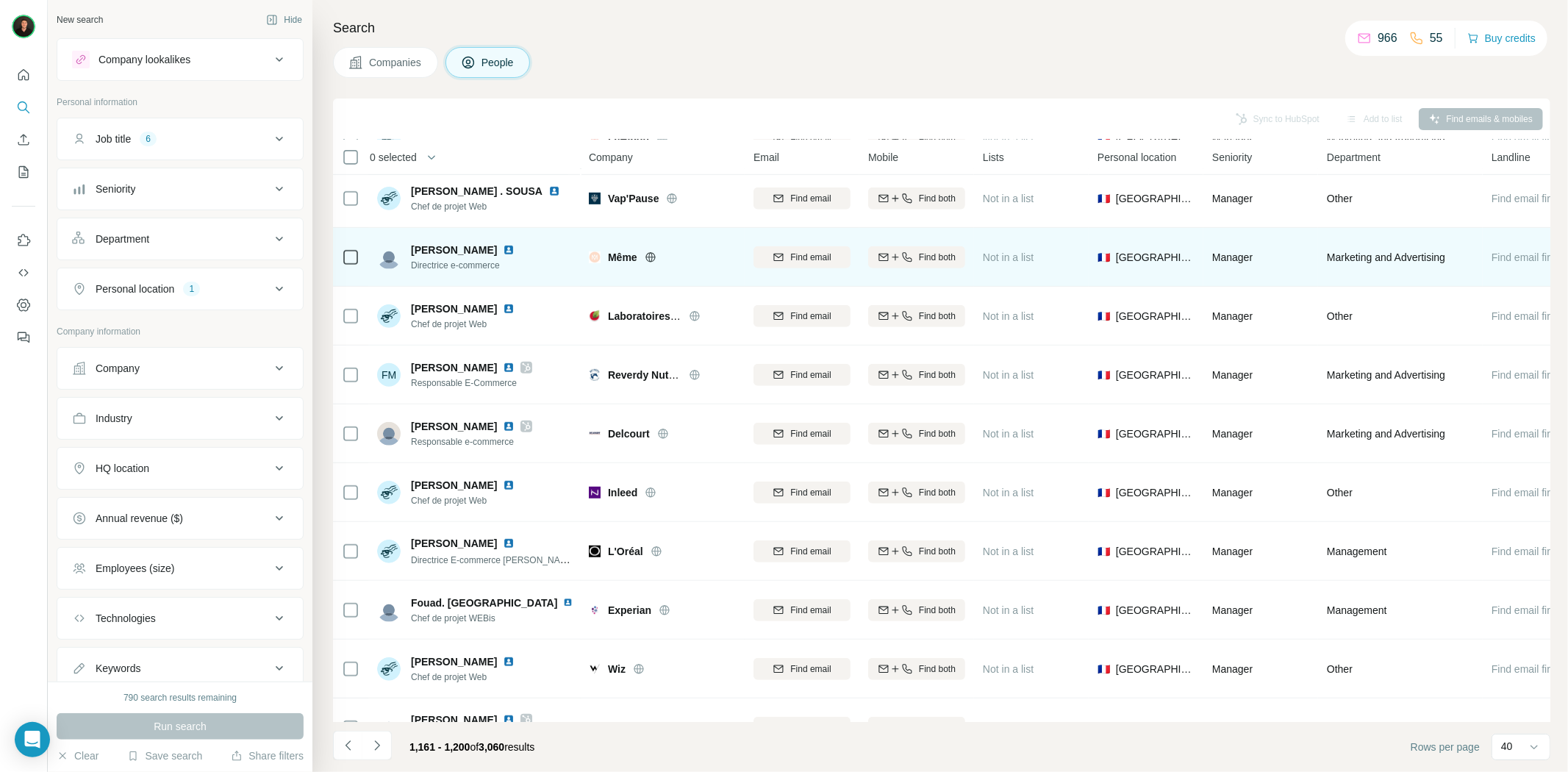
click at [655, 257] on icon at bounding box center [649, 257] width 9 height 1
click at [503, 244] on img at bounding box center [508, 250] width 12 height 12
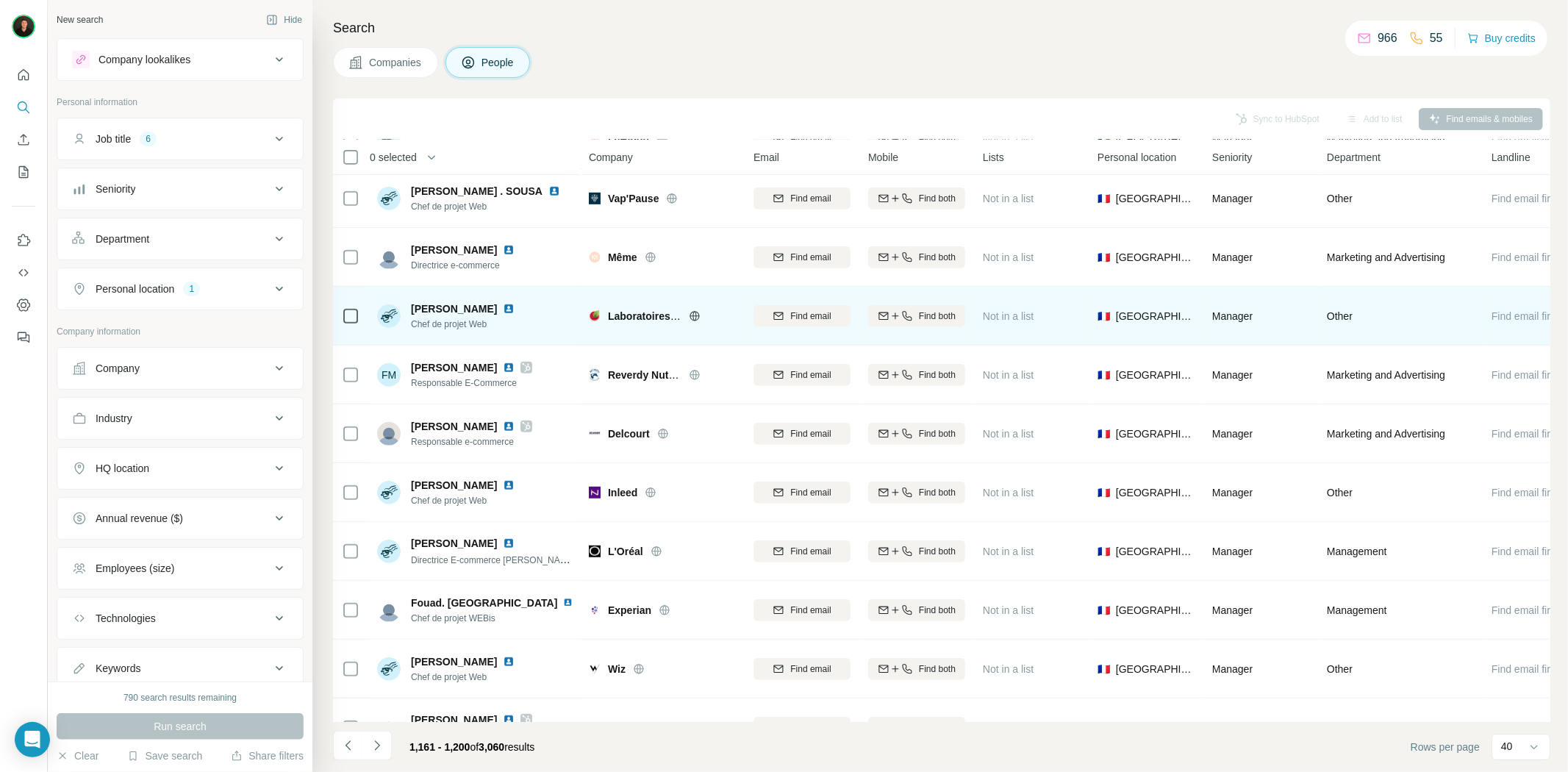
click at [695, 317] on icon at bounding box center [695, 316] width 12 height 12
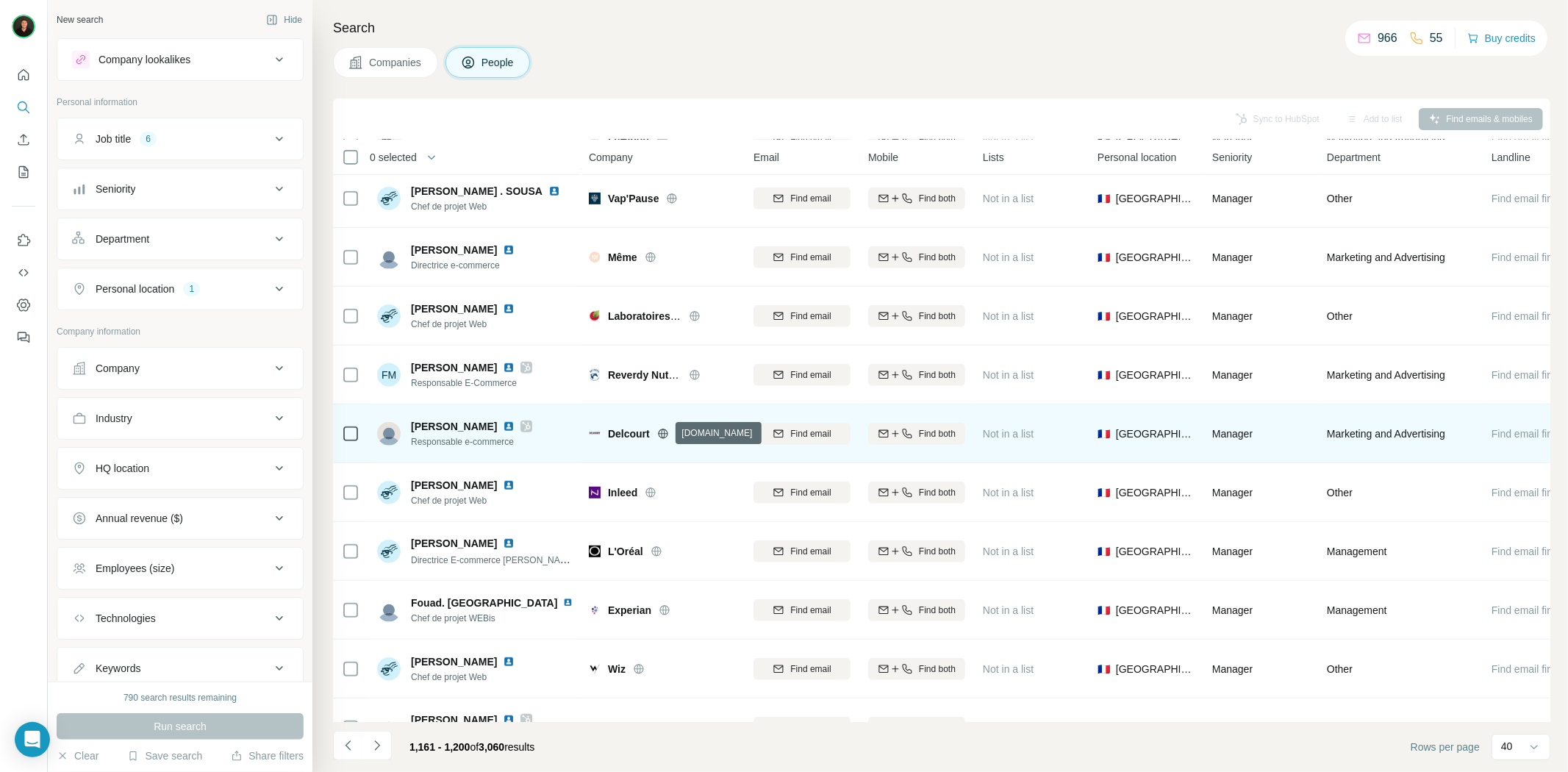
click at [664, 435] on icon at bounding box center [663, 434] width 12 height 12
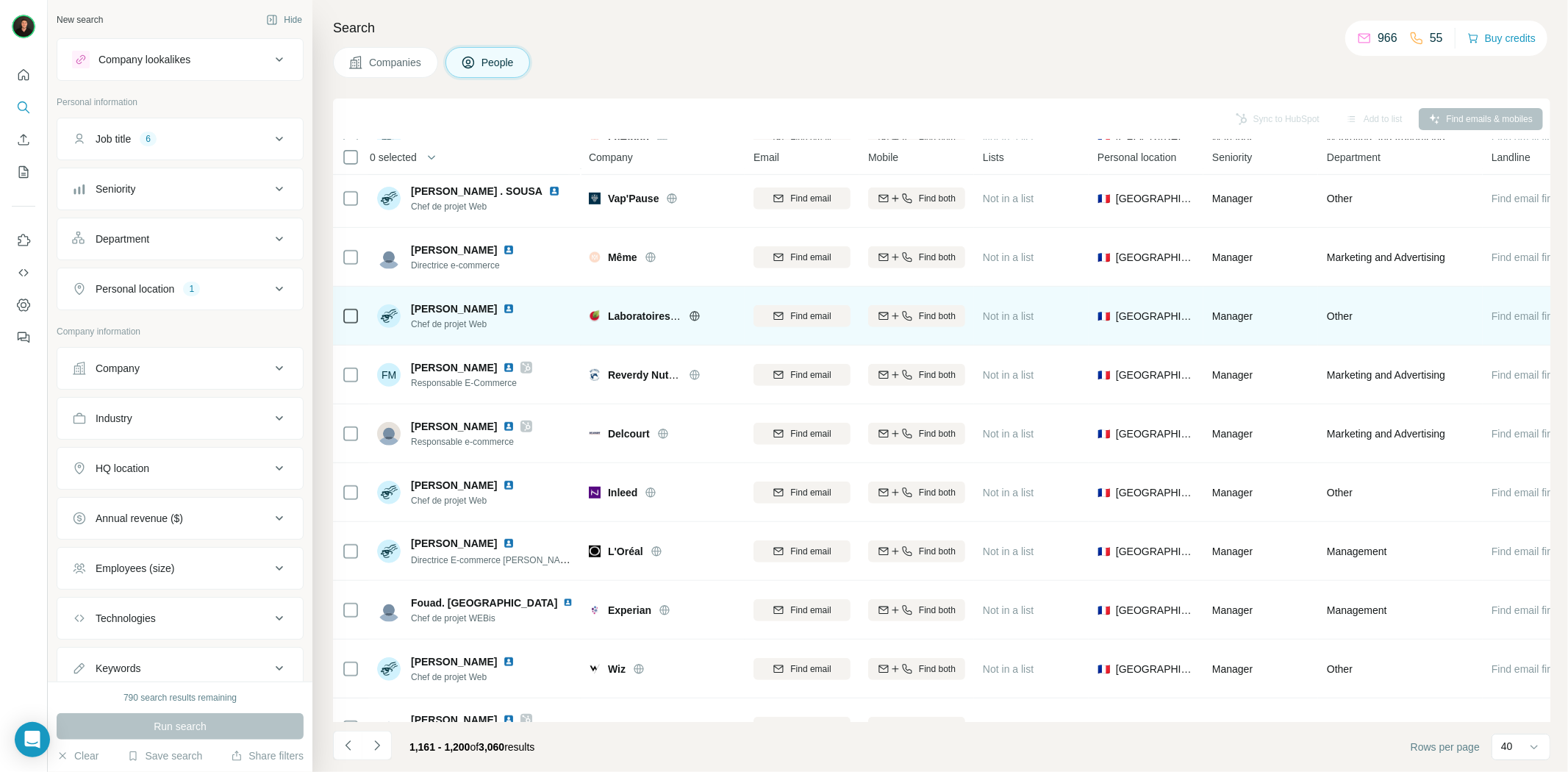
click at [503, 306] on img at bounding box center [508, 309] width 12 height 12
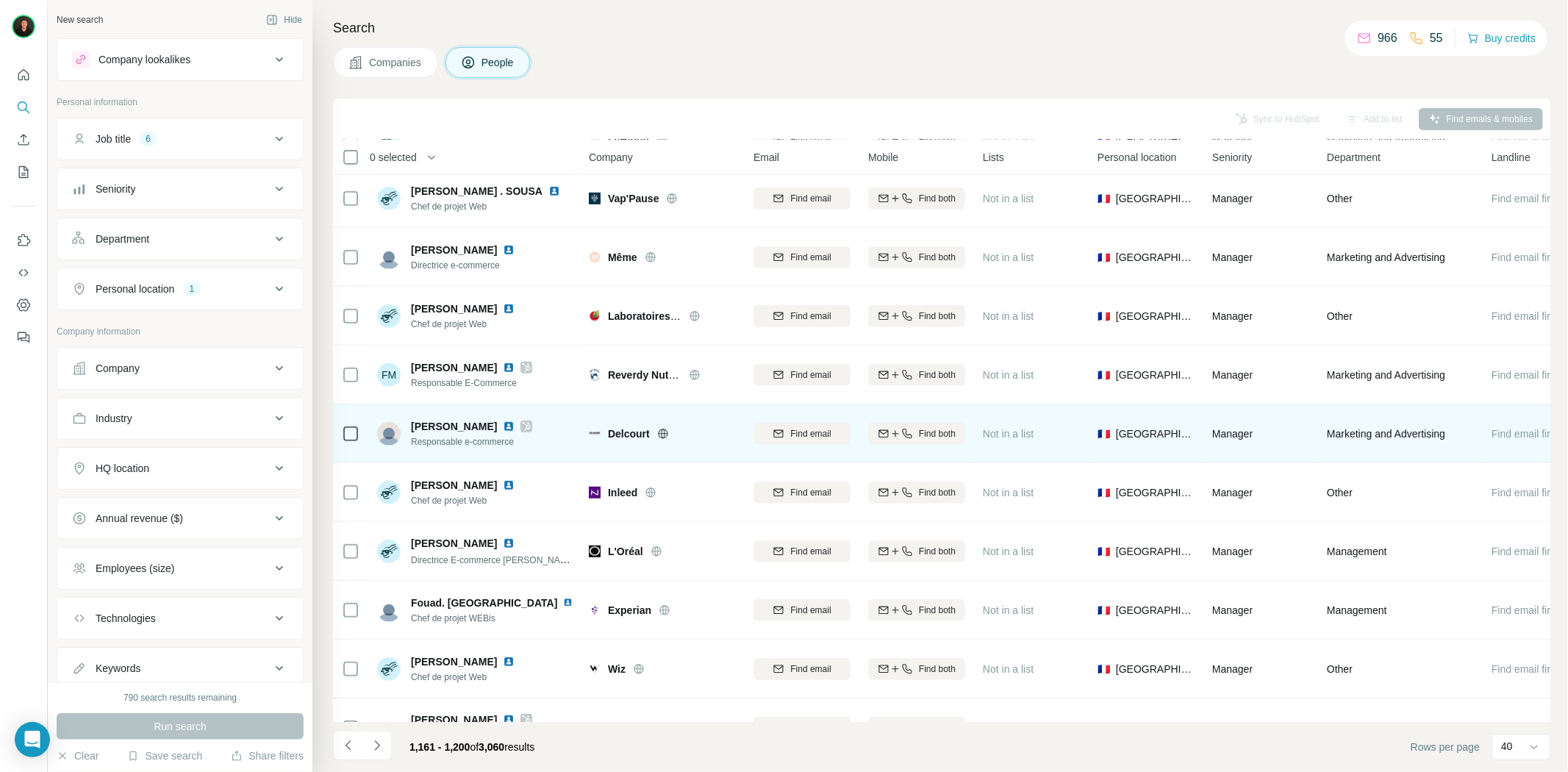
click at [503, 427] on img at bounding box center [508, 426] width 12 height 12
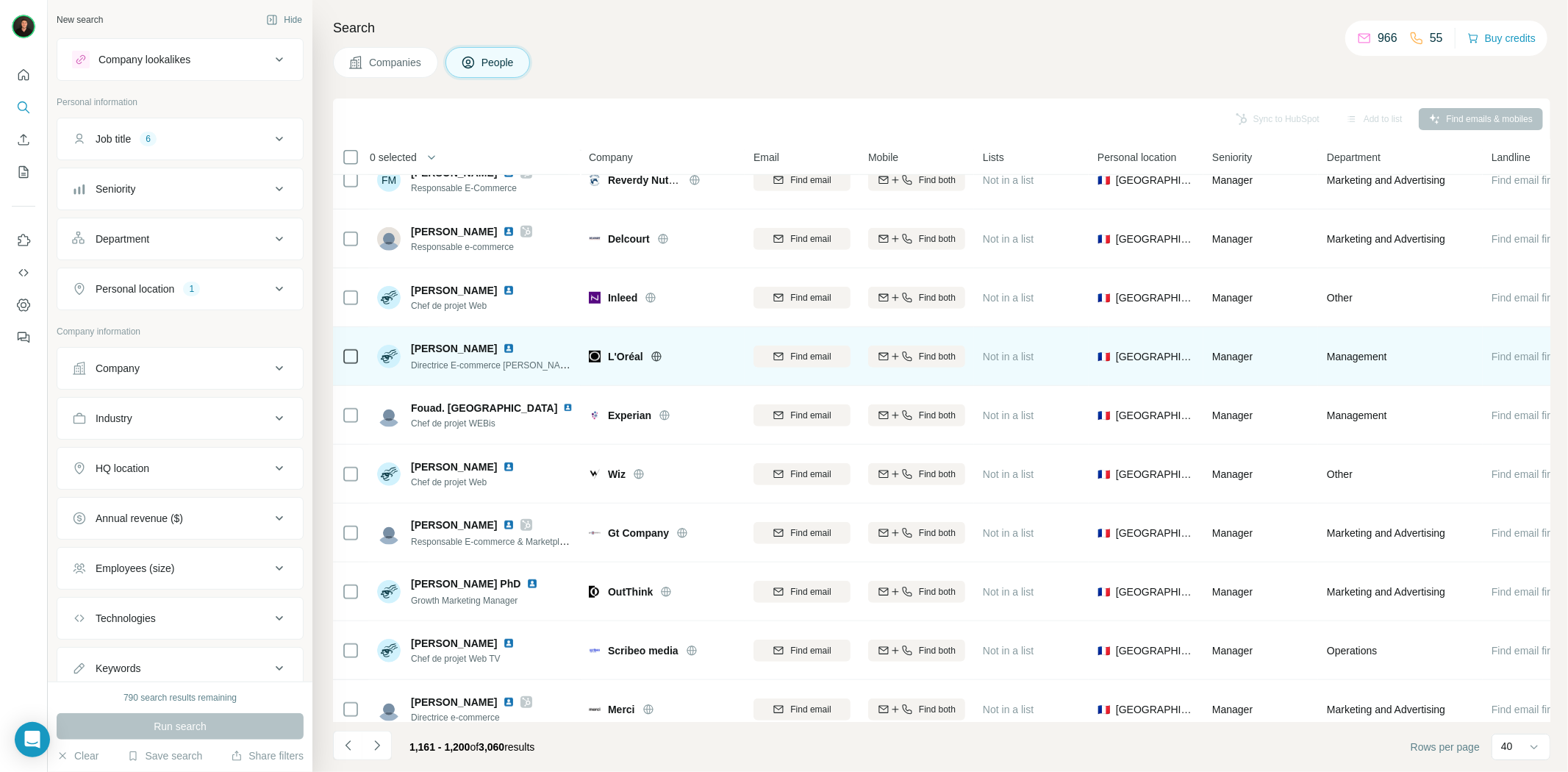
scroll to position [899, 0]
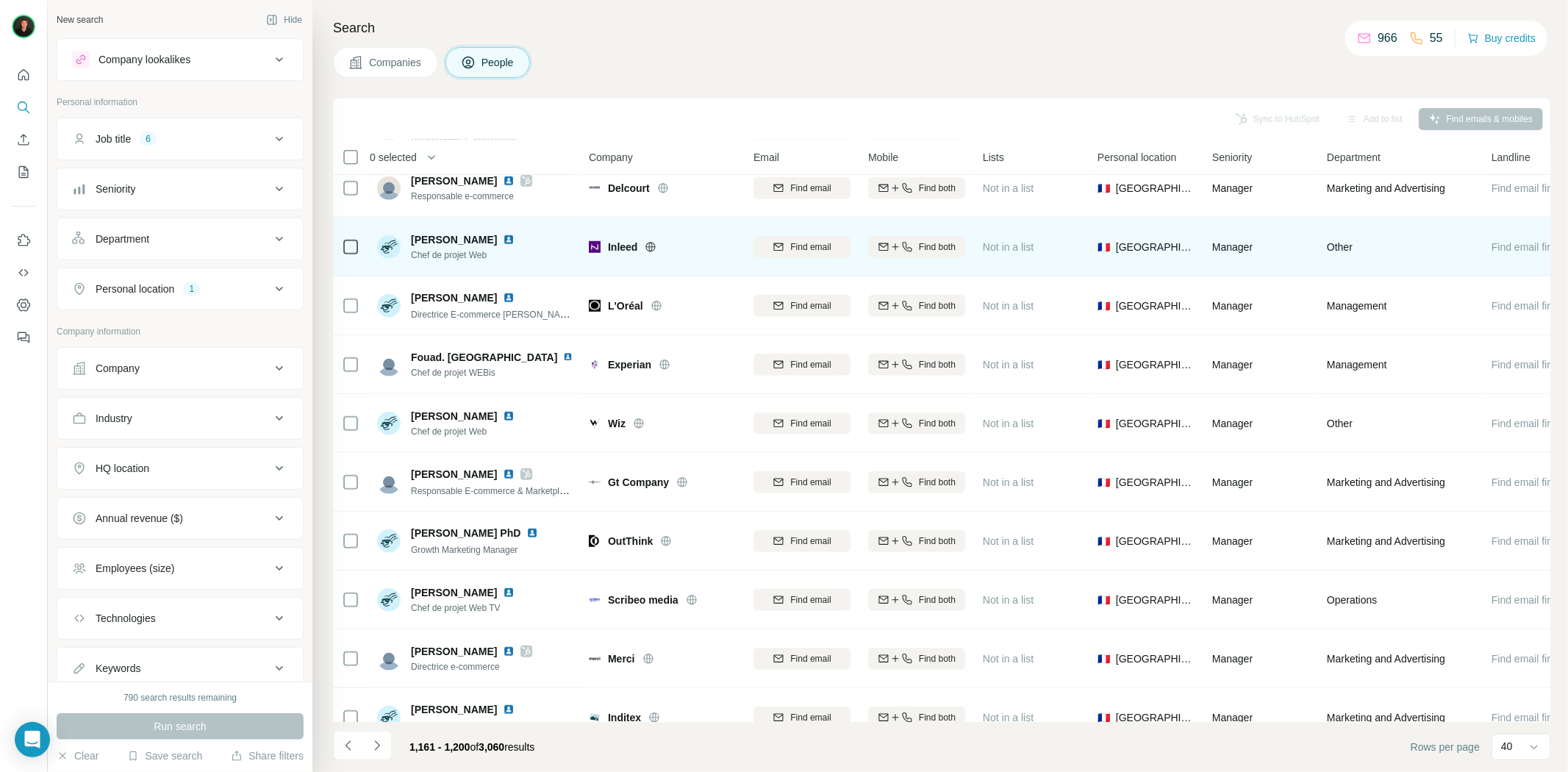
click at [651, 244] on icon at bounding box center [651, 247] width 12 height 12
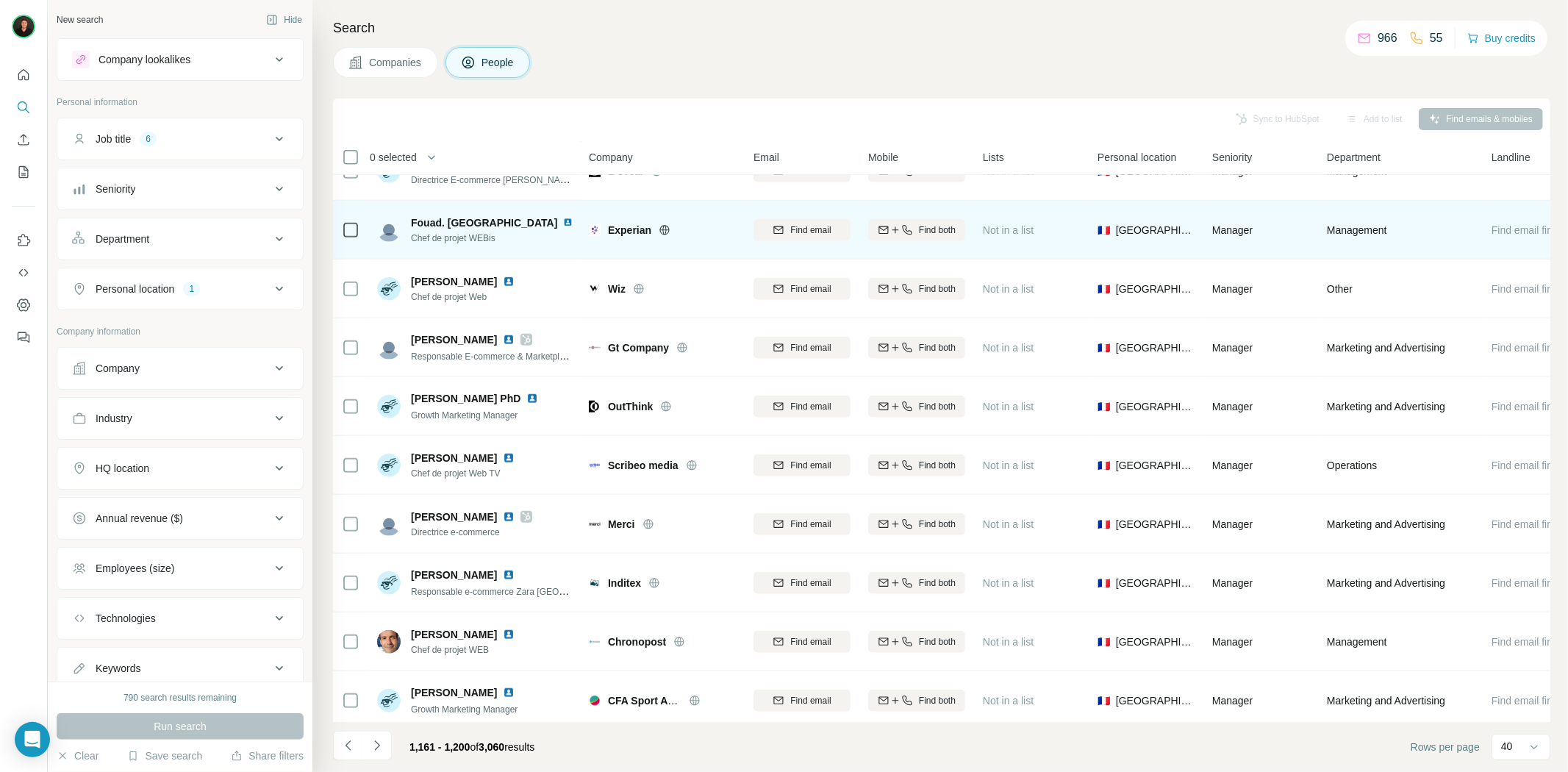
scroll to position [1062, 0]
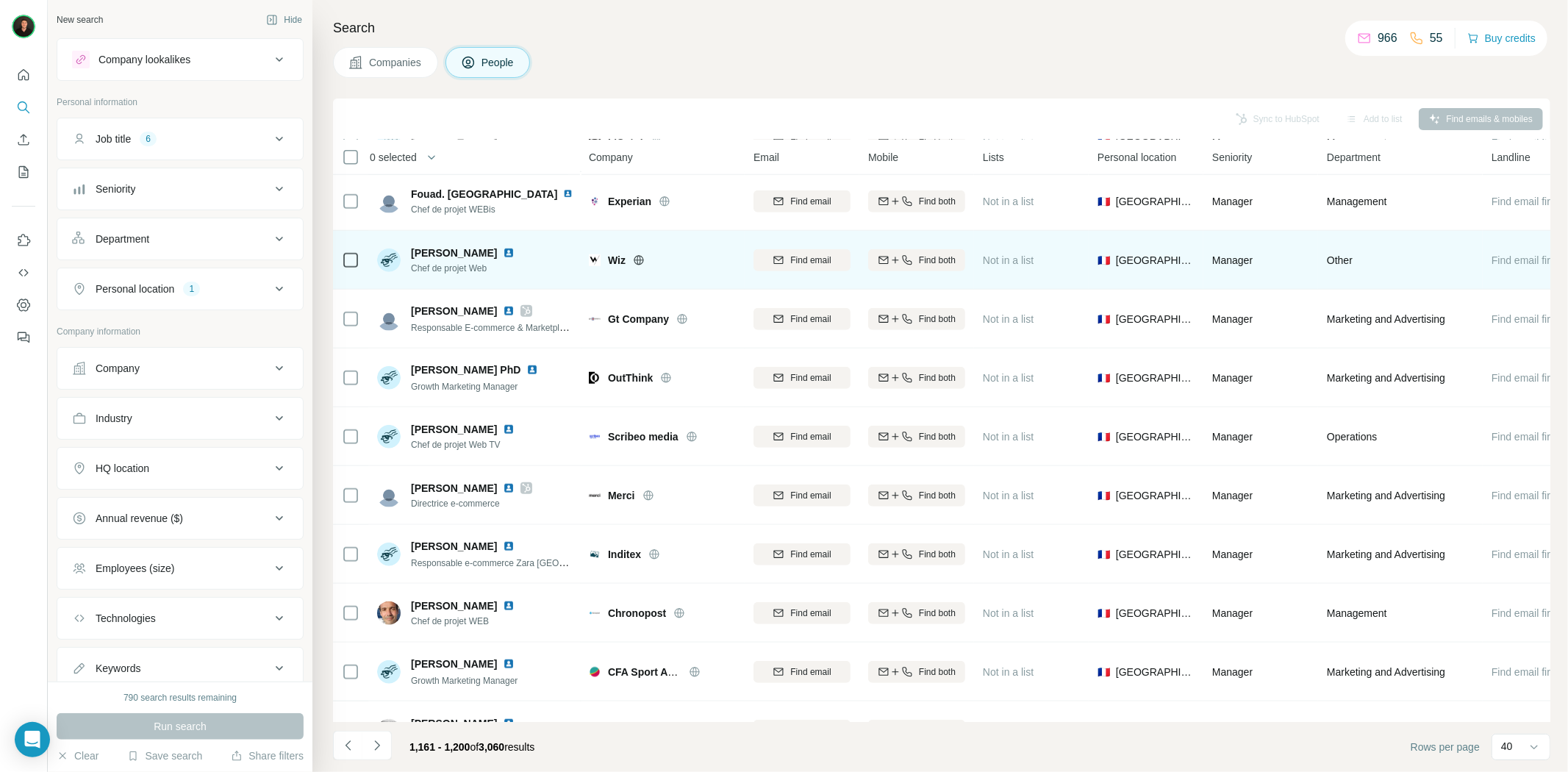
click at [638, 261] on icon at bounding box center [639, 260] width 12 height 12
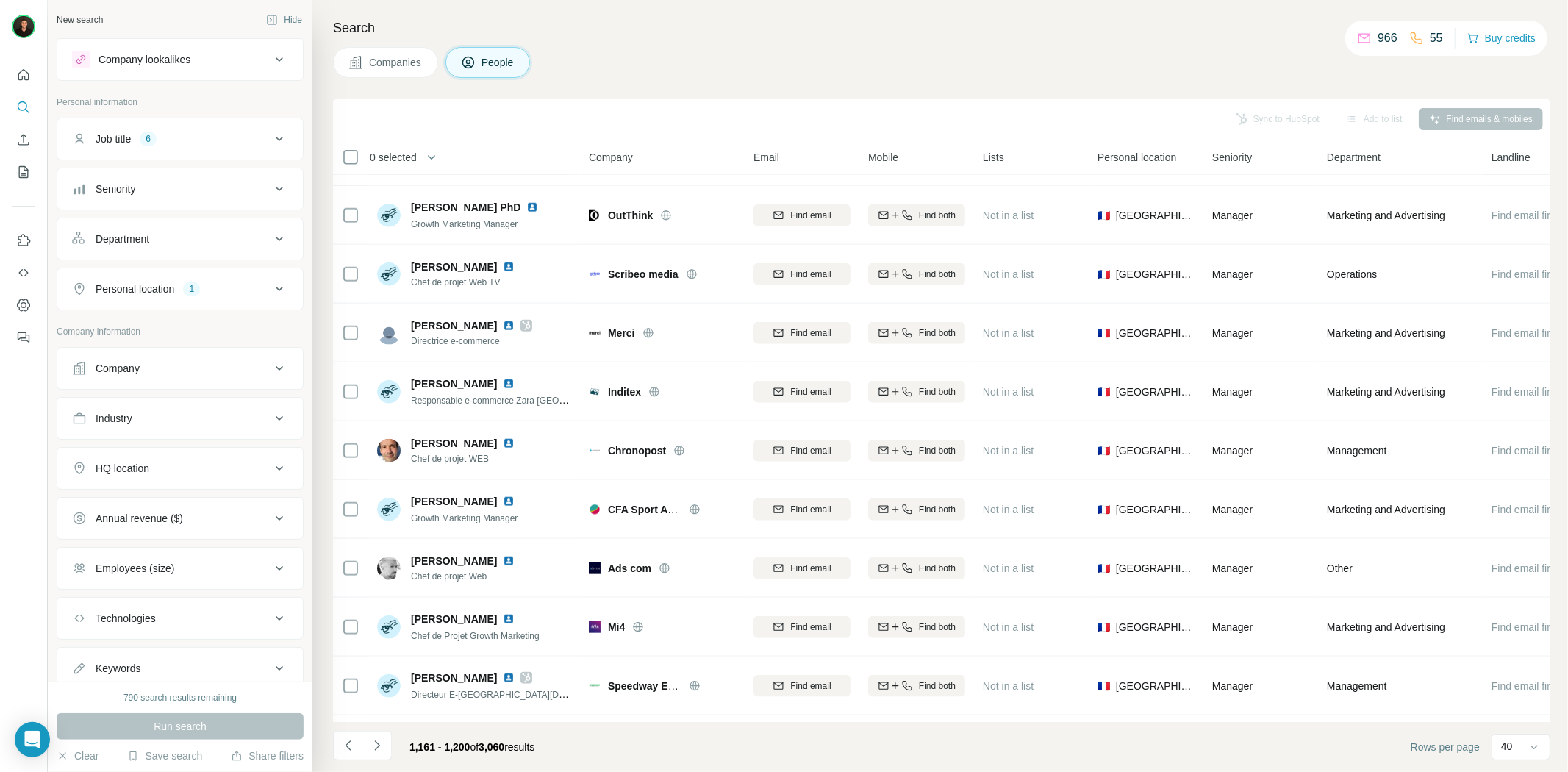
scroll to position [1225, 0]
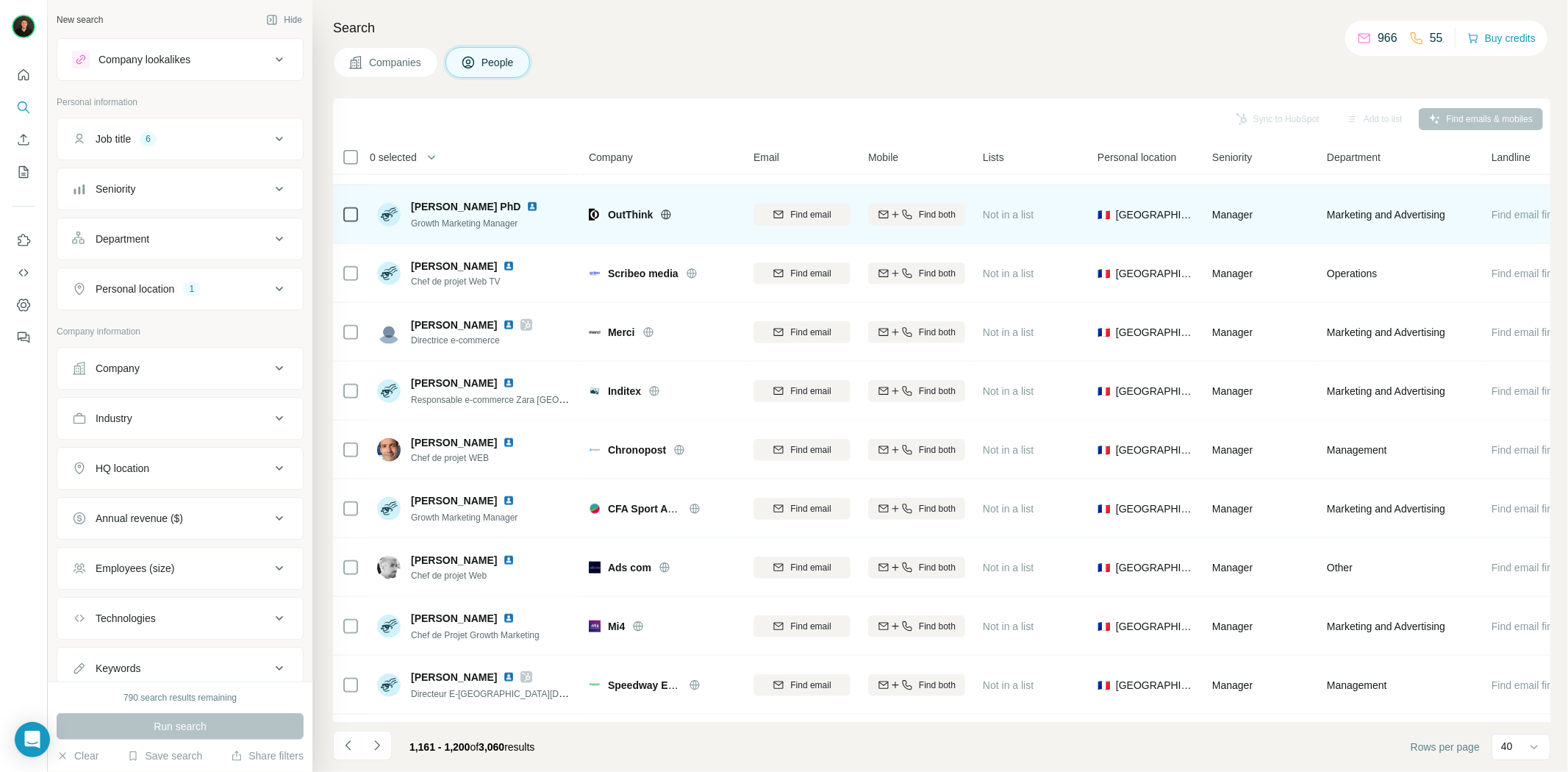
click at [664, 216] on icon at bounding box center [666, 215] width 12 height 12
click at [526, 203] on img at bounding box center [532, 206] width 12 height 12
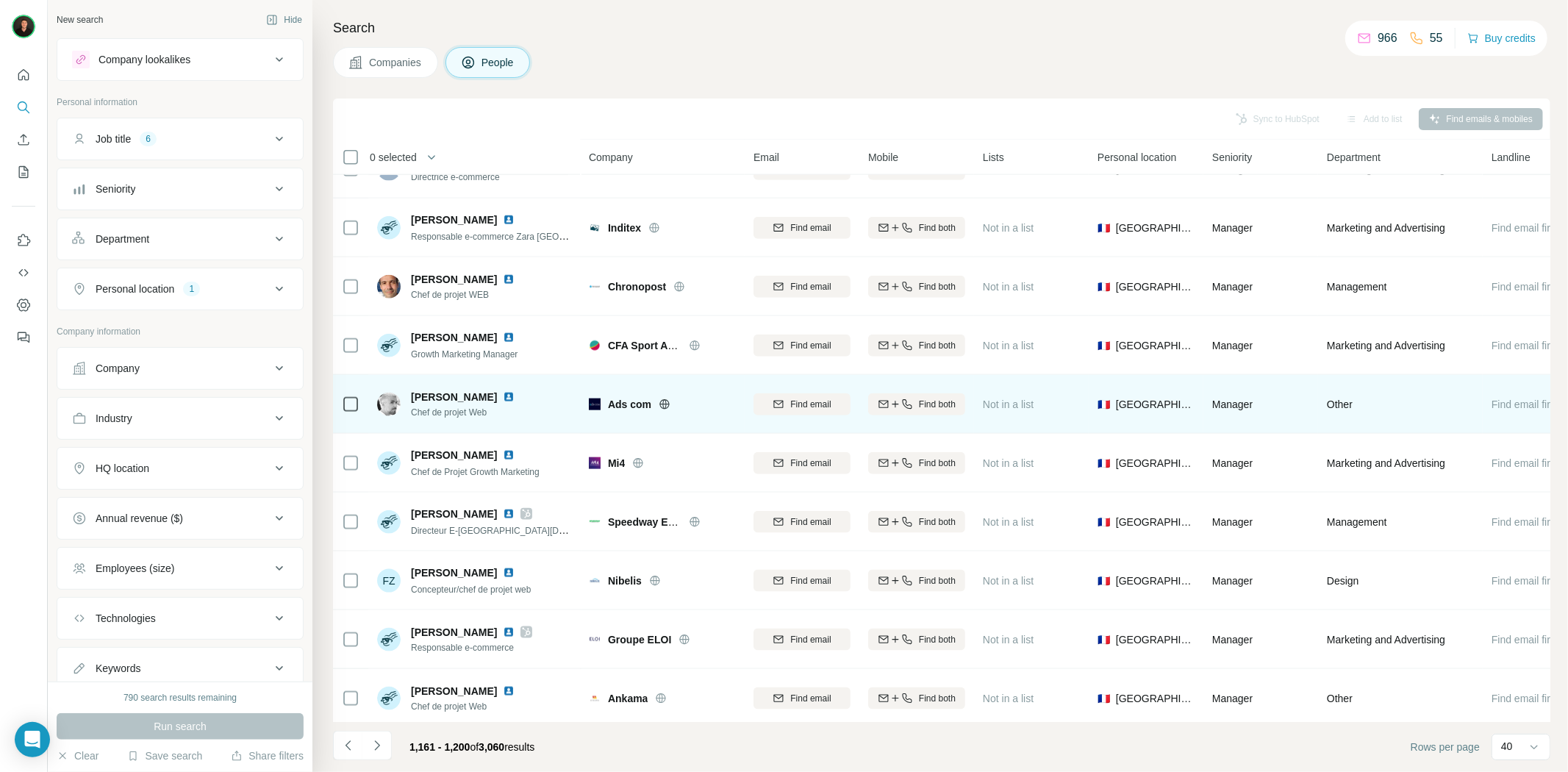
scroll to position [1471, 0]
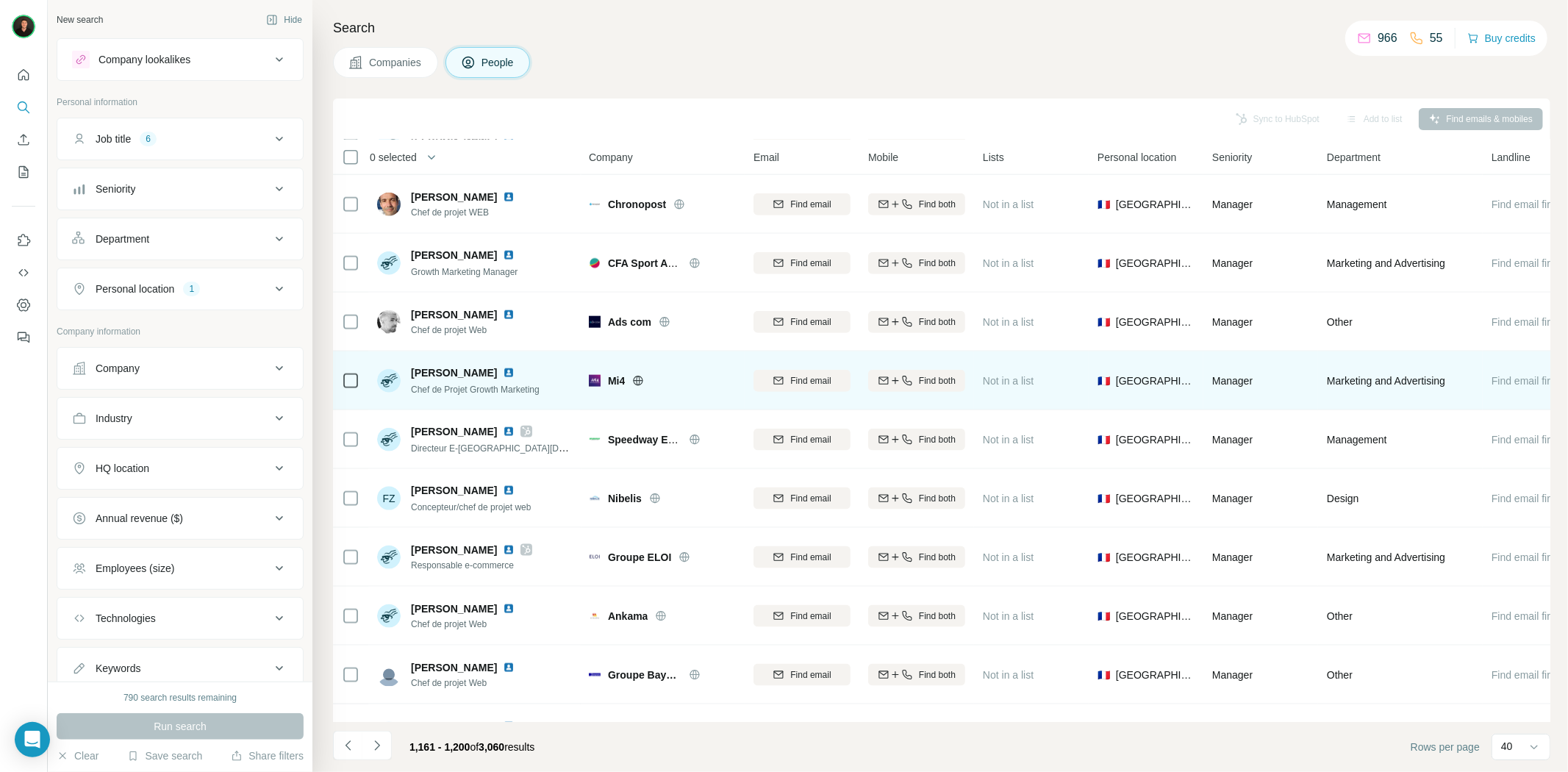
click at [638, 377] on icon at bounding box center [638, 380] width 9 height 9
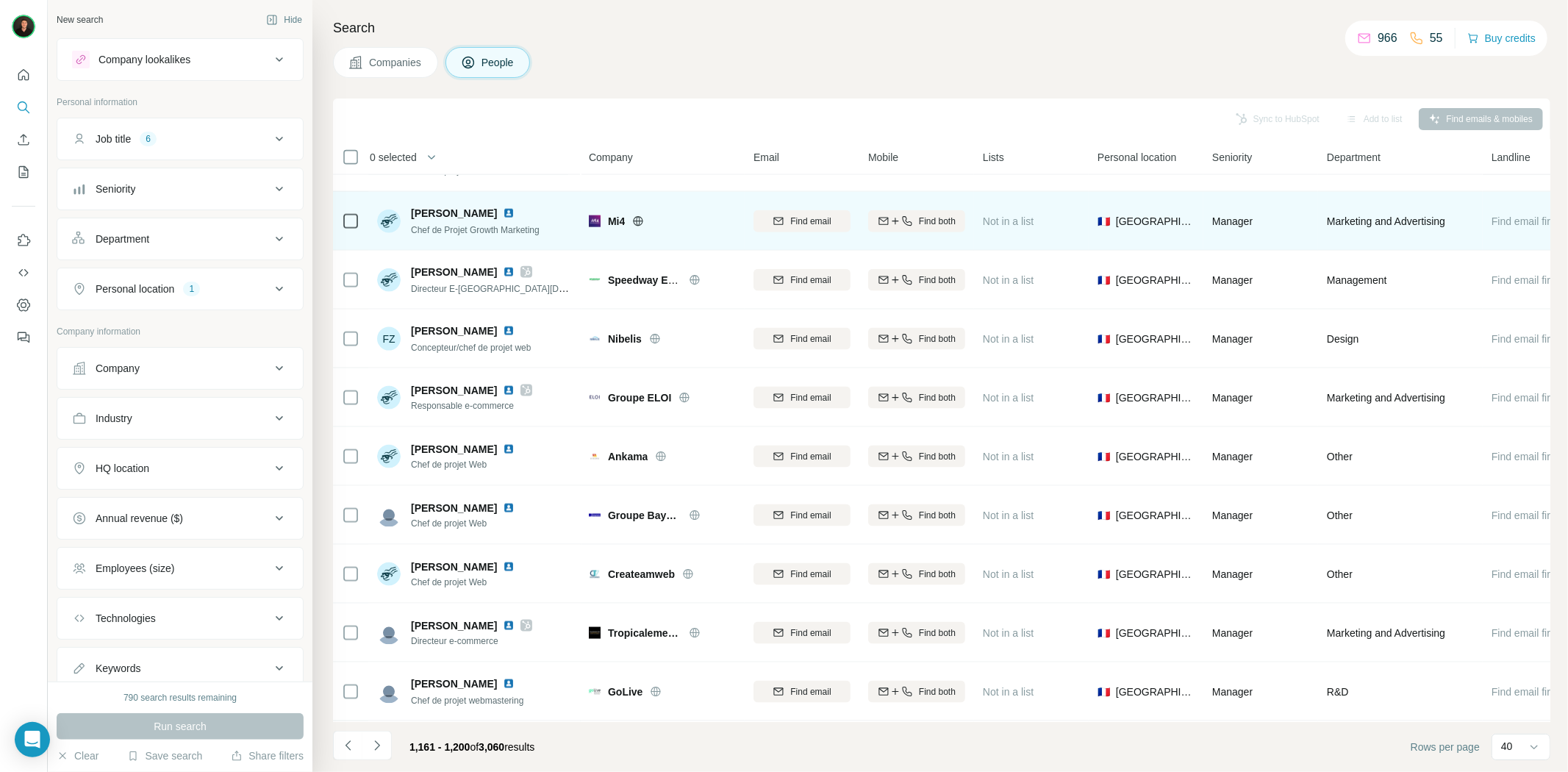
scroll to position [1634, 0]
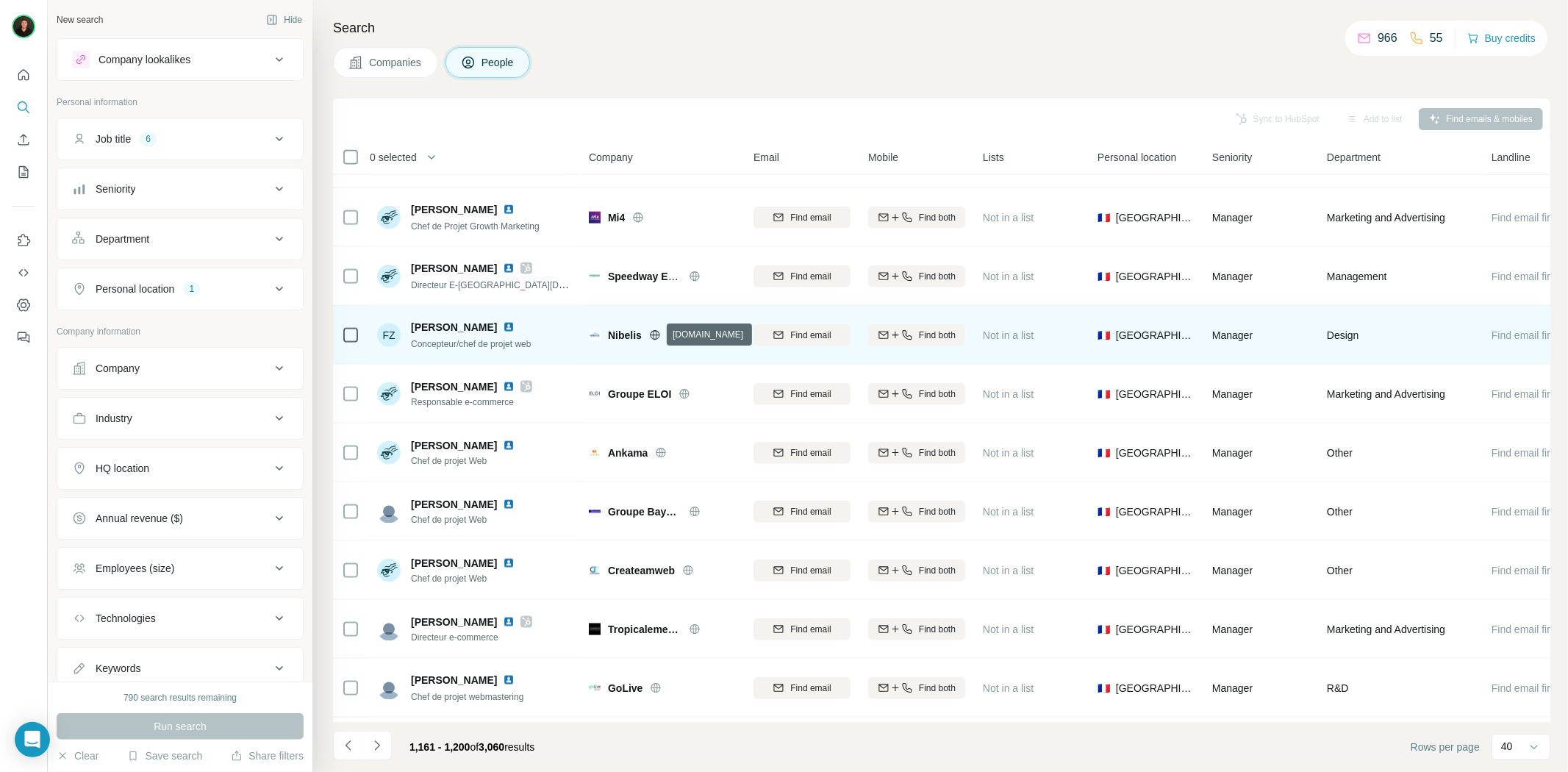
click at [655, 331] on icon at bounding box center [655, 336] width 12 height 12
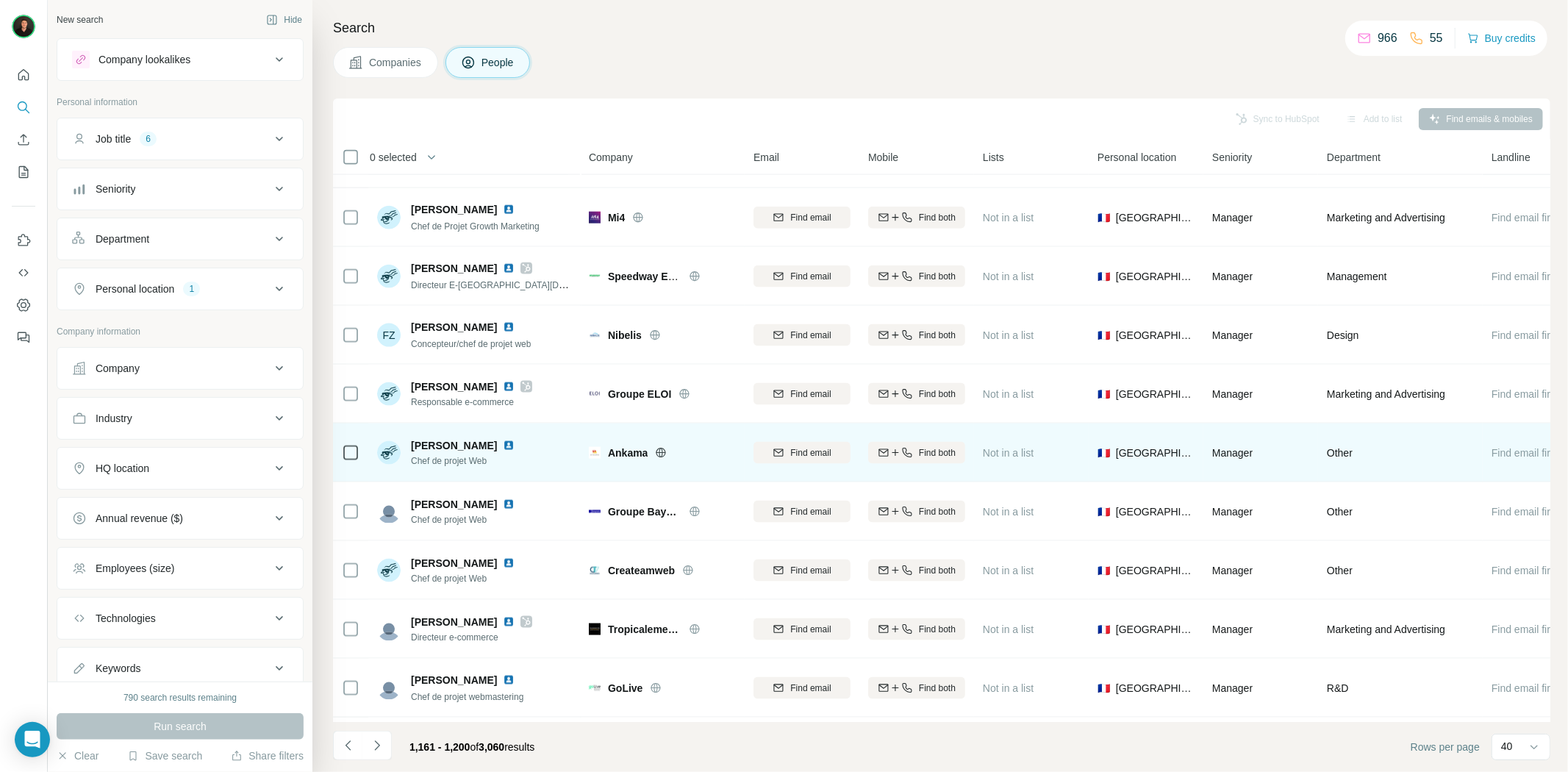
click at [663, 453] on icon at bounding box center [661, 452] width 3 height 9
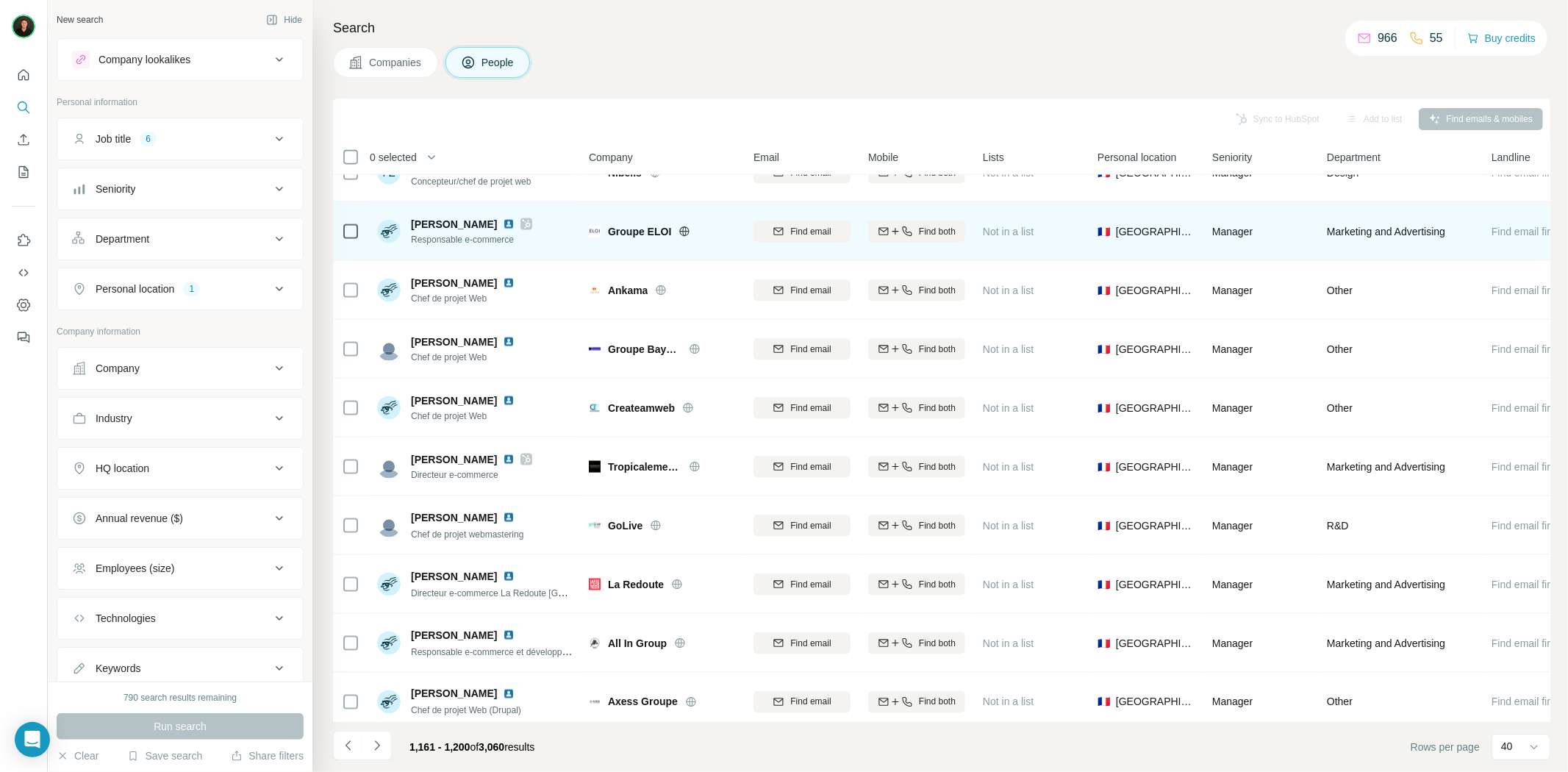
scroll to position [1797, 0]
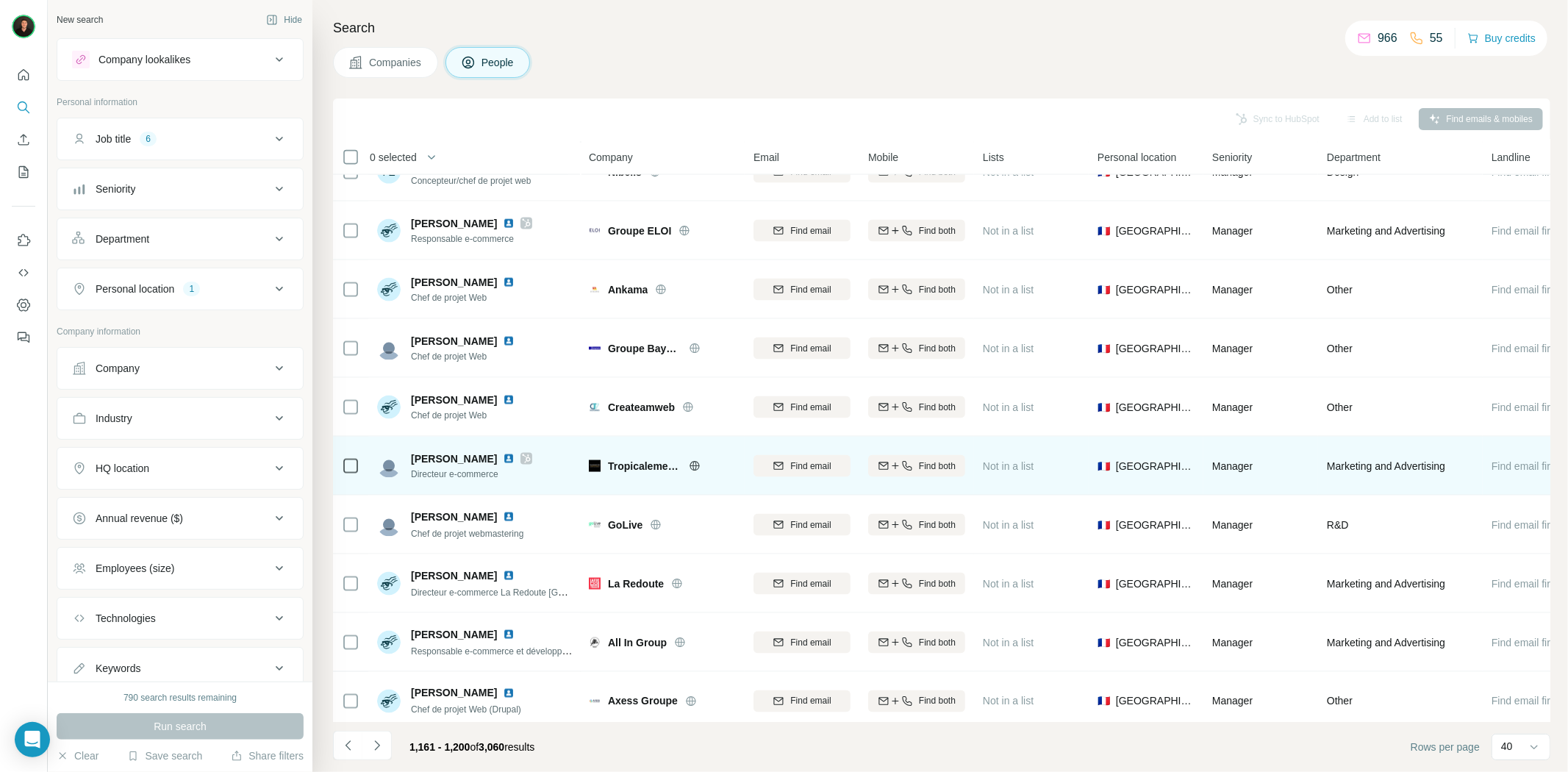
click at [693, 463] on icon at bounding box center [695, 467] width 12 height 12
click at [503, 459] on img at bounding box center [508, 459] width 12 height 12
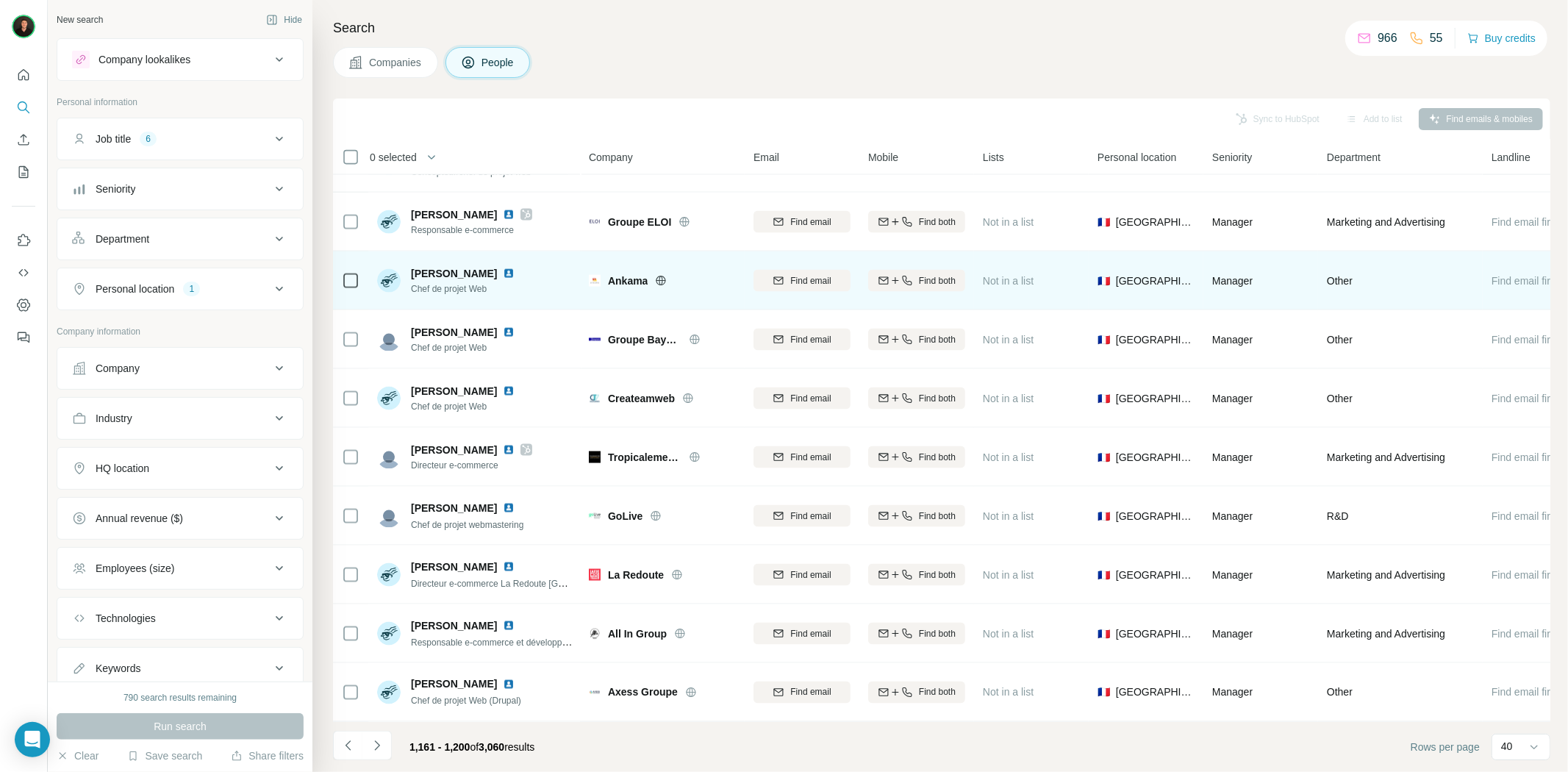
scroll to position [1813, 0]
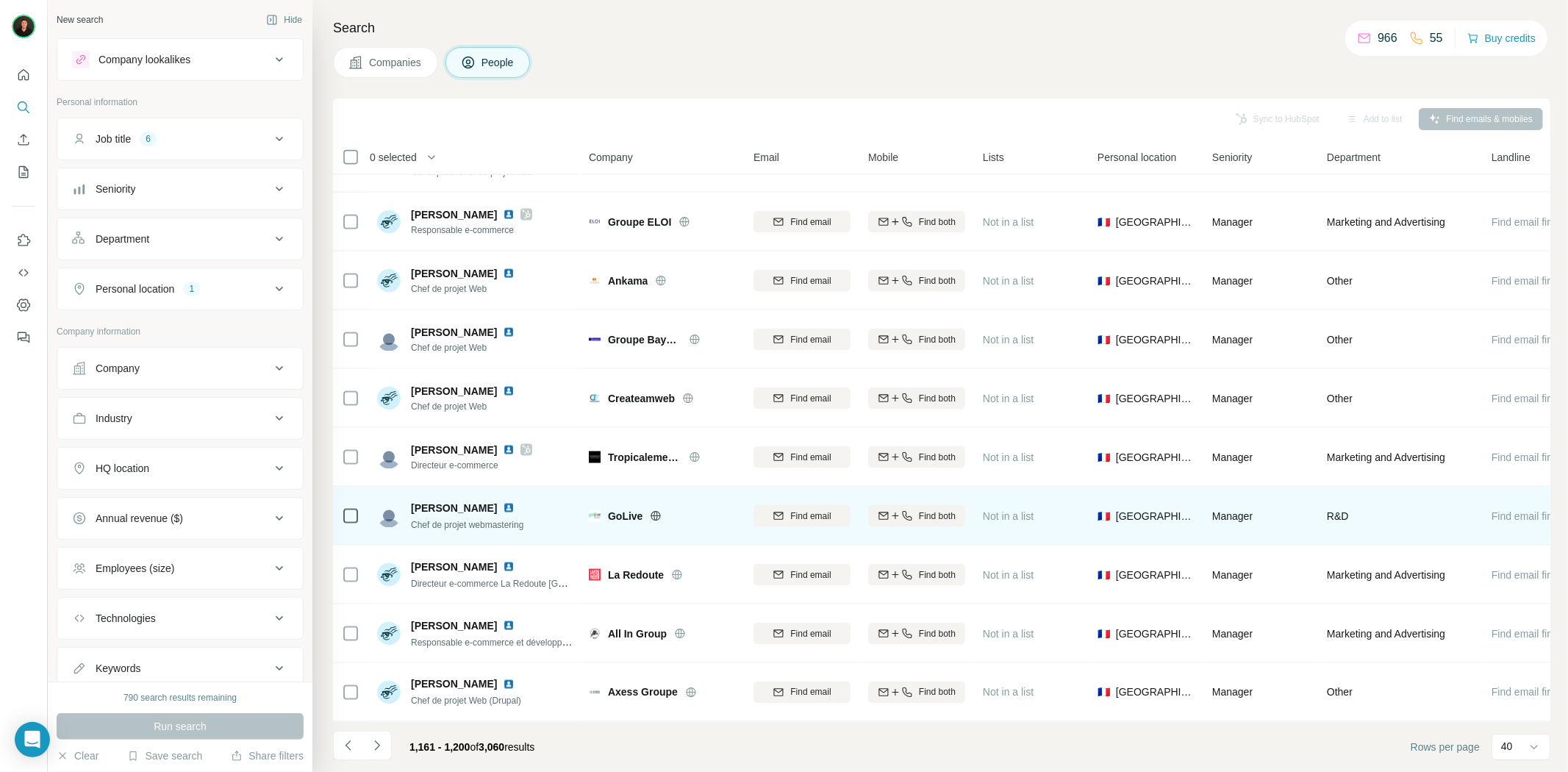
click at [650, 510] on icon at bounding box center [656, 516] width 12 height 12
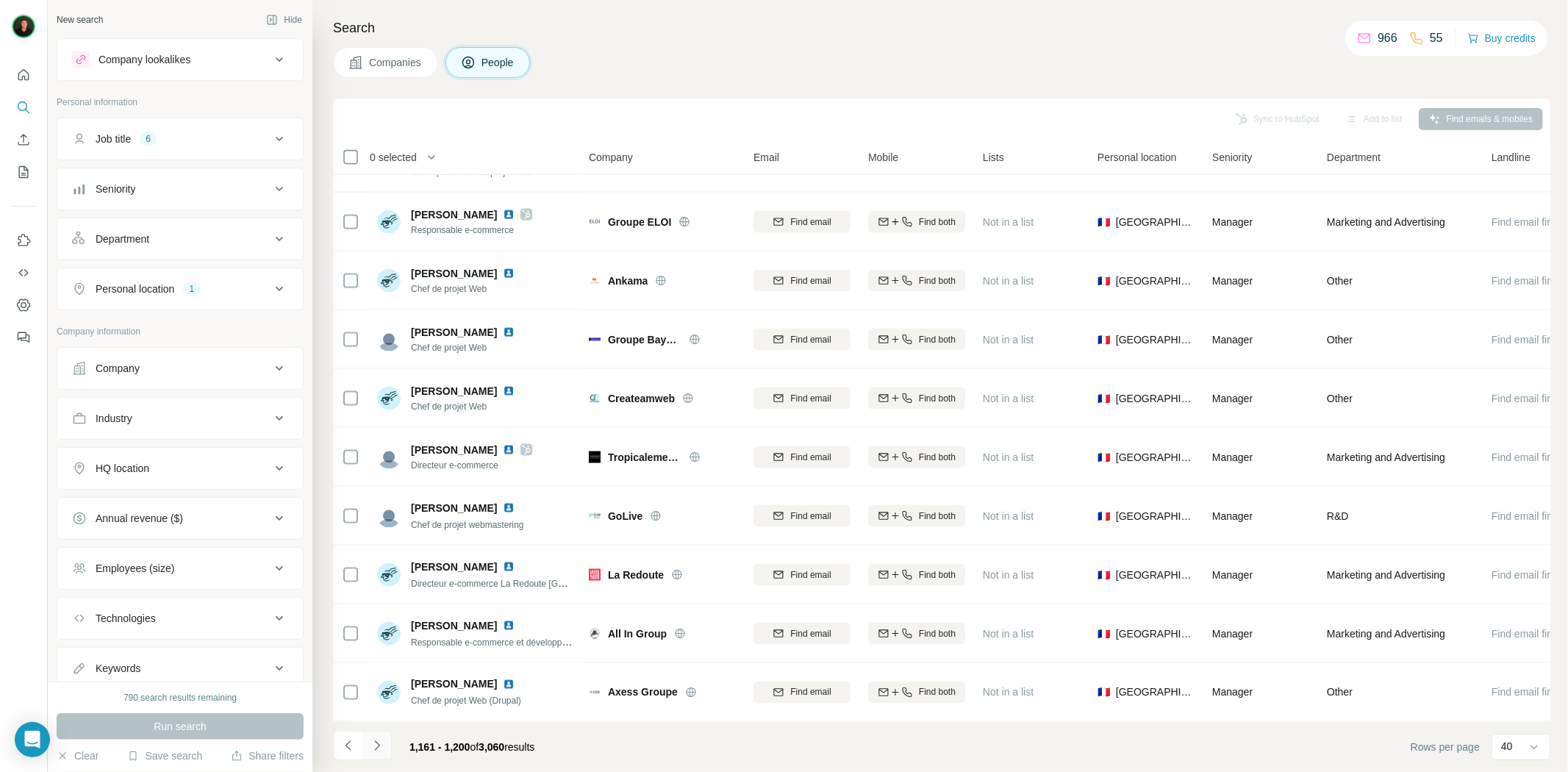
click at [372, 747] on icon "Navigate to next page" at bounding box center [378, 746] width 15 height 15
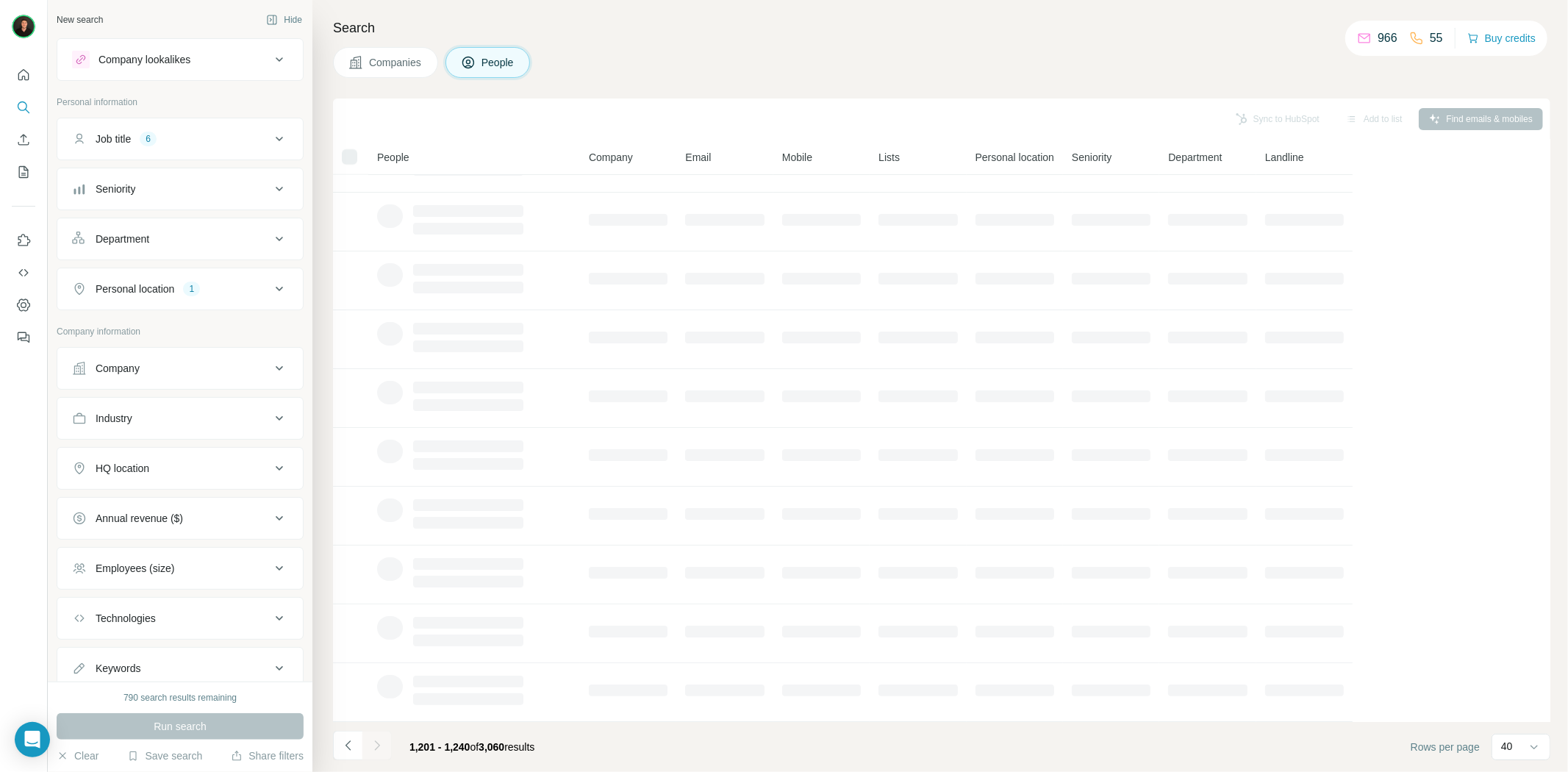
scroll to position [0, 0]
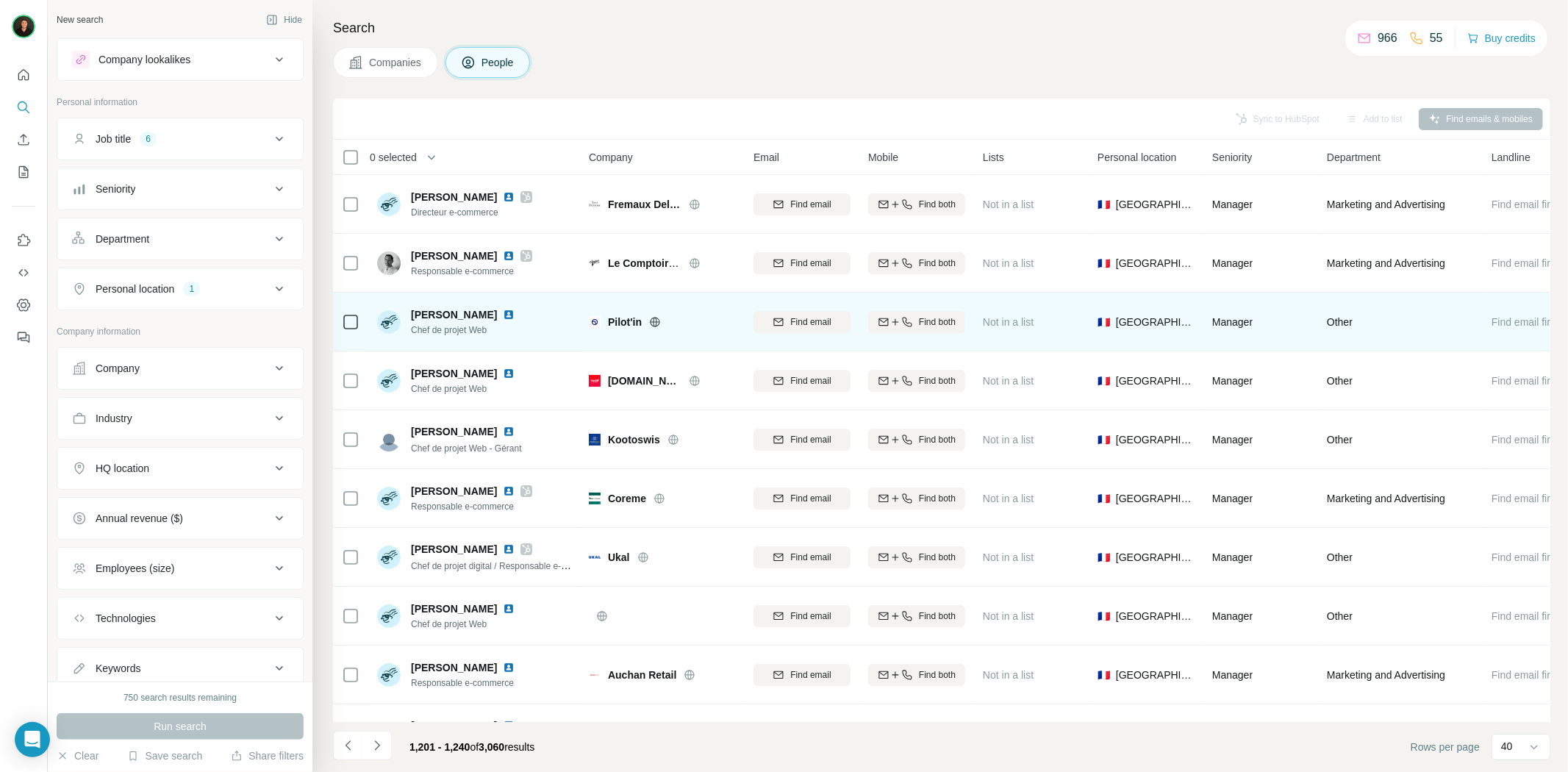
click at [654, 318] on icon at bounding box center [655, 322] width 12 height 12
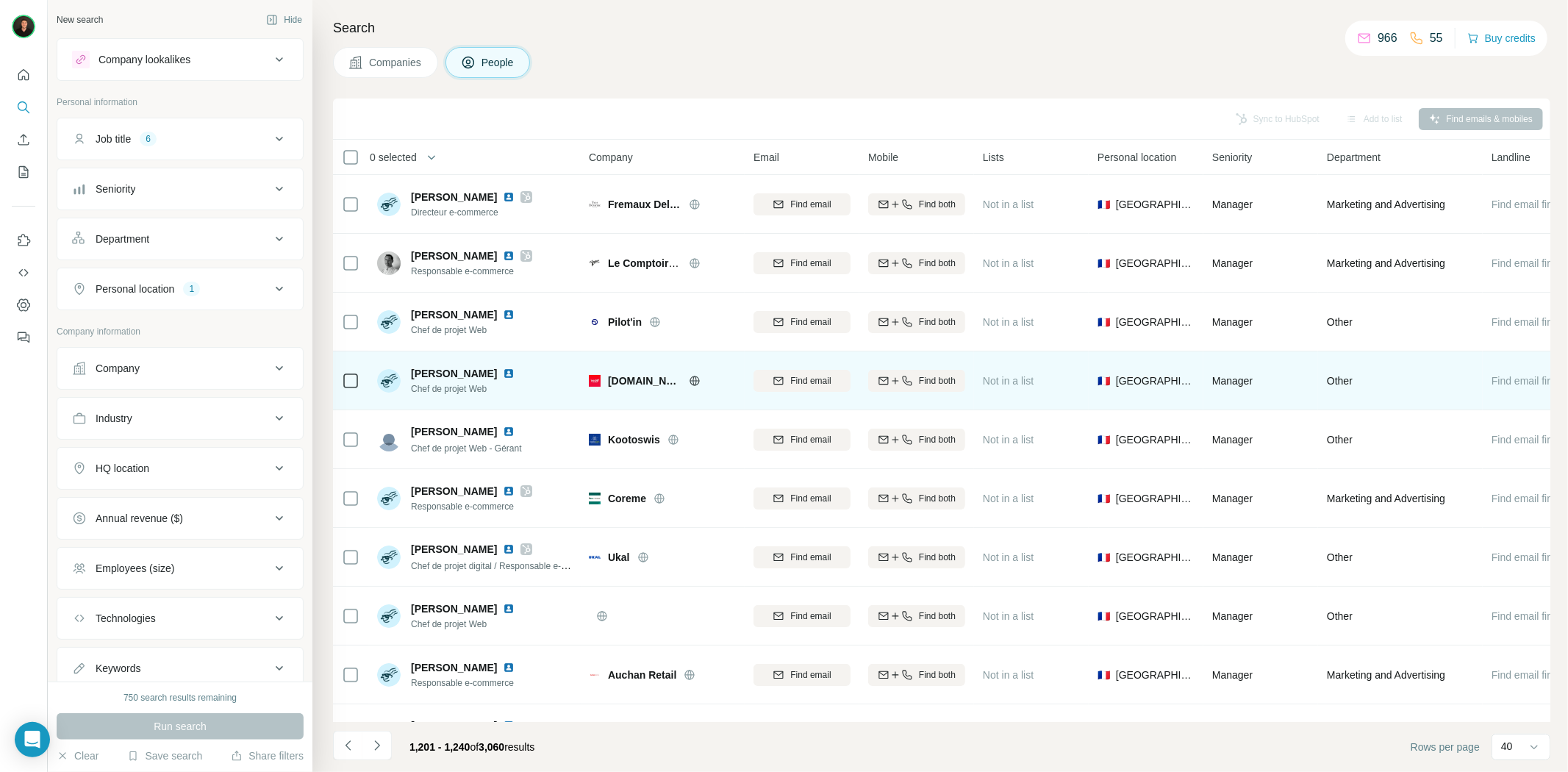
click at [689, 381] on icon at bounding box center [695, 381] width 12 height 12
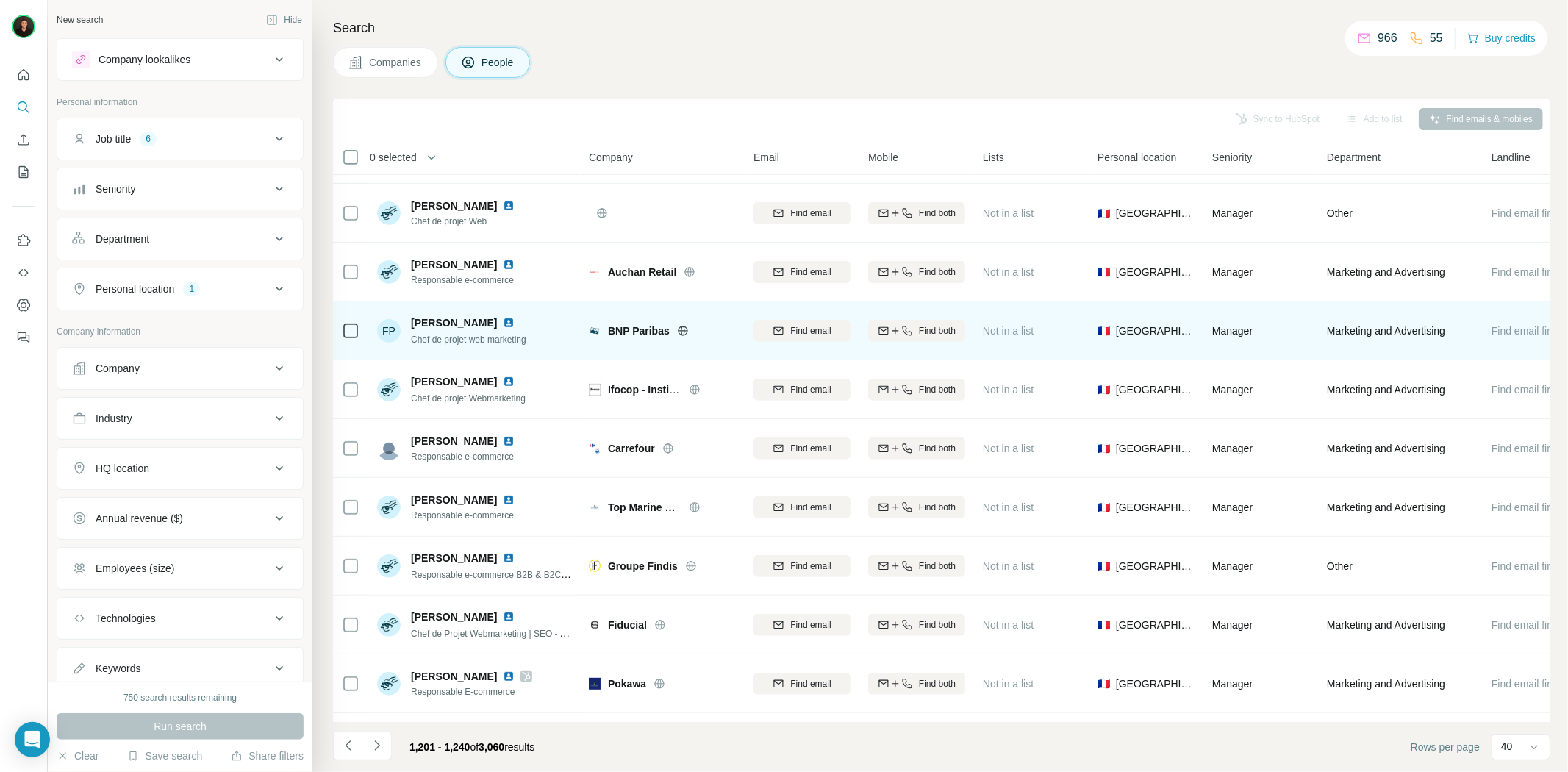
scroll to position [408, 0]
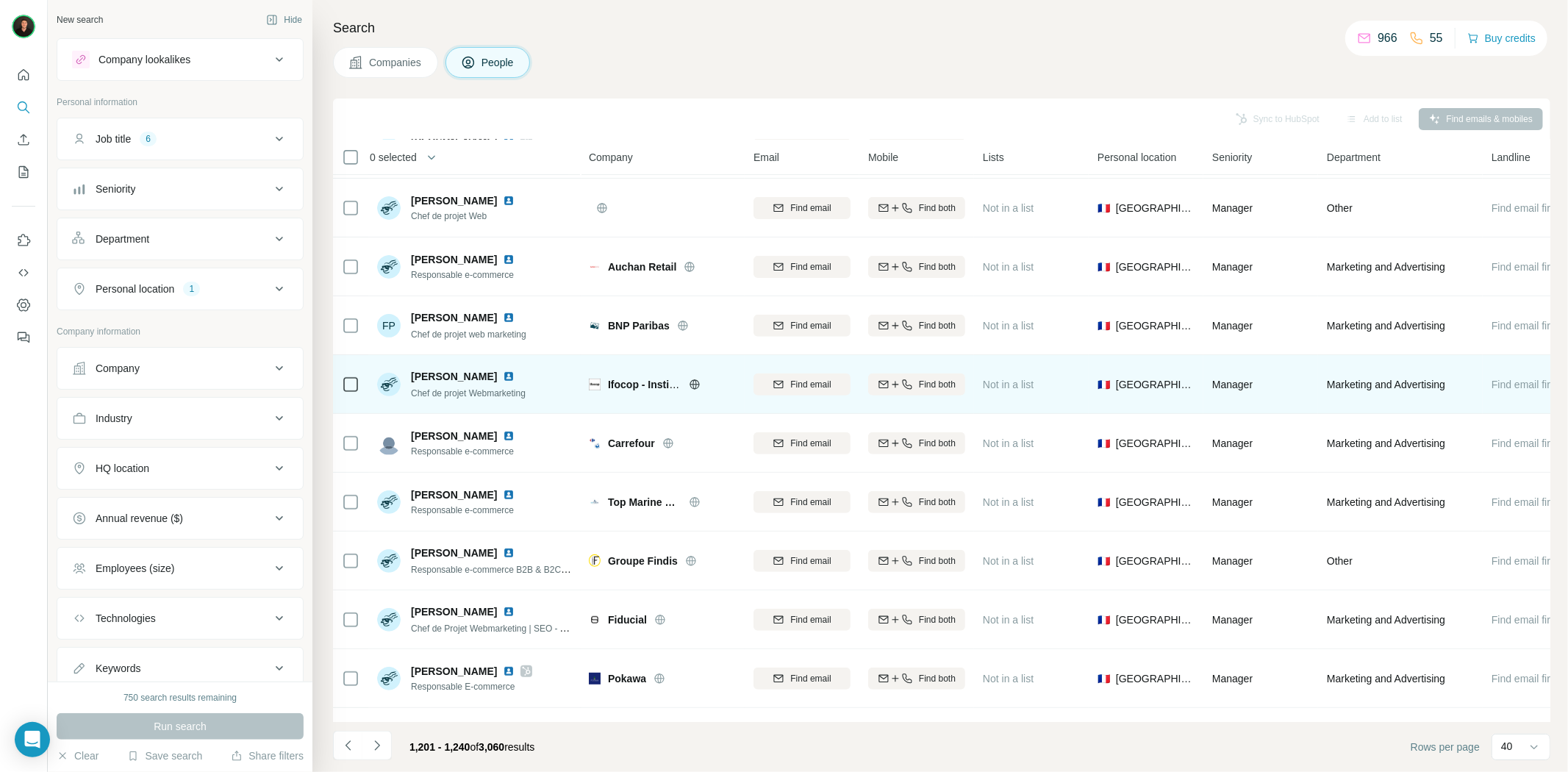
click at [694, 383] on icon at bounding box center [695, 384] width 12 height 12
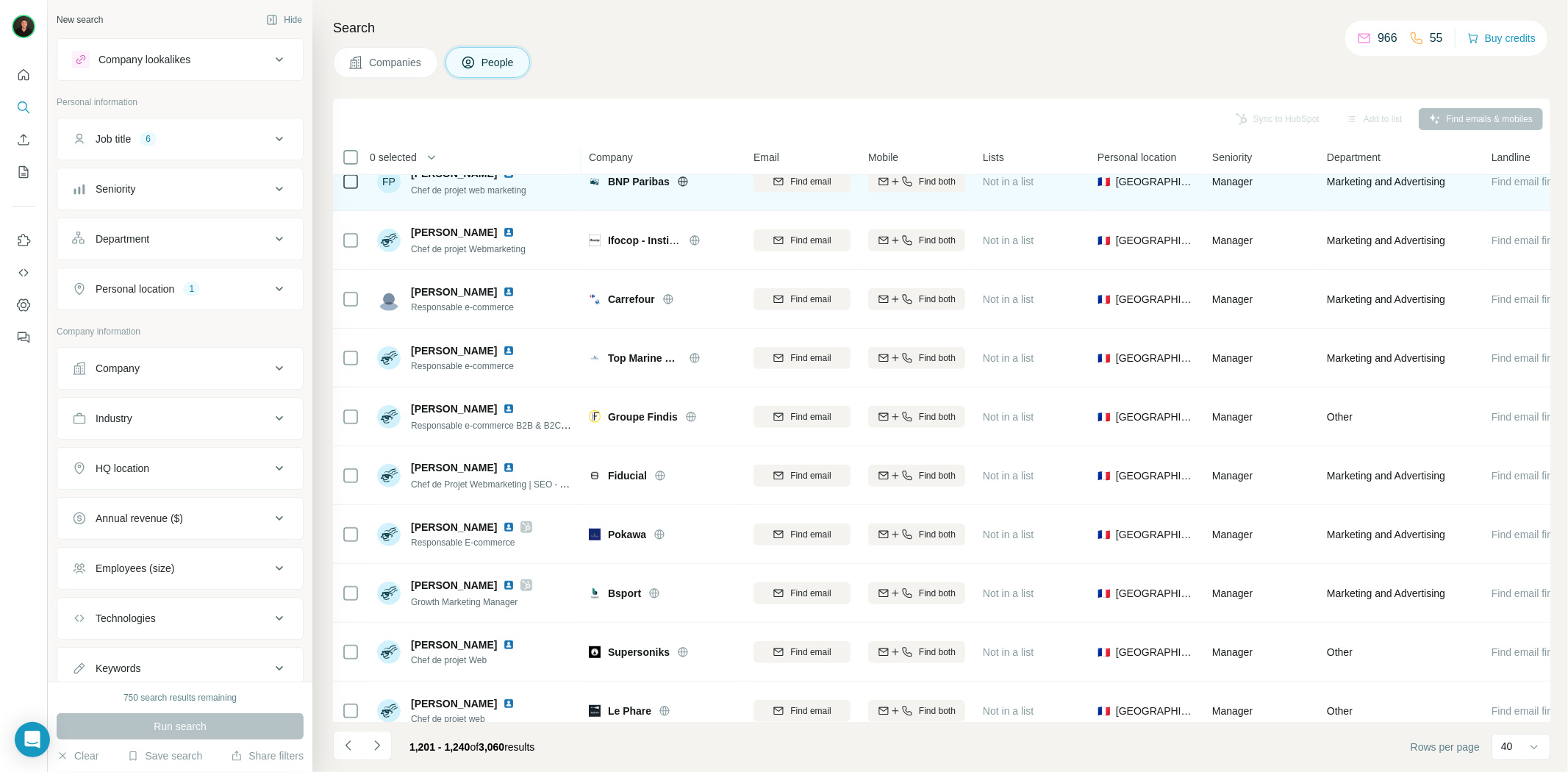
scroll to position [653, 0]
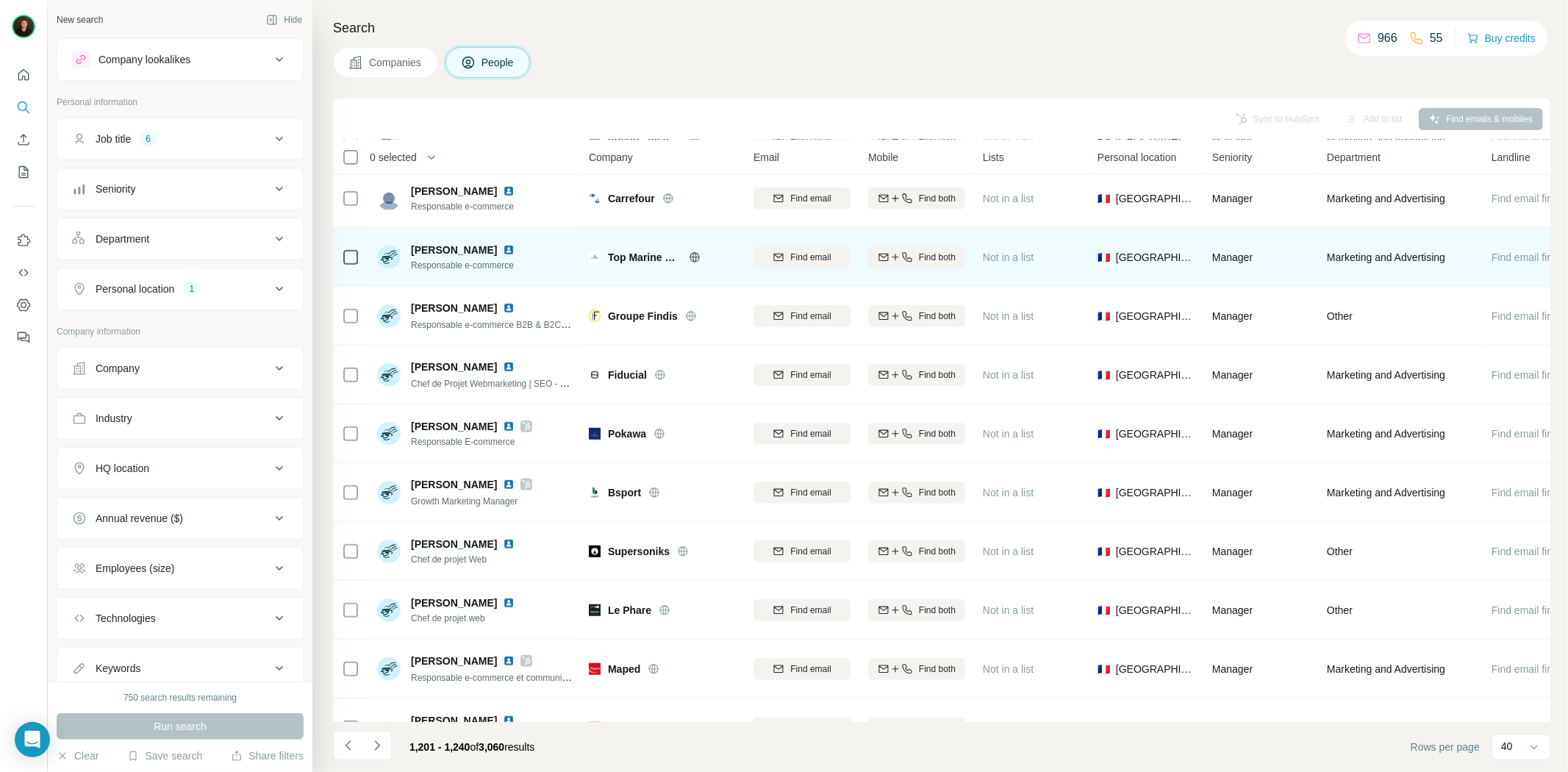
click at [689, 254] on icon at bounding box center [695, 258] width 12 height 12
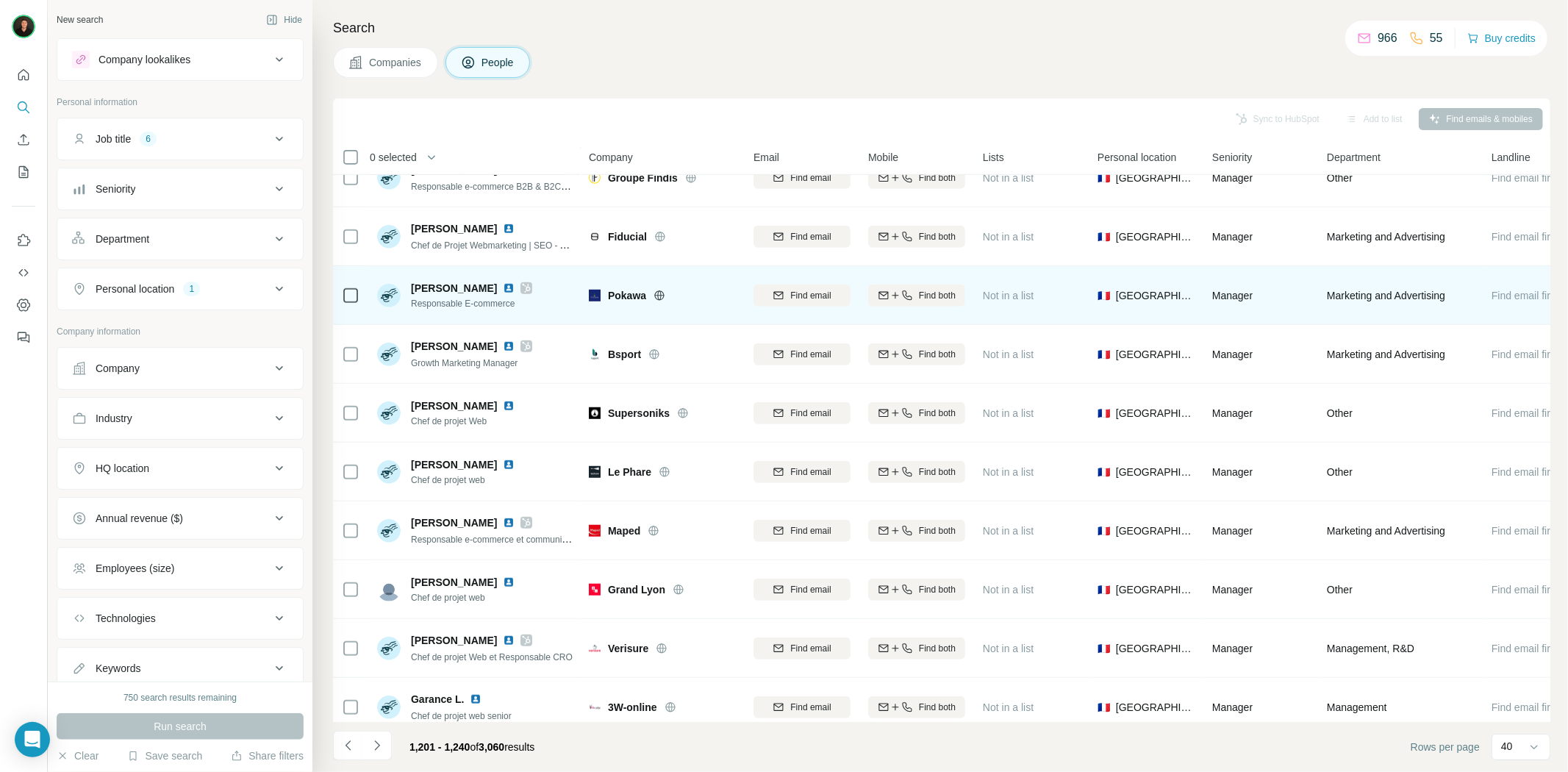
scroll to position [817, 0]
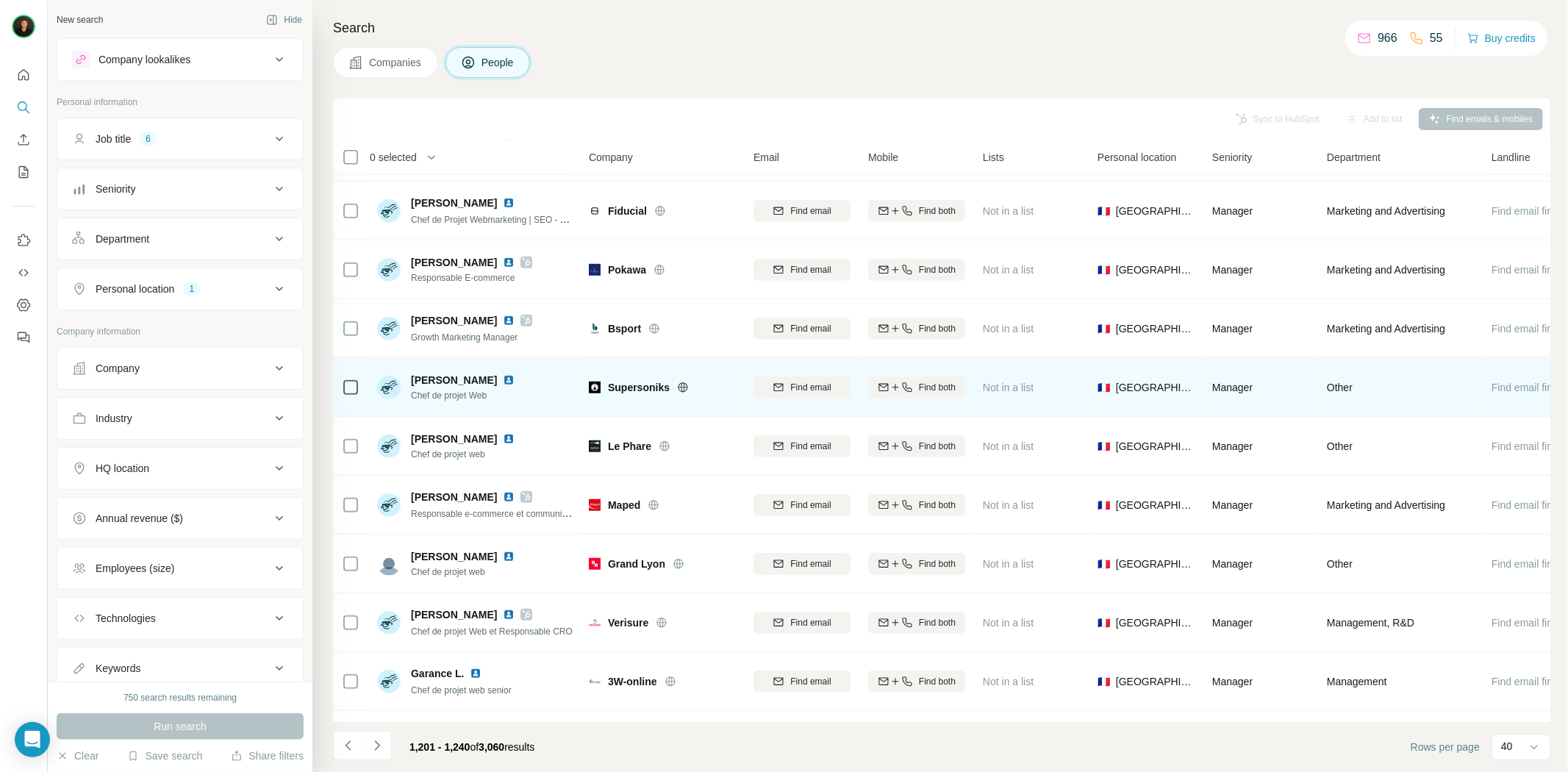
click at [682, 385] on icon at bounding box center [683, 388] width 12 height 12
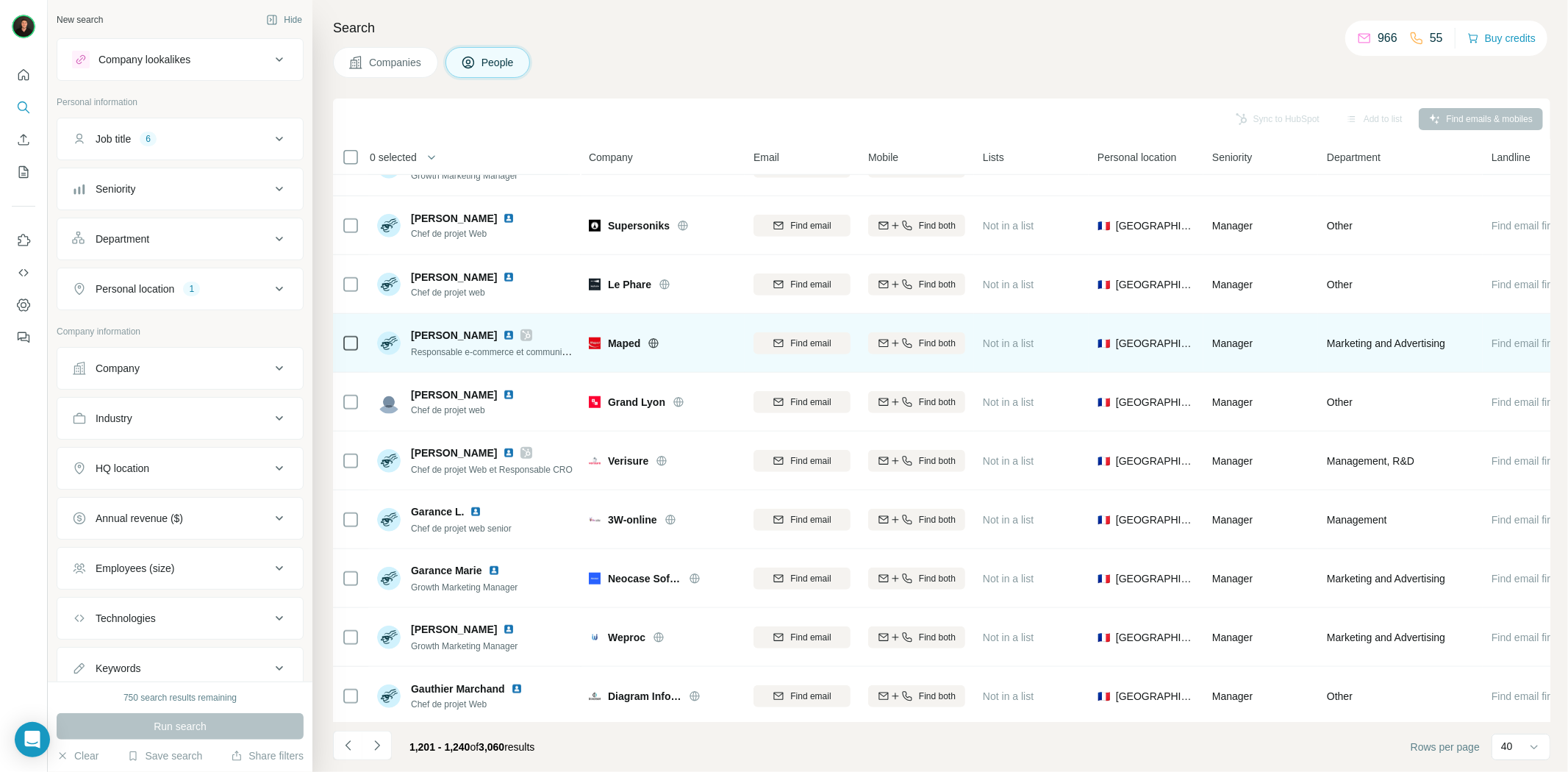
scroll to position [980, 0]
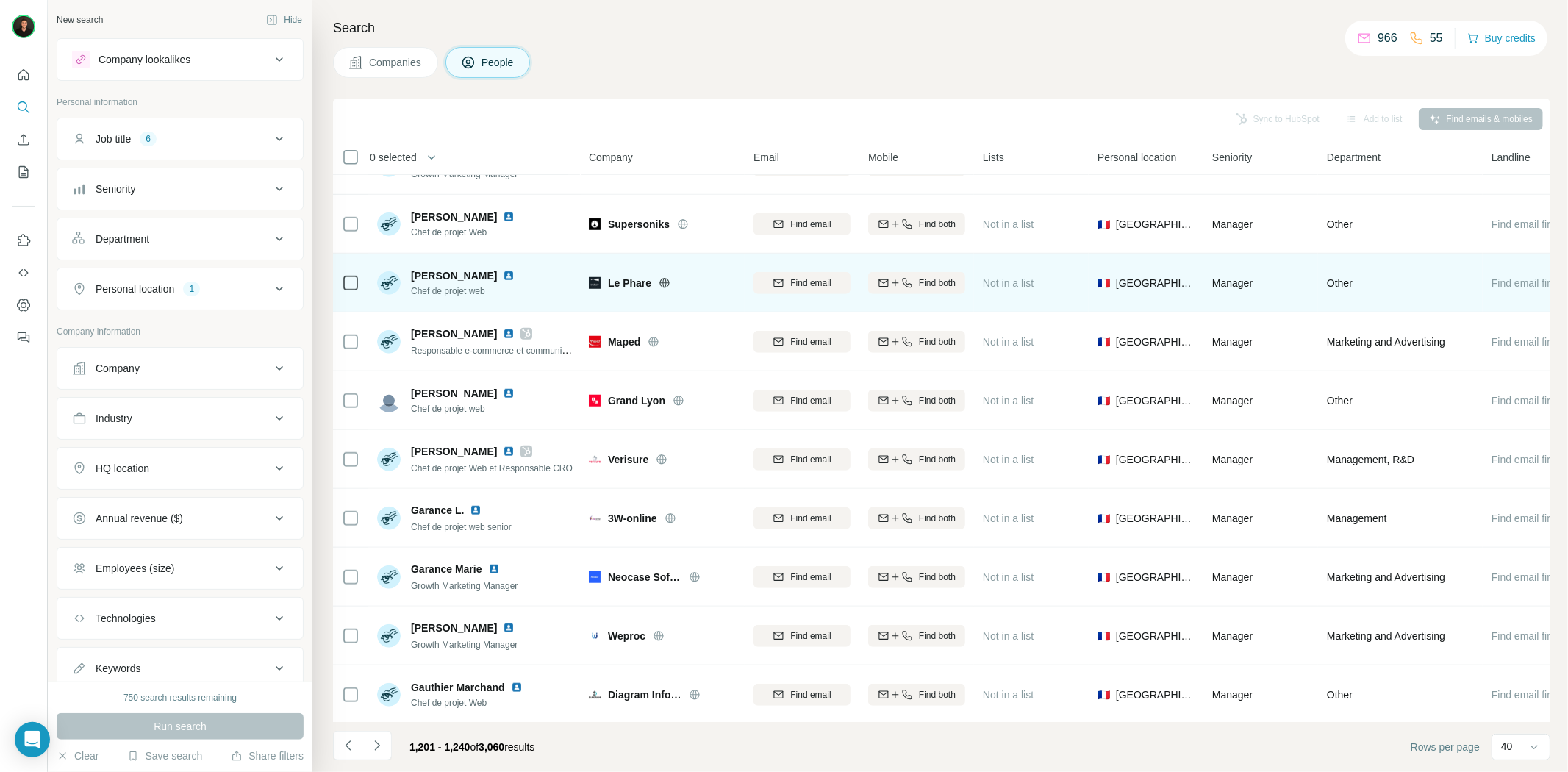
click at [665, 284] on icon at bounding box center [664, 282] width 3 height 9
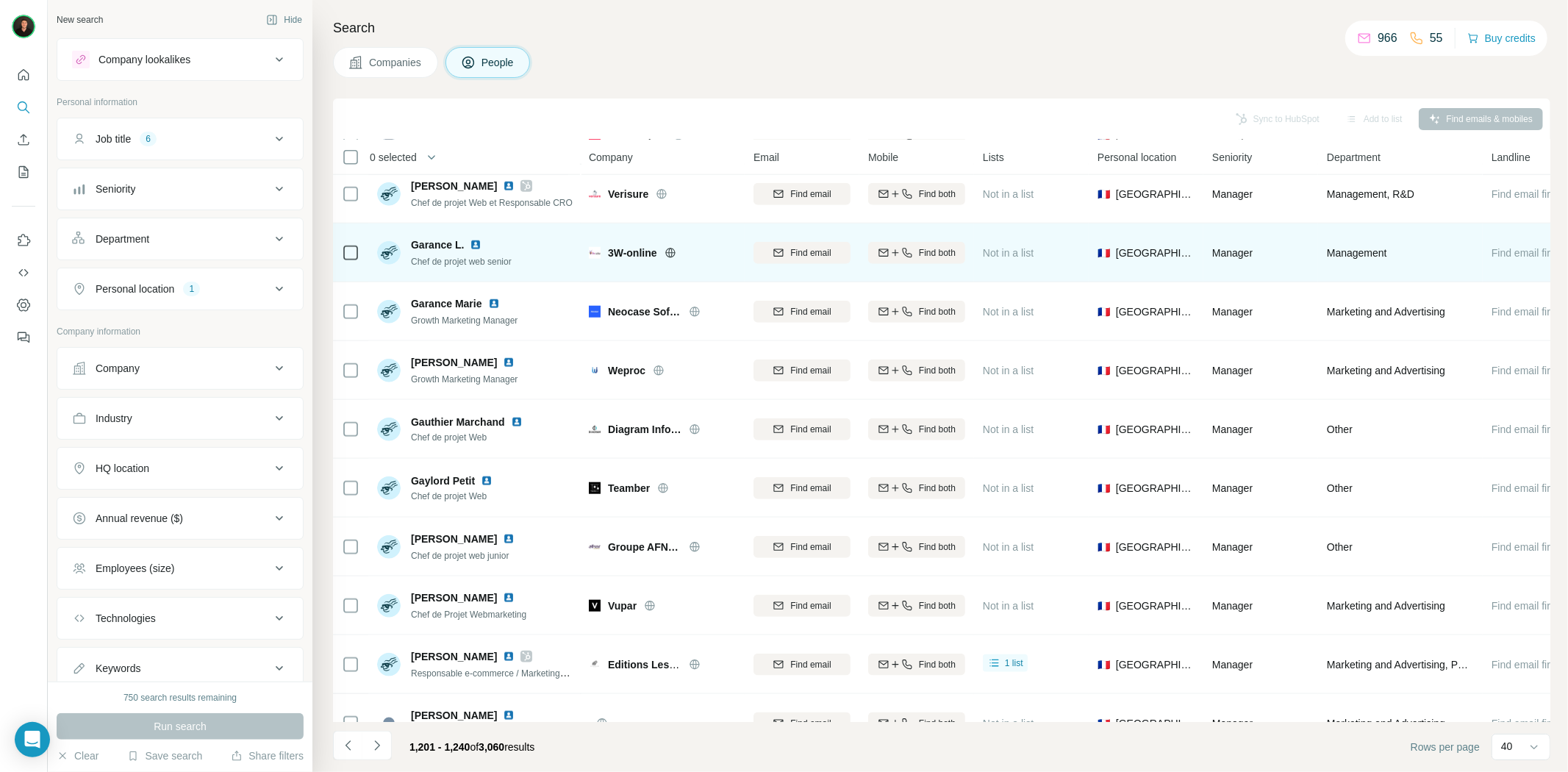
scroll to position [1307, 0]
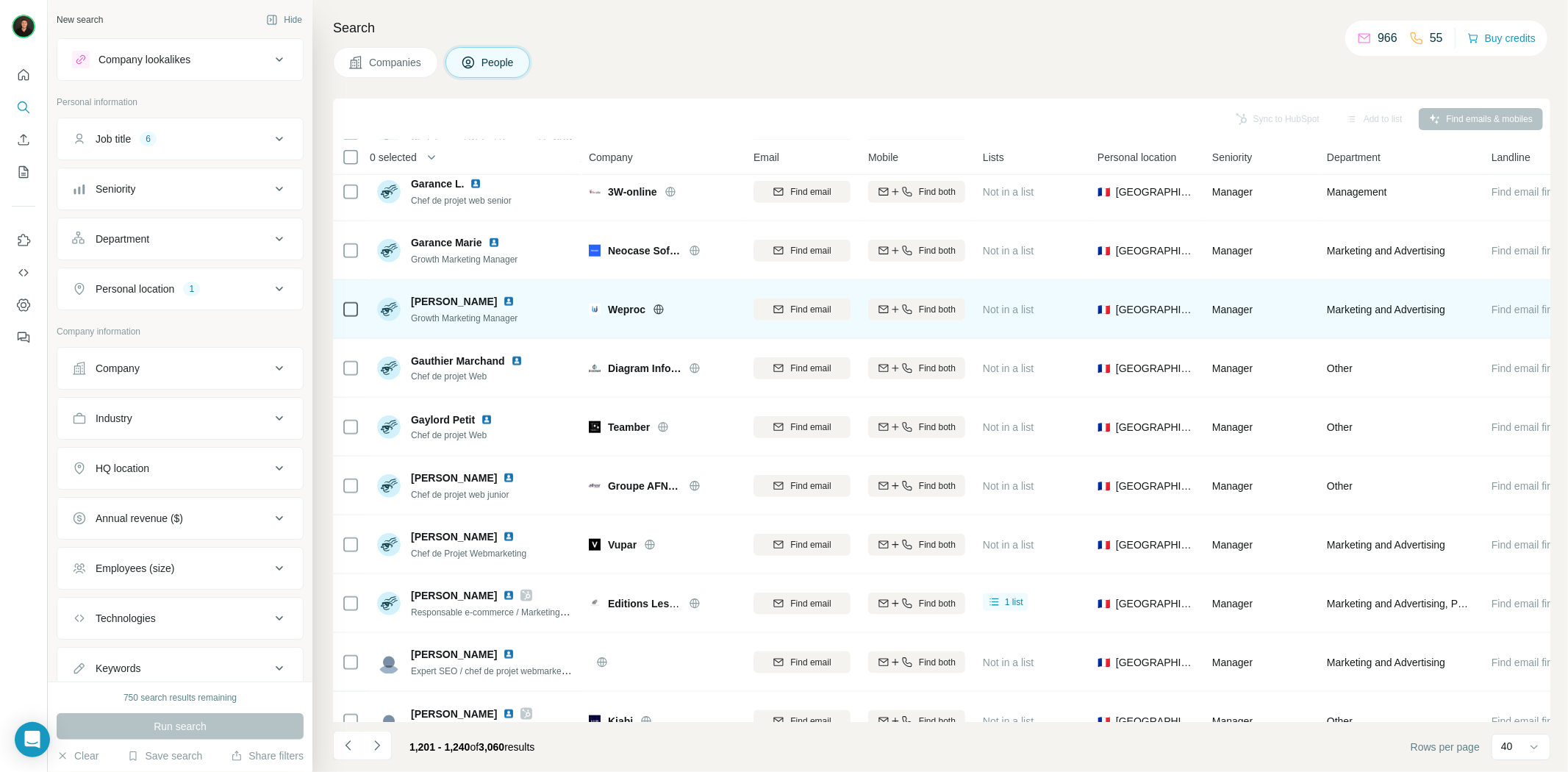
click at [659, 310] on icon at bounding box center [659, 310] width 12 height 12
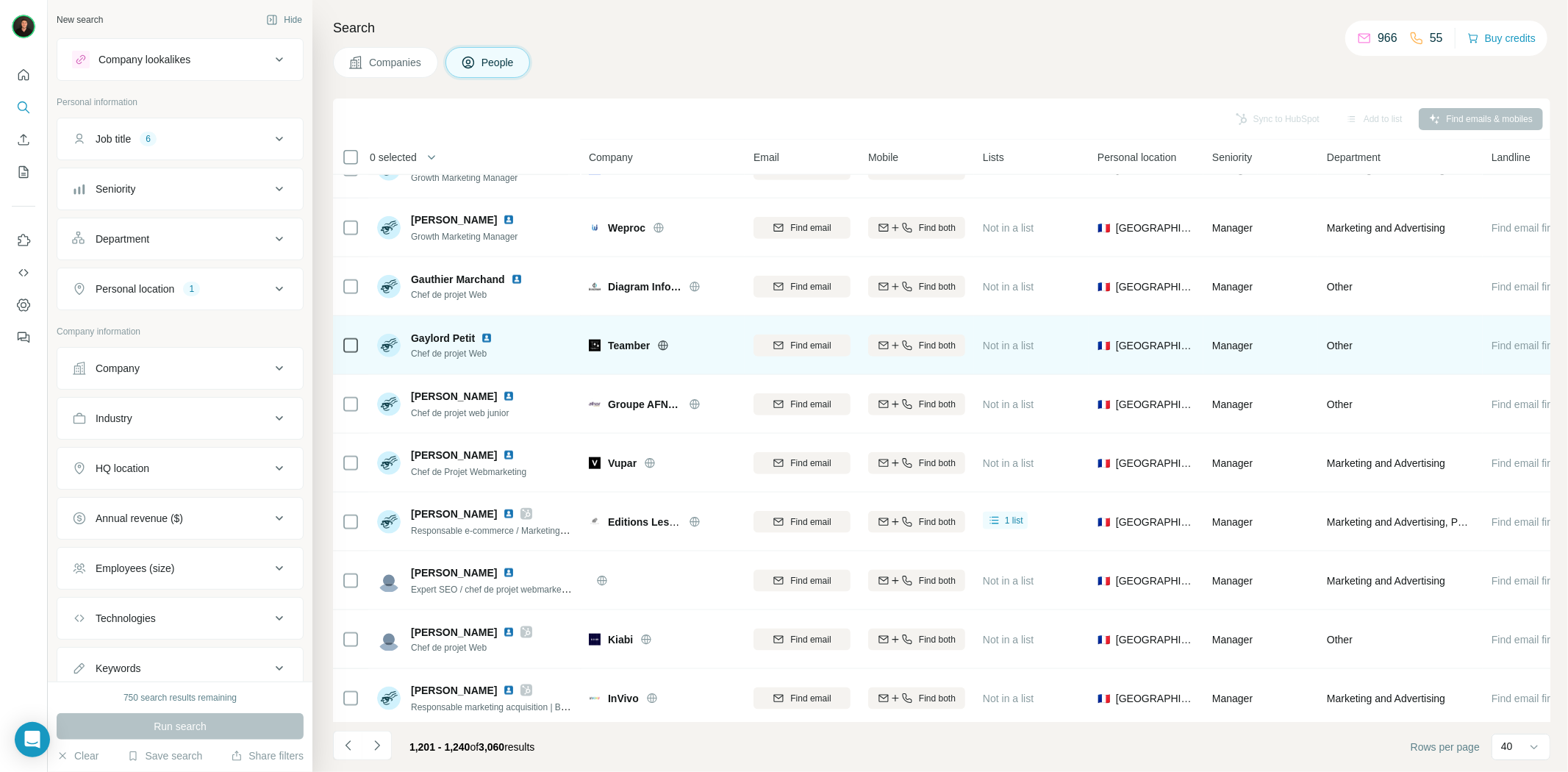
click at [658, 347] on div "Teamber" at bounding box center [672, 346] width 128 height 15
click at [663, 347] on icon at bounding box center [663, 346] width 12 height 12
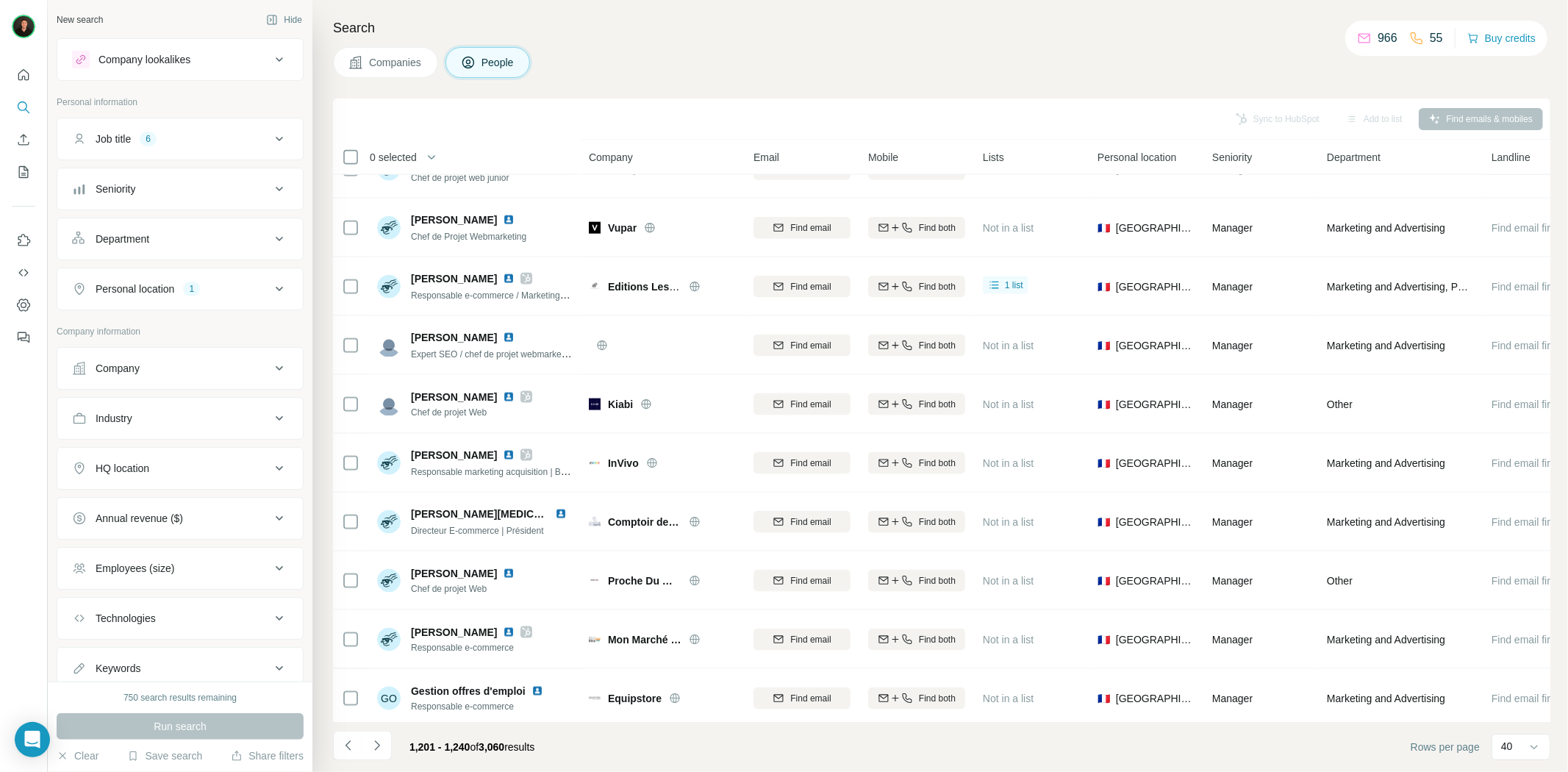
scroll to position [1634, 0]
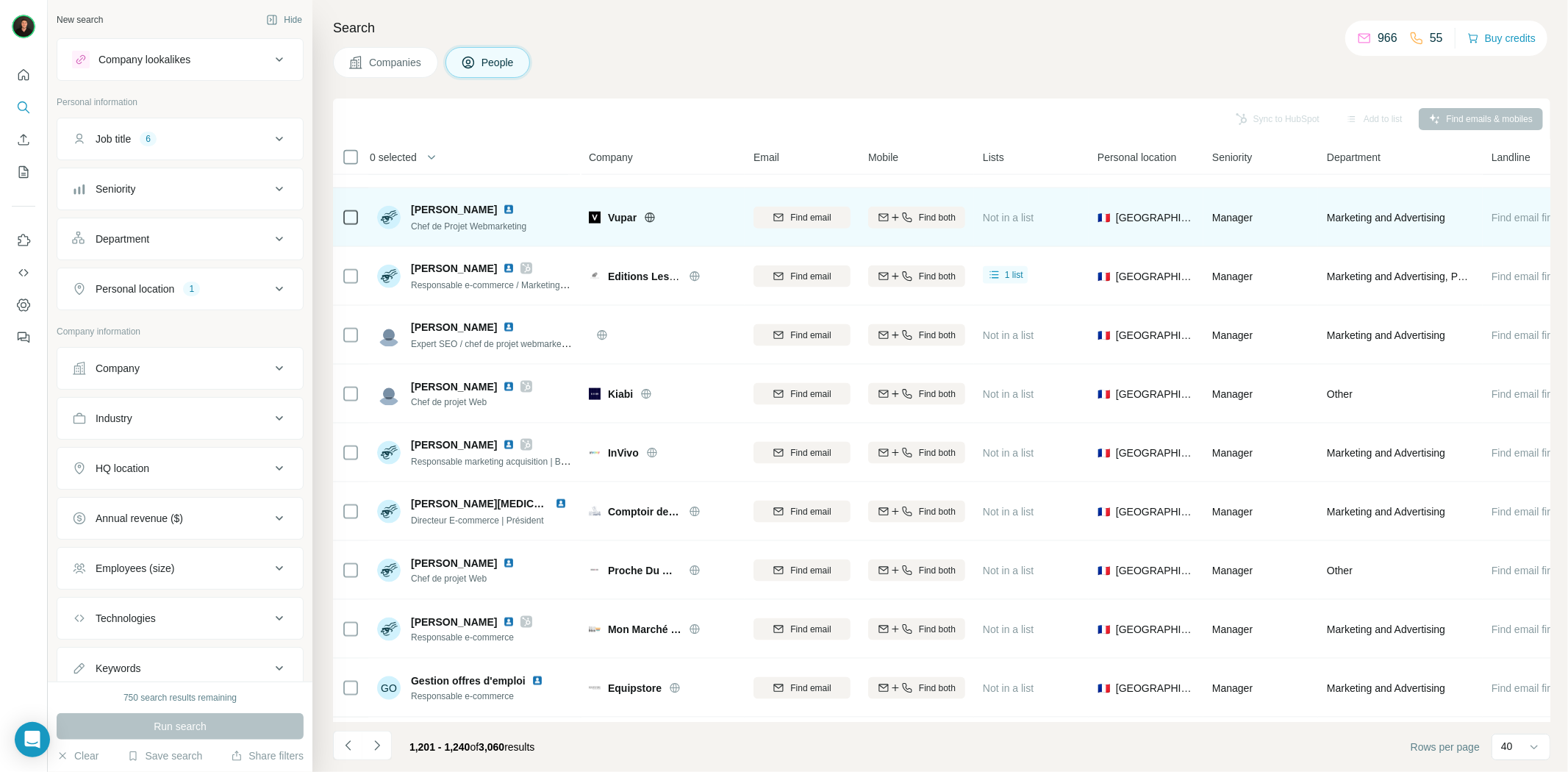
click at [650, 218] on icon at bounding box center [650, 216] width 3 height 9
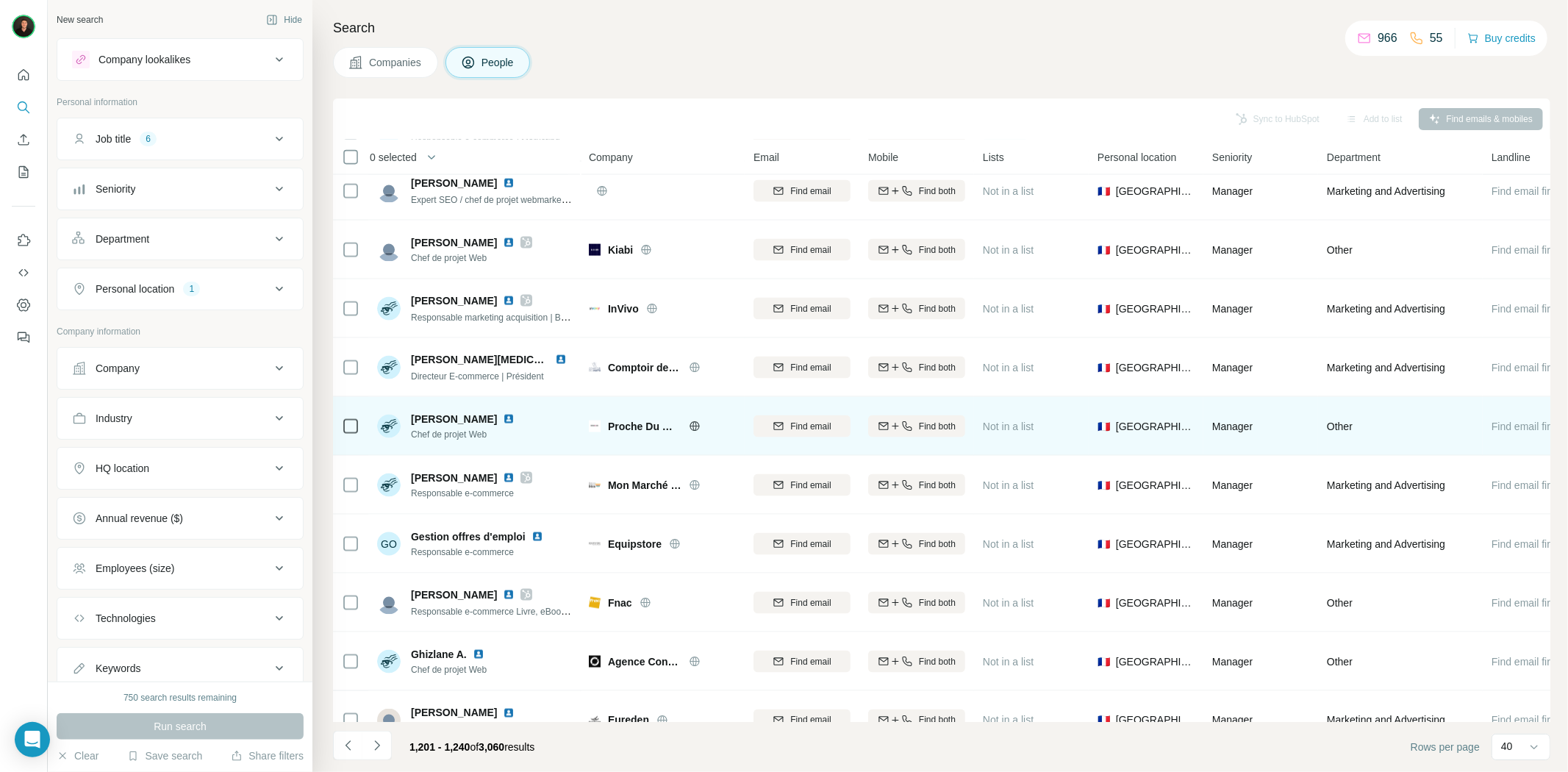
scroll to position [1797, 0]
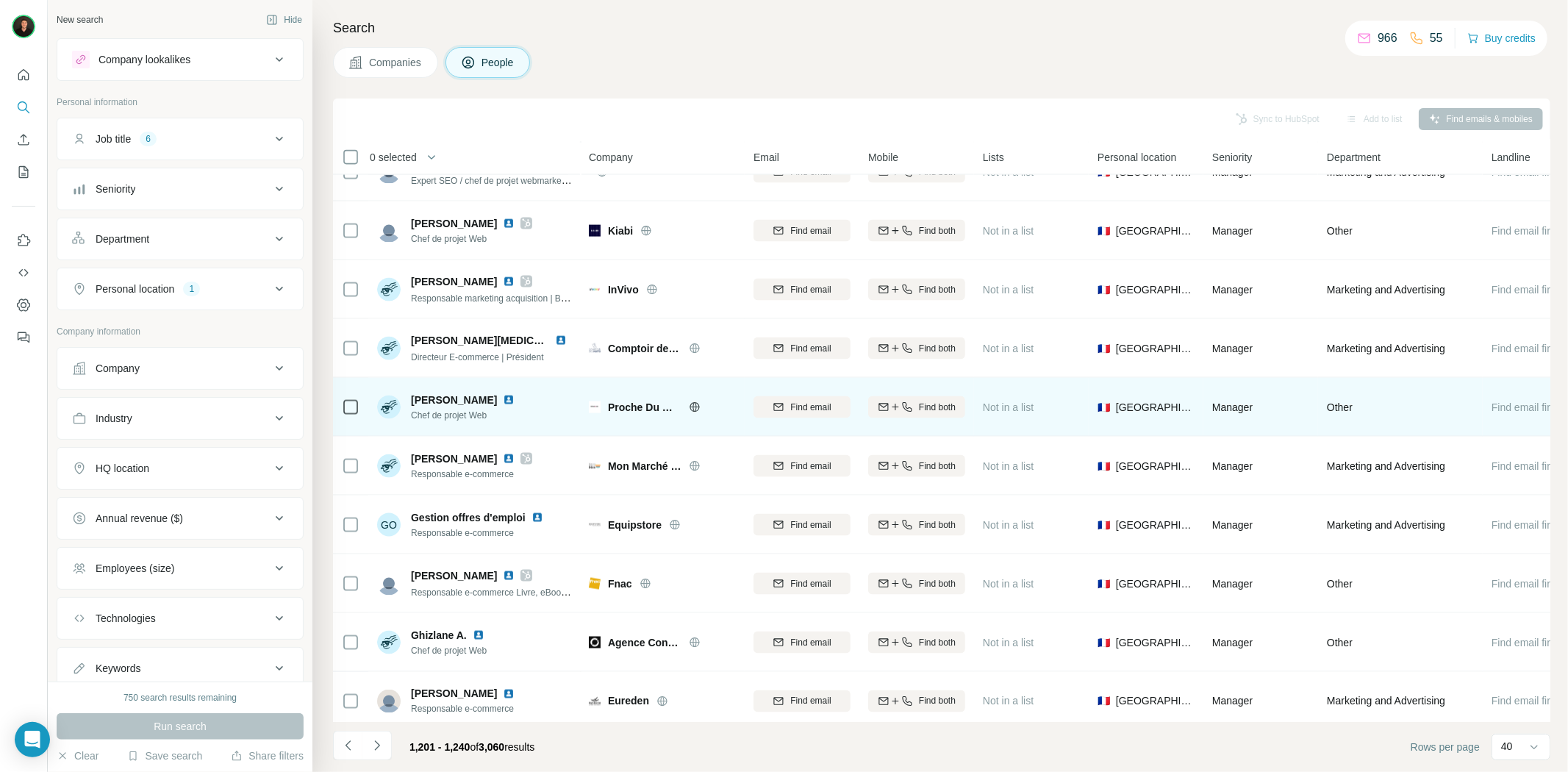
click at [700, 406] on icon at bounding box center [695, 407] width 12 height 12
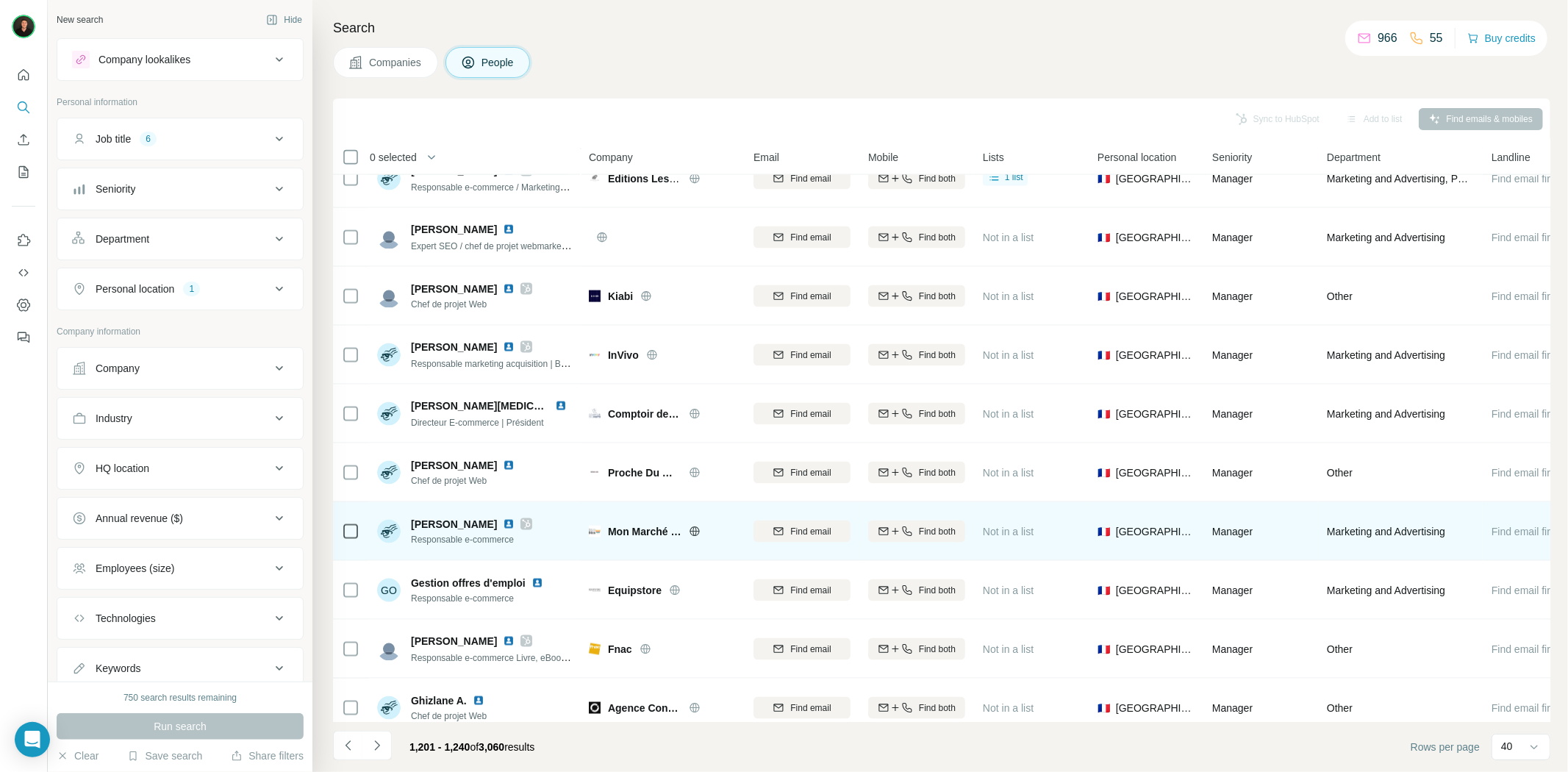
scroll to position [1813, 0]
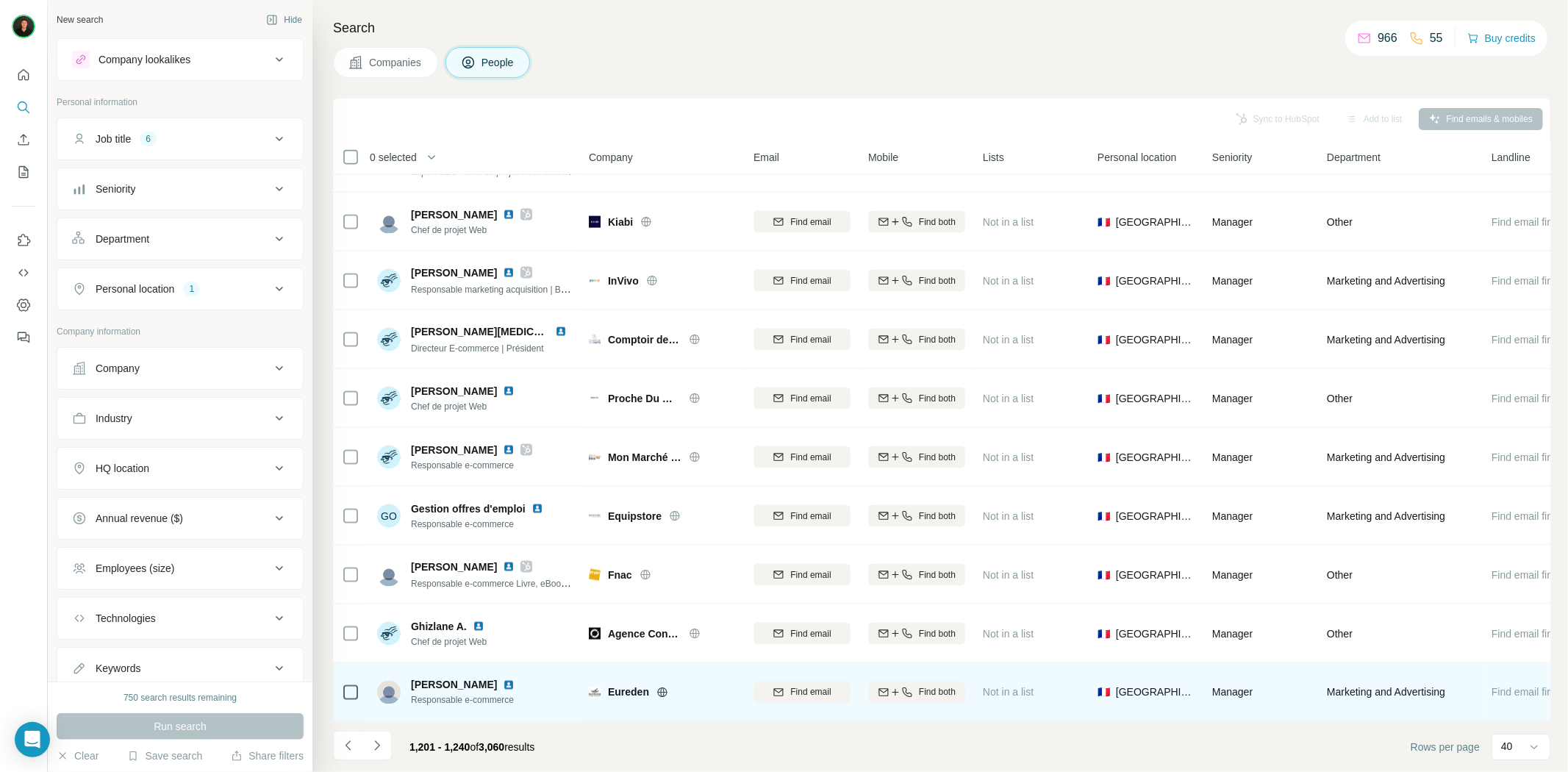
click at [659, 687] on icon at bounding box center [663, 693] width 12 height 12
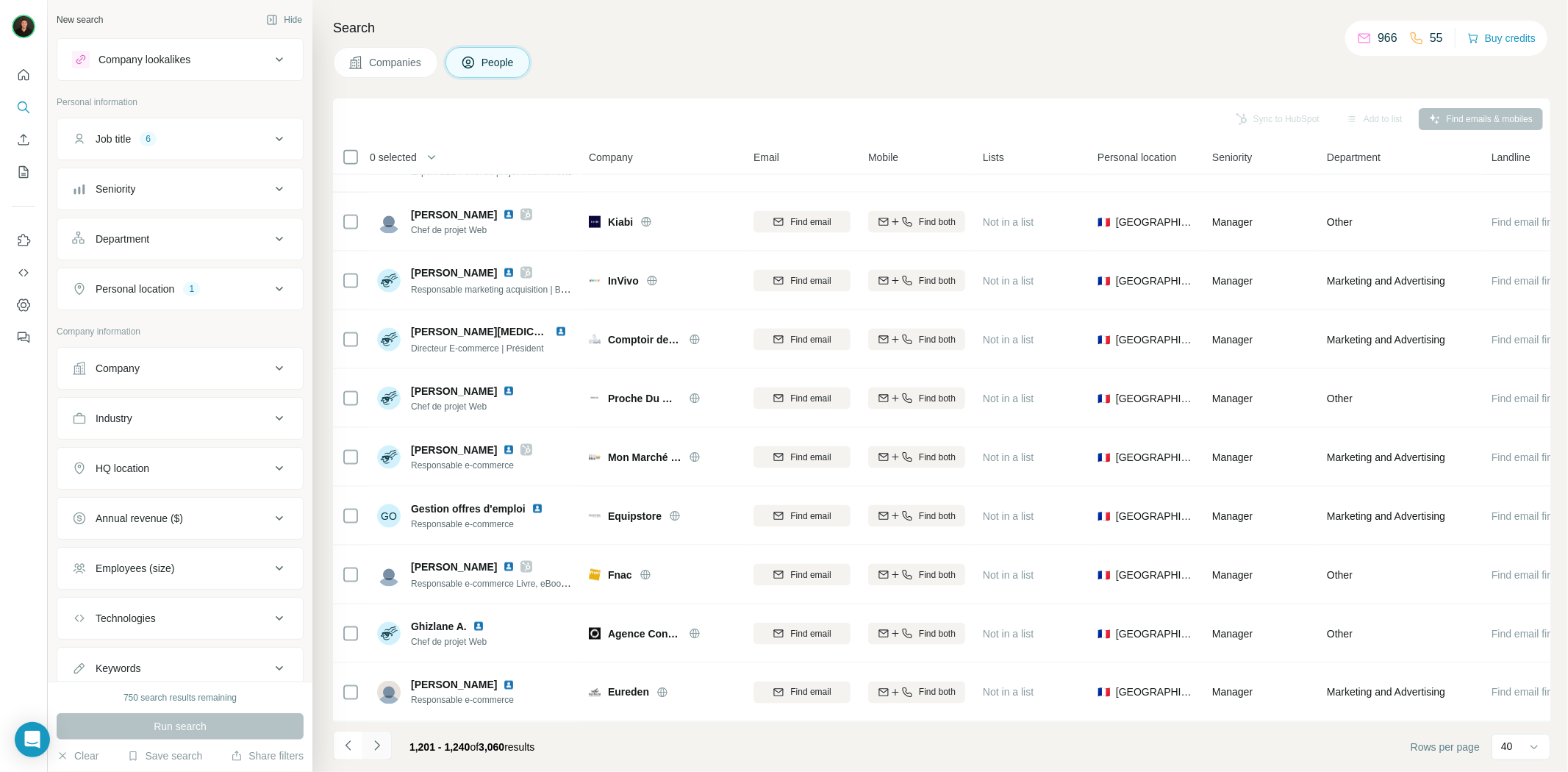
click at [376, 750] on icon "Navigate to next page" at bounding box center [378, 746] width 15 height 15
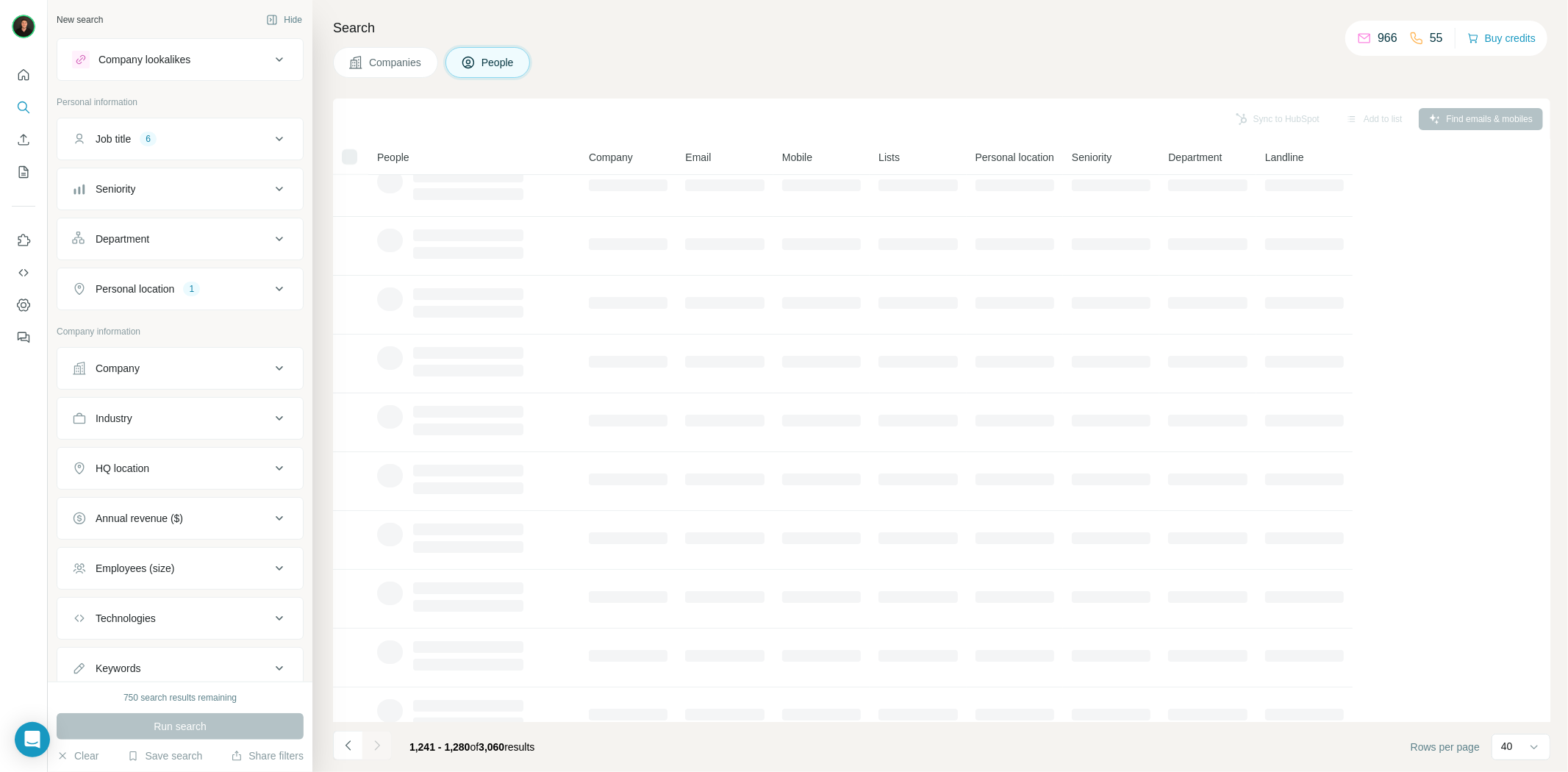
scroll to position [0, 0]
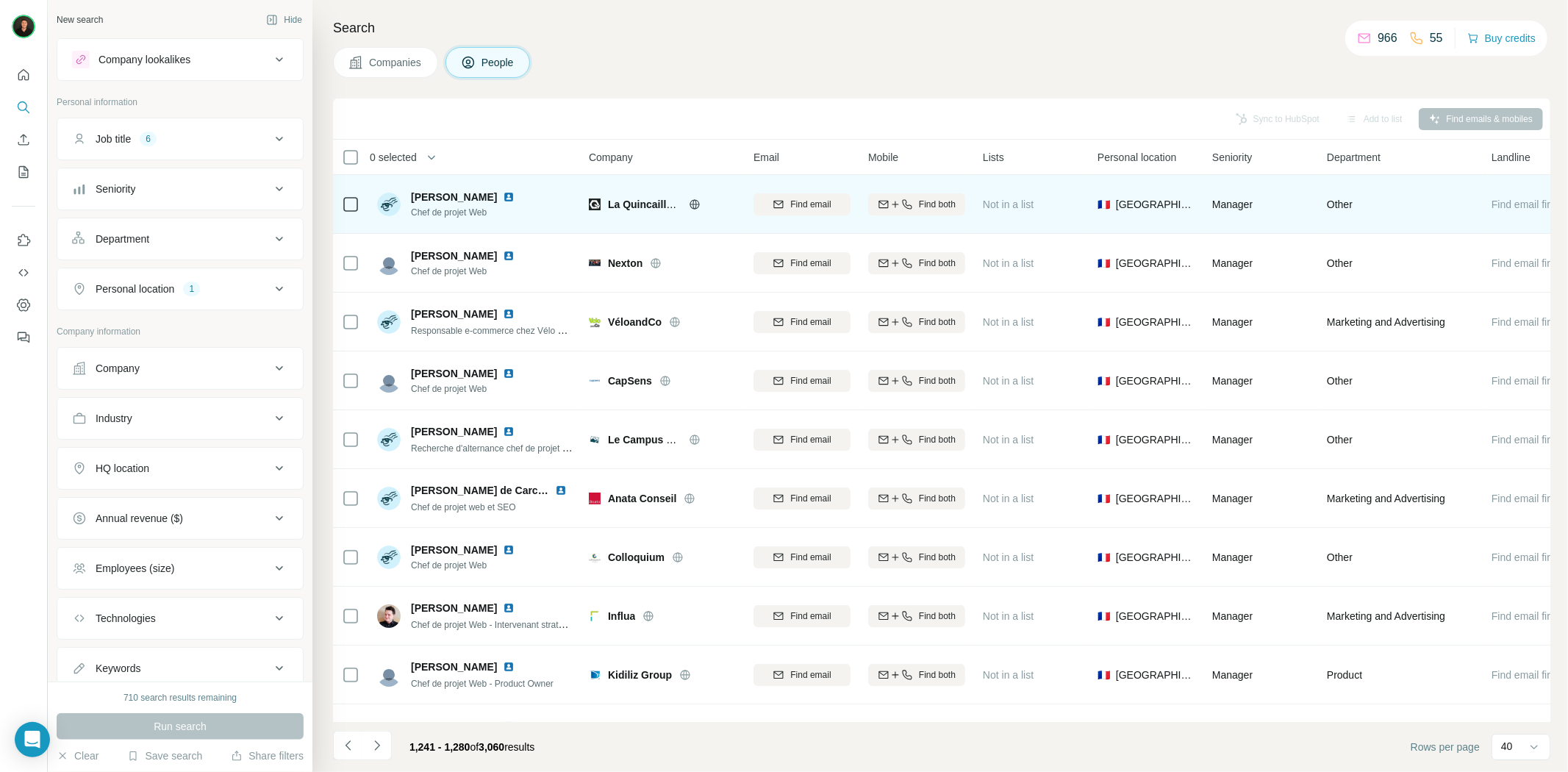
click at [693, 200] on icon at bounding box center [694, 203] width 9 height 9
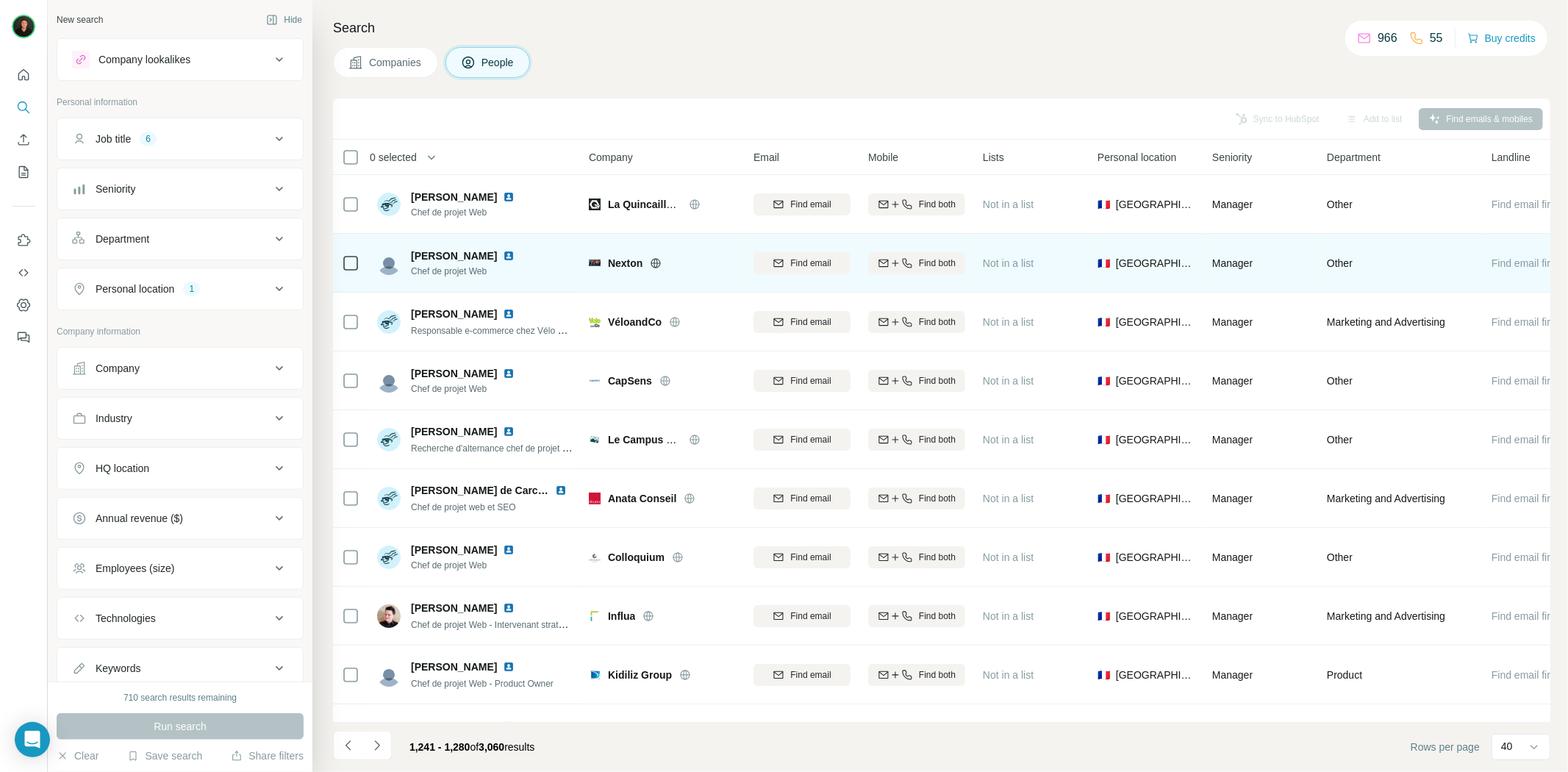
click at [657, 261] on icon at bounding box center [656, 263] width 12 height 12
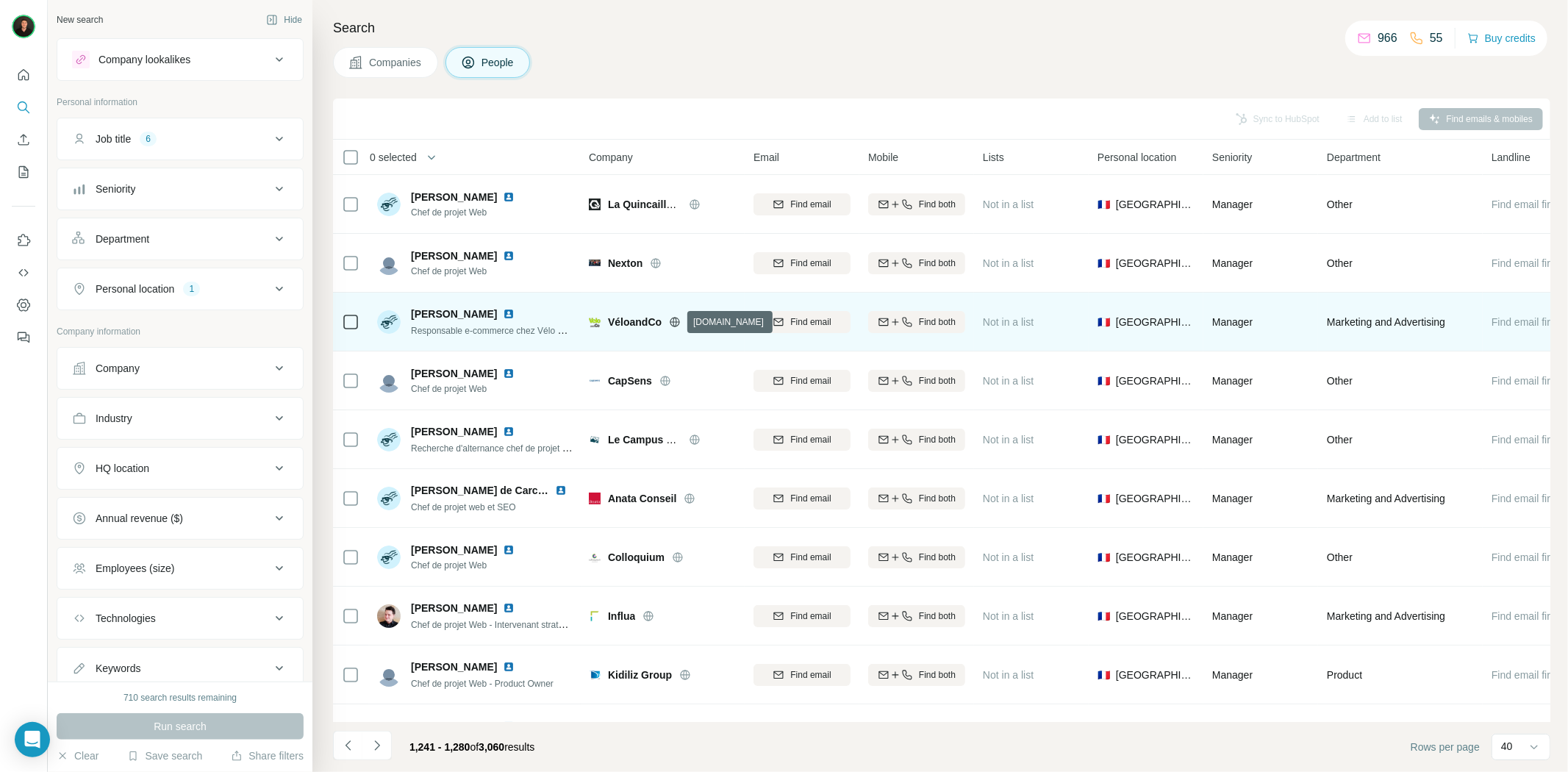
click at [673, 317] on icon at bounding box center [675, 322] width 12 height 12
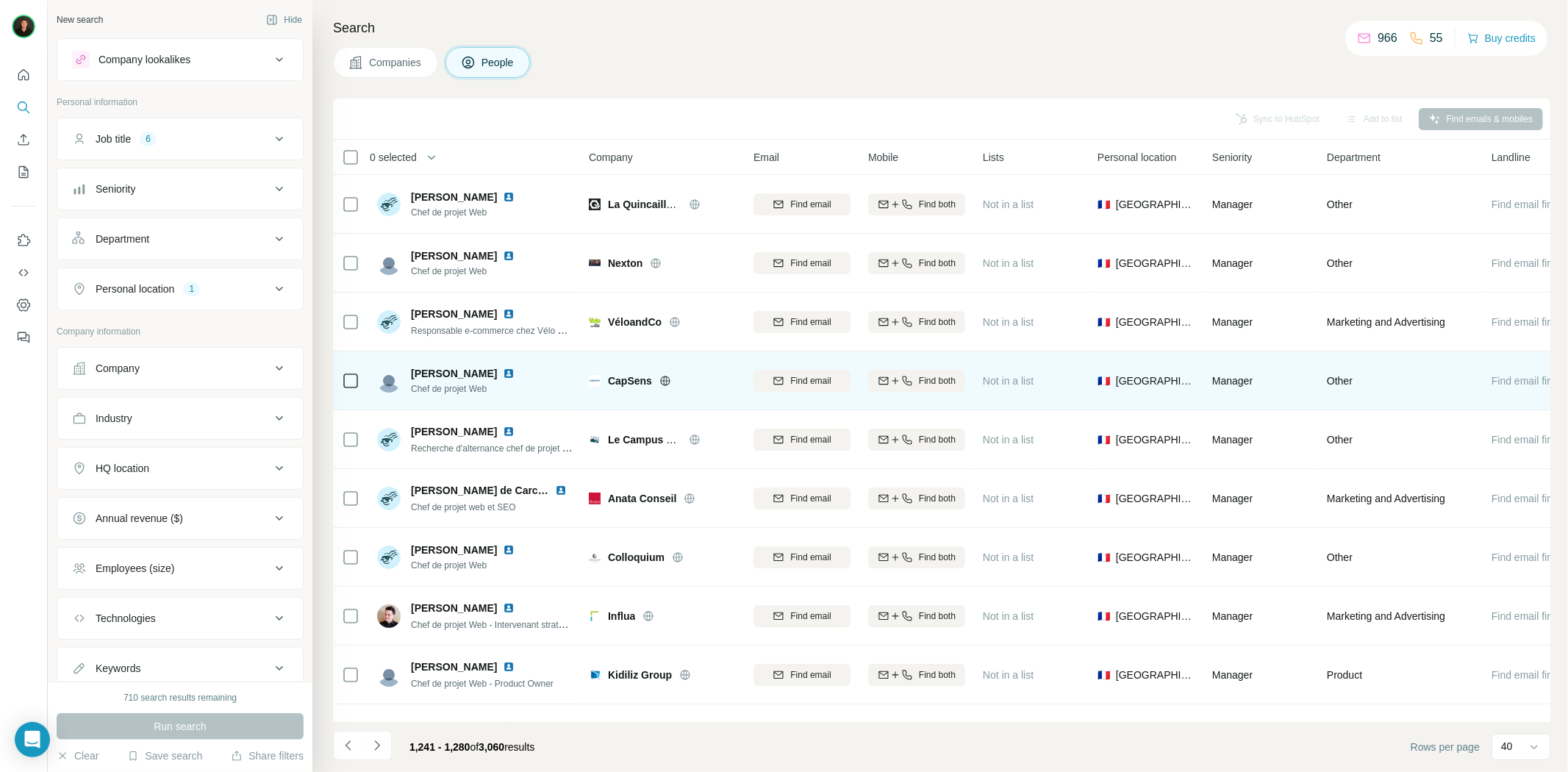
click at [667, 383] on icon at bounding box center [664, 380] width 3 height 9
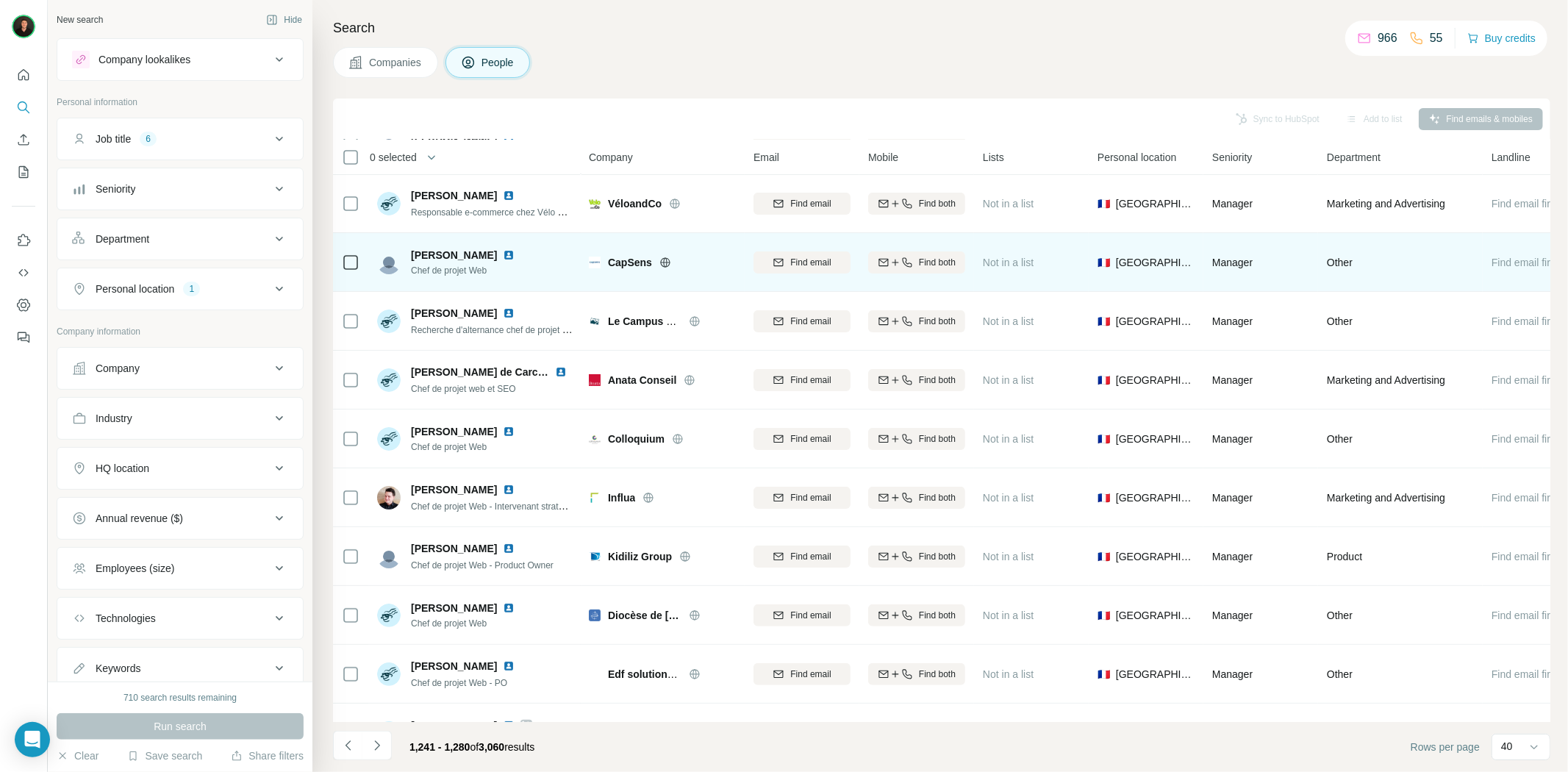
scroll to position [164, 0]
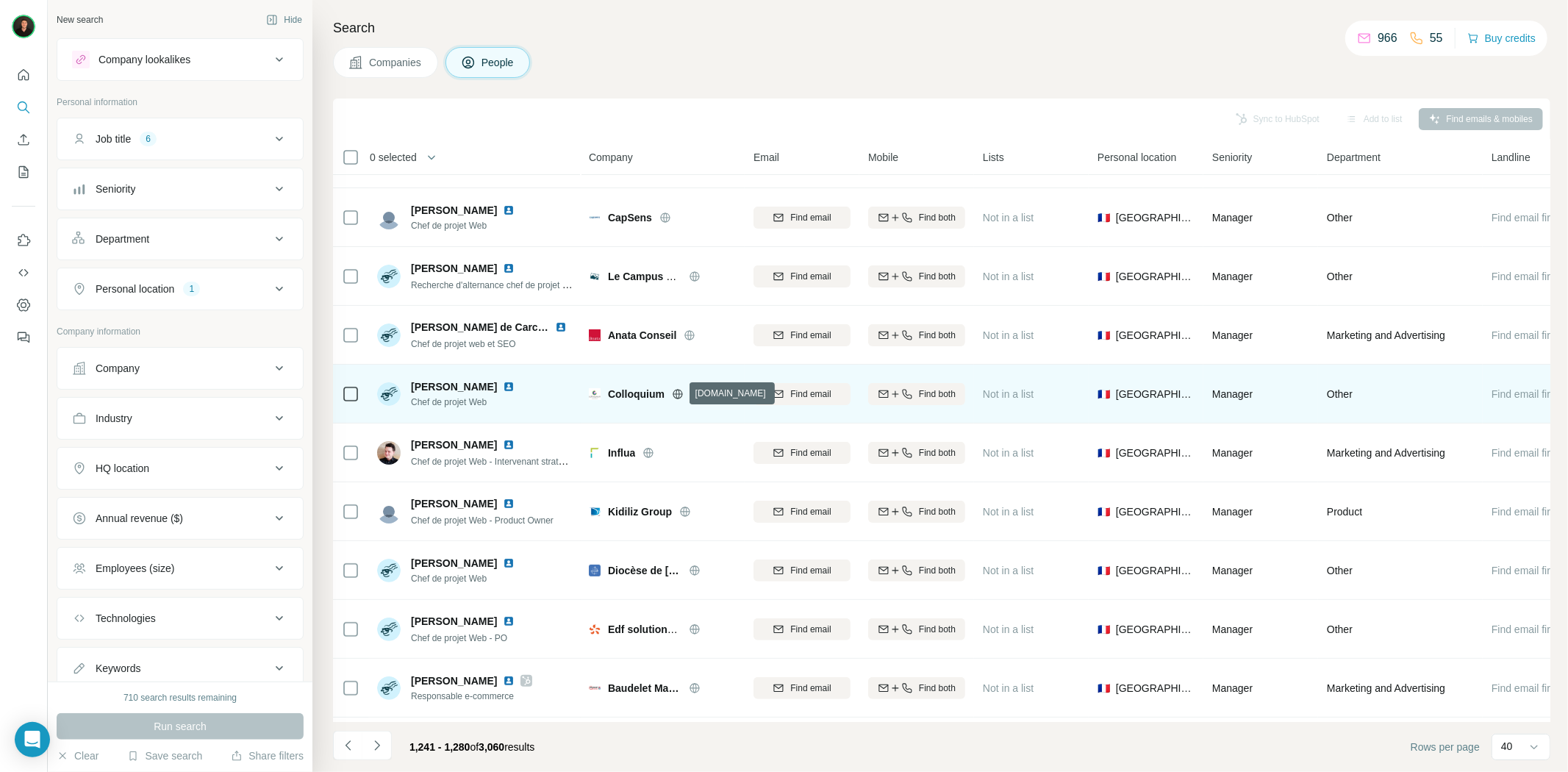
click at [675, 395] on icon at bounding box center [678, 394] width 12 height 12
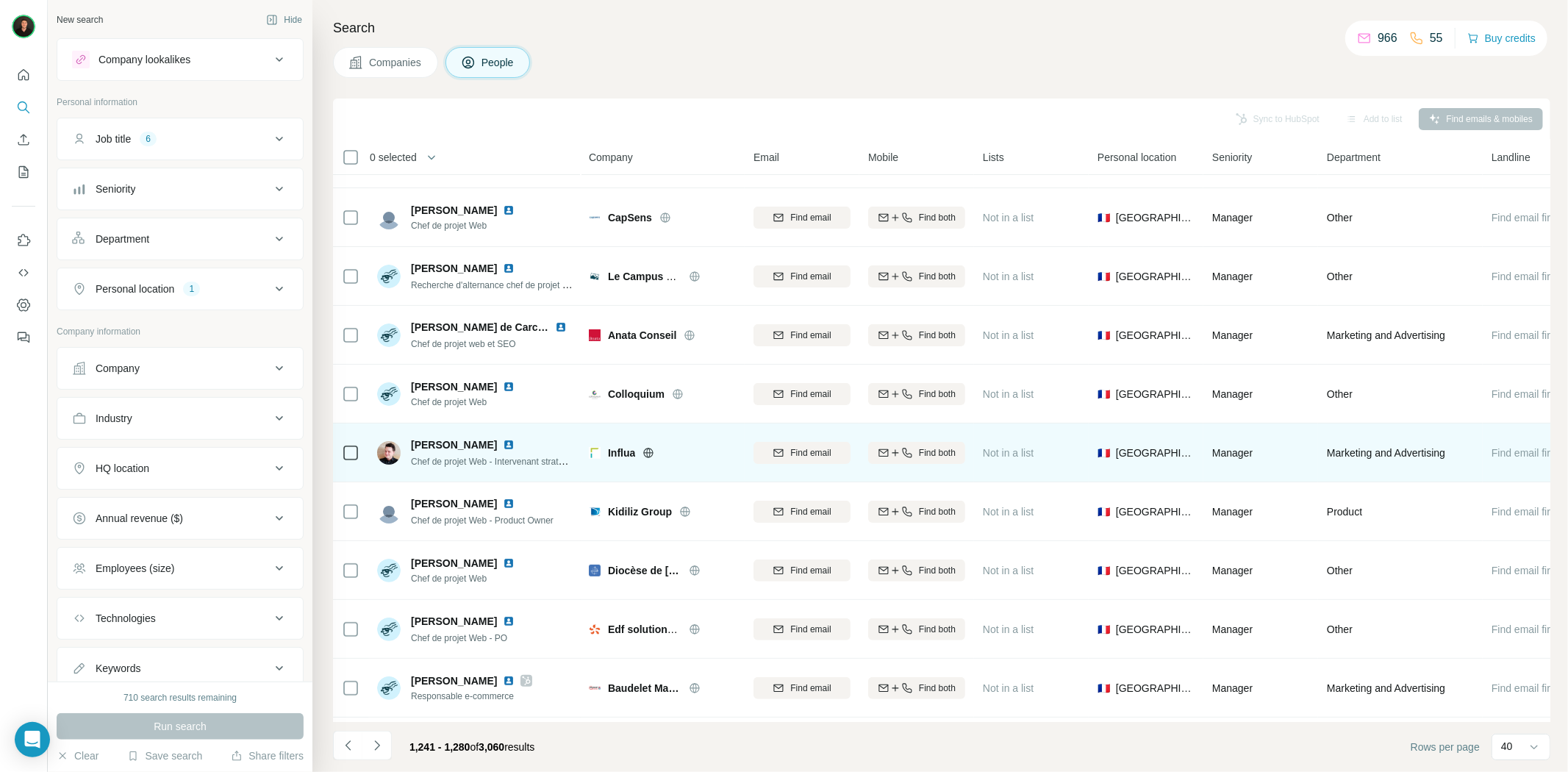
scroll to position [245, 0]
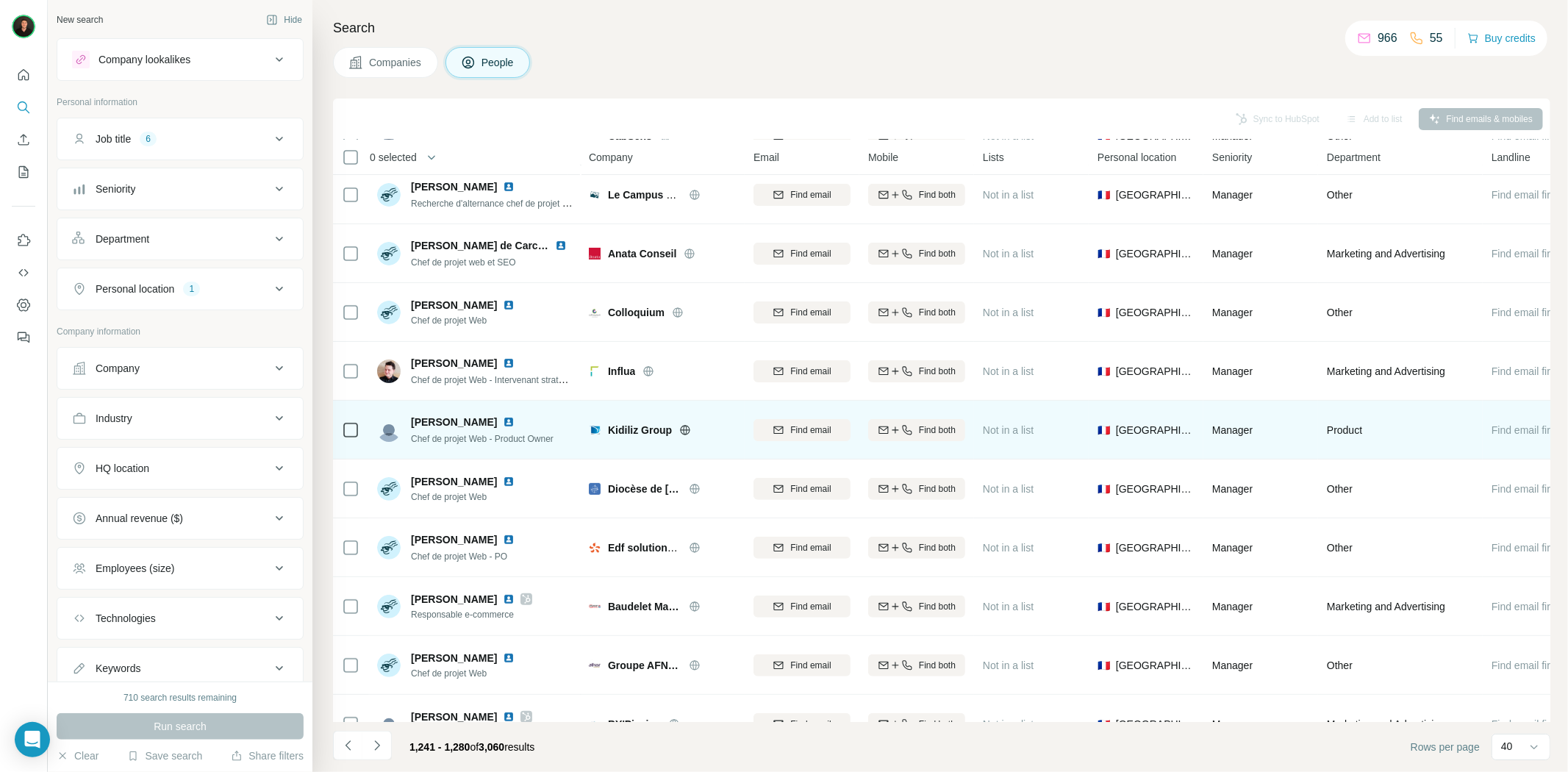
click at [684, 430] on icon at bounding box center [685, 430] width 3 height 9
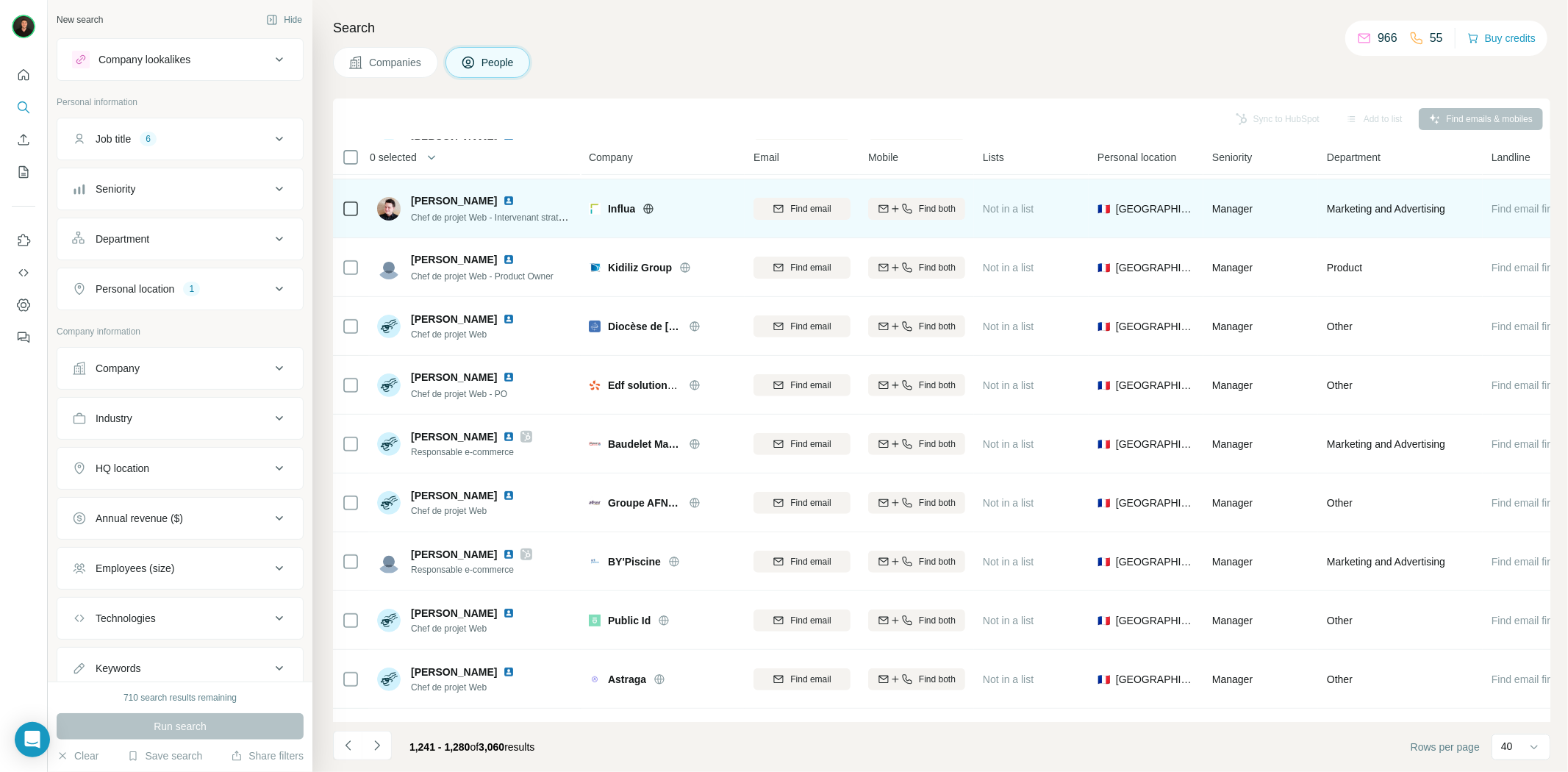
scroll to position [408, 0]
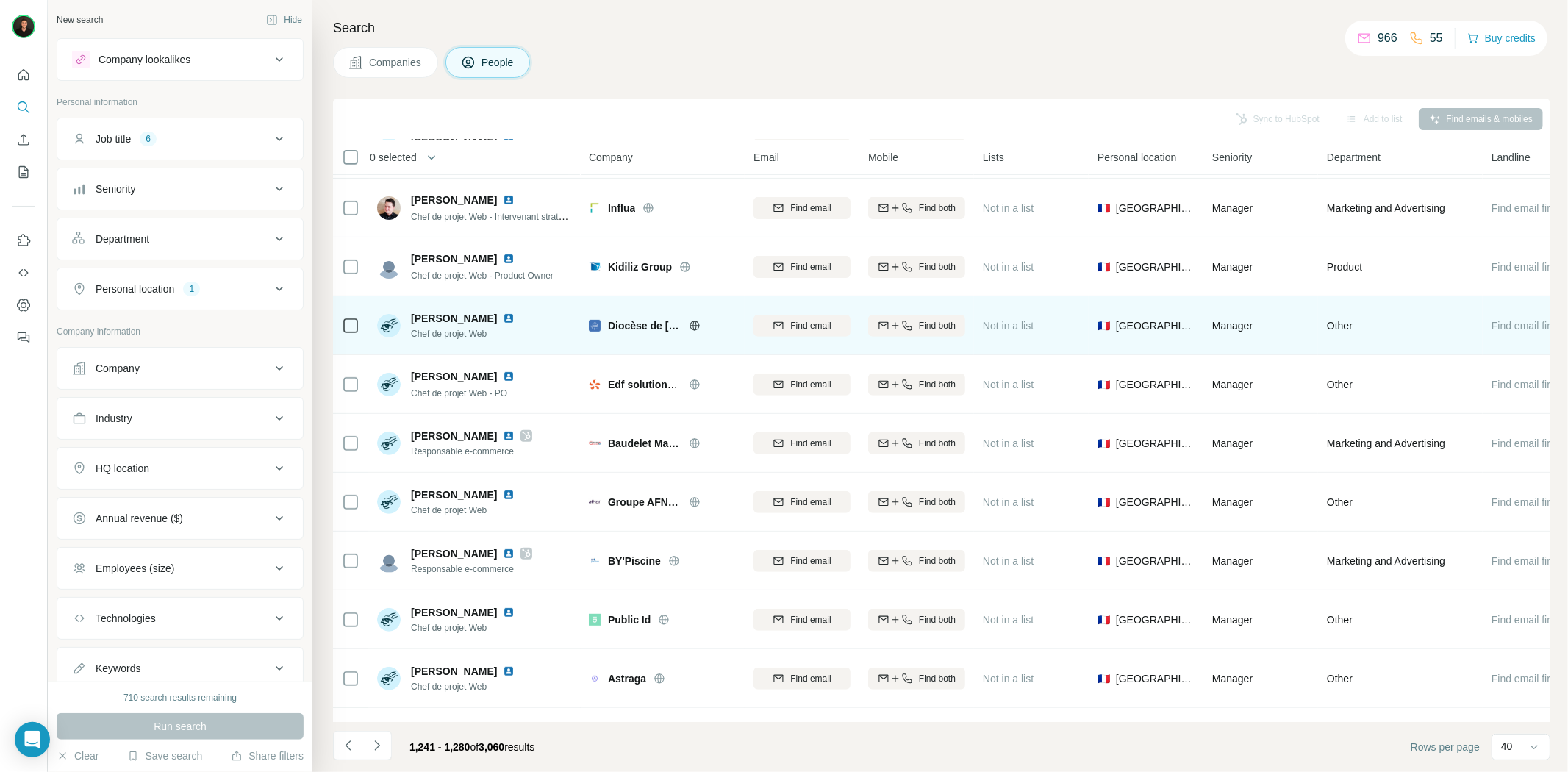
click at [693, 322] on icon at bounding box center [695, 325] width 3 height 9
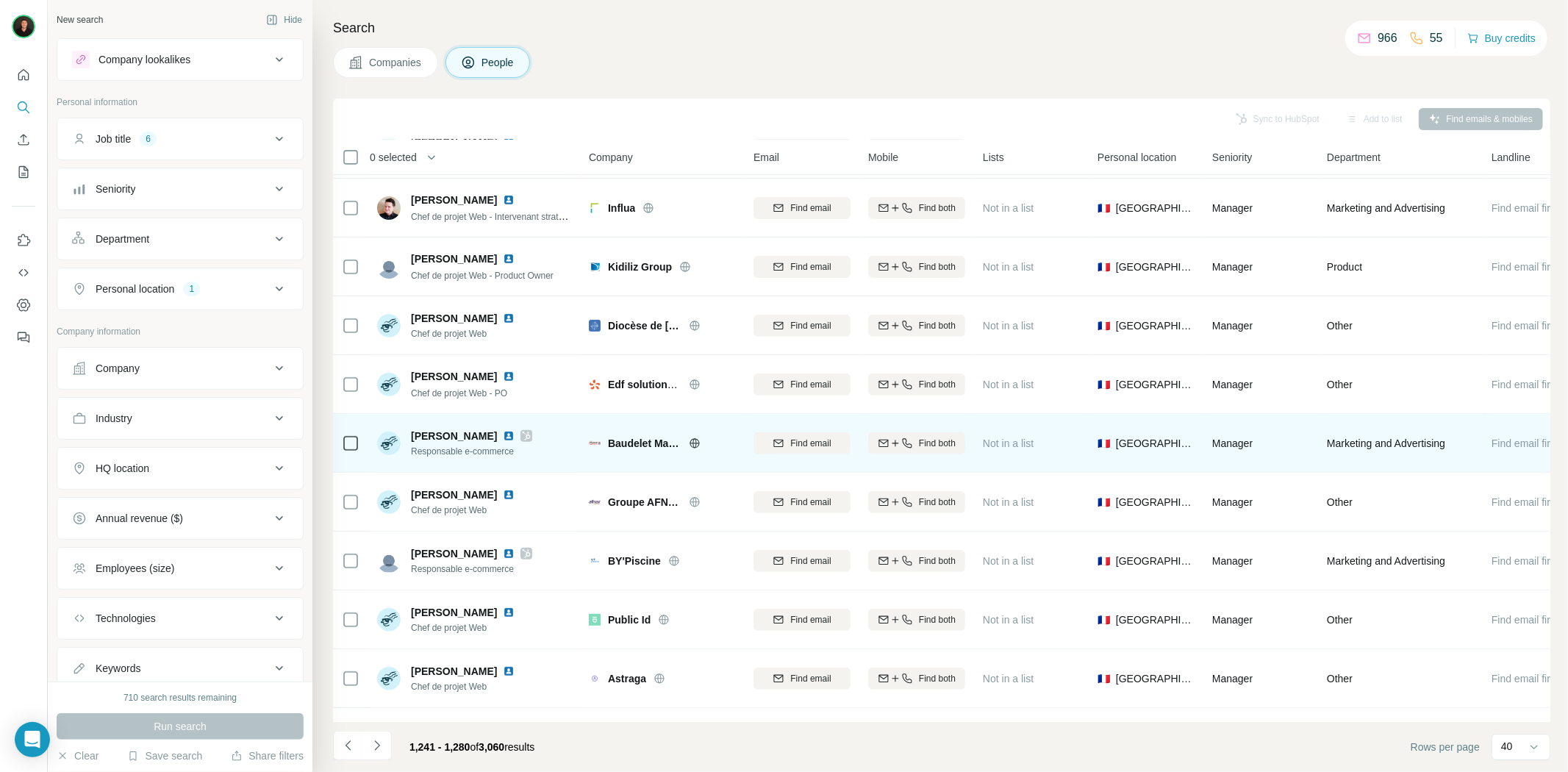
click at [694, 438] on icon at bounding box center [695, 442] width 3 height 9
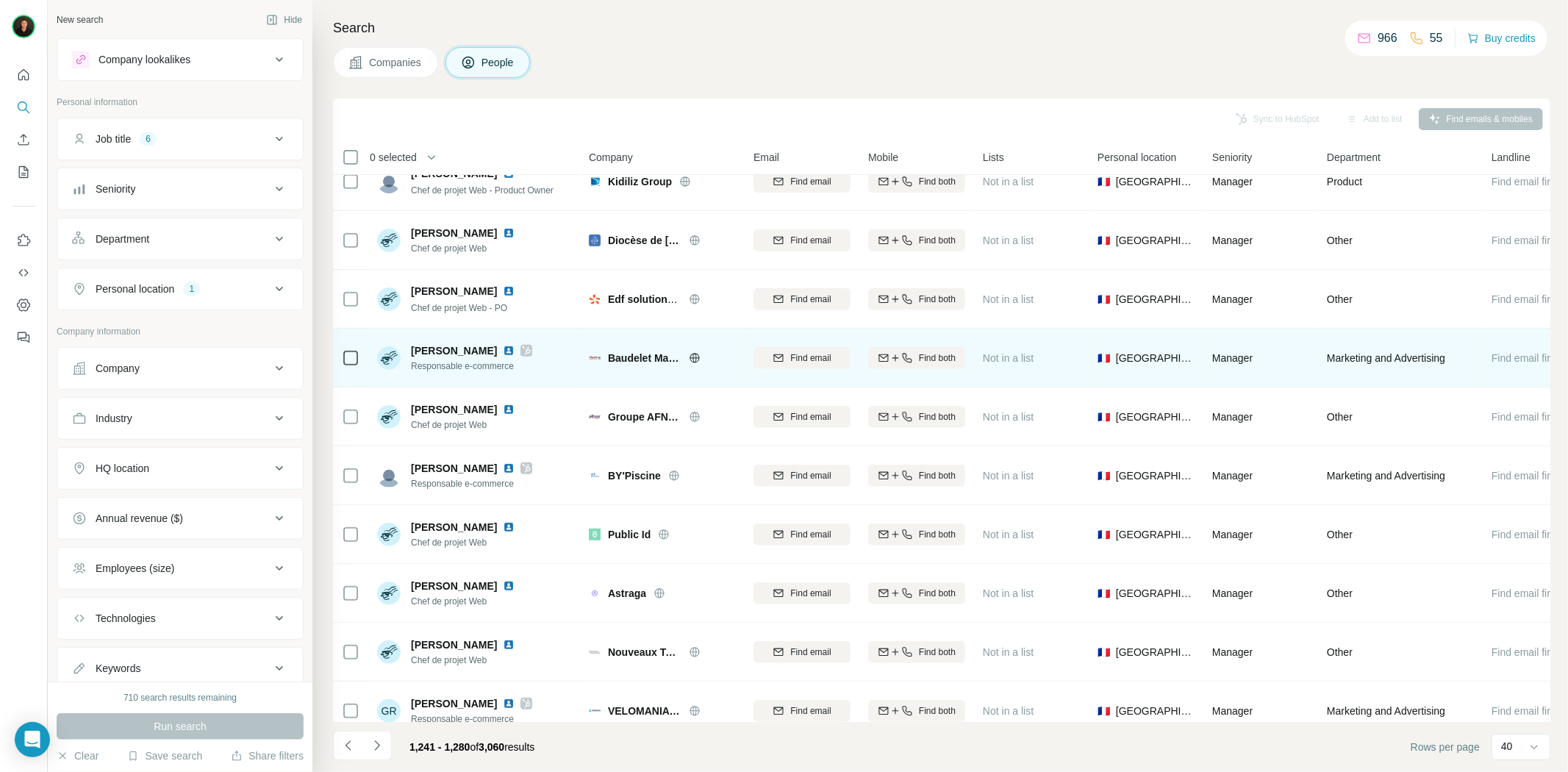
scroll to position [571, 0]
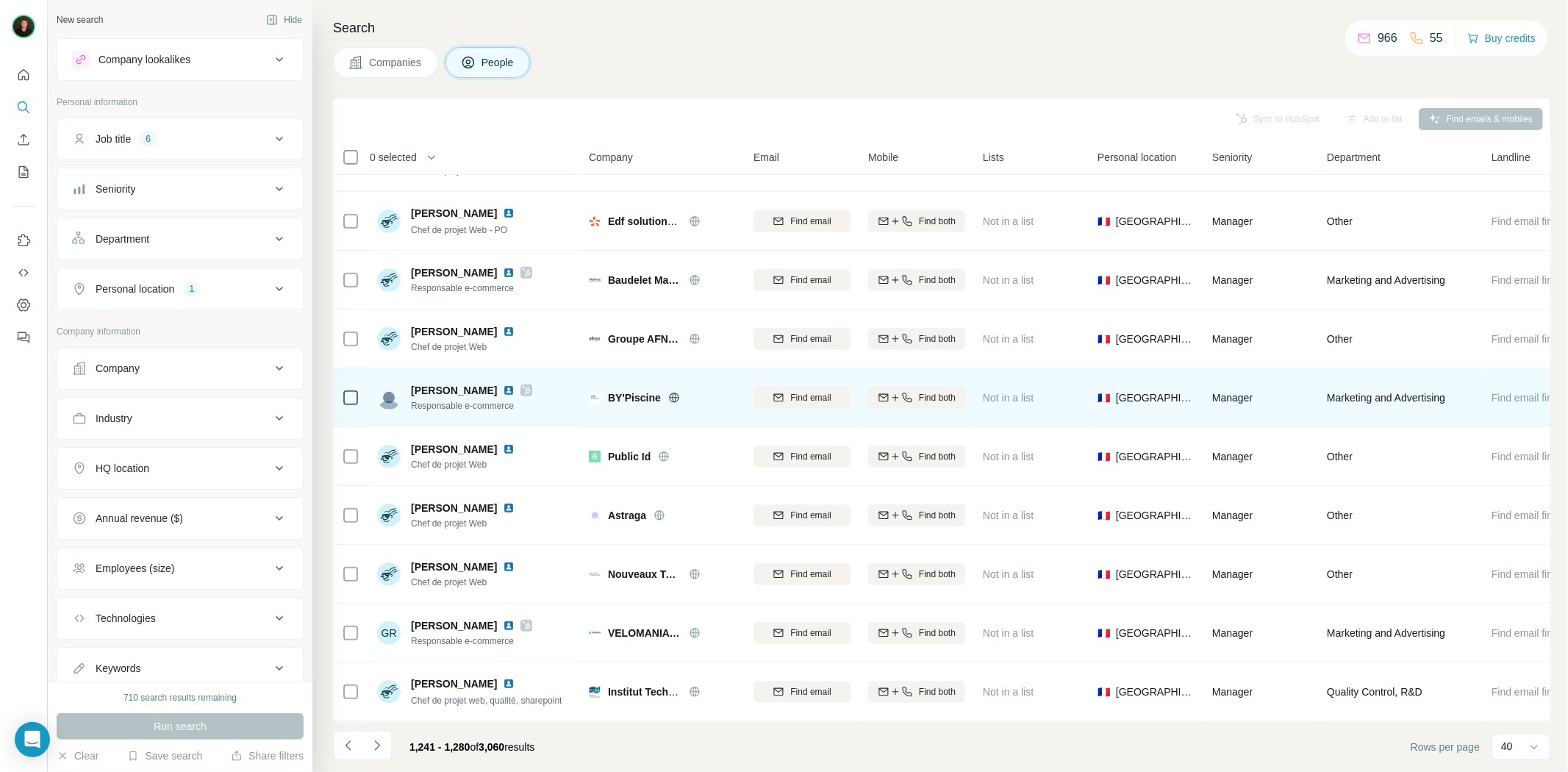
click at [669, 398] on icon at bounding box center [675, 398] width 12 height 12
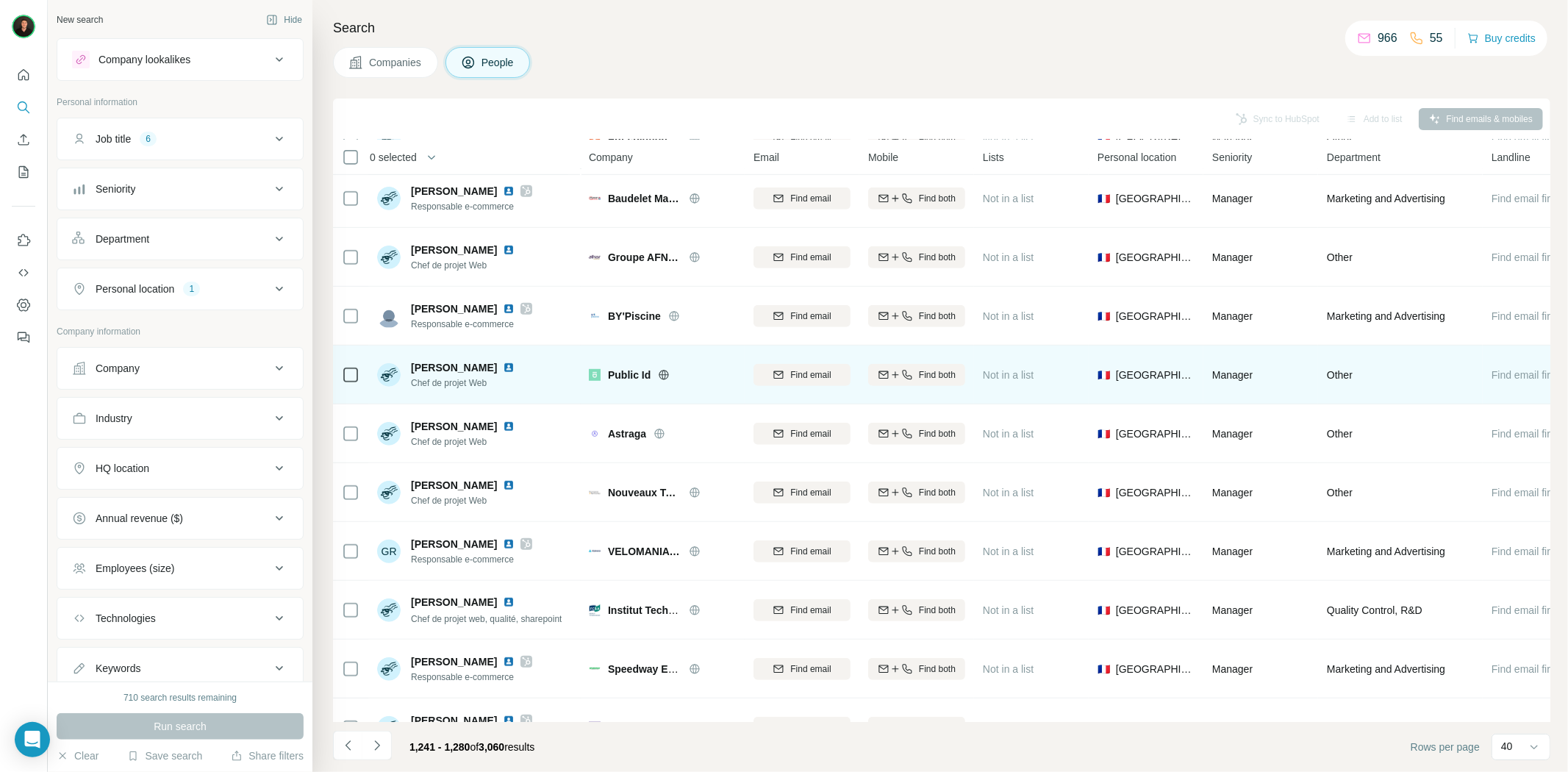
click at [667, 370] on icon at bounding box center [664, 375] width 12 height 12
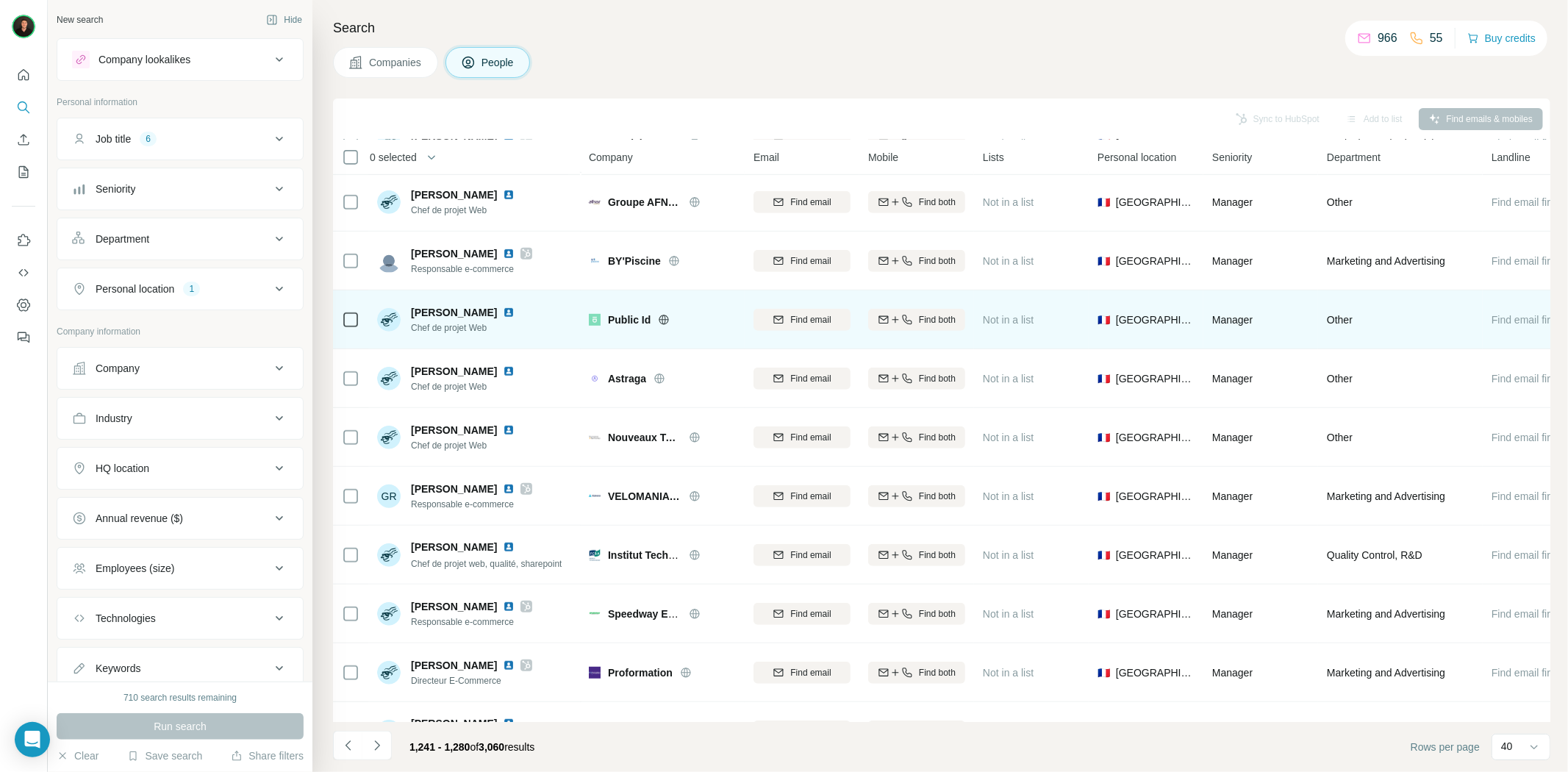
scroll to position [735, 0]
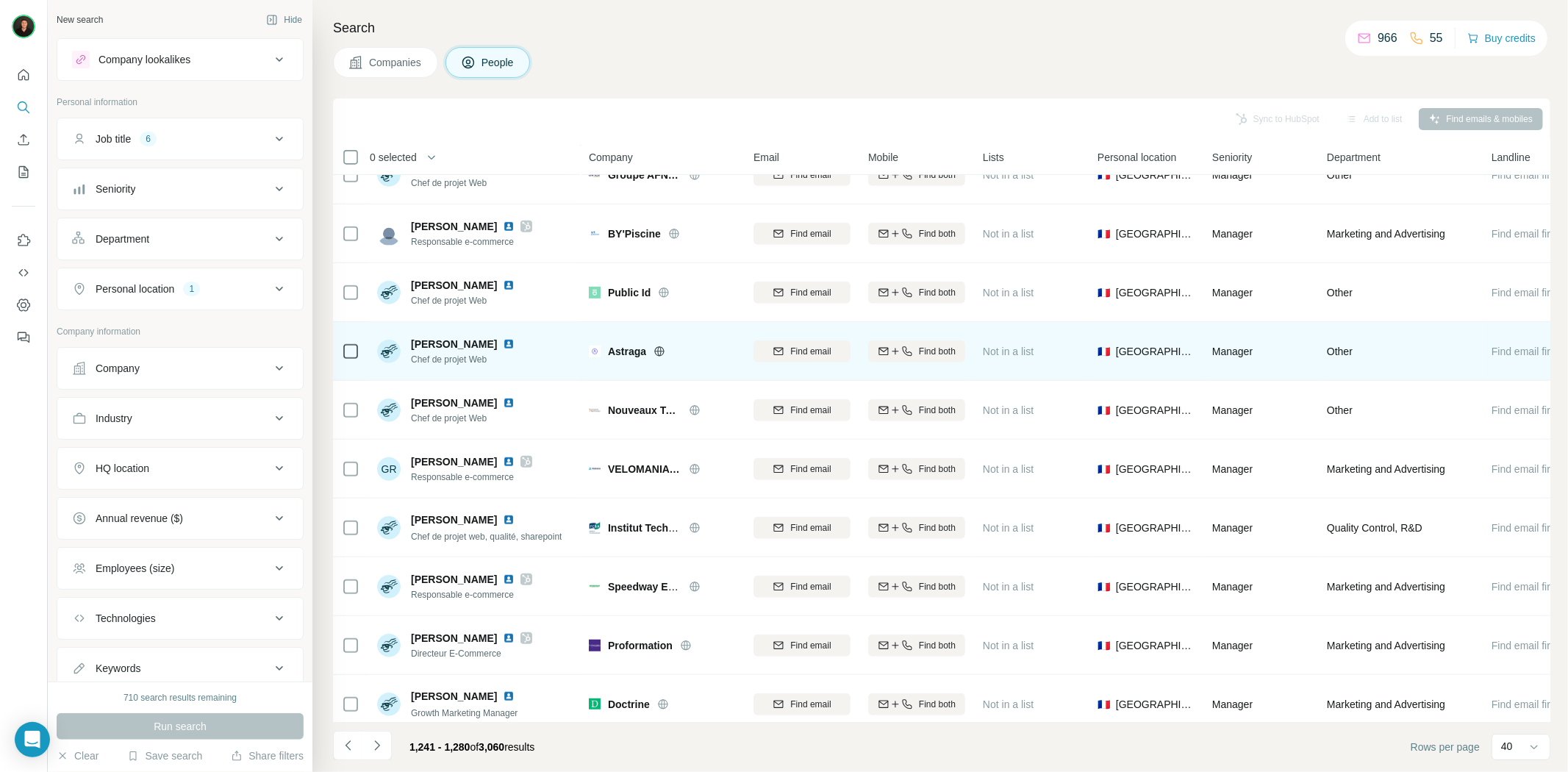
click at [663, 349] on icon at bounding box center [659, 352] width 12 height 12
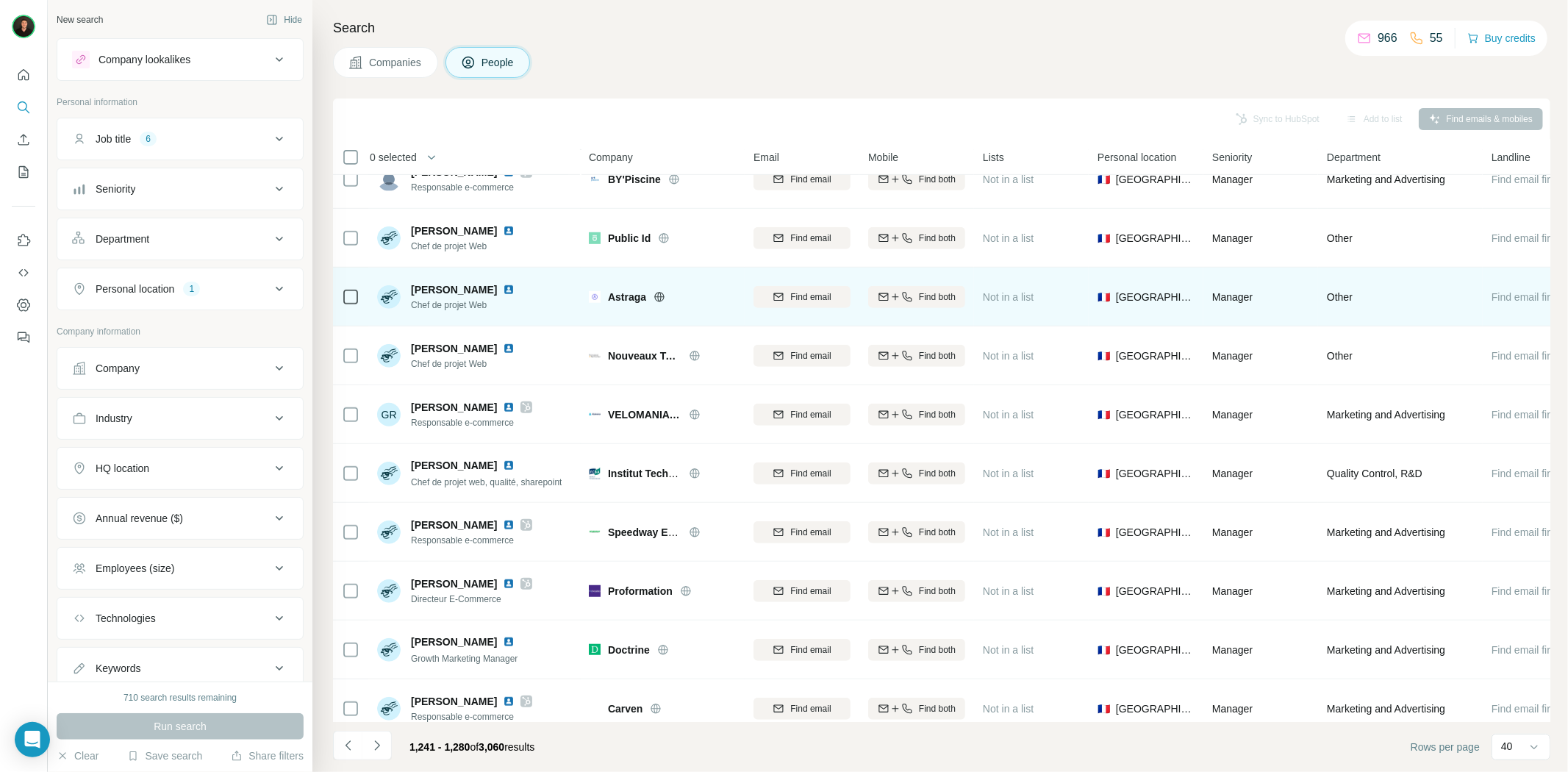
scroll to position [817, 0]
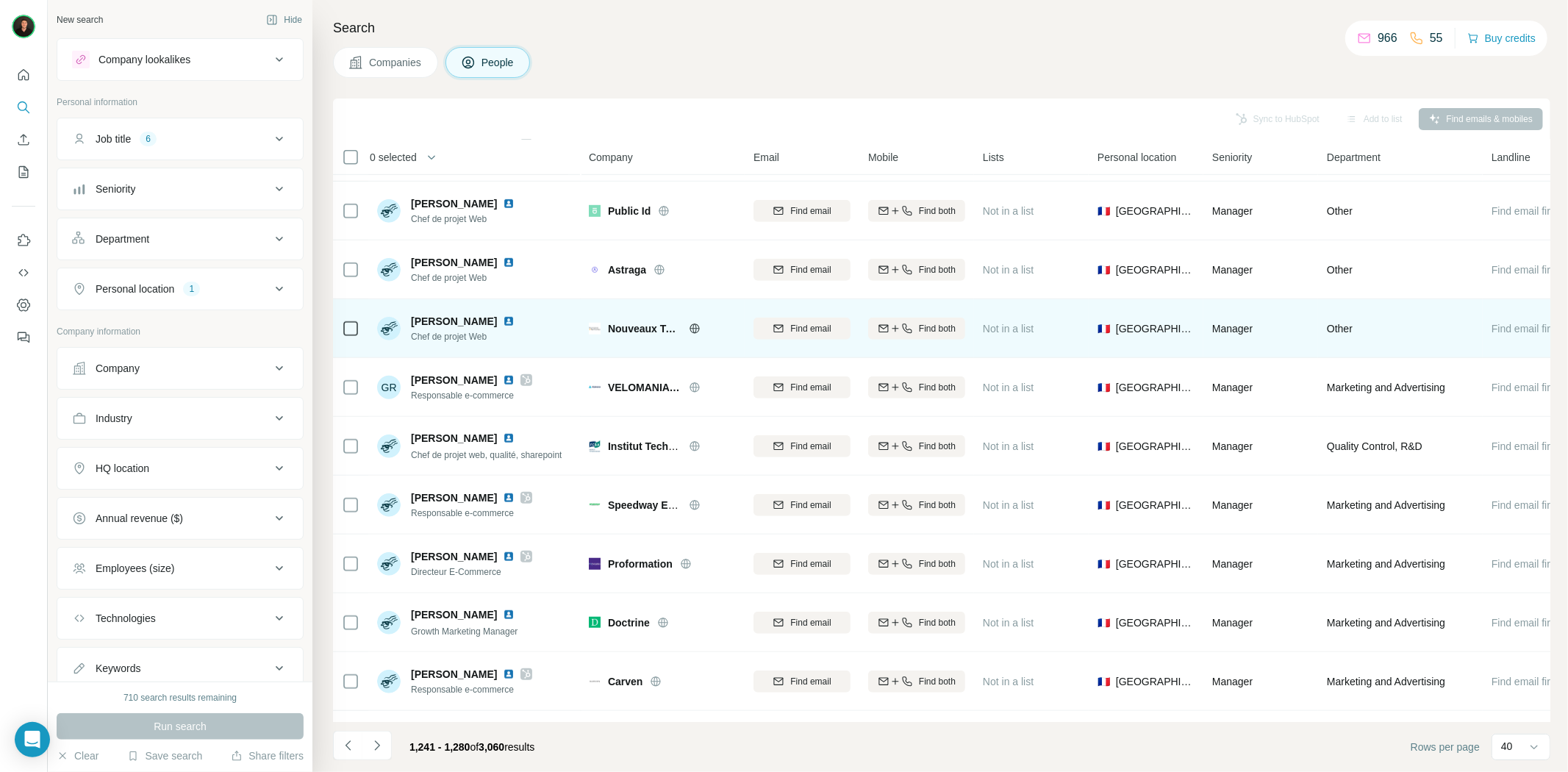
click at [689, 327] on icon at bounding box center [695, 329] width 12 height 12
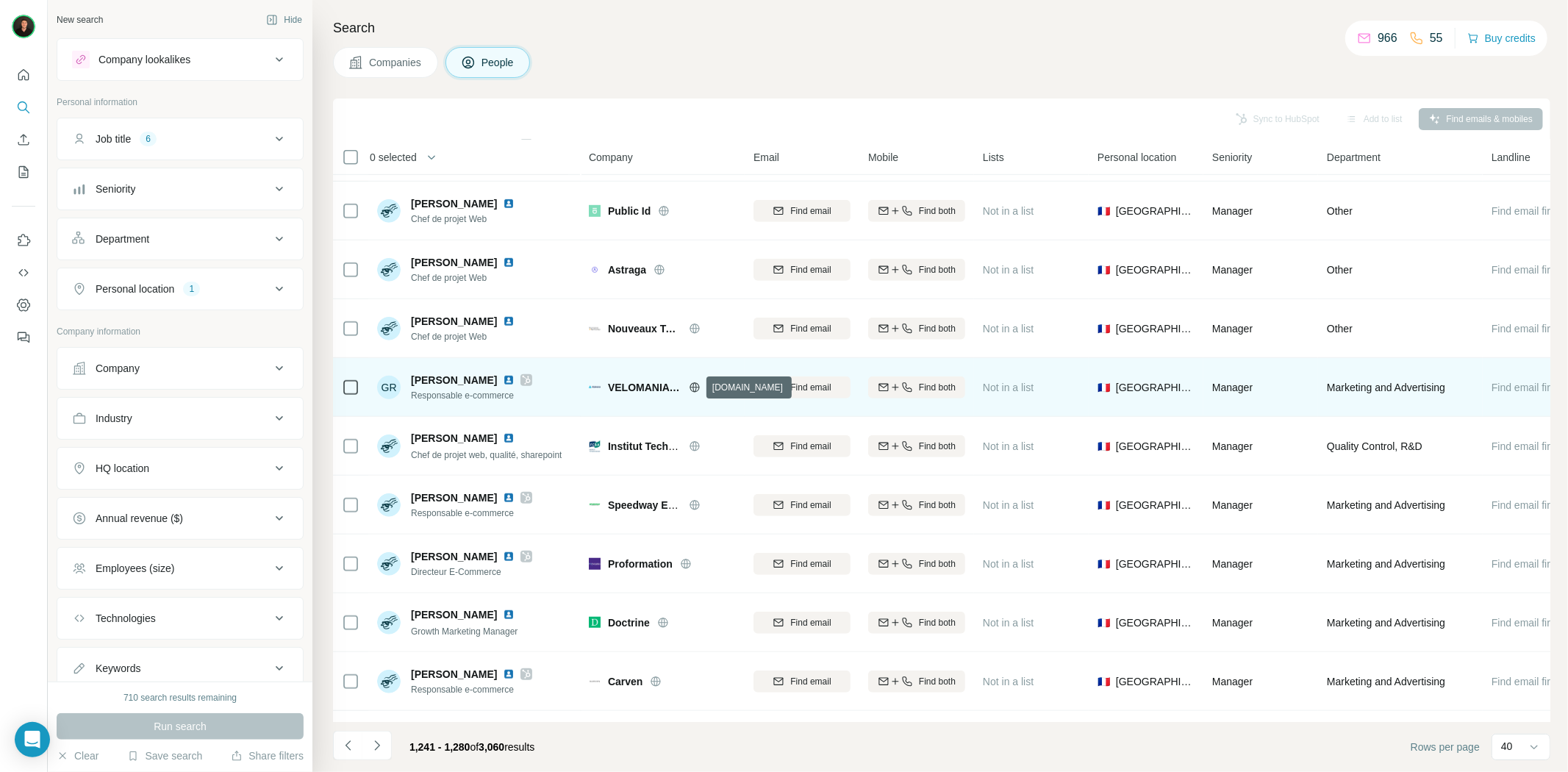
click at [691, 384] on icon at bounding box center [694, 387] width 9 height 9
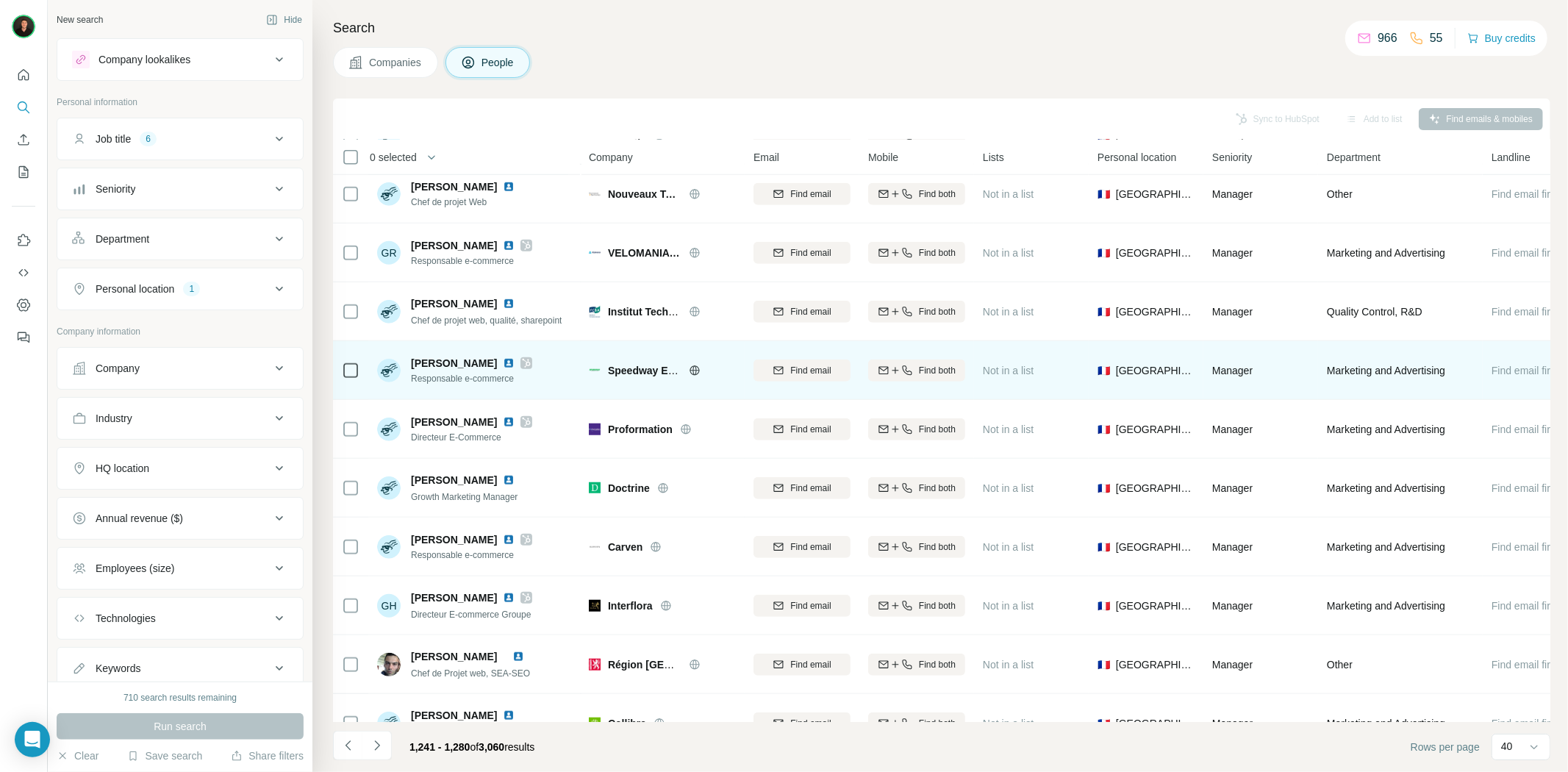
scroll to position [980, 0]
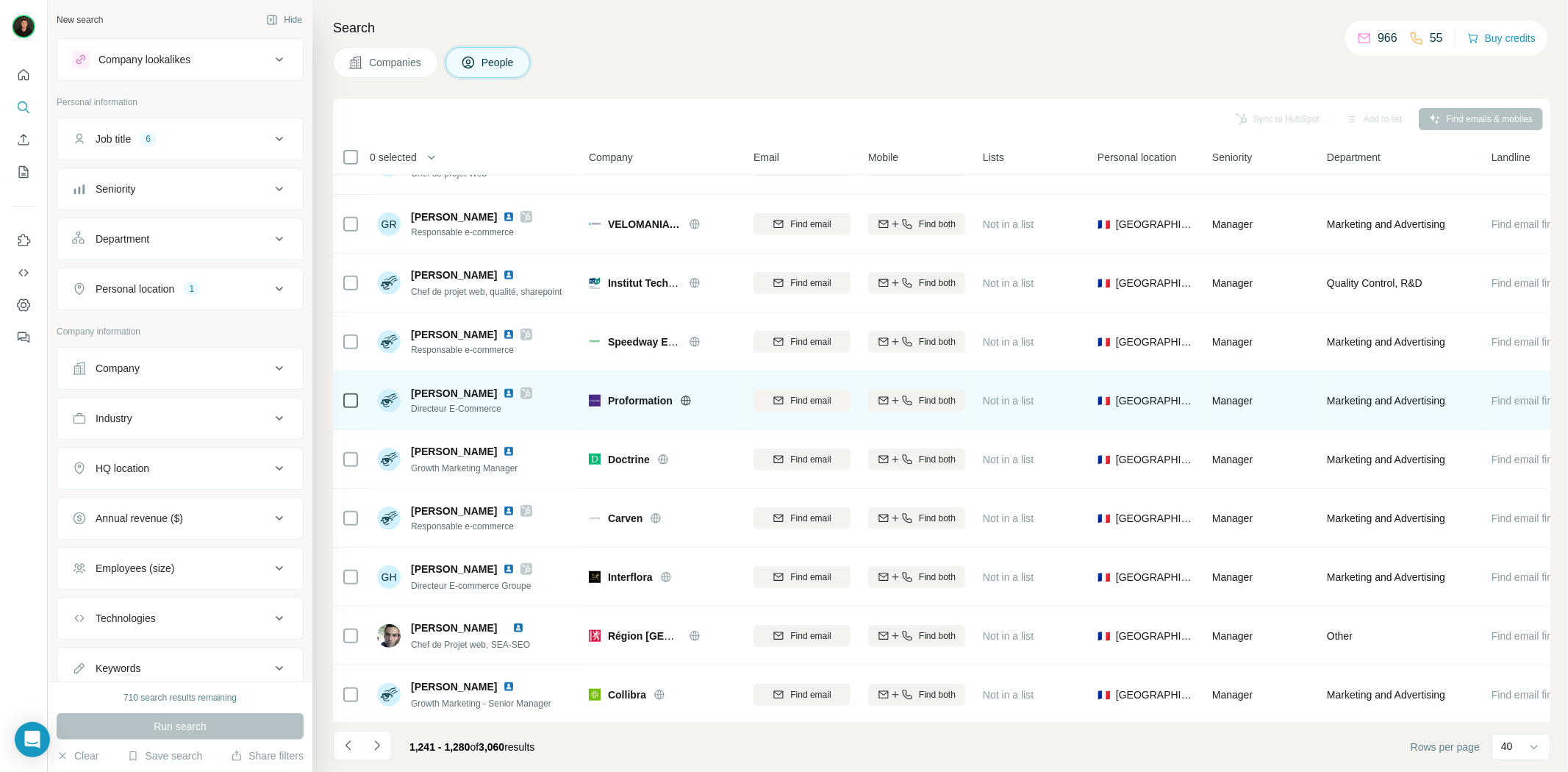
click at [645, 402] on span "Proformation" at bounding box center [640, 401] width 65 height 15
click at [682, 395] on icon at bounding box center [686, 401] width 12 height 12
click at [514, 395] on img at bounding box center [508, 394] width 12 height 12
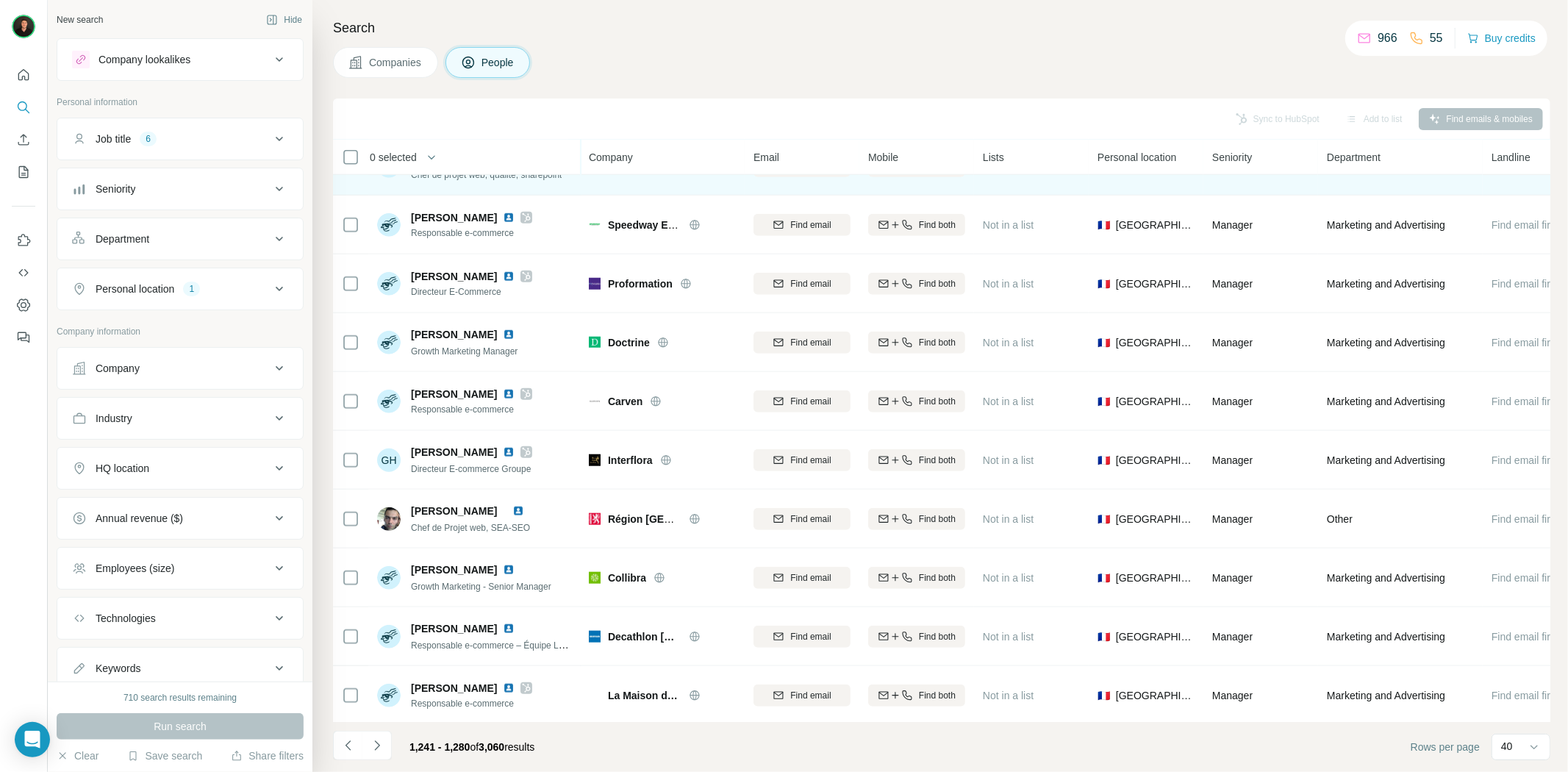
scroll to position [1144, 0]
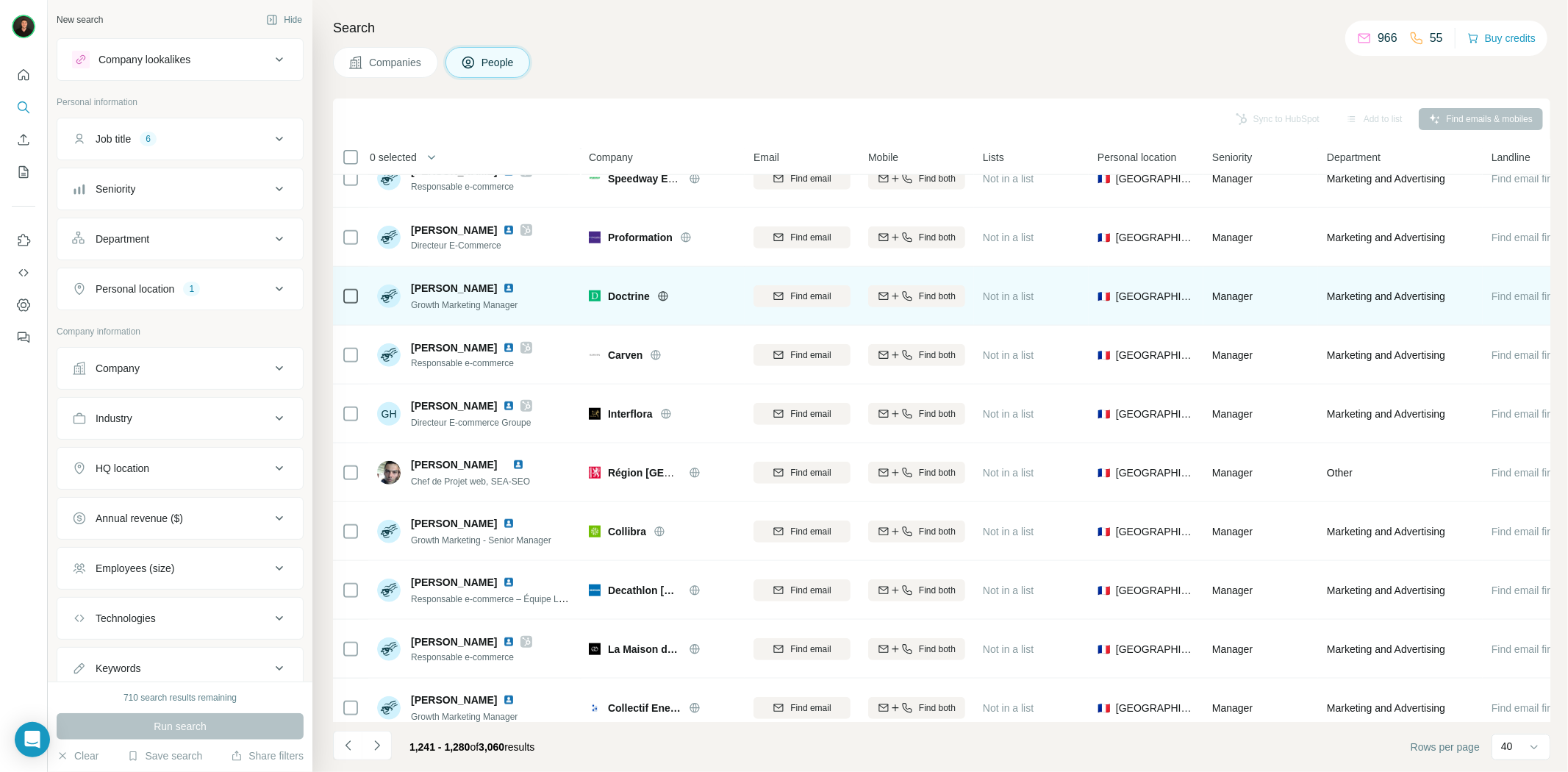
click at [658, 295] on icon at bounding box center [663, 296] width 12 height 12
click at [633, 289] on span "Doctrine" at bounding box center [629, 296] width 42 height 15
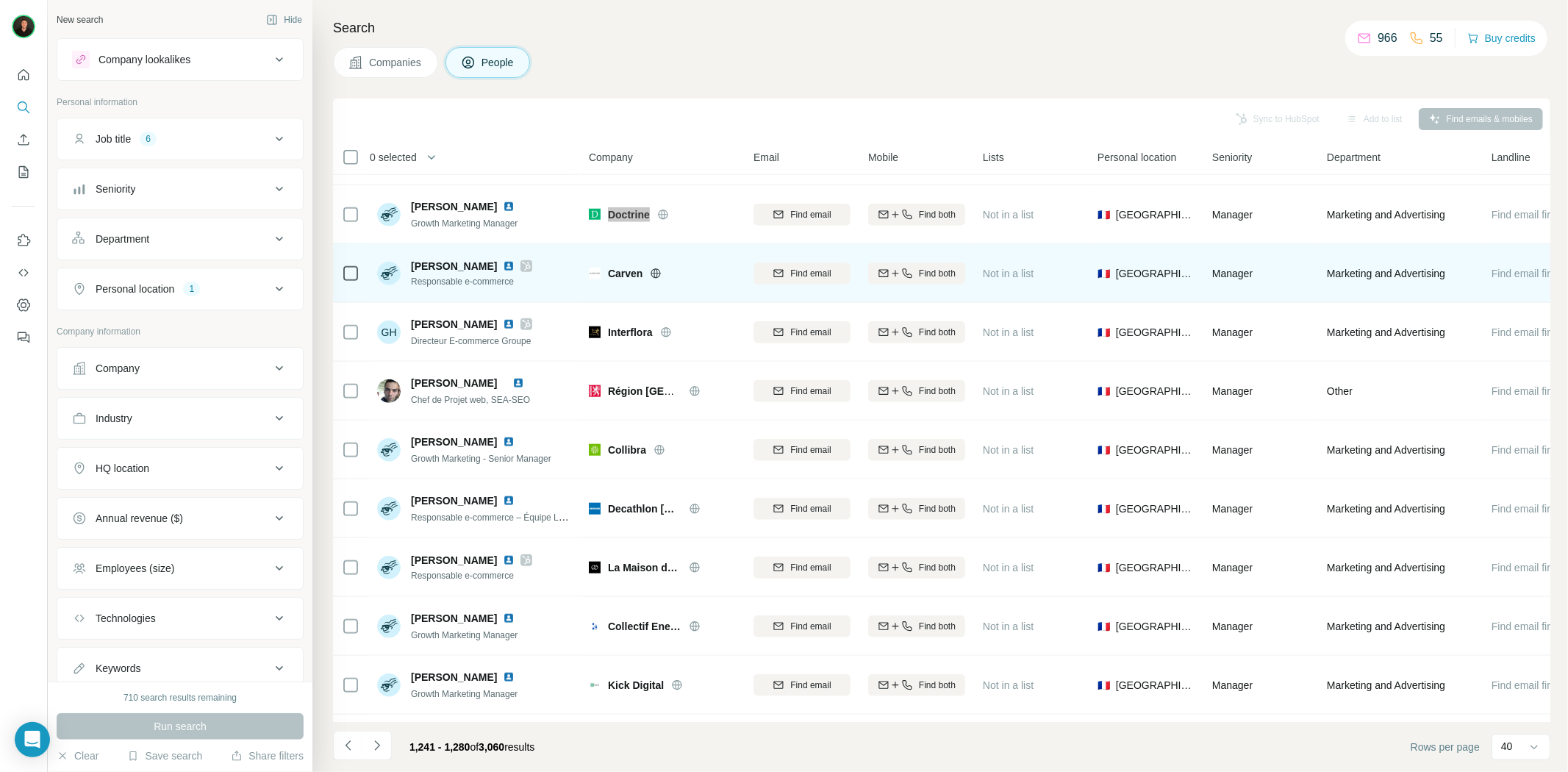
scroll to position [1307, 0]
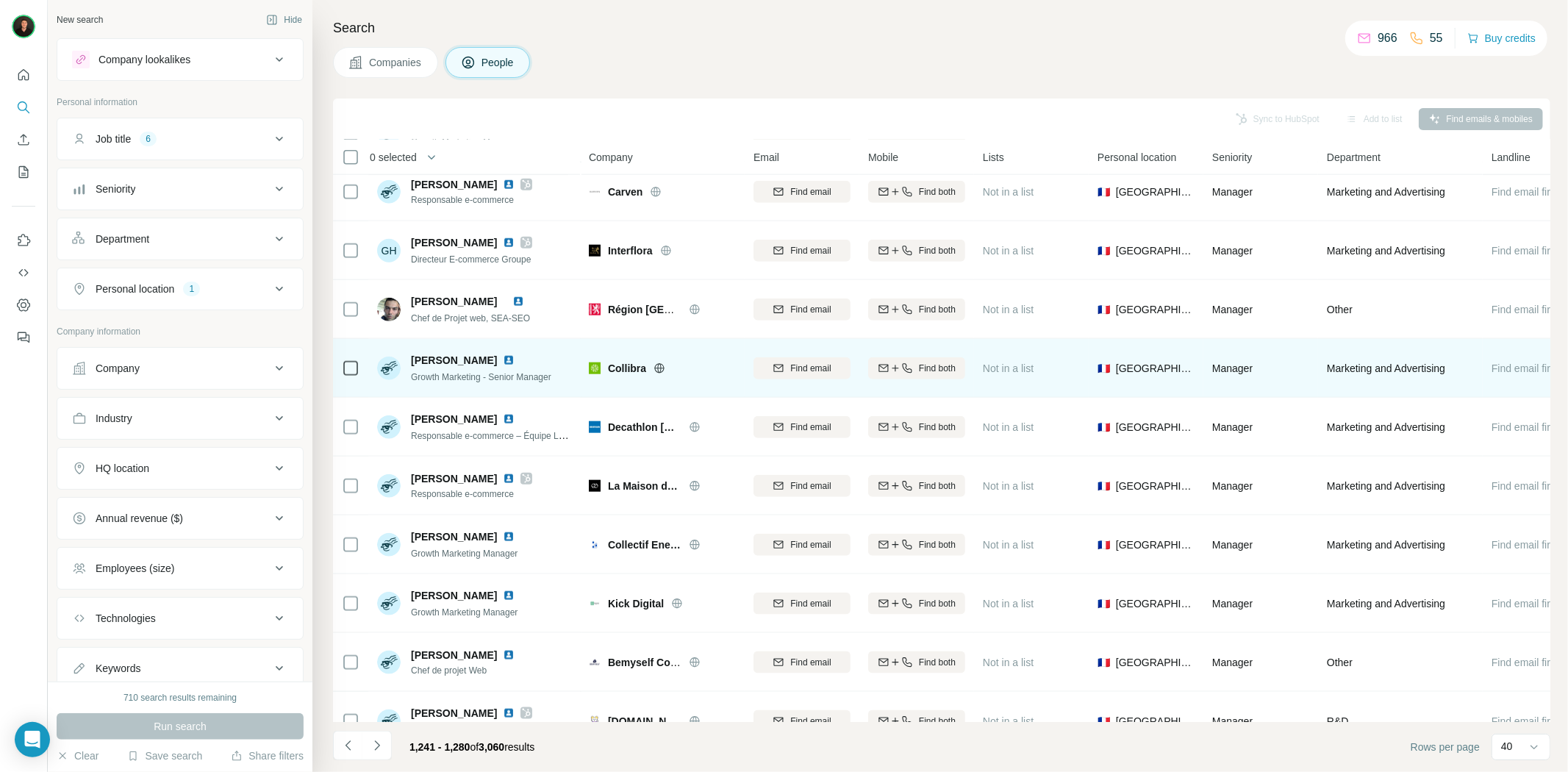
click at [657, 368] on icon at bounding box center [659, 368] width 9 height 1
click at [514, 356] on img at bounding box center [508, 360] width 12 height 12
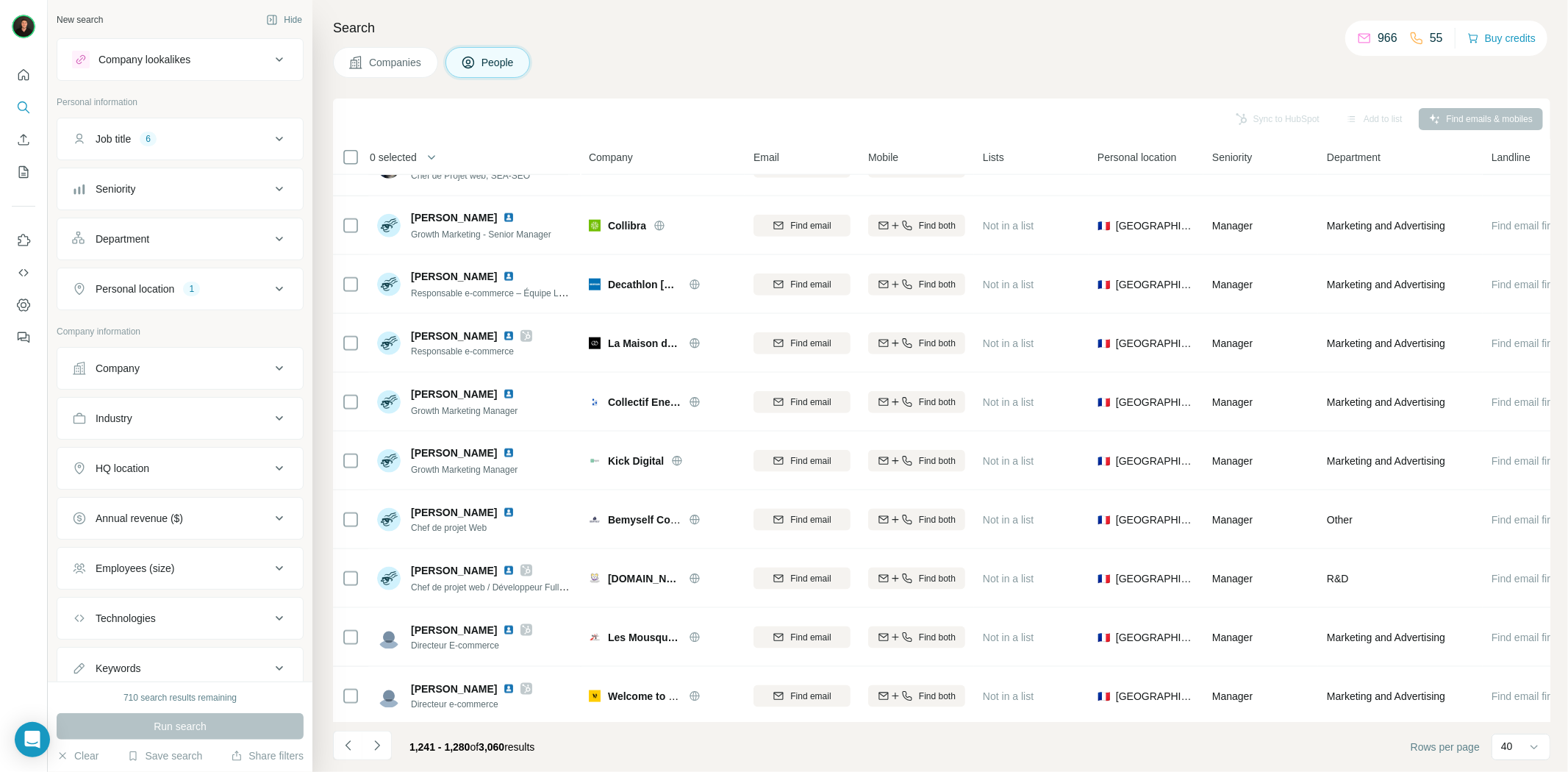
scroll to position [1471, 0]
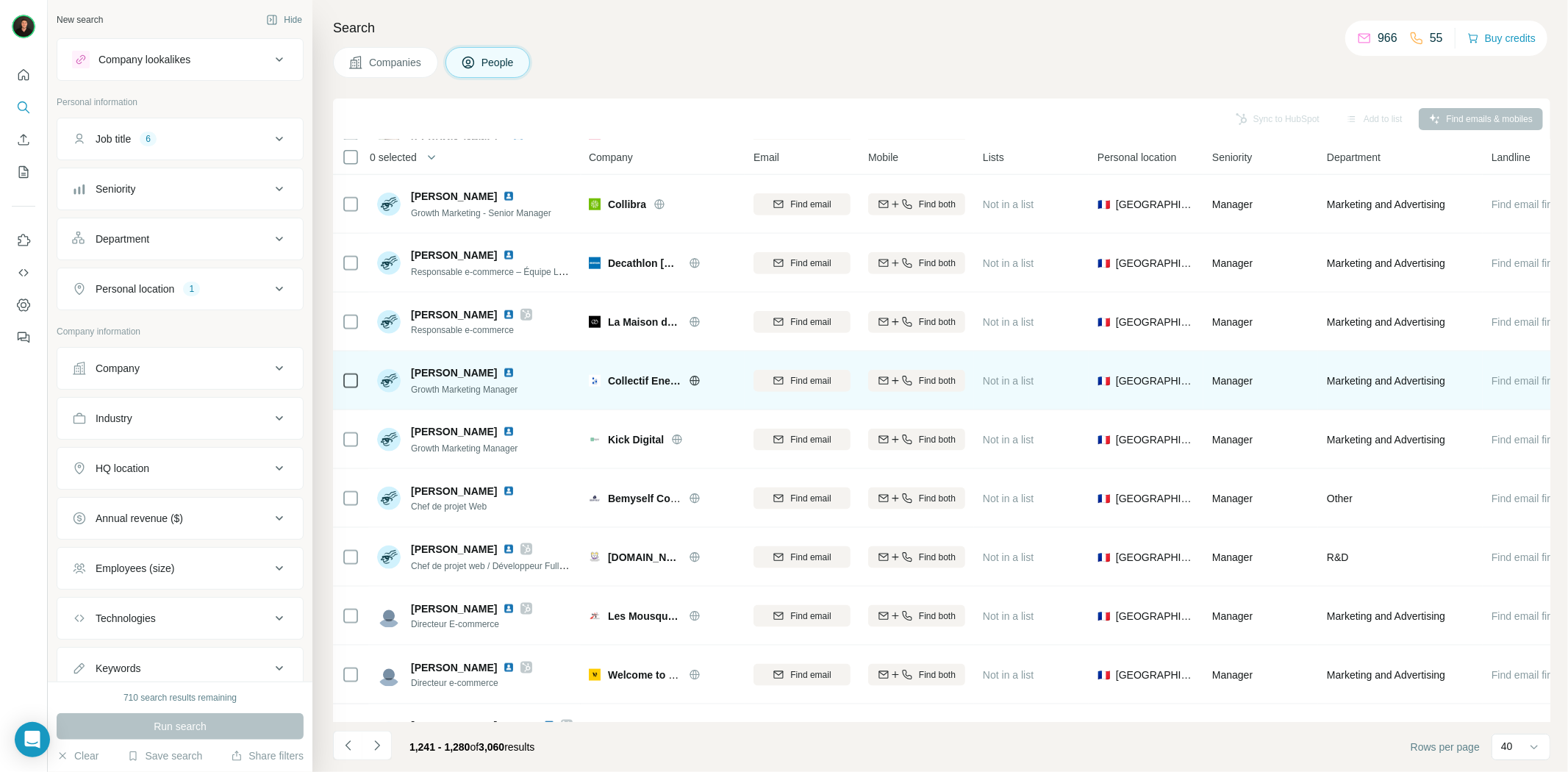
click at [695, 383] on icon at bounding box center [695, 381] width 12 height 12
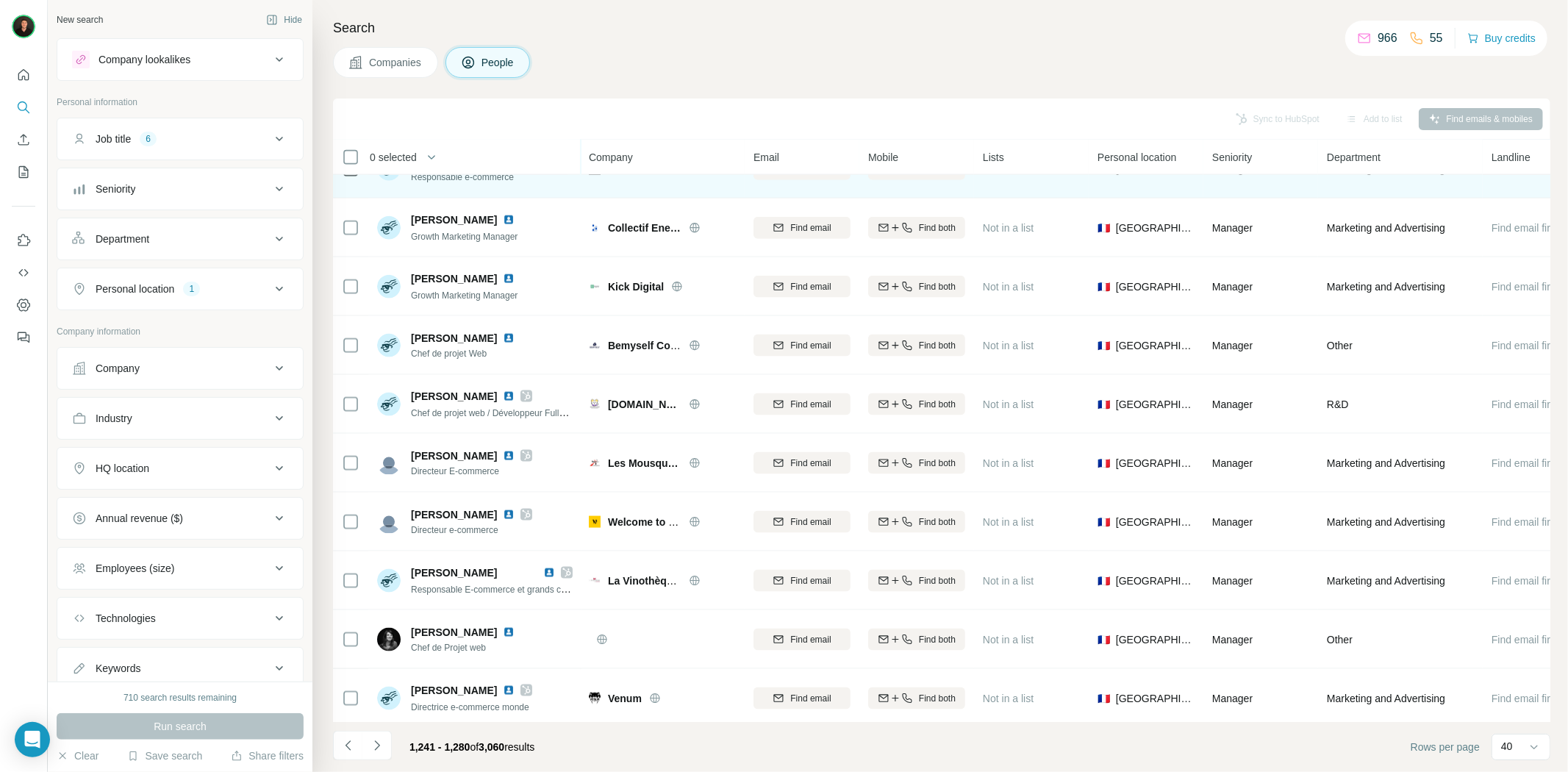
scroll to position [1634, 0]
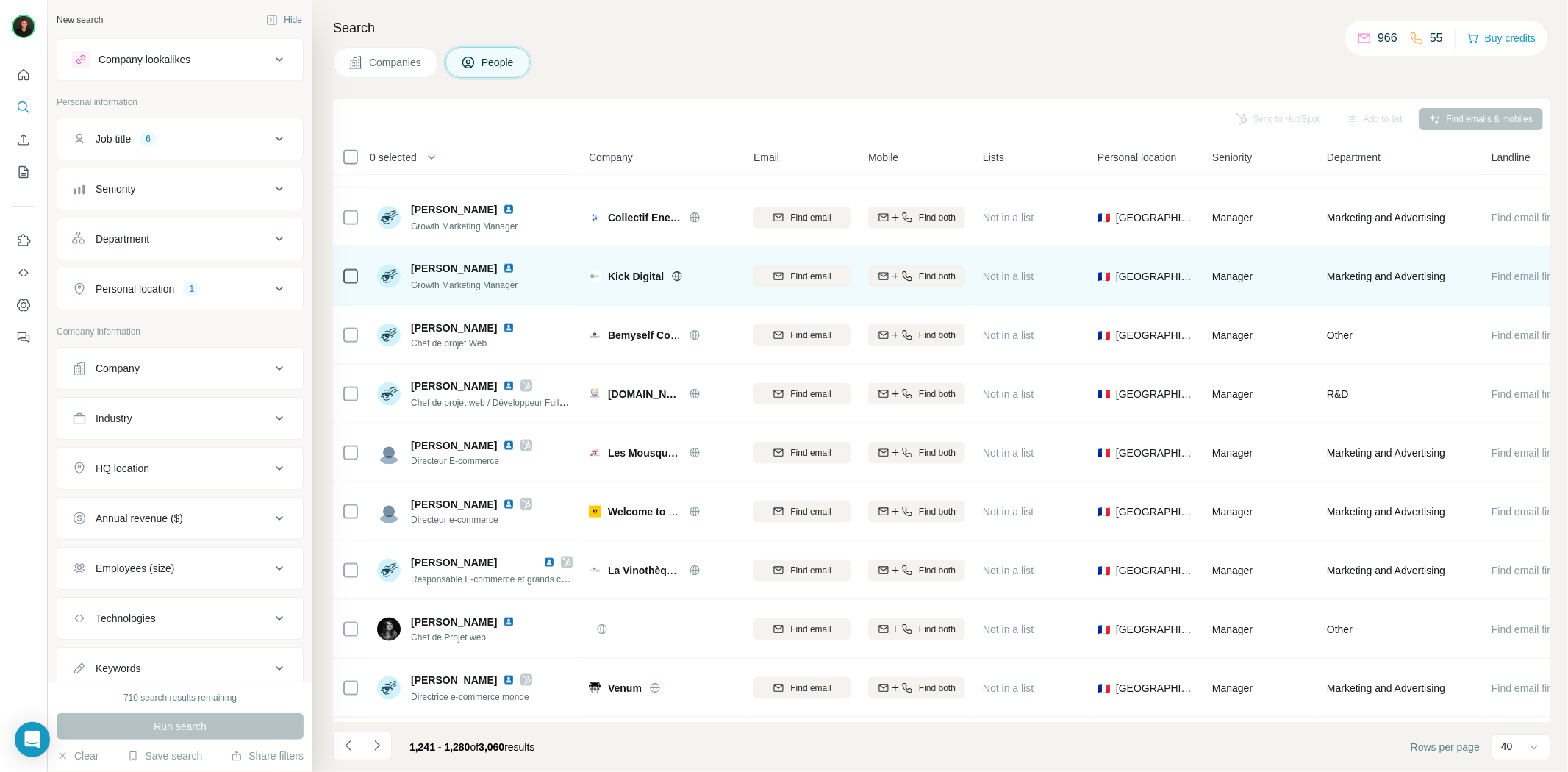
click at [676, 274] on icon at bounding box center [677, 275] width 3 height 9
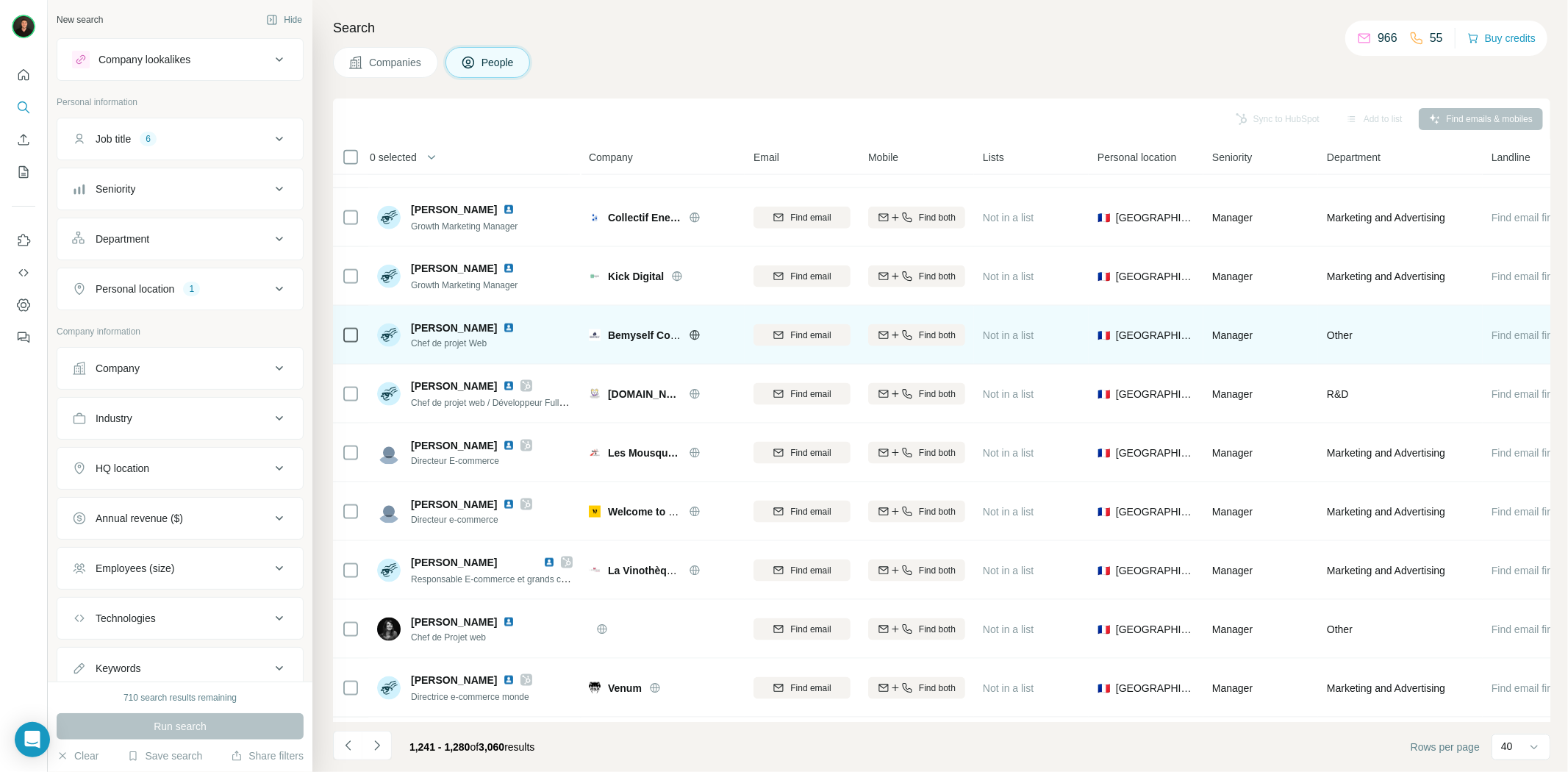
click at [695, 334] on icon at bounding box center [695, 334] width 3 height 9
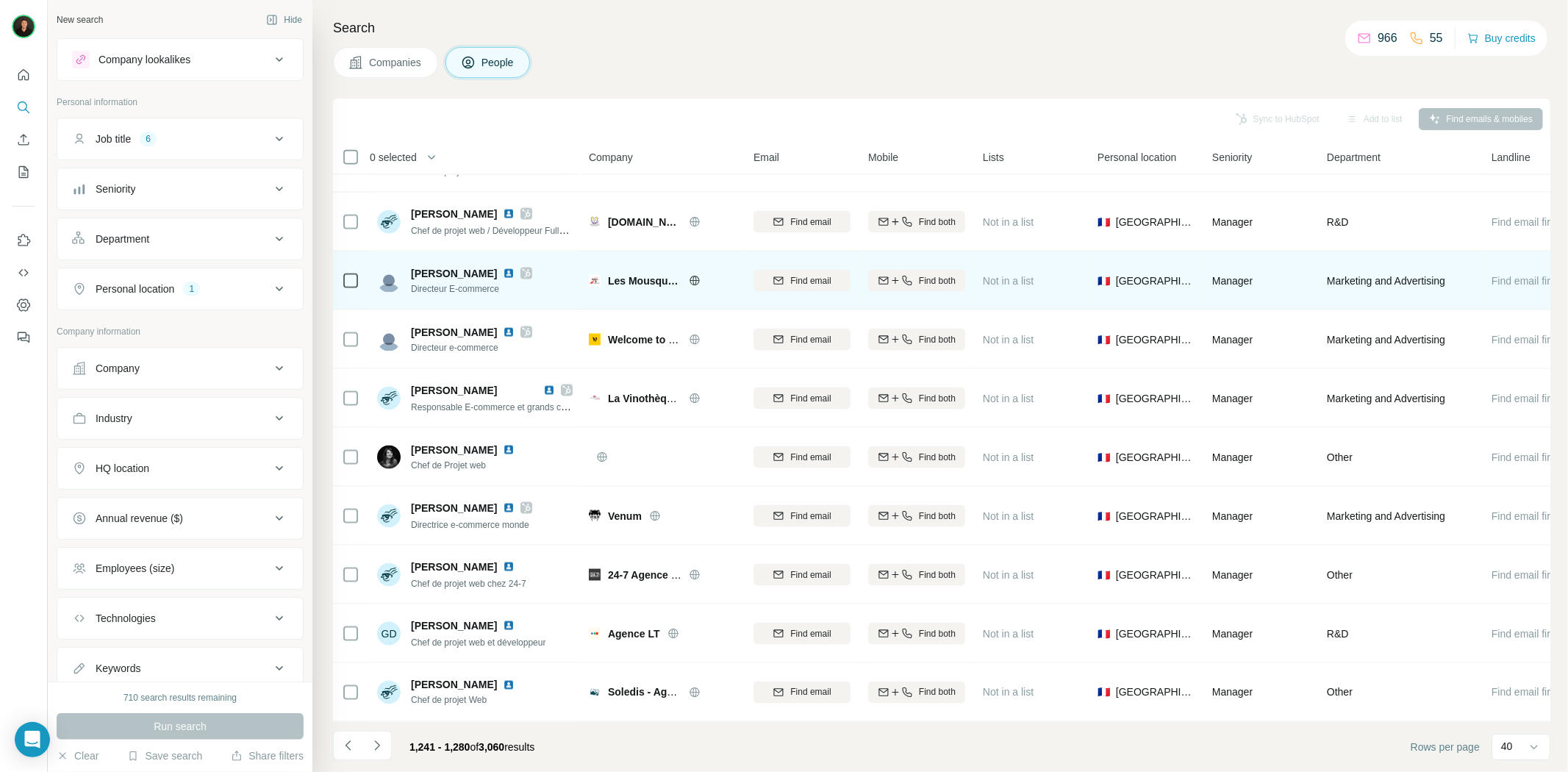
scroll to position [1813, 0]
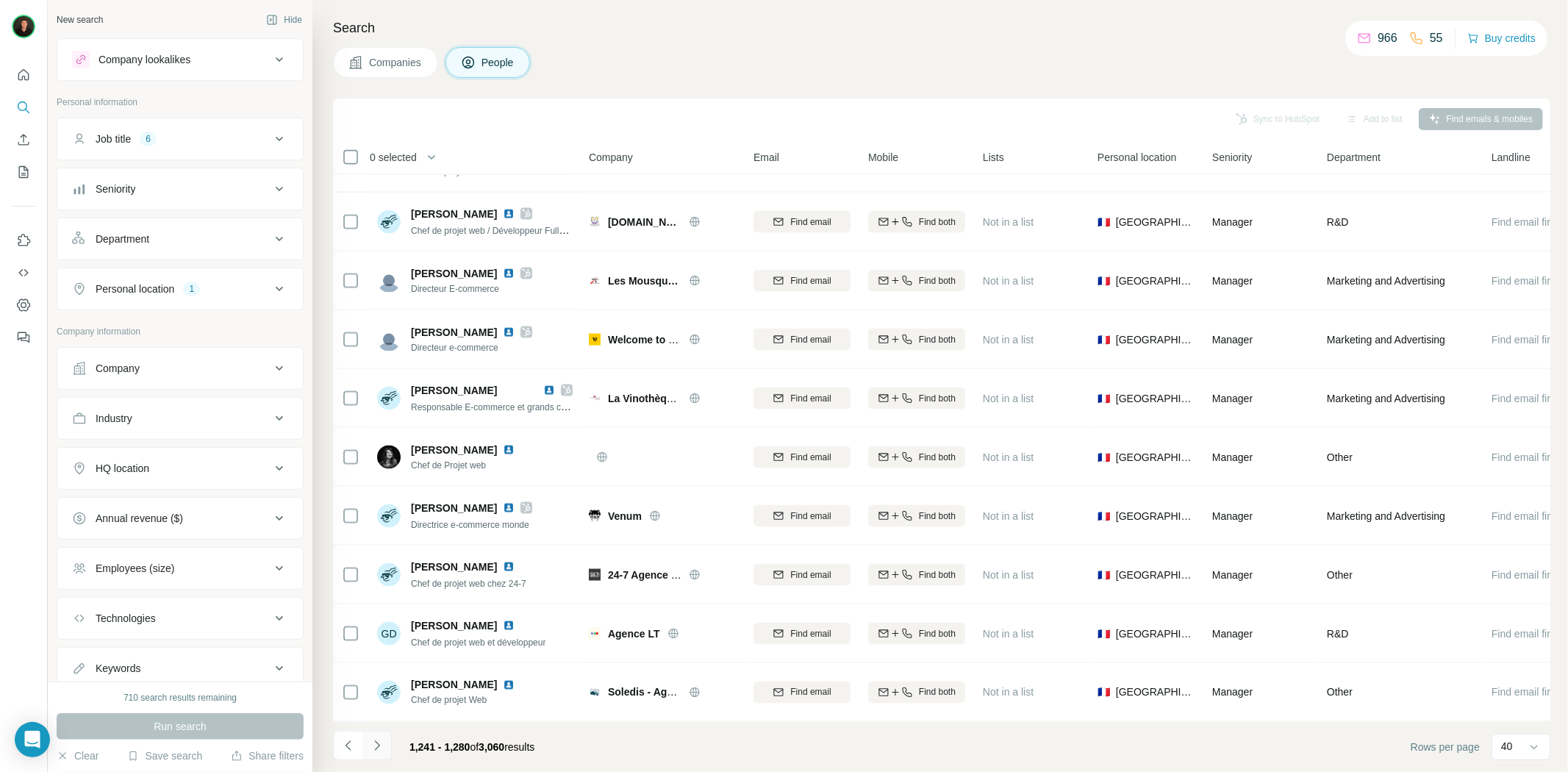
click at [376, 740] on icon "Navigate to next page" at bounding box center [378, 746] width 15 height 15
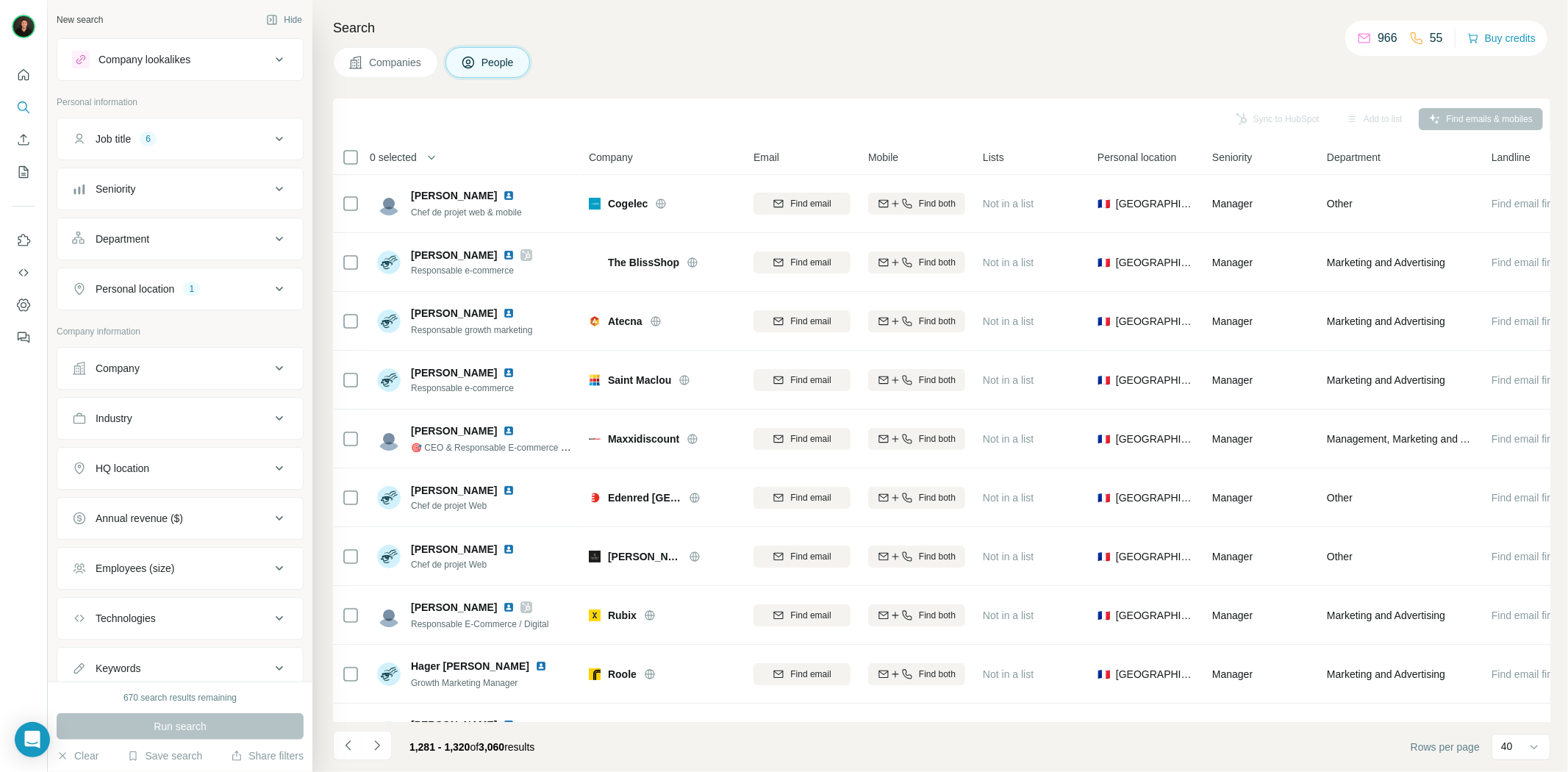
scroll to position [0, 0]
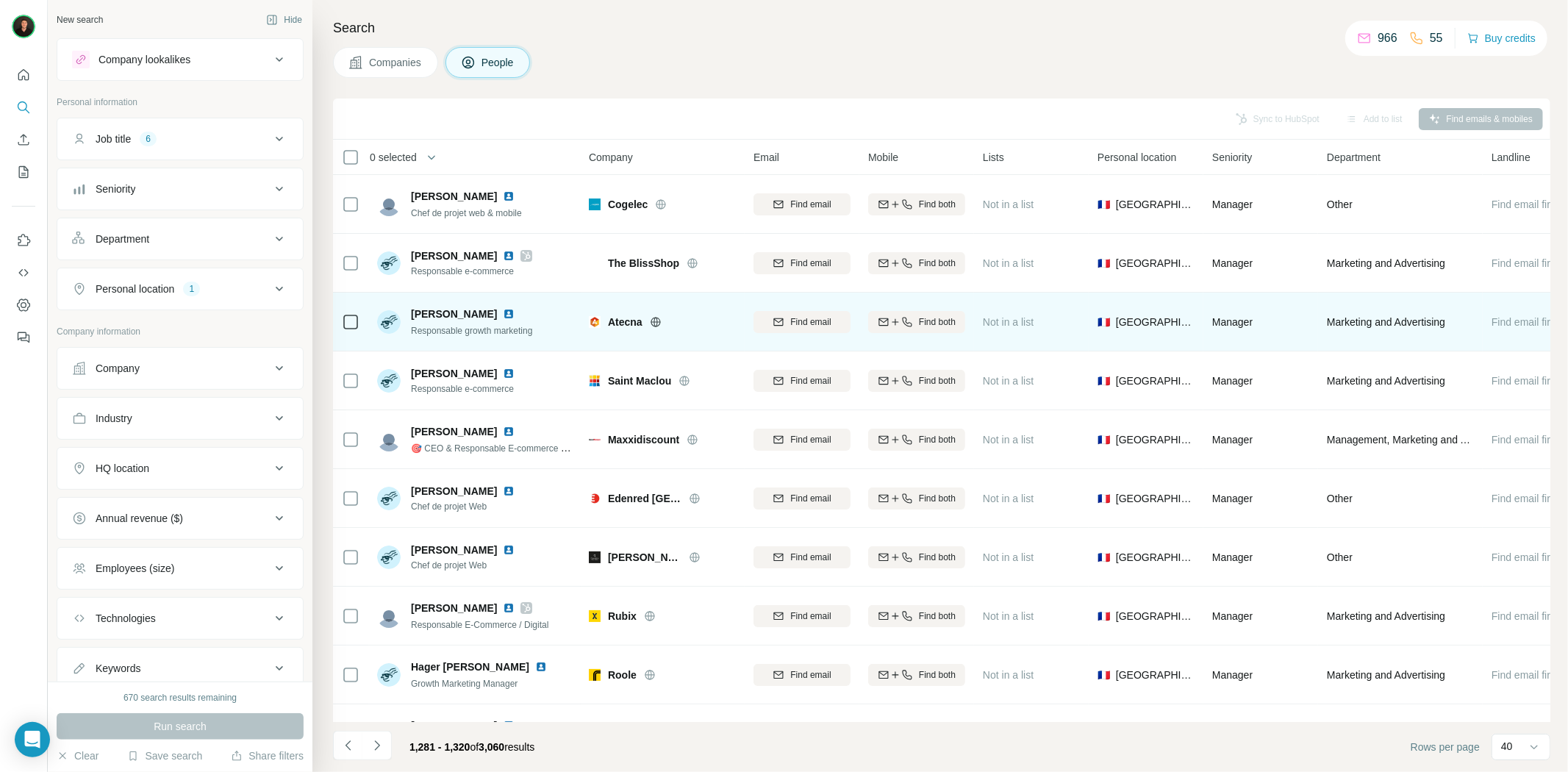
click at [656, 325] on icon at bounding box center [656, 322] width 12 height 12
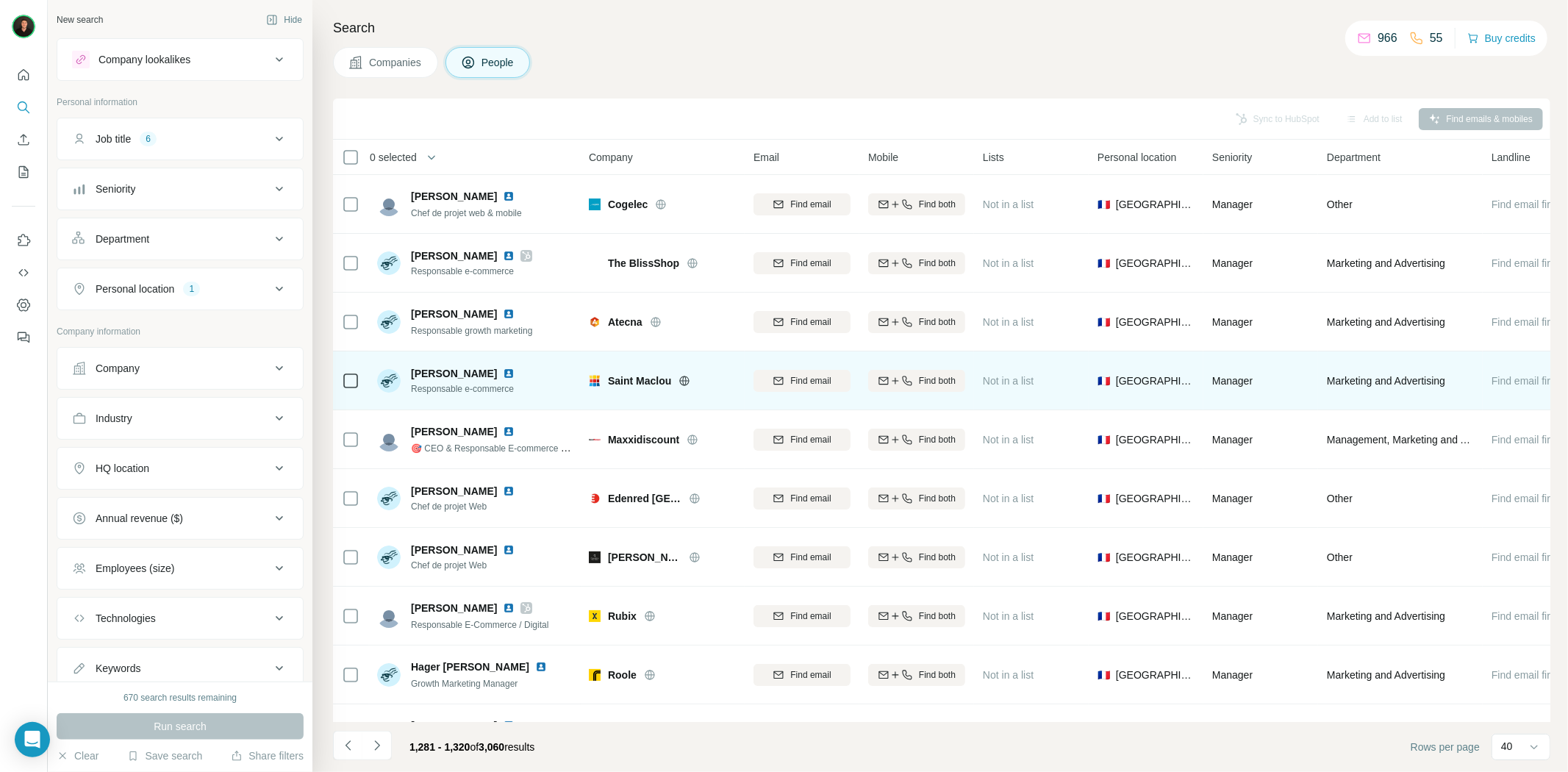
click at [690, 376] on icon at bounding box center [685, 381] width 12 height 12
click at [653, 385] on span "Saint Maclou" at bounding box center [639, 381] width 63 height 15
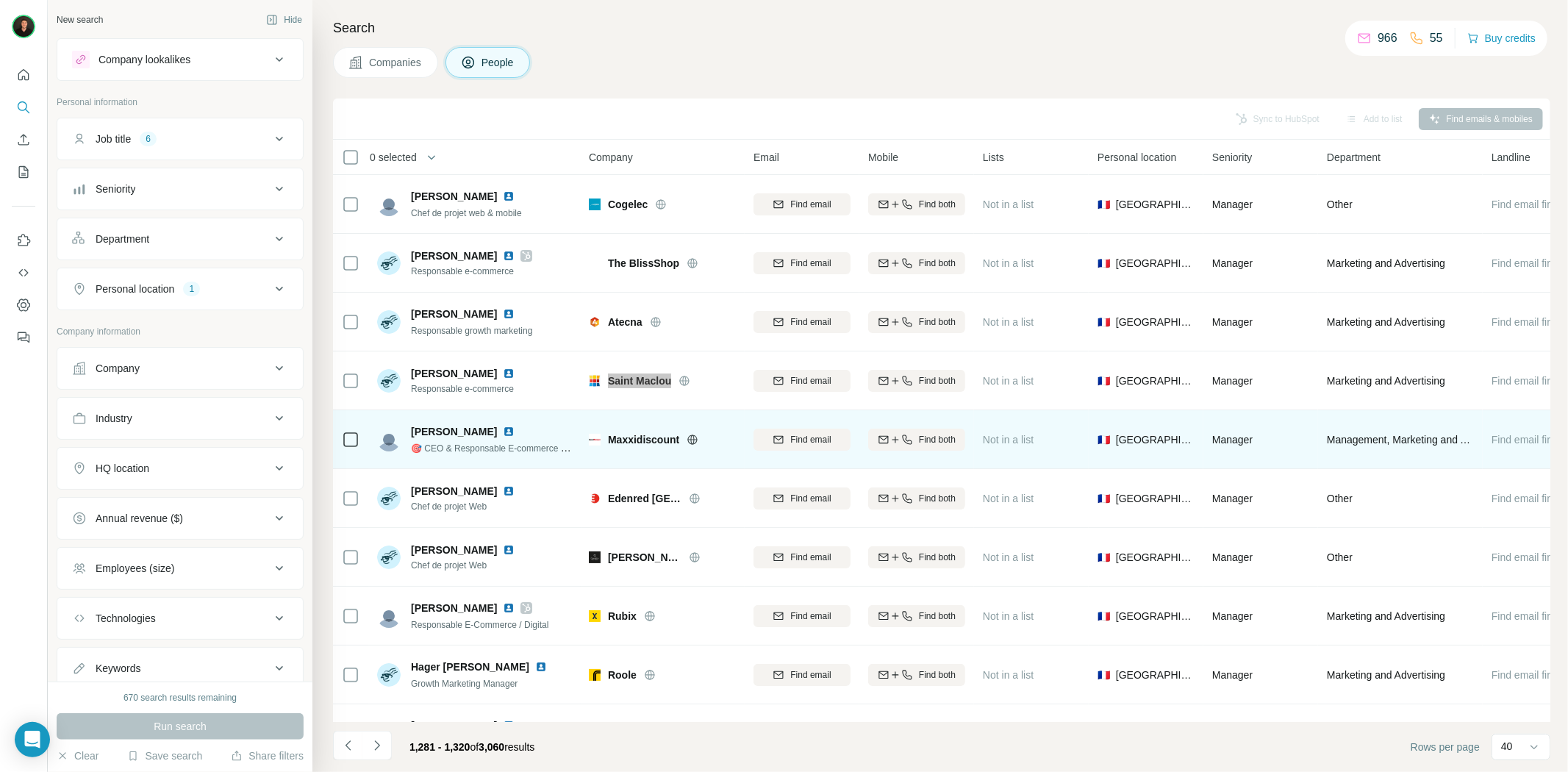
scroll to position [81, 0]
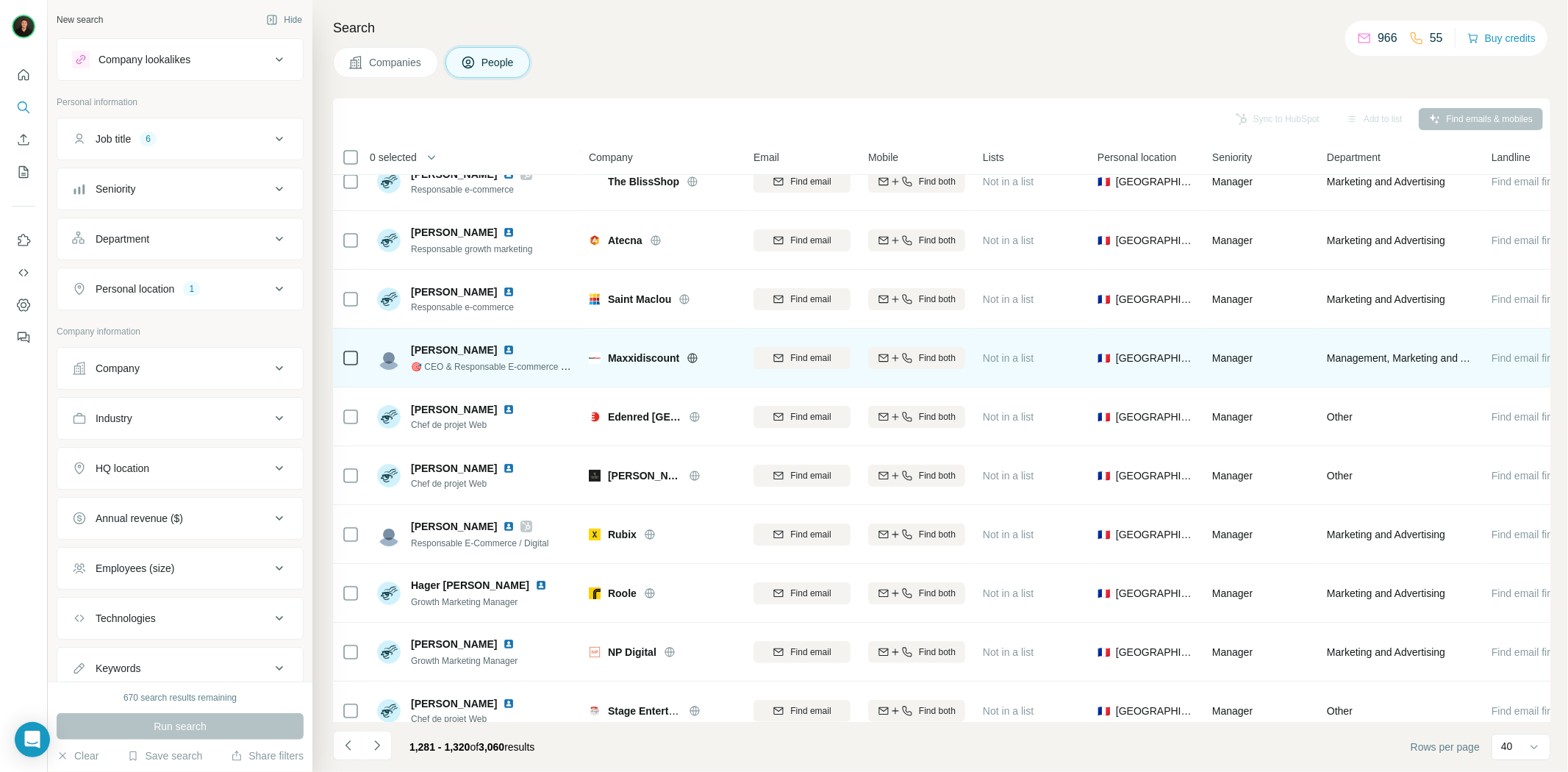
click at [693, 356] on icon at bounding box center [693, 358] width 12 height 12
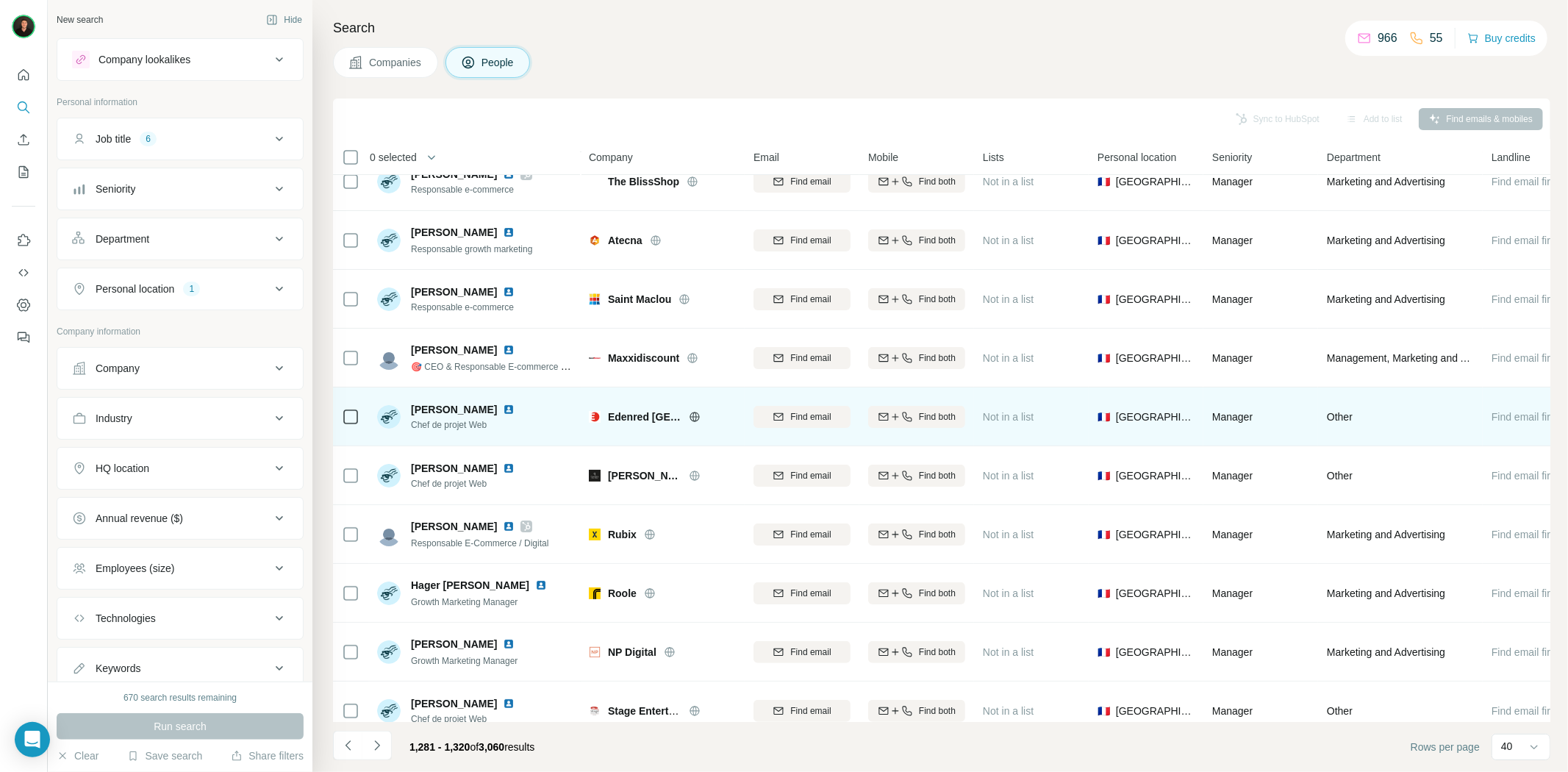
scroll to position [245, 0]
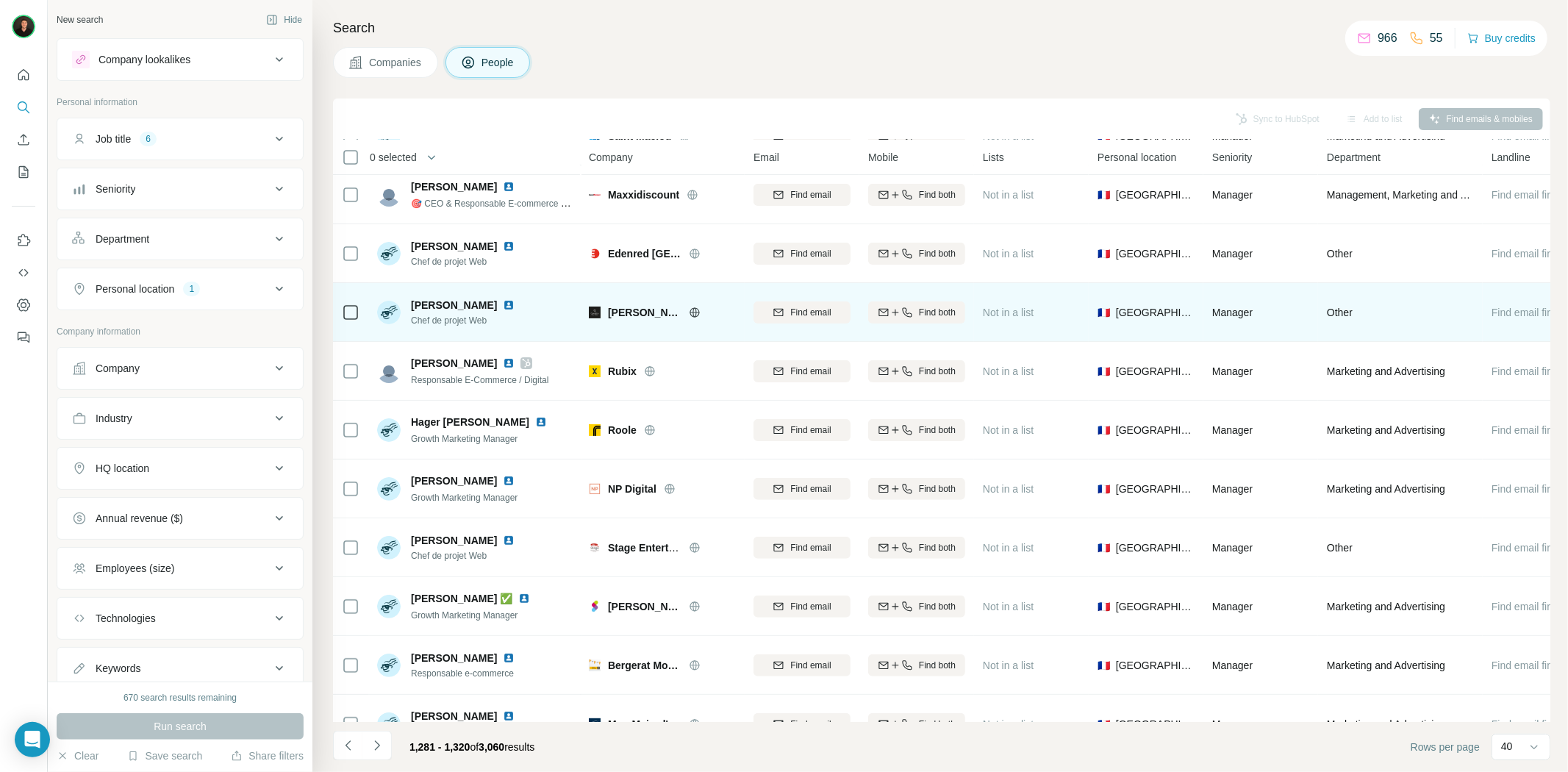
click at [697, 307] on icon at bounding box center [695, 312] width 12 height 12
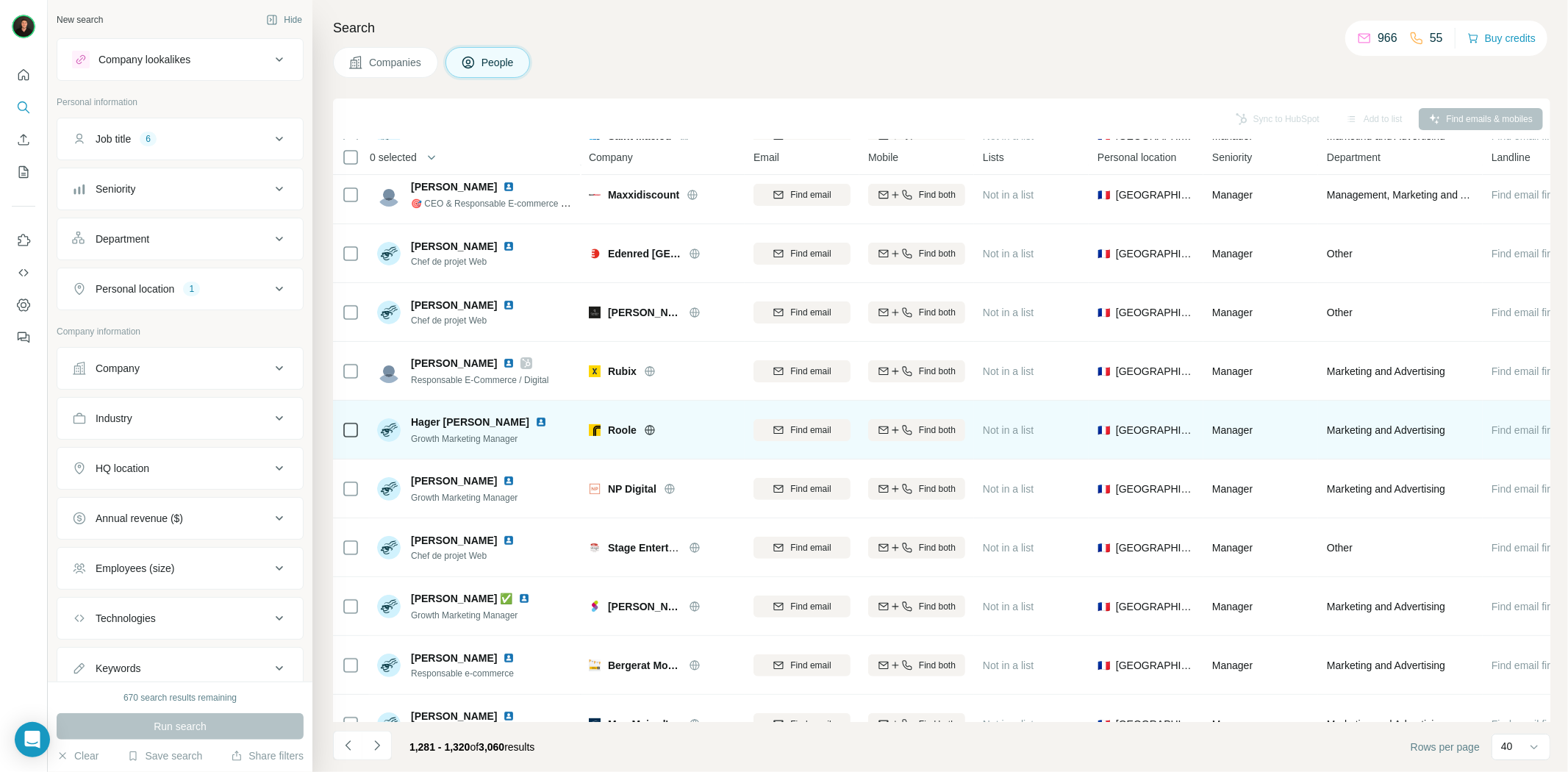
scroll to position [408, 0]
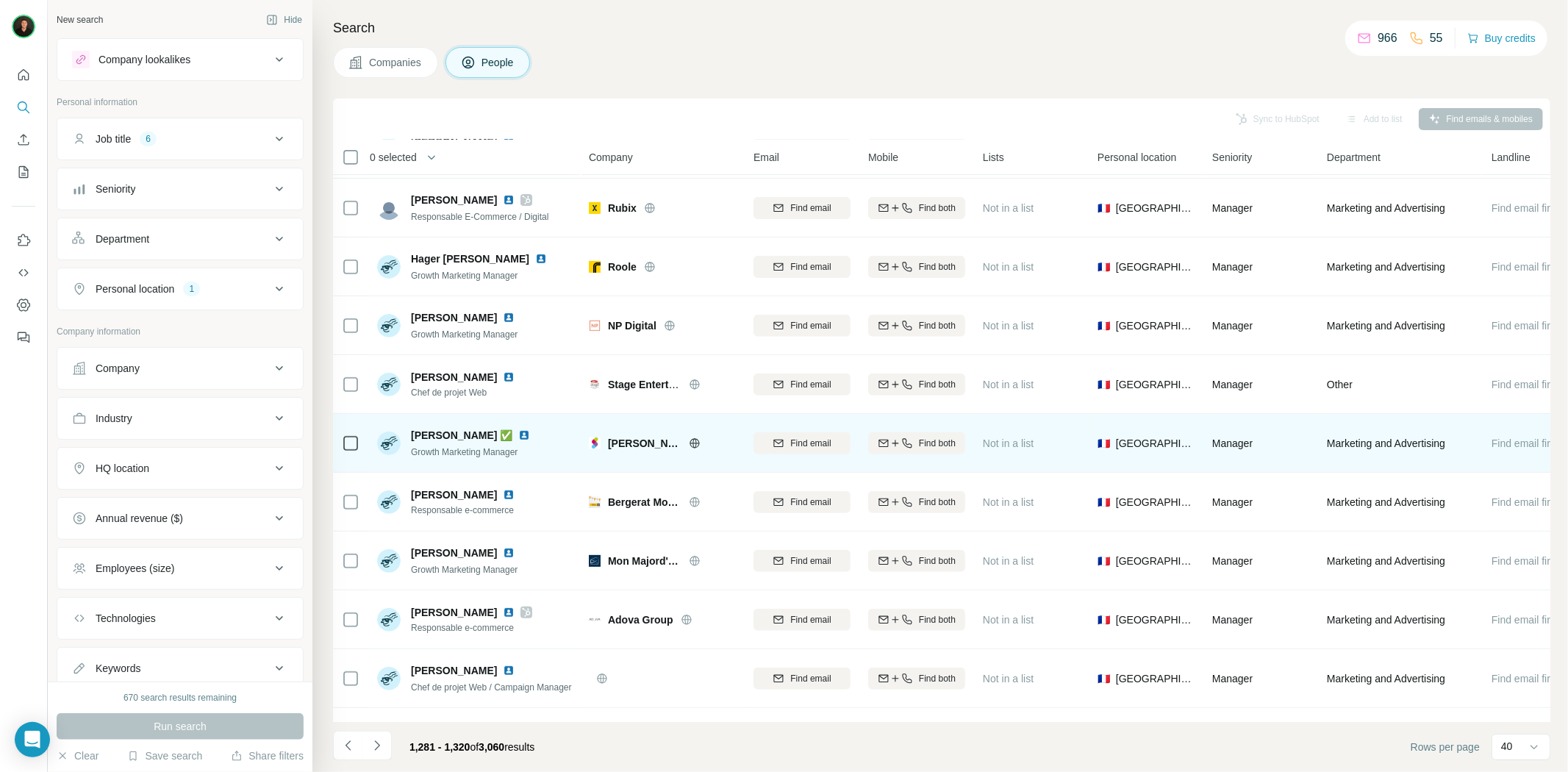
click at [686, 444] on div "[PERSON_NAME] Software" at bounding box center [672, 444] width 128 height 15
click at [689, 444] on icon at bounding box center [695, 443] width 12 height 12
click at [528, 437] on img at bounding box center [524, 436] width 12 height 12
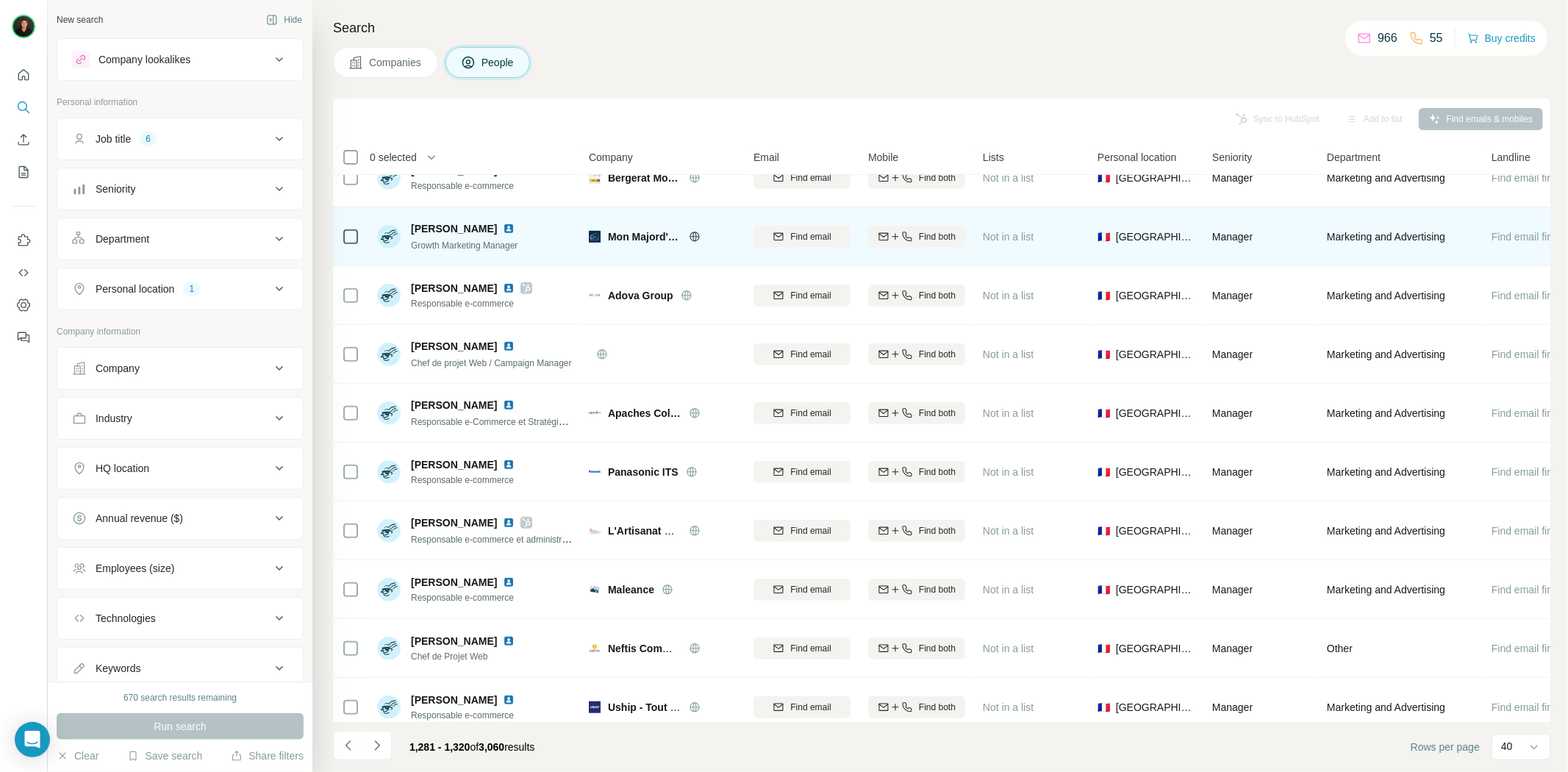
scroll to position [817, 0]
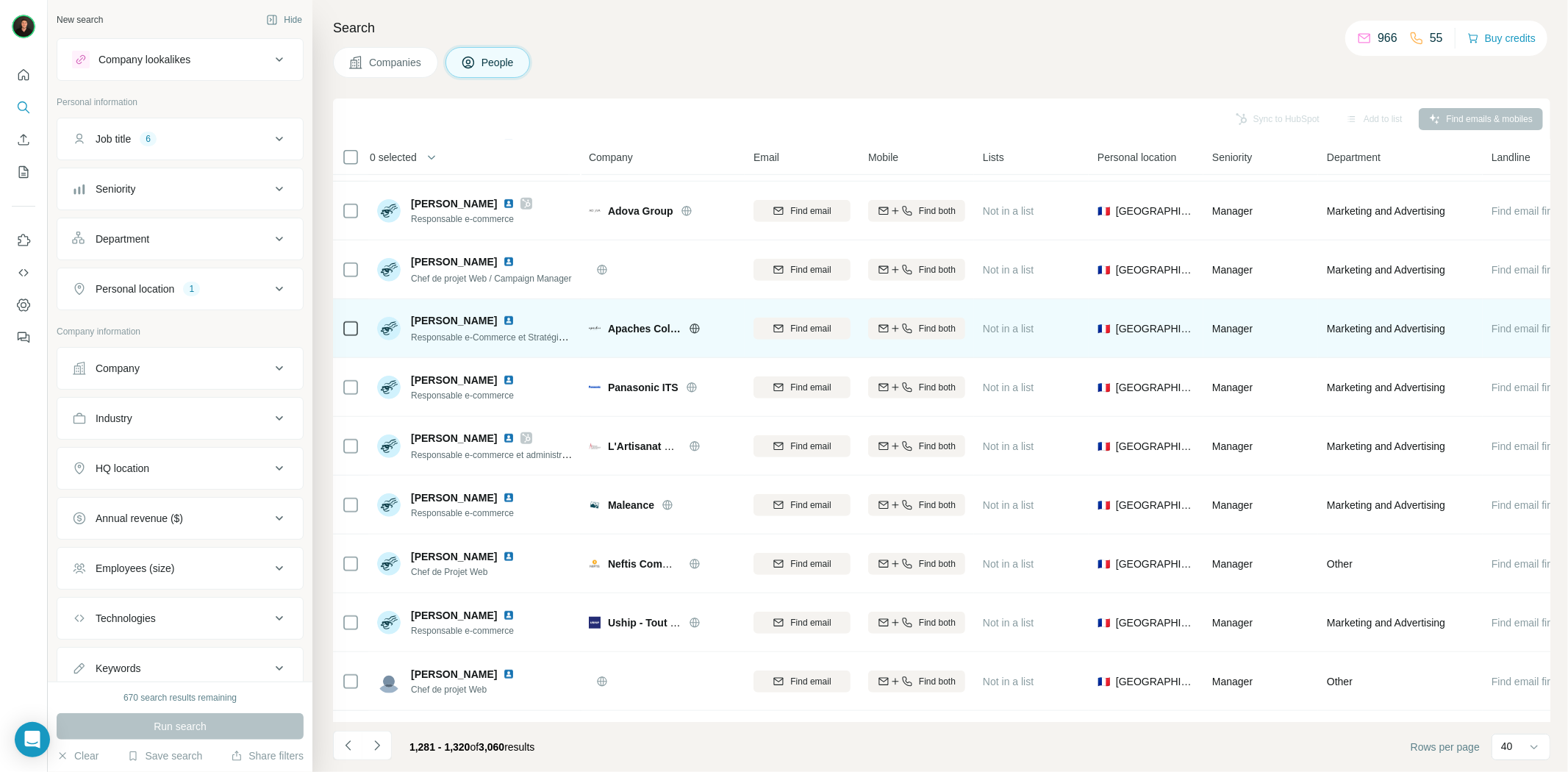
click at [694, 325] on icon at bounding box center [695, 329] width 12 height 12
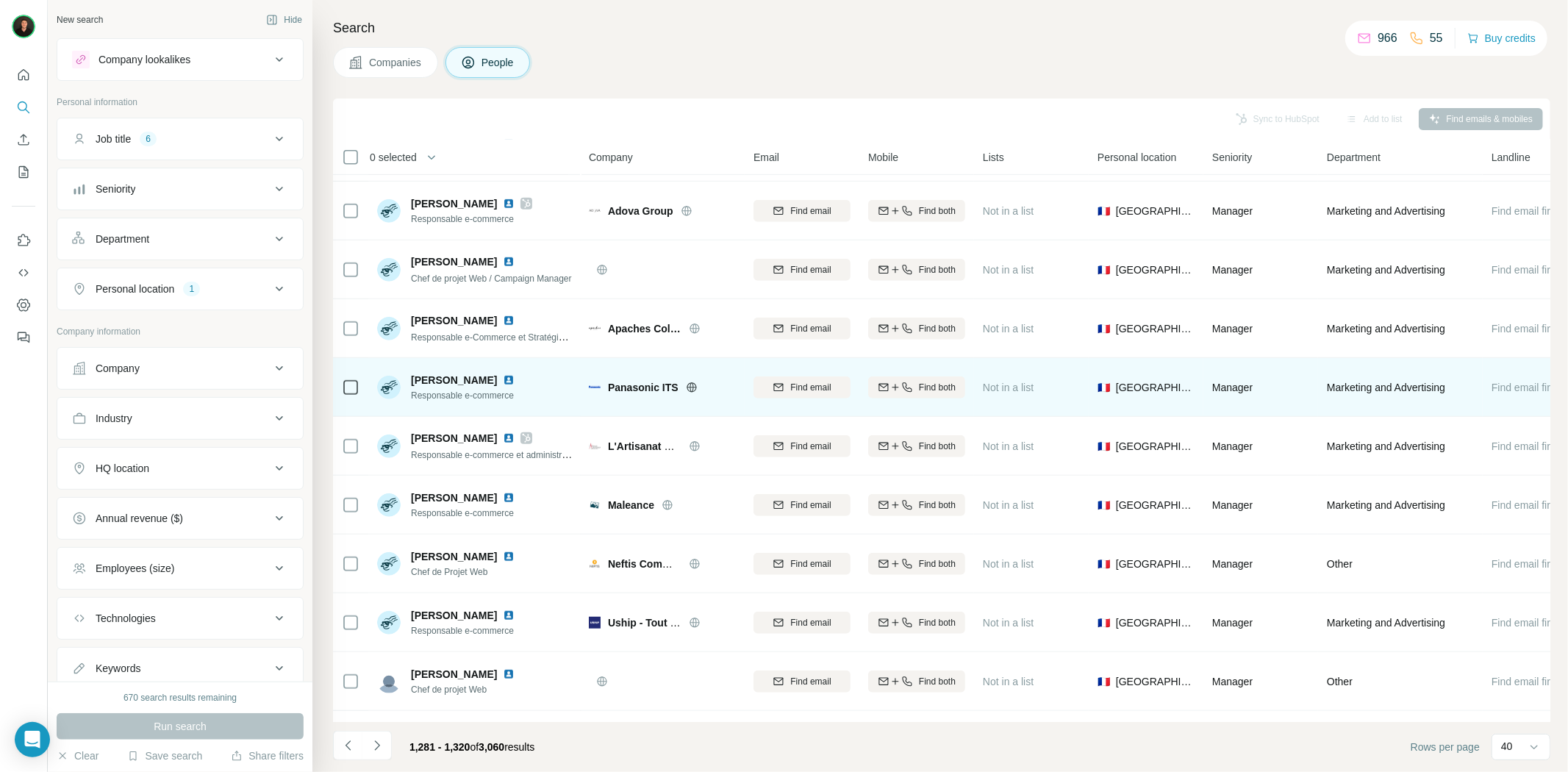
click at [695, 383] on icon at bounding box center [691, 387] width 9 height 9
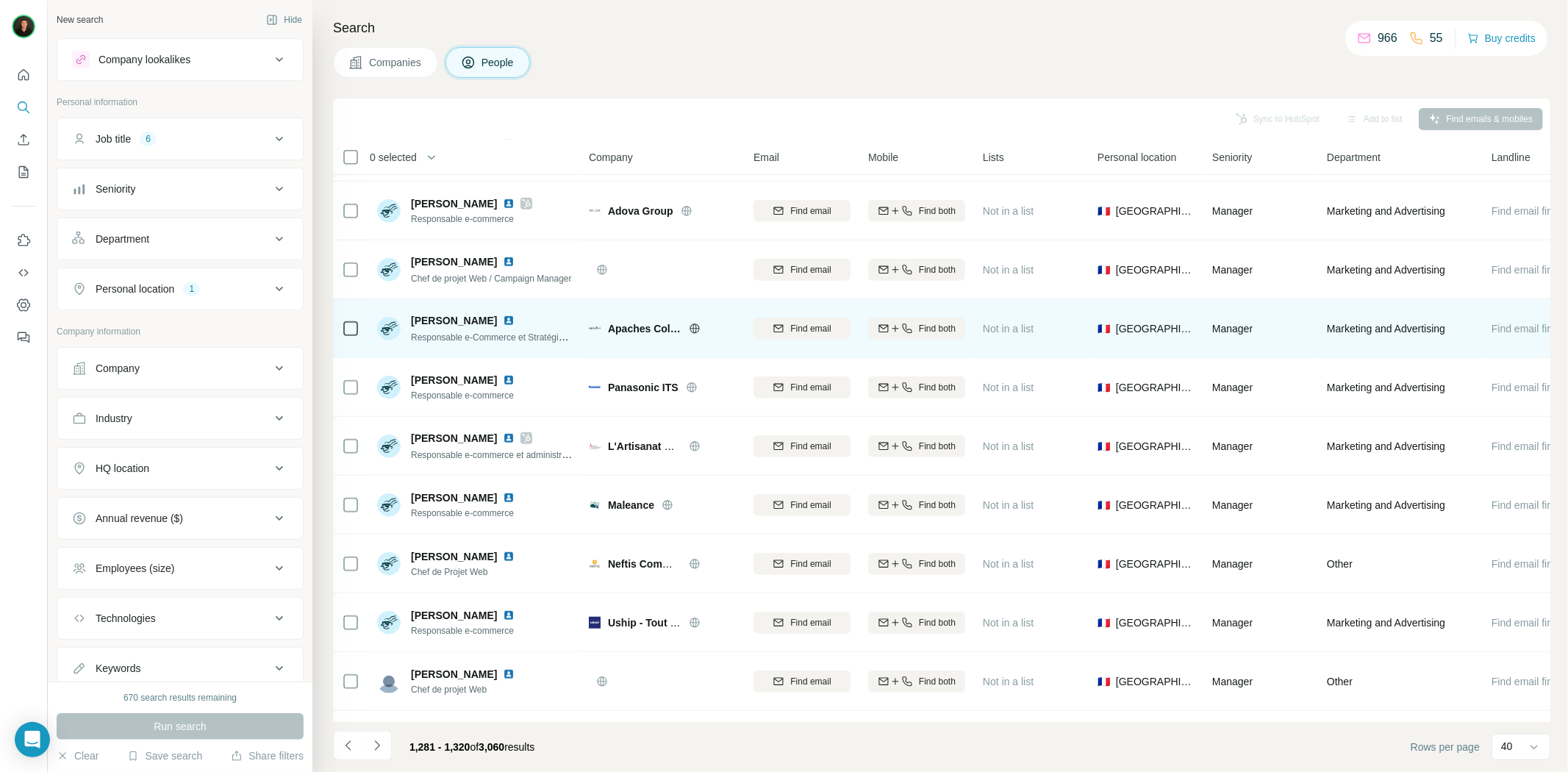
scroll to position [899, 0]
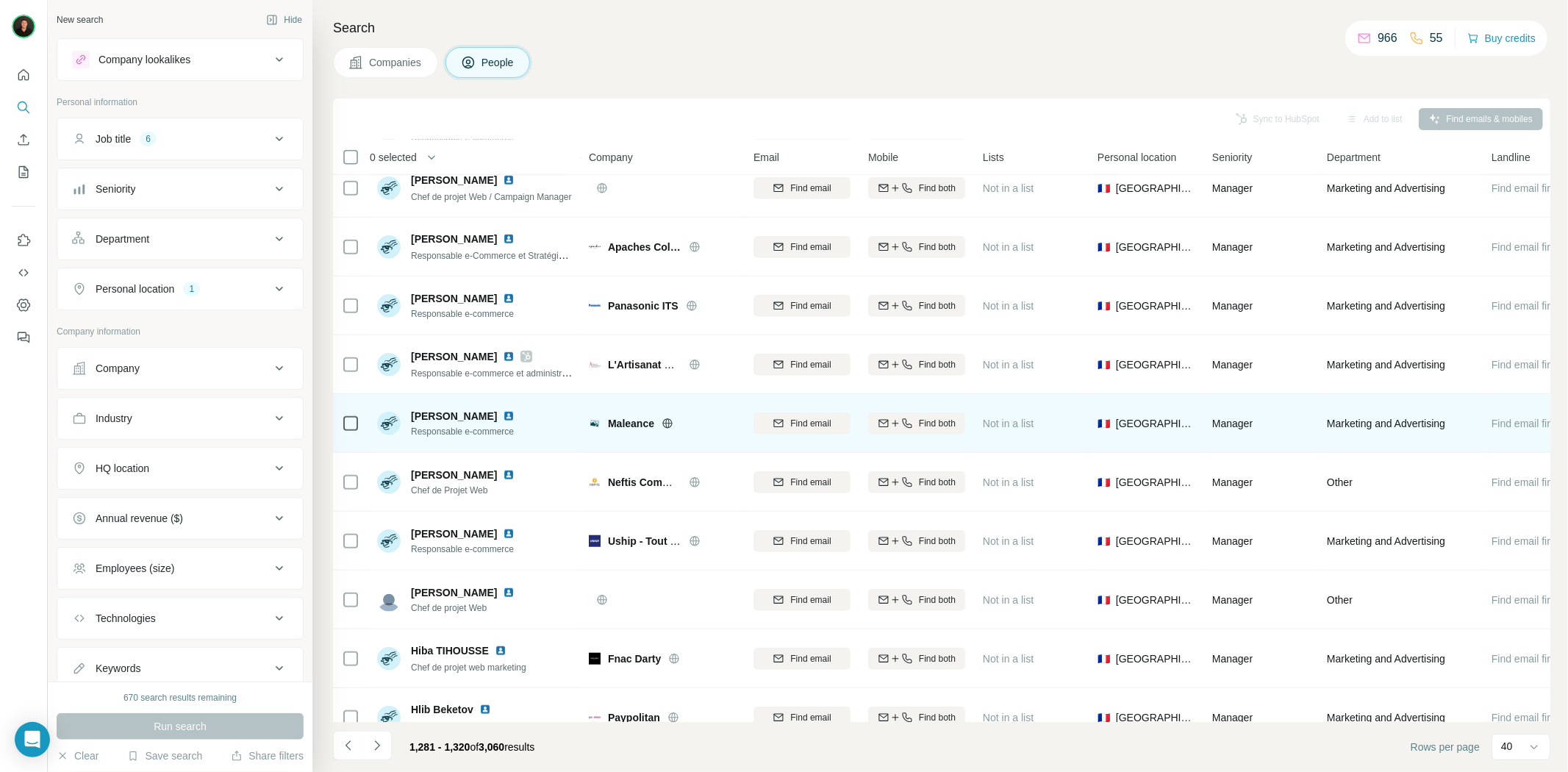
click at [669, 420] on icon at bounding box center [668, 424] width 12 height 12
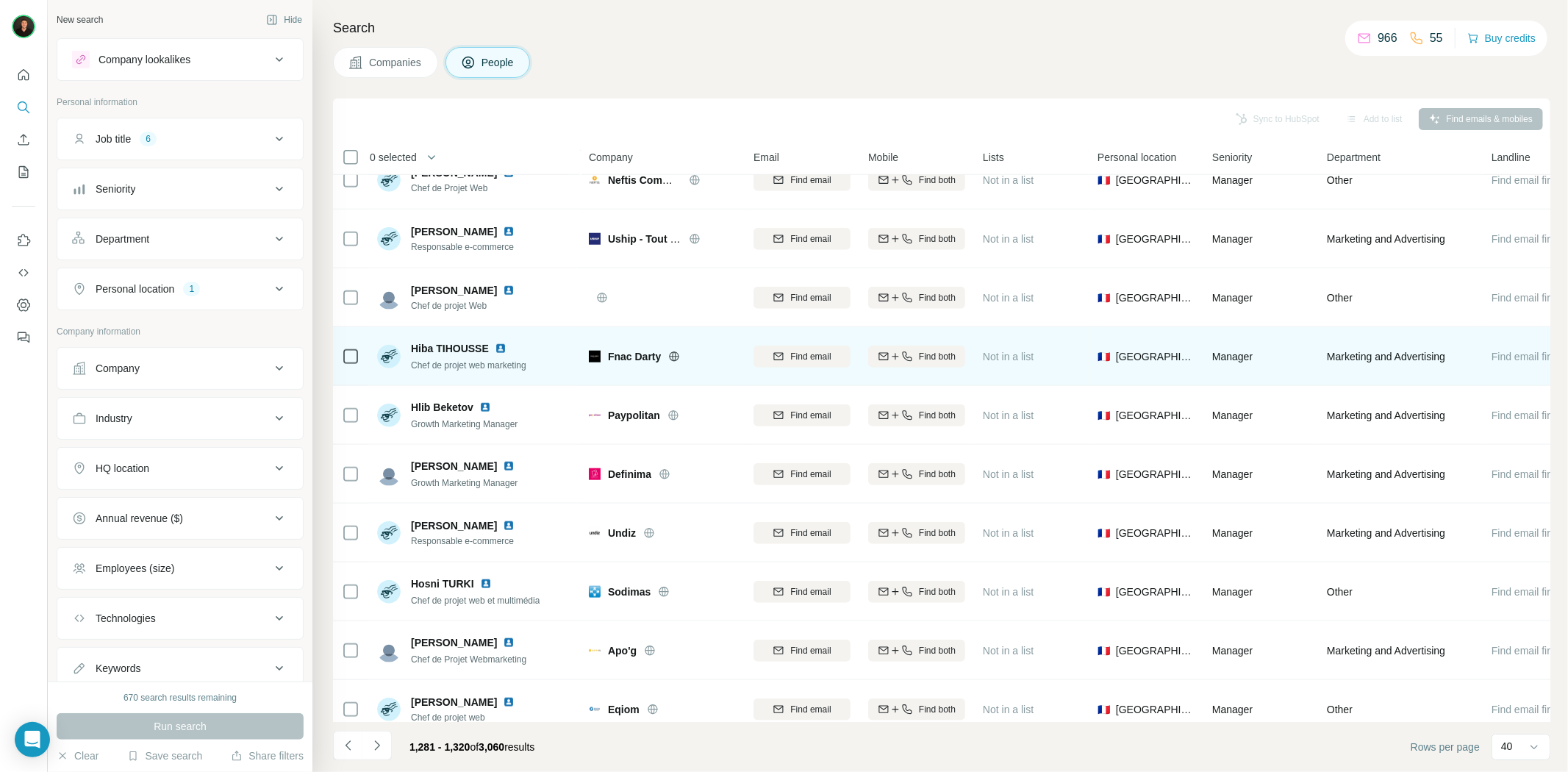
scroll to position [1225, 0]
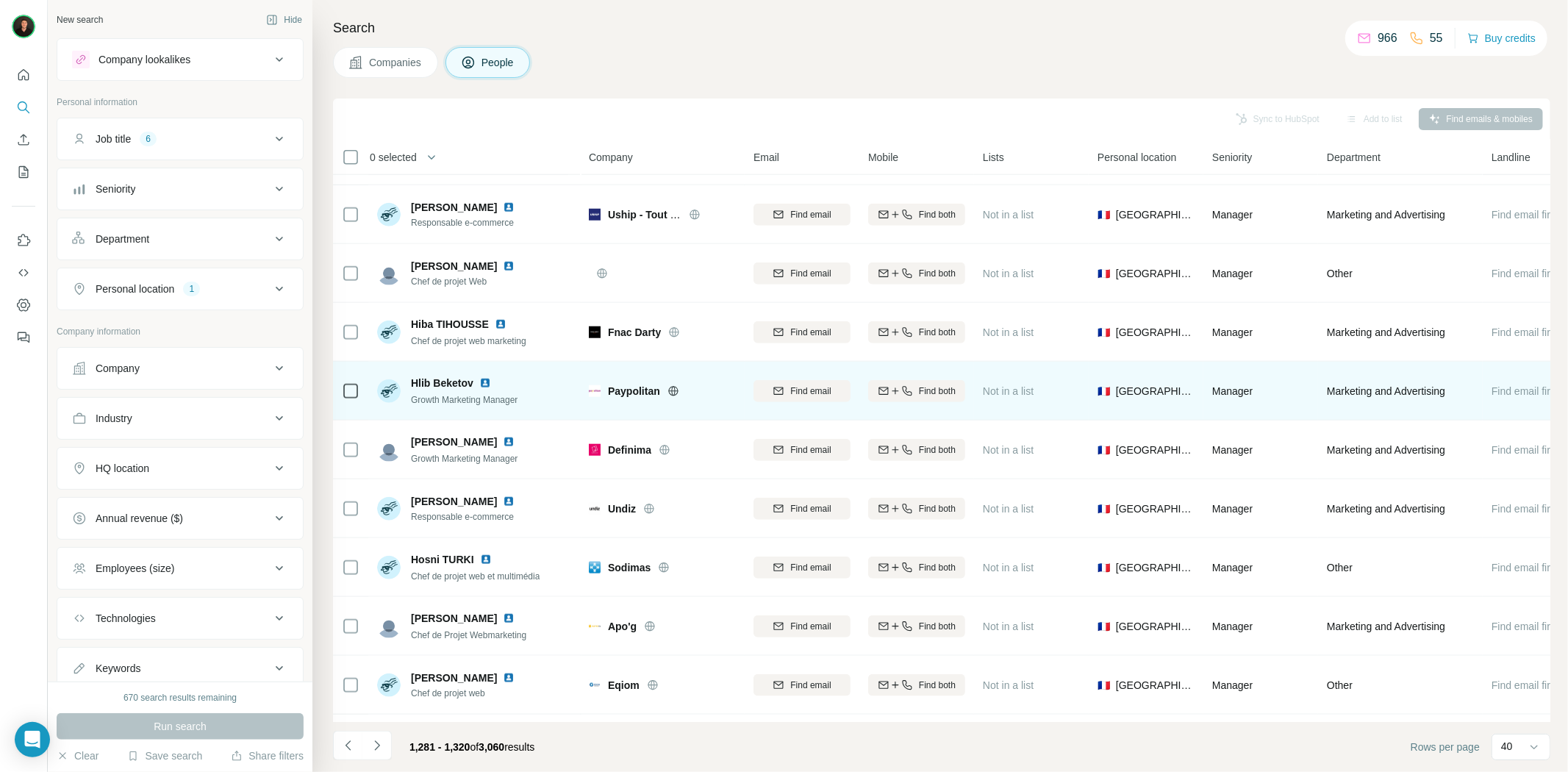
click at [672, 387] on icon at bounding box center [673, 390] width 3 height 9
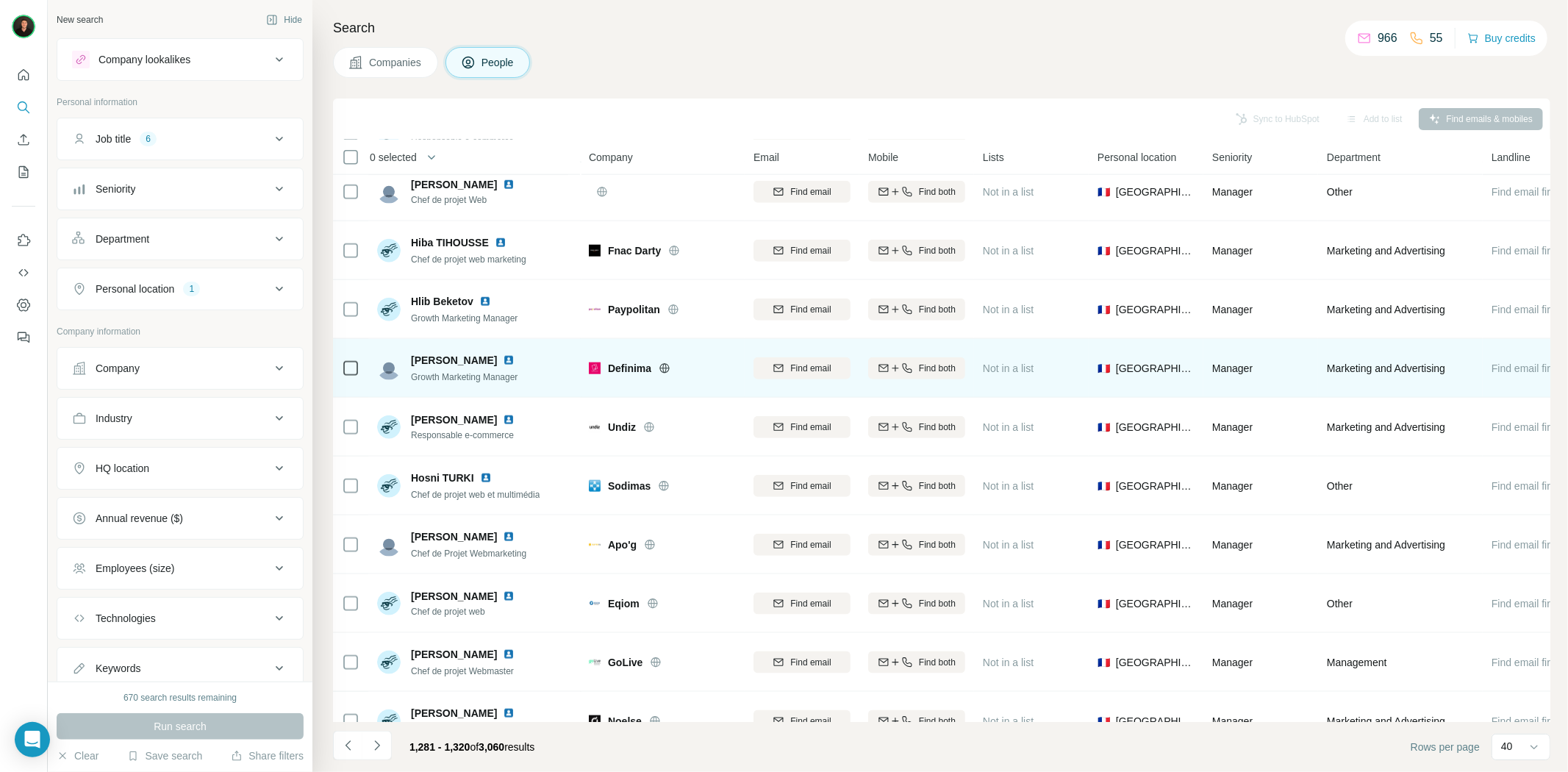
click at [666, 369] on icon at bounding box center [664, 368] width 3 height 9
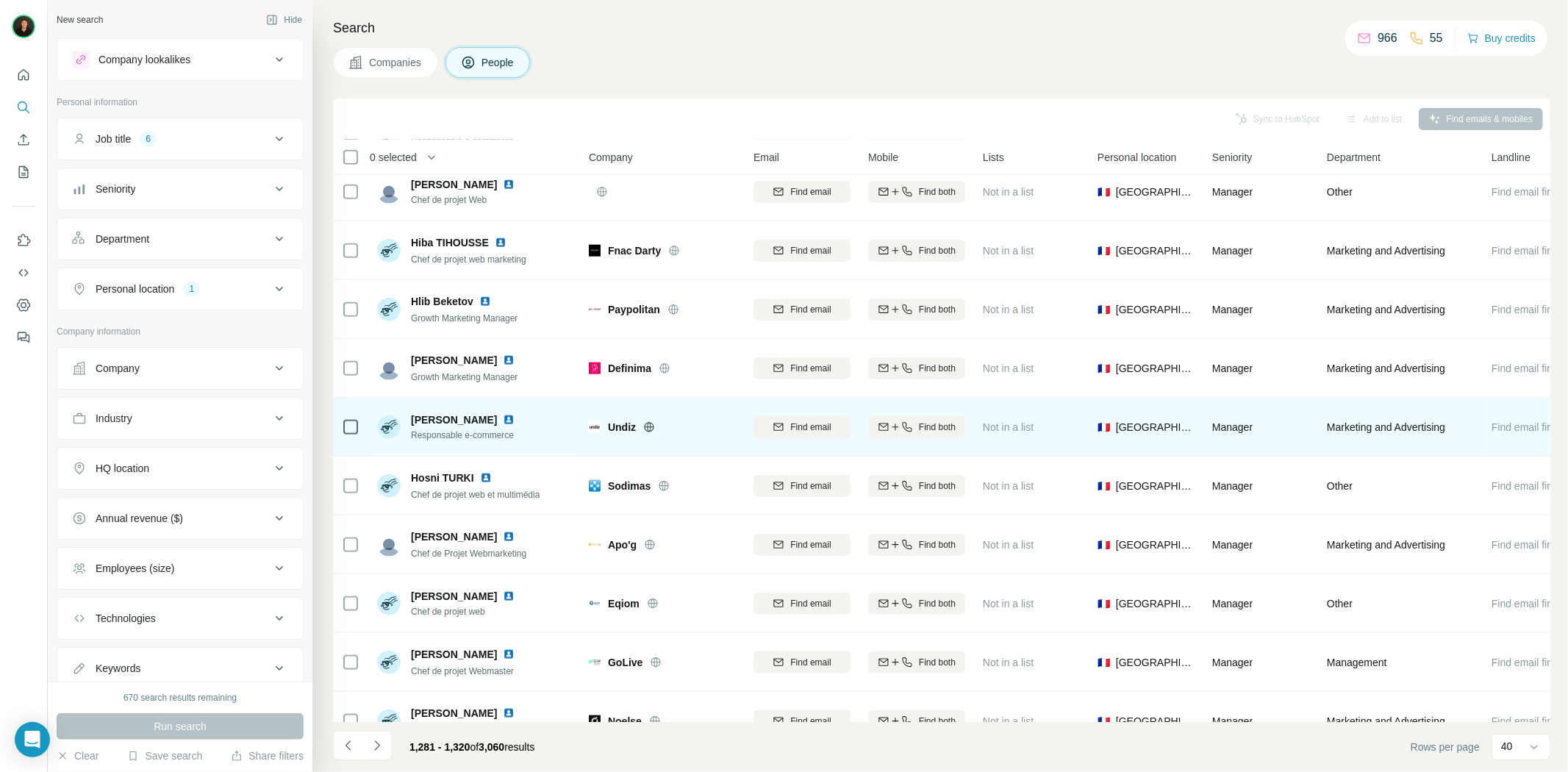
click at [649, 425] on icon at bounding box center [649, 426] width 3 height 9
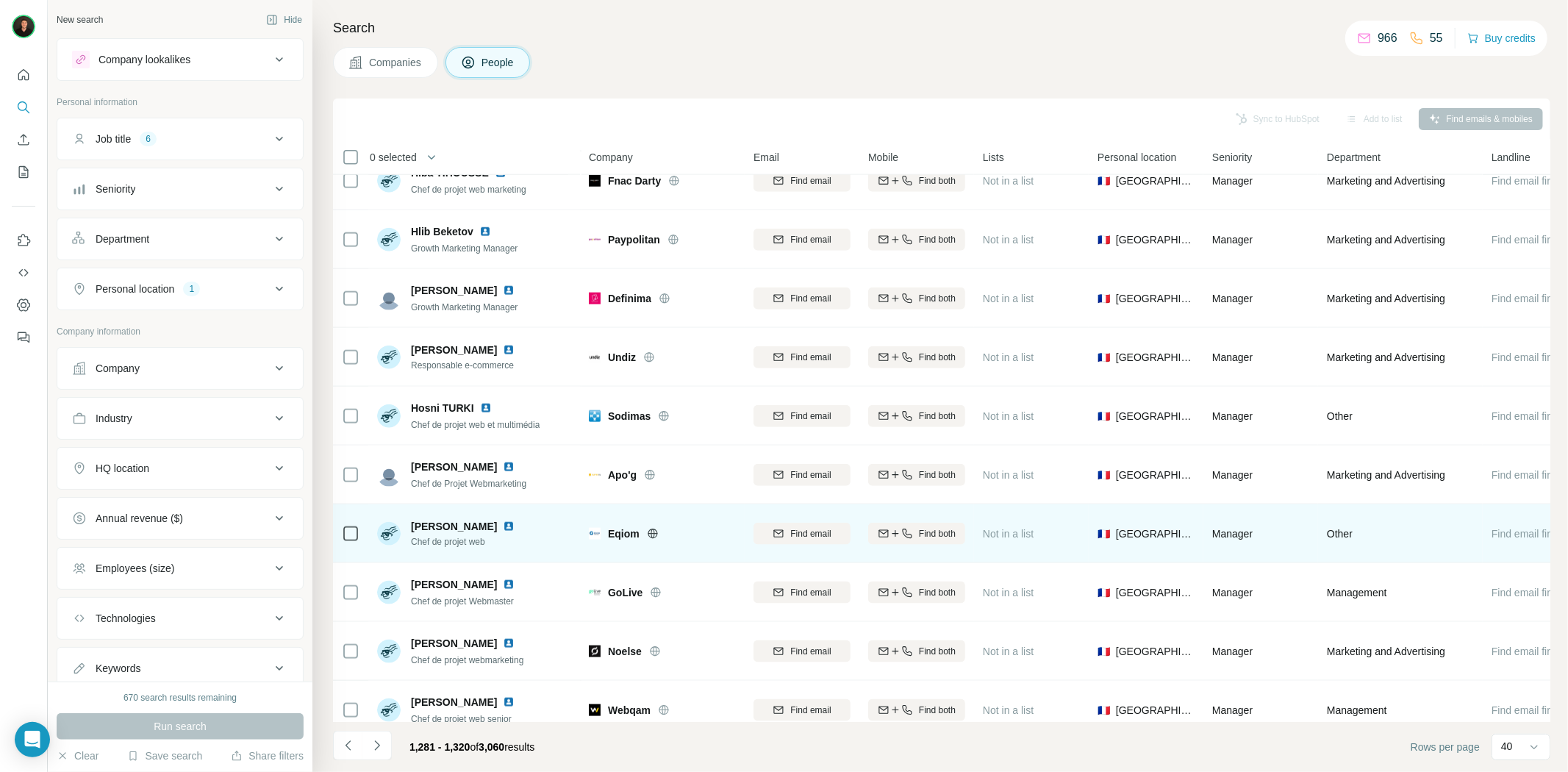
scroll to position [1471, 0]
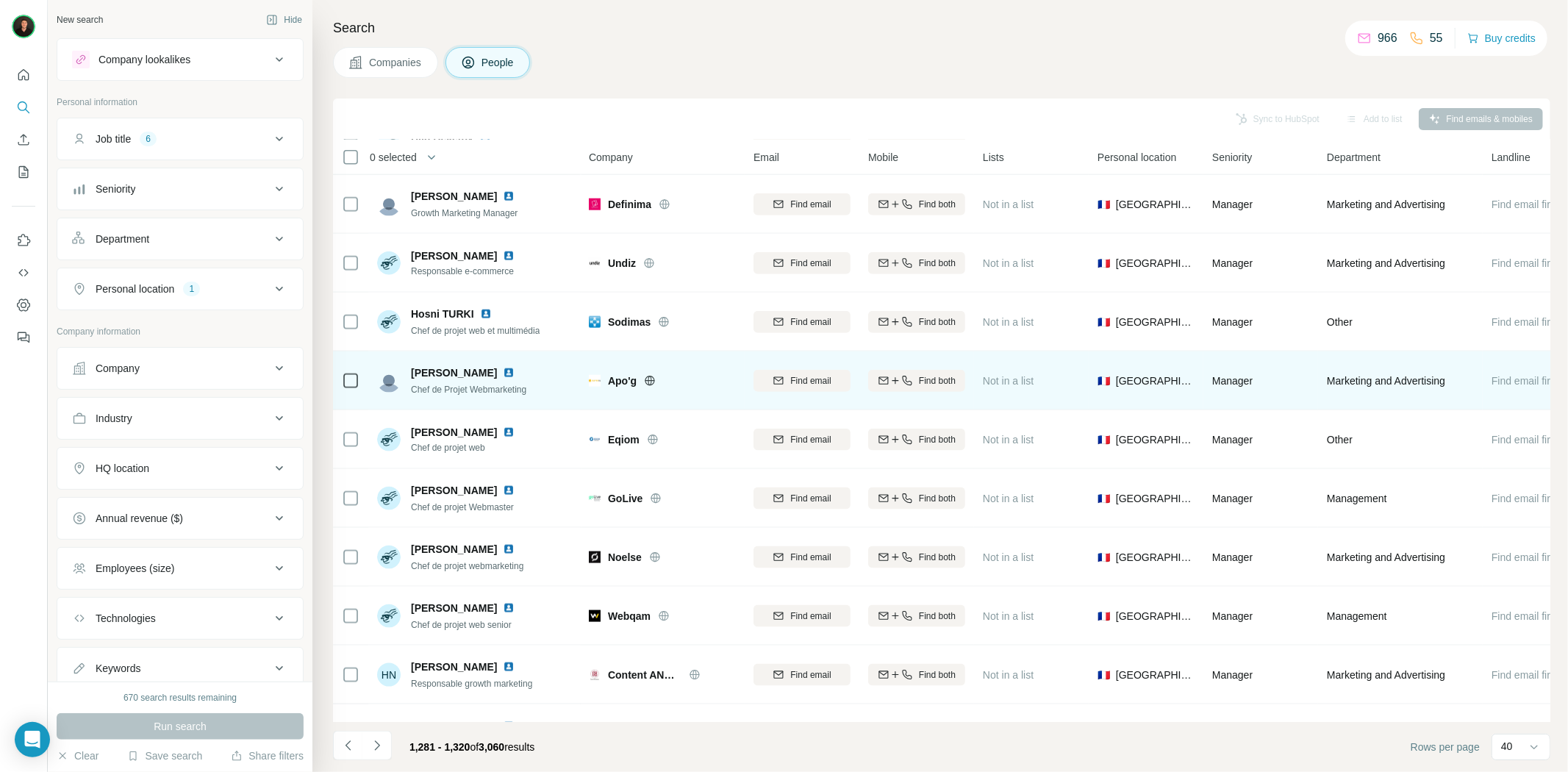
click at [649, 384] on icon at bounding box center [650, 380] width 3 height 9
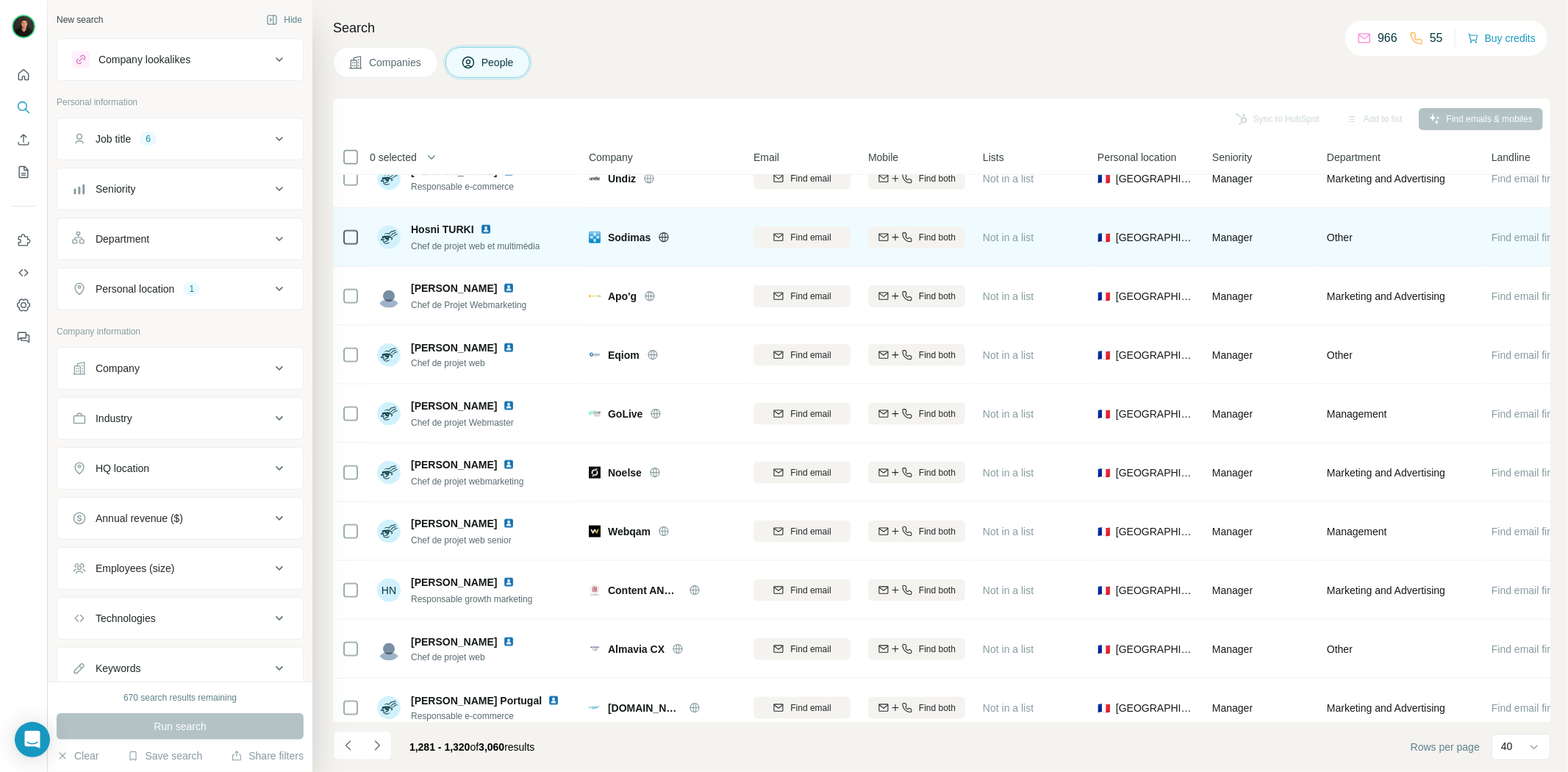
scroll to position [1634, 0]
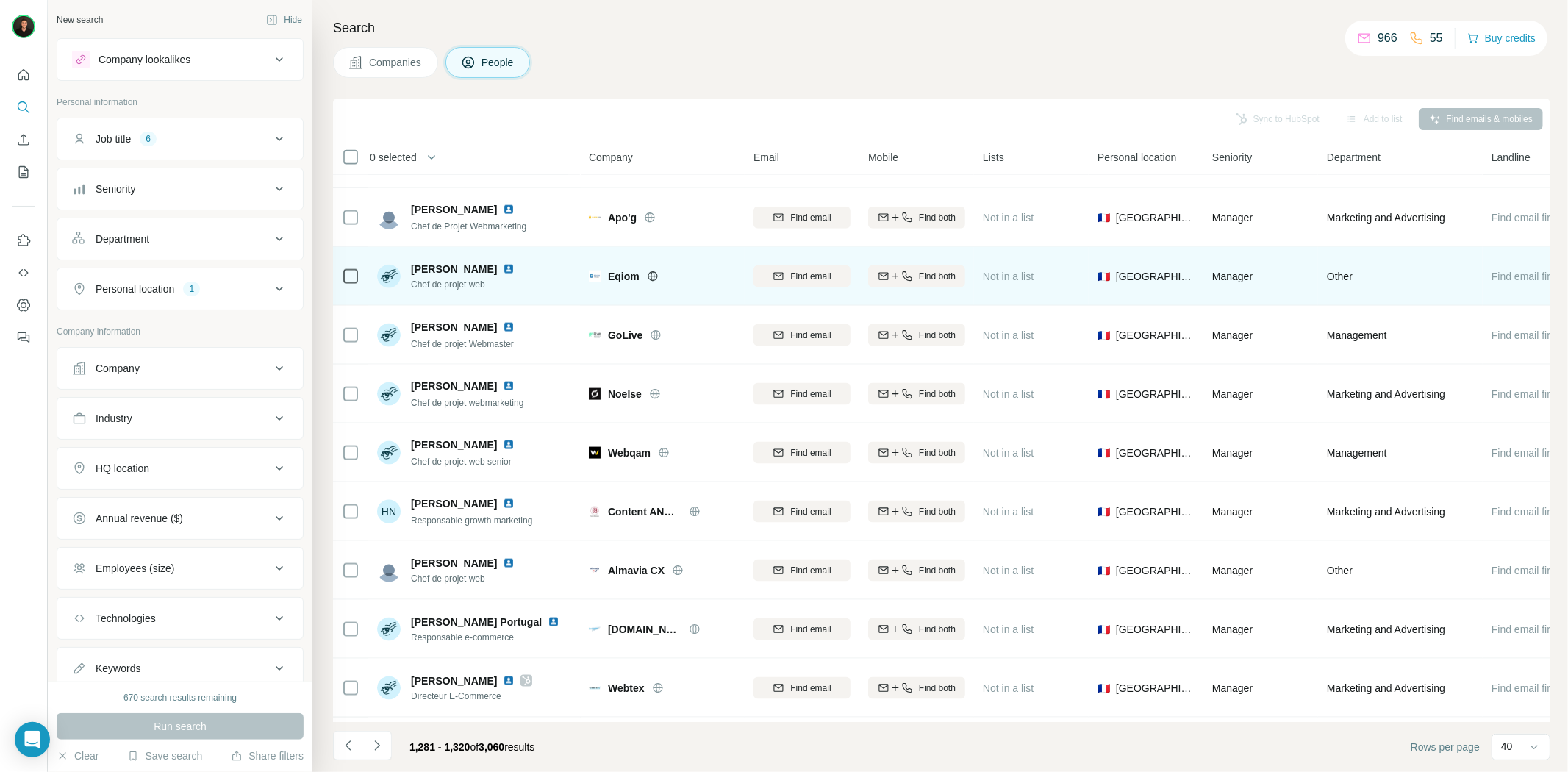
click at [648, 276] on icon at bounding box center [652, 276] width 9 height 1
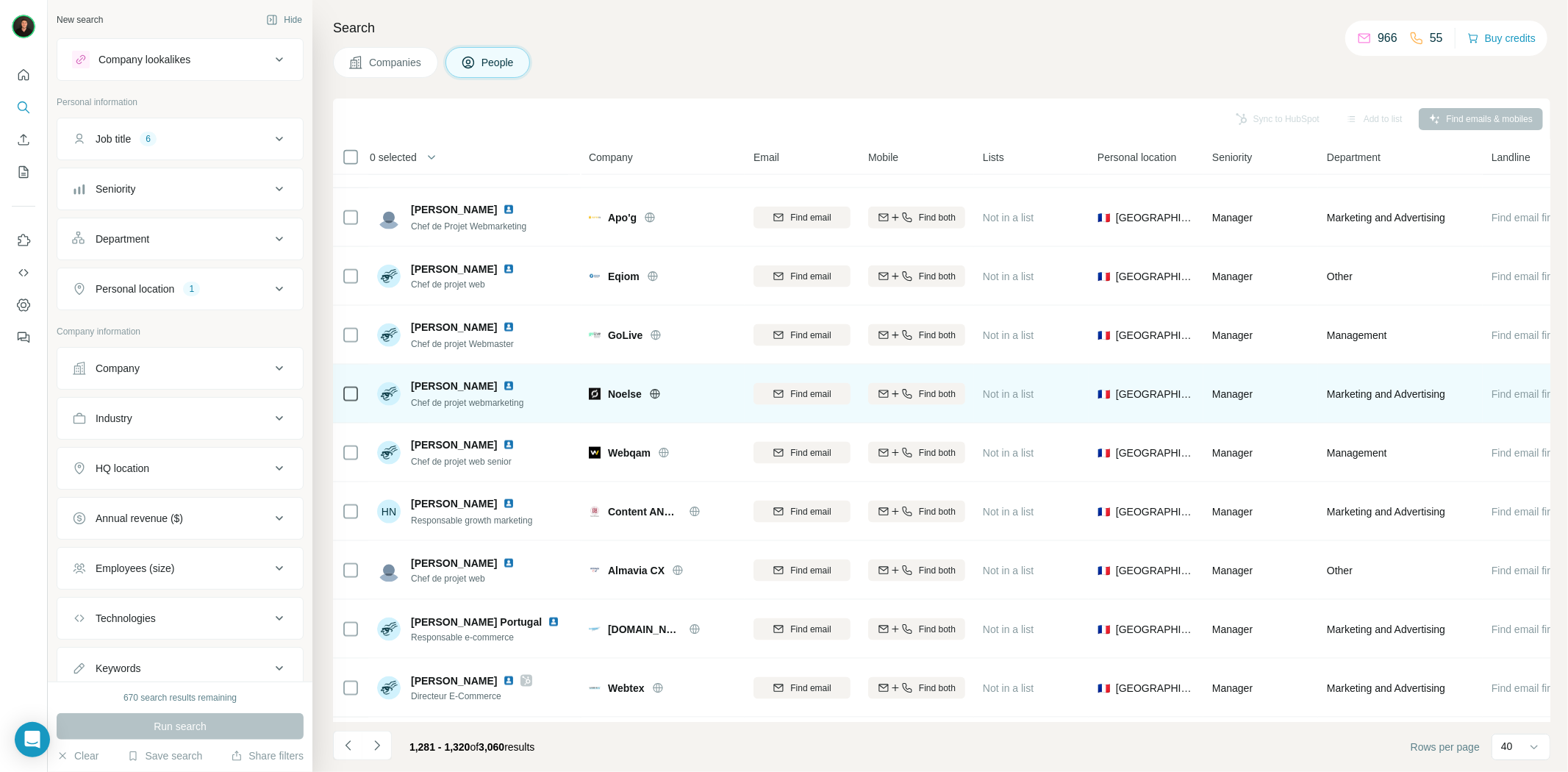
click at [649, 394] on icon at bounding box center [655, 394] width 12 height 12
click at [503, 383] on img at bounding box center [508, 386] width 12 height 12
click at [623, 397] on span "Noelse" at bounding box center [625, 394] width 34 height 15
